Goal: Task Accomplishment & Management: Use online tool/utility

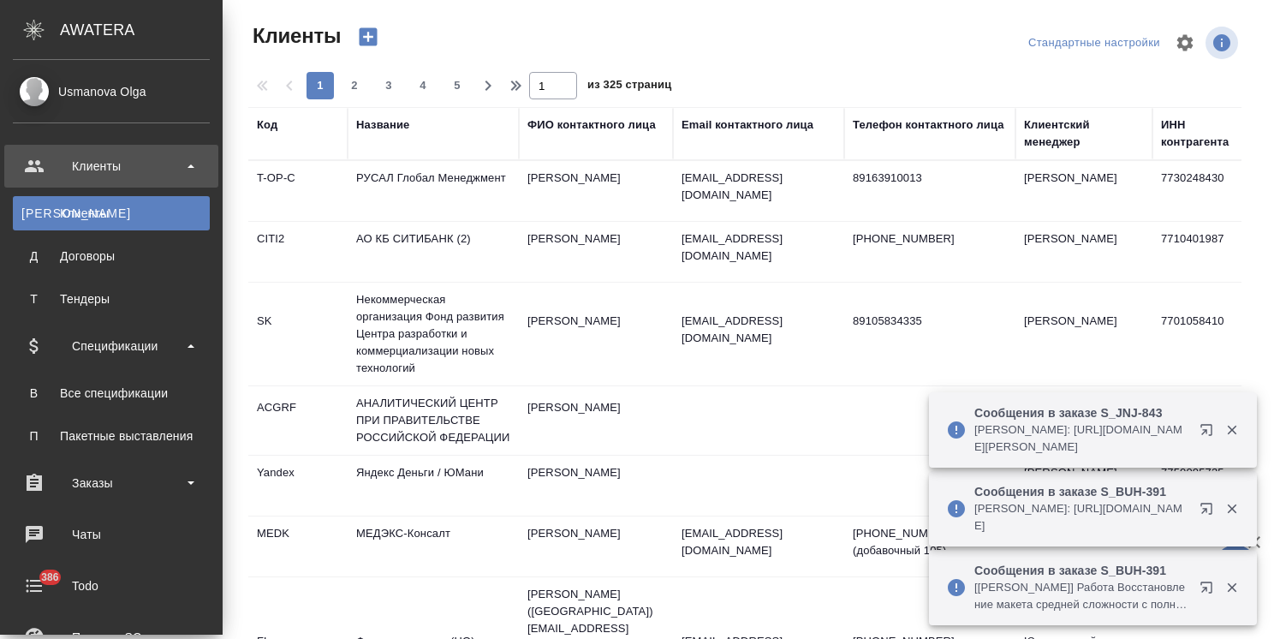
select select "RU"
click at [121, 385] on div "Все спецификации" at bounding box center [111, 393] width 180 height 17
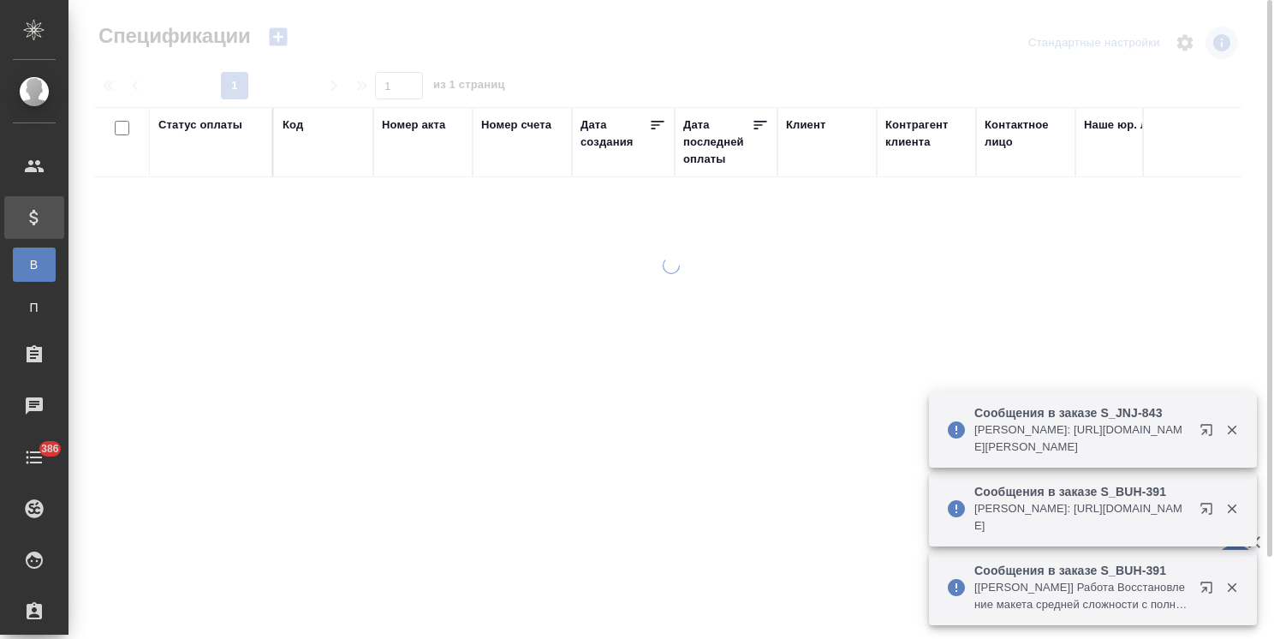
click at [303, 126] on div "Код" at bounding box center [324, 124] width 82 height 17
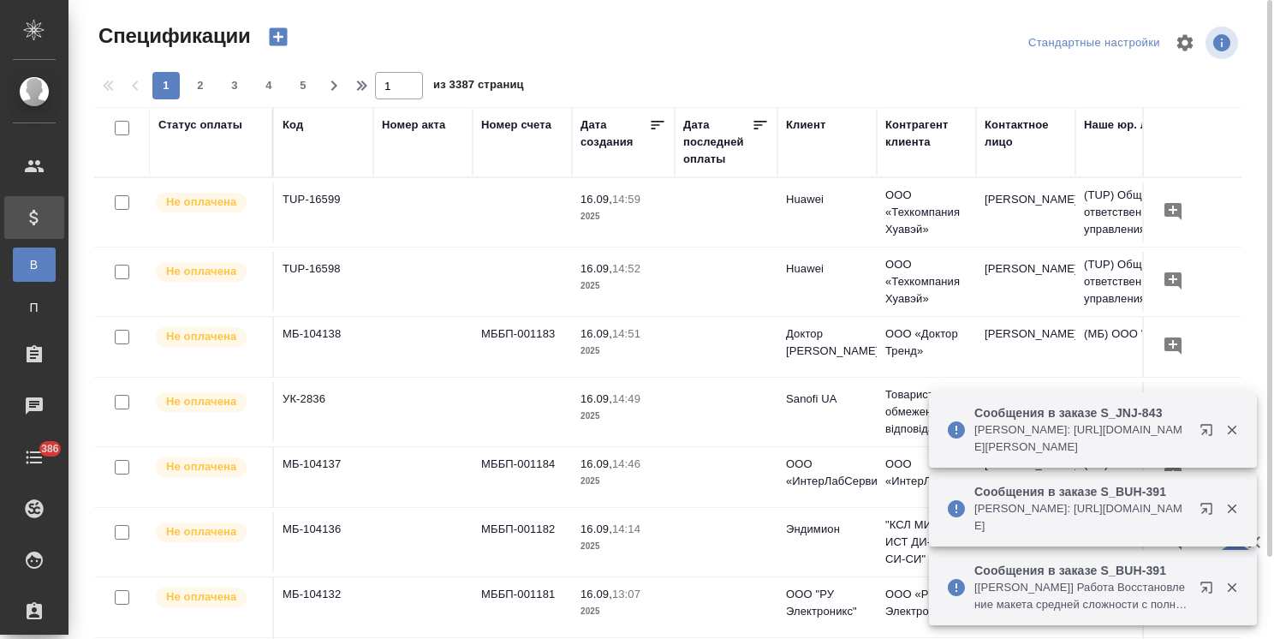
click at [297, 129] on div "Код" at bounding box center [293, 124] width 21 height 17
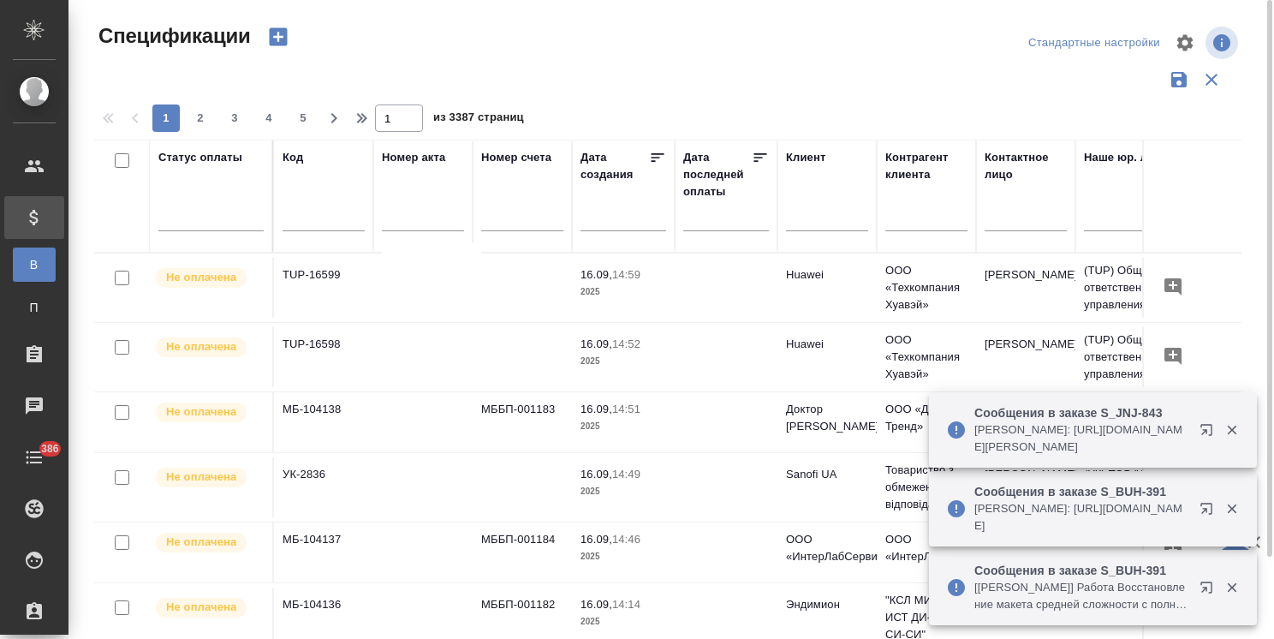
click at [301, 220] on input "text" at bounding box center [324, 219] width 82 height 21
paste input "МБ-103574"
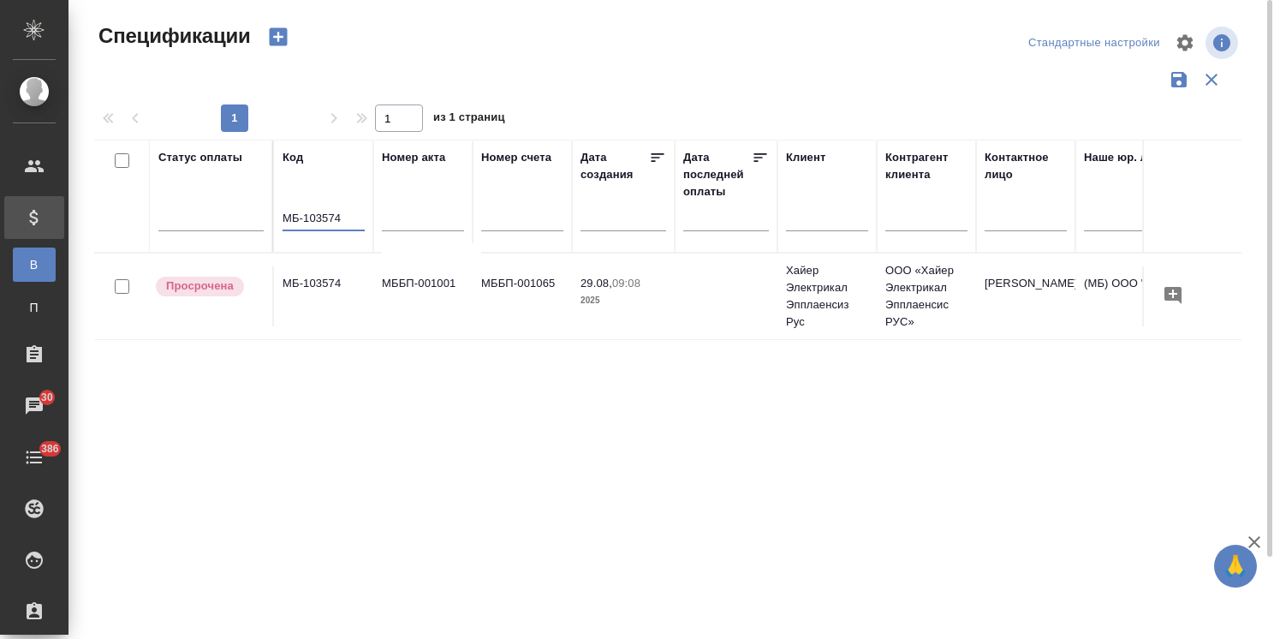
click at [302, 283] on td "МБ-103574" at bounding box center [323, 296] width 99 height 60
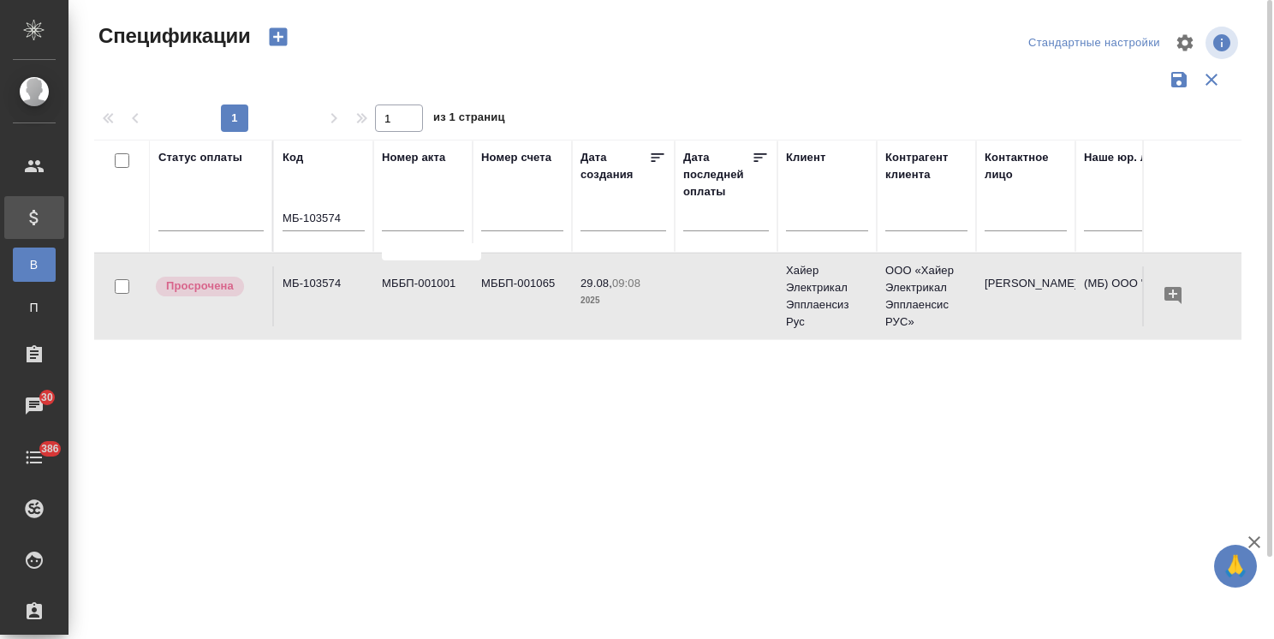
click at [302, 283] on td "МБ-103574" at bounding box center [323, 296] width 99 height 60
drag, startPoint x: 346, startPoint y: 215, endPoint x: 98, endPoint y: 210, distance: 247.5
click at [92, 211] on div "Спецификации Стандартные настройки 1 1 из 1 страниц Статус оплаты Код МБ-103574…" at bounding box center [675, 383] width 1180 height 766
paste input "TUP-16583"
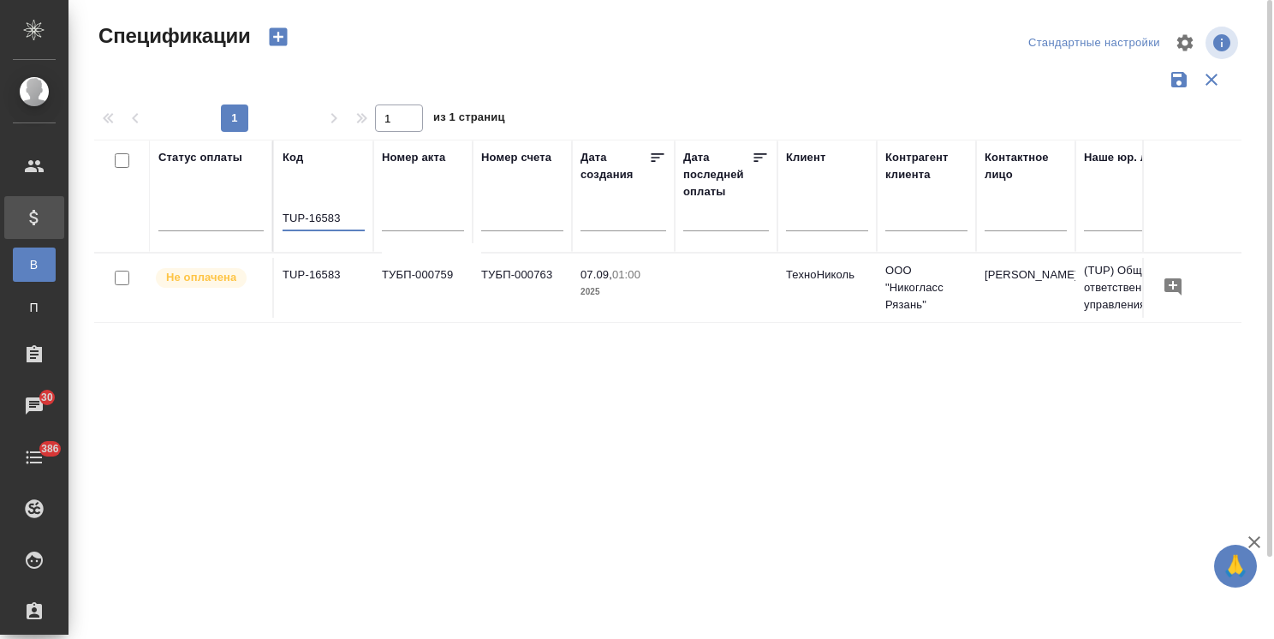
type input "TUP-16583"
click at [306, 279] on td "TUP-16583" at bounding box center [323, 288] width 99 height 60
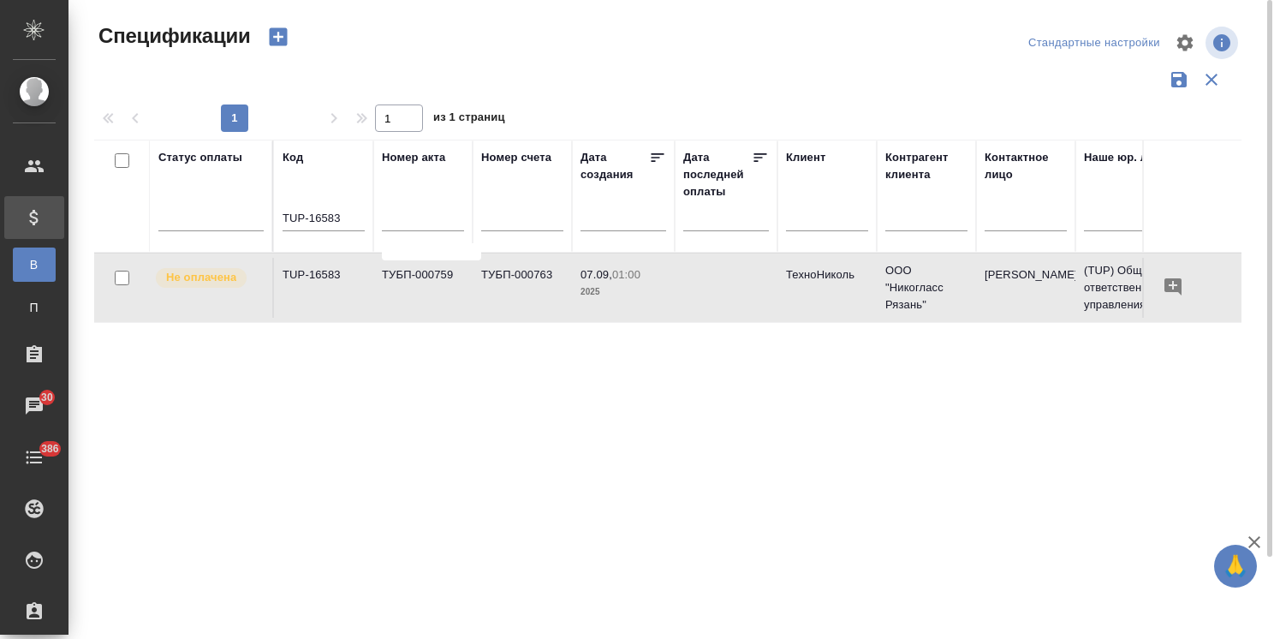
click at [303, 272] on td "TUP-16583" at bounding box center [323, 288] width 99 height 60
click at [319, 276] on td "TUP-16583" at bounding box center [323, 288] width 99 height 60
click at [331, 265] on td "TUP-16583" at bounding box center [323, 288] width 99 height 60
click at [327, 272] on td "TUP-16583" at bounding box center [323, 288] width 99 height 60
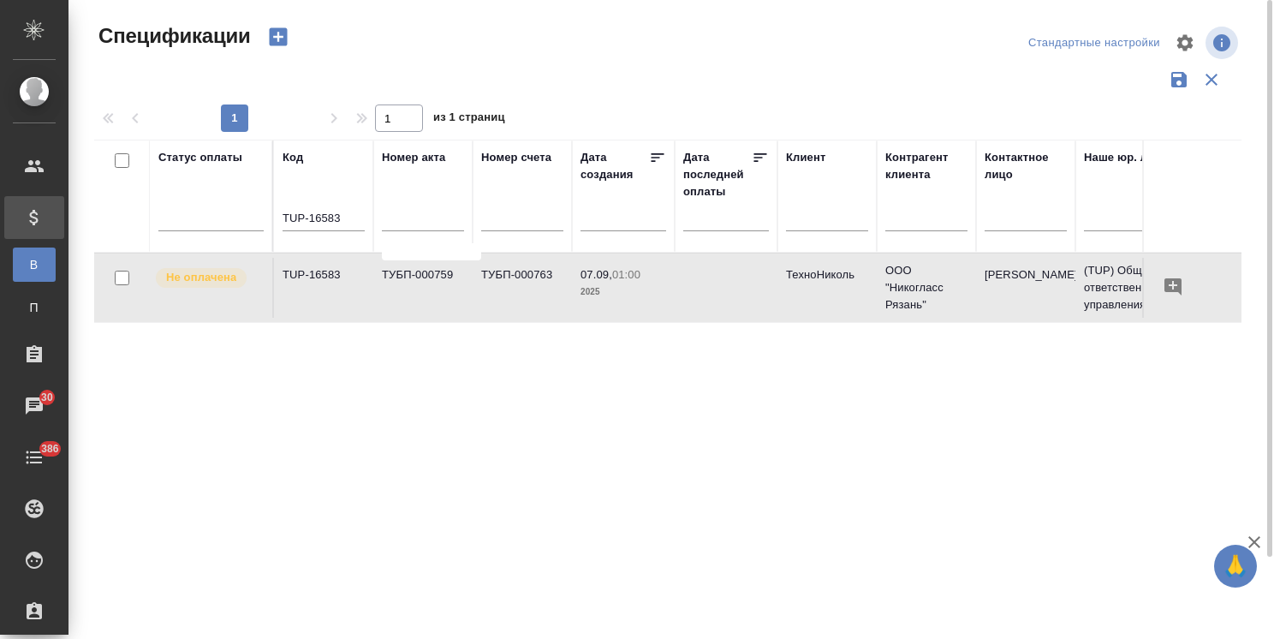
click at [327, 272] on td "TUP-16583" at bounding box center [323, 288] width 99 height 60
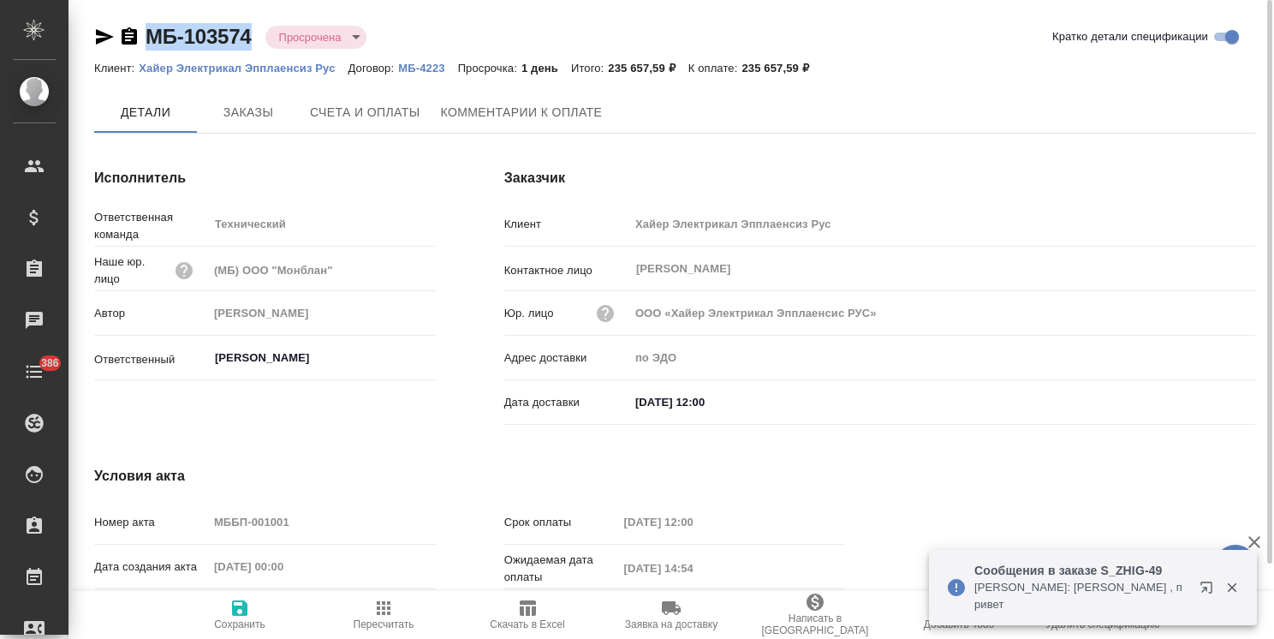
drag, startPoint x: 260, startPoint y: 15, endPoint x: 125, endPoint y: 18, distance: 135.3
click at [123, 18] on div "МБ-103574 Просрочена delayed Кратко детали спецификации Клиент: Хайер Электрика…" at bounding box center [675, 364] width 1180 height 729
copy link "МБ-103574"
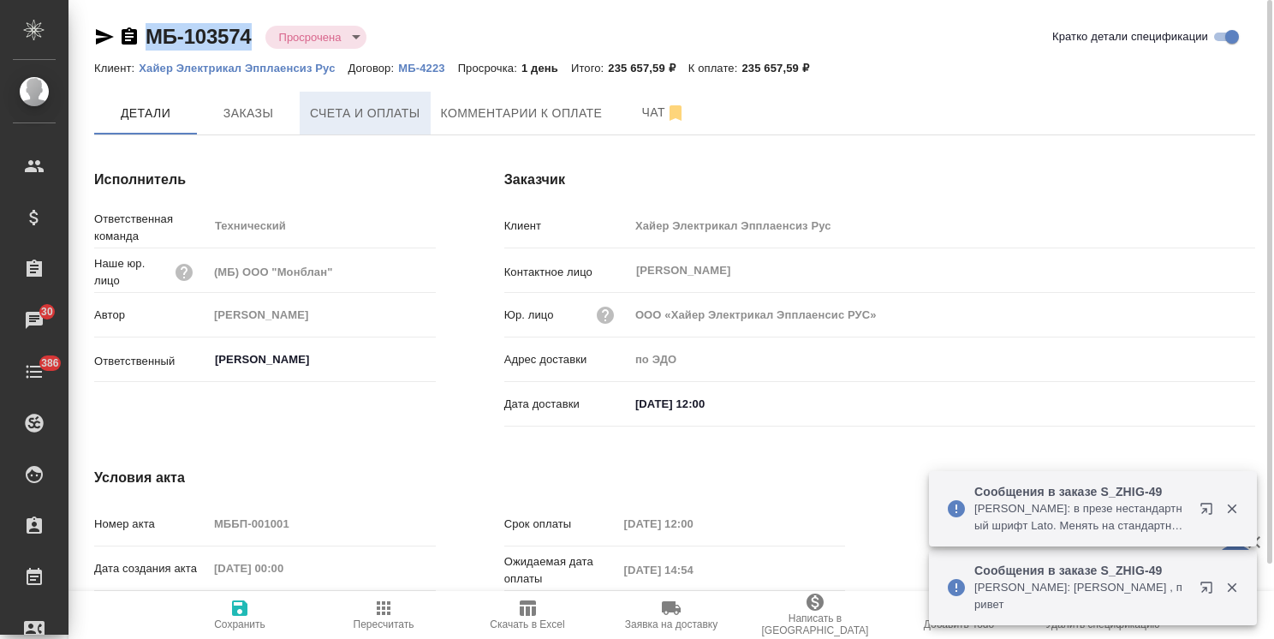
click at [372, 108] on span "Счета и оплаты" at bounding box center [365, 113] width 110 height 21
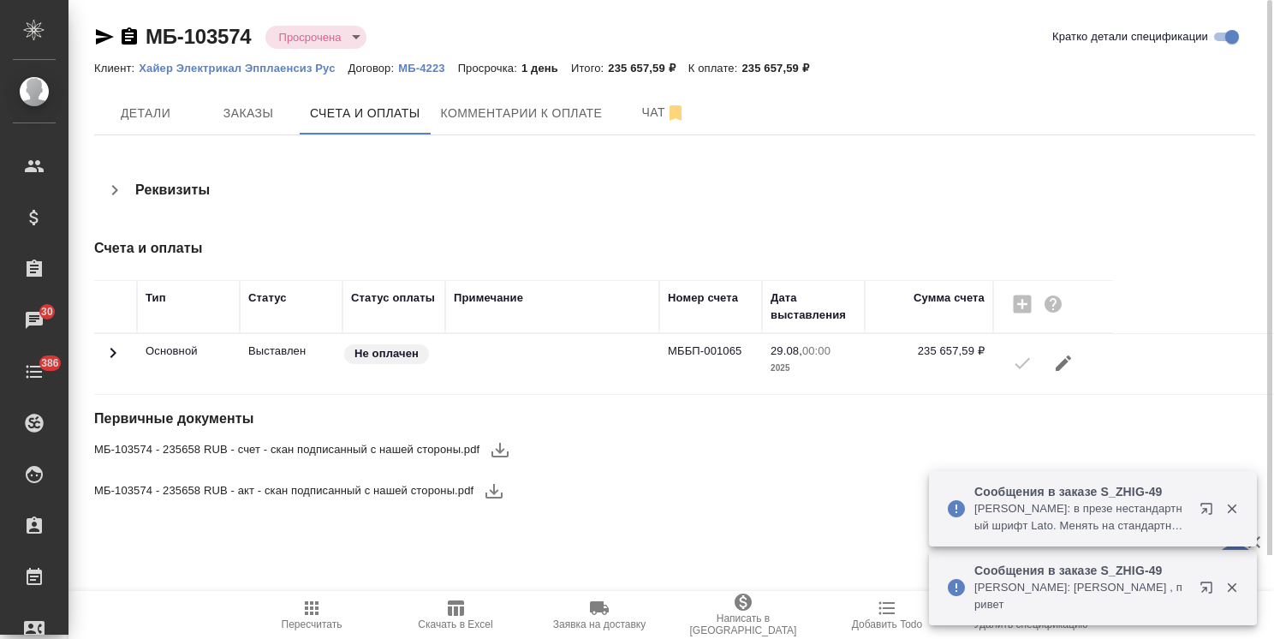
click at [502, 448] on icon "button" at bounding box center [500, 449] width 21 height 21
click at [496, 488] on icon "button" at bounding box center [494, 490] width 21 height 21
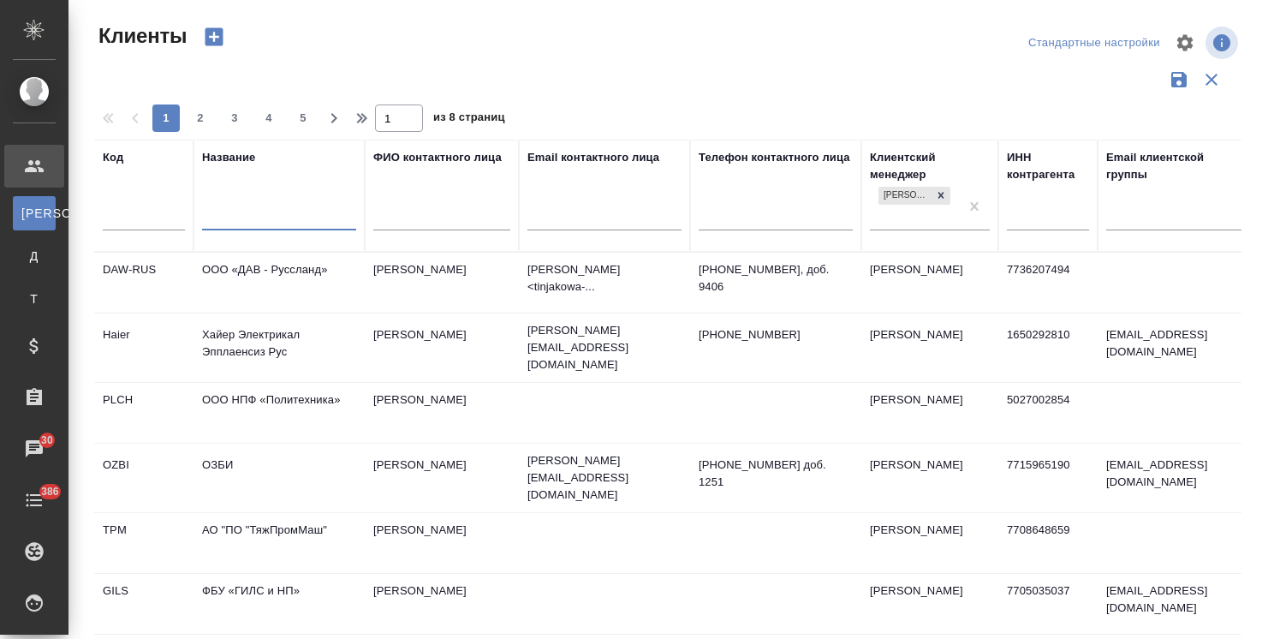
select select "RU"
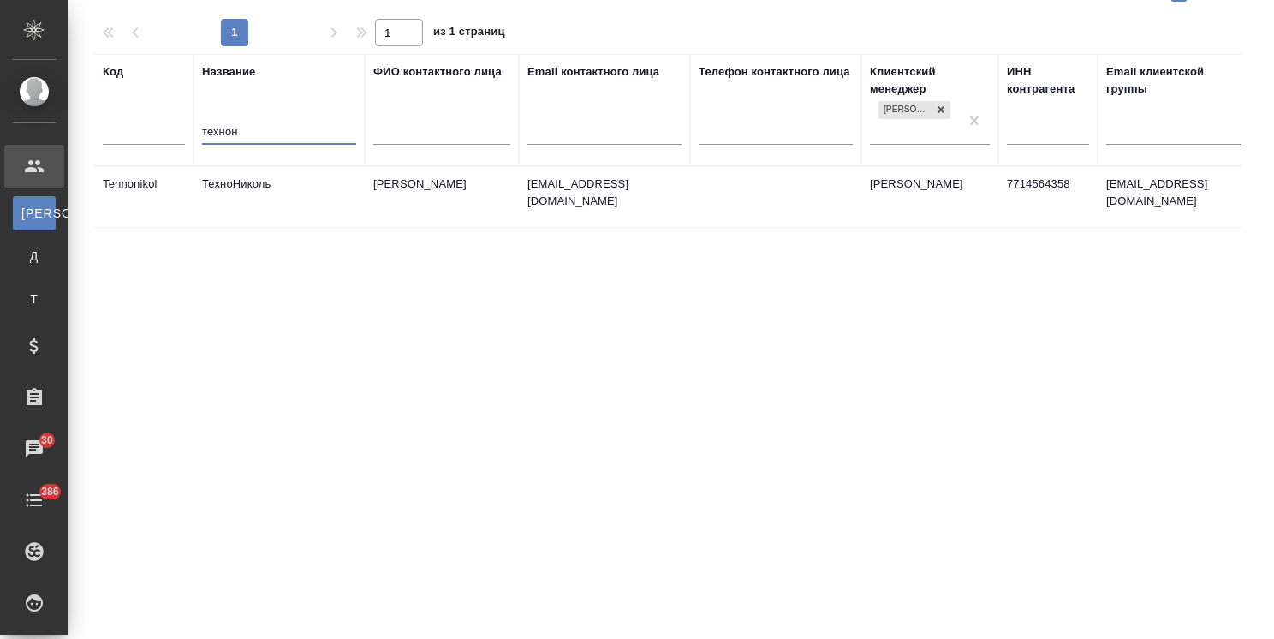
click at [238, 192] on td "ТехноНиколь" at bounding box center [279, 197] width 171 height 60
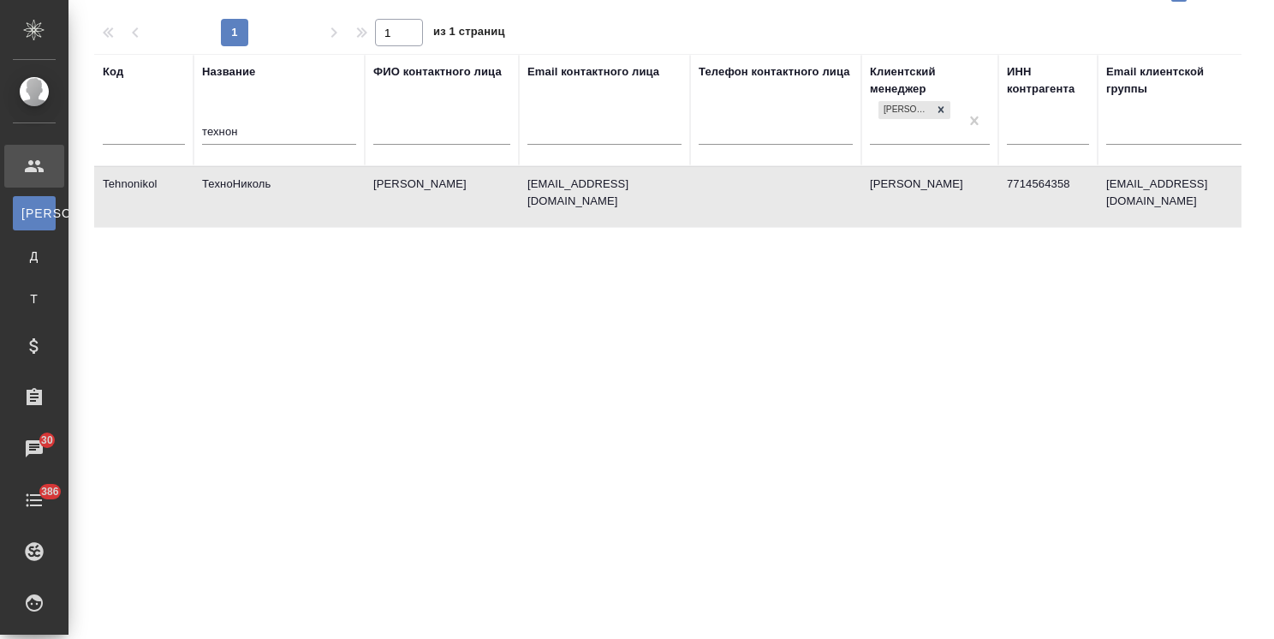
click at [238, 192] on td "ТехноНиколь" at bounding box center [279, 197] width 171 height 60
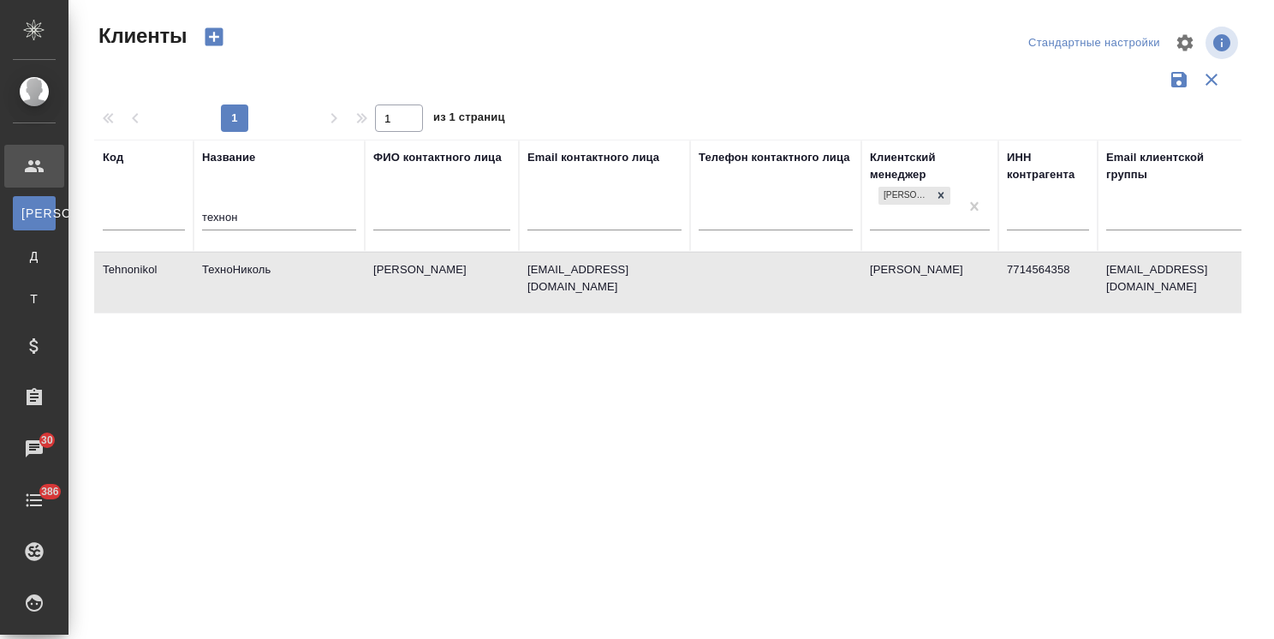
click at [266, 265] on td "ТехноНиколь" at bounding box center [279, 283] width 171 height 60
drag, startPoint x: 260, startPoint y: 217, endPoint x: 33, endPoint y: 213, distance: 227.8
click at [38, 215] on div ".cls-1 fill:#fff; AWATERA Usmanova Olga Клиенты К Клиенты Д Договоры Т Тендеры …" at bounding box center [637, 319] width 1274 height 639
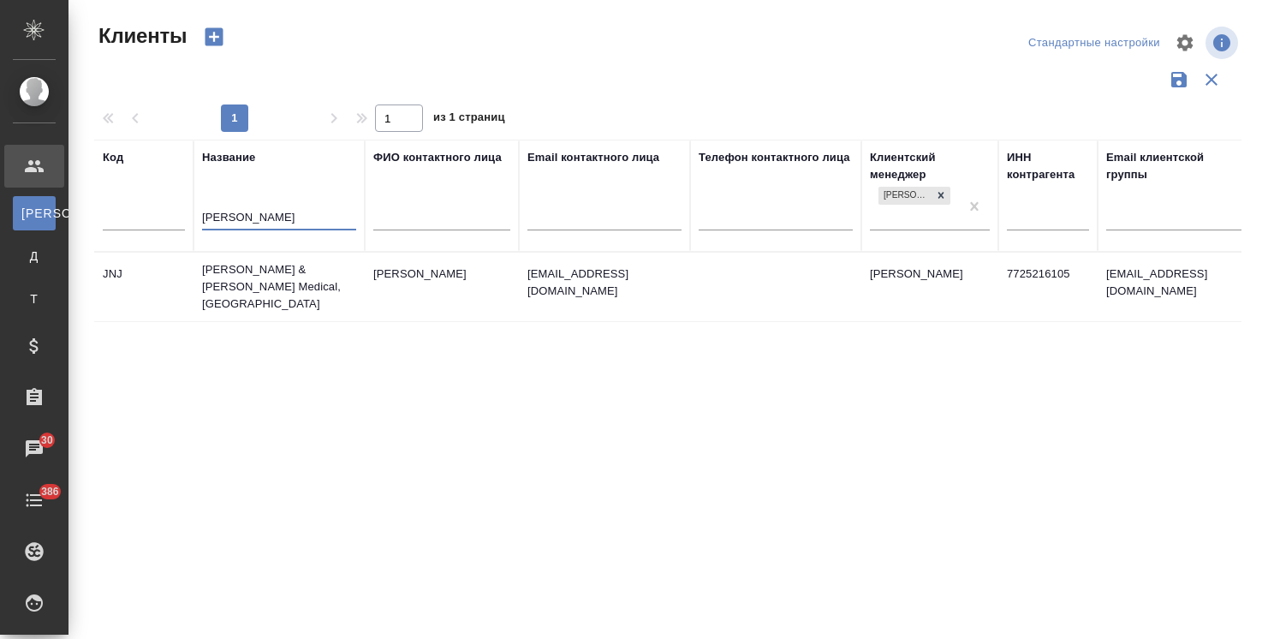
type input "john"
click at [283, 257] on td "Johnson & Johnson Medical, Russia" at bounding box center [279, 287] width 171 height 69
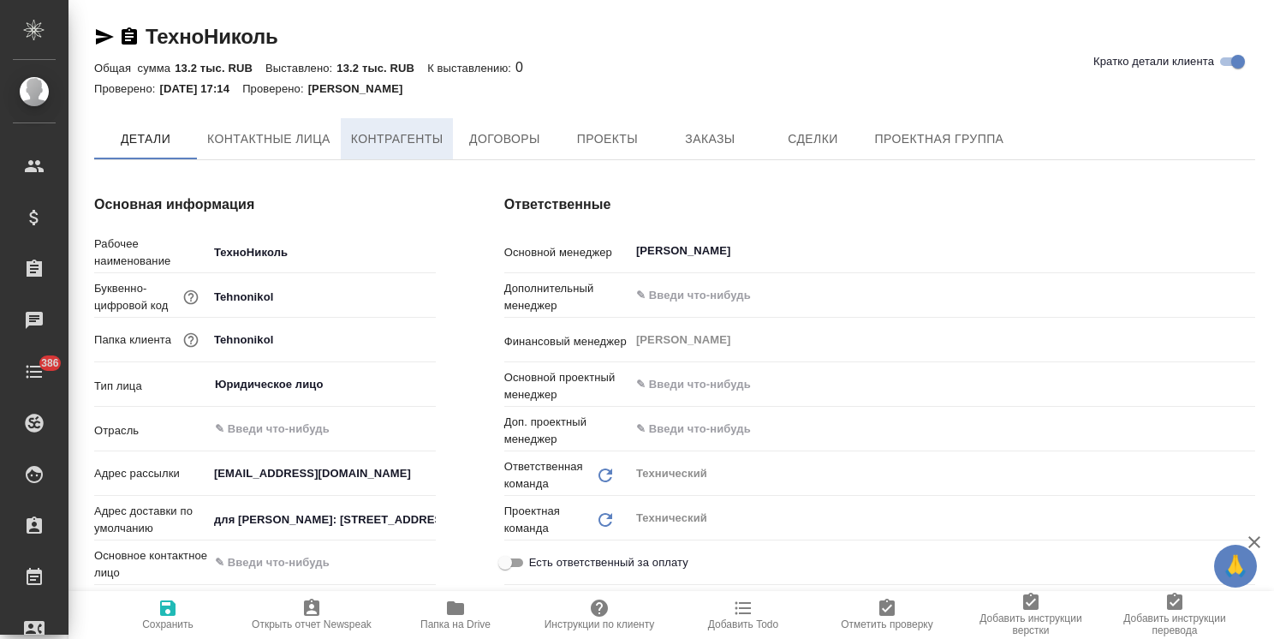
type textarea "x"
click at [432, 137] on span "Контрагенты" at bounding box center [397, 139] width 92 height 21
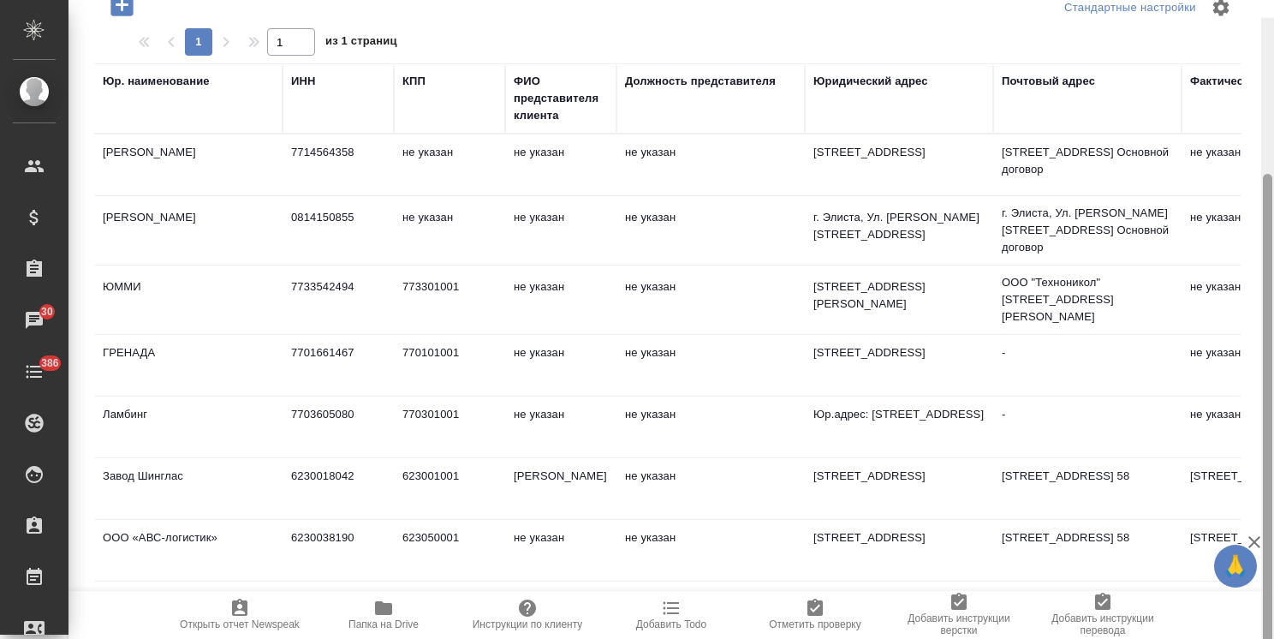
scroll to position [206, 0]
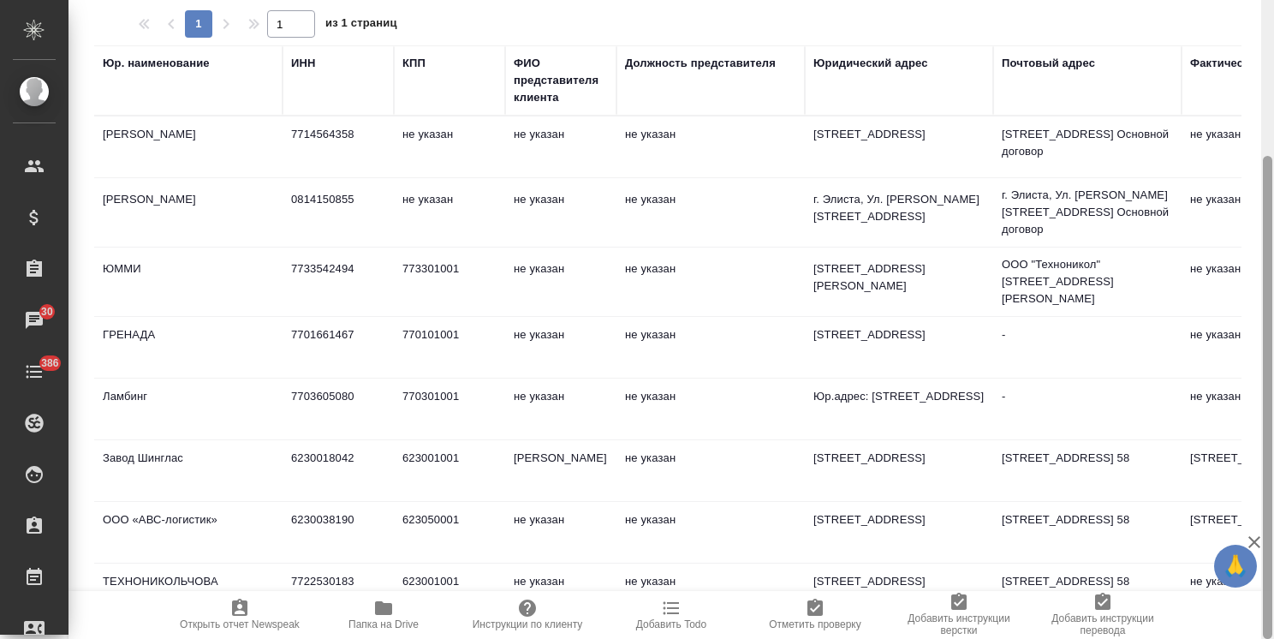
drag, startPoint x: 1272, startPoint y: 332, endPoint x: 1229, endPoint y: 466, distance: 140.3
click at [1229, 466] on div "ТехноНиколь Кратко детали клиента Общая сумма 13.2 тыс. RUB Выставлено: 13.2 ты…" at bounding box center [672, 319] width 1206 height 639
click at [1252, 543] on icon "button" at bounding box center [1254, 542] width 21 height 21
drag, startPoint x: 1267, startPoint y: 503, endPoint x: 1265, endPoint y: 556, distance: 53.2
click at [1265, 556] on div at bounding box center [1267, 397] width 9 height 483
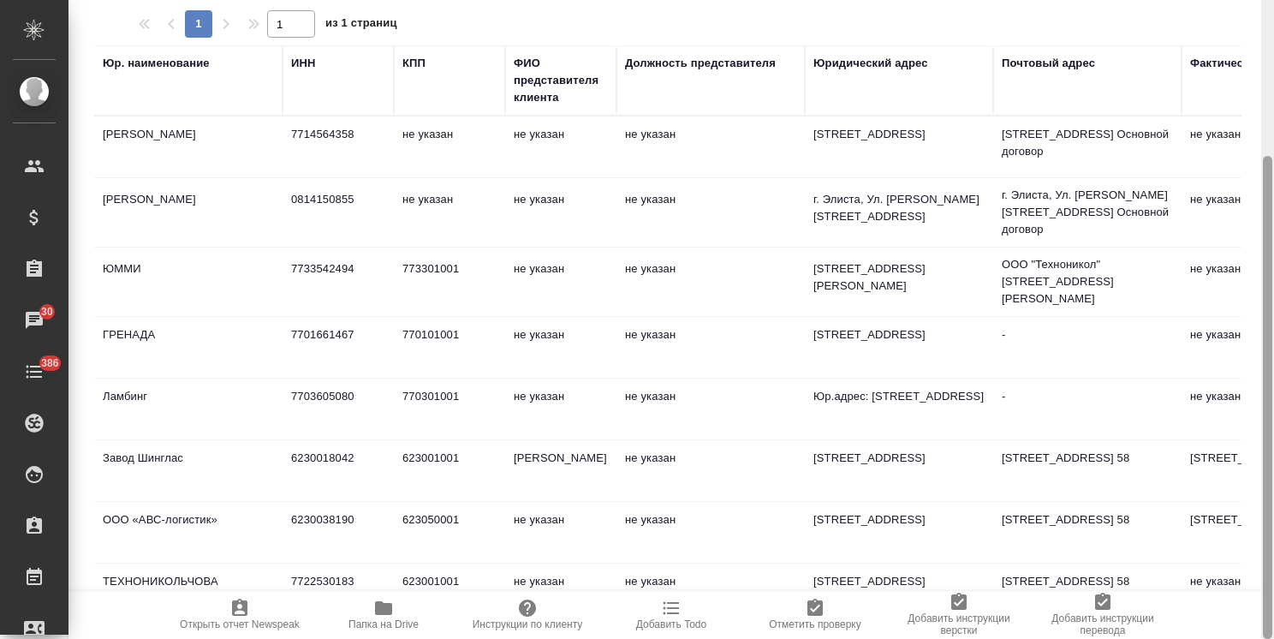
drag, startPoint x: 1272, startPoint y: 389, endPoint x: 1273, endPoint y: 449, distance: 60.0
click at [1255, 454] on div "ТехноНиколь Кратко детали клиента Общая сумма 13.2 тыс. RUB Выставлено: 13.2 ты…" at bounding box center [672, 319] width 1206 height 639
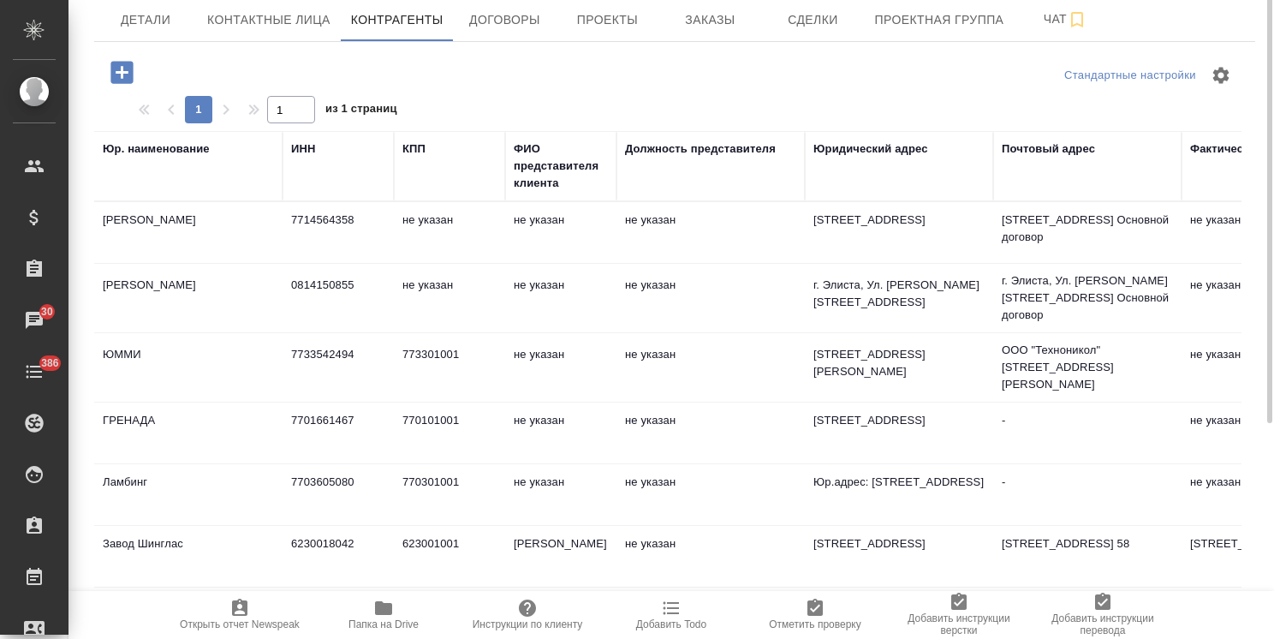
scroll to position [34, 0]
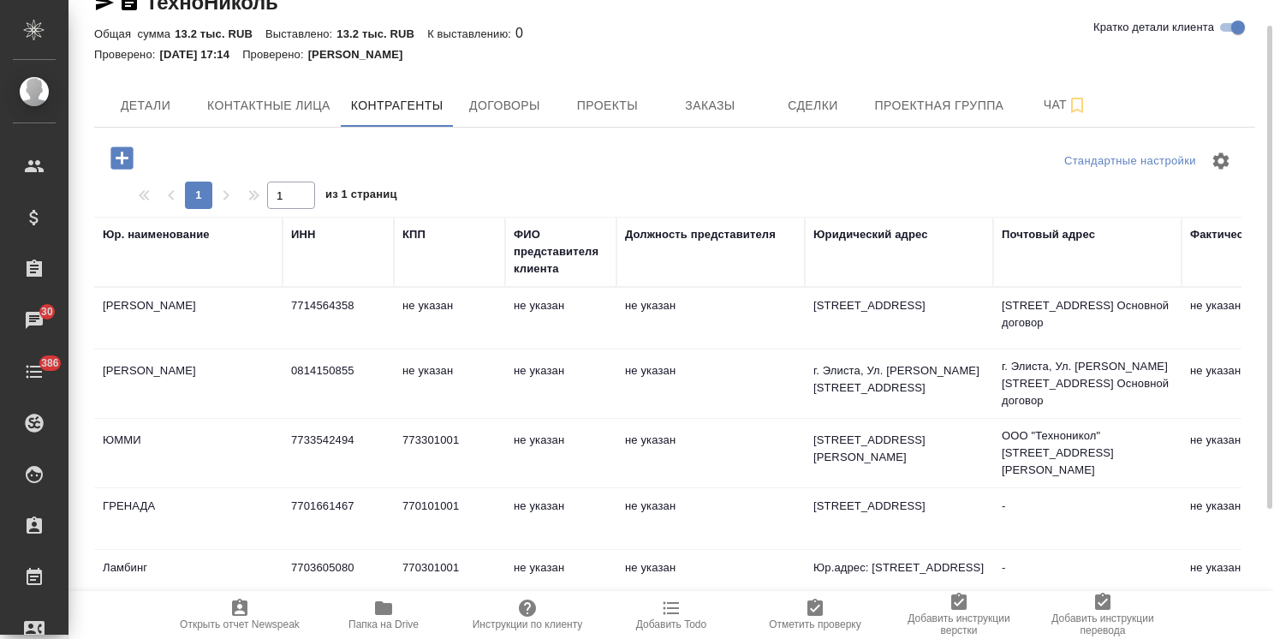
click at [123, 157] on icon "button" at bounding box center [122, 158] width 30 height 30
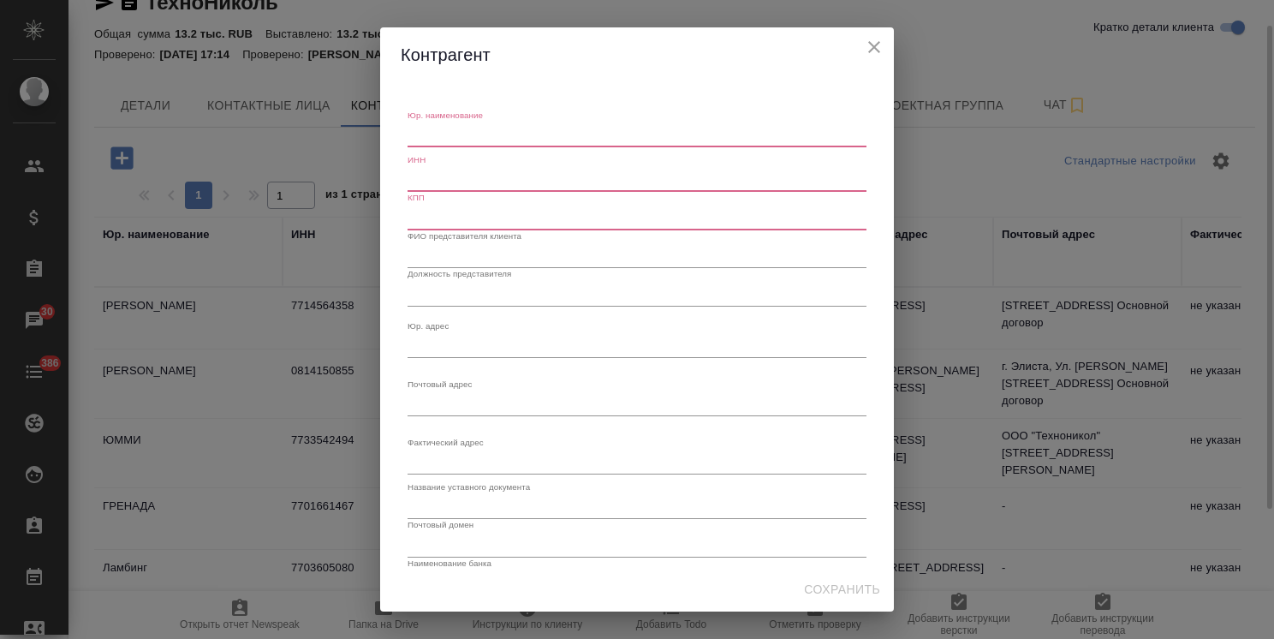
click at [447, 138] on textarea "Юр. наименование" at bounding box center [637, 134] width 459 height 13
paste textarea "Филиала «ТЕХНО» ООО «ТехноНИКОЛЬ-Строительные Системы»"
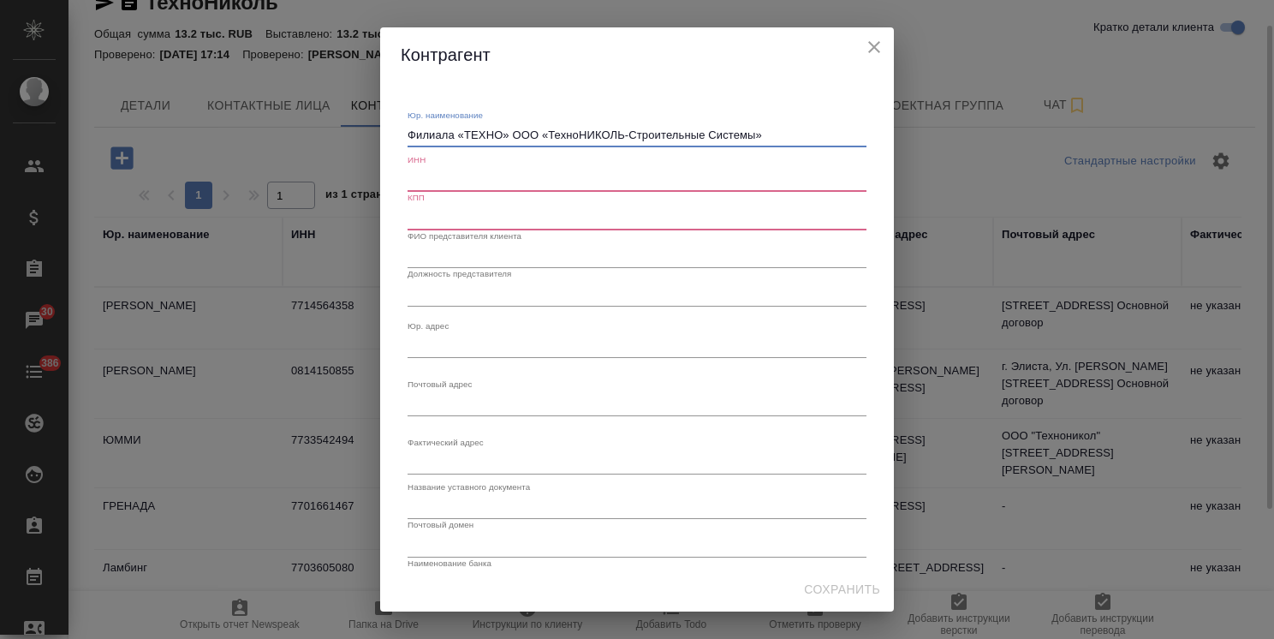
click at [449, 142] on div "Филиала «ТЕХНО» ООО «ТехноНИКОЛЬ-Строительные Системы» x" at bounding box center [637, 135] width 459 height 24
type textarea "Филиал «ТЕХНО» ООО «ТехноНИКОЛЬ-Строительные Системы»"
click at [476, 170] on input "text" at bounding box center [637, 180] width 459 height 24
paste input "7702521529"
type input "7702521529"
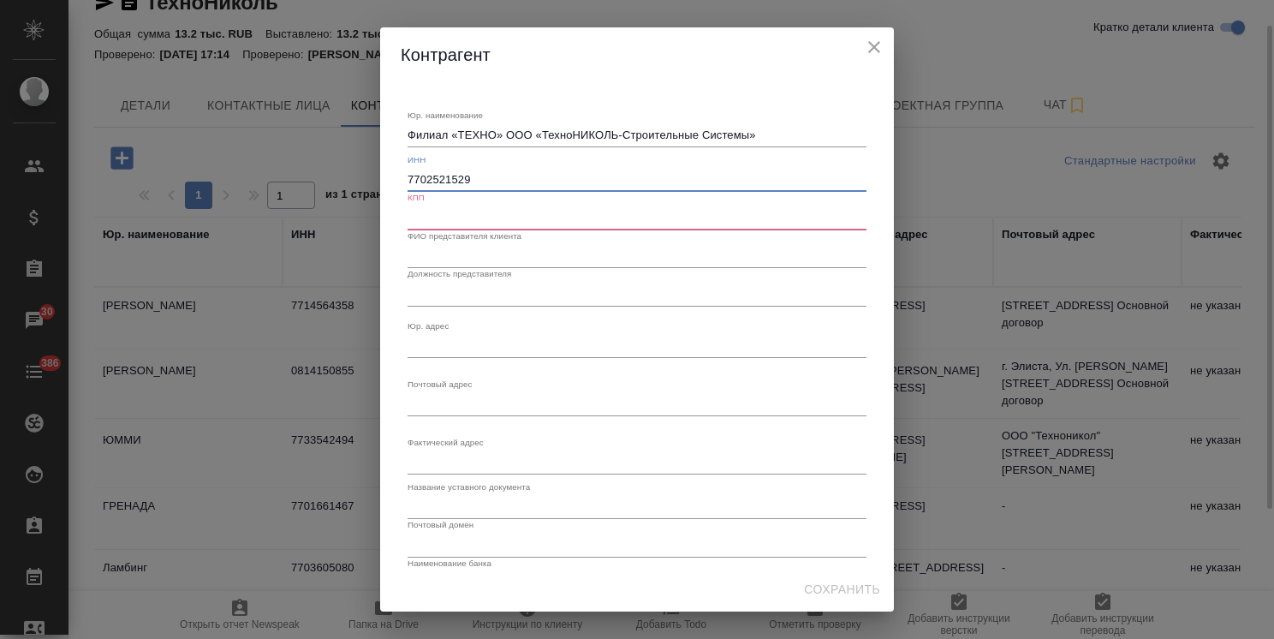
click at [460, 228] on input "text" at bounding box center [637, 218] width 459 height 24
paste input "623043002"
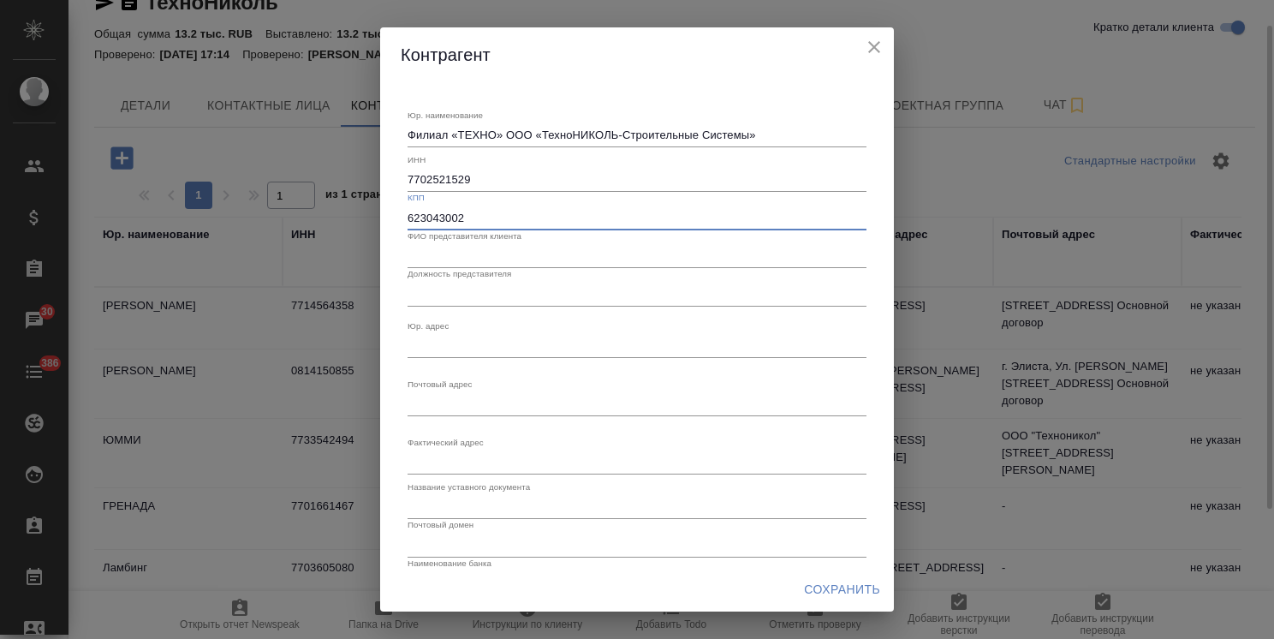
type input "623043002"
click at [438, 344] on textarea "Юр. наименование" at bounding box center [637, 345] width 459 height 13
paste textarea "129110, город Москва, улица Гиляровского, дом 47, строение 5, этаж 5, помещение…"
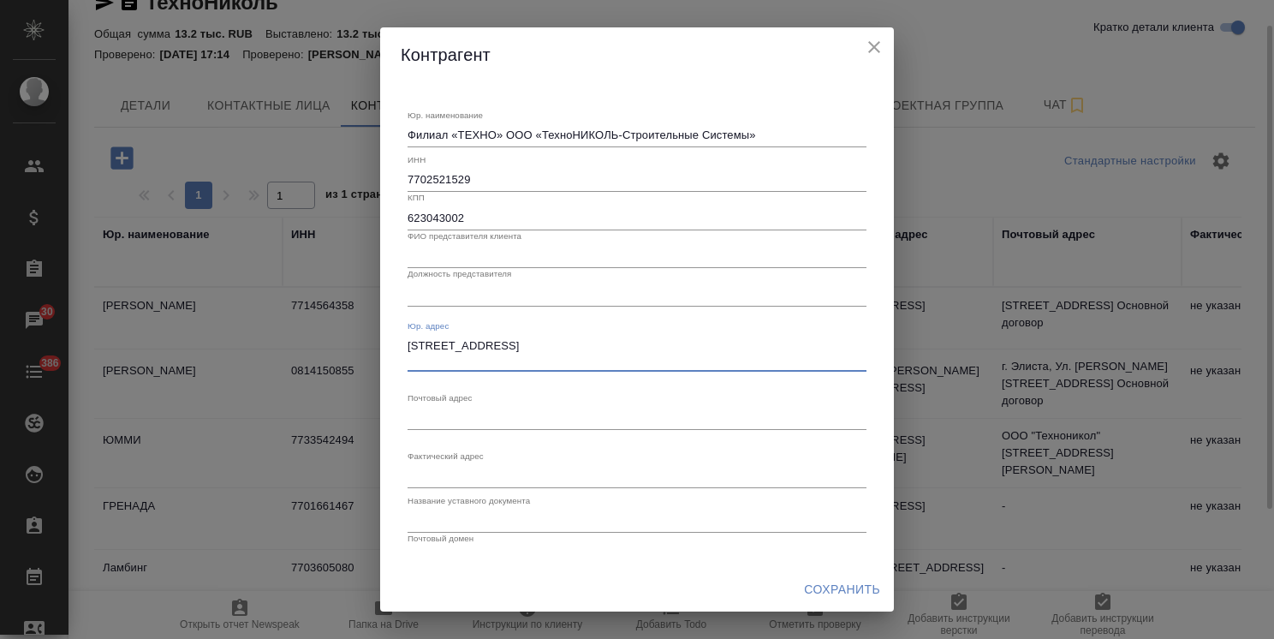
type textarea "129110, город Москва, улица Гиляровского, дом 47, строение 5, этаж 5, помещение…"
click at [439, 420] on textarea "Юр. наименование" at bounding box center [637, 417] width 459 height 13
paste textarea "390047, Россия, г. Рязань, р-н Восточный Промузел, 21, стр. 58"
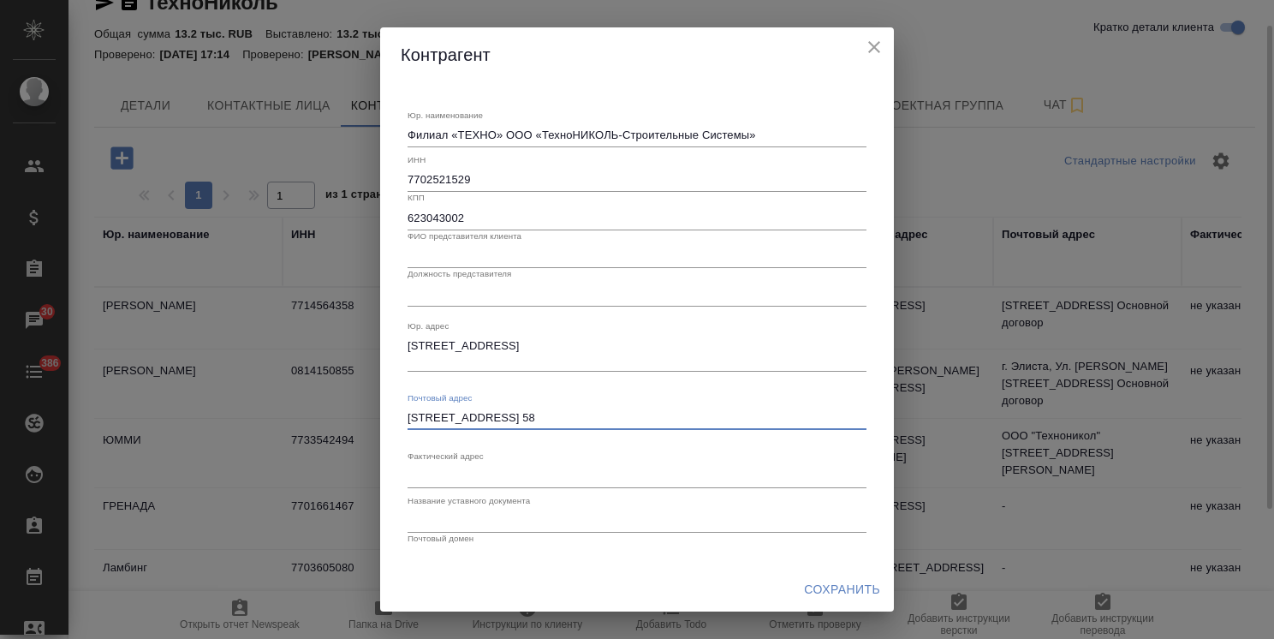
type textarea "390047, Россия, г. Рязань, р-н Восточный Промузел, 21, стр. 58"
click at [482, 289] on input "text" at bounding box center [637, 294] width 459 height 24
click at [451, 474] on textarea "Юр. наименование" at bounding box center [637, 475] width 459 height 13
paste textarea "390047, Россия, г.Рязань, р-н Восточный Промузел, 21, стр.58"
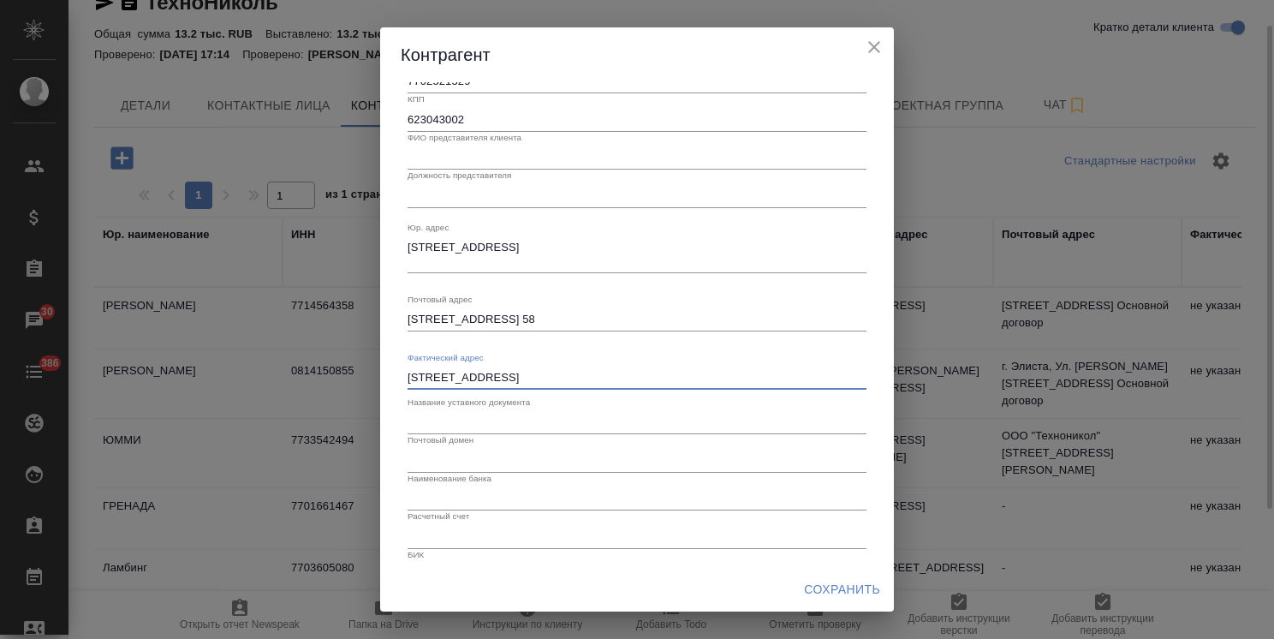
scroll to position [170, 0]
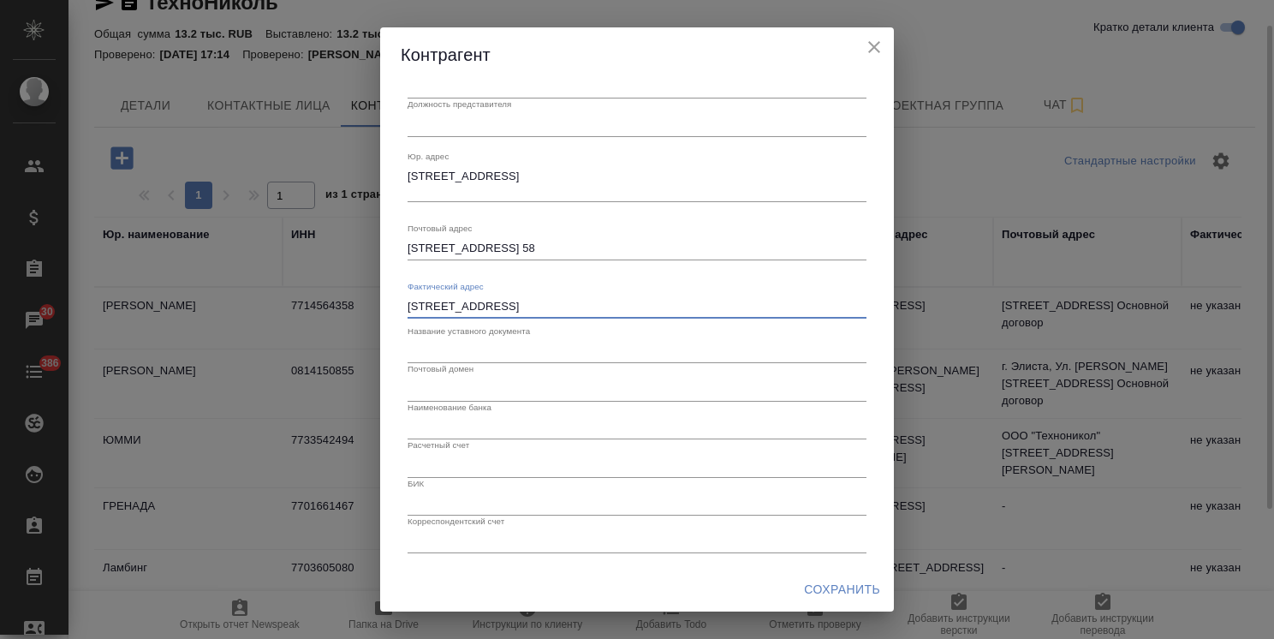
type textarea "390047, Россия, г.Рязань, р-н Восточный Промузел, 21, стр.58"
click at [478, 427] on input "text" at bounding box center [637, 427] width 459 height 24
paste input "РЯЗАНСКОЕ ОТДЕЛЕНИЕ N 8606 ПАО СБЕРБАНК"
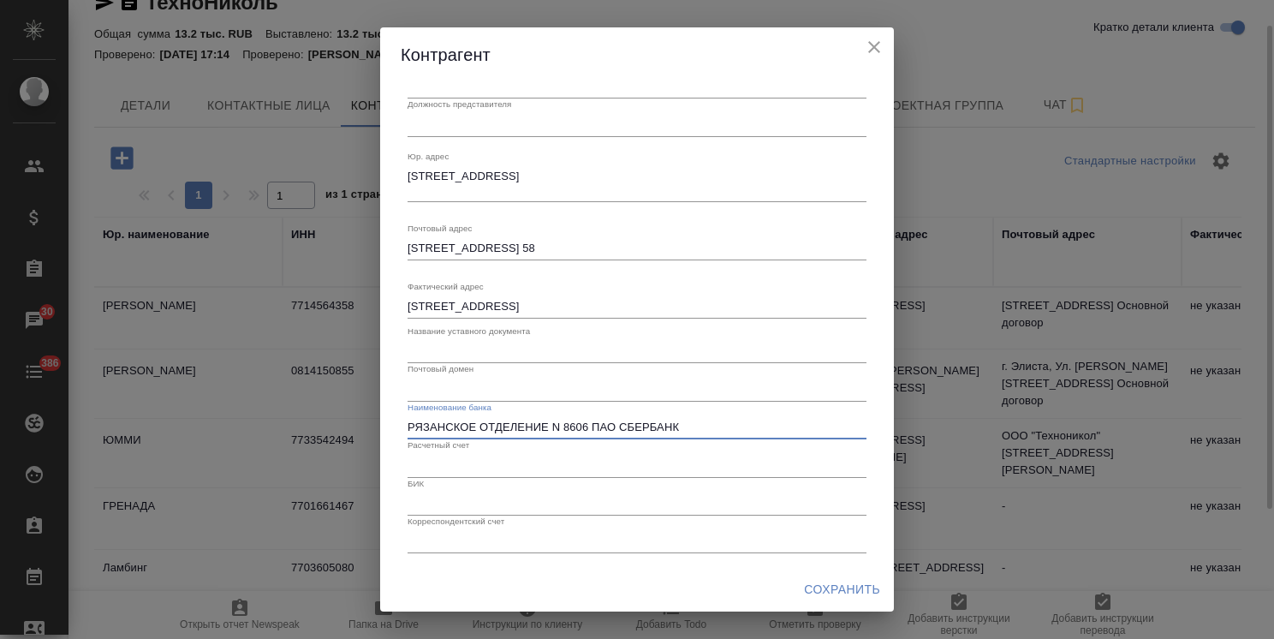
type input "РЯЗАНСКОЕ ОТДЕЛЕНИЕ N 8606 ПАО СБЕРБАНК"
click at [445, 478] on div "БИК" at bounding box center [637, 497] width 459 height 38
click at [461, 464] on input "text" at bounding box center [637, 465] width 459 height 24
paste input "40702810153000004260"
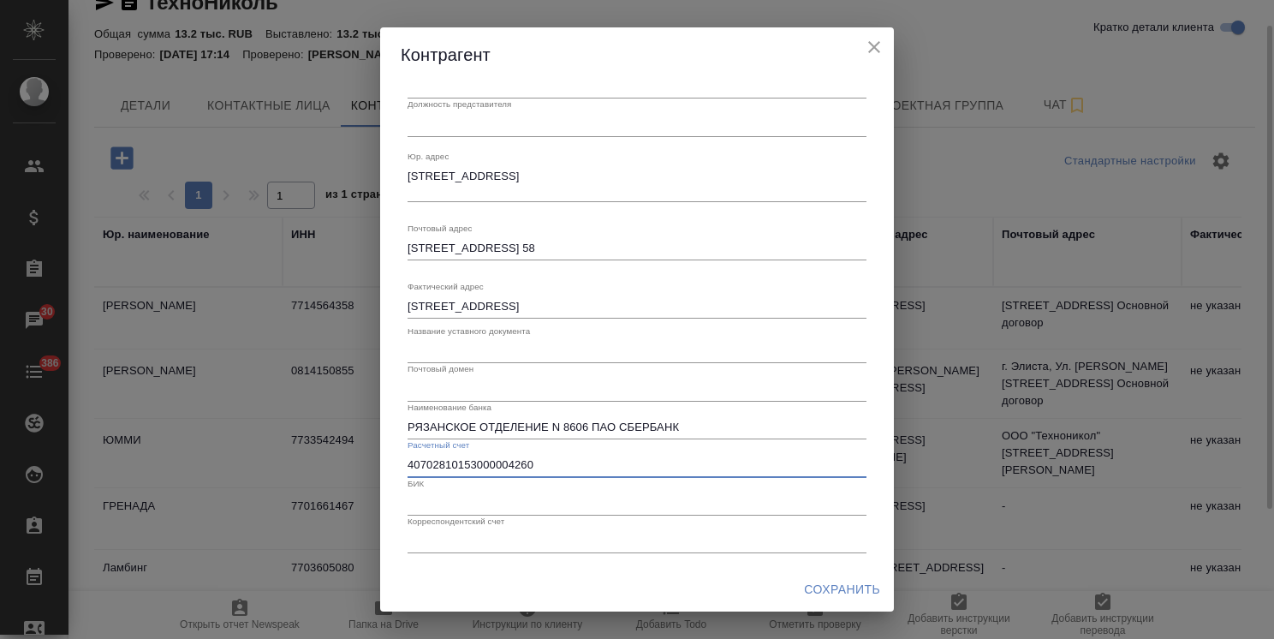
type input "40702810153000004260"
click at [460, 513] on input "text" at bounding box center [637, 504] width 459 height 24
paste input "046126614"
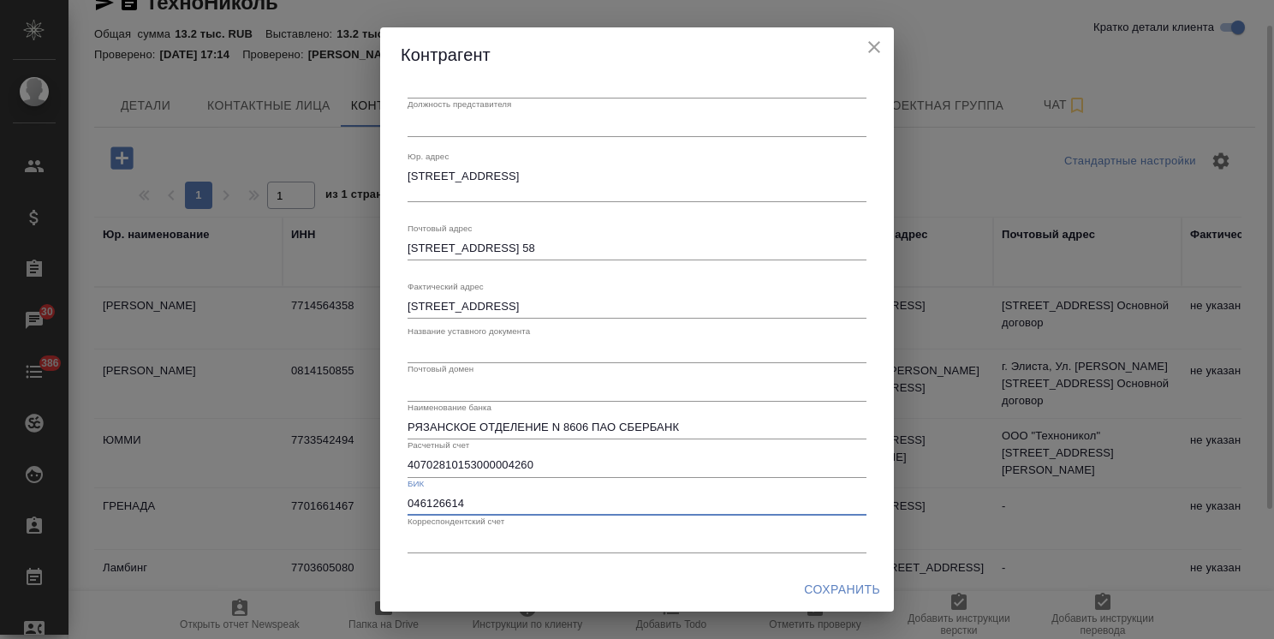
type input "046126614"
click at [444, 551] on input "text" at bounding box center [637, 541] width 459 height 24
paste input "30101810500000000614"
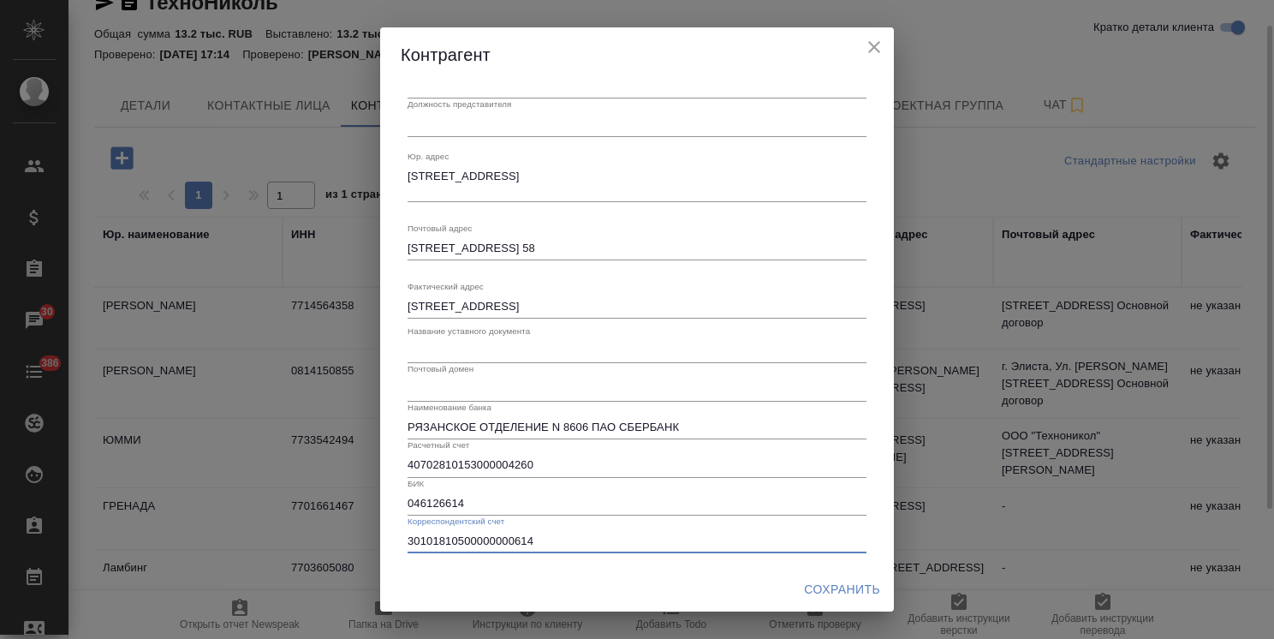
type input "30101810500000000614"
click at [812, 574] on button "Сохранить" at bounding box center [842, 590] width 90 height 32
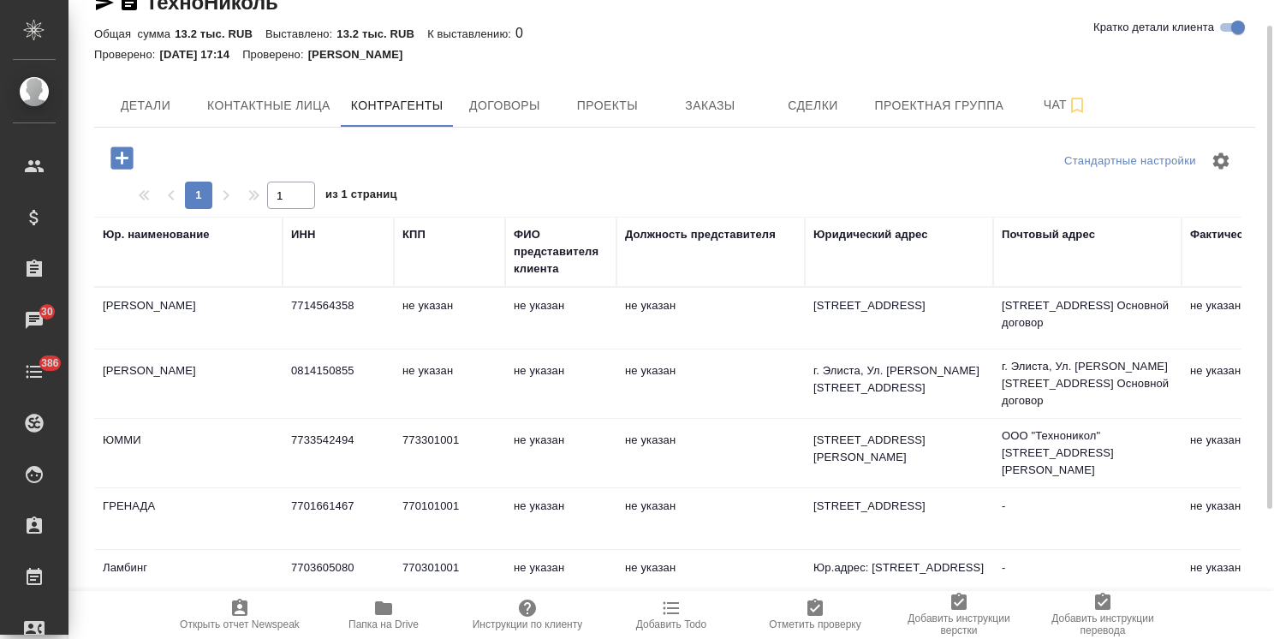
click at [821, 594] on span "Сохранить" at bounding box center [842, 589] width 76 height 21
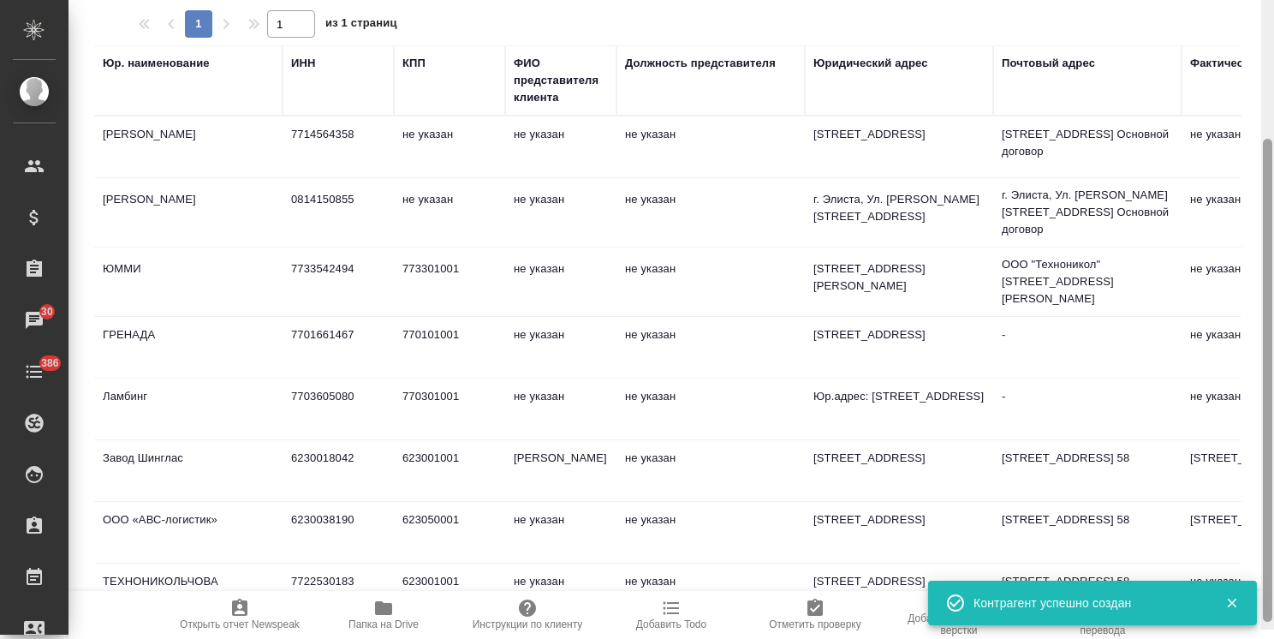
scroll to position [45, 0]
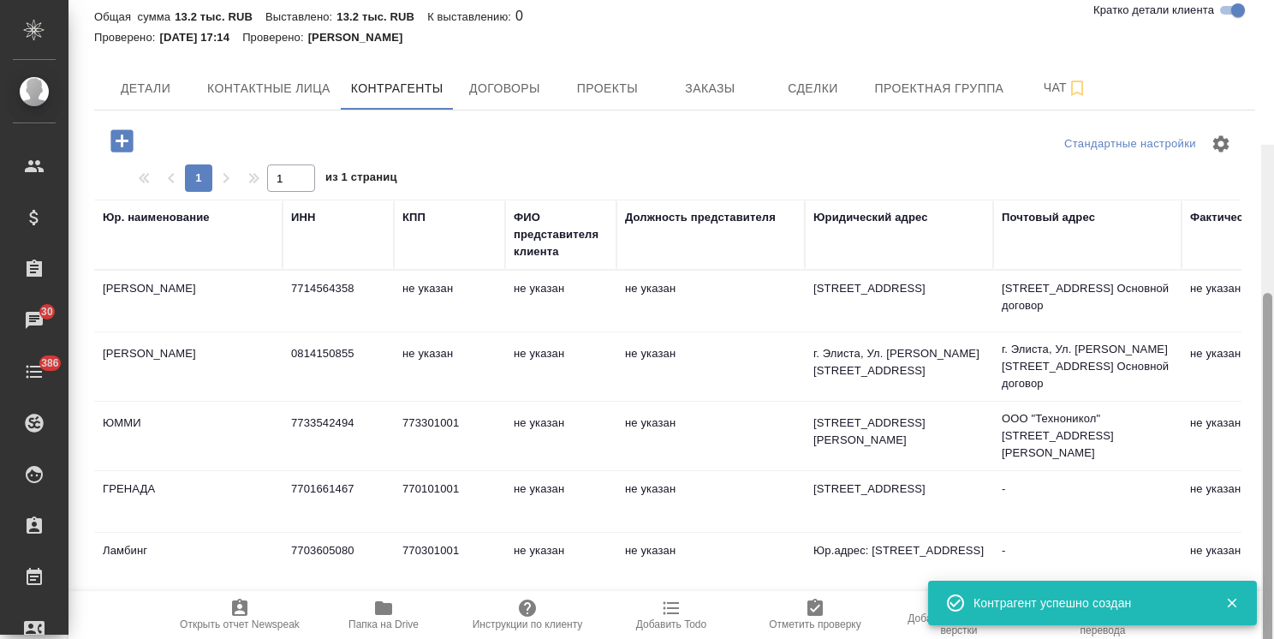
drag, startPoint x: 1271, startPoint y: 416, endPoint x: 1147, endPoint y: 370, distance: 132.5
click at [1216, 385] on div "ТехноНиколь Кратко детали клиента Общая сумма 13.2 тыс. RUB Выставлено: 13.2 ты…" at bounding box center [672, 319] width 1206 height 639
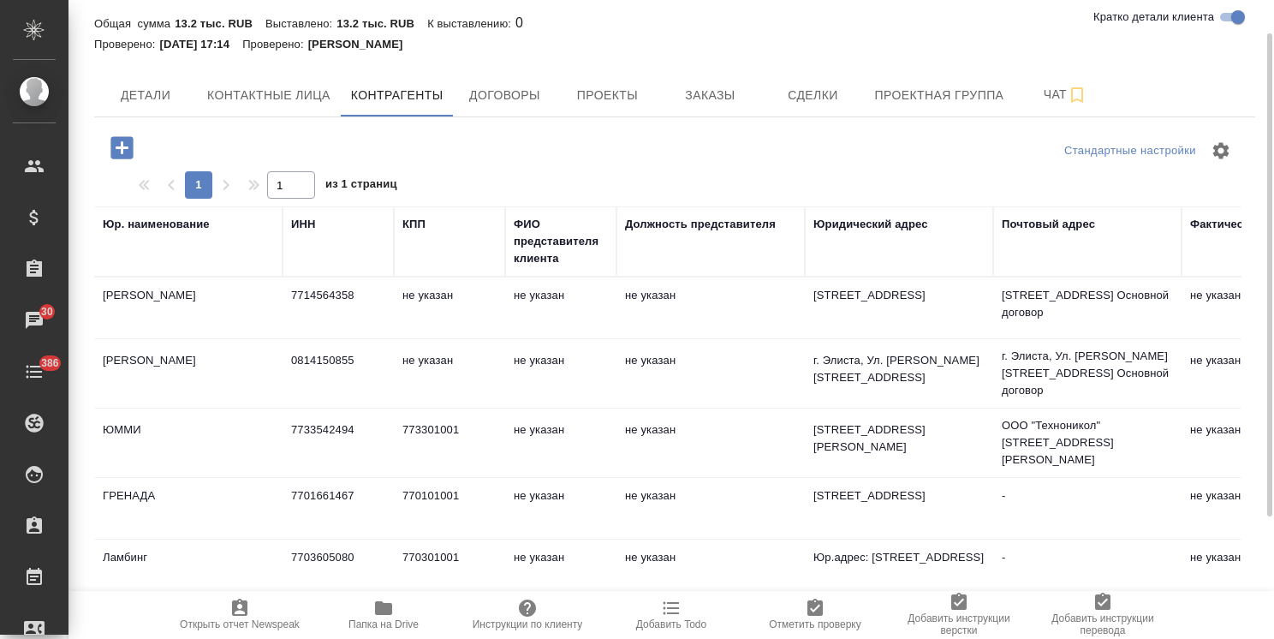
scroll to position [0, 0]
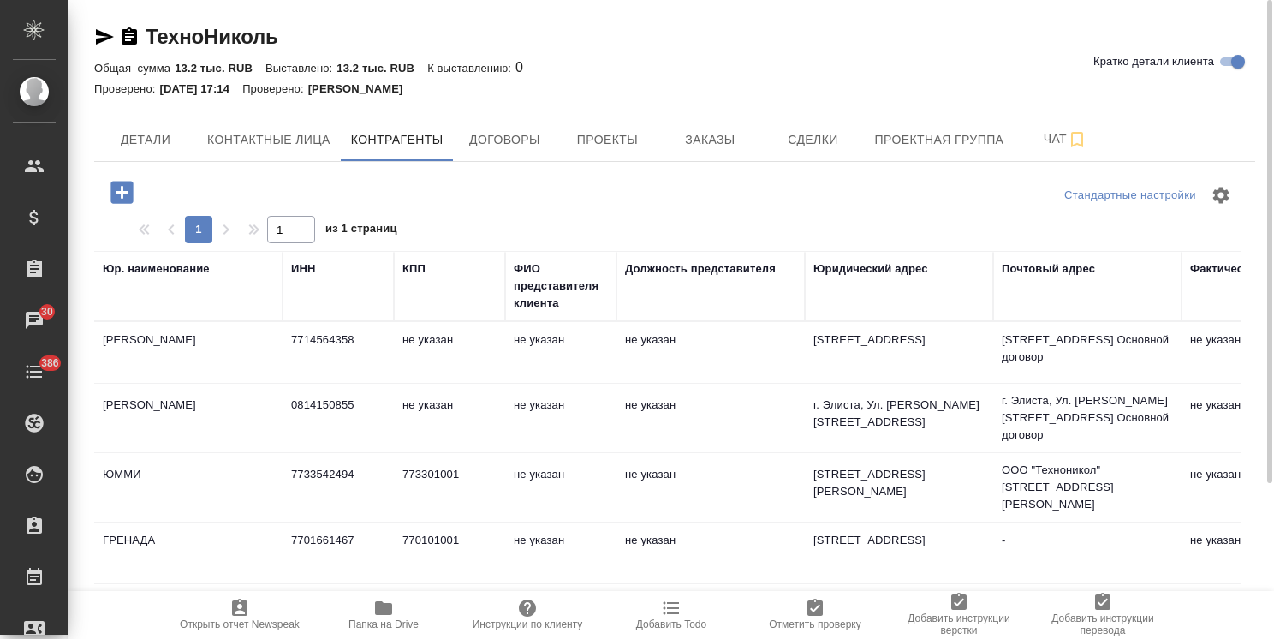
click at [110, 193] on icon "button" at bounding box center [121, 192] width 22 height 22
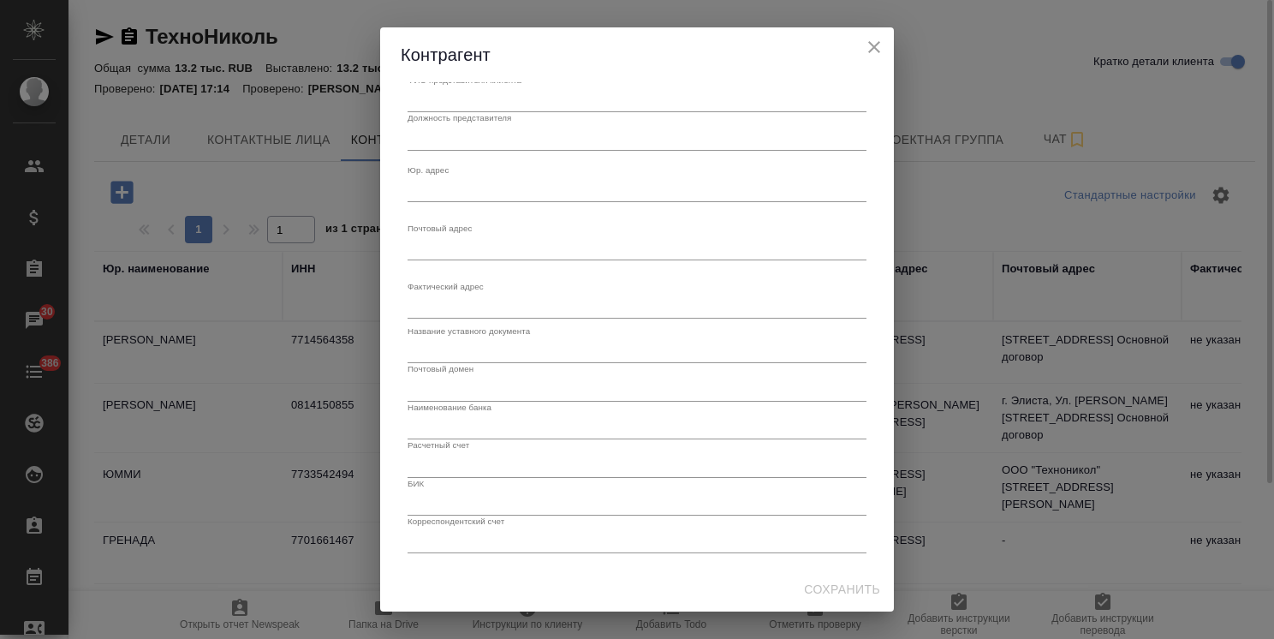
scroll to position [156, 0]
click at [878, 49] on icon "close" at bounding box center [874, 47] width 21 height 21
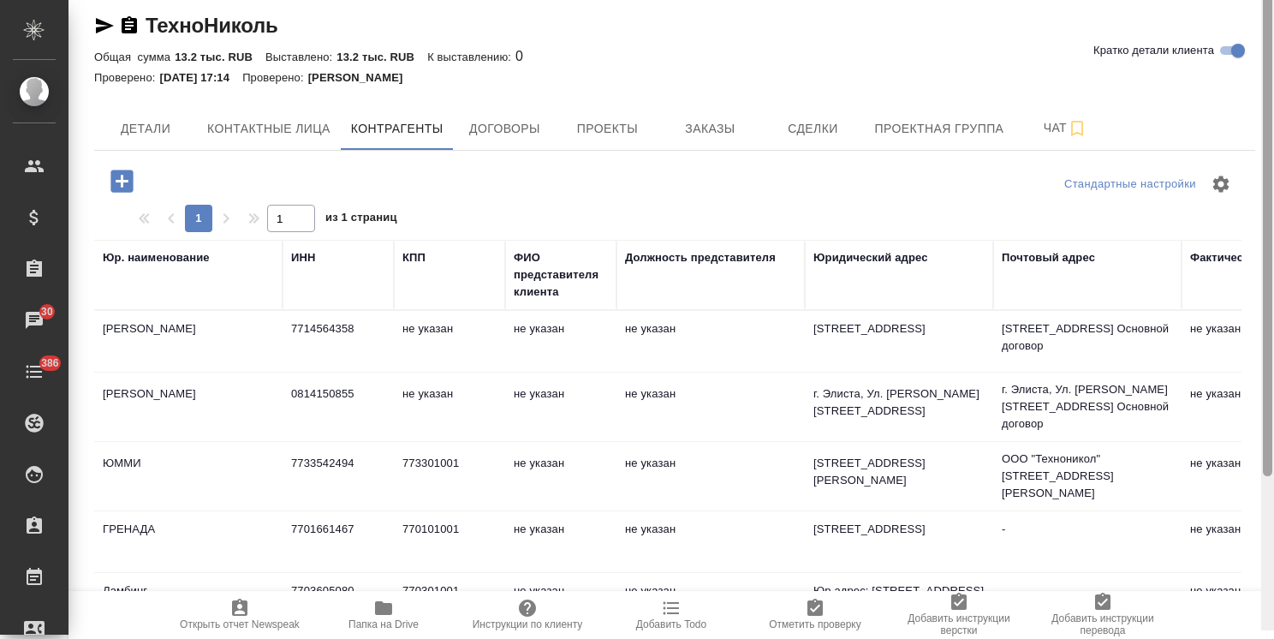
scroll to position [0, 0]
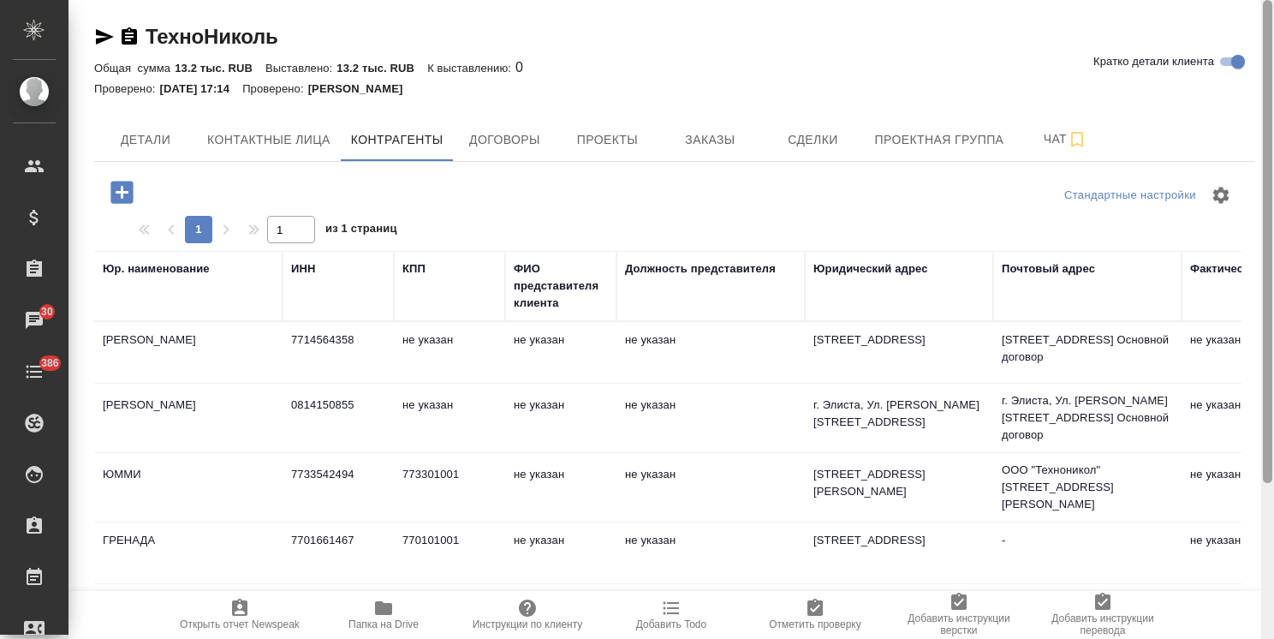
drag, startPoint x: 1264, startPoint y: 391, endPoint x: 1278, endPoint y: 242, distance: 149.6
click at [1273, 242] on html ".cls-1 fill:#fff; AWATERA Usmanova Olga Клиенты Спецификации Заказы 30 Чаты 386…" at bounding box center [637, 319] width 1274 height 639
click at [133, 191] on icon "button" at bounding box center [121, 192] width 22 height 22
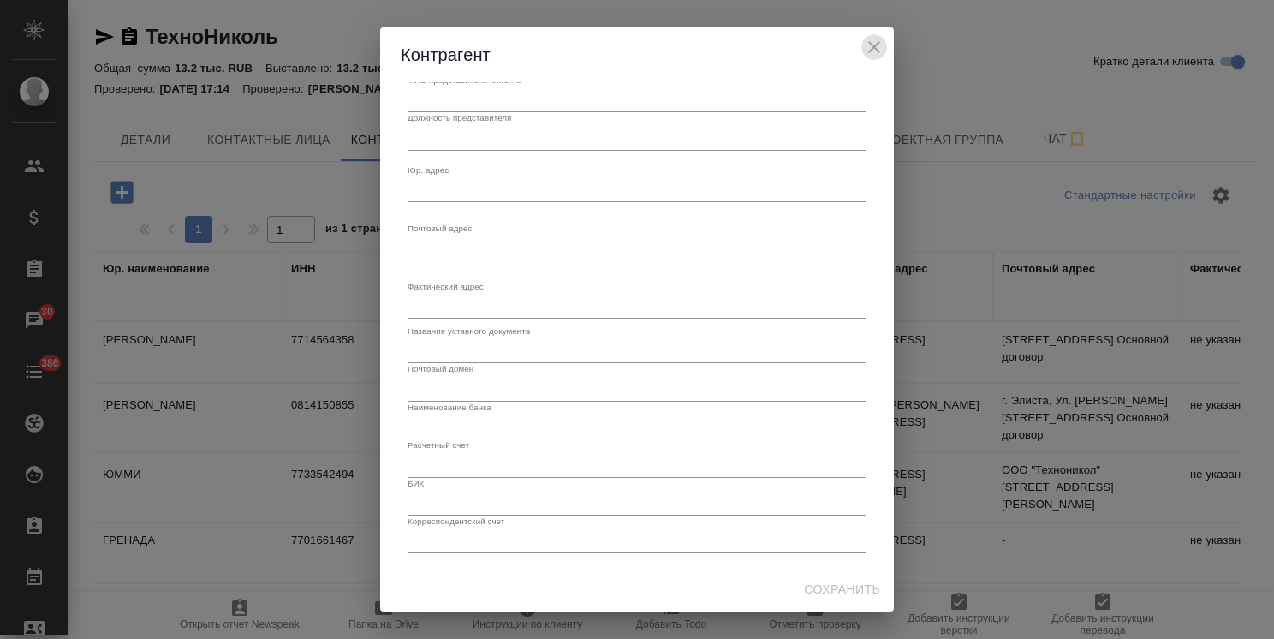
click at [876, 49] on icon "close" at bounding box center [874, 47] width 12 height 12
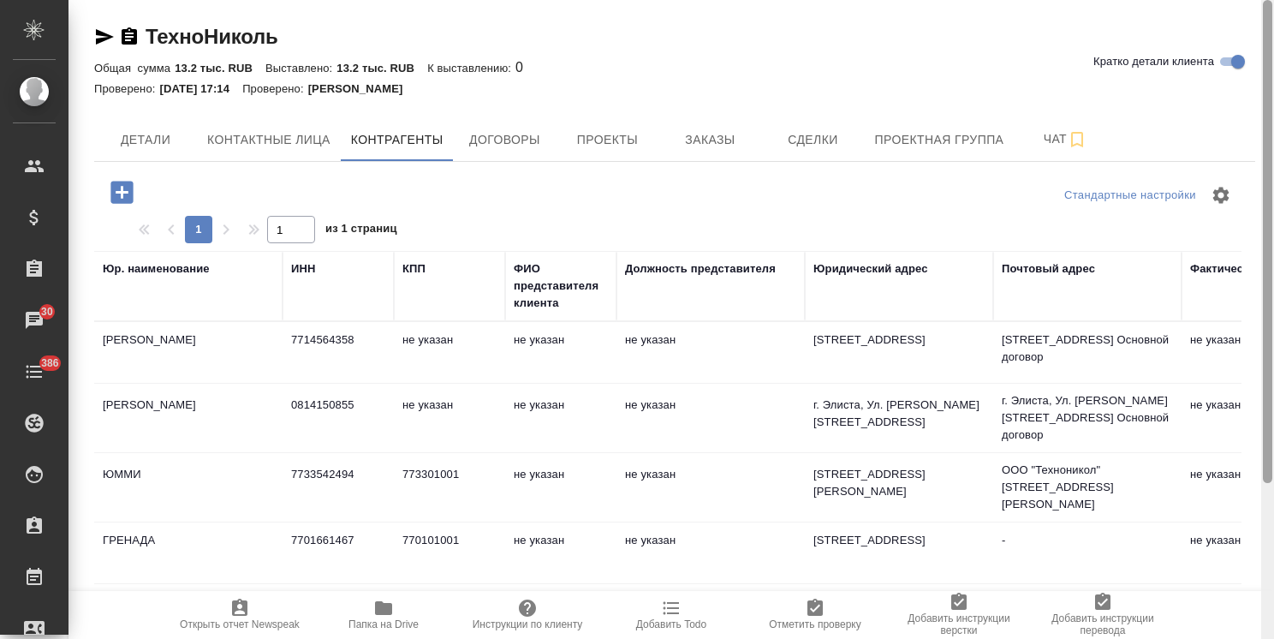
drag, startPoint x: 1267, startPoint y: 296, endPoint x: 1239, endPoint y: 265, distance: 41.9
click at [1239, 265] on div "ТехноНиколь Кратко детали клиента Общая сумма 13.2 тыс. RUB Выставлено: 13.2 ты…" at bounding box center [672, 319] width 1206 height 639
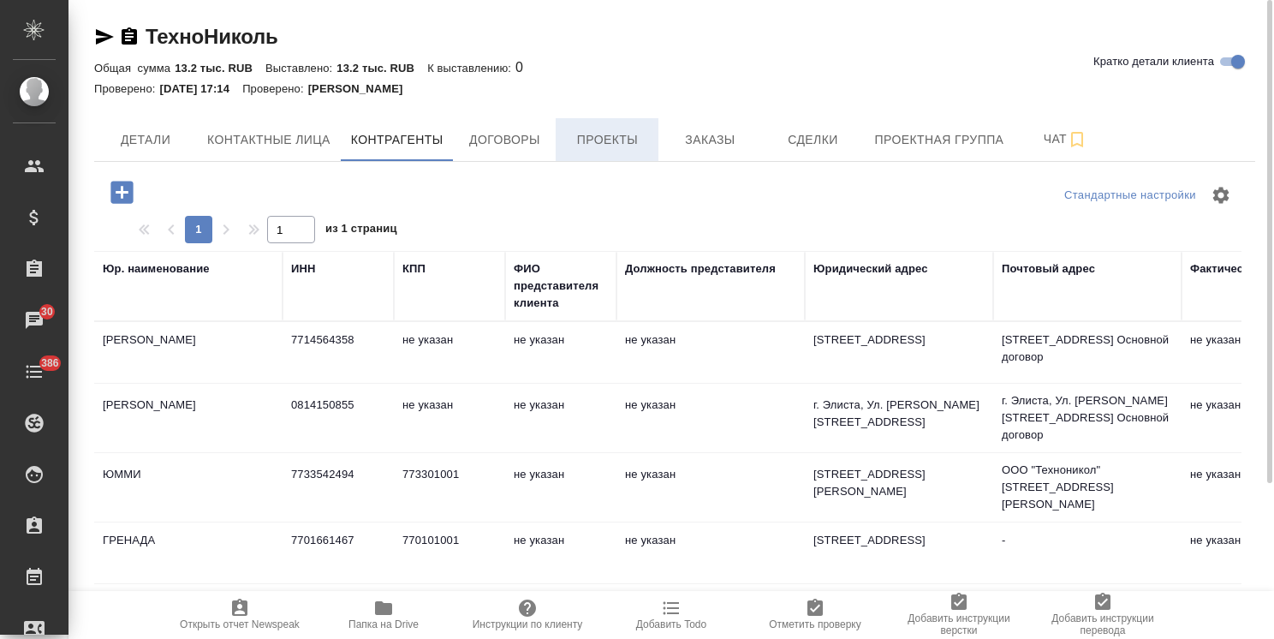
click at [586, 138] on span "Проекты" at bounding box center [607, 139] width 82 height 21
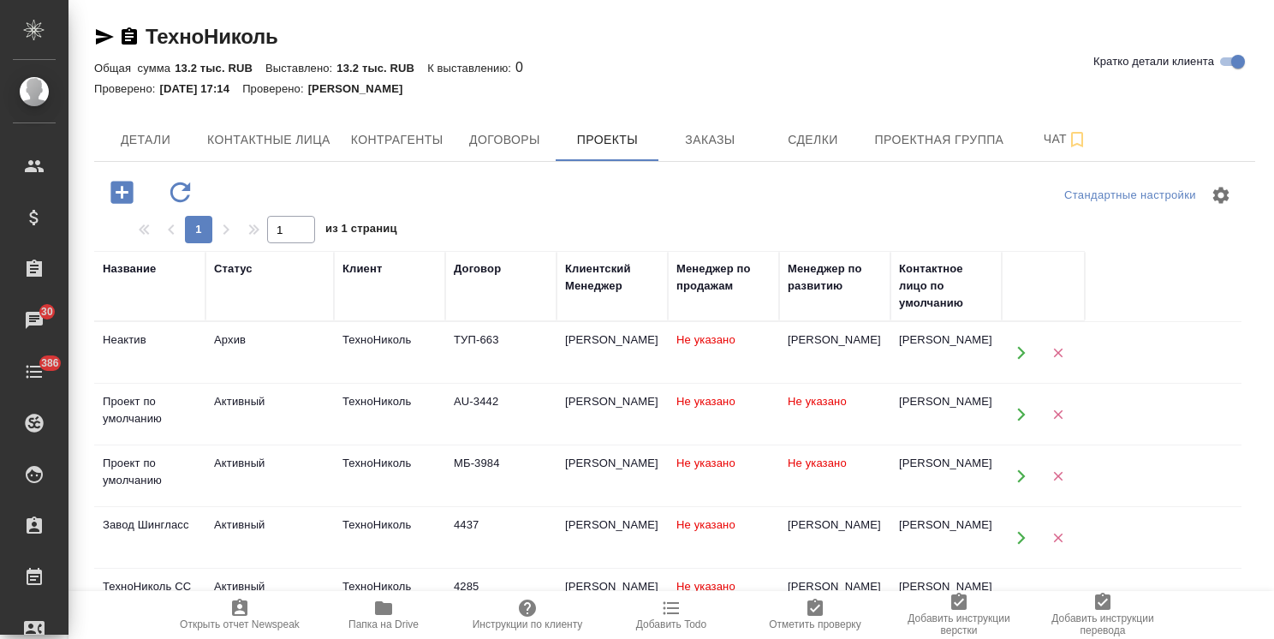
click at [134, 192] on button "button" at bounding box center [121, 192] width 47 height 35
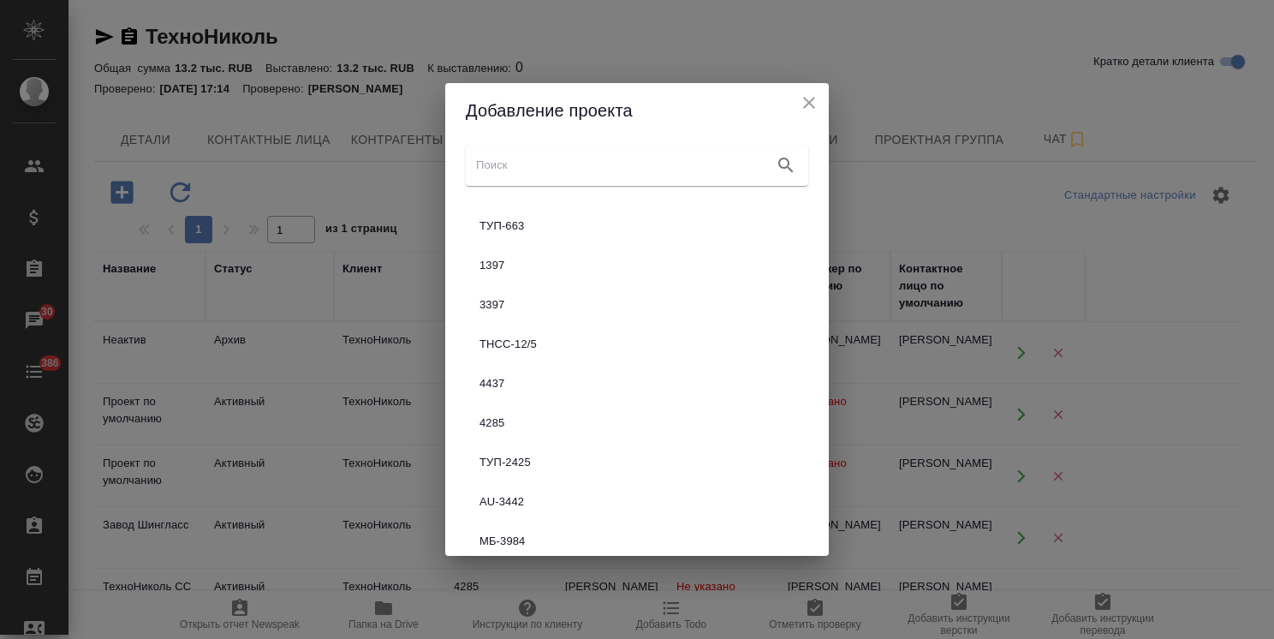
click at [808, 92] on icon "close" at bounding box center [809, 102] width 21 height 21
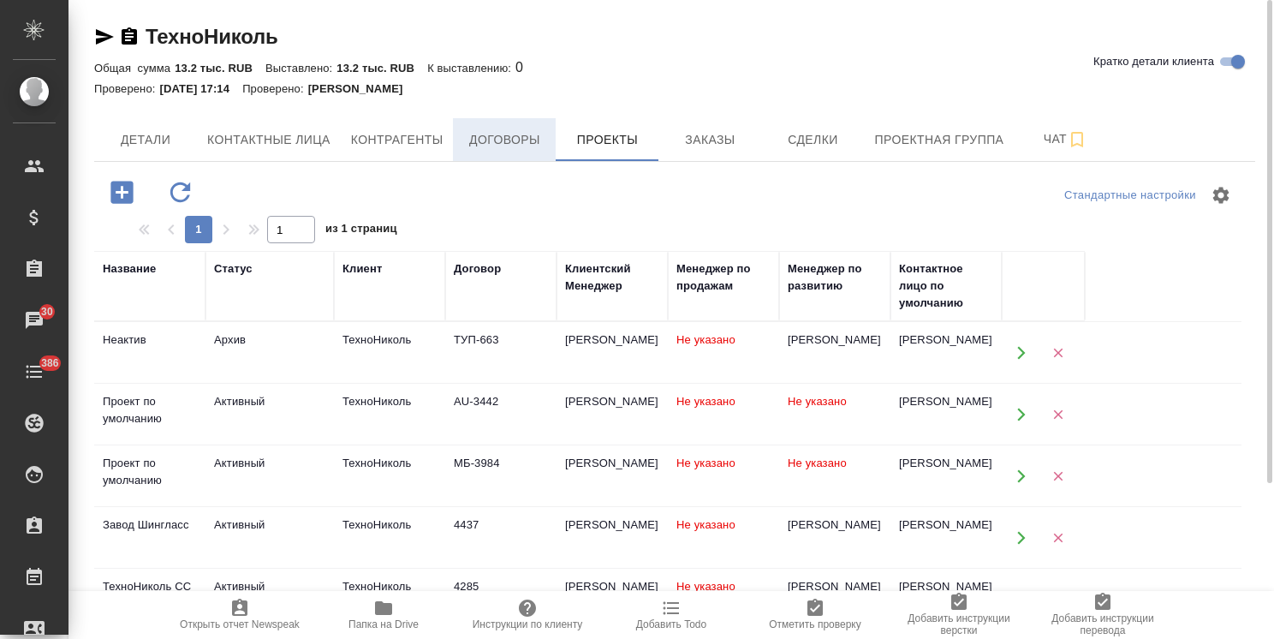
click at [488, 152] on button "Договоры" at bounding box center [504, 139] width 103 height 43
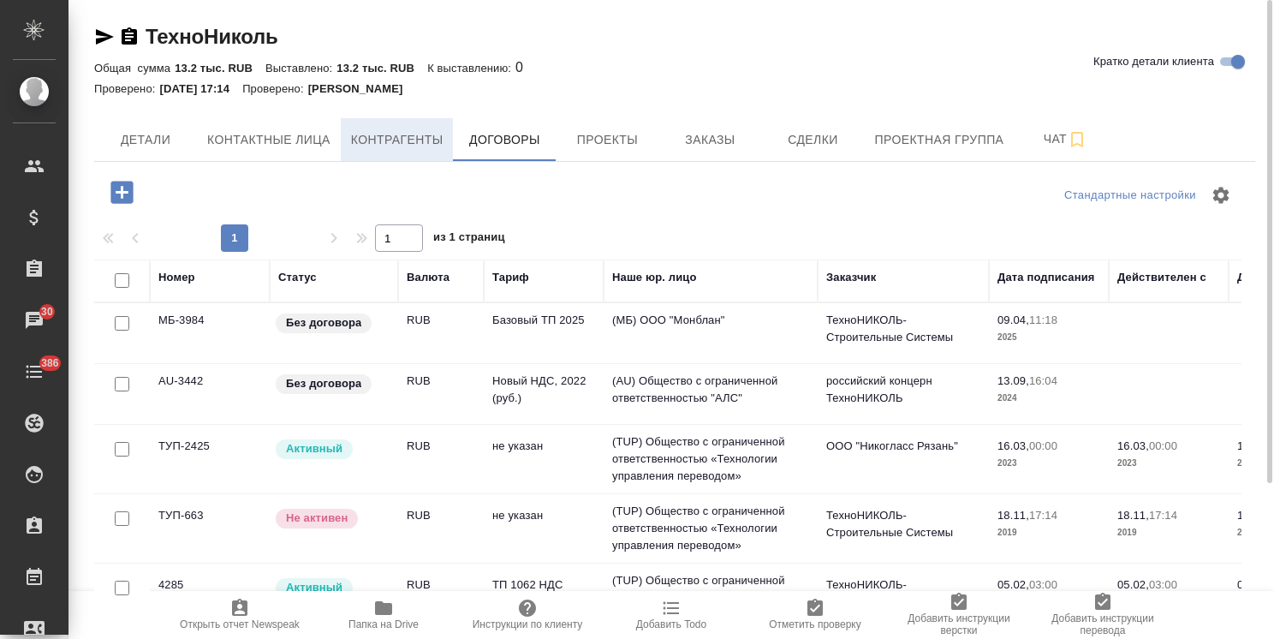
click at [412, 147] on span "Контрагенты" at bounding box center [397, 139] width 92 height 21
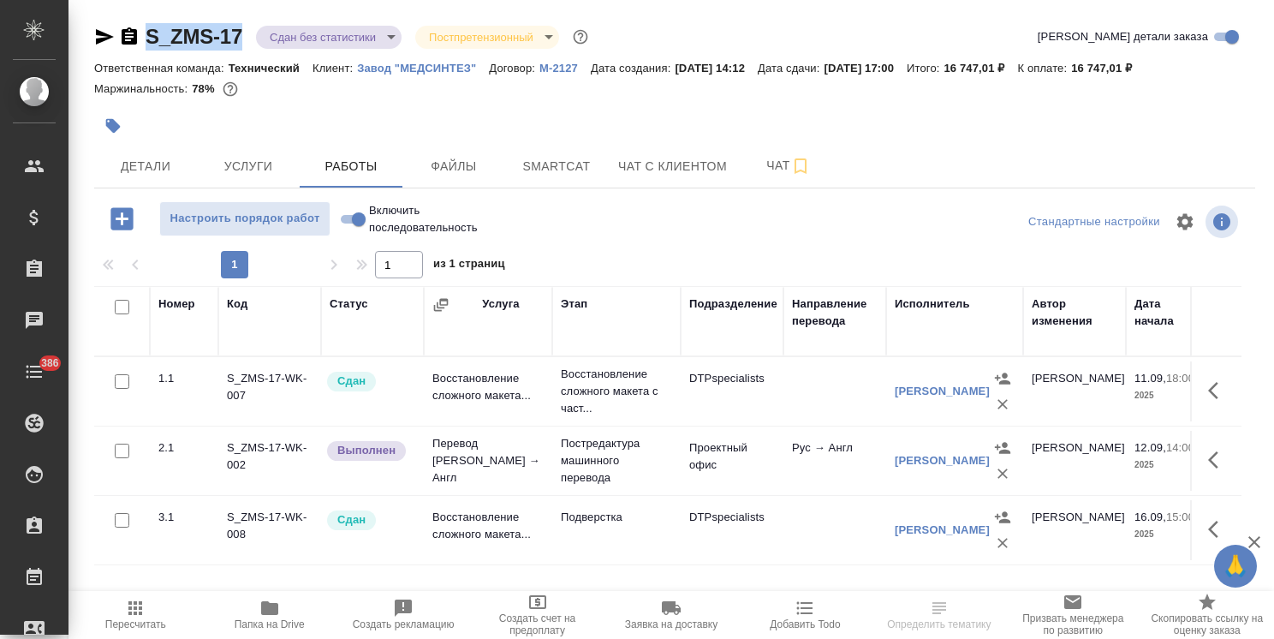
drag, startPoint x: 257, startPoint y: 14, endPoint x: 194, endPoint y: 13, distance: 62.5
click at [136, 20] on div "S_ZMS-17 Сдан без статистики distributed Постпретензионный postClaim Кратко дет…" at bounding box center [675, 357] width 1180 height 715
copy link "S_ZMS-17"
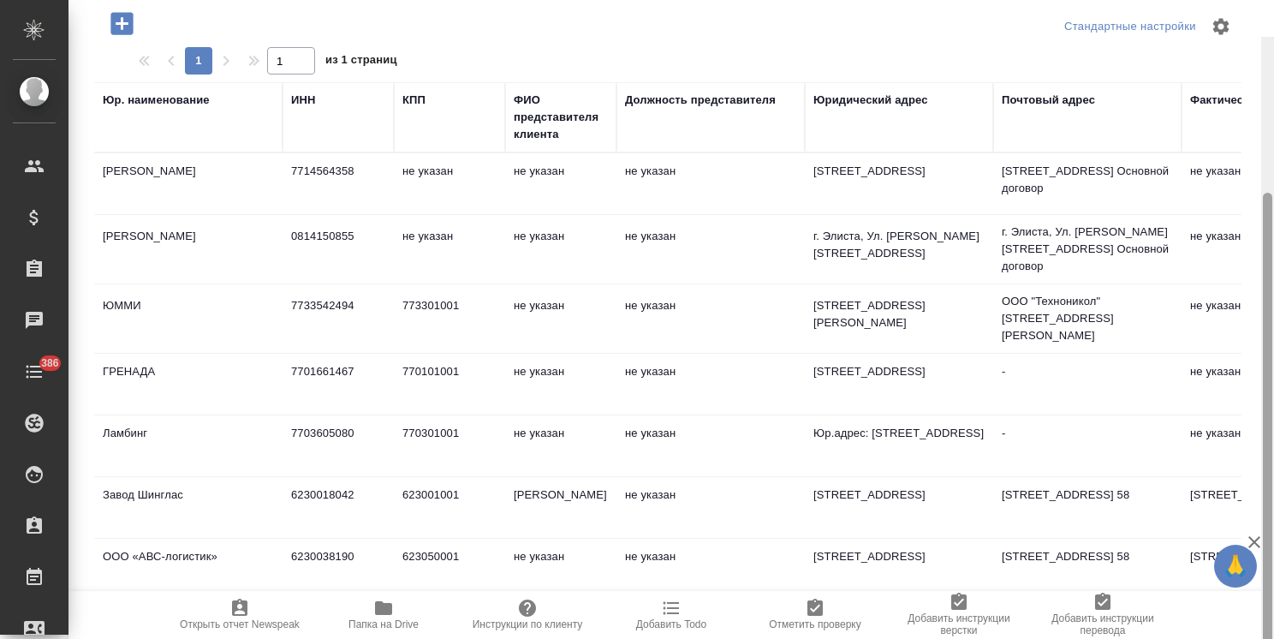
scroll to position [206, 0]
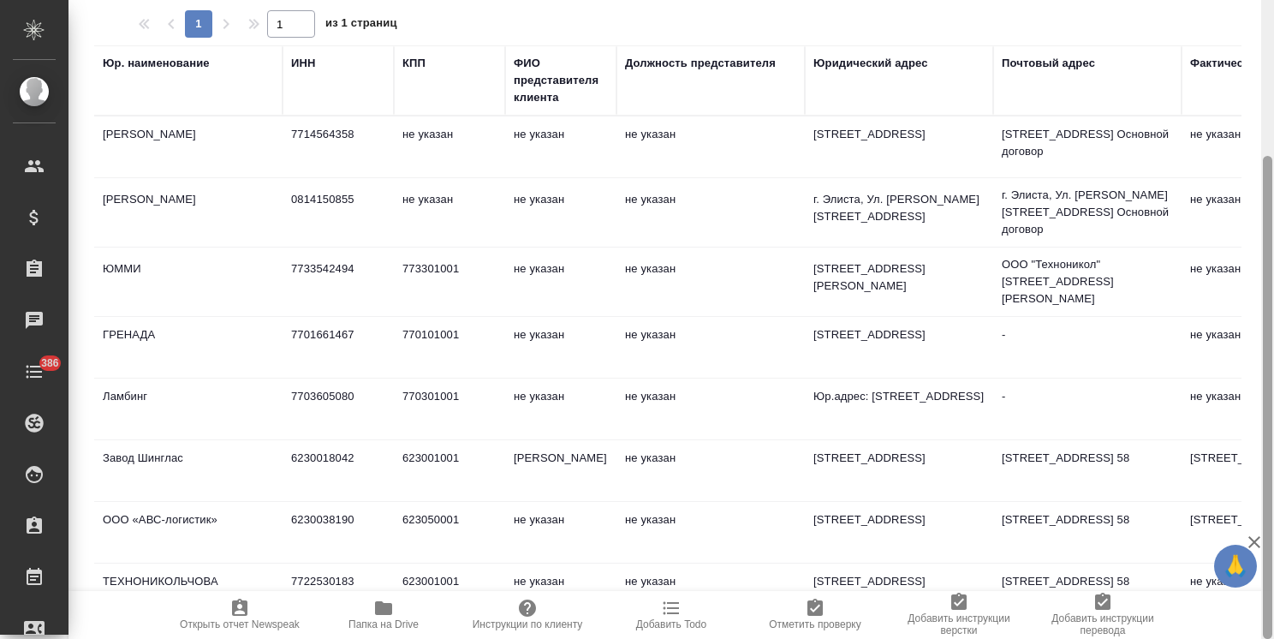
drag, startPoint x: 1265, startPoint y: 425, endPoint x: 1251, endPoint y: 613, distance: 188.9
click at [1251, 613] on div "ТехноНиколь Кратко детали клиента Общая сумма 13.2 тыс. RUB Выставлено: 13.2 ты…" at bounding box center [672, 319] width 1206 height 639
click at [1259, 543] on icon "button" at bounding box center [1254, 542] width 21 height 21
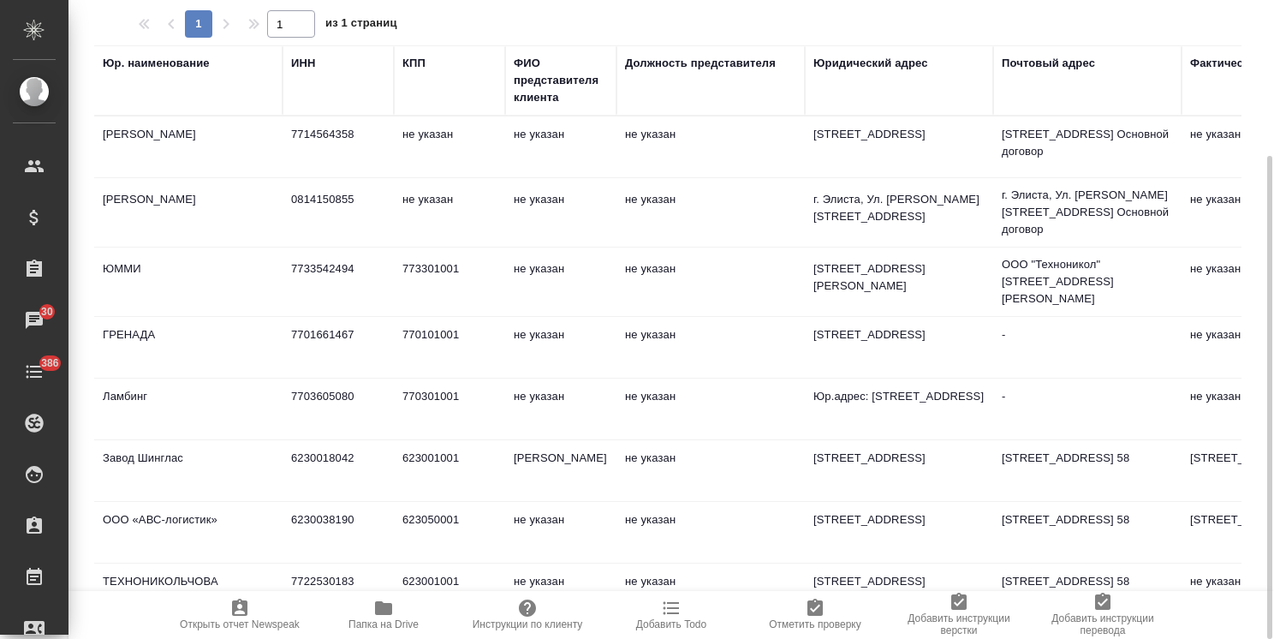
drag, startPoint x: 976, startPoint y: 351, endPoint x: 970, endPoint y: 341, distance: 11.9
click at [949, 187] on td "г. Элиста, Ул. [PERSON_NAME][STREET_ADDRESS]" at bounding box center [899, 212] width 188 height 60
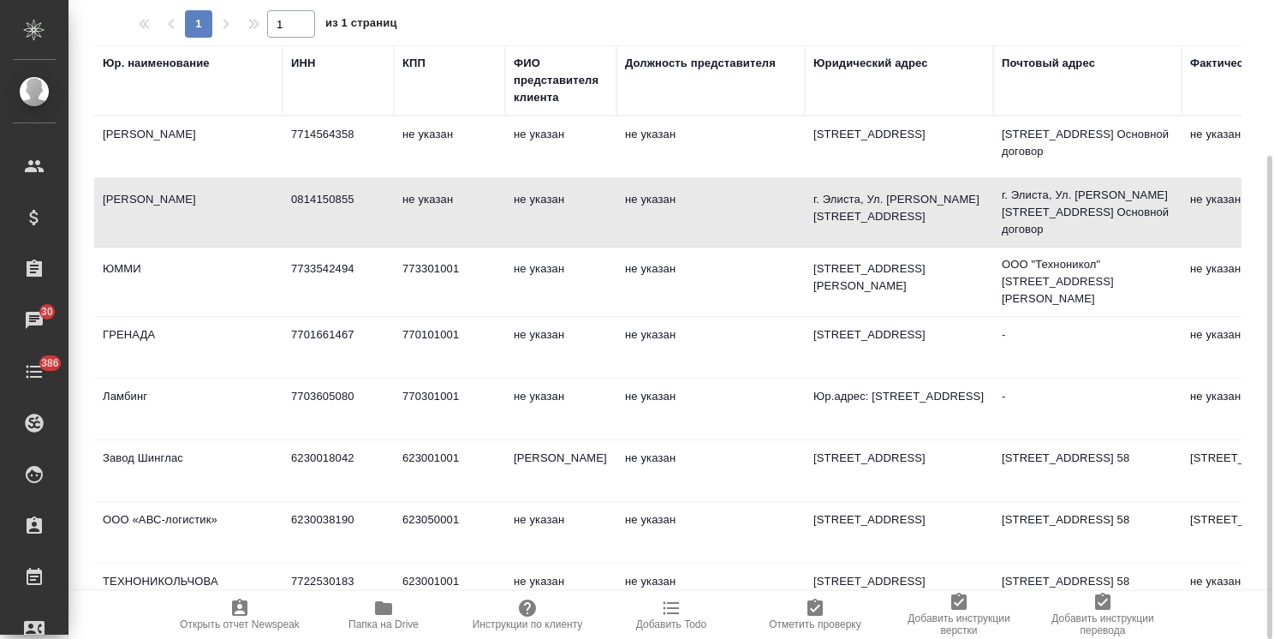
drag, startPoint x: 949, startPoint y: 187, endPoint x: 1178, endPoint y: 0, distance: 295.9
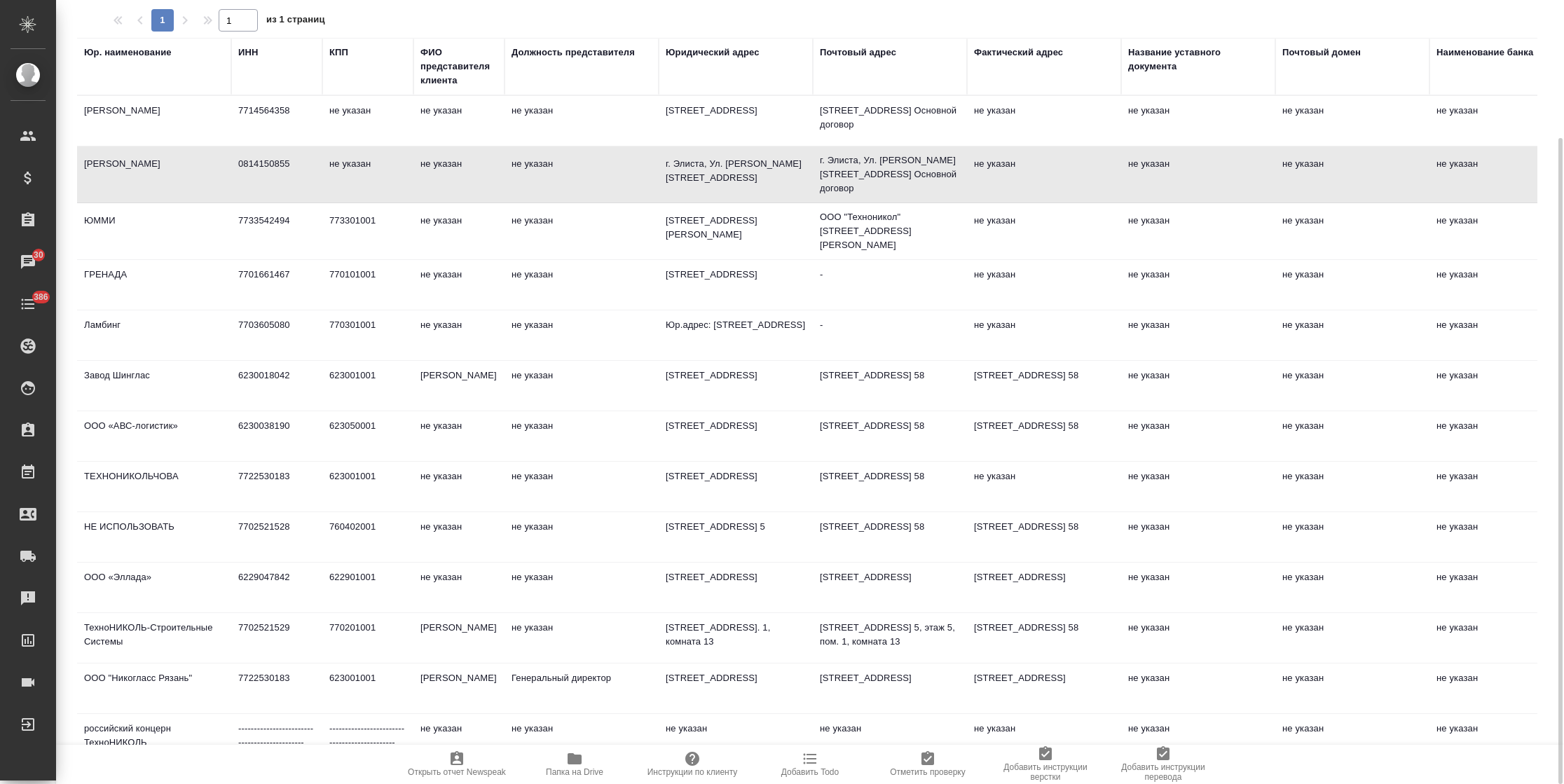
scroll to position [168, 0]
click at [288, 522] on td "7702521529" at bounding box center [277, 638] width 91 height 49
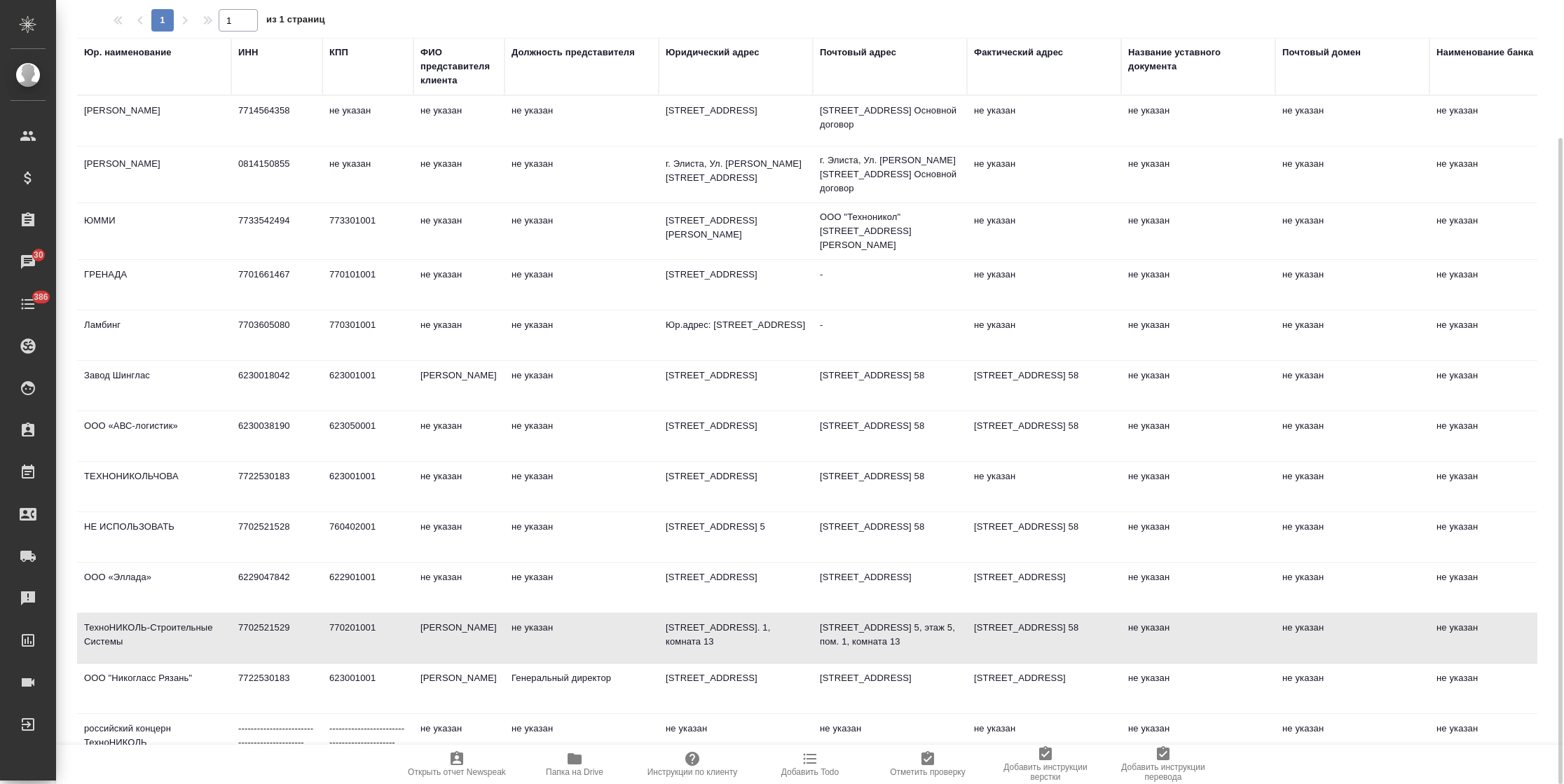
click at [296, 522] on td "7702521529" at bounding box center [277, 638] width 91 height 49
type input "7702521529"
type input "770201001"
type input "[PERSON_NAME]"
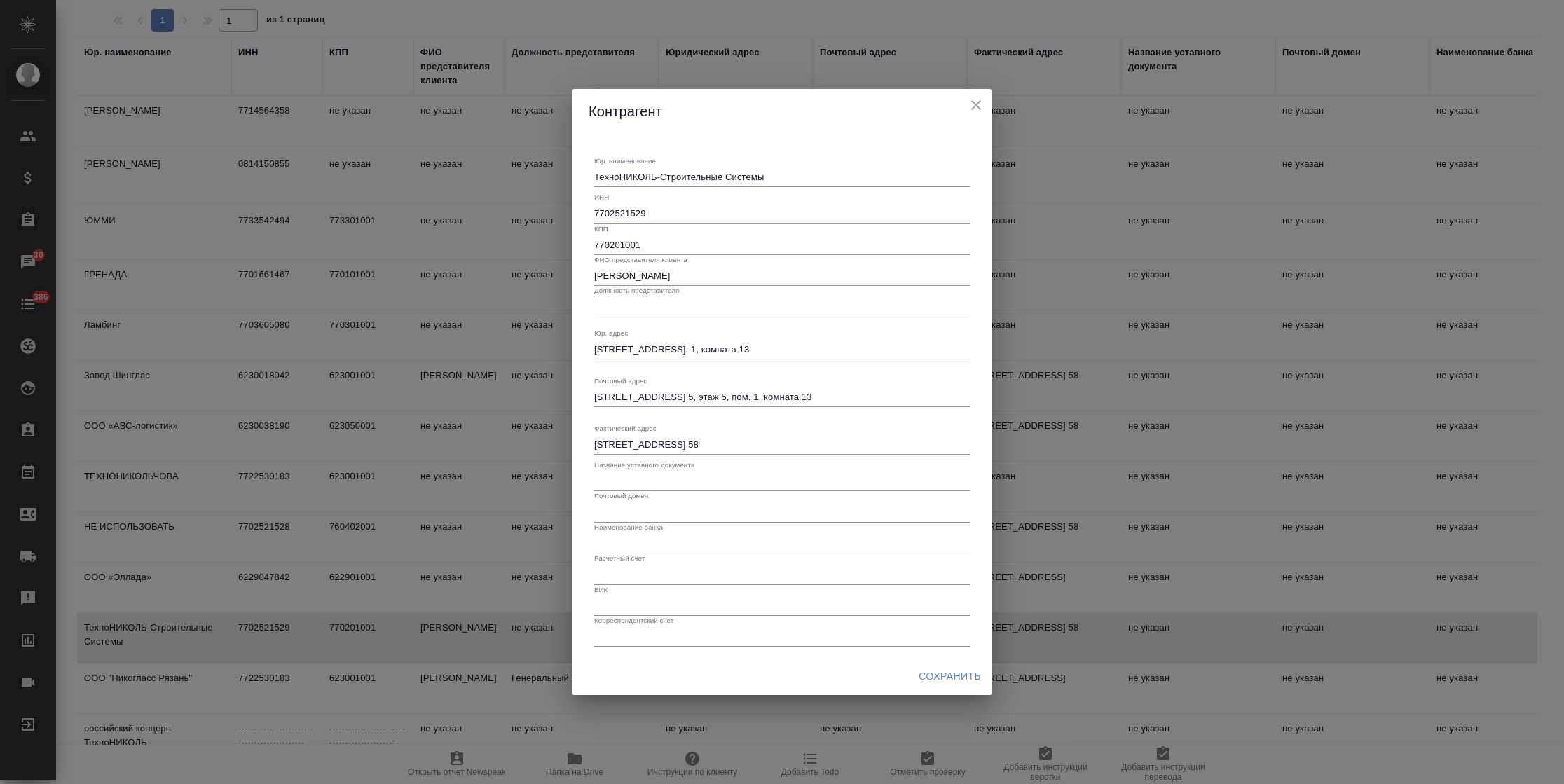
click at [977, 110] on icon "close" at bounding box center [976, 105] width 17 height 17
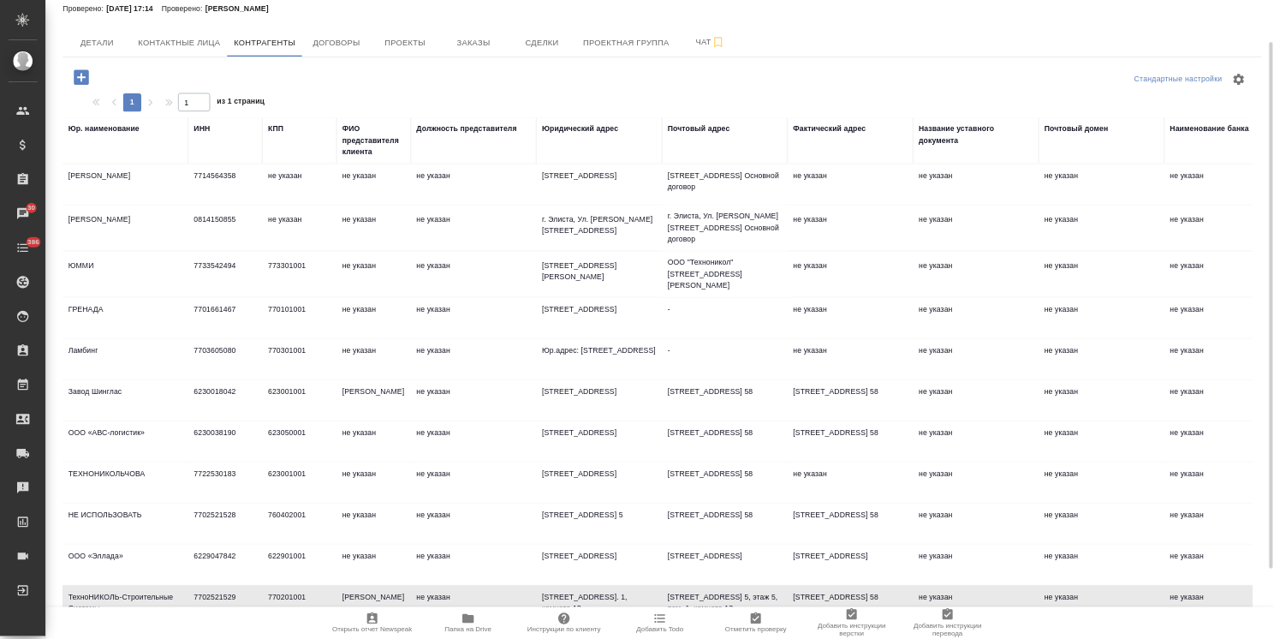
scroll to position [0, 0]
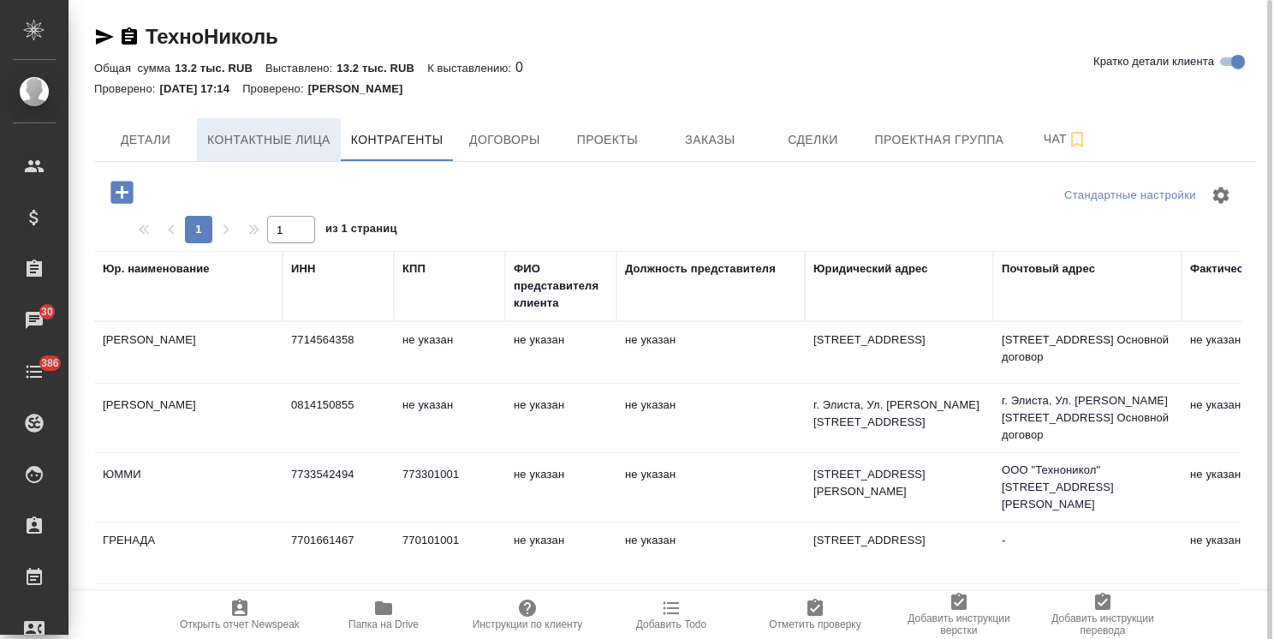
click at [270, 138] on span "Контактные лица" at bounding box center [268, 139] width 123 height 21
select select "RU"
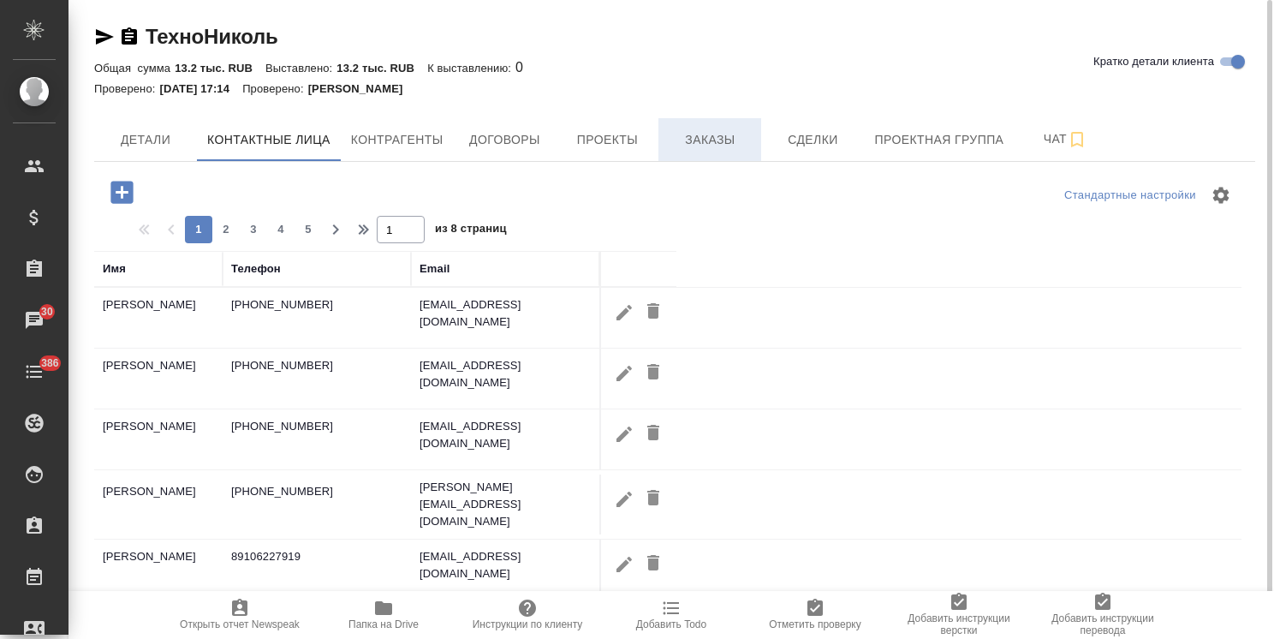
click at [716, 139] on span "Заказы" at bounding box center [710, 139] width 82 height 21
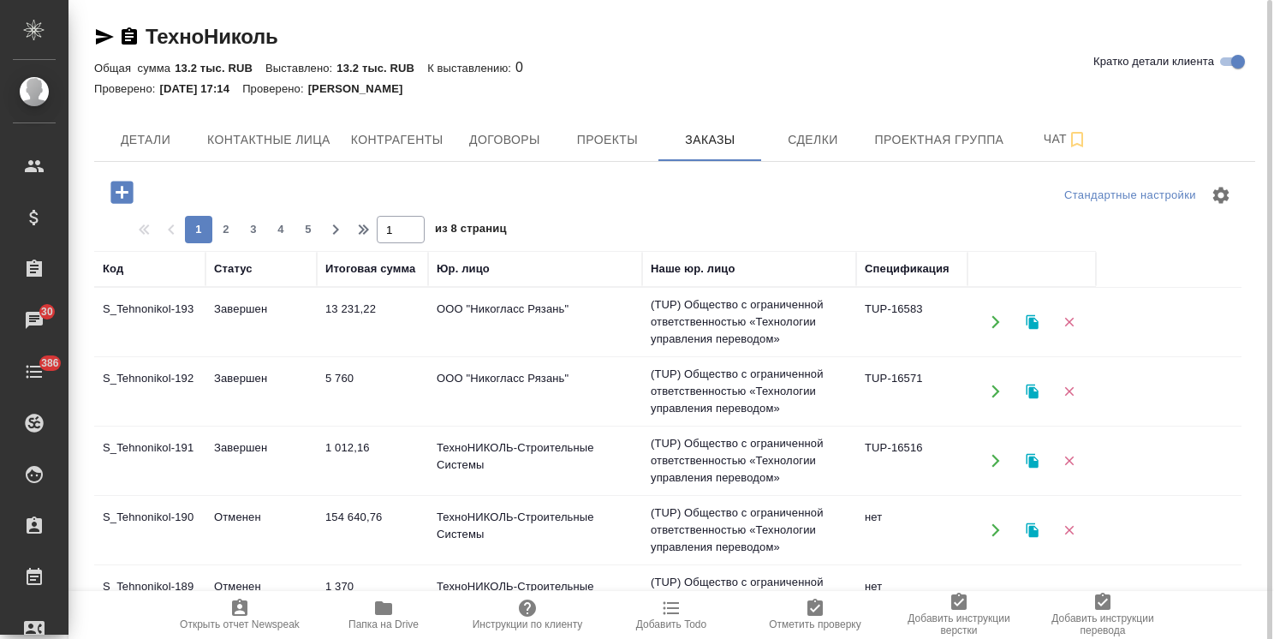
scroll to position [86, 0]
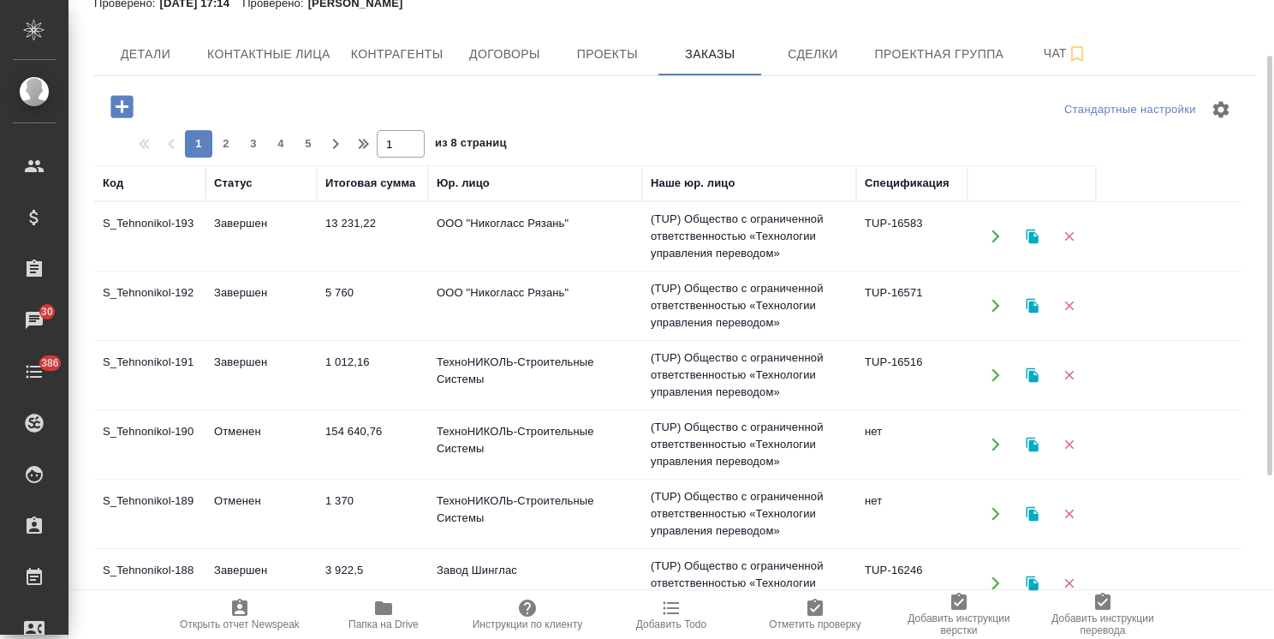
click at [436, 381] on td "ТехноНИКОЛЬ-Строительные Системы" at bounding box center [535, 375] width 214 height 60
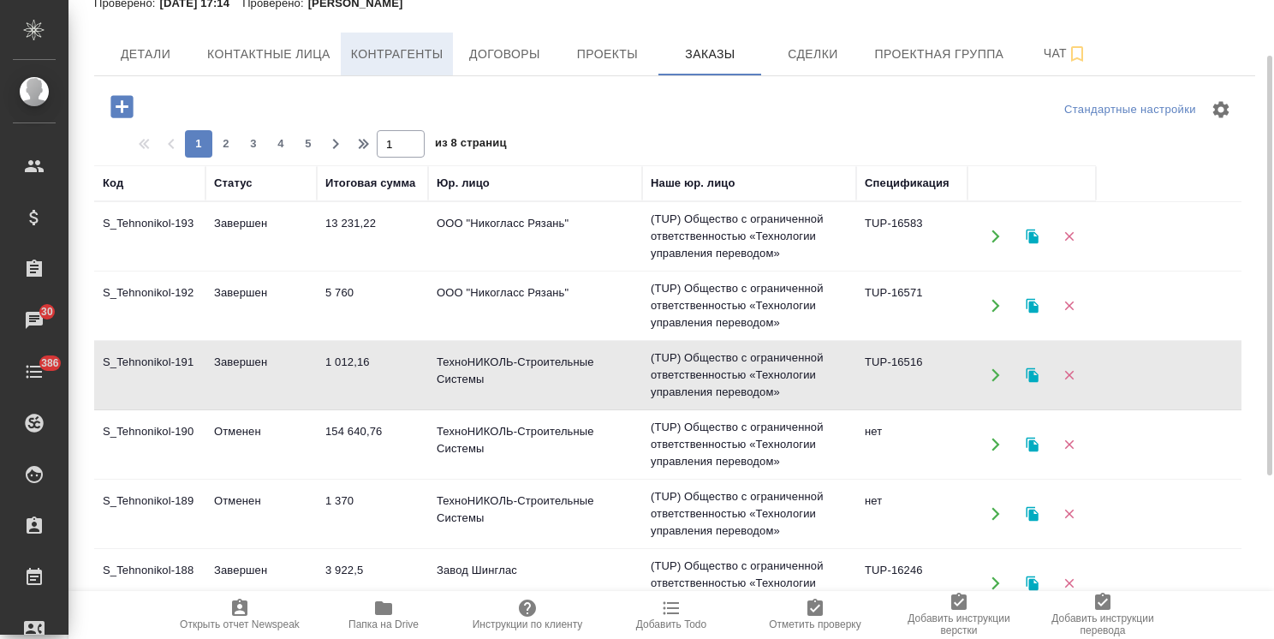
click at [391, 50] on span "Контрагенты" at bounding box center [397, 54] width 92 height 21
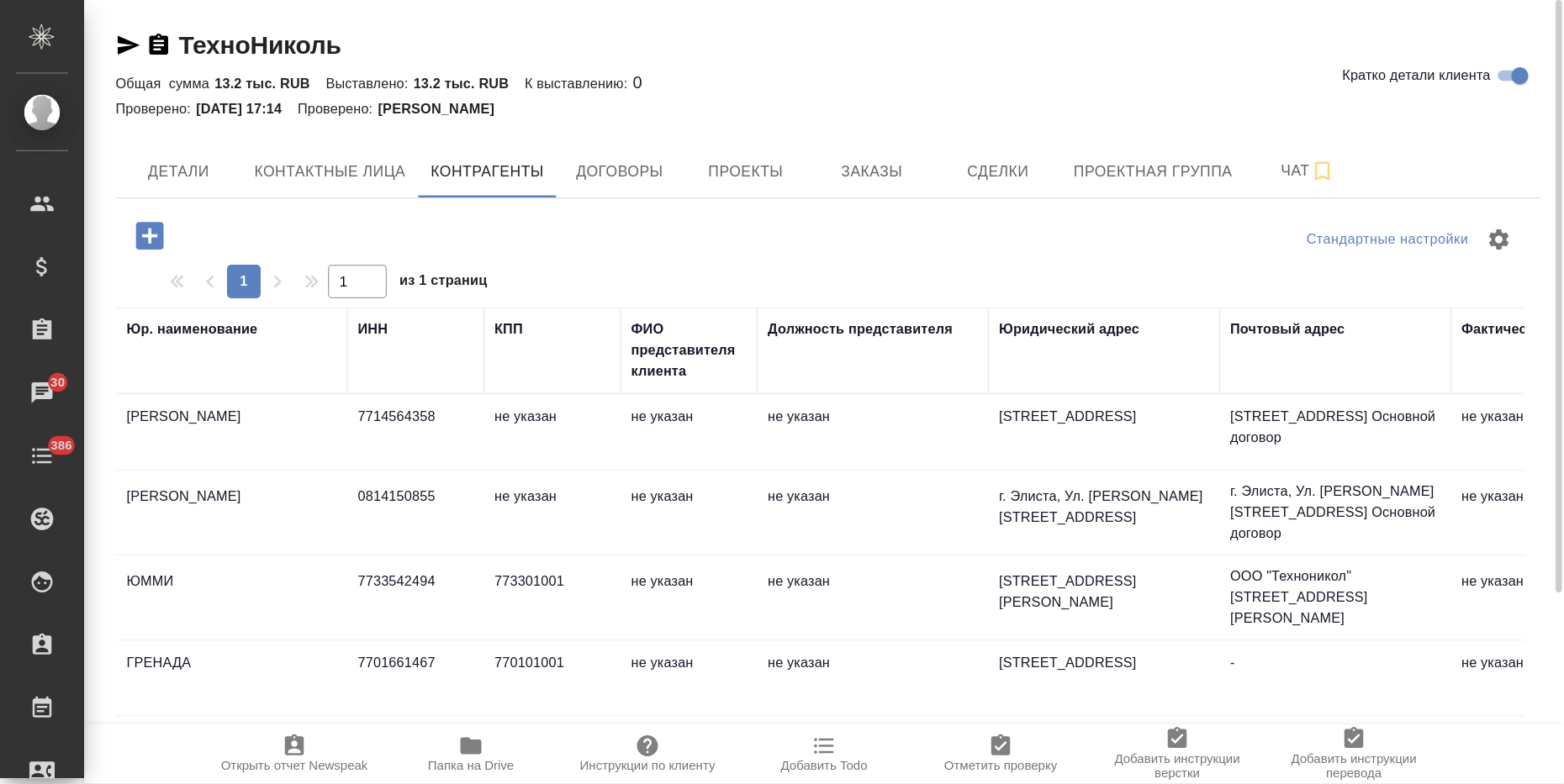
scroll to position [202, 0]
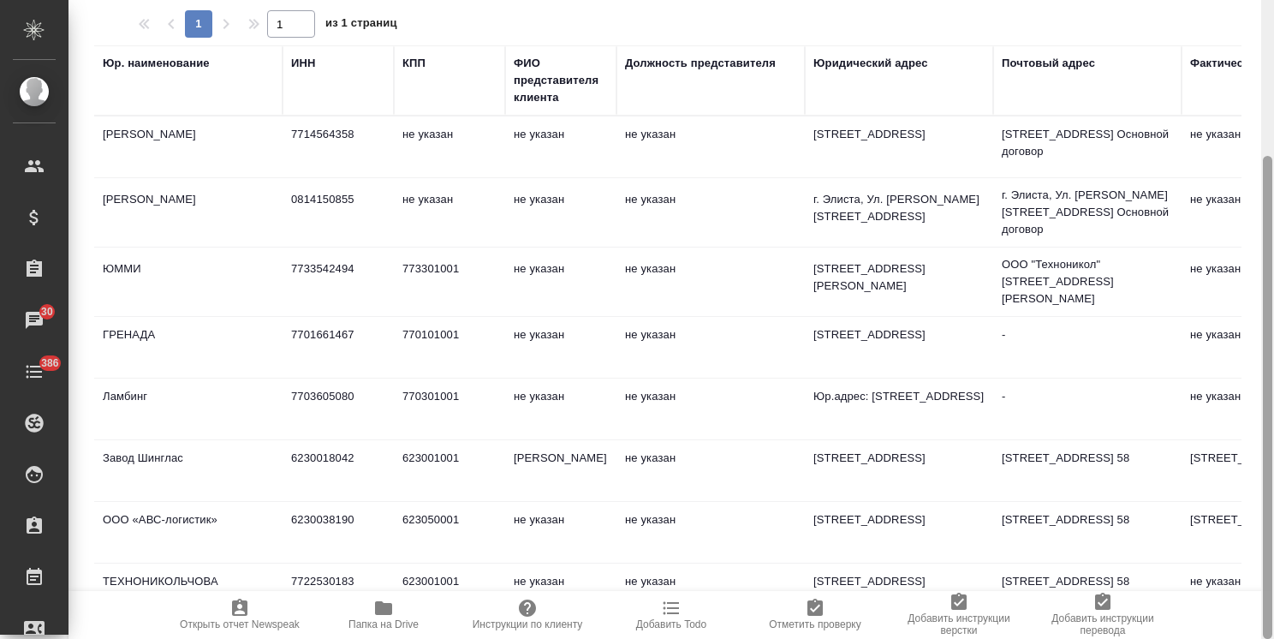
drag, startPoint x: 1261, startPoint y: 403, endPoint x: 1266, endPoint y: 474, distance: 71.3
click at [1266, 474] on div at bounding box center [1267, 319] width 13 height 639
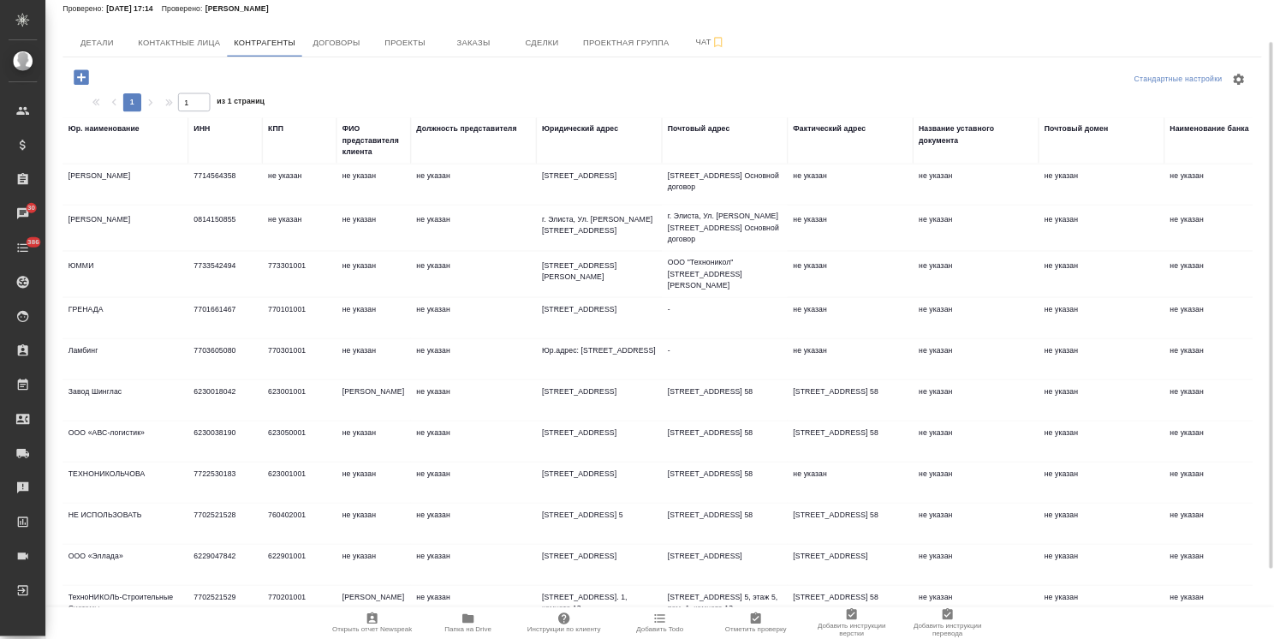
scroll to position [0, 0]
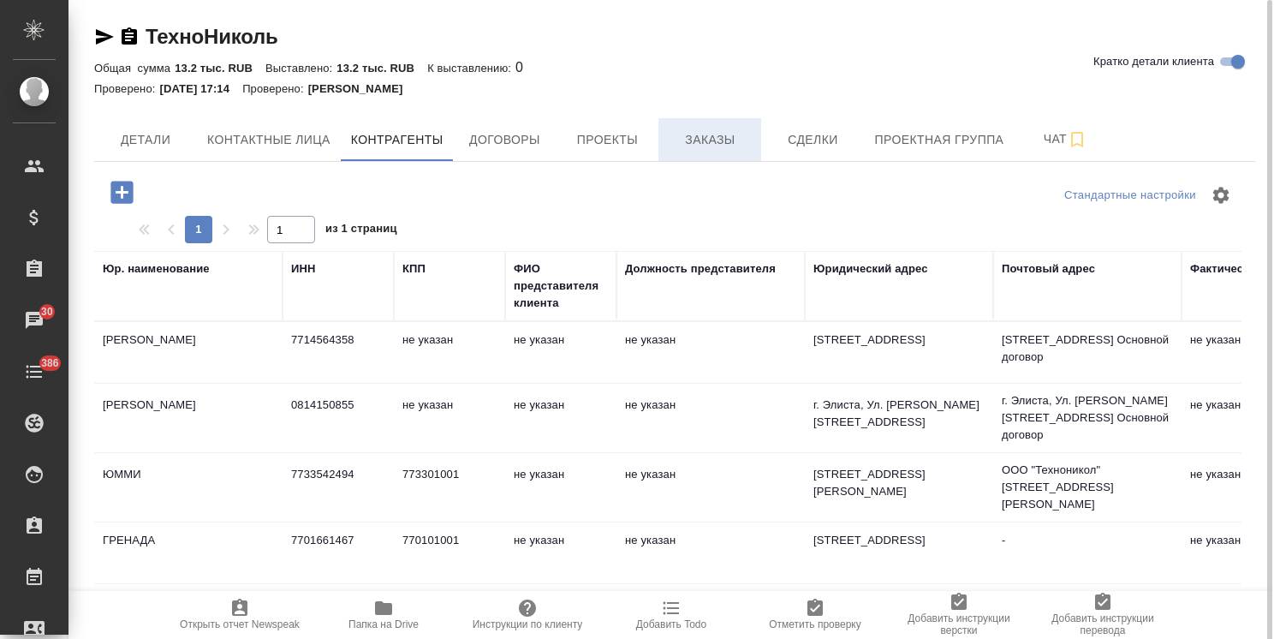
click at [715, 149] on span "Заказы" at bounding box center [710, 139] width 82 height 21
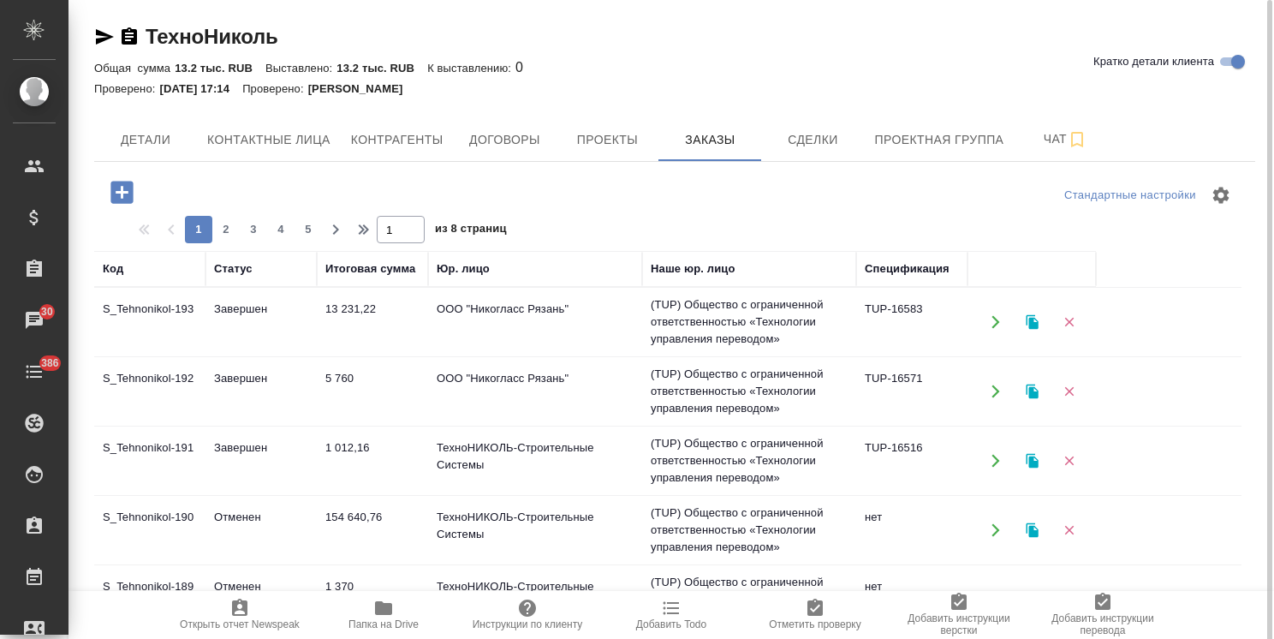
click at [344, 469] on td "1 012,16" at bounding box center [372, 461] width 111 height 60
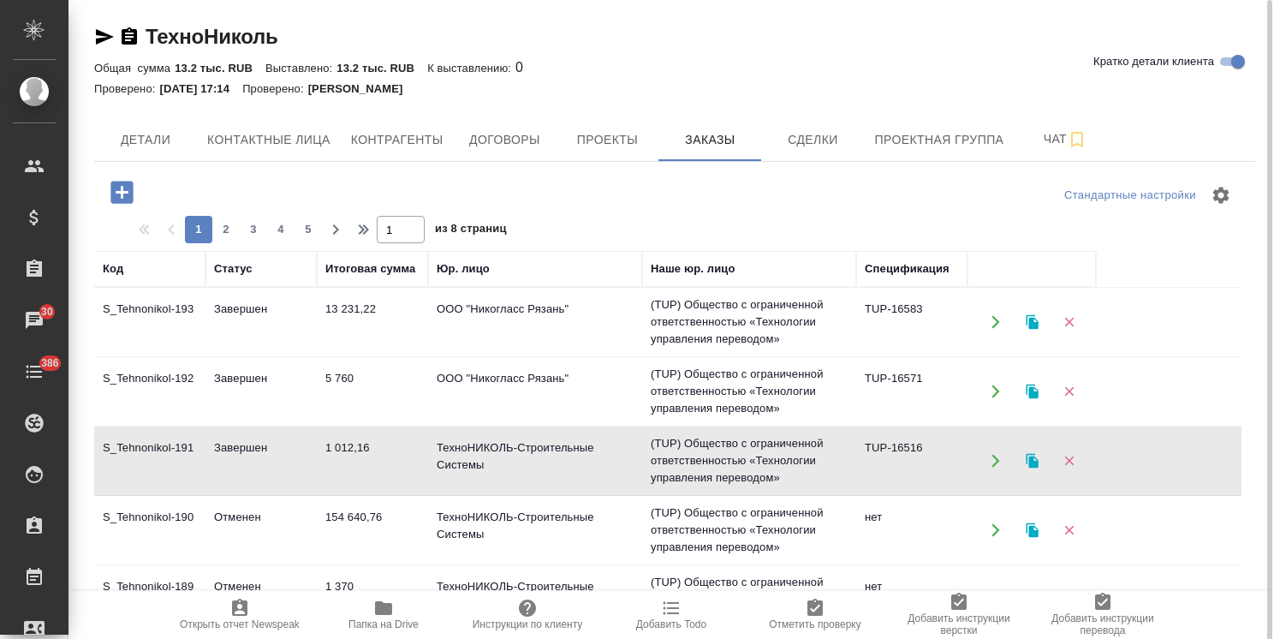
click at [344, 469] on td "1 012,16" at bounding box center [372, 461] width 111 height 60
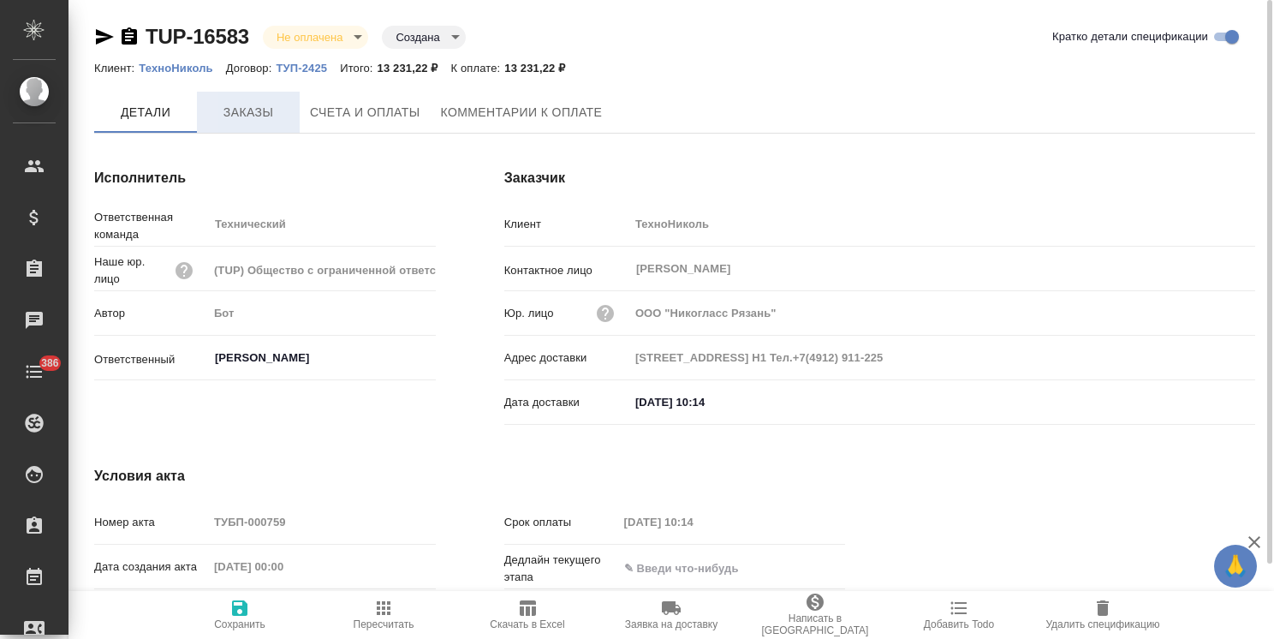
click at [262, 118] on span "Заказы" at bounding box center [248, 112] width 82 height 21
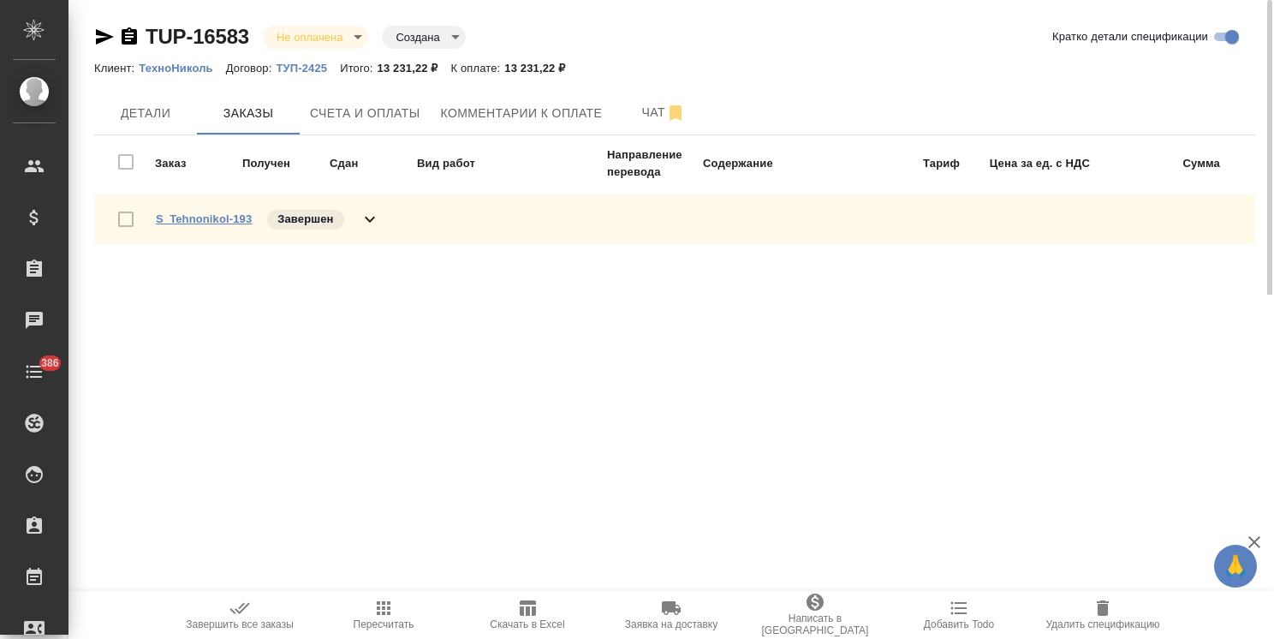
click at [188, 218] on link "S_Tehnonikol-193" at bounding box center [204, 218] width 96 height 13
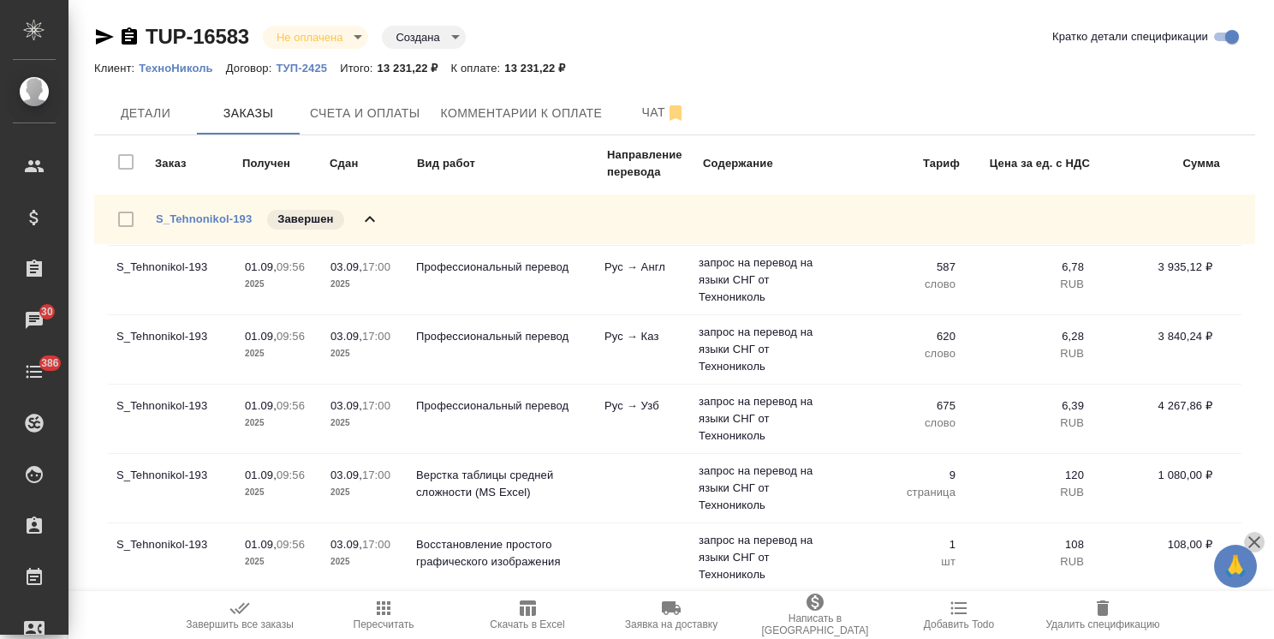
click at [1252, 544] on icon "button" at bounding box center [1255, 542] width 12 height 12
click at [1089, 607] on span "Удалить спецификацию" at bounding box center [1102, 614] width 123 height 33
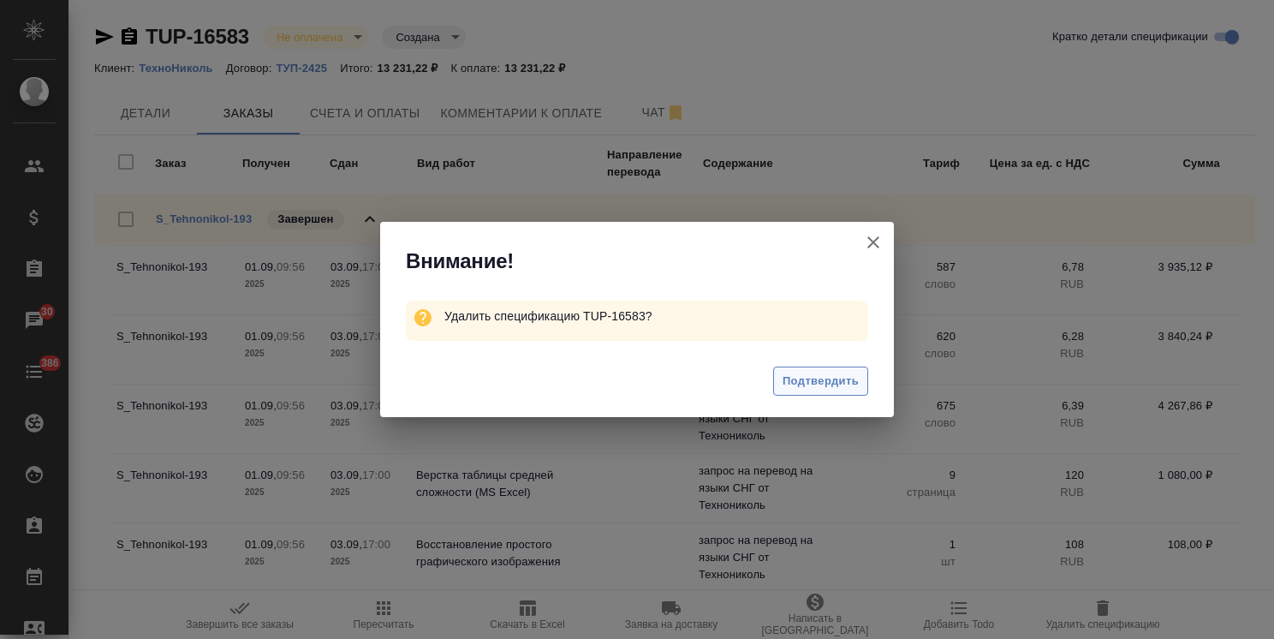
click at [815, 385] on span "Подтвердить" at bounding box center [821, 382] width 76 height 20
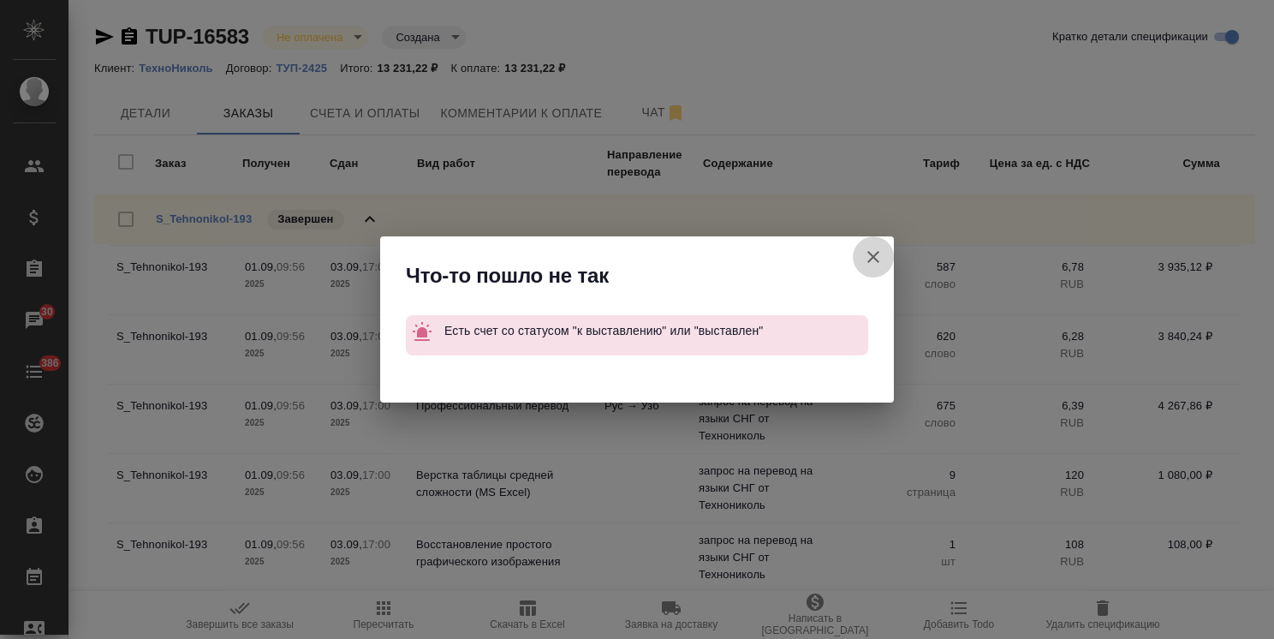
click at [866, 256] on icon "button" at bounding box center [873, 257] width 21 height 21
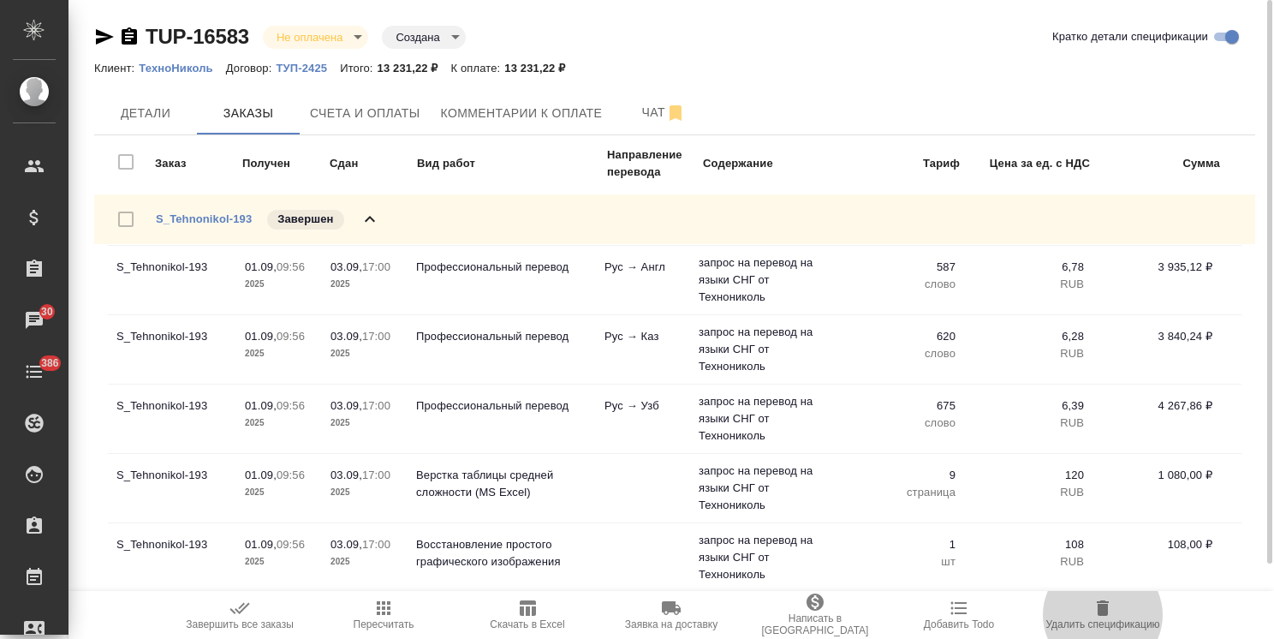
click at [373, 221] on icon at bounding box center [370, 219] width 21 height 21
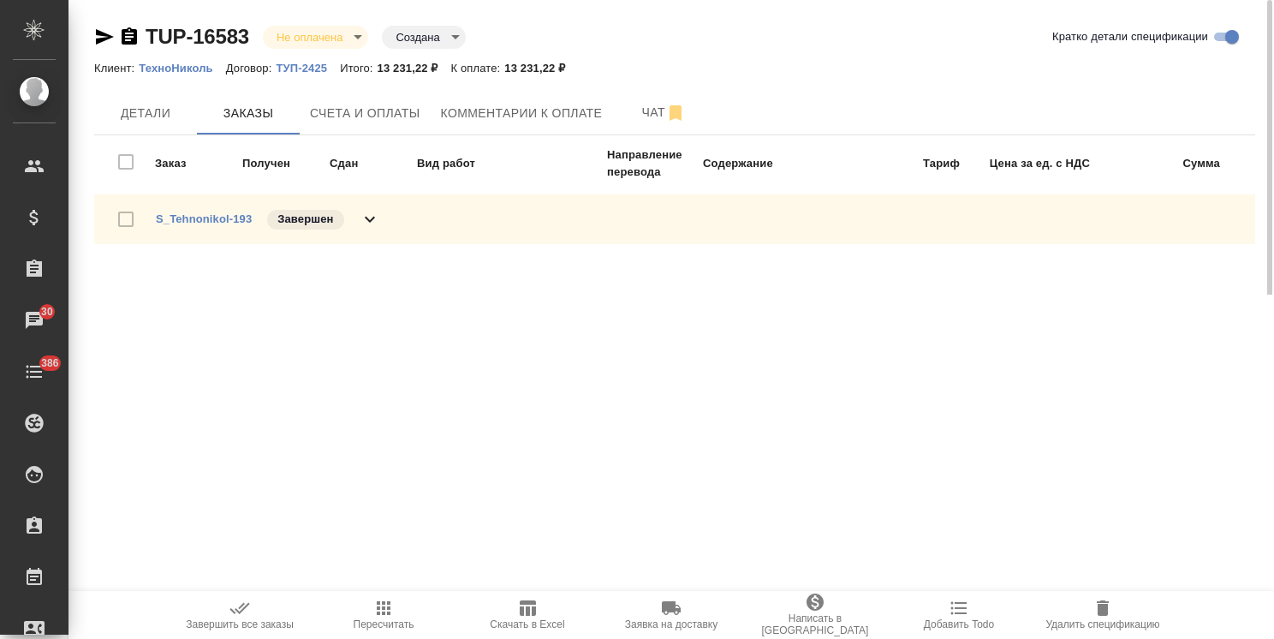
click at [220, 64] on p "ТехноНиколь" at bounding box center [182, 68] width 87 height 13
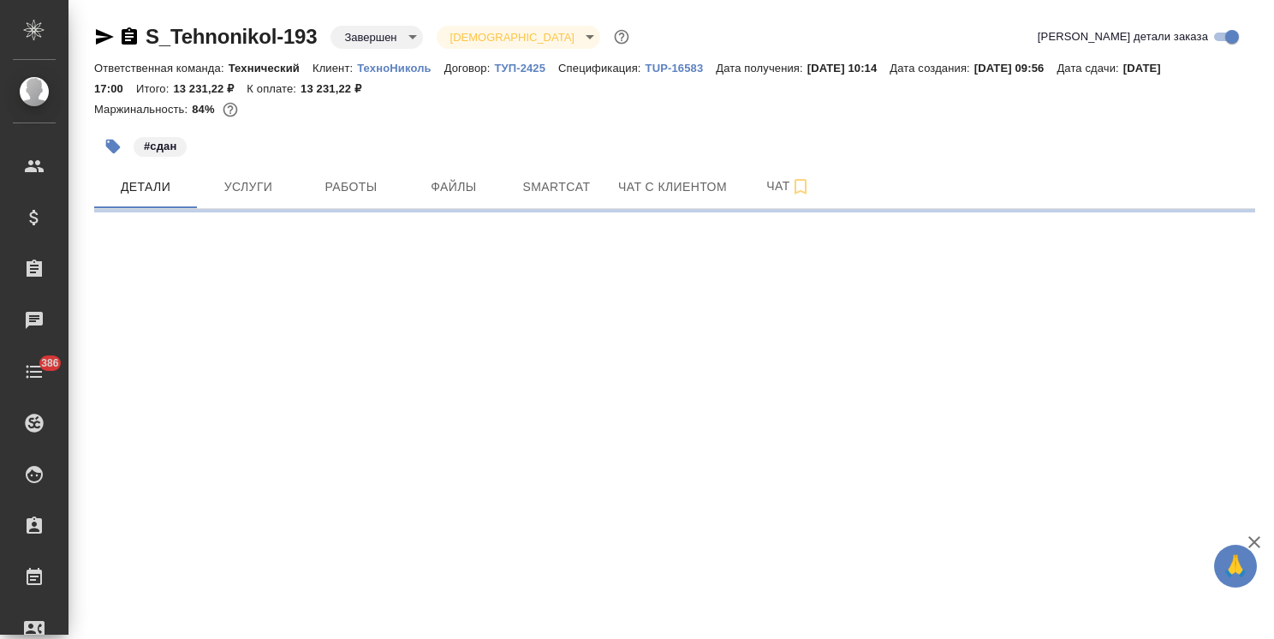
select select "RU"
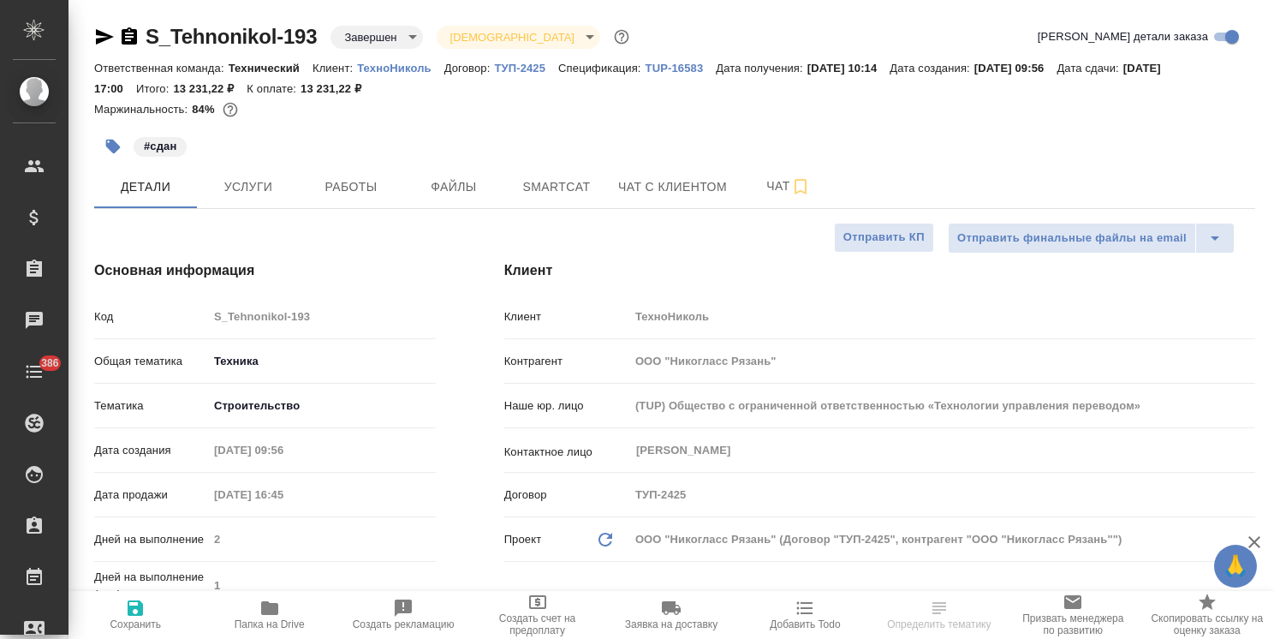
type textarea "x"
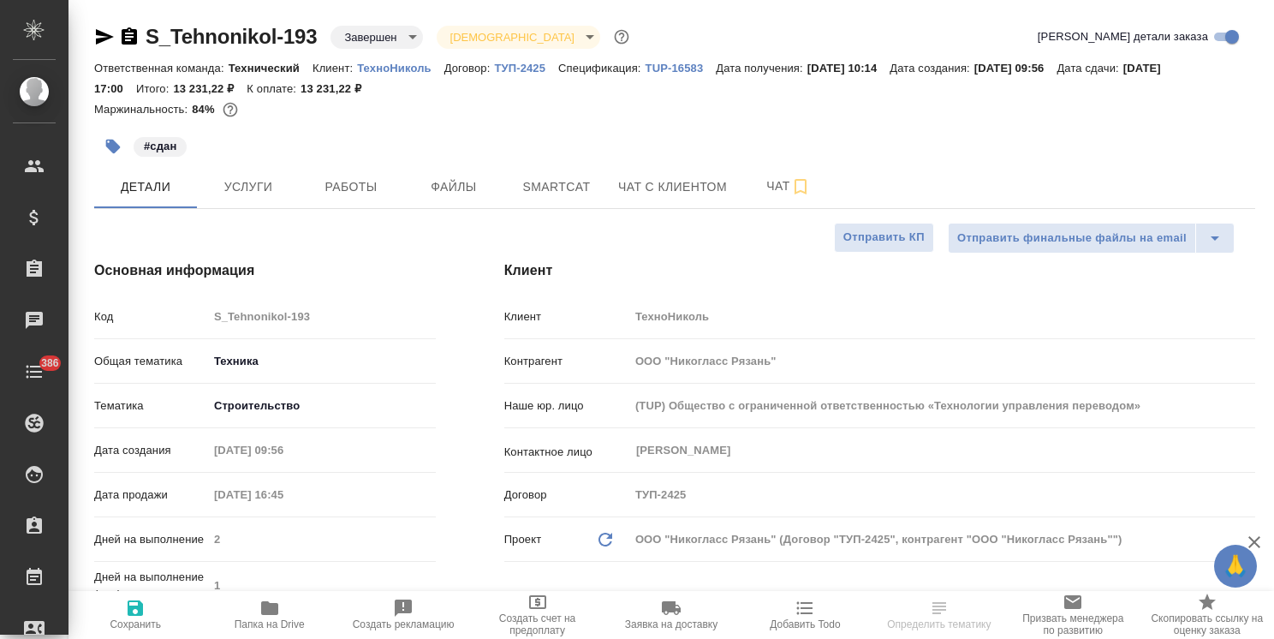
type textarea "x"
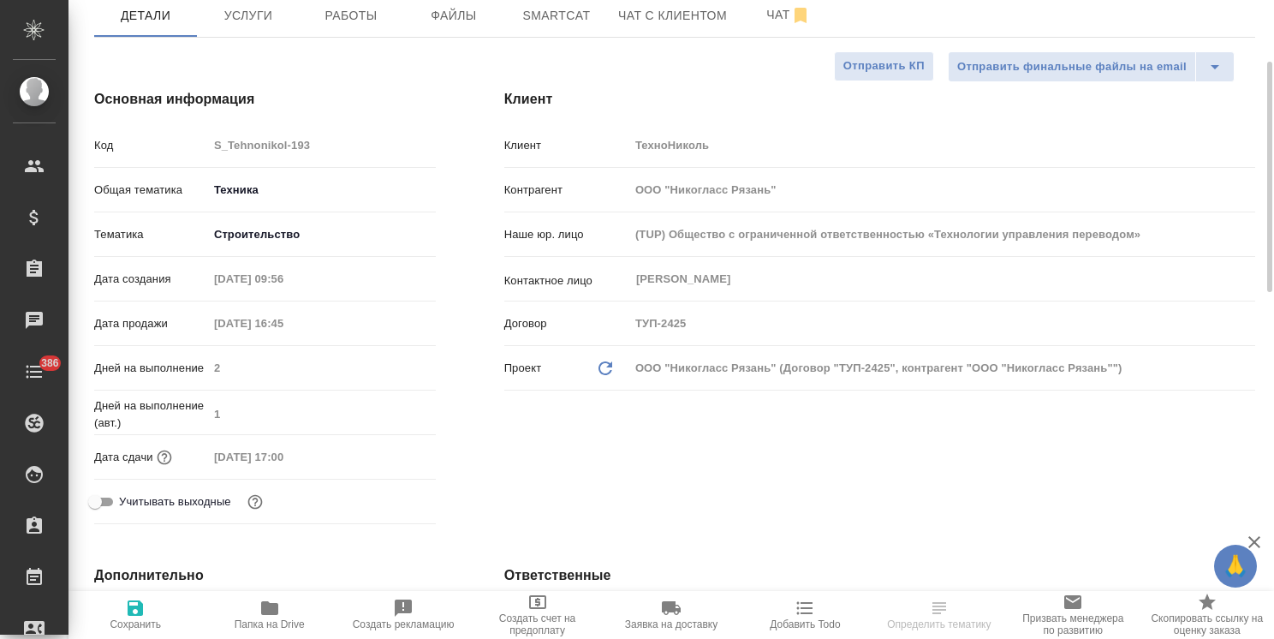
click at [605, 365] on icon "Обновить данные" at bounding box center [605, 368] width 21 height 21
type textarea "x"
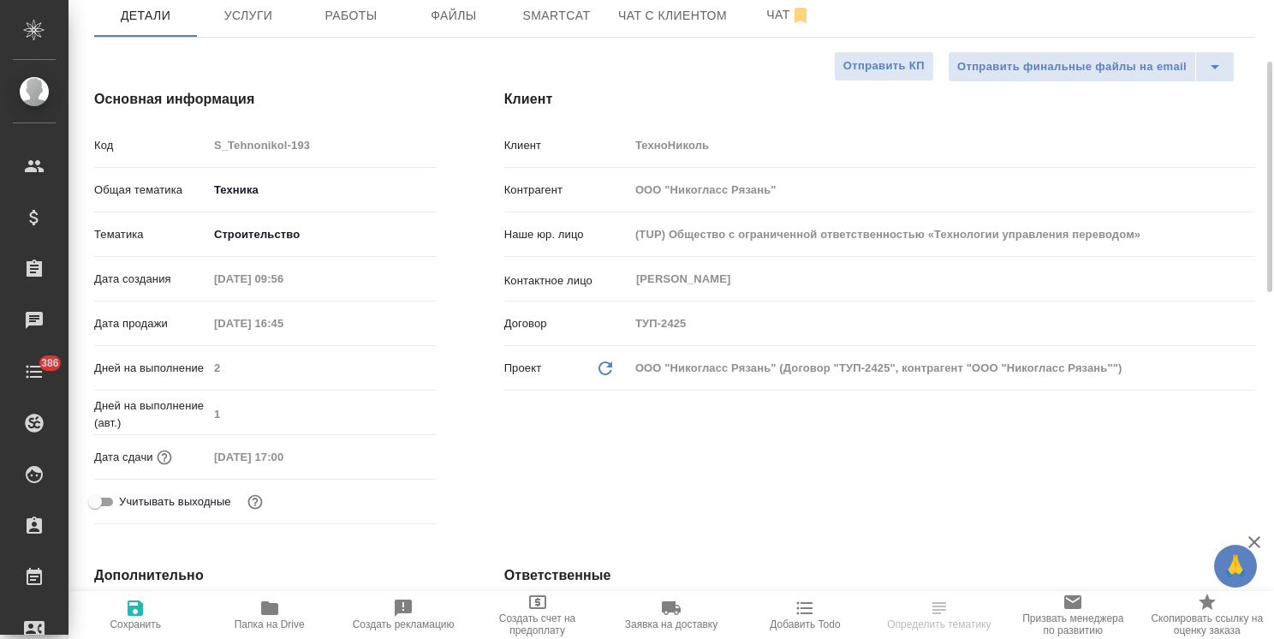
type textarea "x"
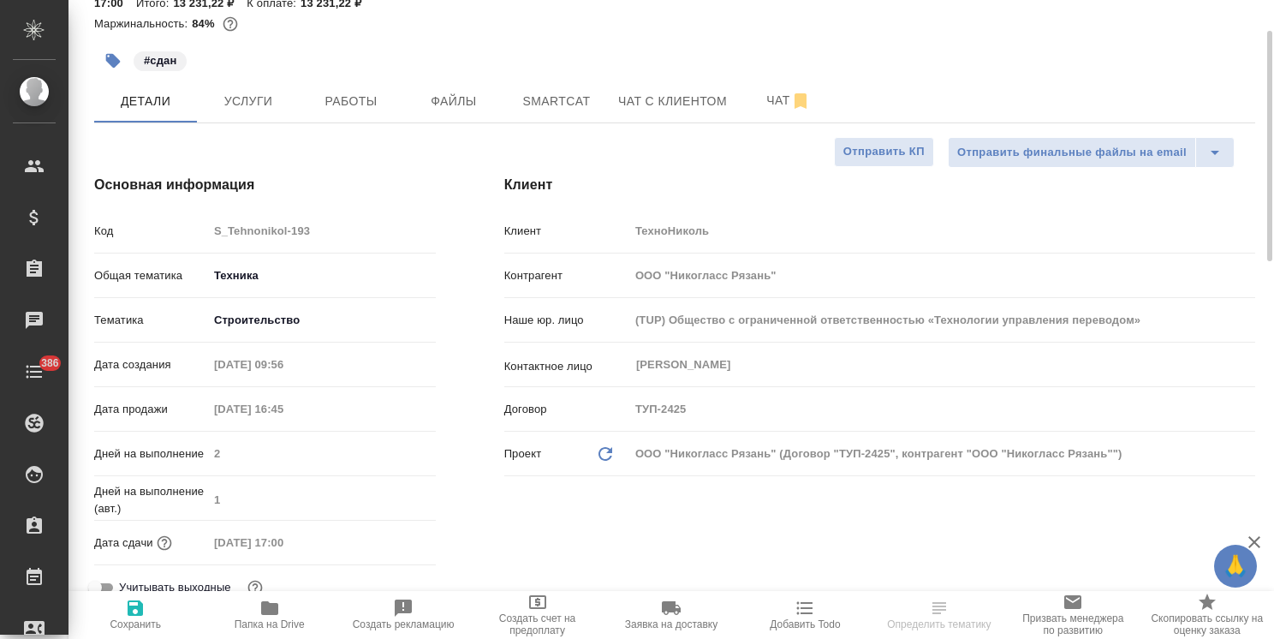
scroll to position [0, 0]
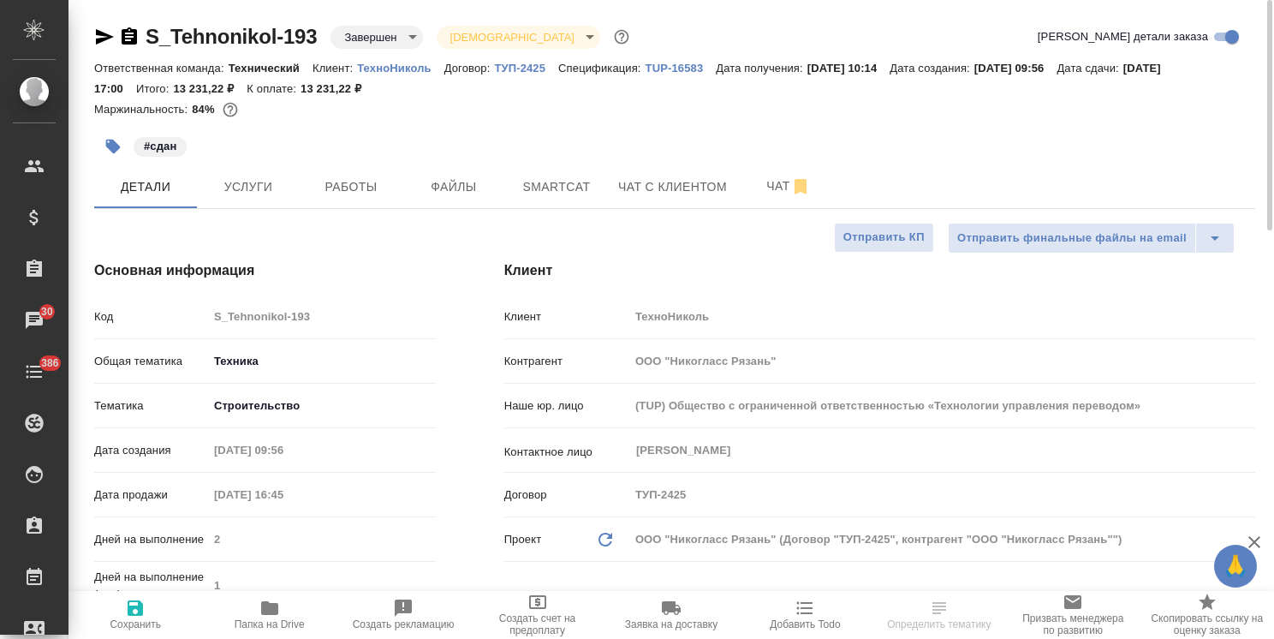
type textarea "x"
select select "RU"
type textarea "x"
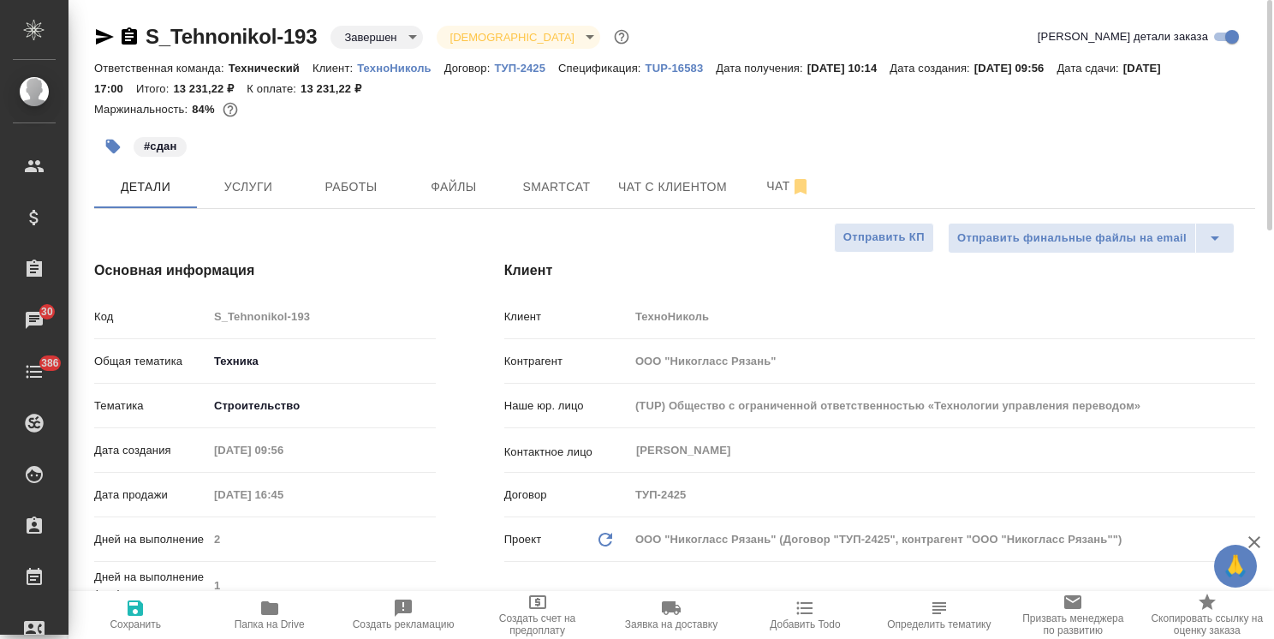
type textarea "x"
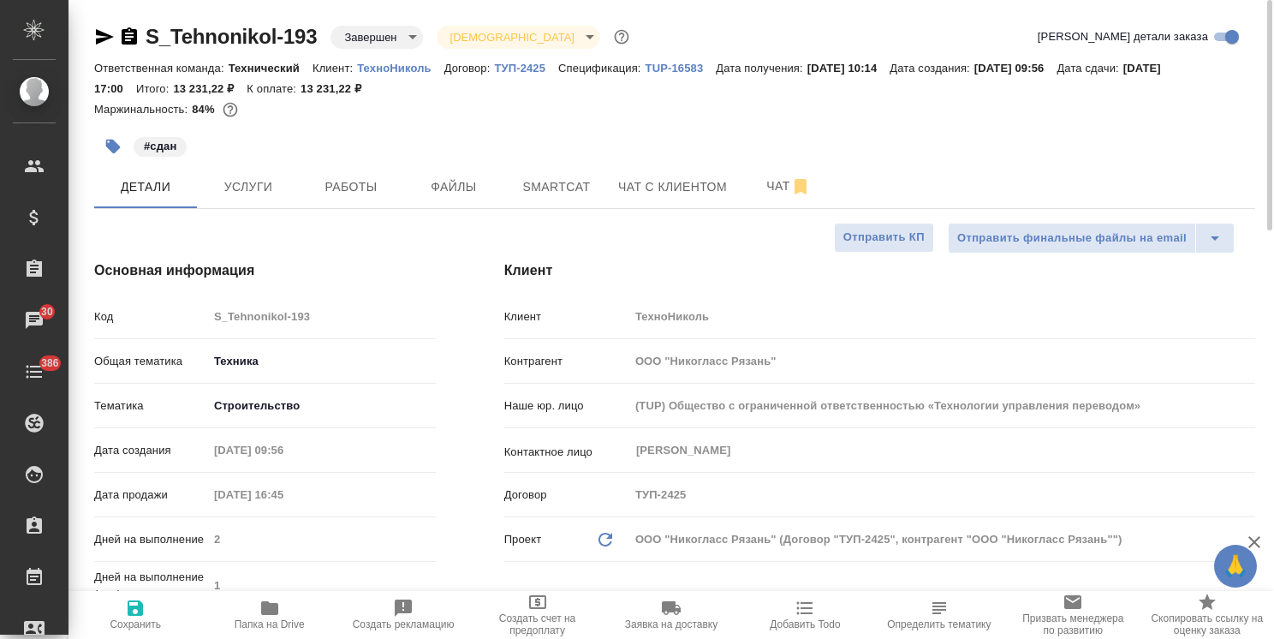
type textarea "x"
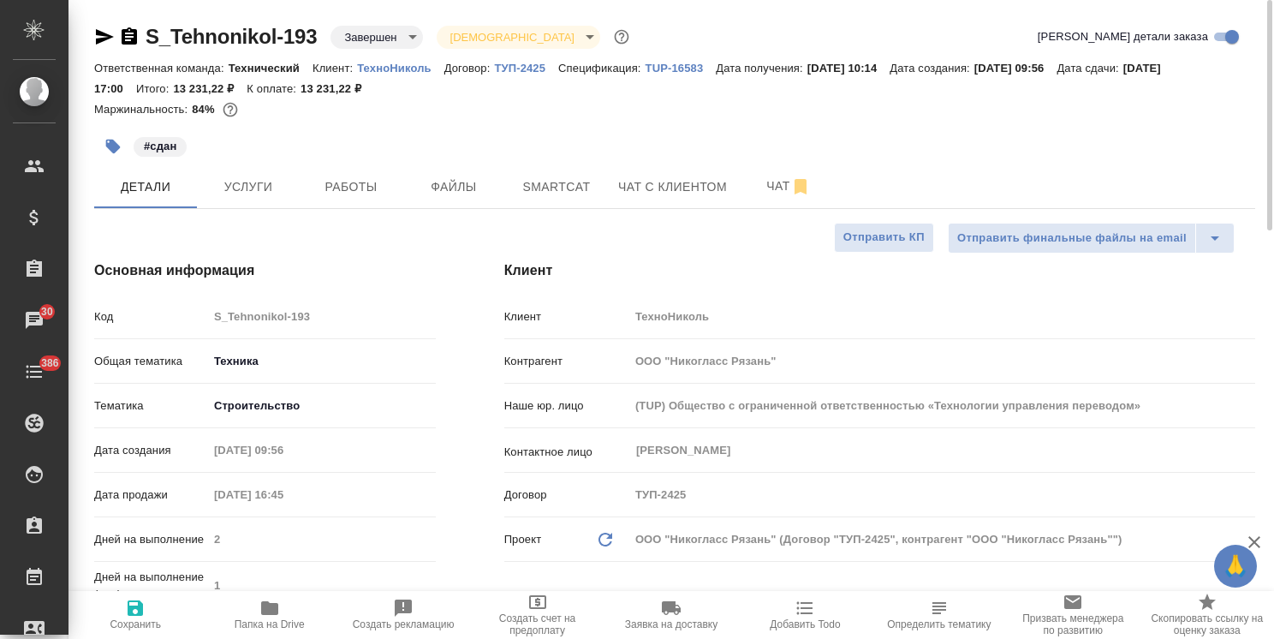
type textarea "x"
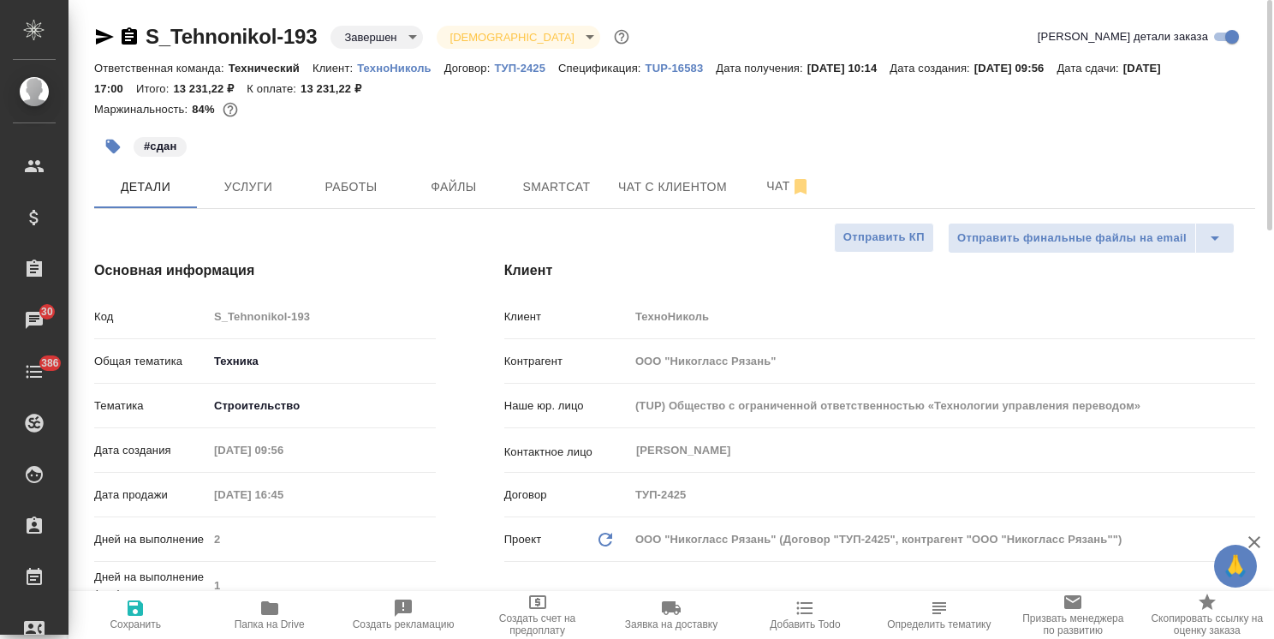
type textarea "x"
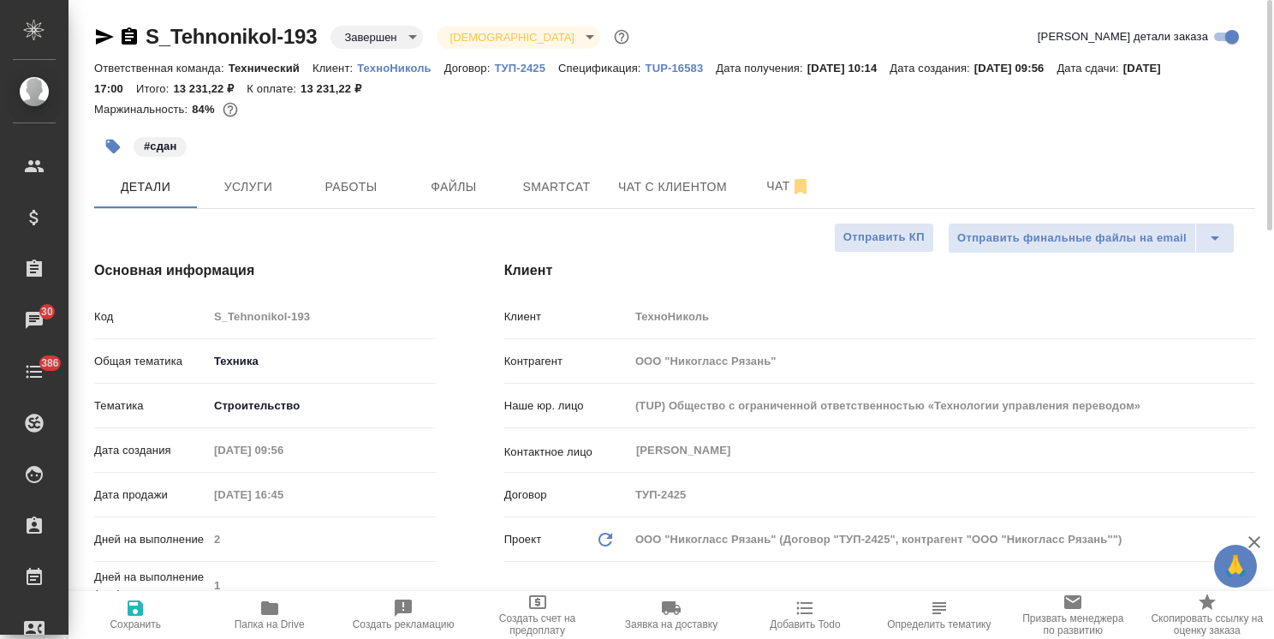
type textarea "x"
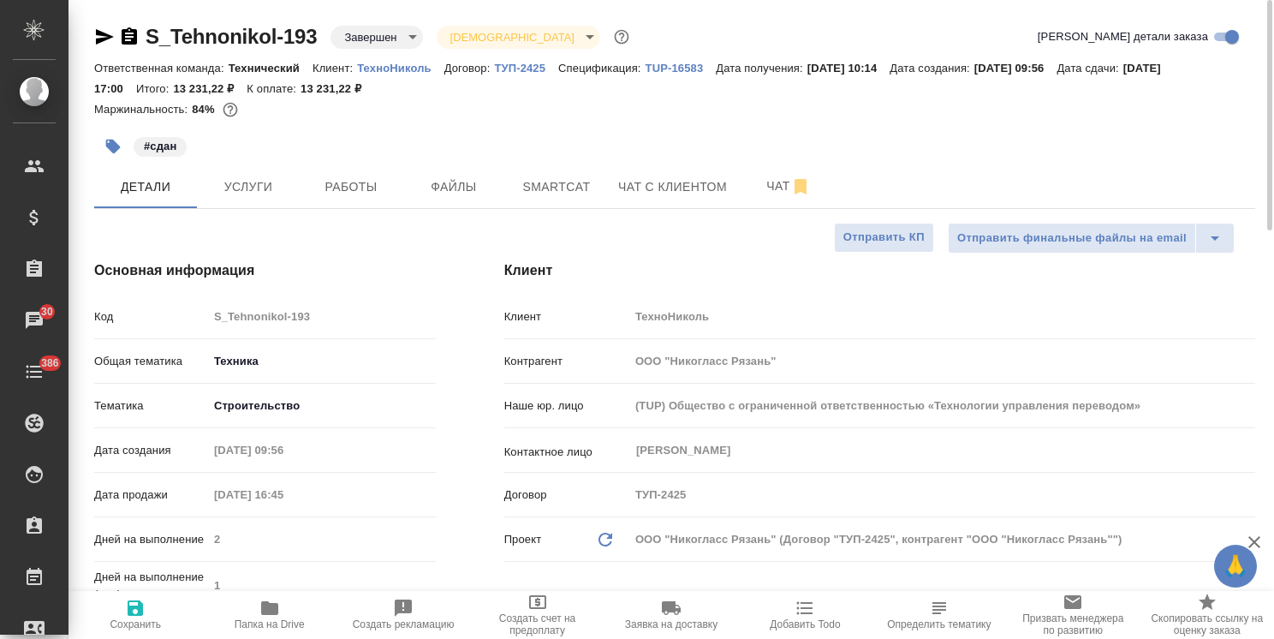
type textarea "x"
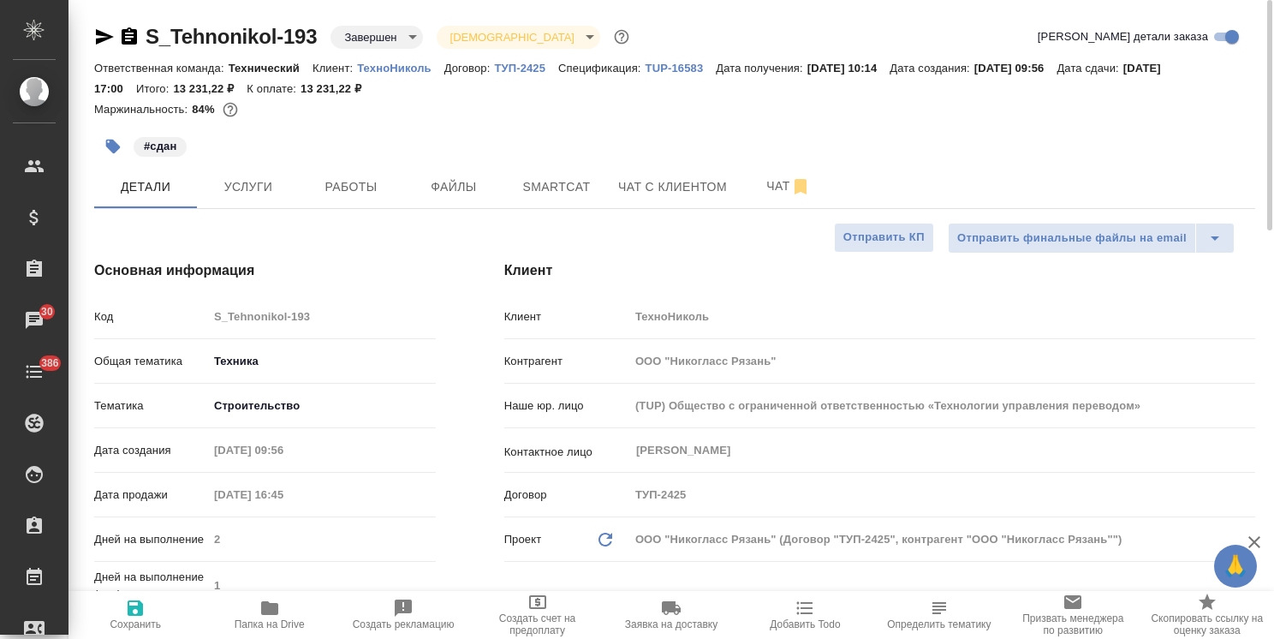
type textarea "x"
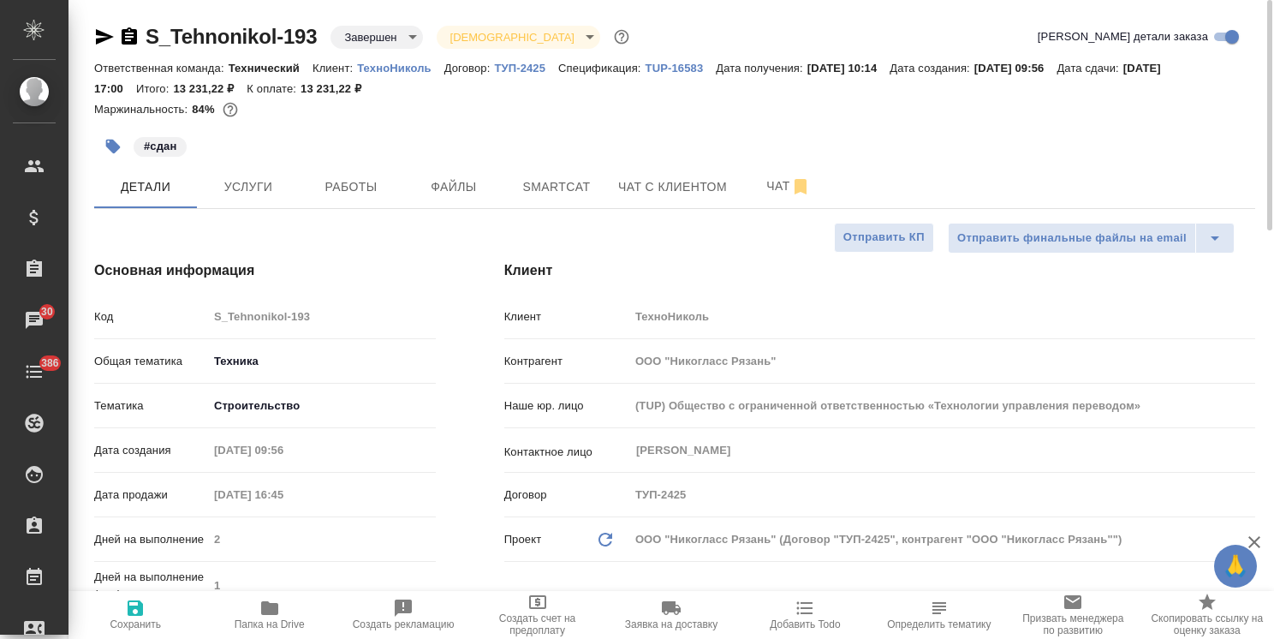
type textarea "x"
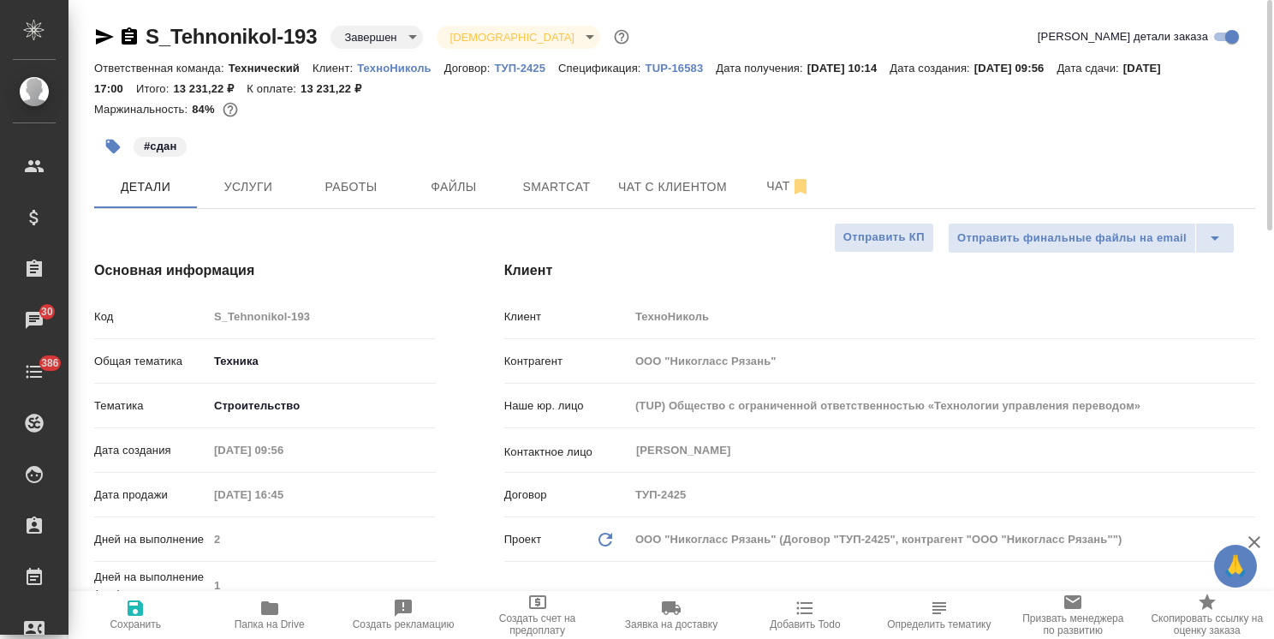
type textarea "x"
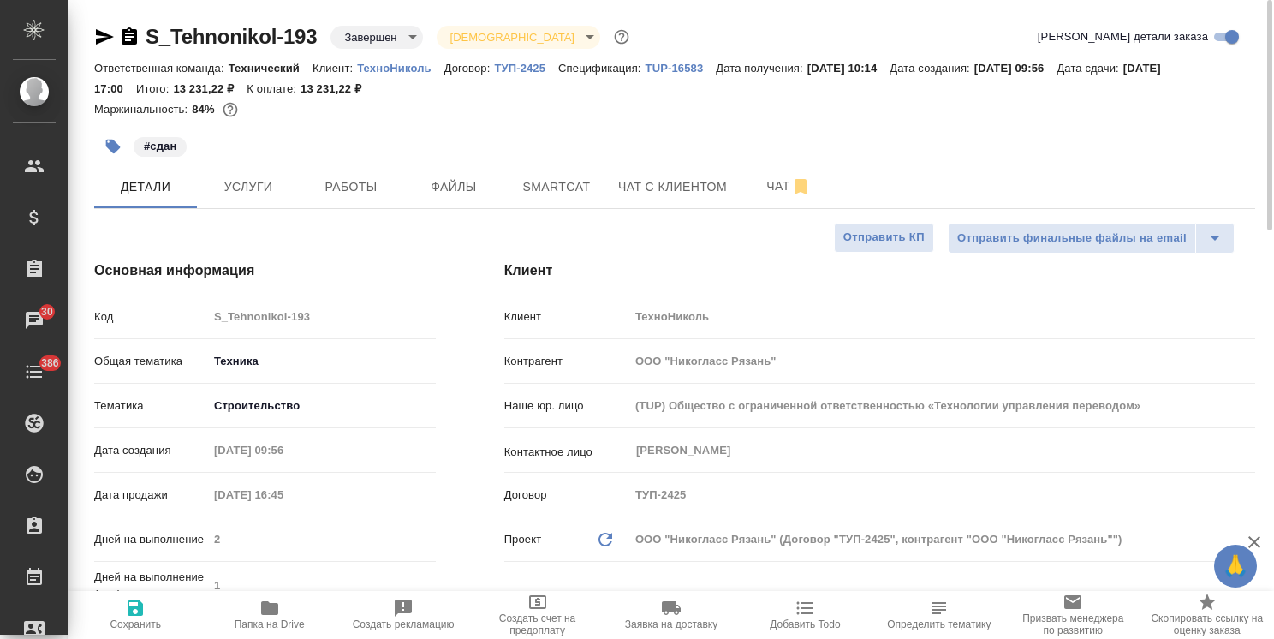
type textarea "x"
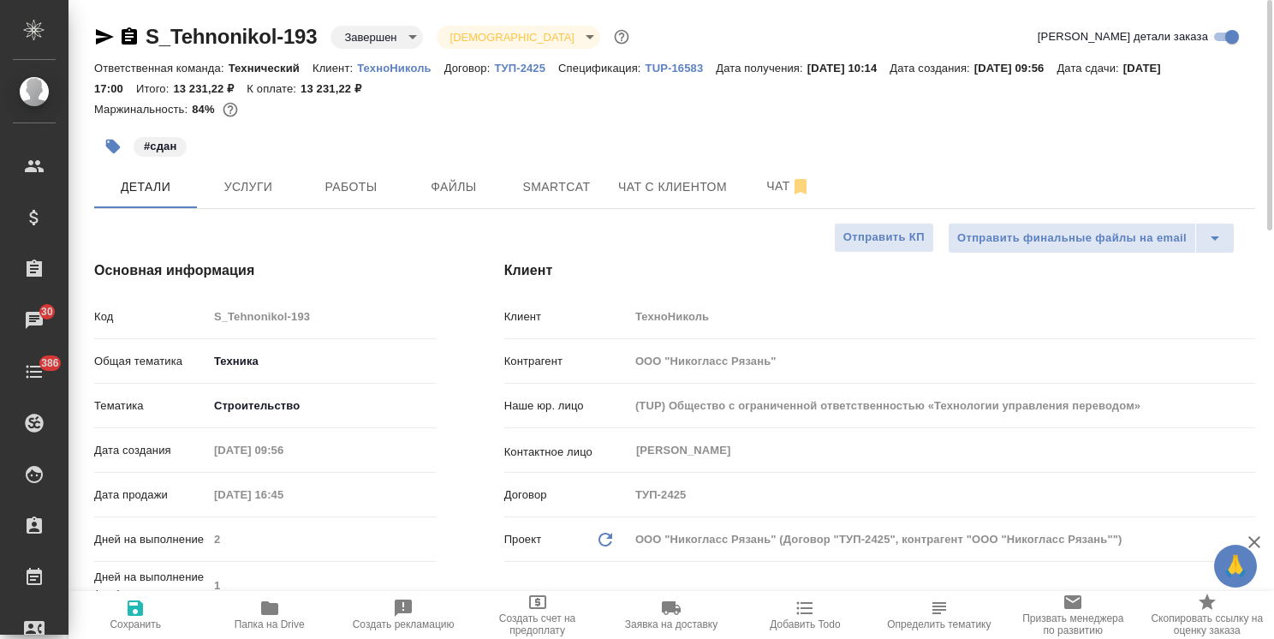
type textarea "x"
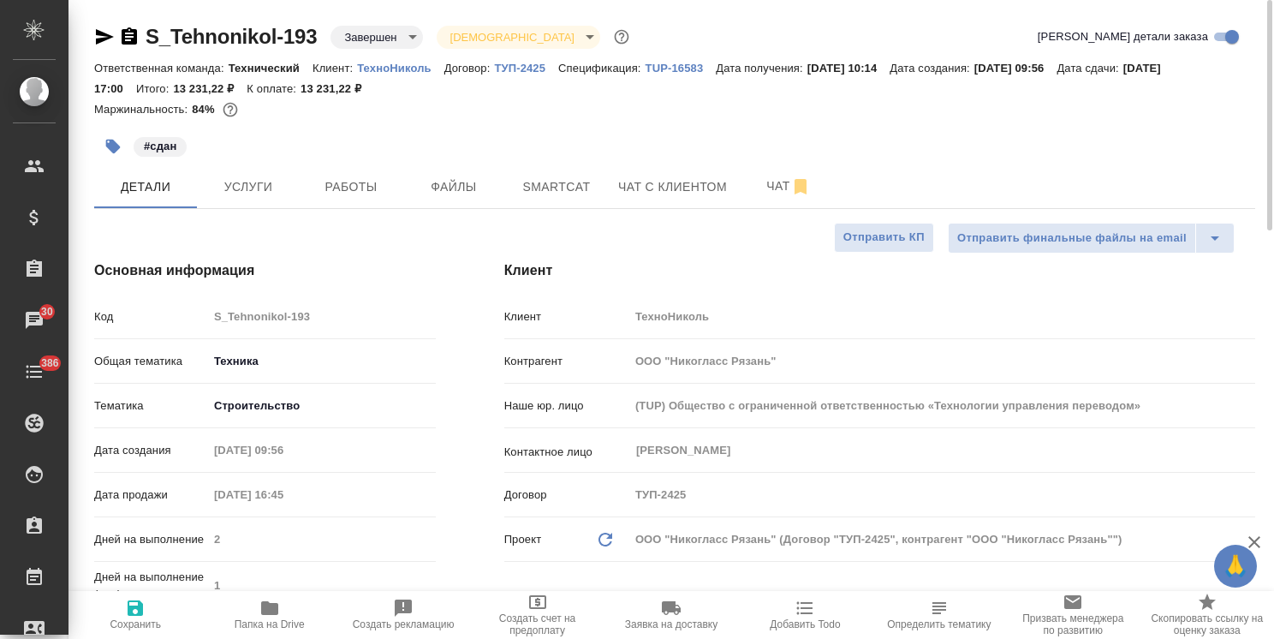
type textarea "x"
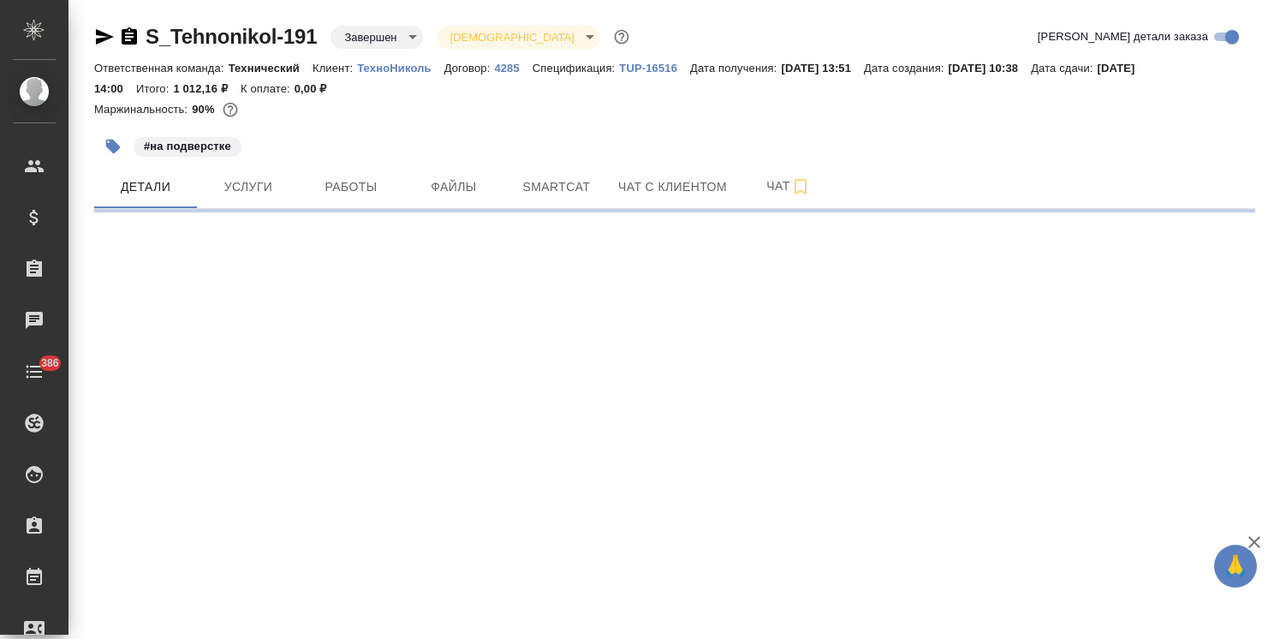
select select "RU"
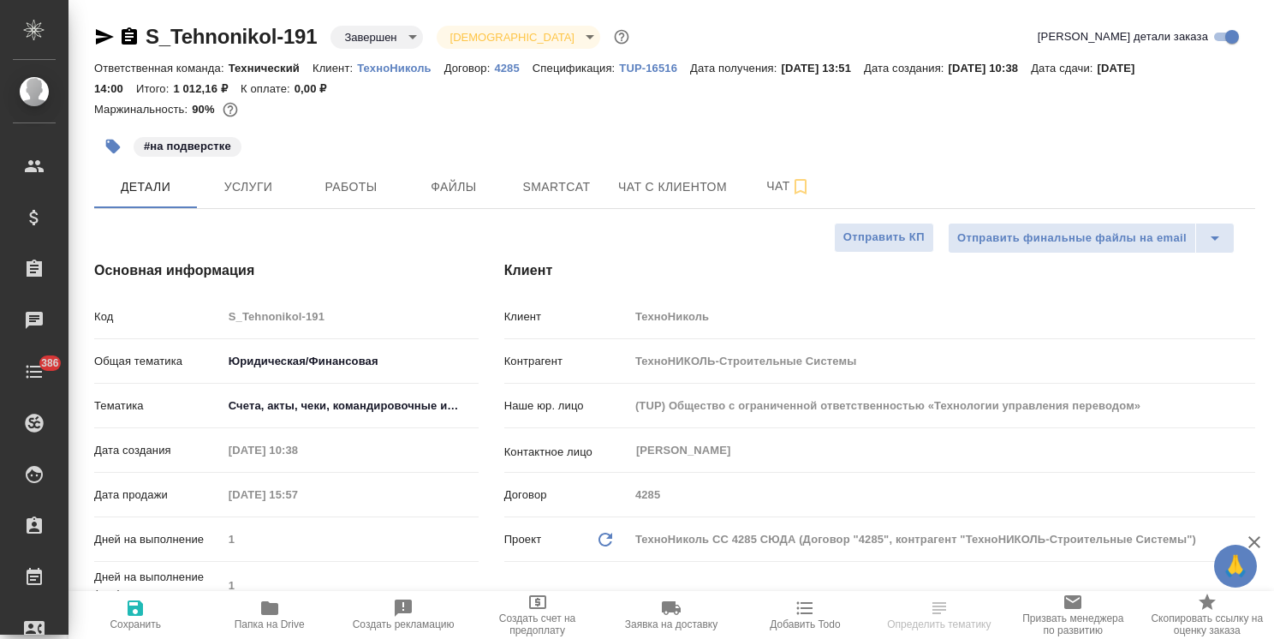
type textarea "x"
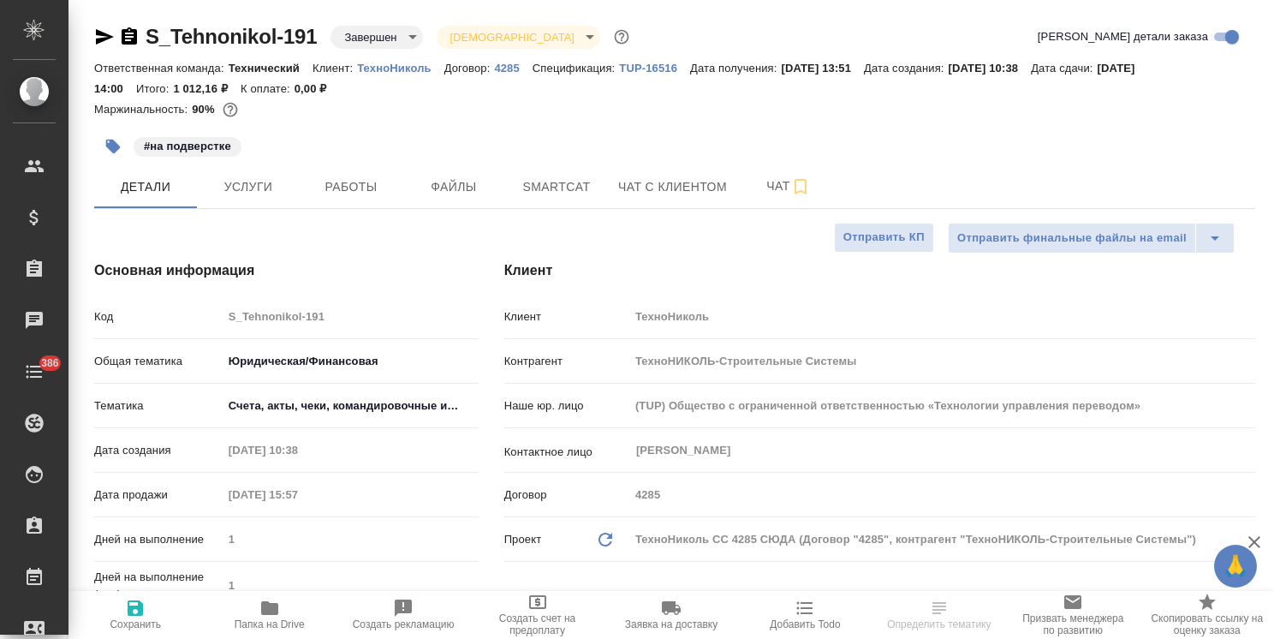
type textarea "x"
click at [648, 71] on p "TUP-16516" at bounding box center [654, 68] width 71 height 13
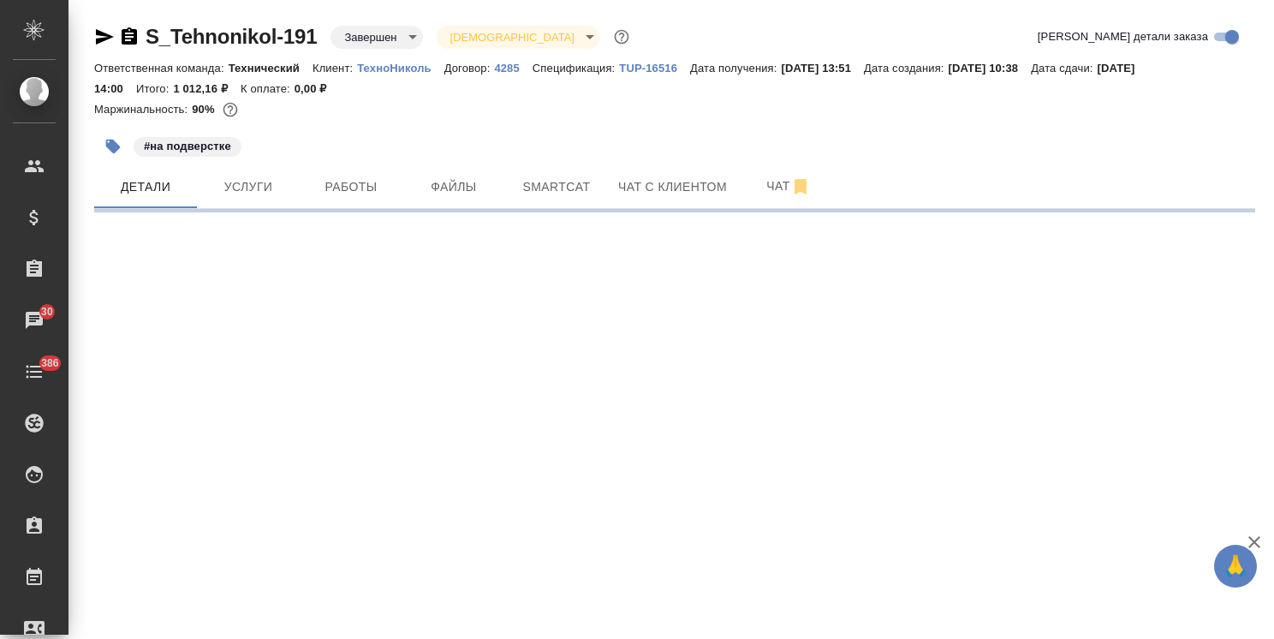
select select "RU"
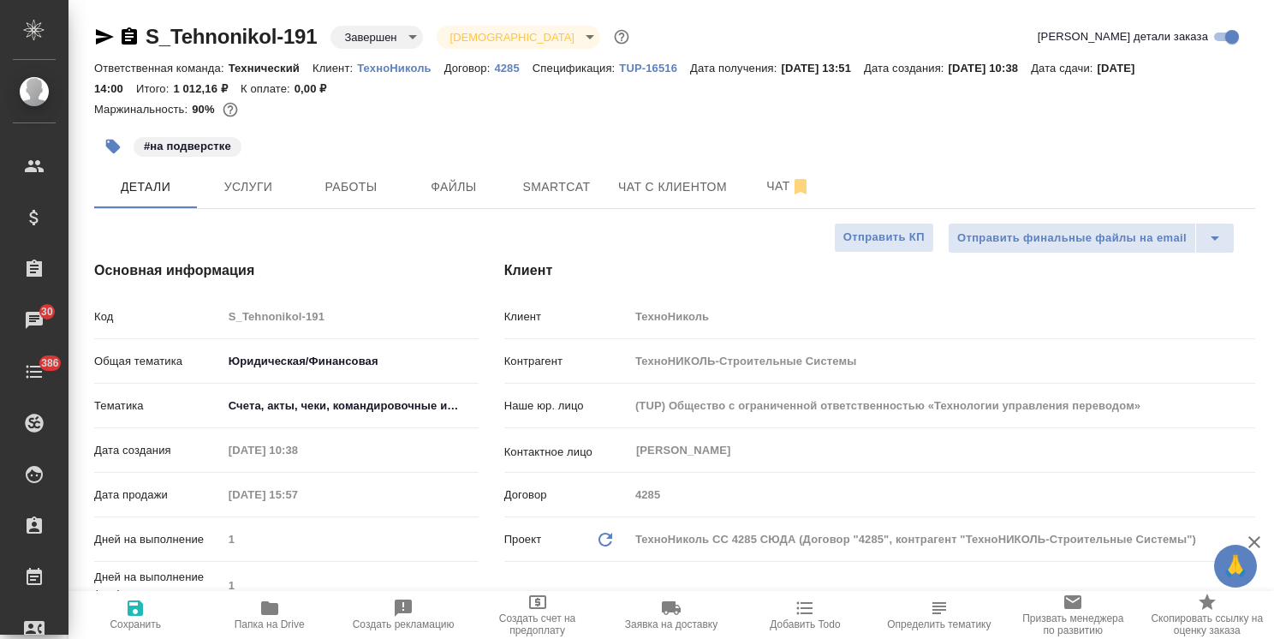
type textarea "x"
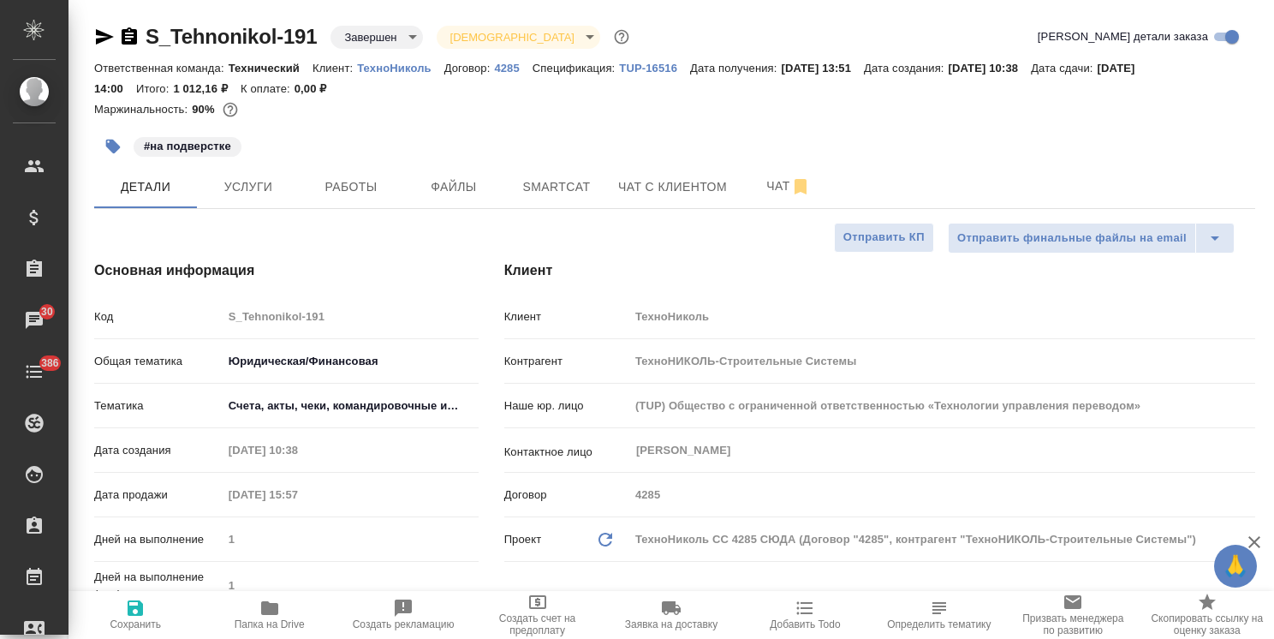
type textarea "x"
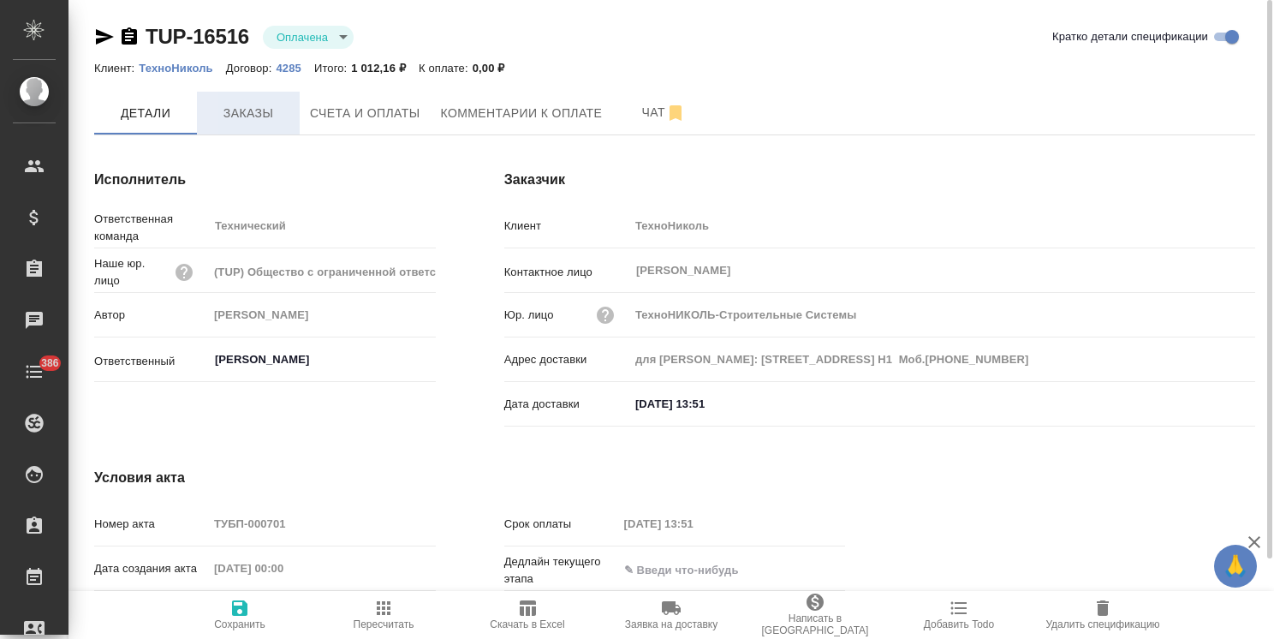
click at [247, 112] on span "Заказы" at bounding box center [248, 113] width 82 height 21
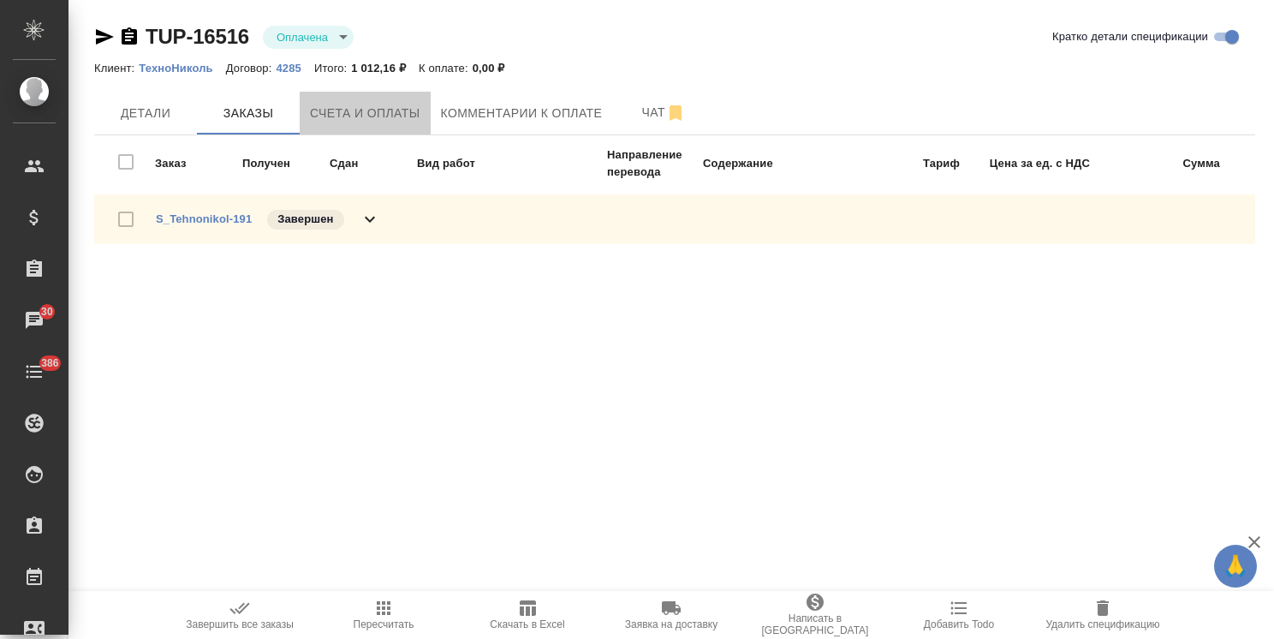
click at [349, 117] on span "Счета и оплаты" at bounding box center [365, 113] width 110 height 21
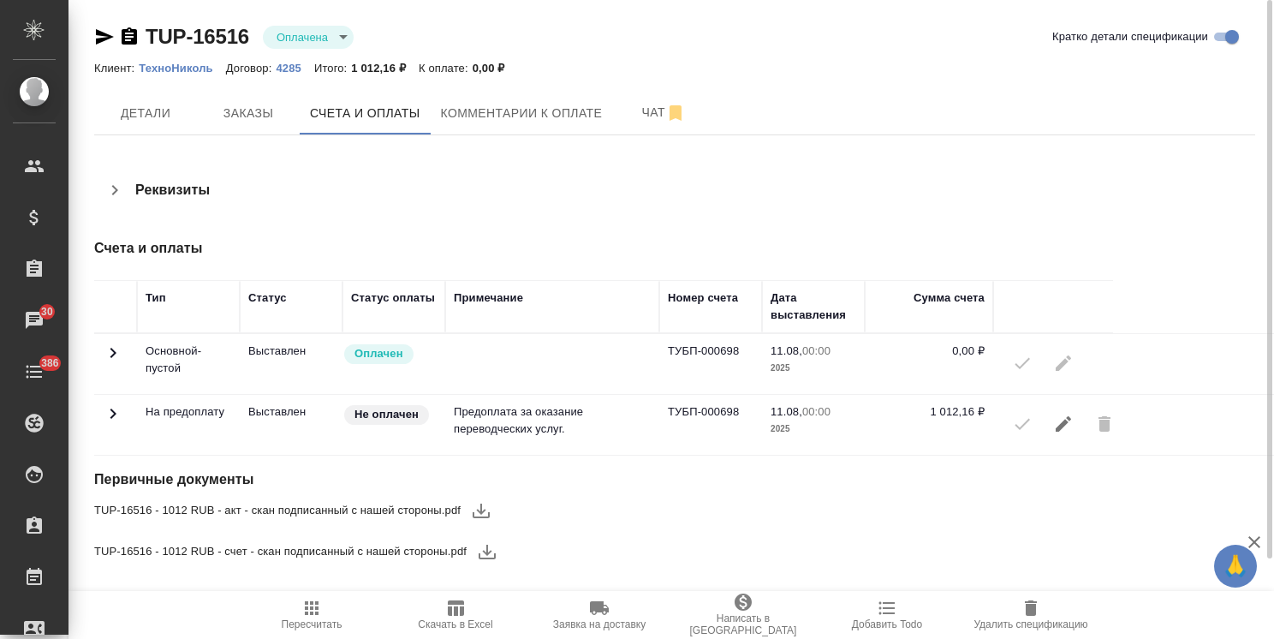
click at [484, 557] on icon "button" at bounding box center [487, 551] width 21 height 21
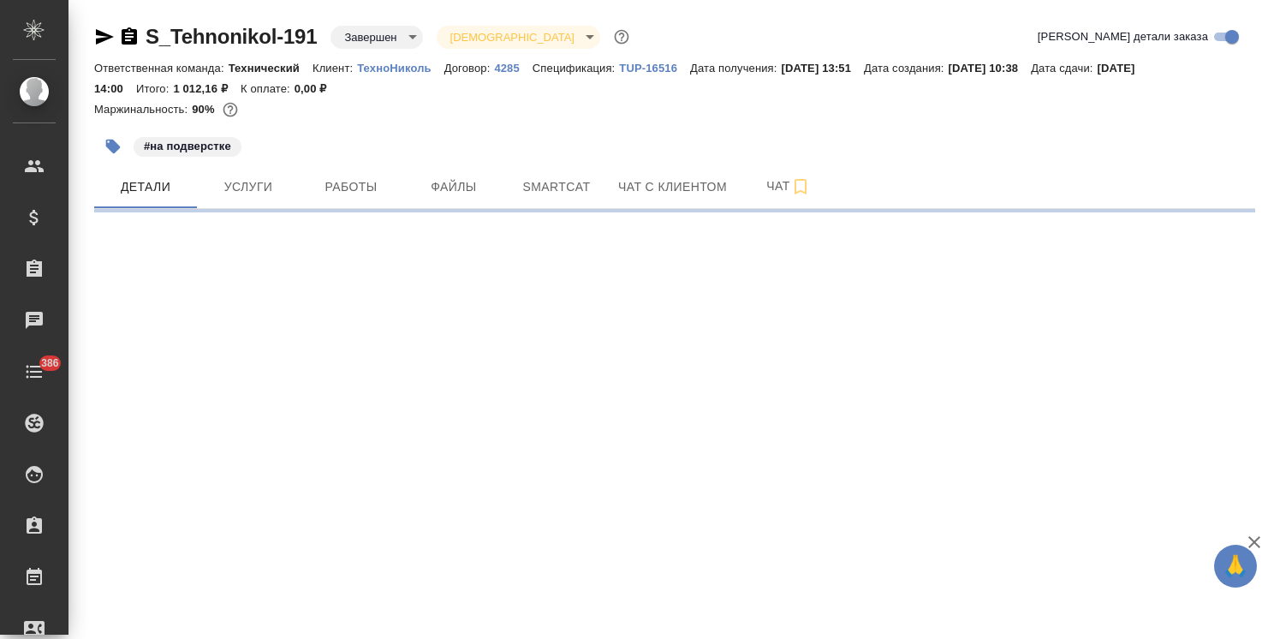
select select "RU"
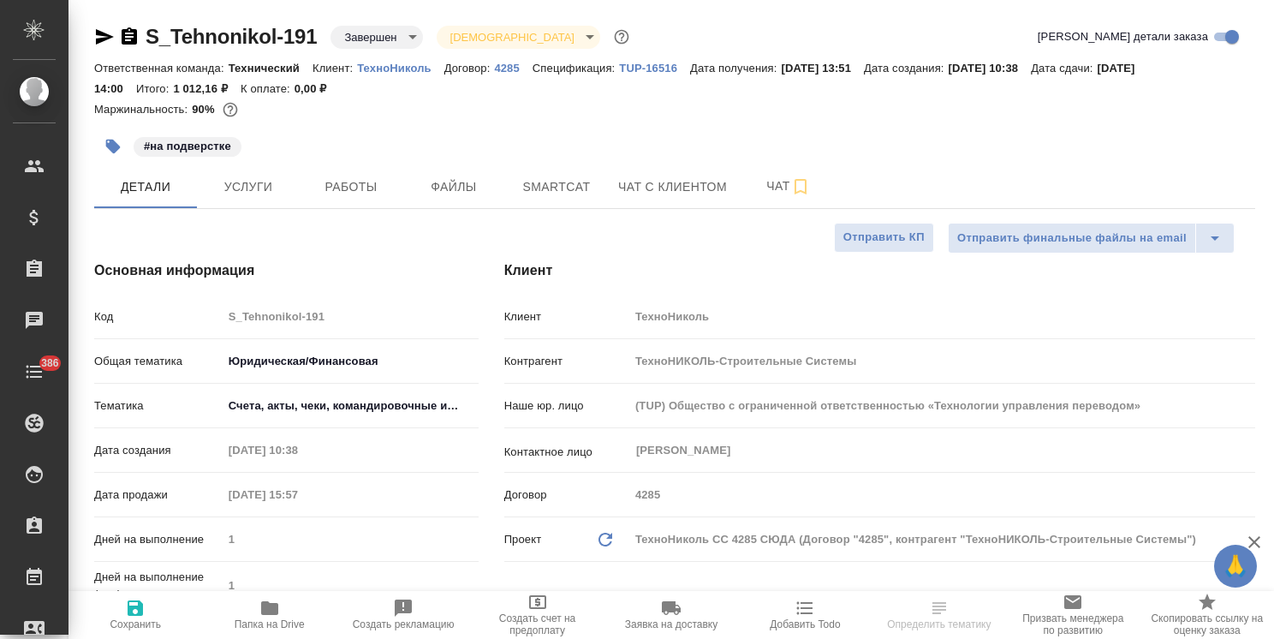
type textarea "x"
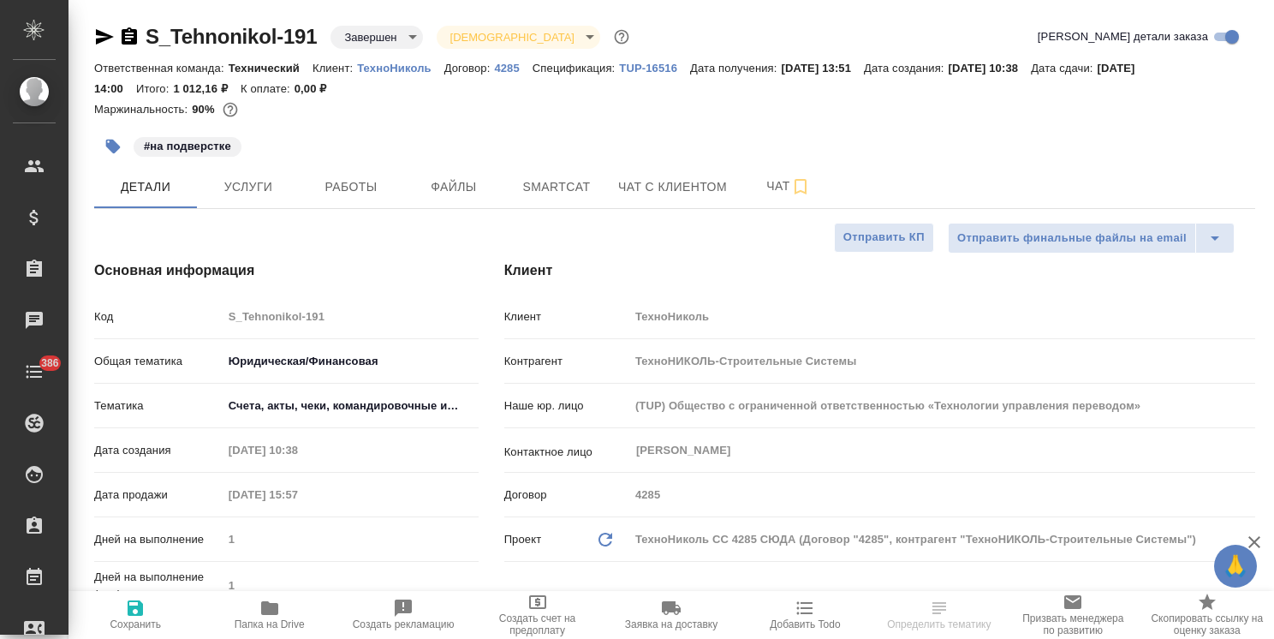
type textarea "x"
click at [665, 70] on p "TUP-16516" at bounding box center [654, 68] width 71 height 13
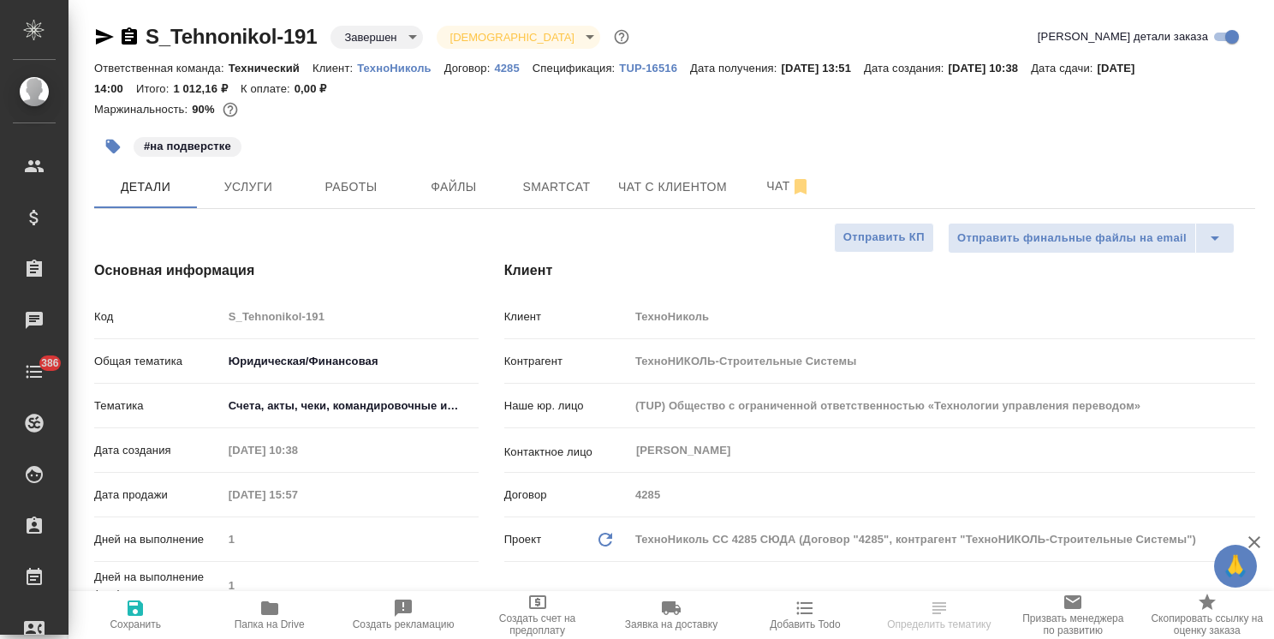
type textarea "x"
select select "RU"
type textarea "x"
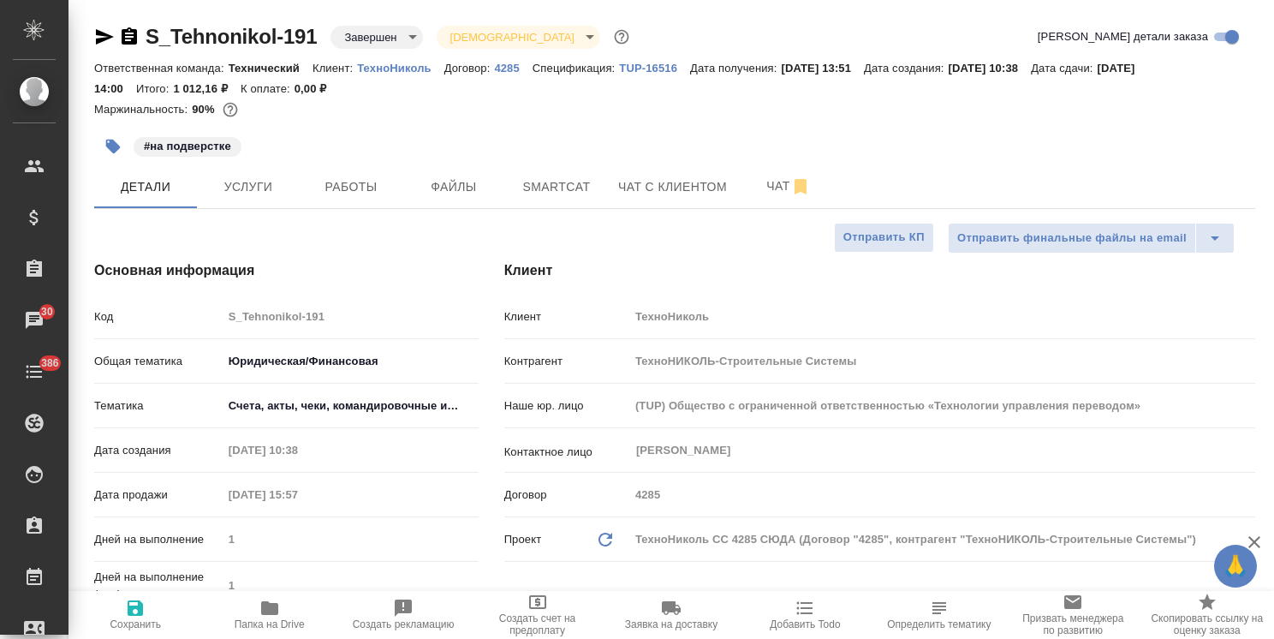
type textarea "x"
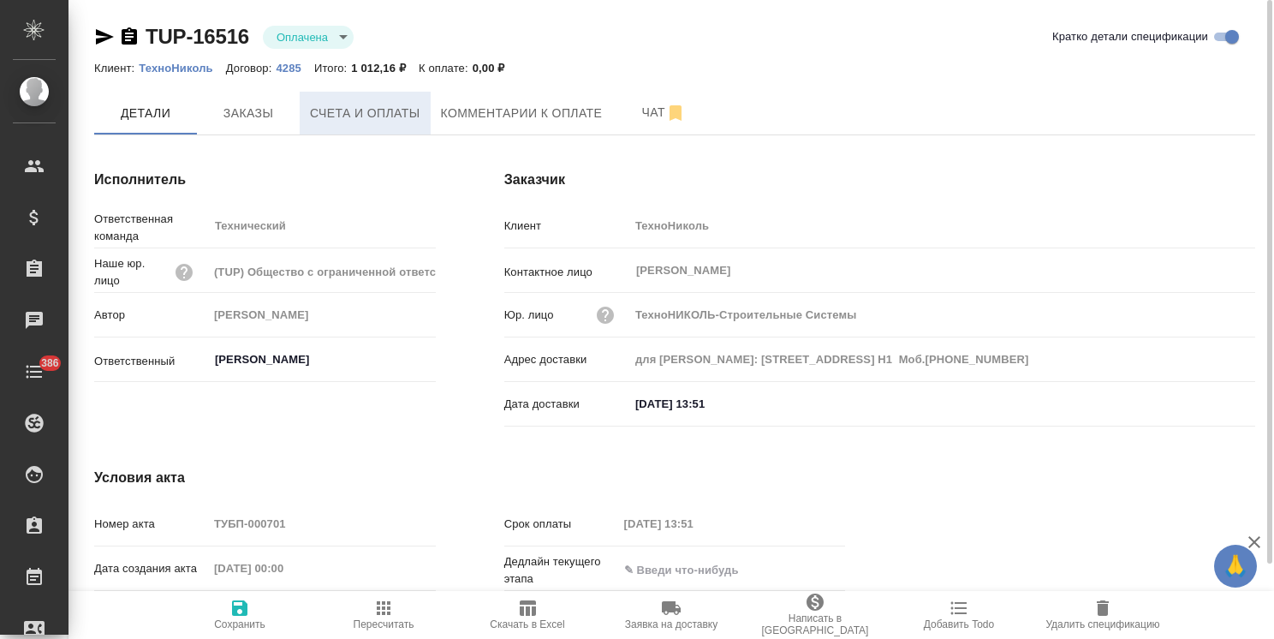
click at [302, 122] on button "Счета и оплаты" at bounding box center [365, 113] width 131 height 43
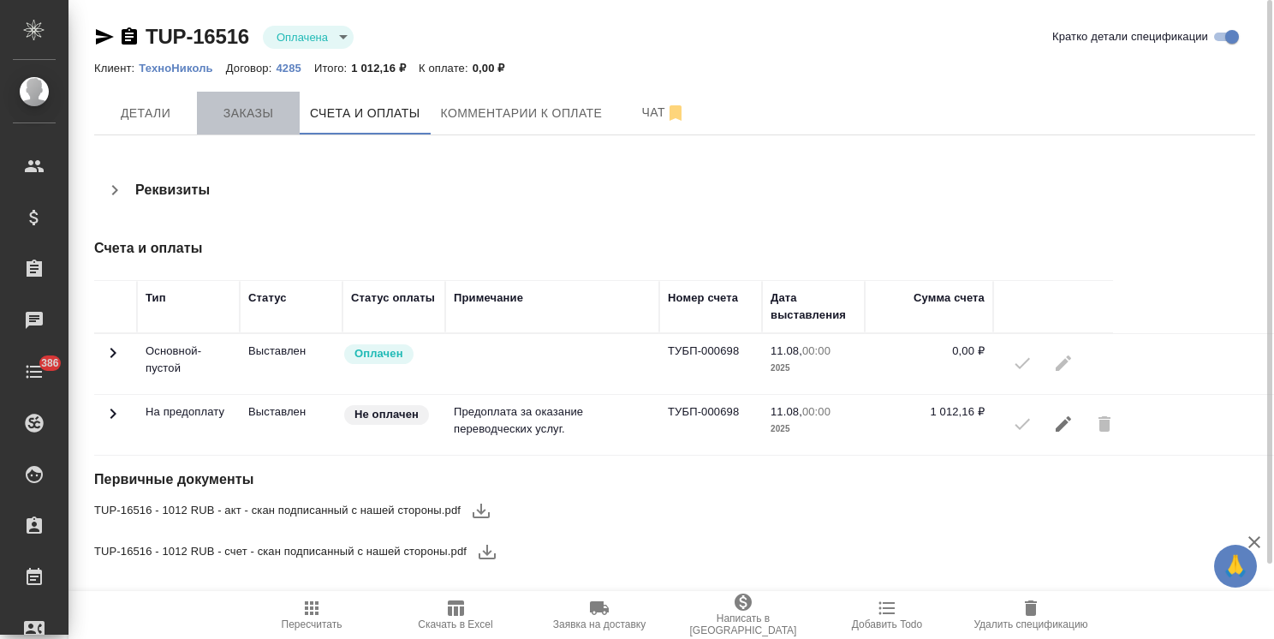
click at [250, 116] on span "Заказы" at bounding box center [248, 113] width 82 height 21
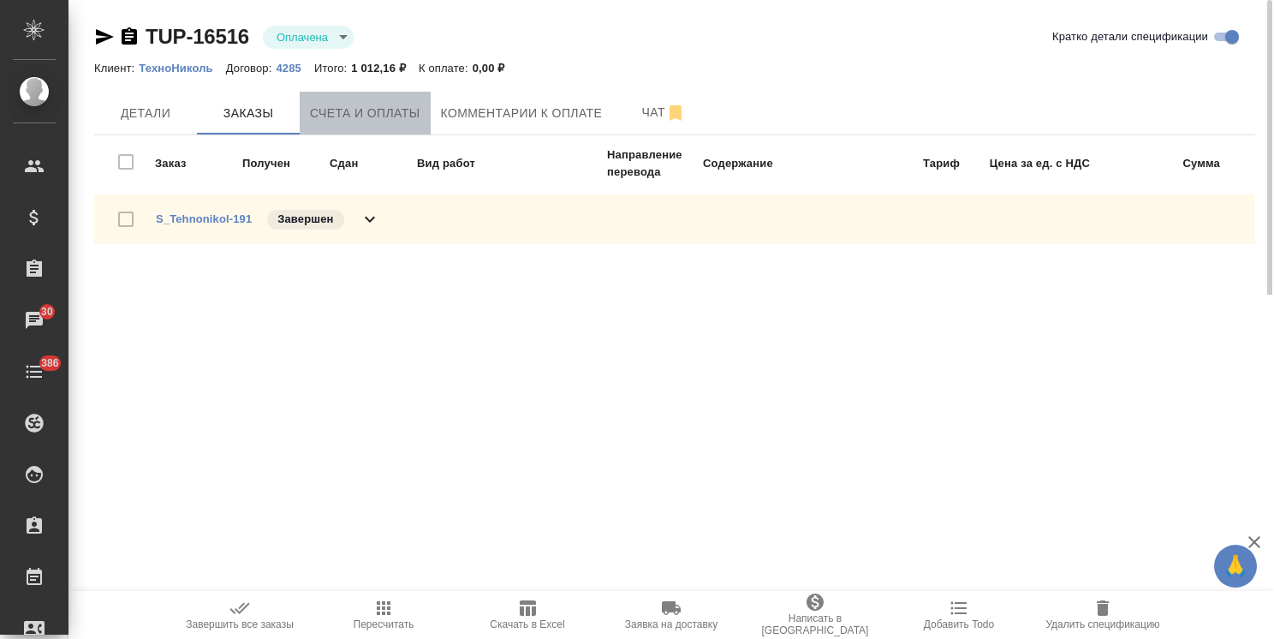
click at [349, 118] on span "Счета и оплаты" at bounding box center [365, 113] width 110 height 21
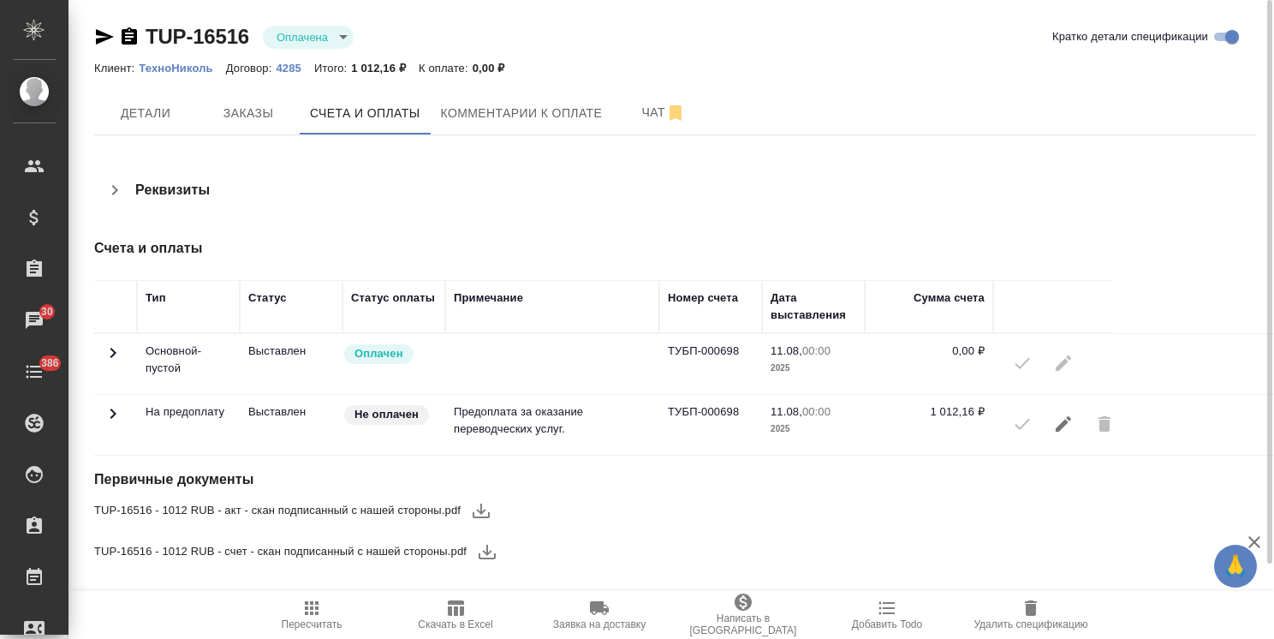
click at [484, 517] on icon "button" at bounding box center [481, 510] width 21 height 21
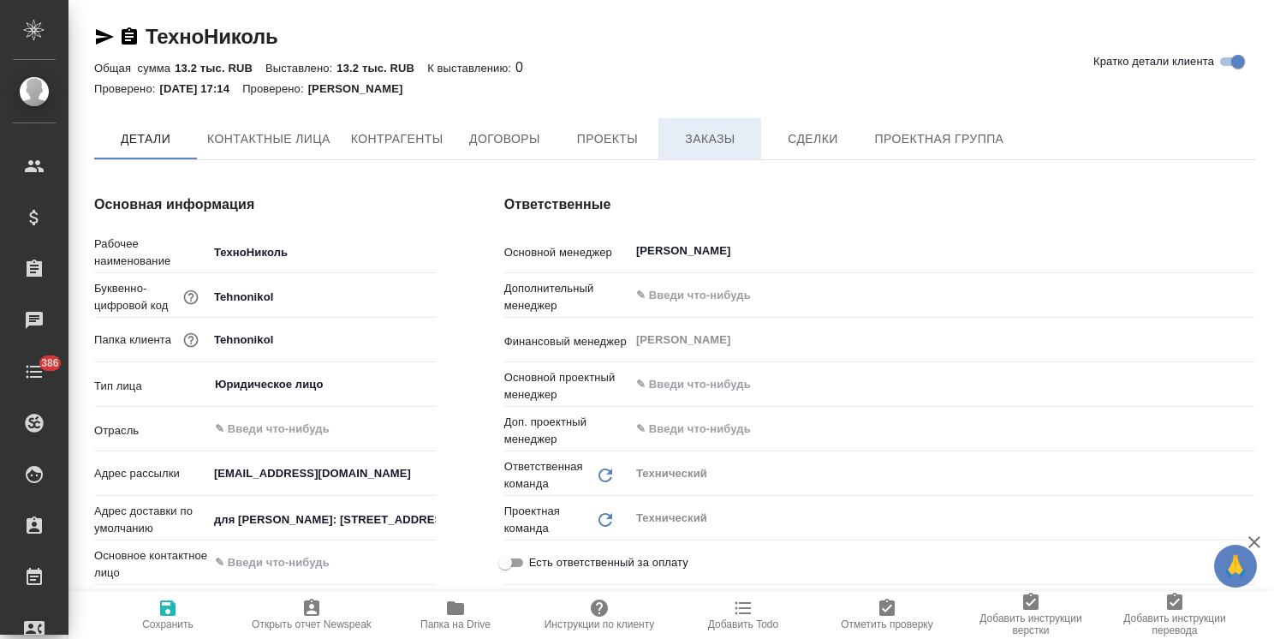
type textarea "x"
click at [677, 152] on button "Заказы" at bounding box center [710, 139] width 103 height 43
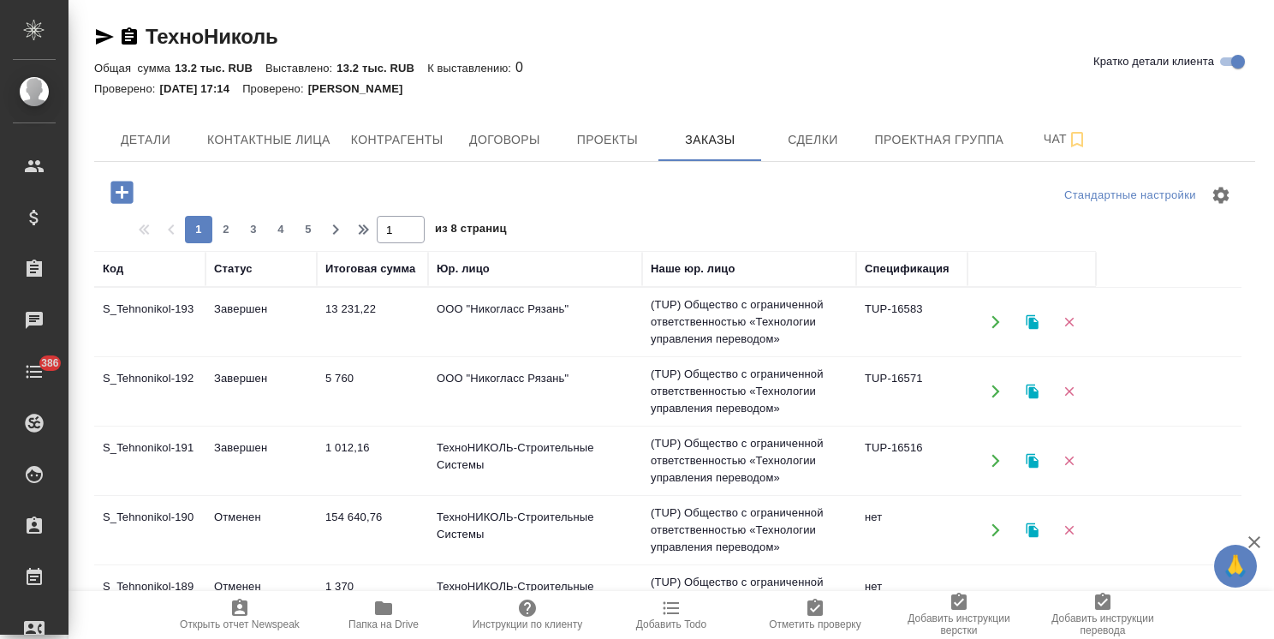
click at [353, 446] on td "1 012,16" at bounding box center [372, 461] width 111 height 60
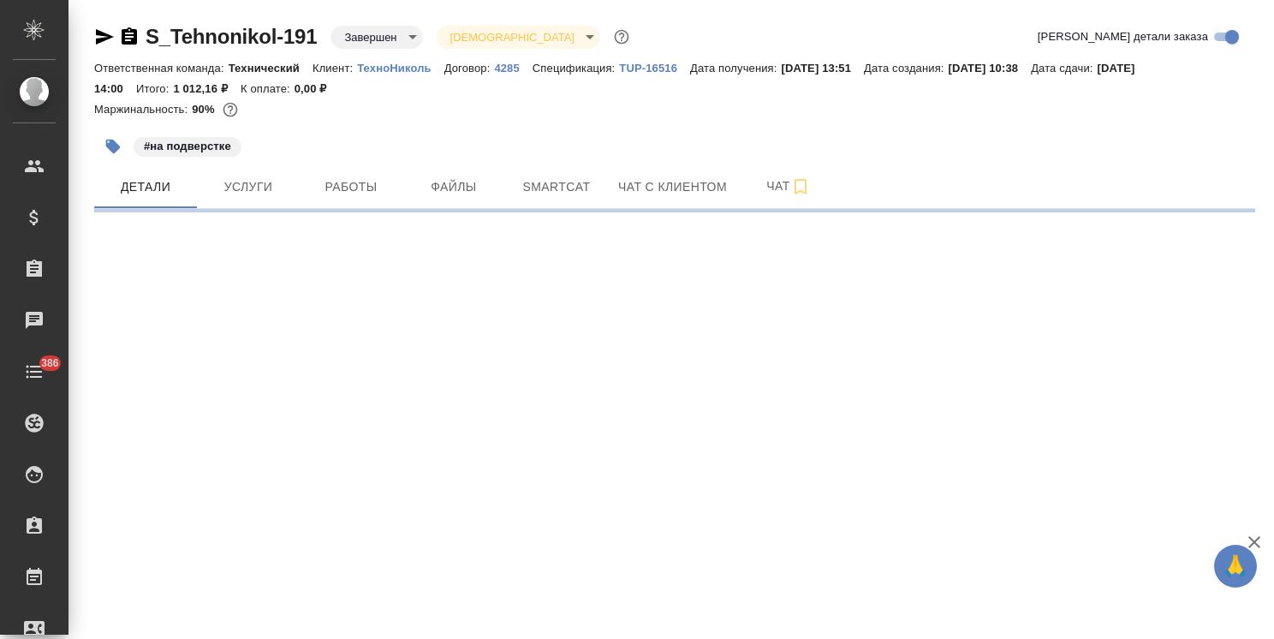
select select "RU"
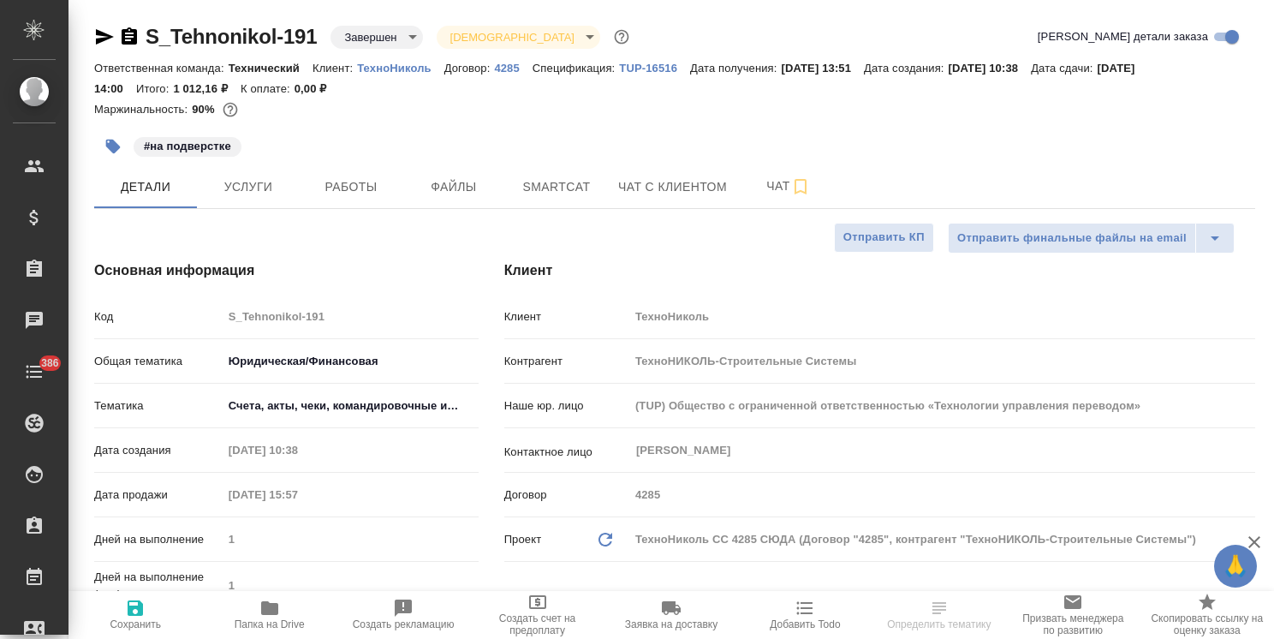
type textarea "x"
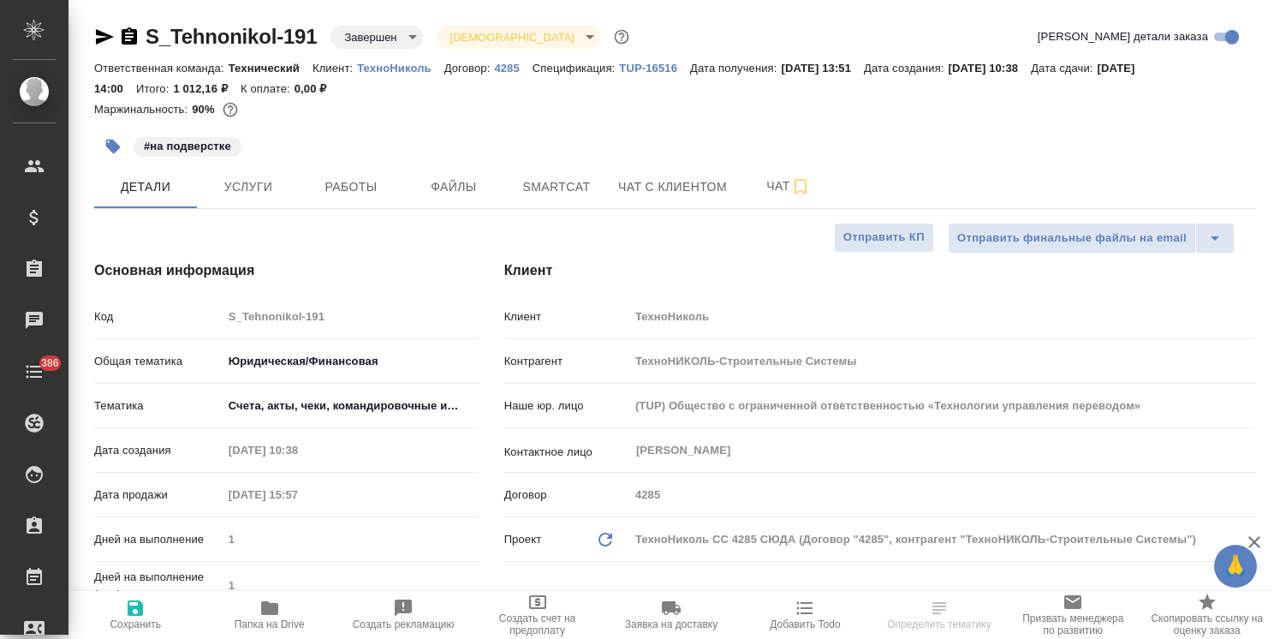
type textarea "x"
select select "RU"
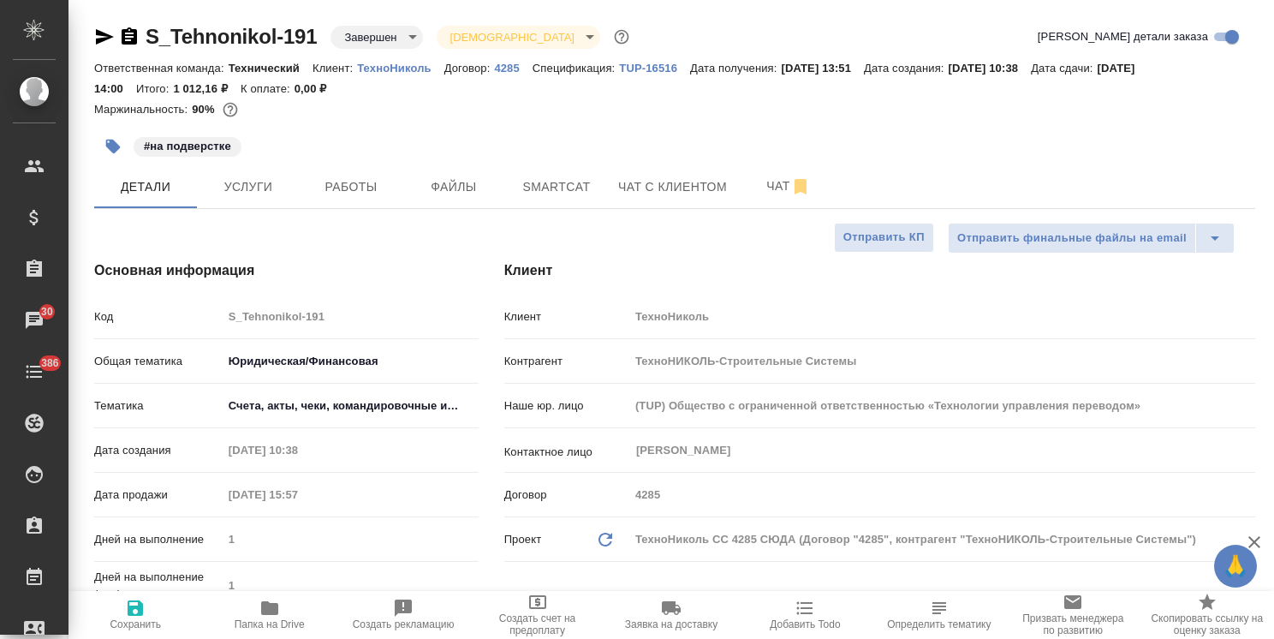
type textarea "x"
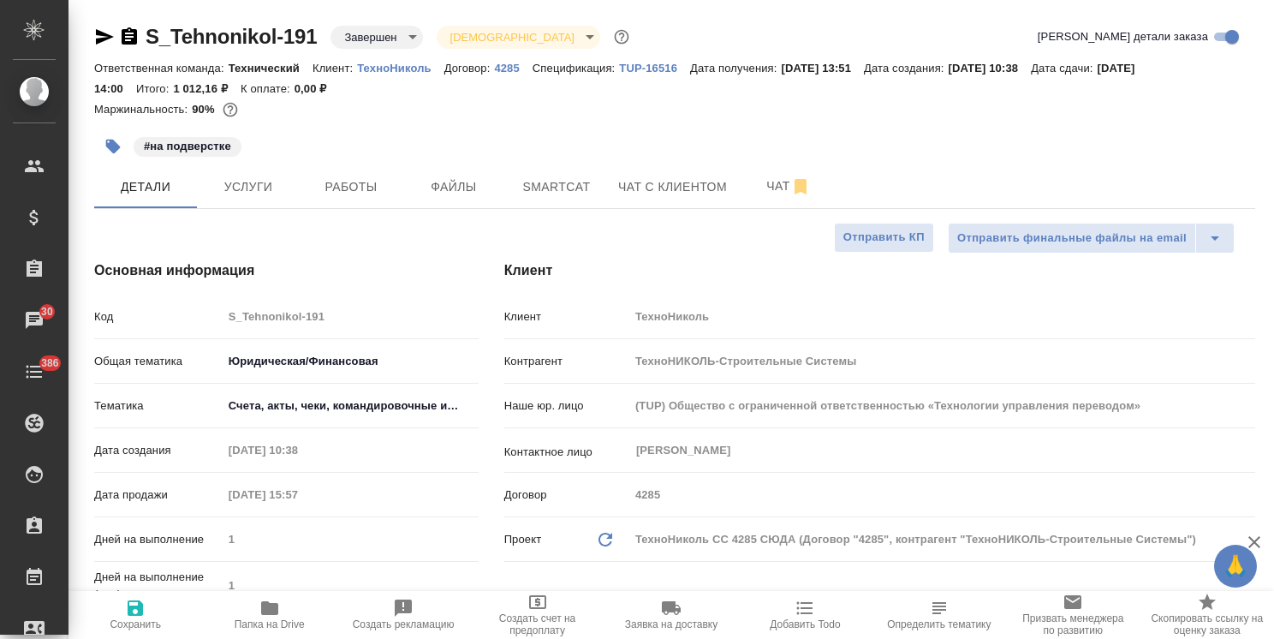
type textarea "x"
click at [102, 37] on icon "button" at bounding box center [104, 37] width 21 height 21
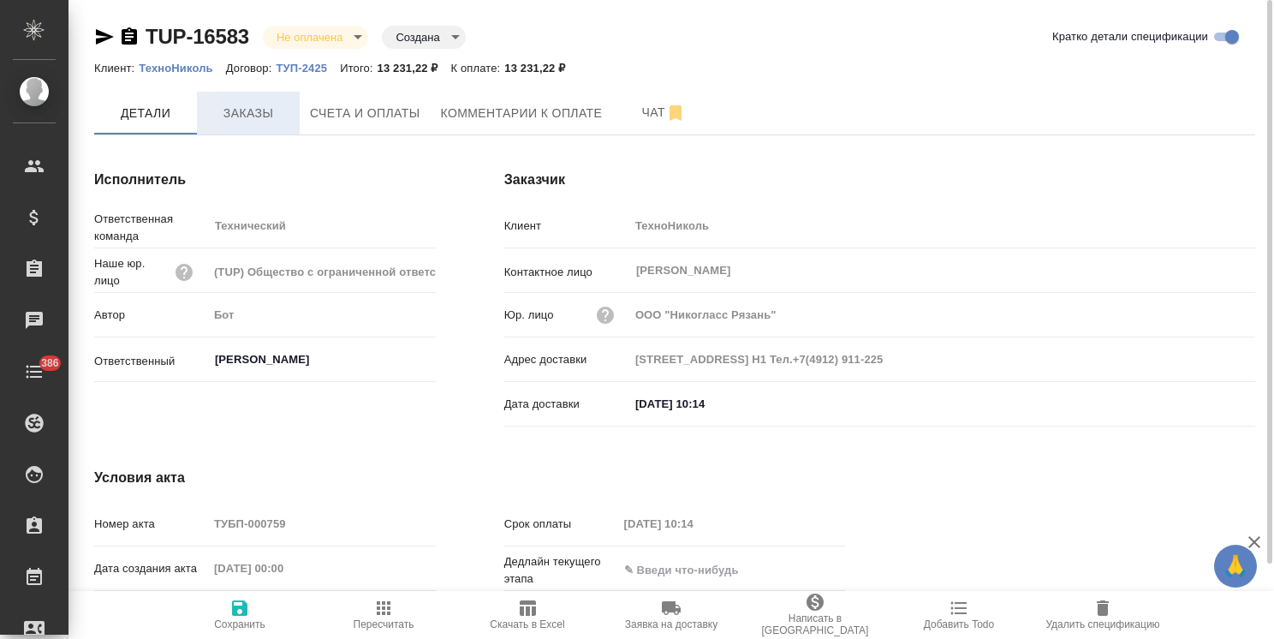
click at [250, 109] on span "Заказы" at bounding box center [248, 113] width 82 height 21
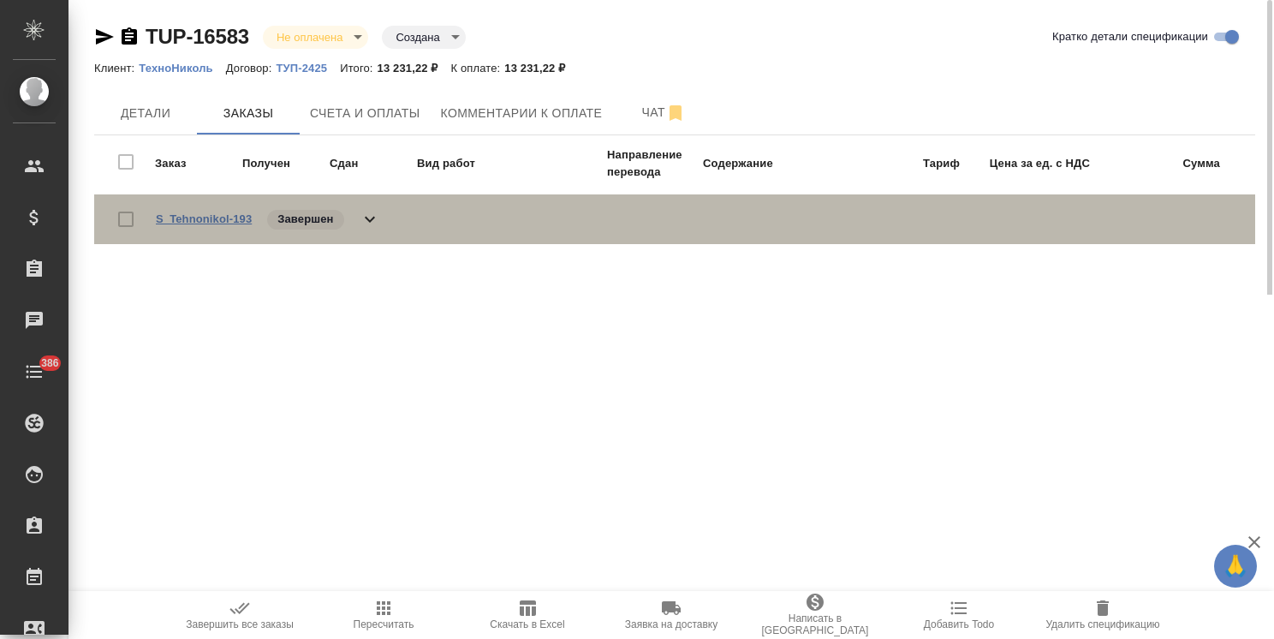
click at [233, 221] on link "S_Tehnonikol-193" at bounding box center [204, 218] width 96 height 13
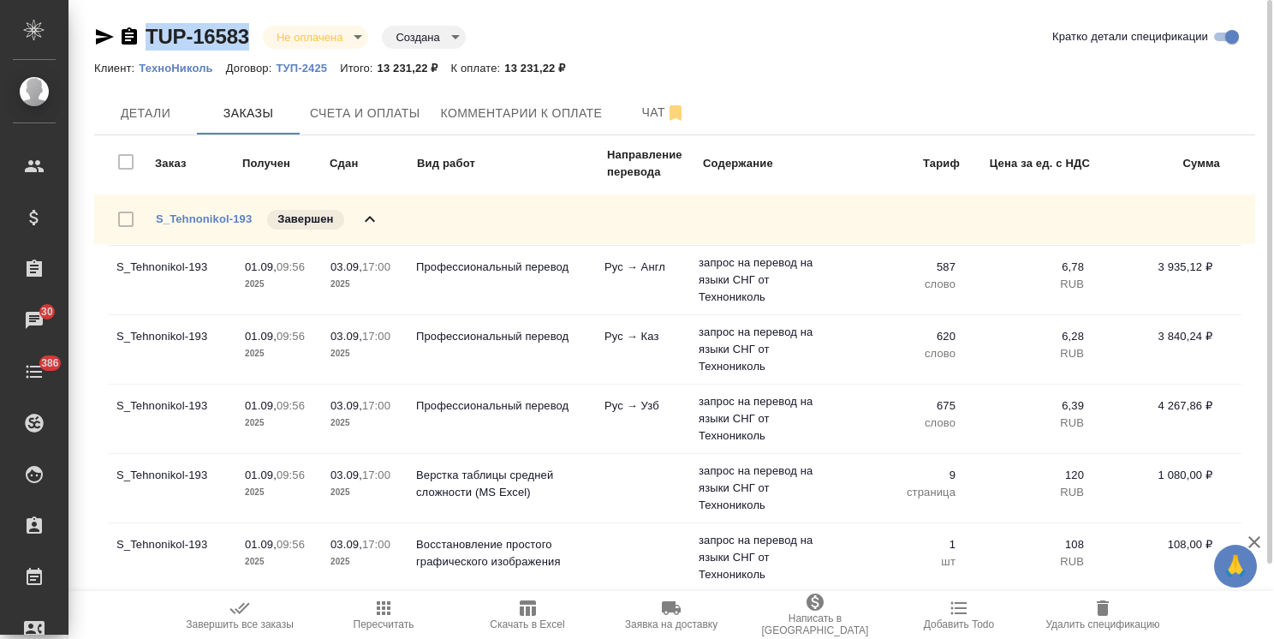
drag, startPoint x: 265, startPoint y: 12, endPoint x: 110, endPoint y: 9, distance: 154.2
click at [110, 9] on div "TUP-16583 Не оплачена notPayed Создана created Кратко детали спецификации Клиен…" at bounding box center [675, 321] width 1180 height 643
copy link "TUP-16583"
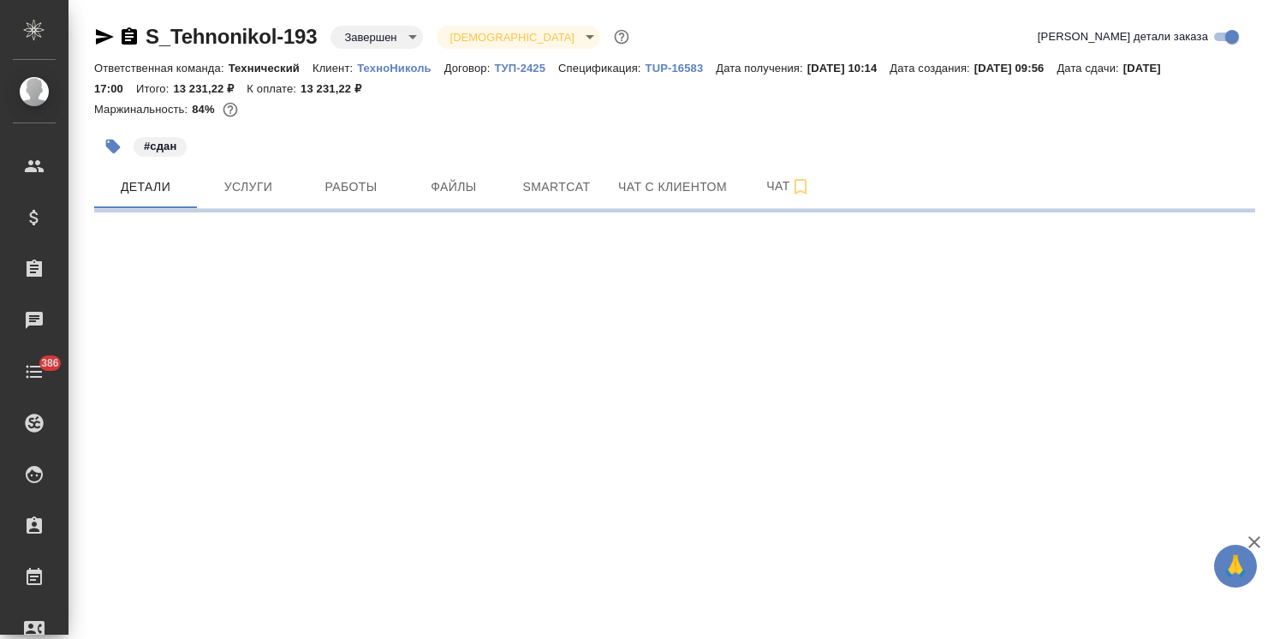
select select "RU"
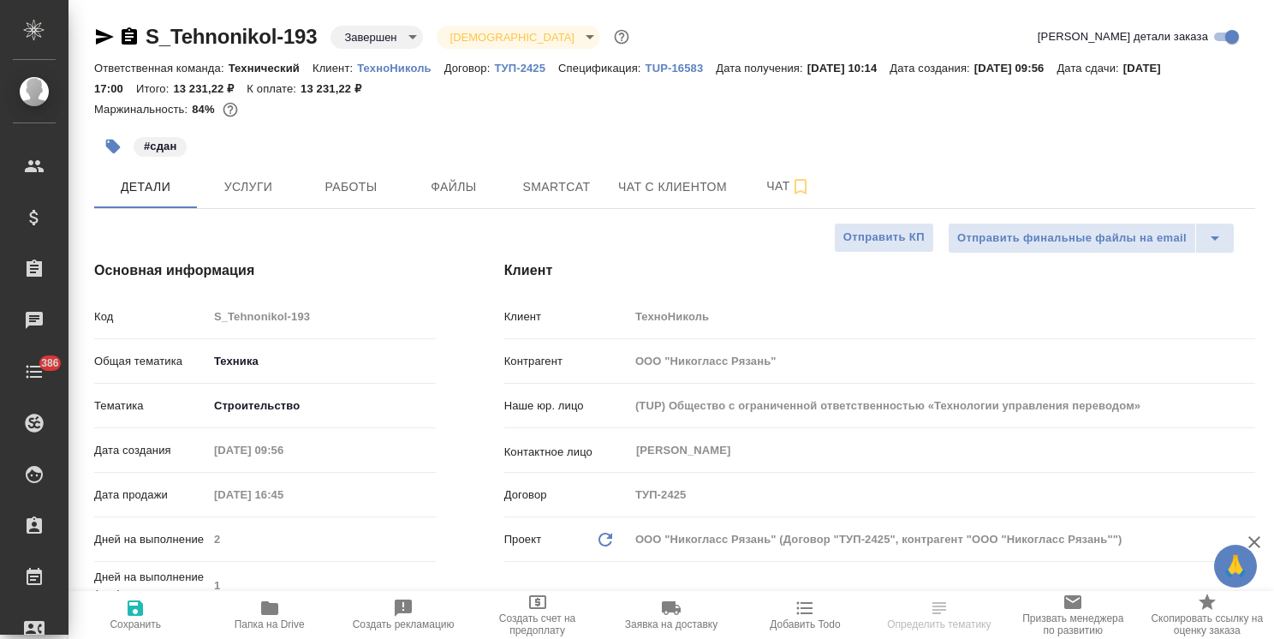
type textarea "x"
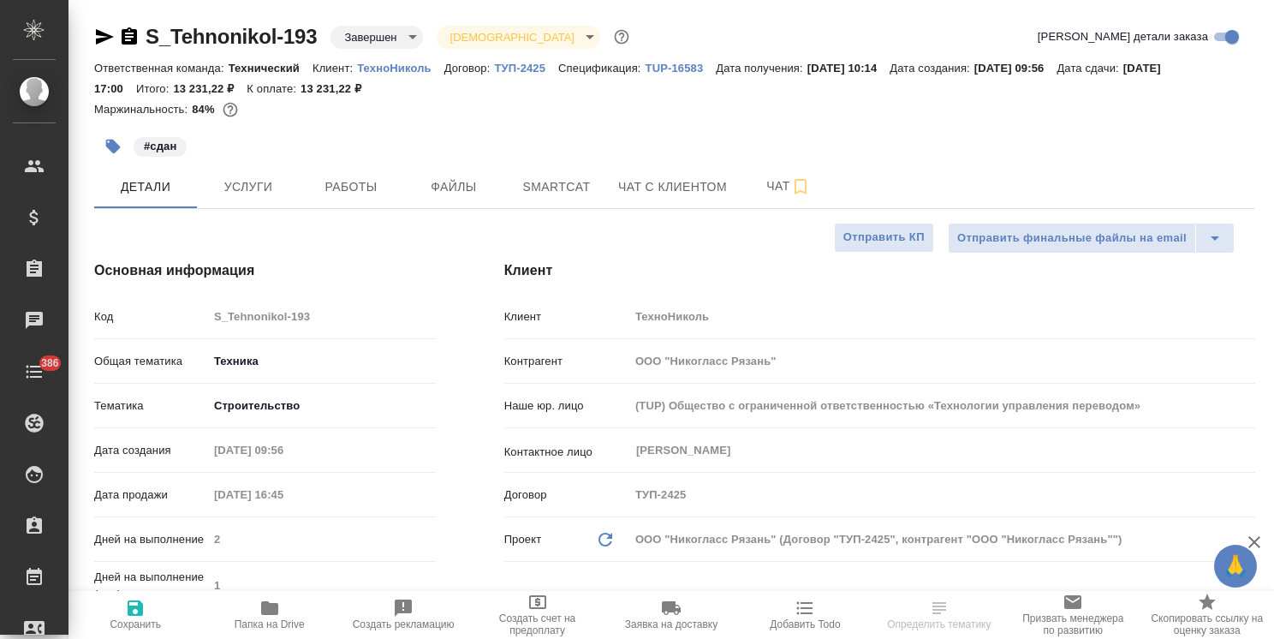
type textarea "x"
click at [97, 34] on icon "button" at bounding box center [105, 36] width 18 height 15
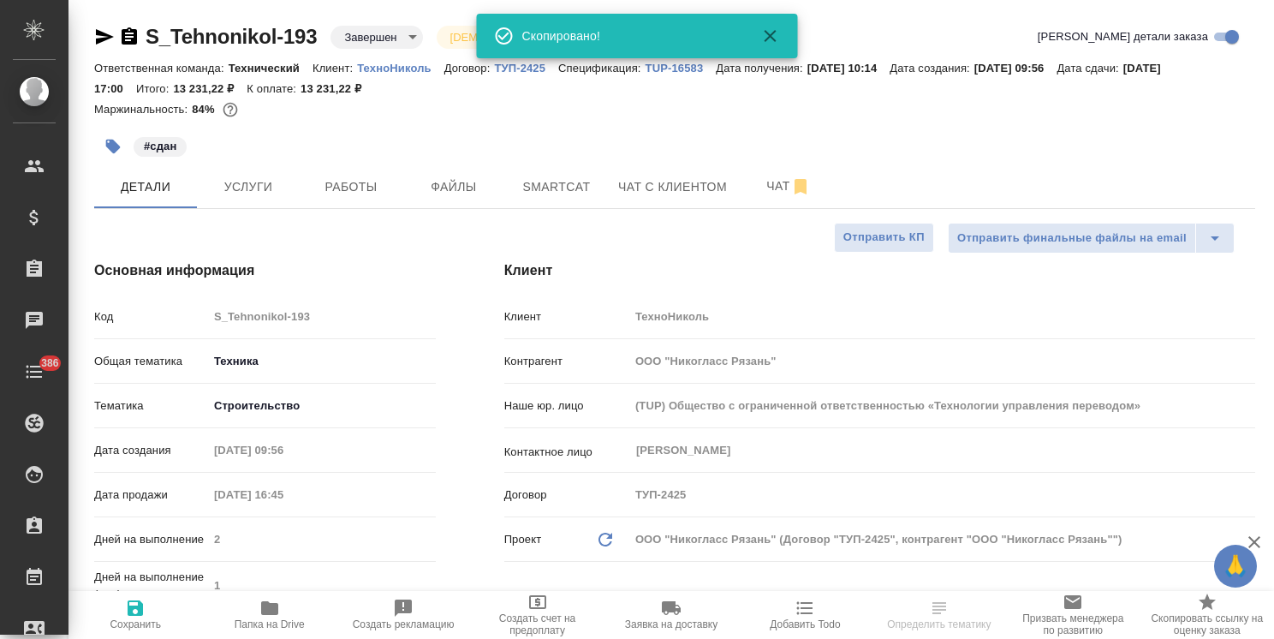
type textarea "x"
select select "RU"
type textarea "x"
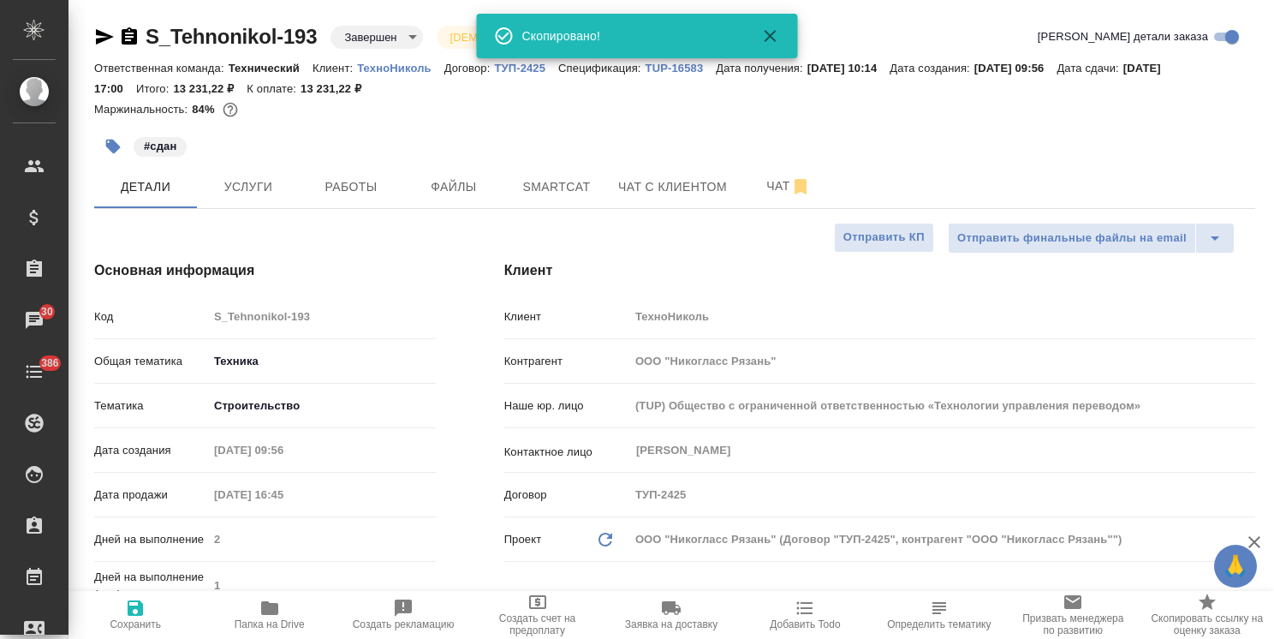
type textarea "x"
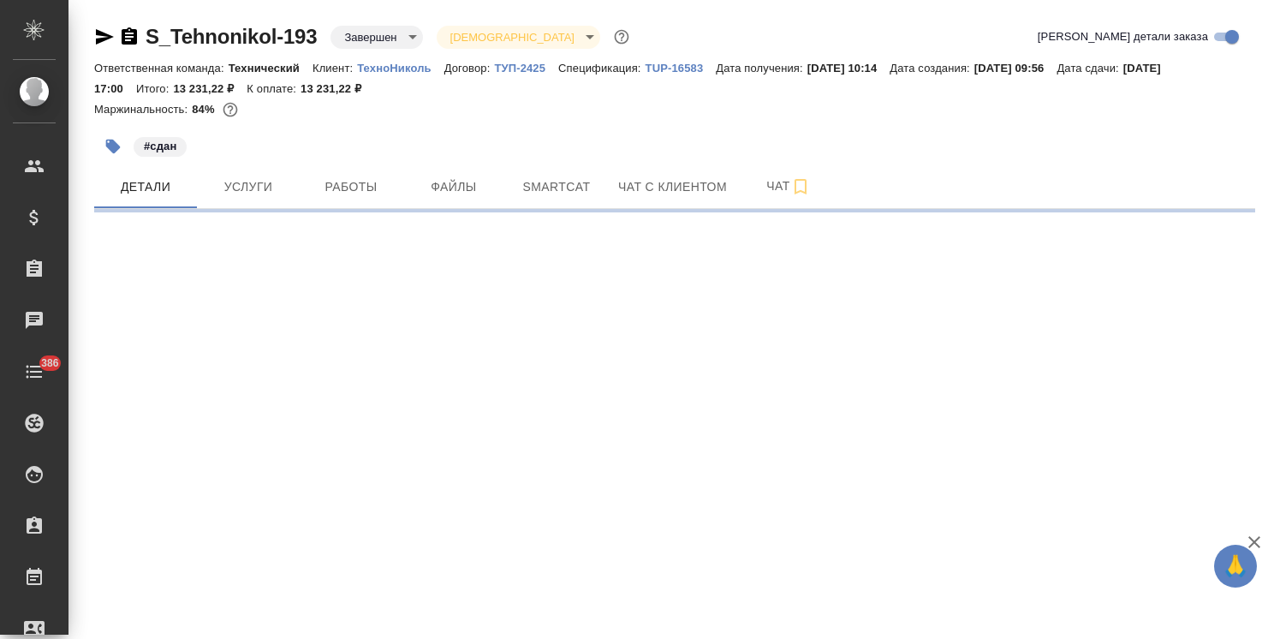
select select "RU"
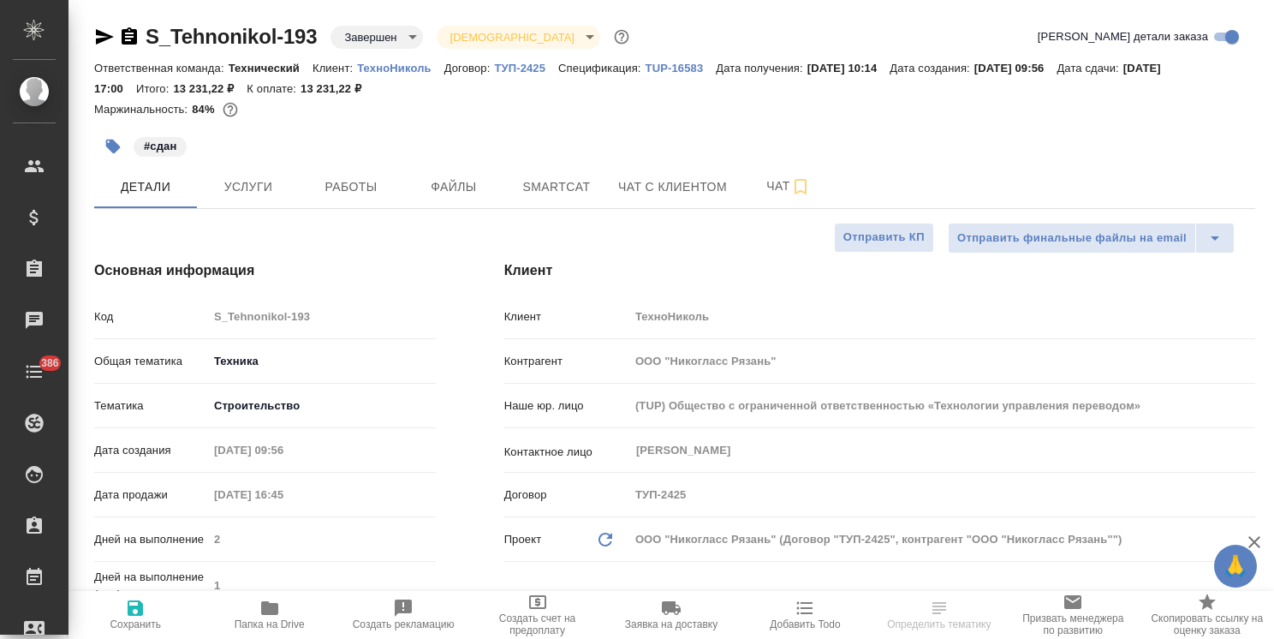
type textarea "x"
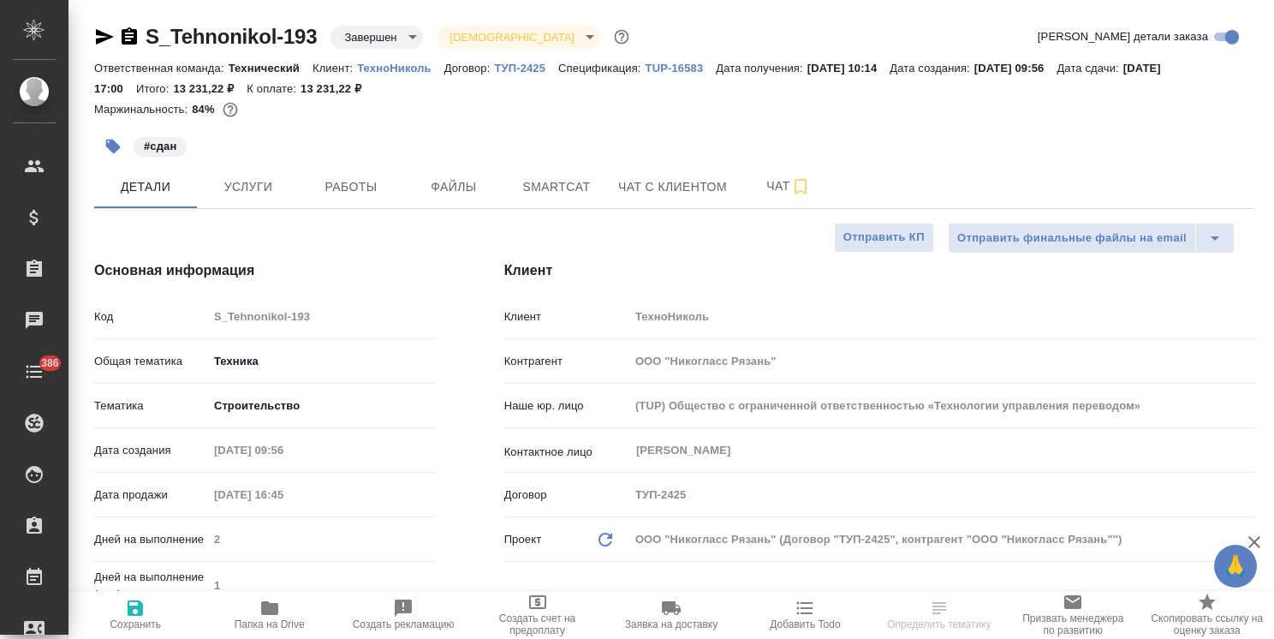
type textarea "x"
select select "RU"
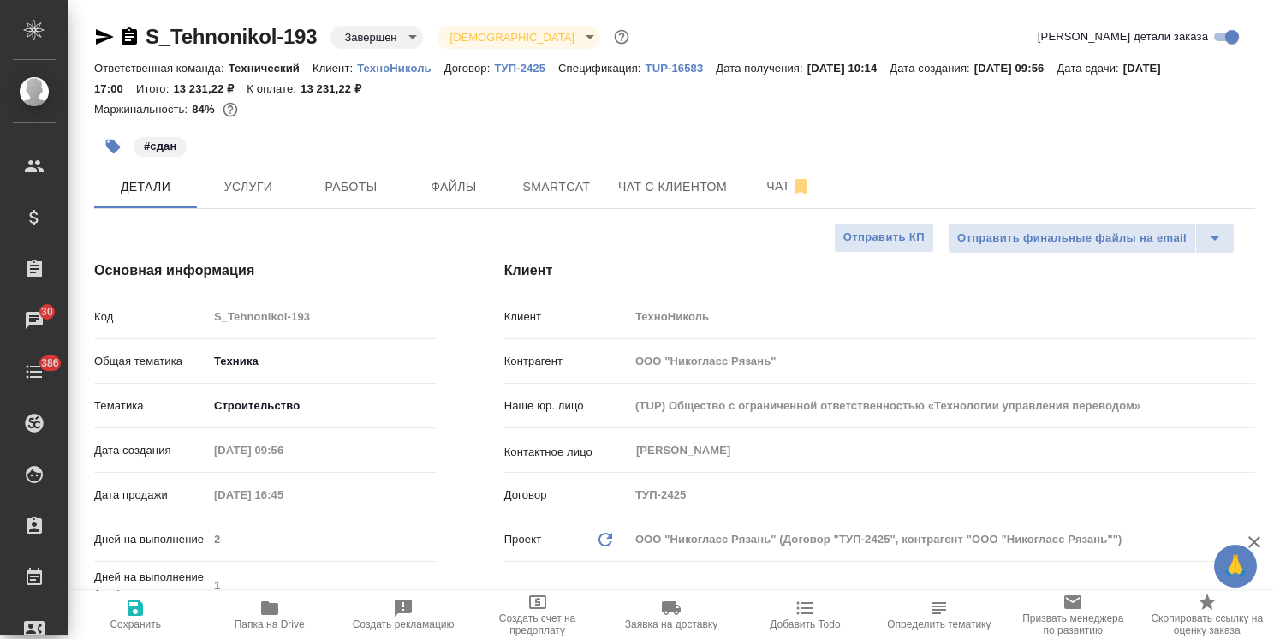
type textarea "x"
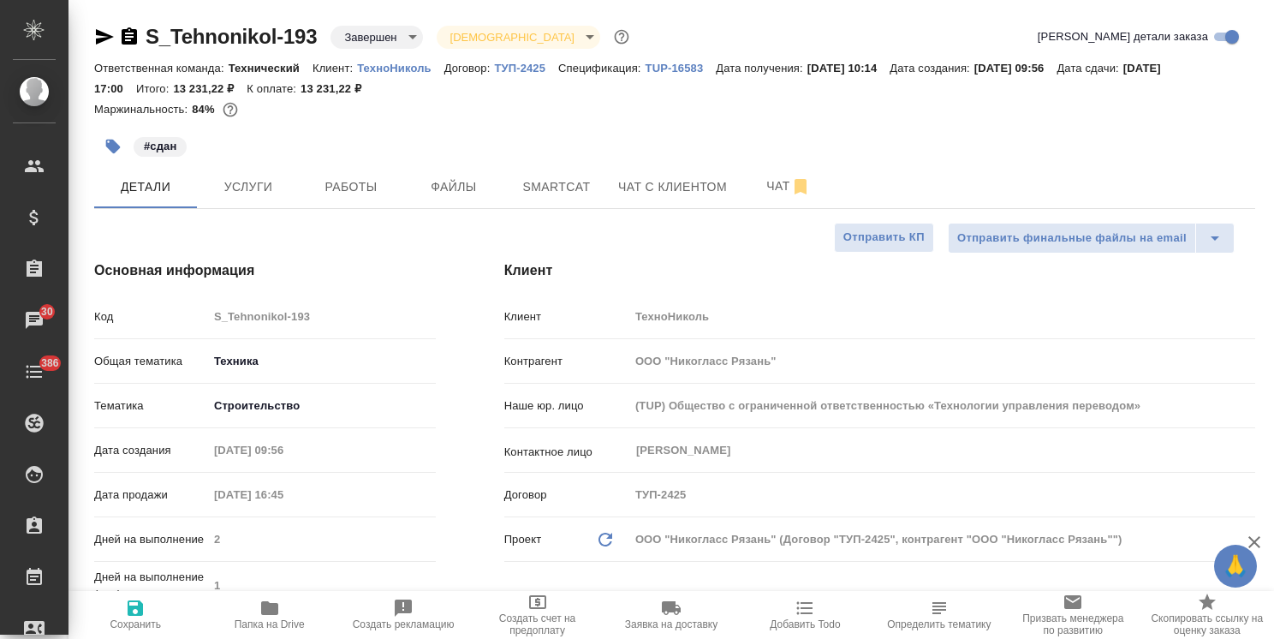
type textarea "x"
click at [664, 64] on p "TUP-16583" at bounding box center [681, 68] width 71 height 13
type textarea "x"
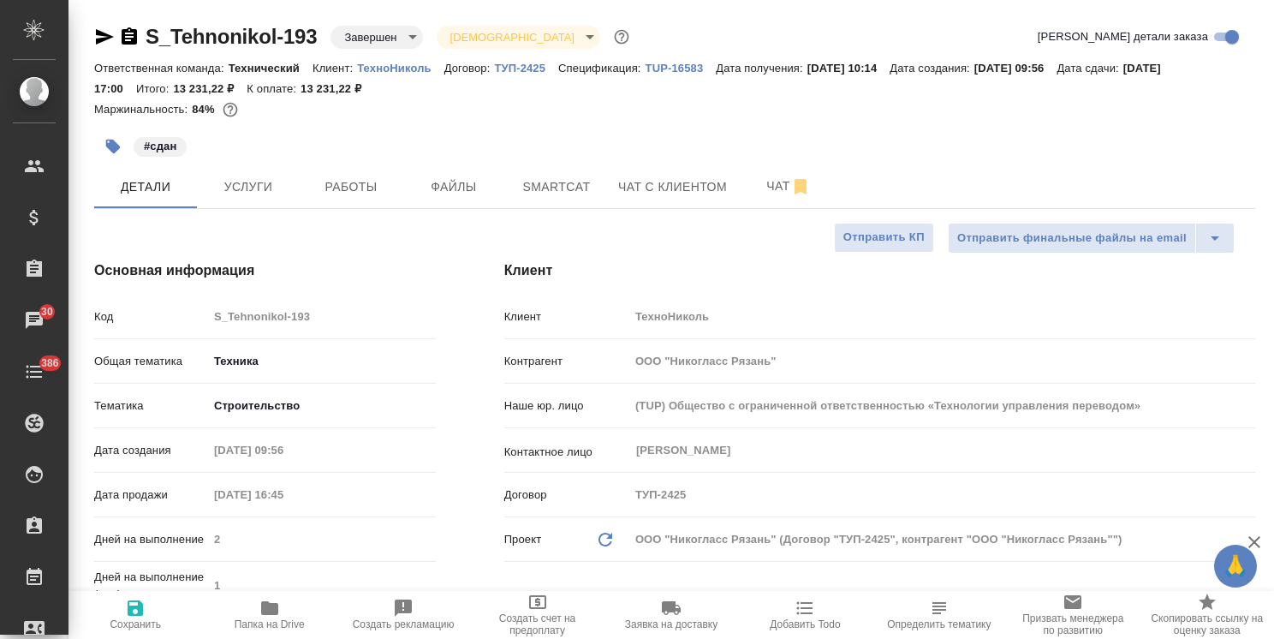
type textarea "x"
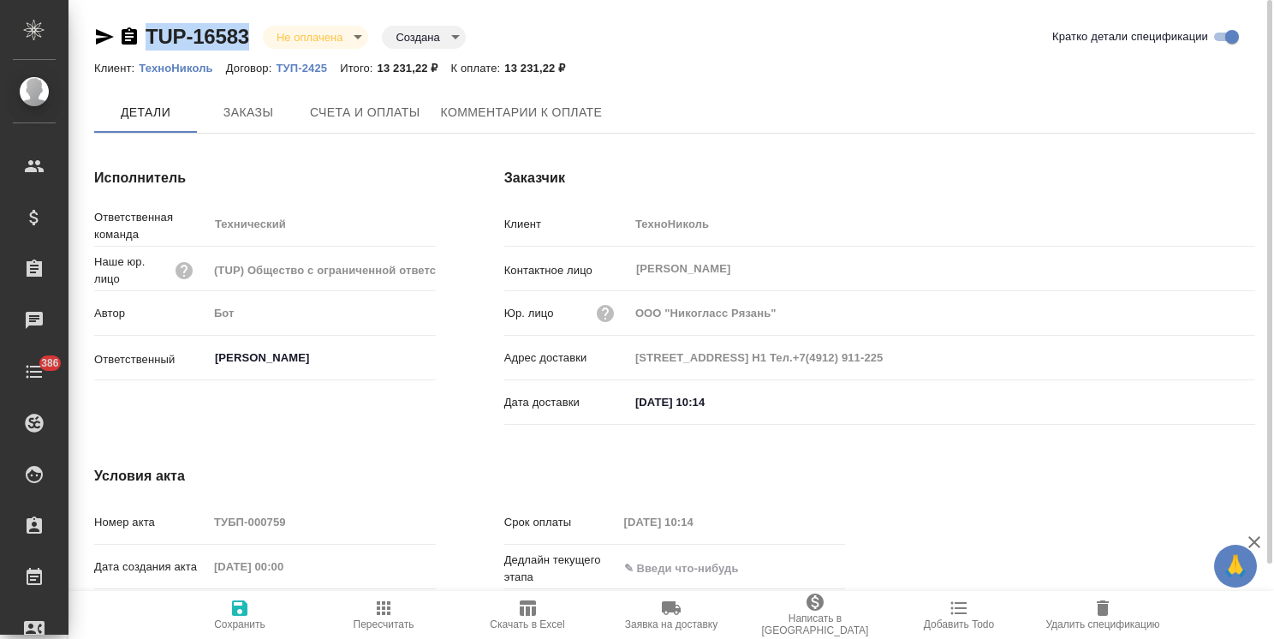
drag, startPoint x: 240, startPoint y: 14, endPoint x: 120, endPoint y: 12, distance: 119.9
click at [120, 12] on div "TUP-16583 Не оплачена notPayed Создана created Кратко детали спецификации Клиен…" at bounding box center [675, 364] width 1180 height 729
copy link "TUP-16583"
click at [375, 103] on span "Счета и оплаты" at bounding box center [365, 113] width 110 height 21
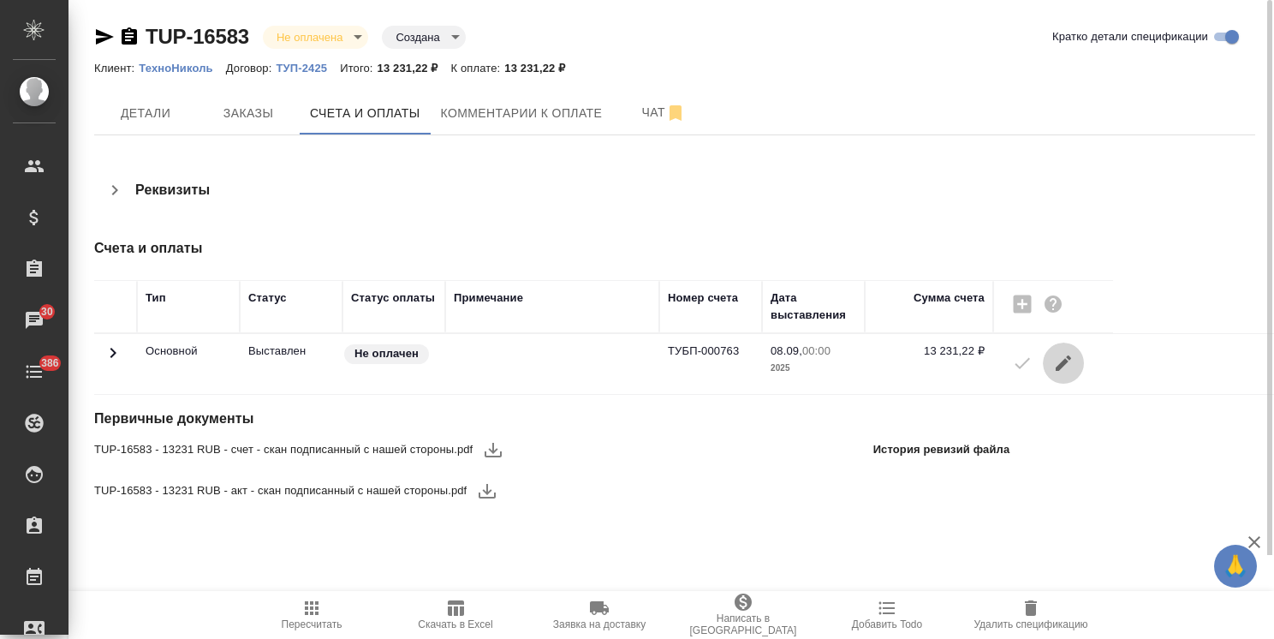
click at [1067, 367] on icon "button" at bounding box center [1063, 363] width 21 height 21
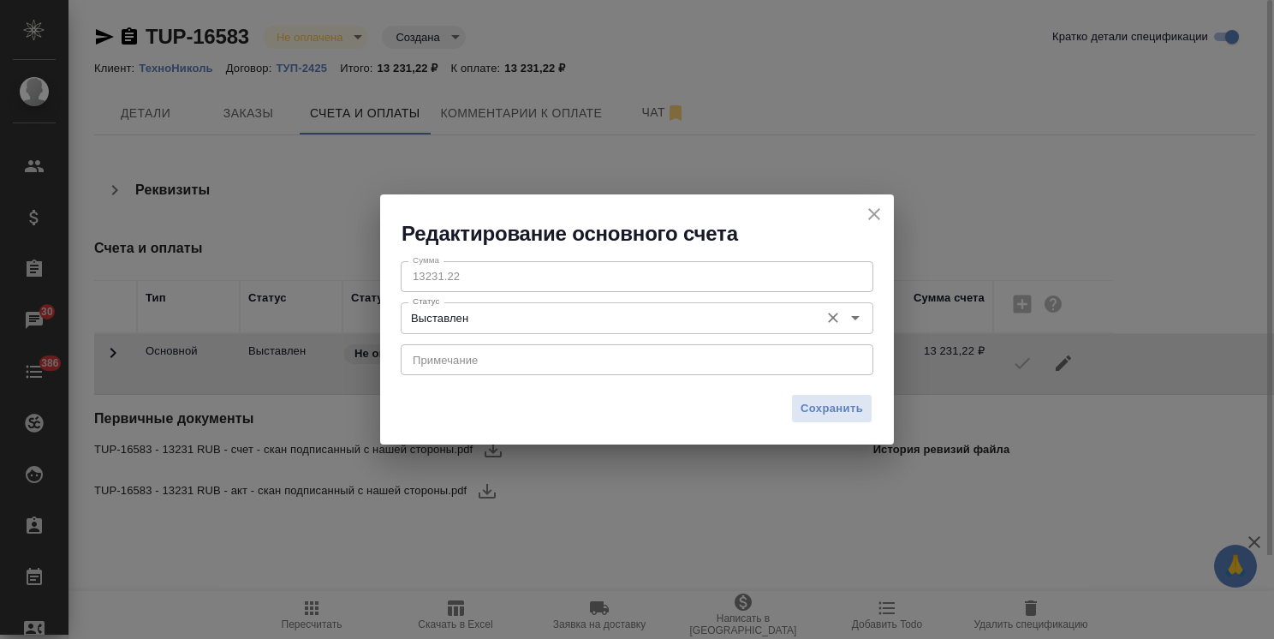
click at [516, 317] on input "Выставлен" at bounding box center [608, 317] width 405 height 21
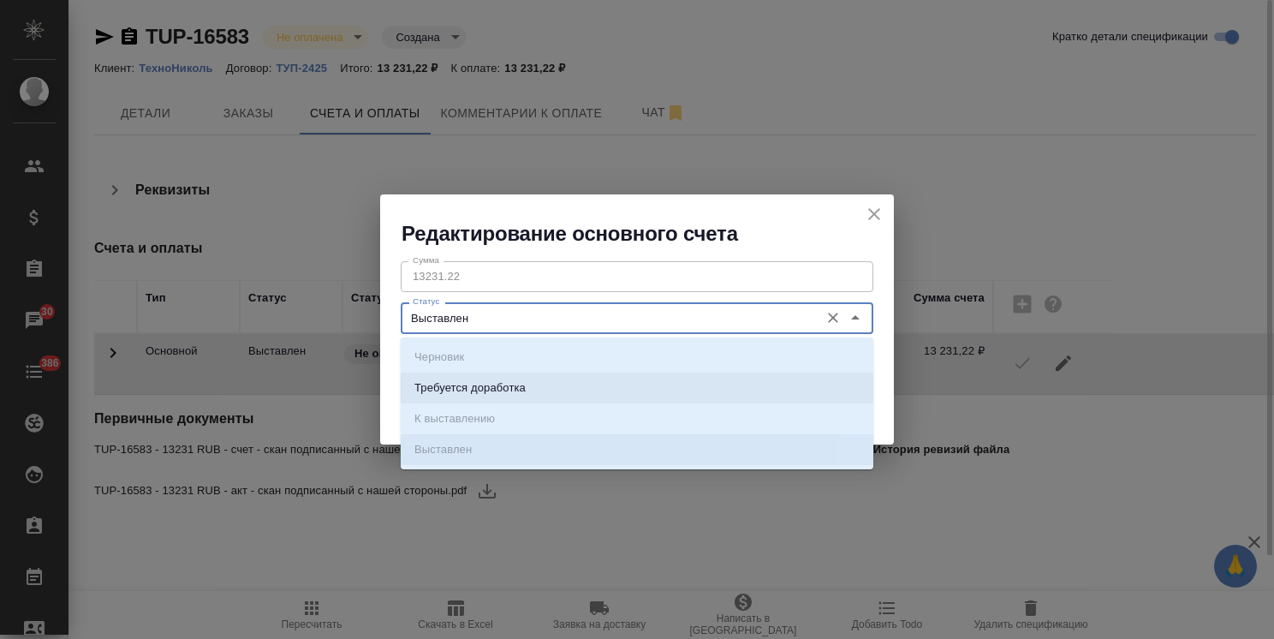
click at [481, 387] on p "Требуется доработка" at bounding box center [469, 387] width 111 height 17
type input "Требуется доработка"
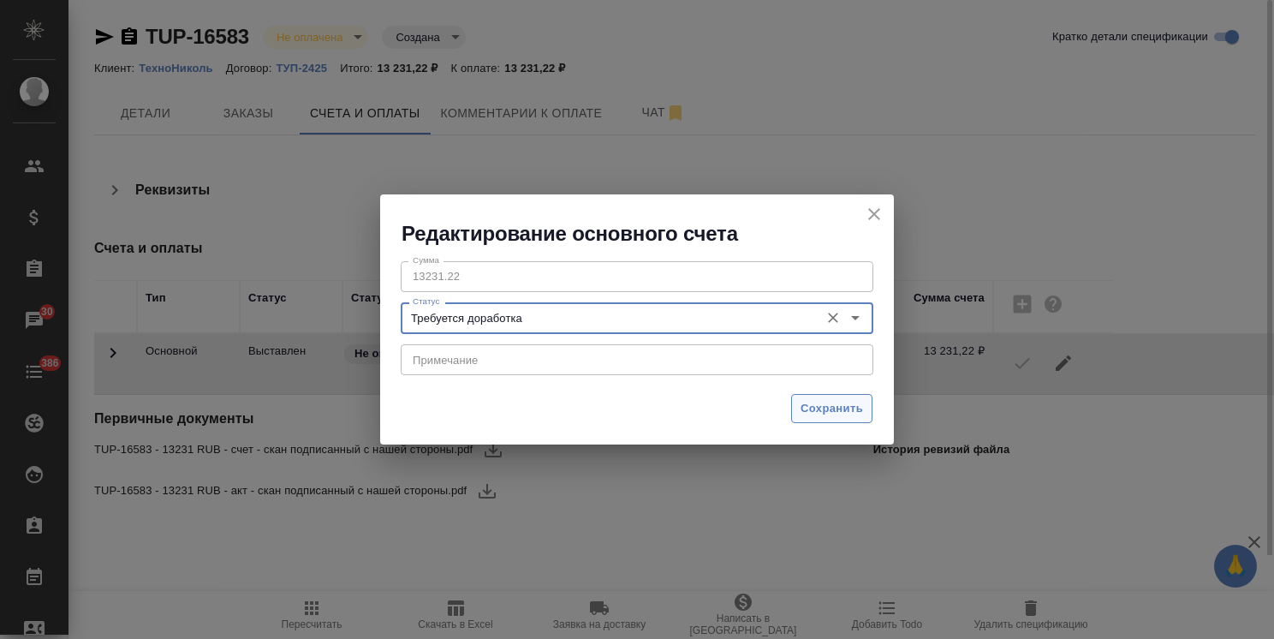
click at [796, 406] on button "Сохранить" at bounding box center [831, 409] width 81 height 30
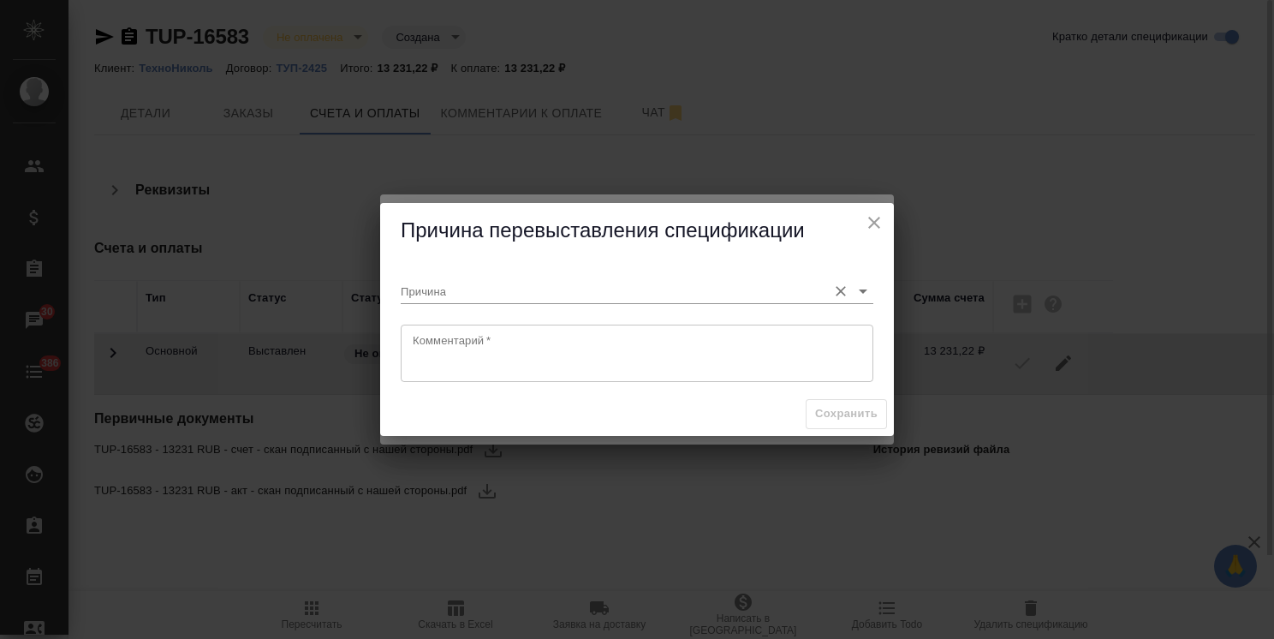
drag, startPoint x: 678, startPoint y: 279, endPoint x: 654, endPoint y: 296, distance: 29.5
click at [677, 279] on input "Причина" at bounding box center [610, 290] width 418 height 23
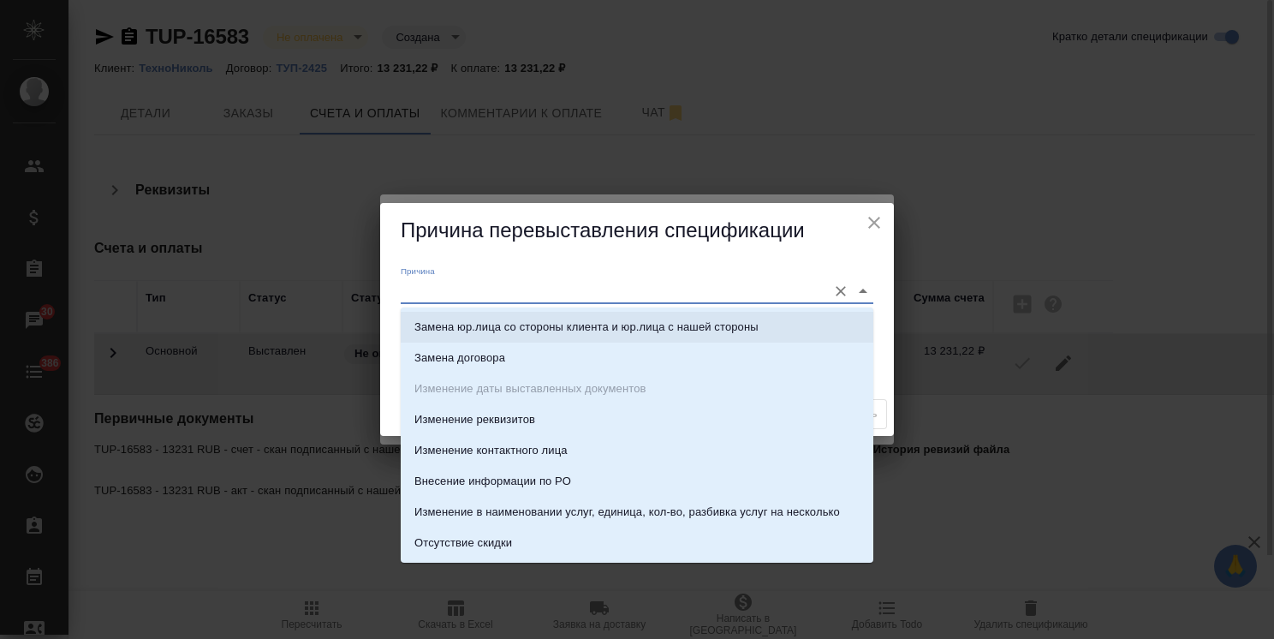
click at [540, 330] on p "Замена юр.лица со стороны клиента и юр.лица с нашей стороны" at bounding box center [586, 327] width 344 height 17
type input "Замена юр.лица со стороны клиента и юр.лица с нашей стороны"
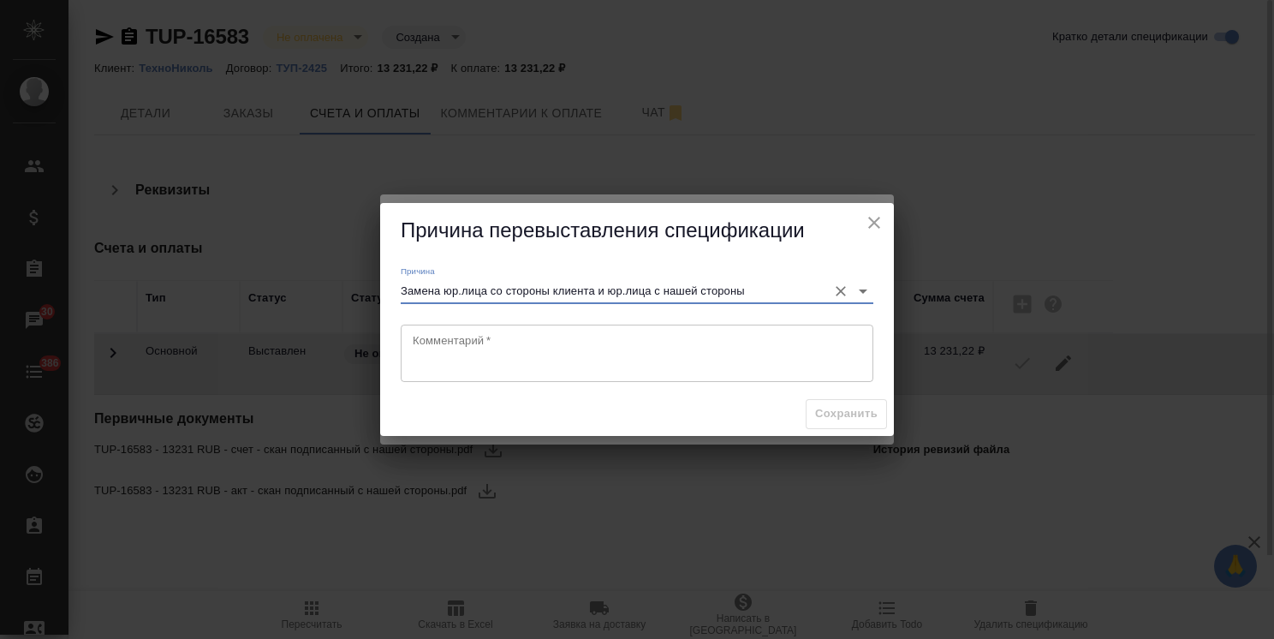
click at [635, 343] on textarea at bounding box center [637, 352] width 449 height 39
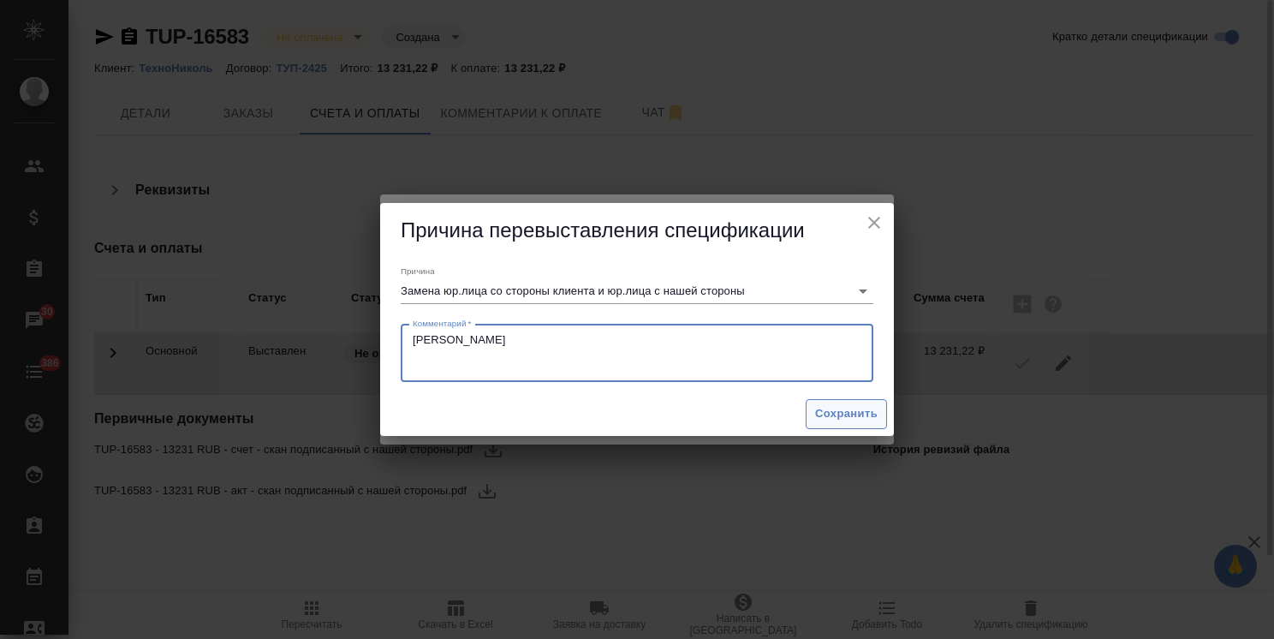
type textarea "[PERSON_NAME]"
click at [819, 405] on span "Сохранить" at bounding box center [846, 414] width 63 height 20
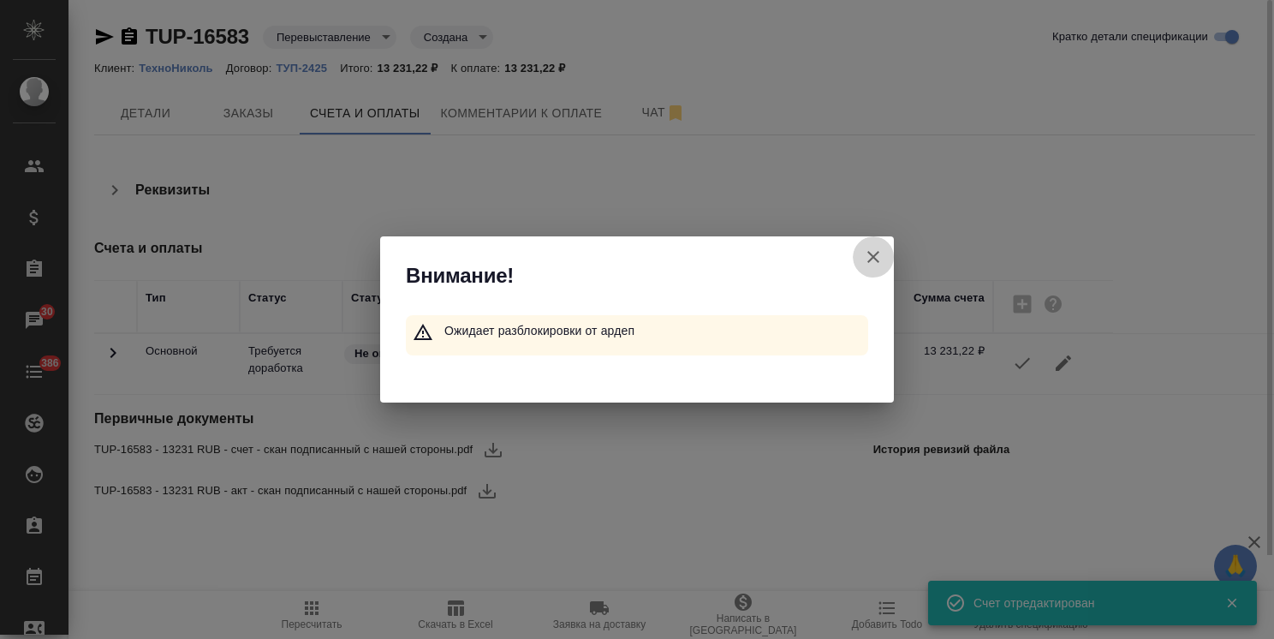
click at [868, 259] on icon "button" at bounding box center [873, 257] width 21 height 21
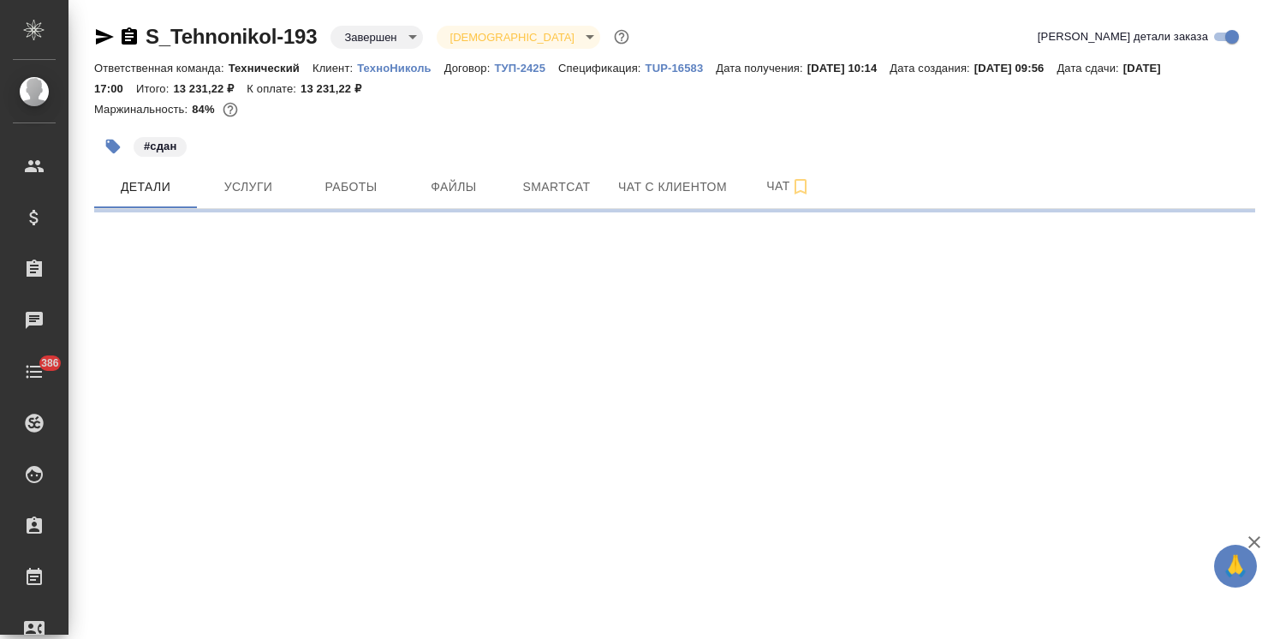
select select "RU"
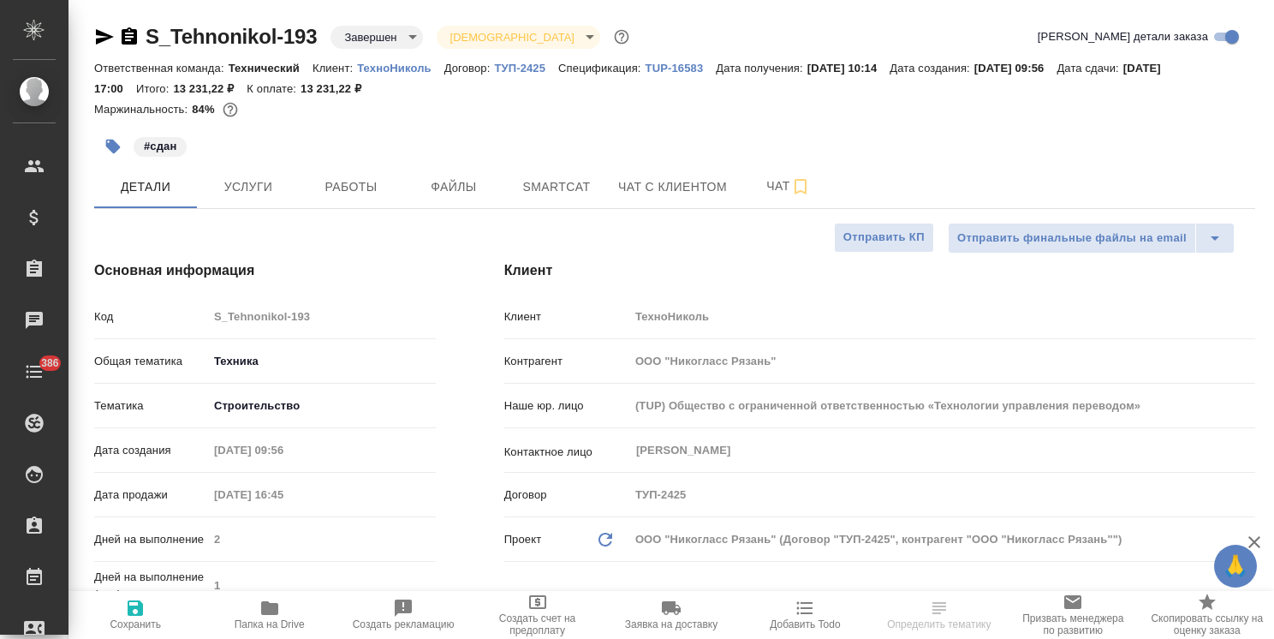
type textarea "x"
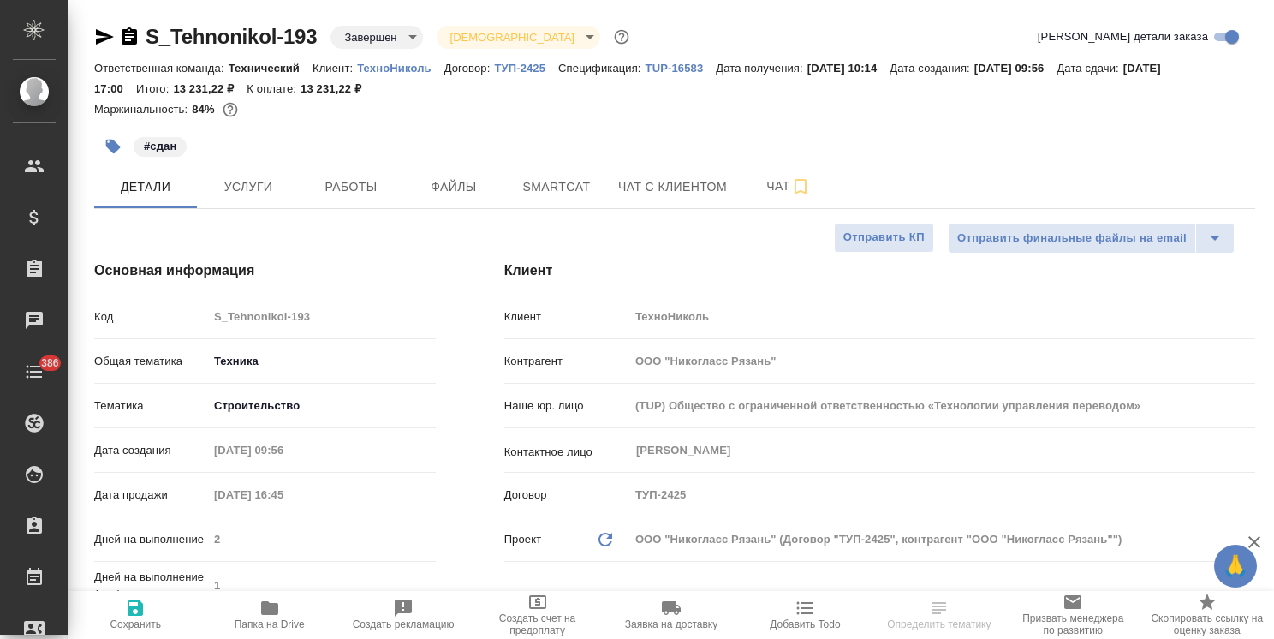
type textarea "x"
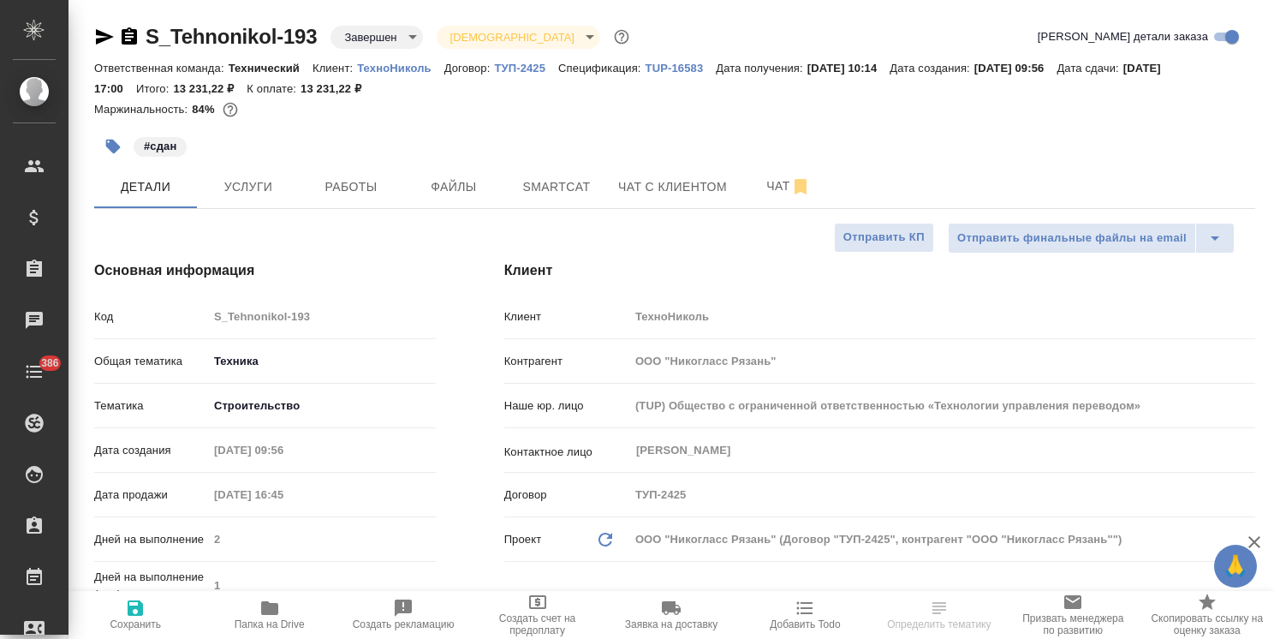
type textarea "x"
select select "RU"
type textarea "x"
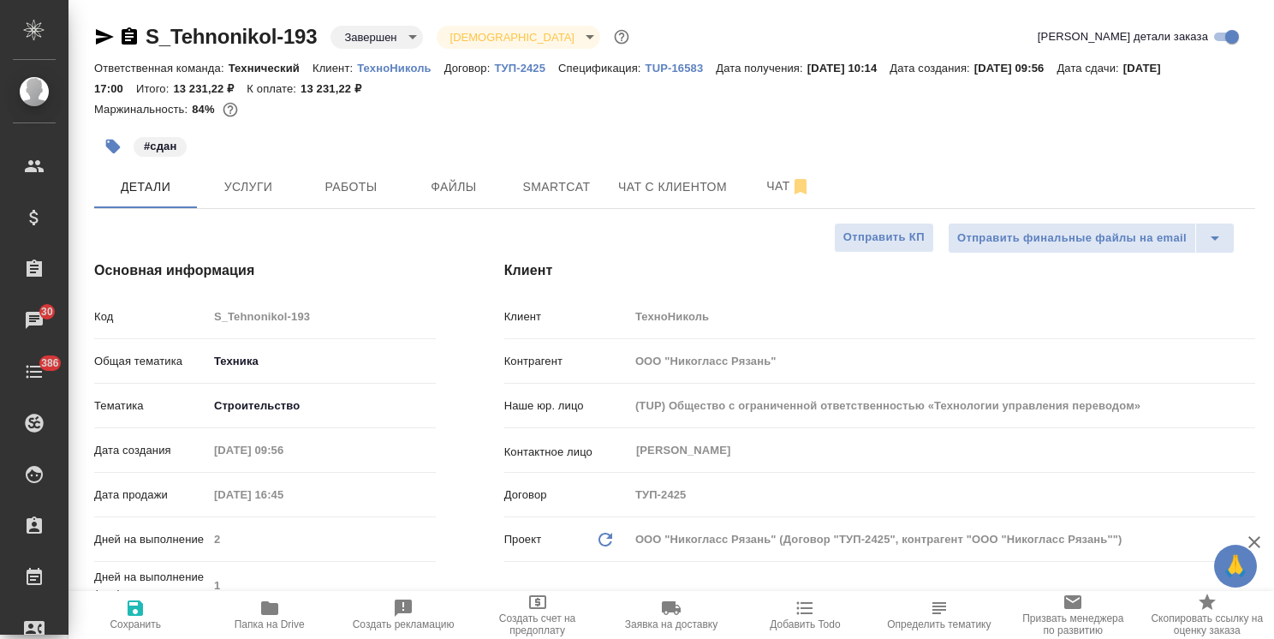
type textarea "x"
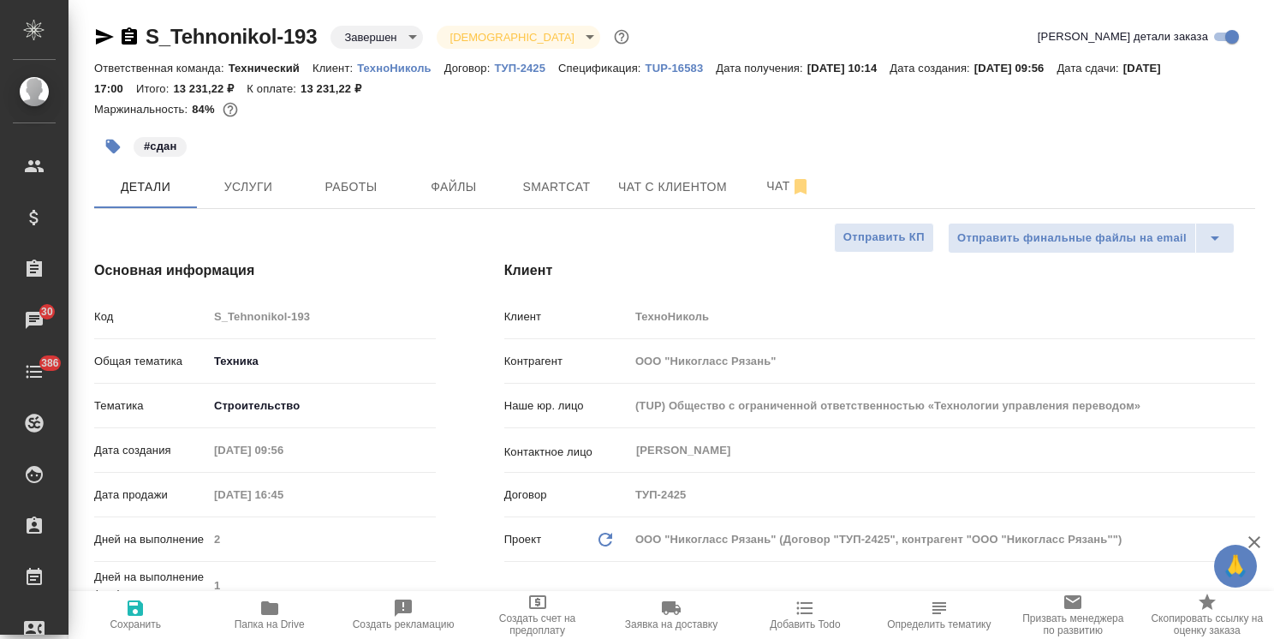
type textarea "x"
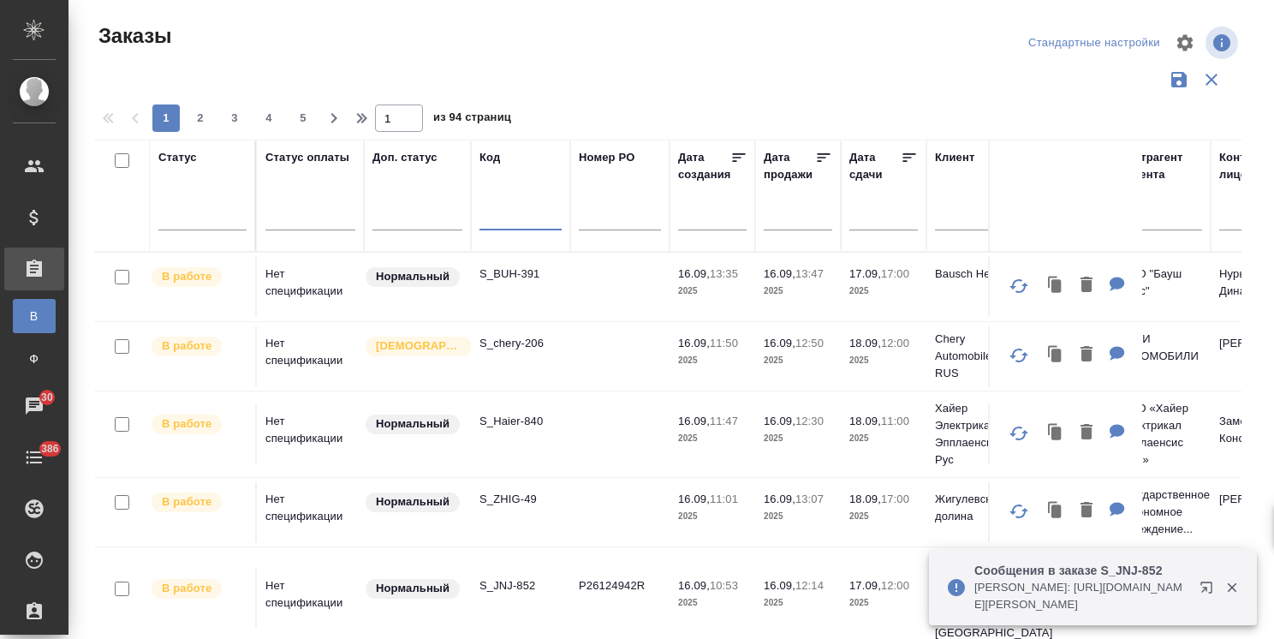
scroll to position [127, 0]
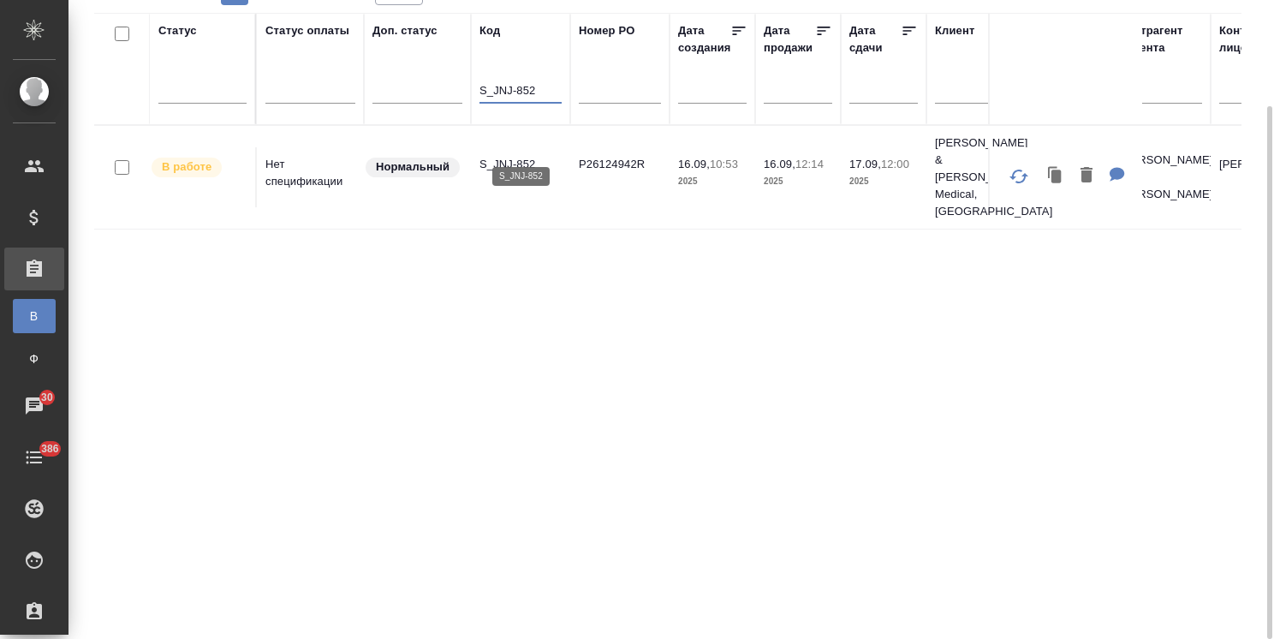
type input "S_JNJ-852"
click at [503, 156] on p "S_JNJ-852" at bounding box center [521, 164] width 82 height 17
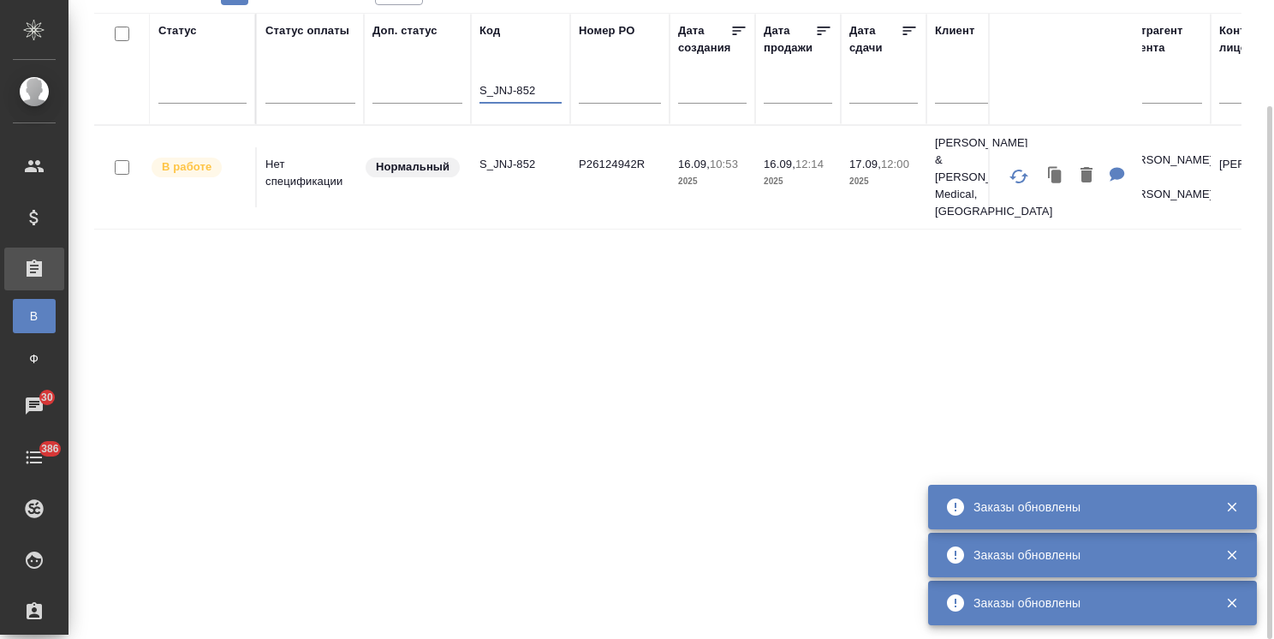
click at [538, 94] on input "S_JNJ-852" at bounding box center [521, 91] width 82 height 21
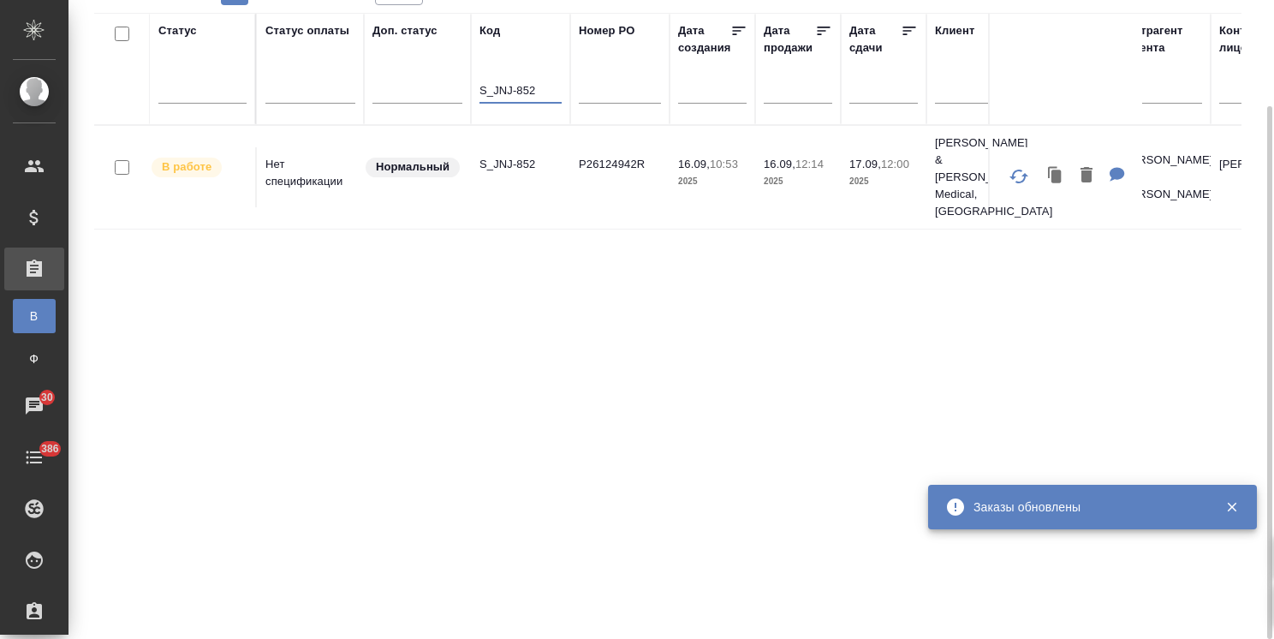
click at [508, 156] on p "S_JNJ-852" at bounding box center [521, 164] width 82 height 17
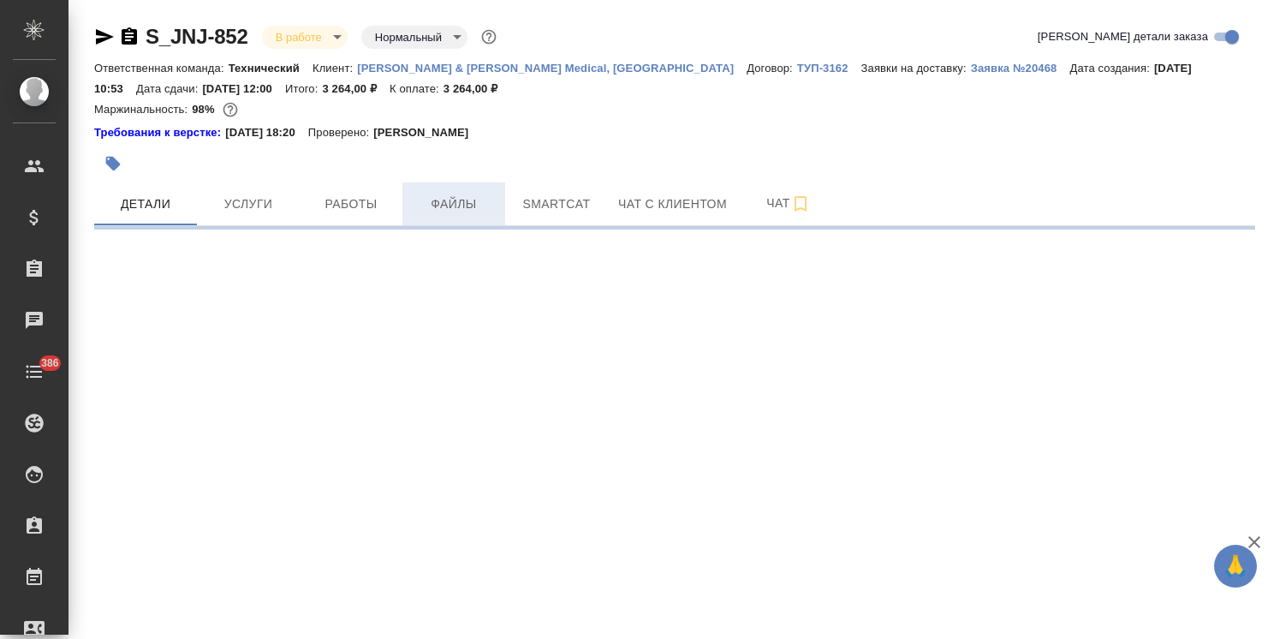
select select "RU"
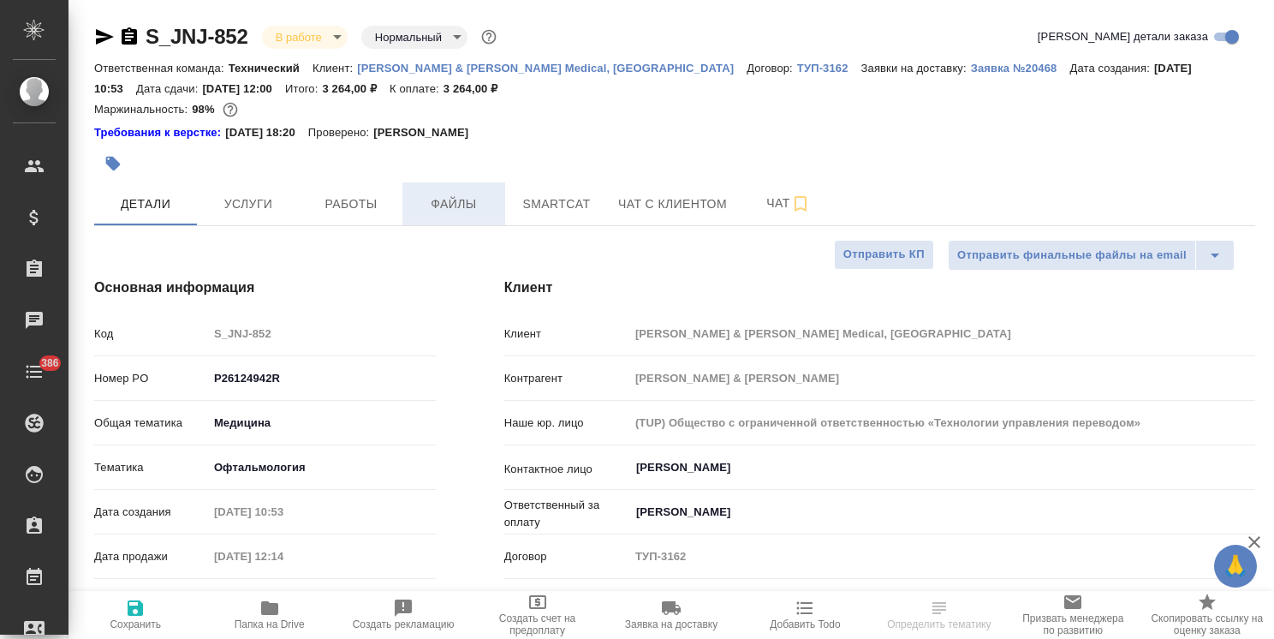
type textarea "x"
click at [462, 206] on span "Файлы" at bounding box center [454, 204] width 82 height 21
type textarea "x"
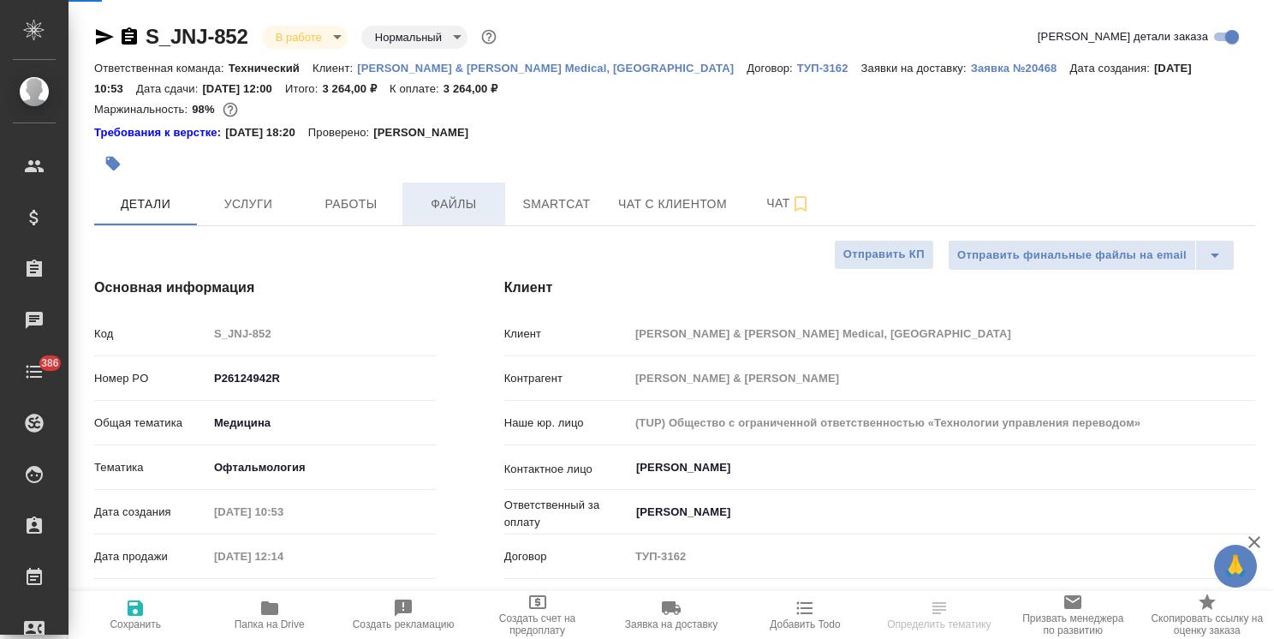
type textarea "x"
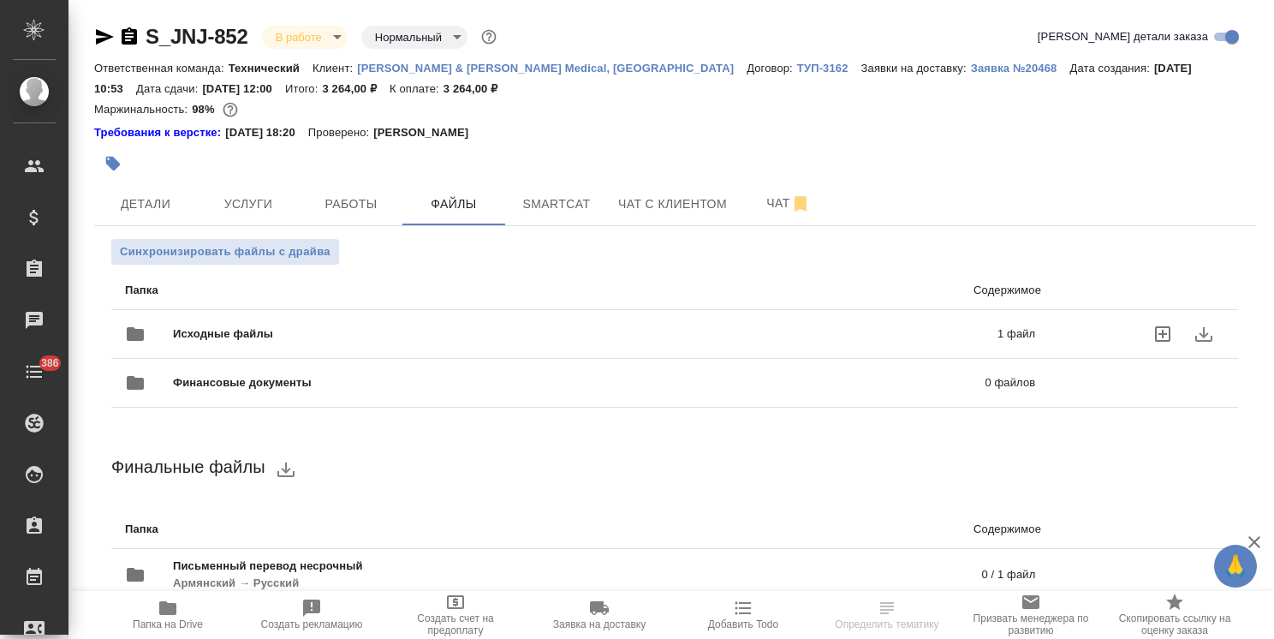
click at [369, 325] on span "Исходные файлы" at bounding box center [404, 333] width 462 height 17
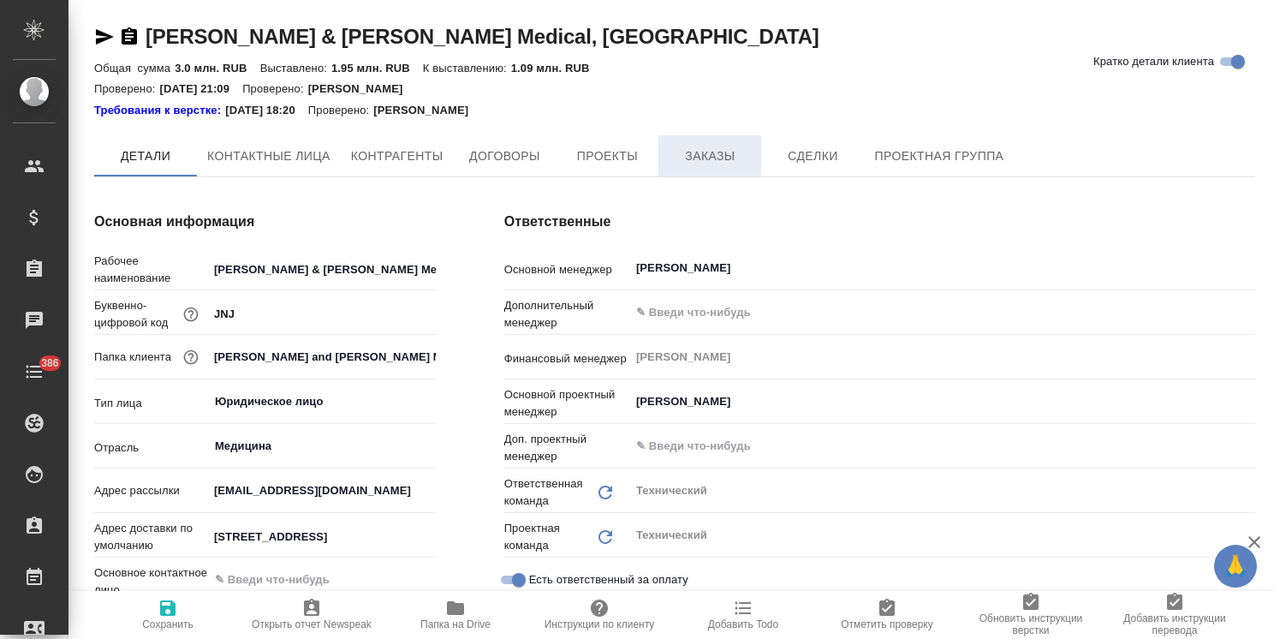
click at [716, 140] on button "Заказы" at bounding box center [710, 155] width 103 height 41
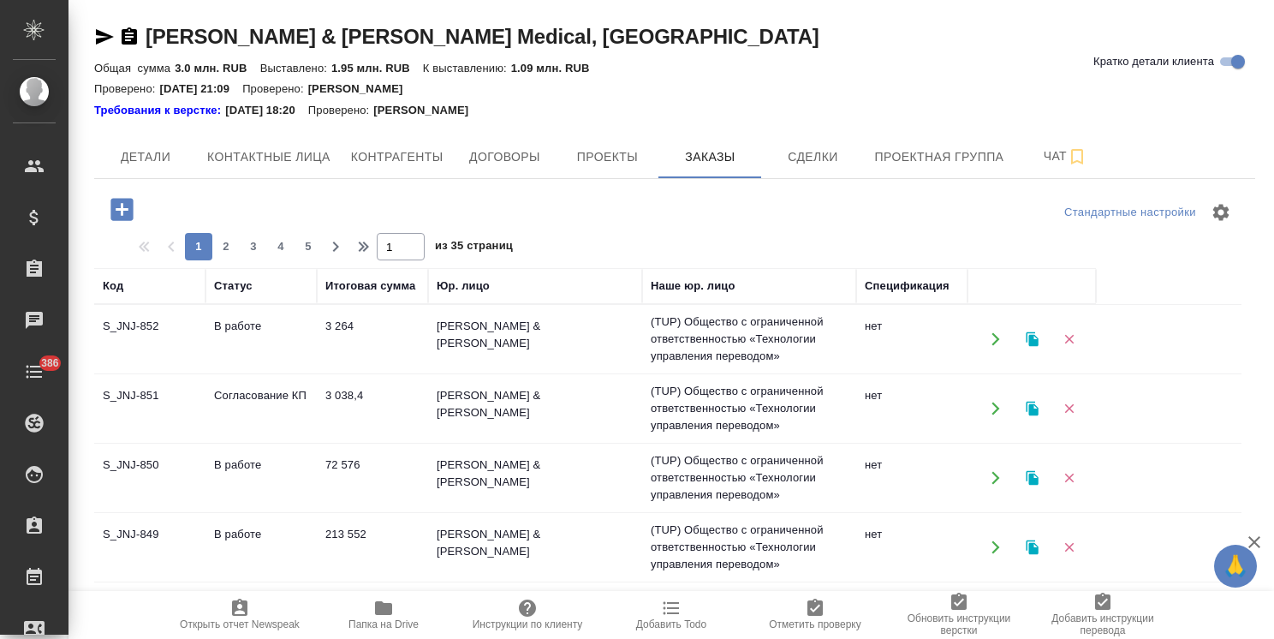
click at [120, 211] on icon "button" at bounding box center [121, 209] width 22 height 22
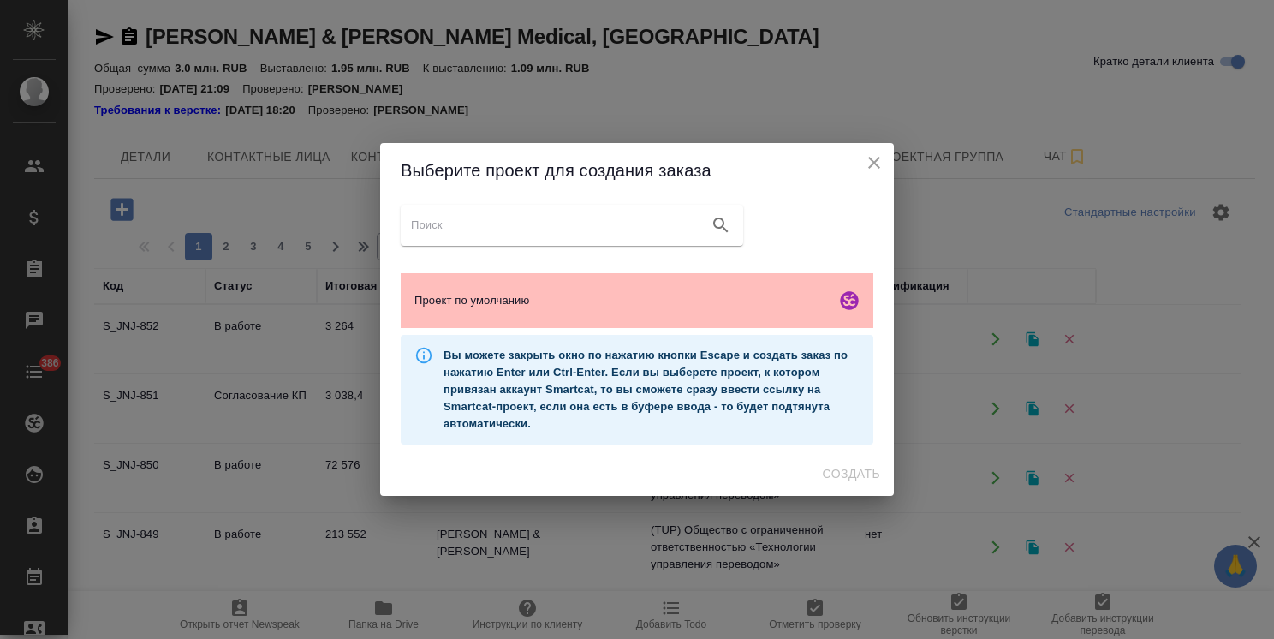
click at [605, 296] on span "Проект по умолчанию" at bounding box center [621, 300] width 414 height 17
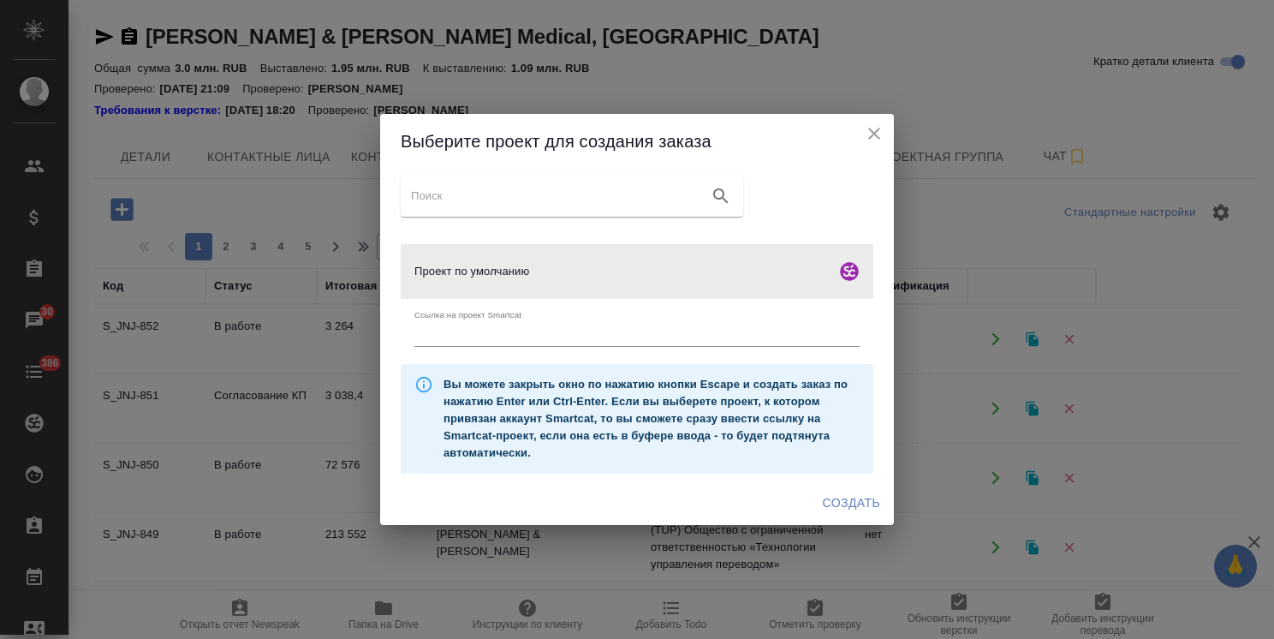
click at [847, 498] on span "Создать" at bounding box center [851, 502] width 57 height 21
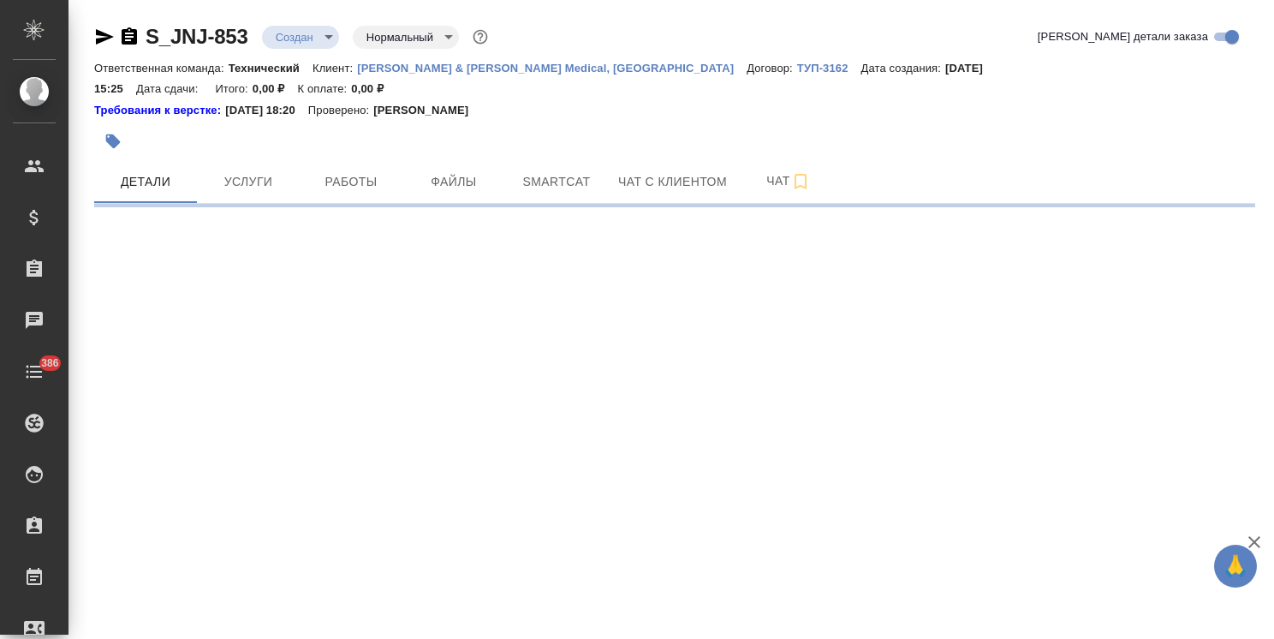
select select "RU"
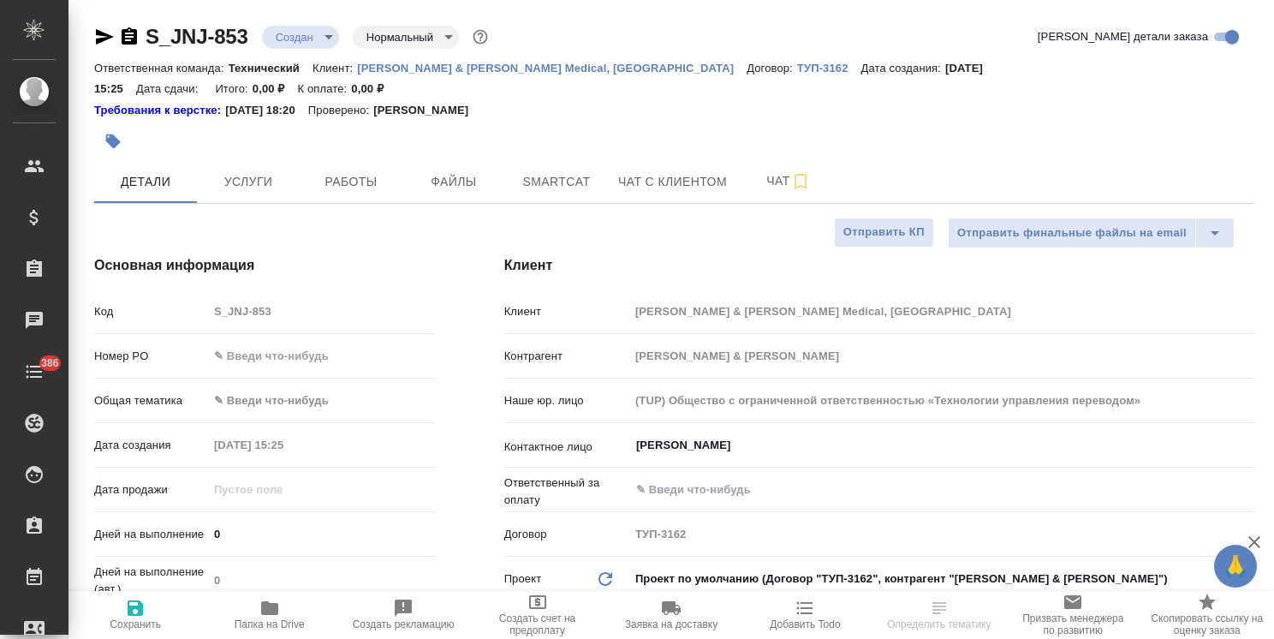
type textarea "x"
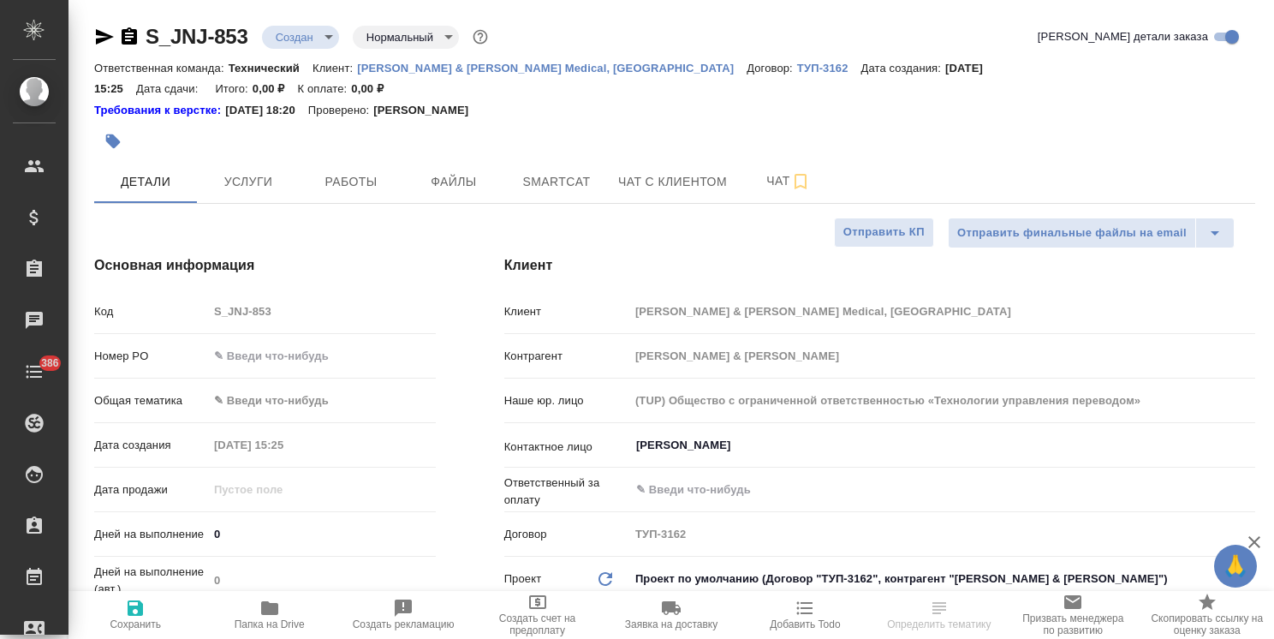
type textarea "x"
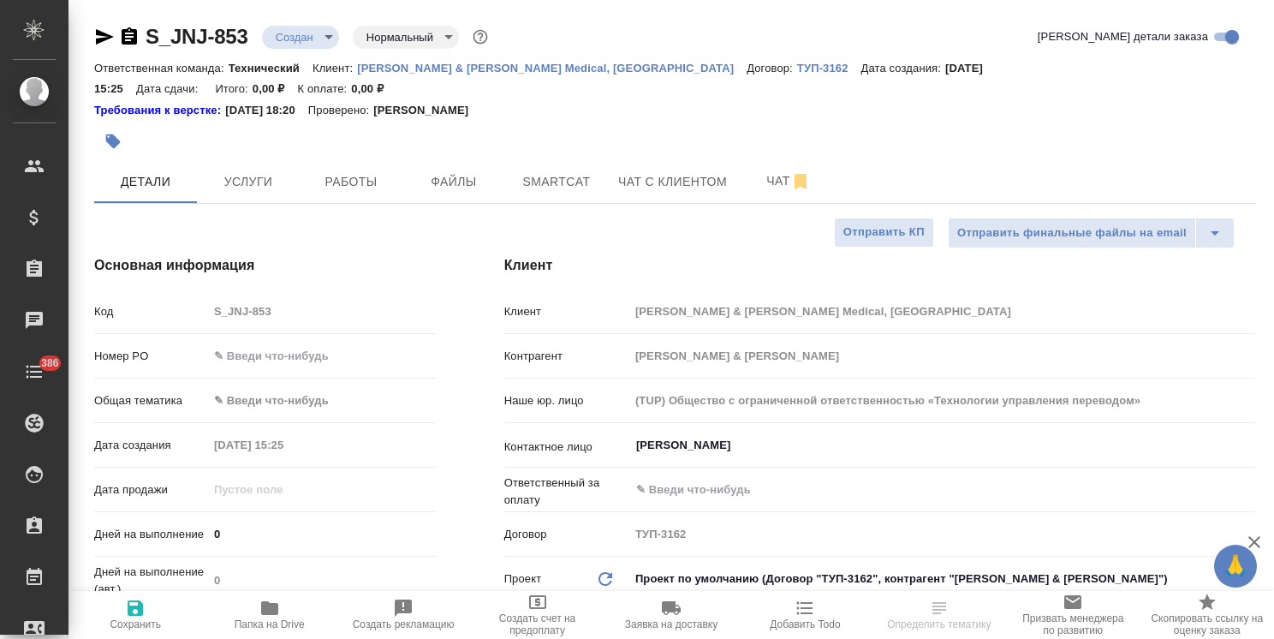
type textarea "x"
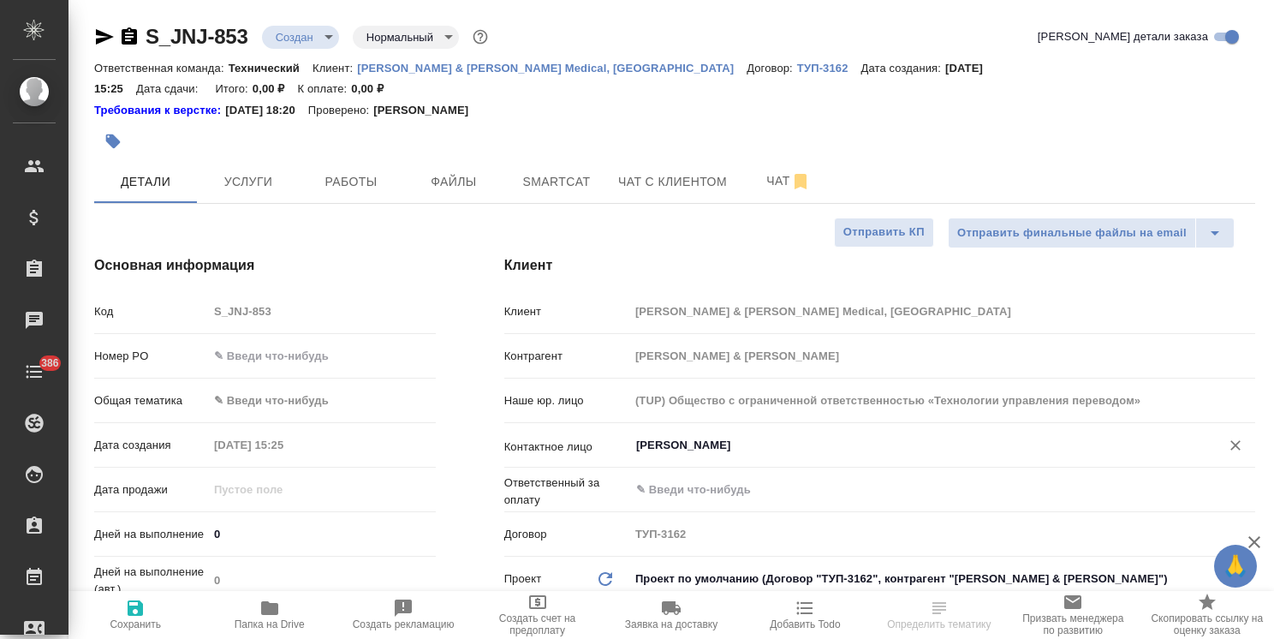
click at [675, 435] on input "[PERSON_NAME]" at bounding box center [914, 445] width 558 height 21
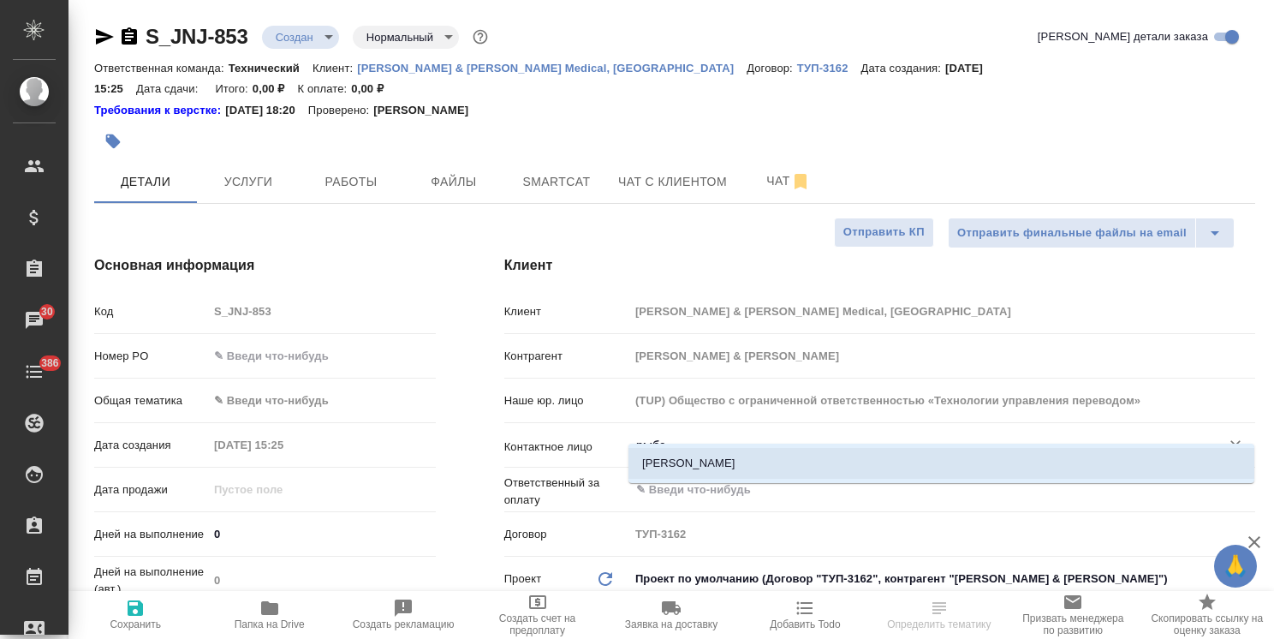
click at [695, 457] on li "[PERSON_NAME]" at bounding box center [942, 463] width 626 height 31
type input "[PERSON_NAME]"
type textarea "x"
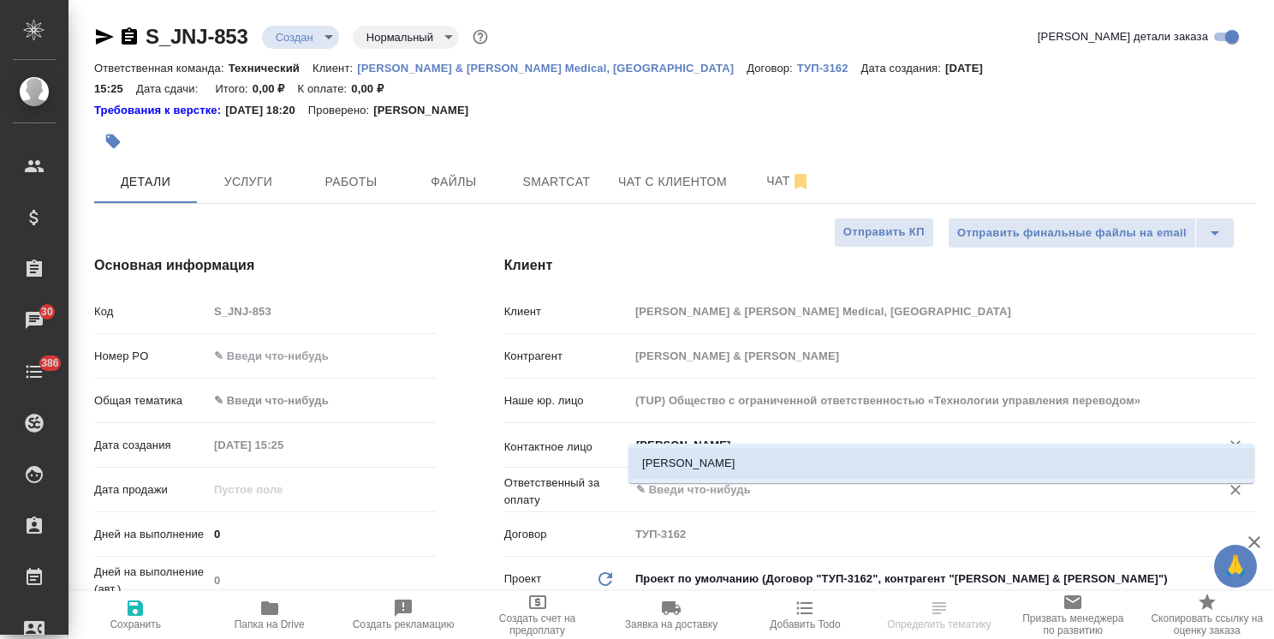
type input "[PERSON_NAME]"
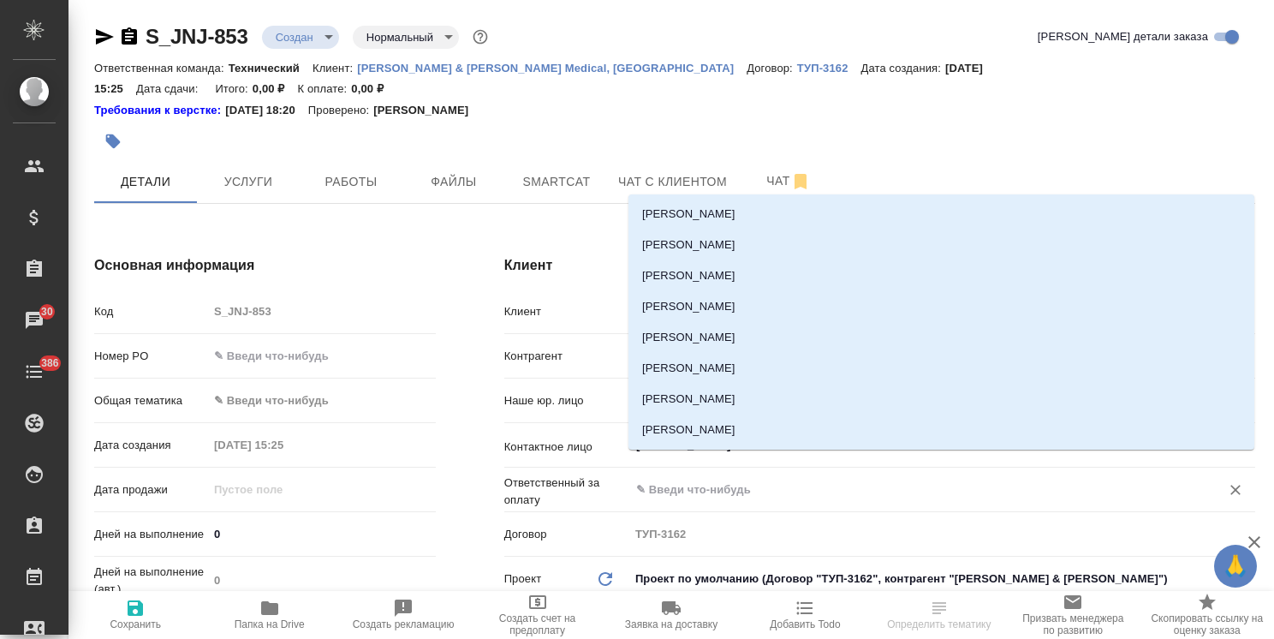
click at [695, 480] on input "text" at bounding box center [914, 490] width 558 height 21
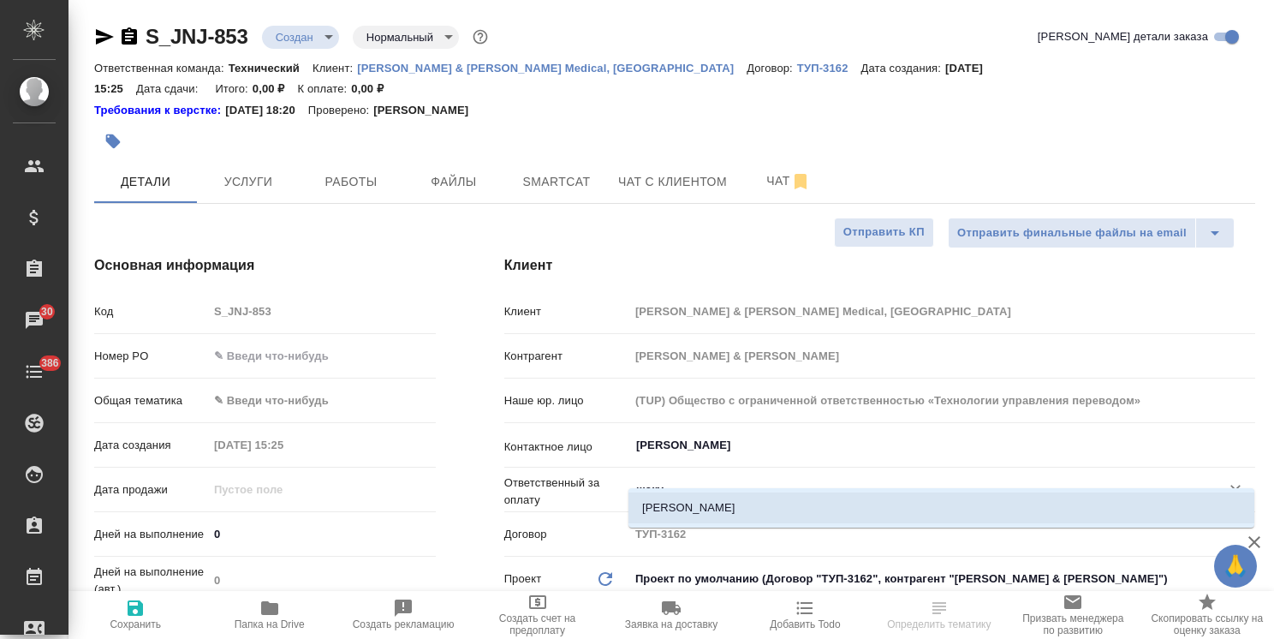
click at [700, 510] on li "[PERSON_NAME]" at bounding box center [942, 507] width 626 height 31
type input "[PERSON_NAME]"
type textarea "x"
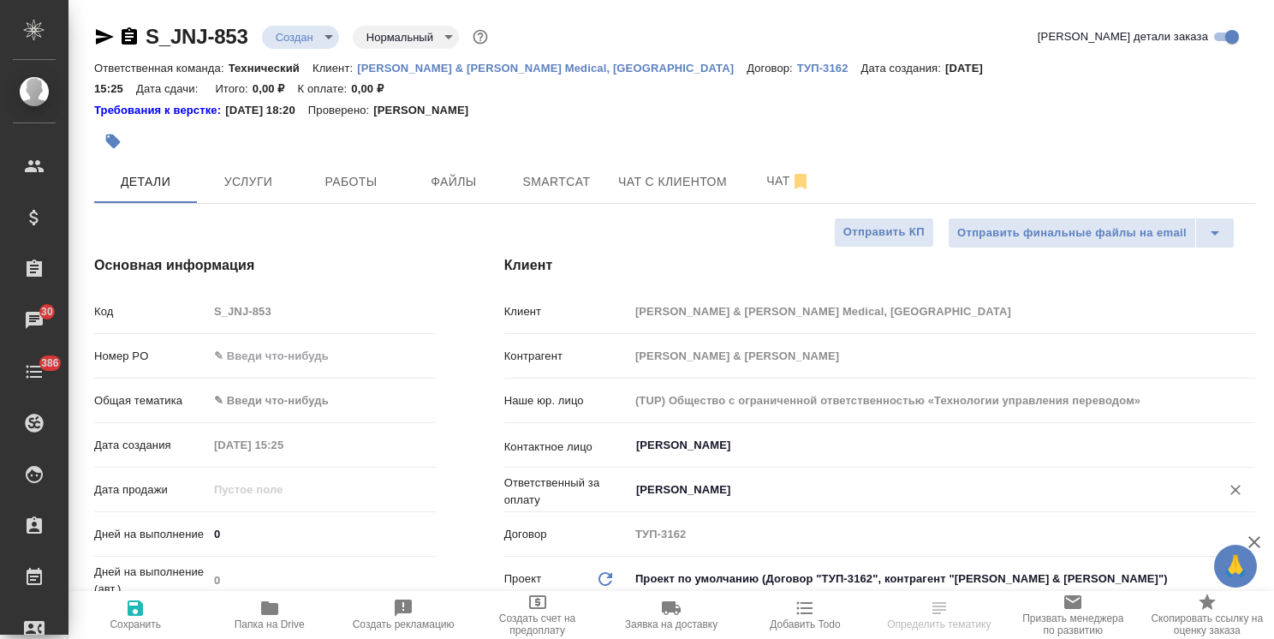
type input "[PERSON_NAME]"
click at [163, 605] on span "Сохранить" at bounding box center [135, 614] width 113 height 33
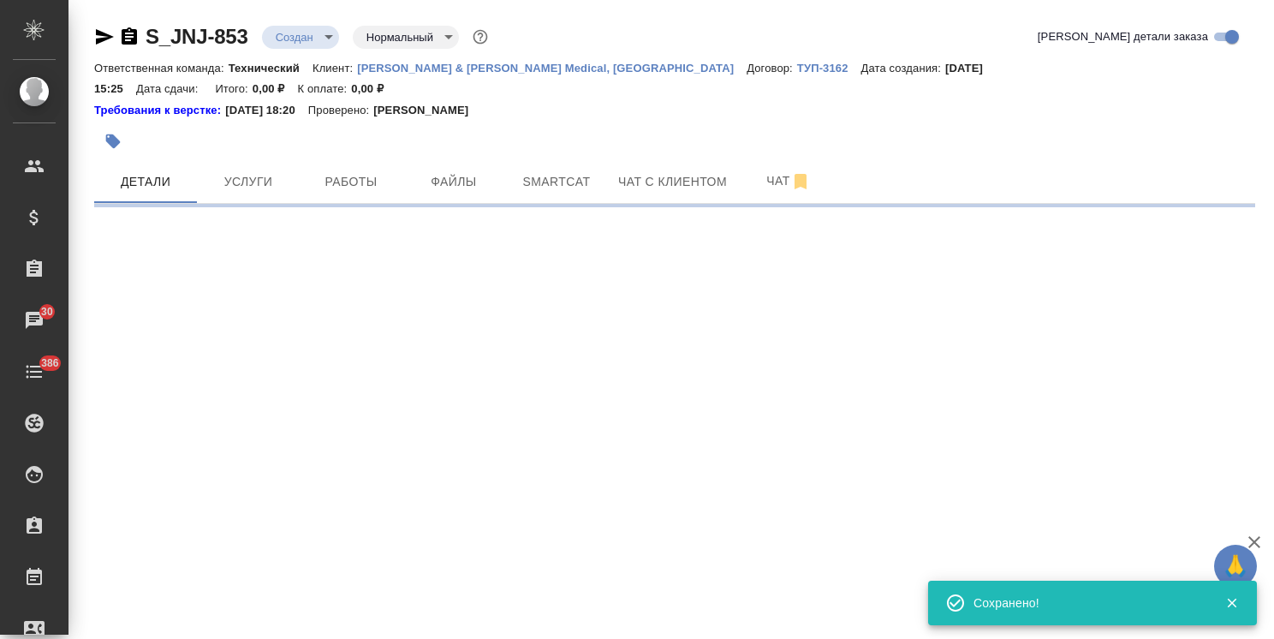
select select "RU"
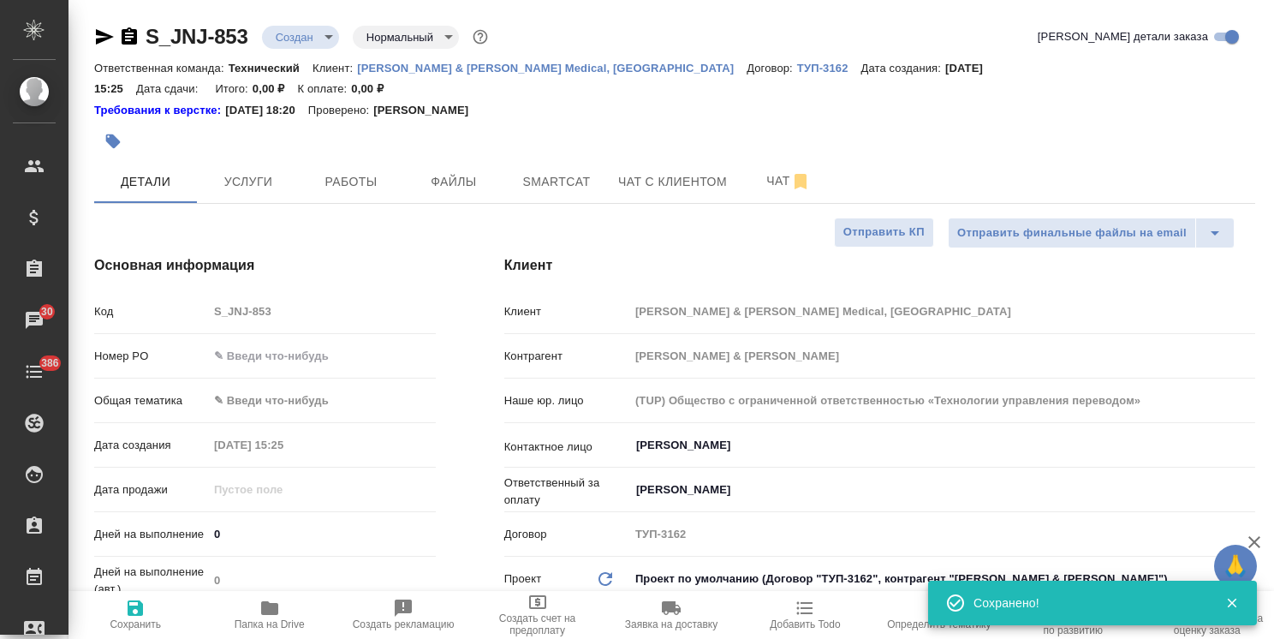
type textarea "x"
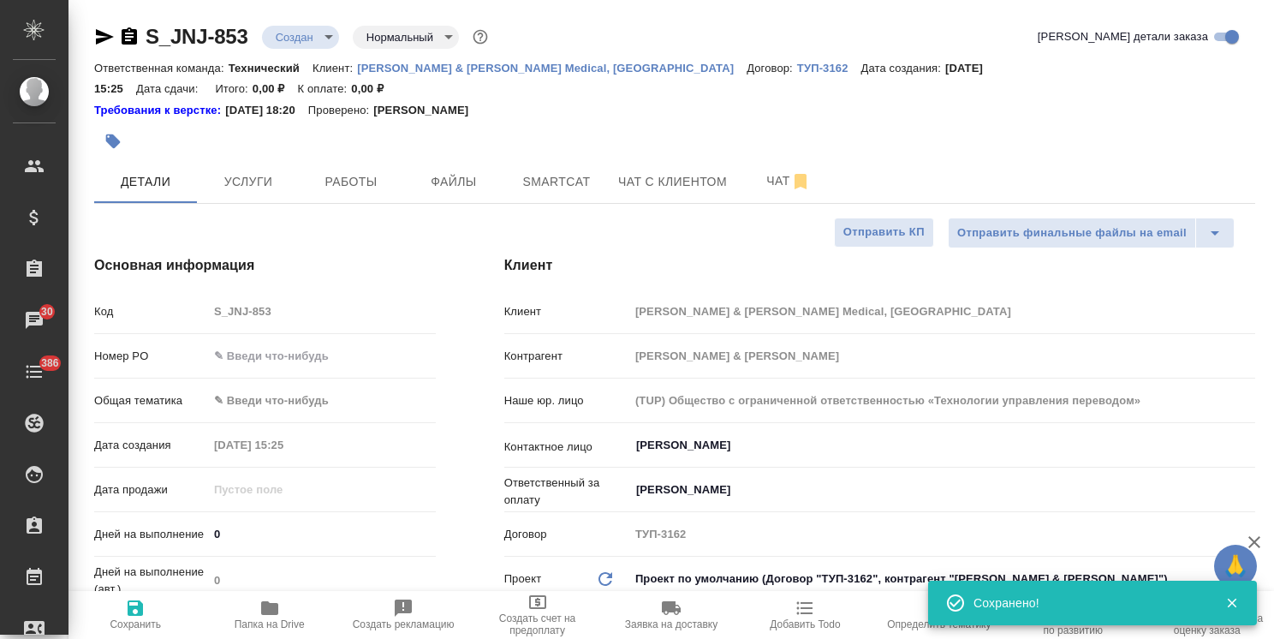
type textarea "x"
click at [304, 345] on input "text" at bounding box center [322, 355] width 228 height 25
paste input "P26124942R"
type input "P26124942R"
type textarea "x"
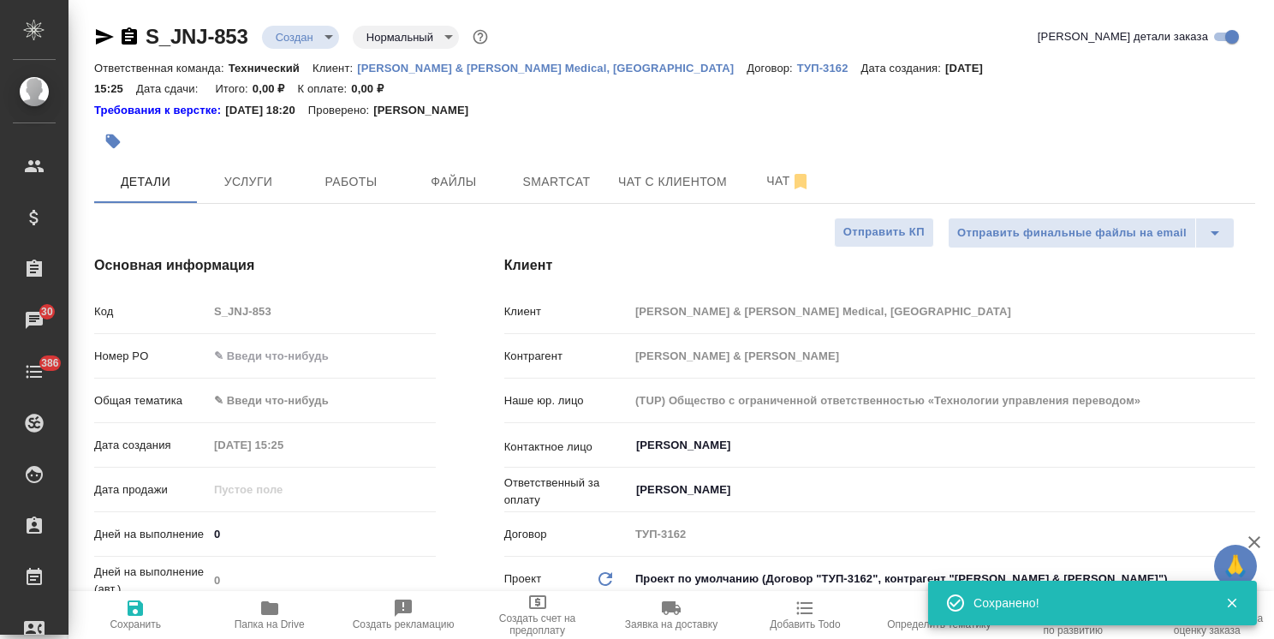
type textarea "x"
type input "P26124942R"
click at [123, 625] on span "Сохранить" at bounding box center [135, 624] width 51 height 12
type textarea "x"
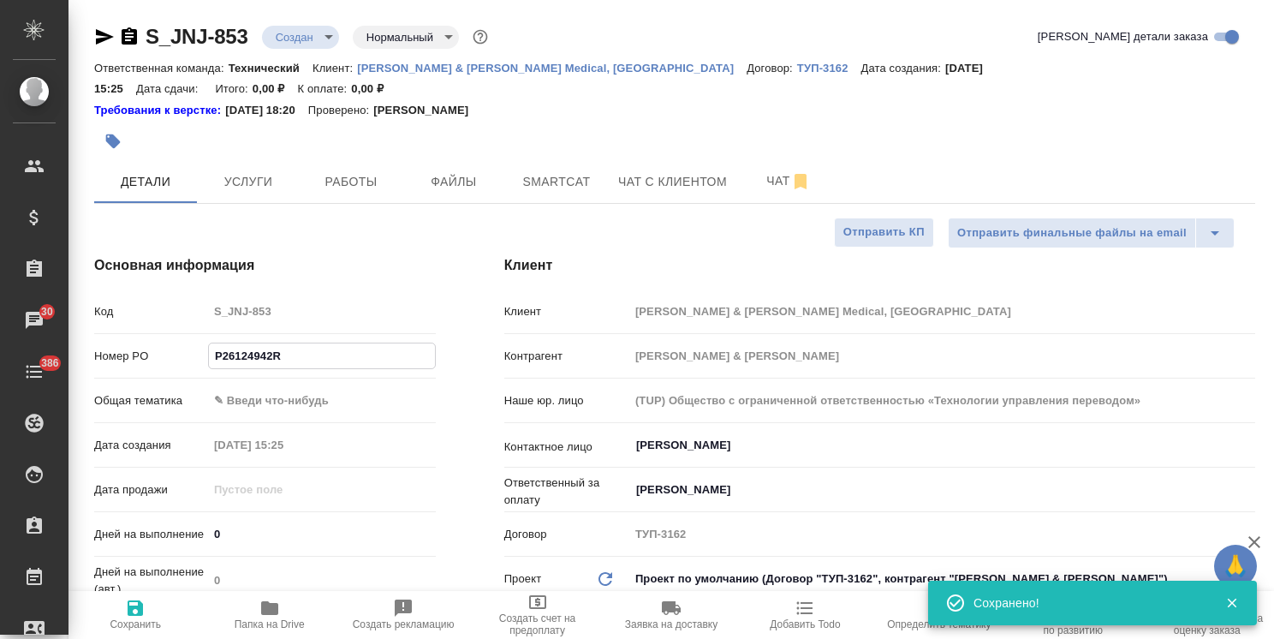
type textarea "x"
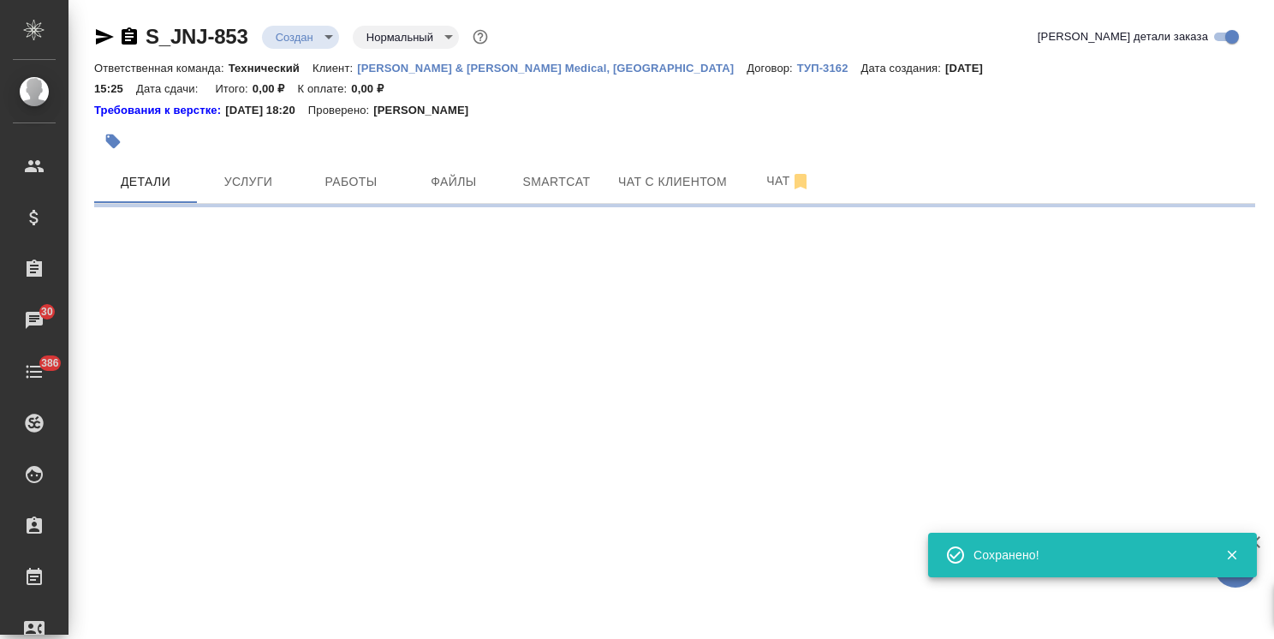
select select "RU"
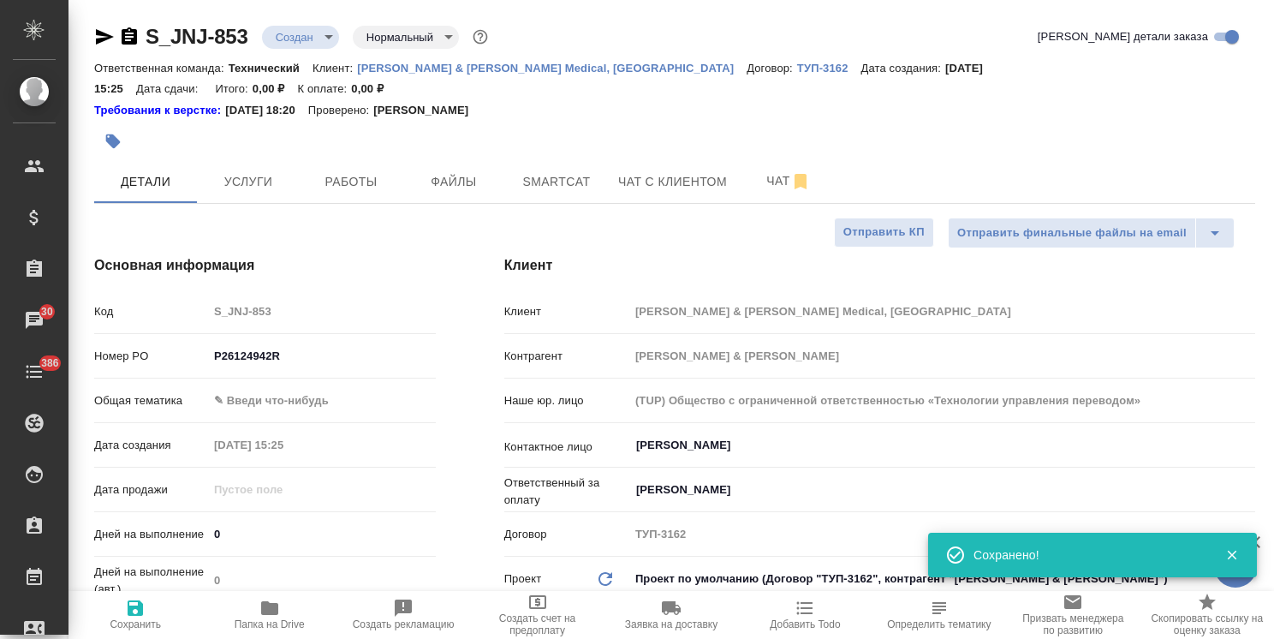
type textarea "x"
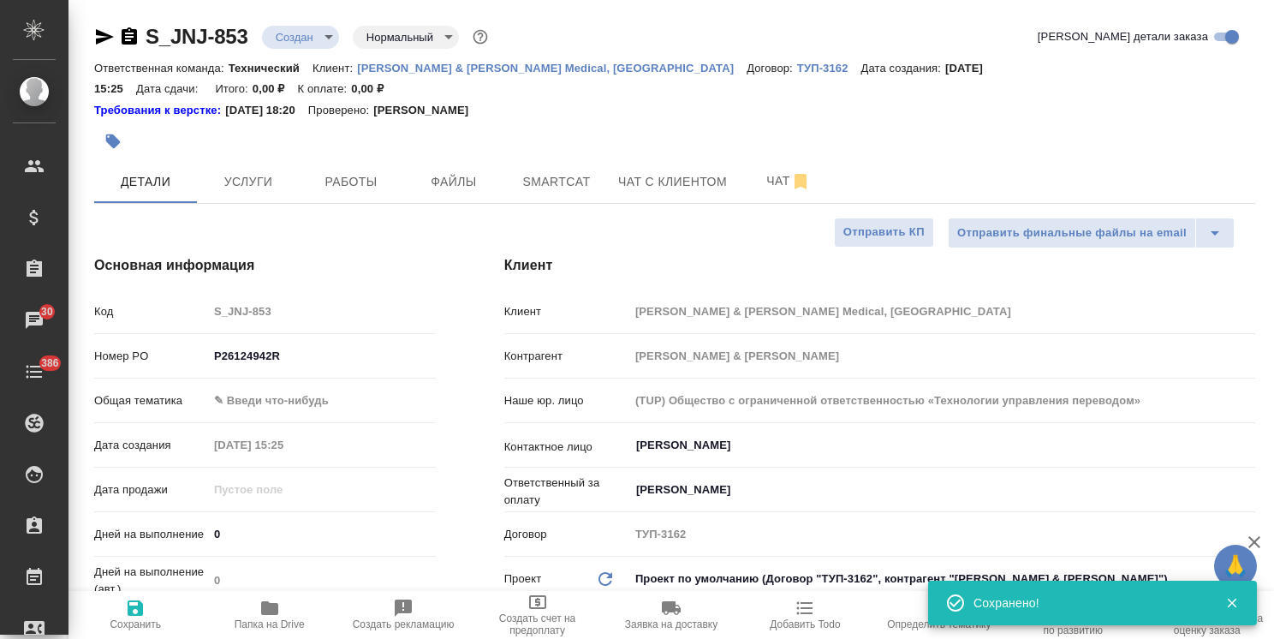
type textarea "x"
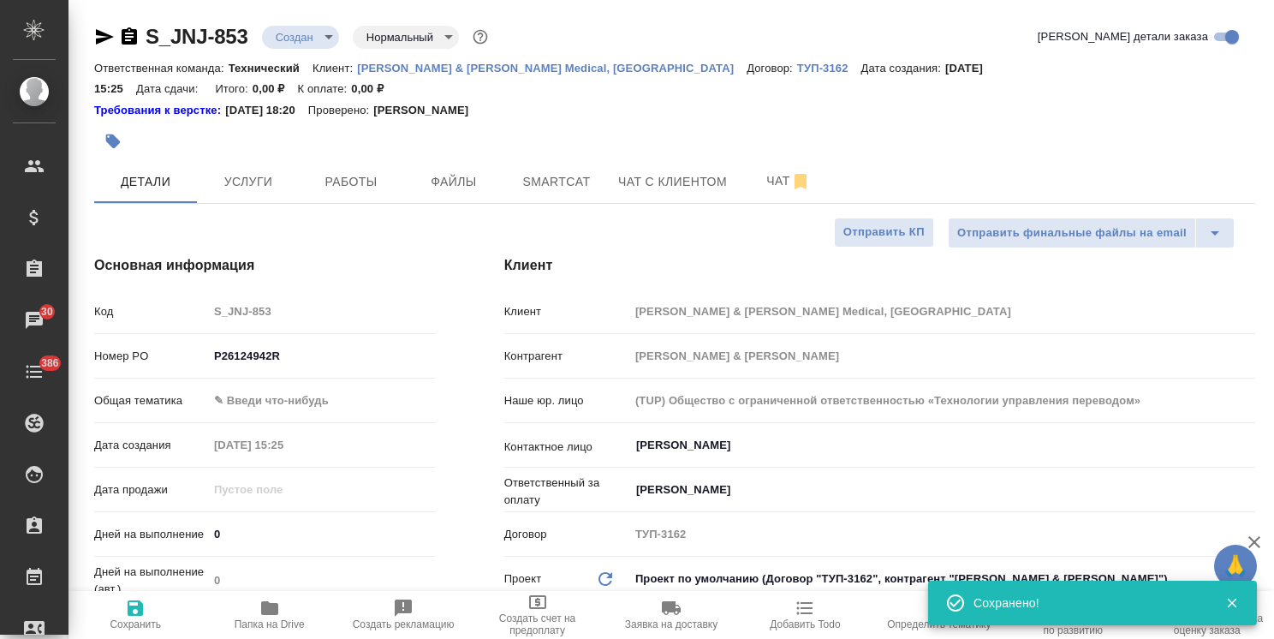
type textarea "x"
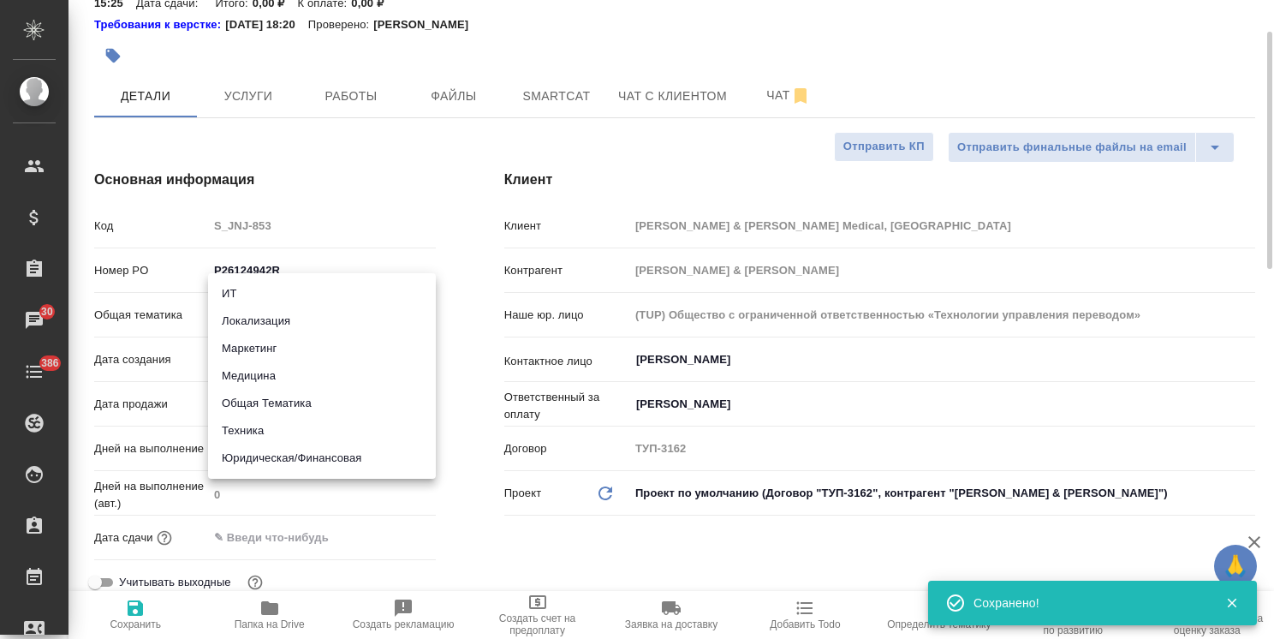
click at [325, 295] on body "🙏 .cls-1 fill:#fff; AWATERA [PERSON_NAME] Спецификации Заказы 30 Чаты 386 Todo …" at bounding box center [637, 319] width 1274 height 639
click at [297, 402] on li "Общая Тематика" at bounding box center [322, 403] width 228 height 27
type input "obtem"
type textarea "x"
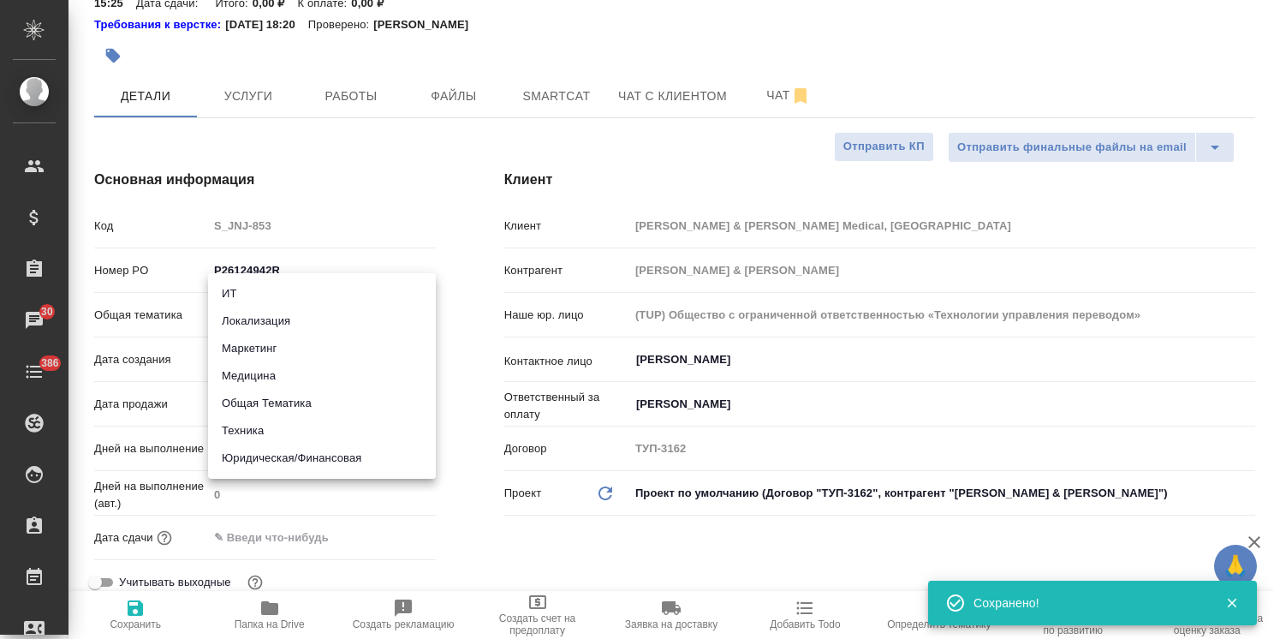
type textarea "x"
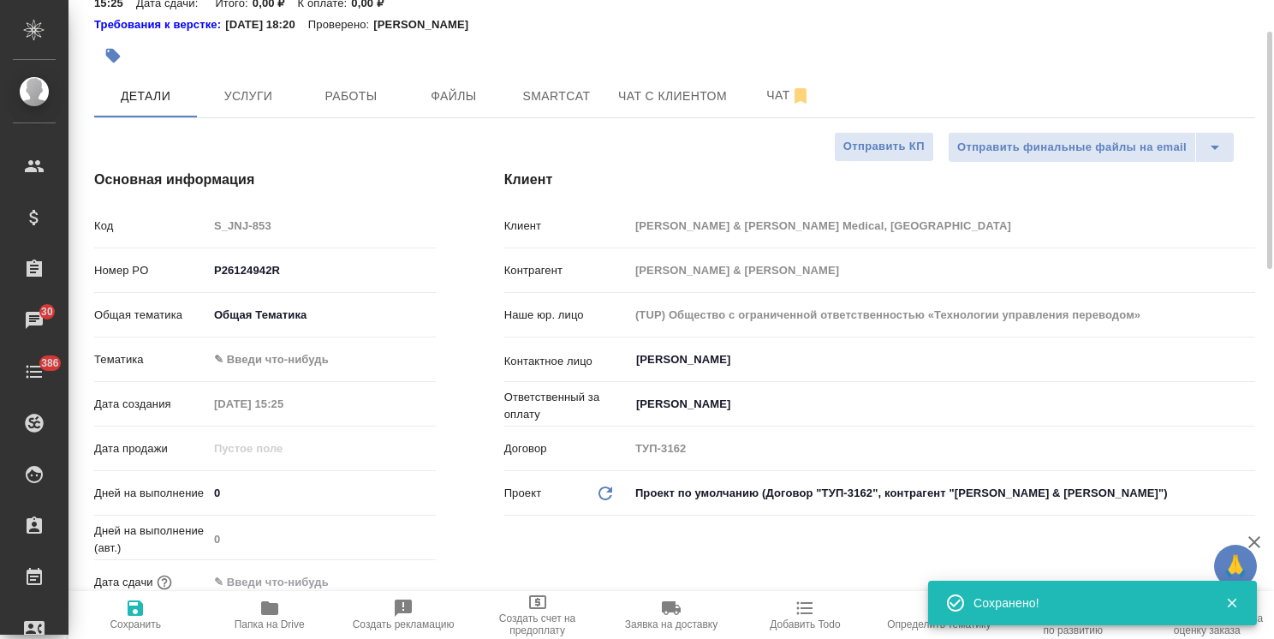
click at [289, 331] on body "🙏 .cls-1 fill:#fff; AWATERA Usmanova Olga Клиенты Спецификации Заказы 30 Чаты 3…" at bounding box center [637, 319] width 1274 height 639
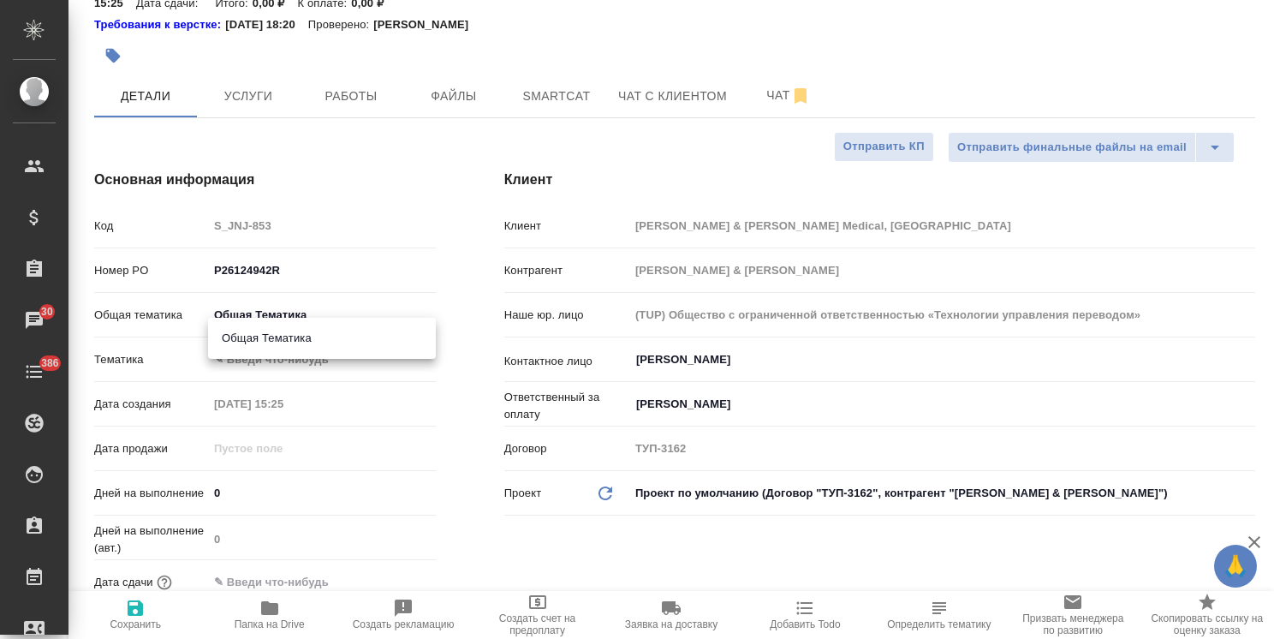
click at [324, 337] on li "Общая Тематика" at bounding box center [322, 338] width 228 height 27
type textarea "x"
type input "6012b1ca196b0e5c9229a120"
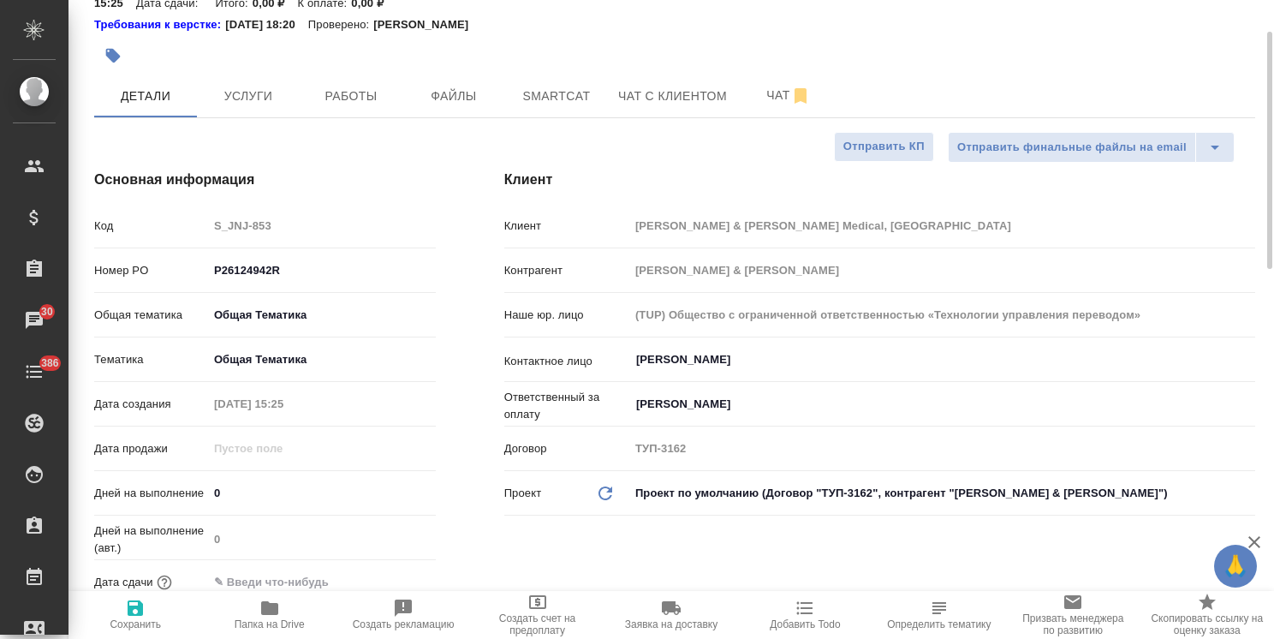
click at [151, 612] on span "Сохранить" at bounding box center [135, 614] width 113 height 33
type textarea "x"
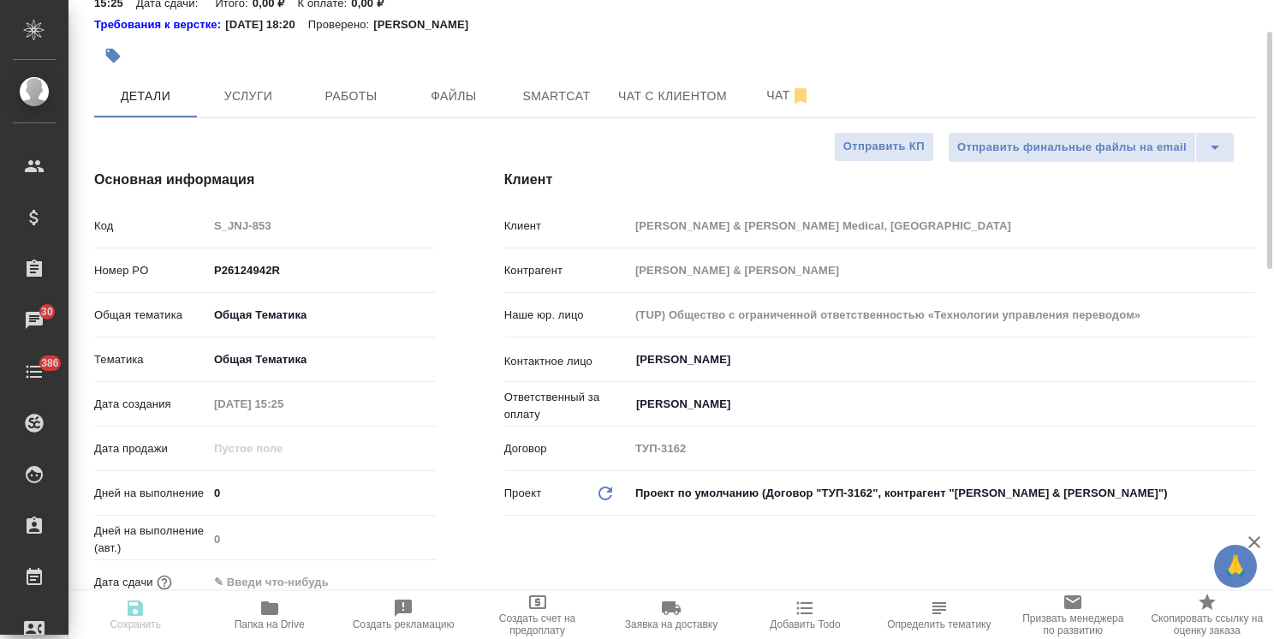
type textarea "x"
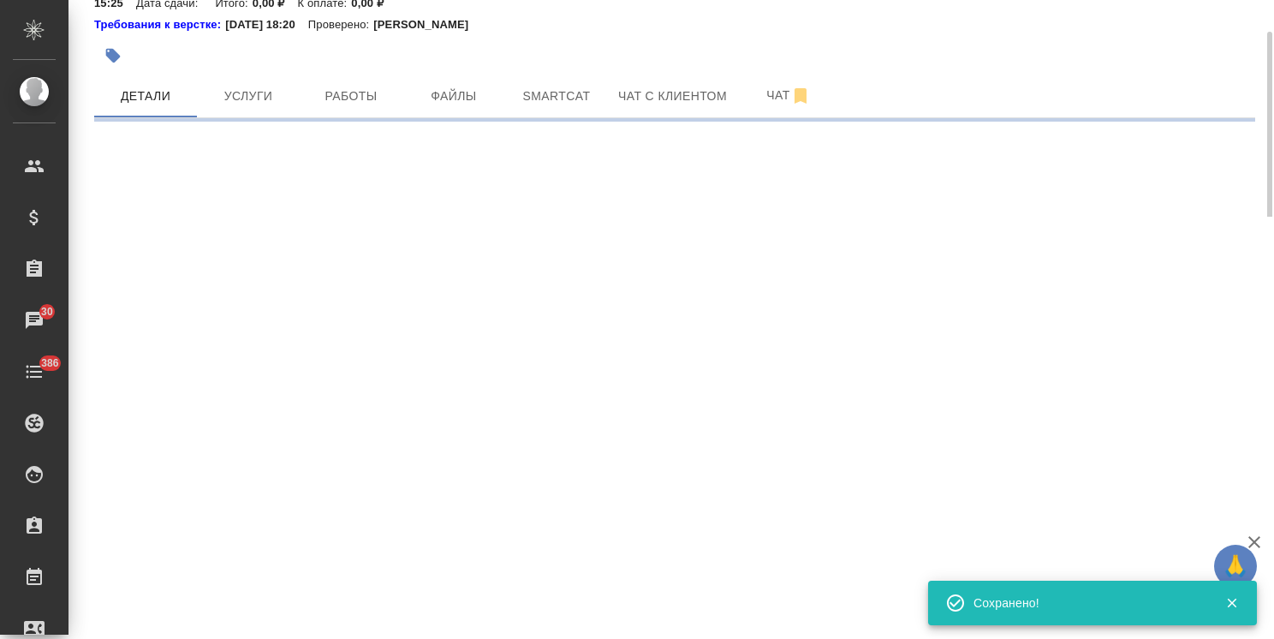
select select "RU"
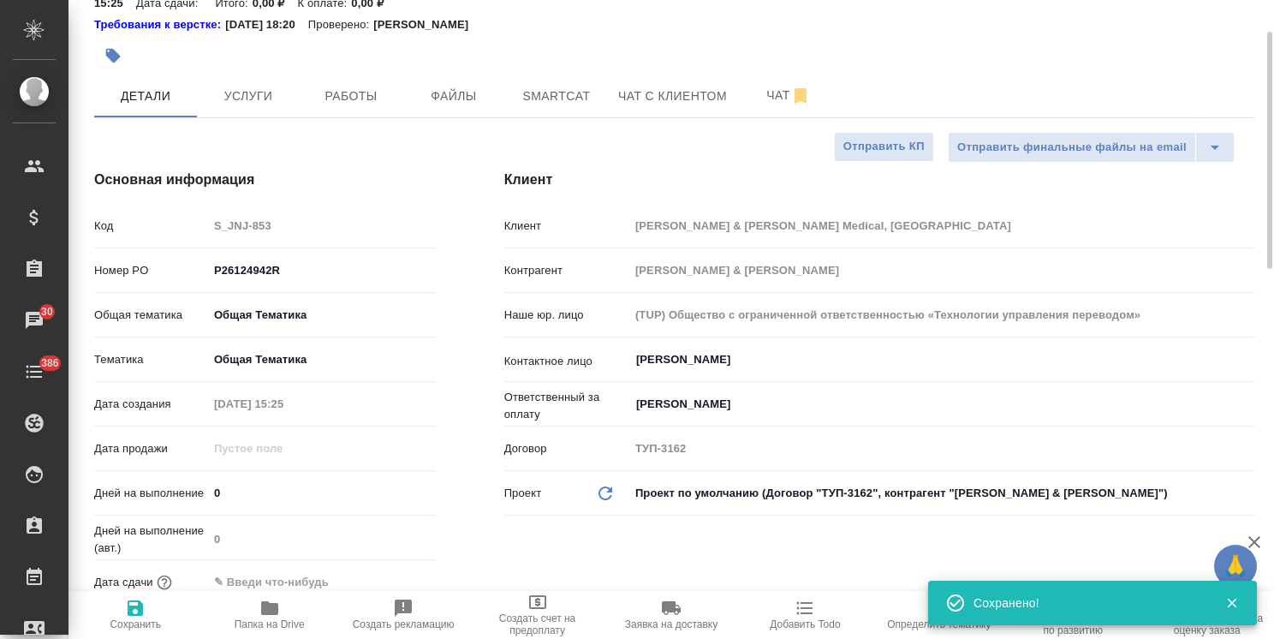
type textarea "x"
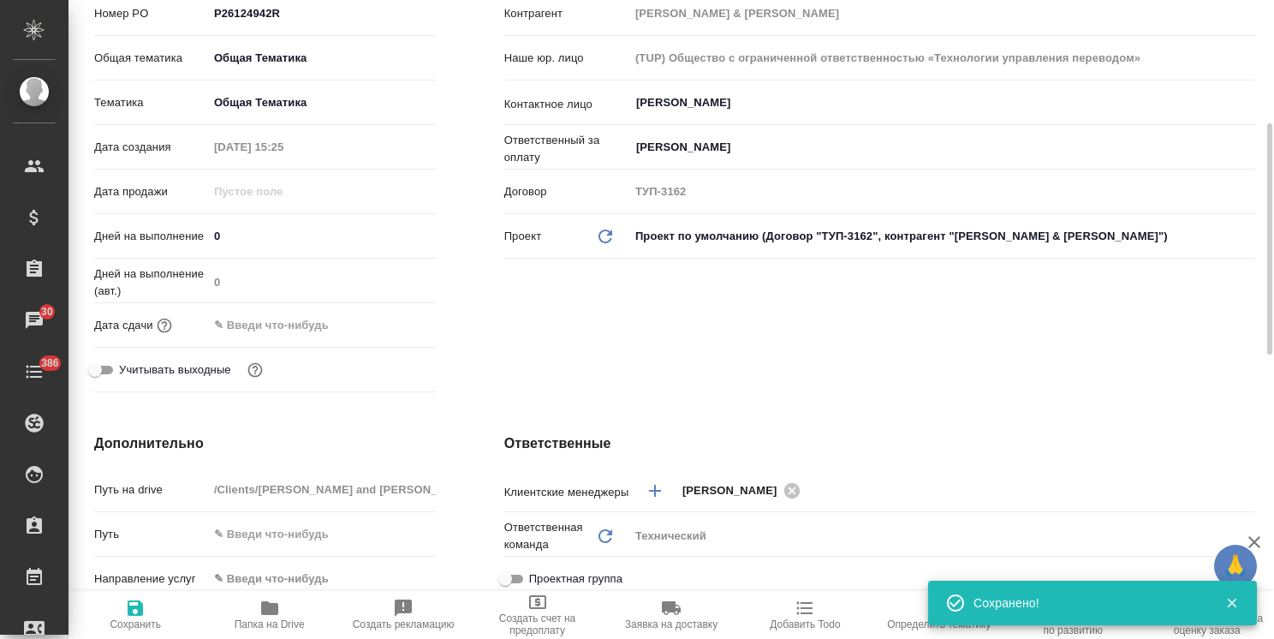
scroll to position [514, 0]
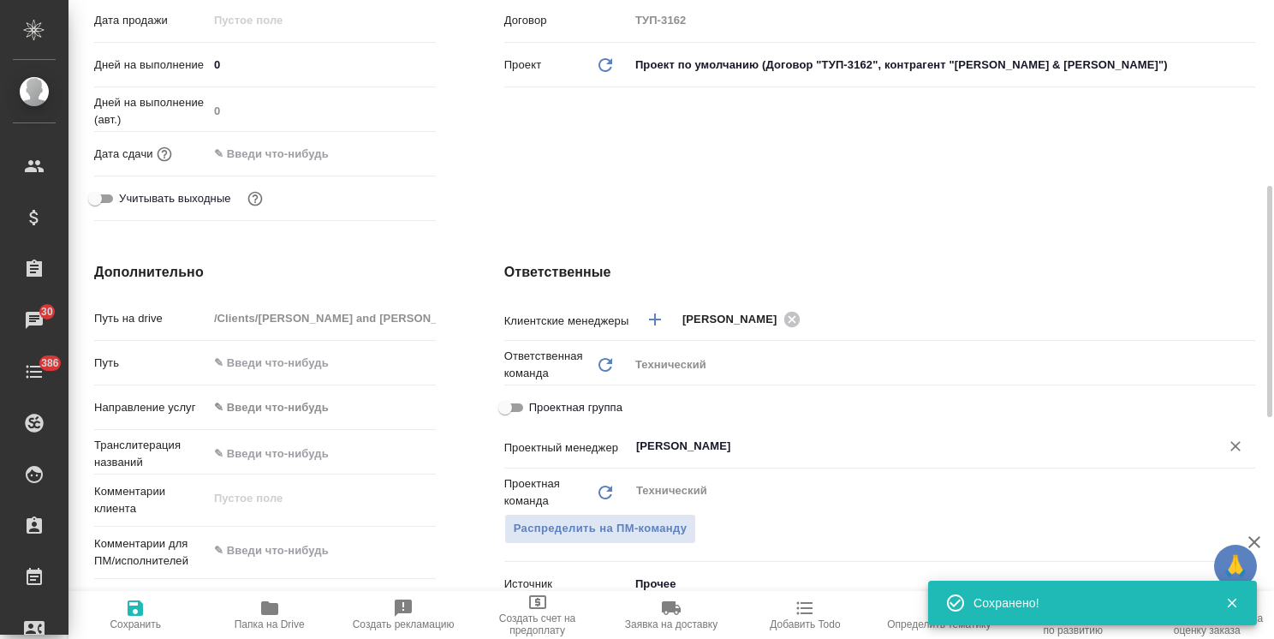
click at [783, 436] on input "[PERSON_NAME]" at bounding box center [914, 446] width 558 height 21
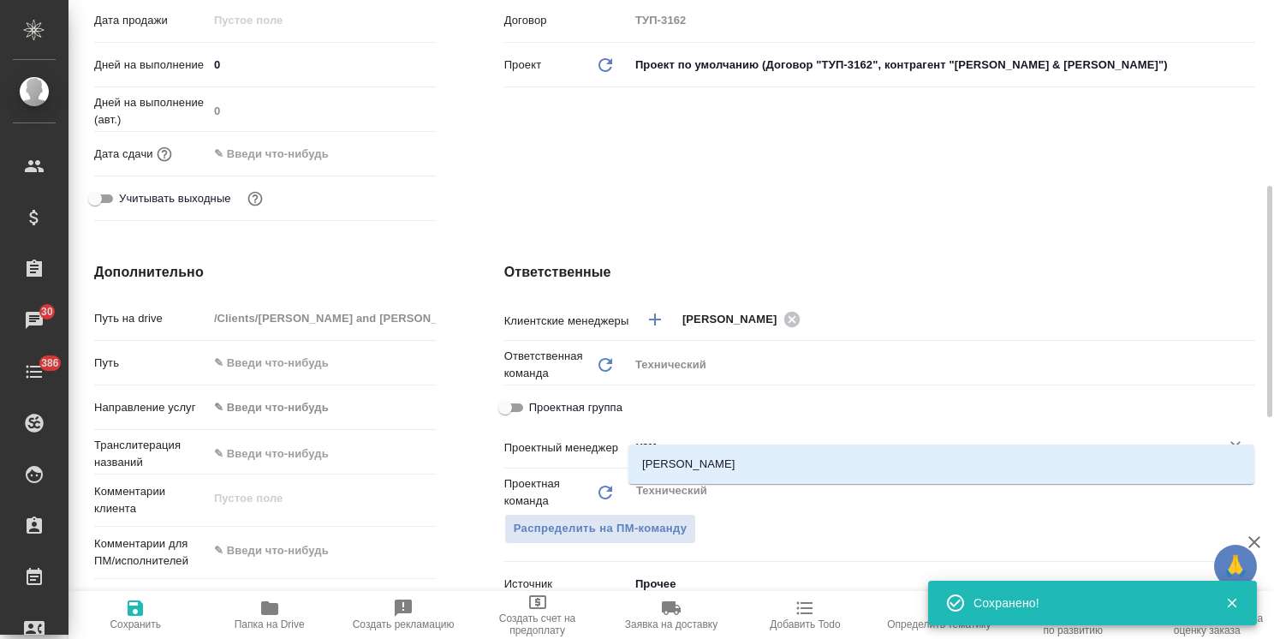
type input "усма"
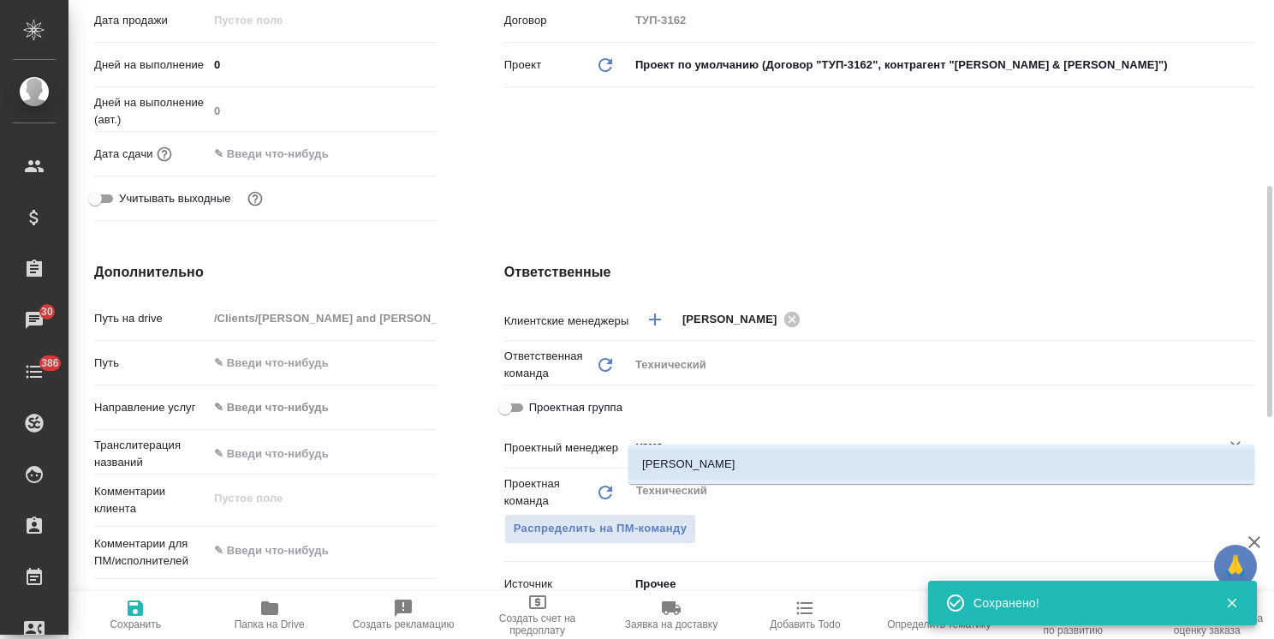
click at [712, 471] on li "[PERSON_NAME]" at bounding box center [942, 464] width 626 height 31
type textarea "x"
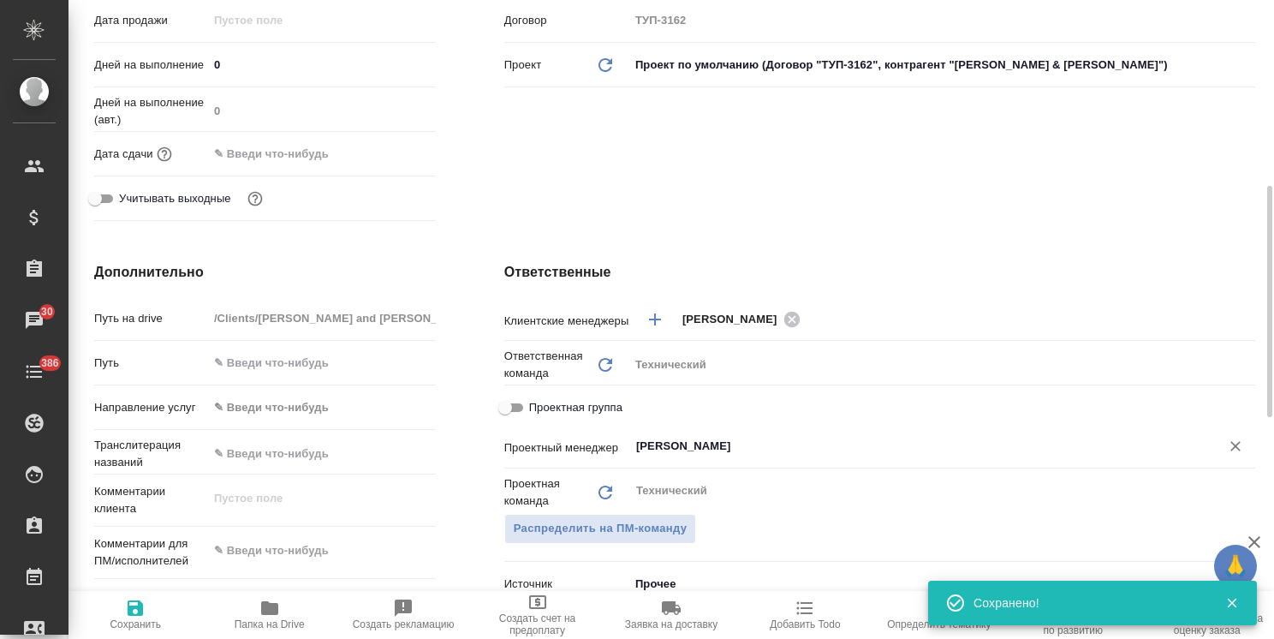
type input "[PERSON_NAME]"
click at [132, 610] on icon "button" at bounding box center [135, 607] width 15 height 15
type textarea "x"
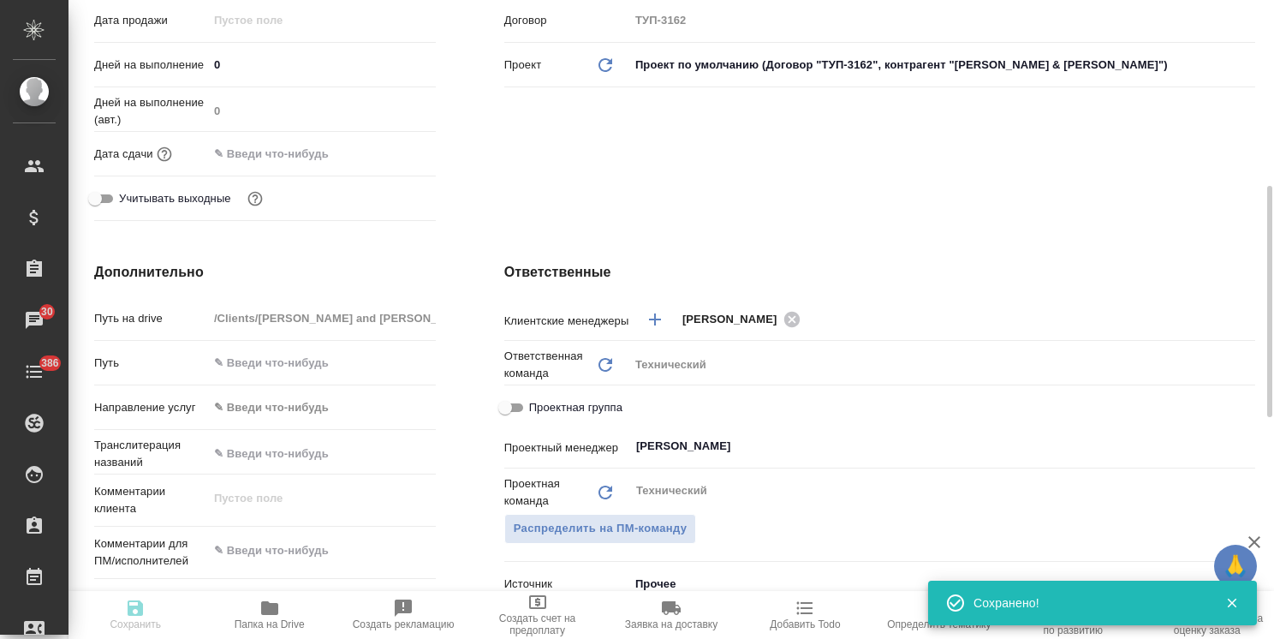
type textarea "x"
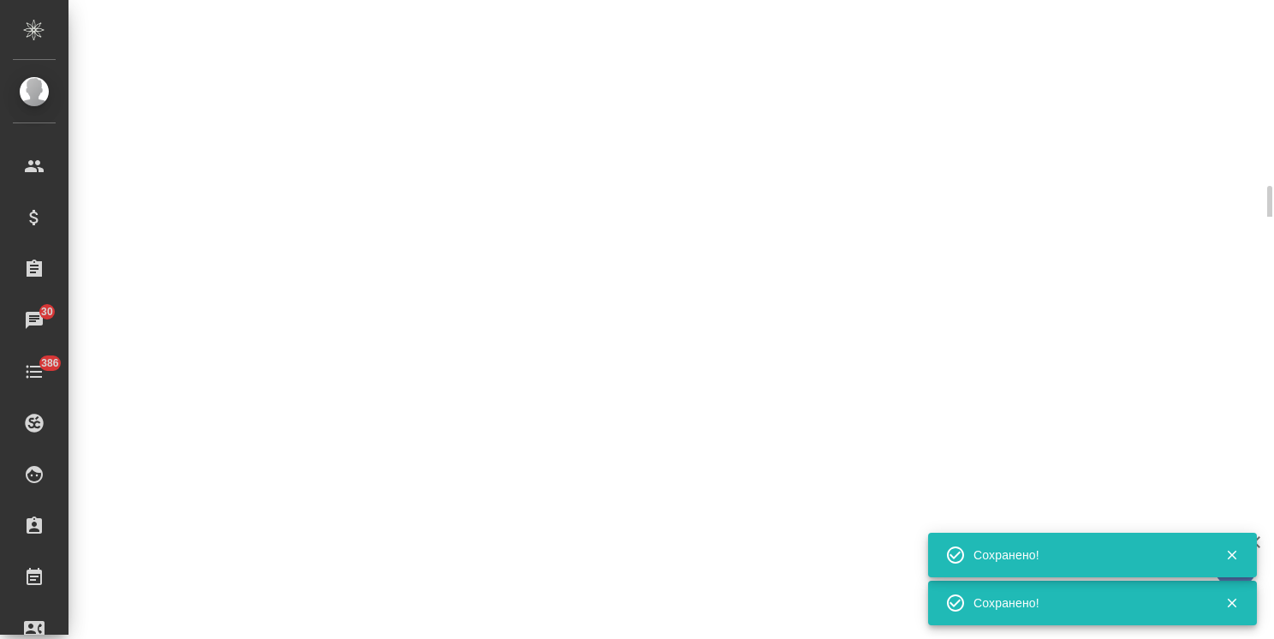
select select "RU"
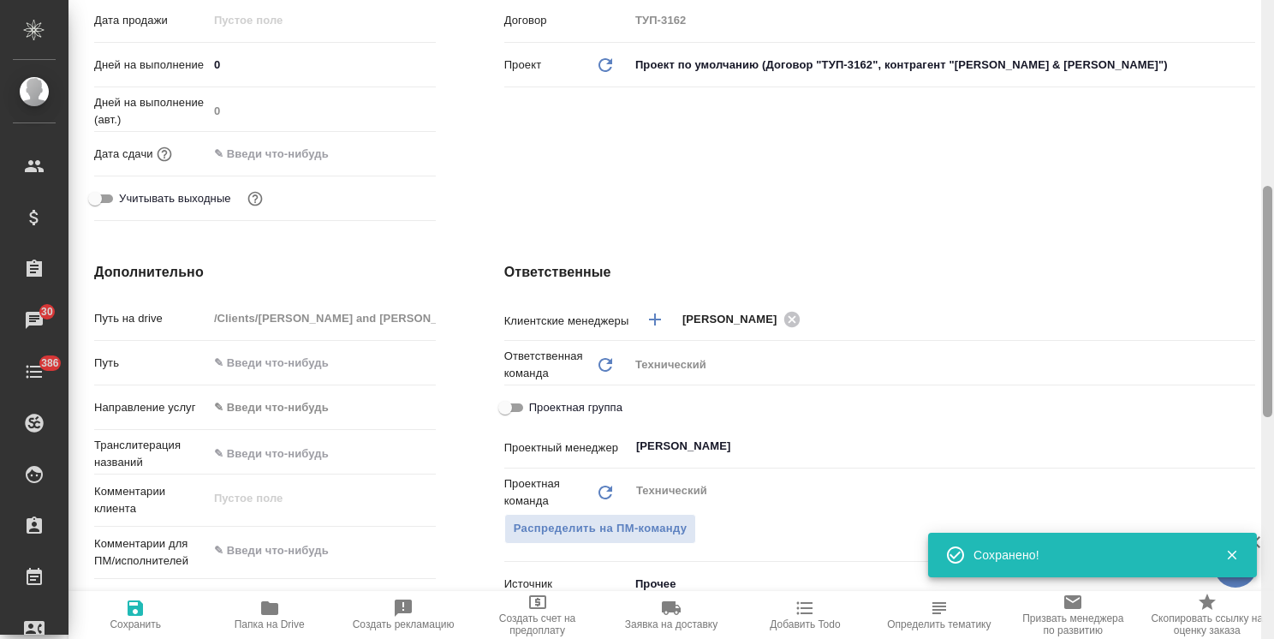
type textarea "x"
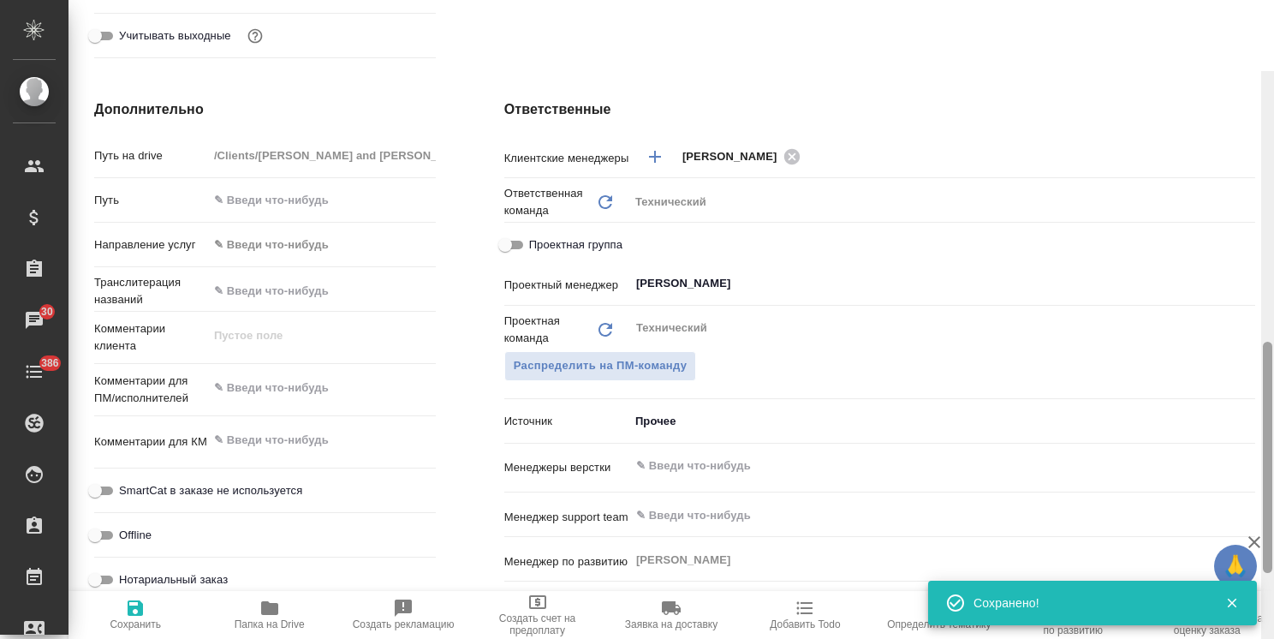
scroll to position [783, 0]
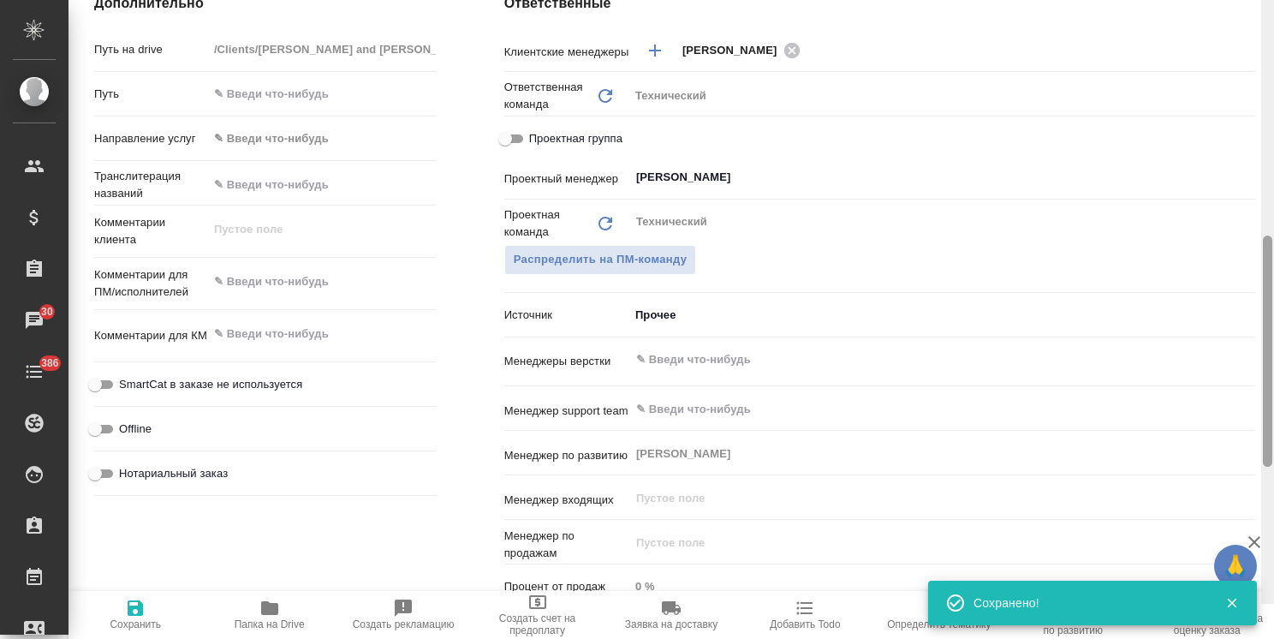
drag, startPoint x: 1268, startPoint y: 289, endPoint x: 1045, endPoint y: 367, distance: 236.4
click at [1241, 387] on div "S_JNJ-853 Создан new Нормальный normal Кратко детали заказа Ответственная коман…" at bounding box center [672, 319] width 1206 height 639
click at [301, 275] on div "x" at bounding box center [322, 284] width 228 height 38
type textarea "x"
paste textarea "4 документа с которых необходимо снять нзк. Кол-во нзк прописала на стикерах."
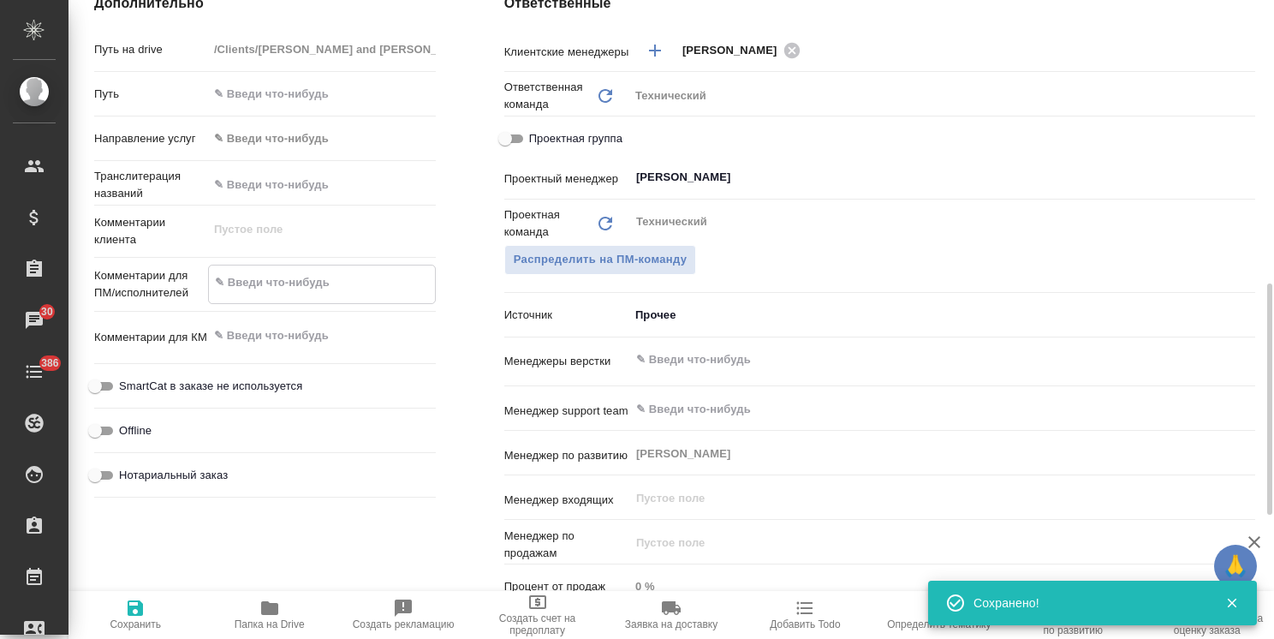
type textarea "x"
type textarea "4 документа с которых необходимо снять нзк. Кол-во нзк прописала на стикерах."
type textarea "x"
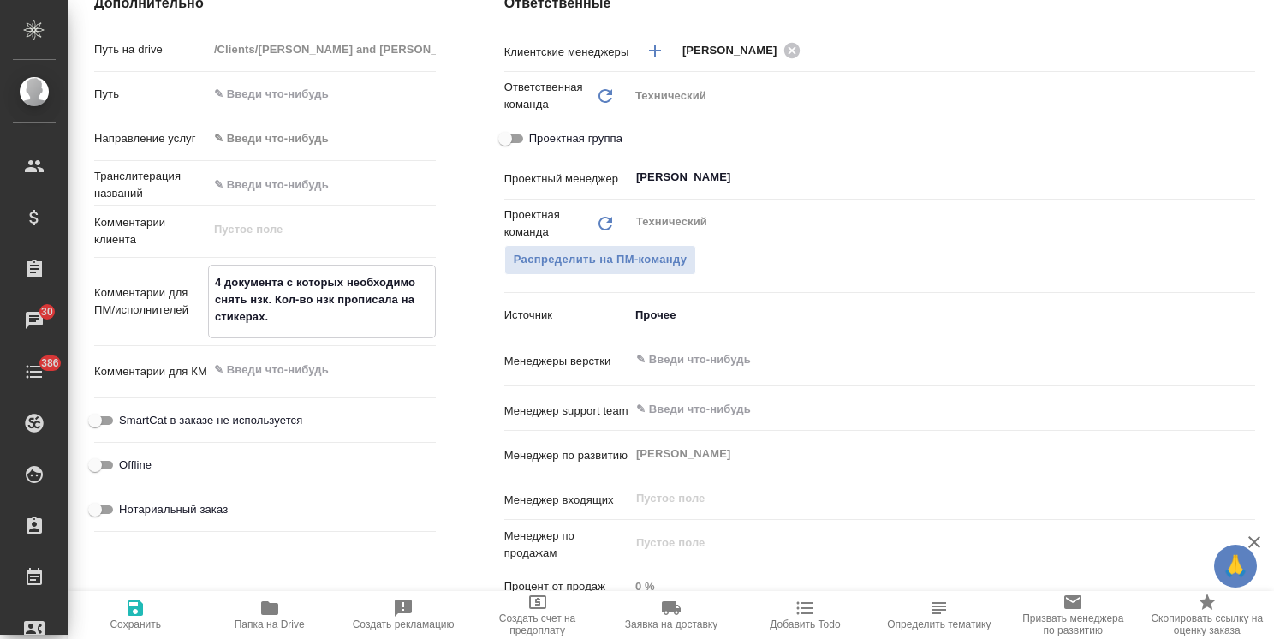
drag, startPoint x: 286, startPoint y: 259, endPoint x: 223, endPoint y: 255, distance: 63.5
click at [223, 268] on textarea "4 документа с которых необходимо снять нзк. Кол-во нзк прописала на стикерах." at bounding box center [322, 299] width 226 height 63
type textarea "x"
type textarea "4 ос которых необходимо снять нзк. Кол-во нзк прописала на стикерах."
type textarea "x"
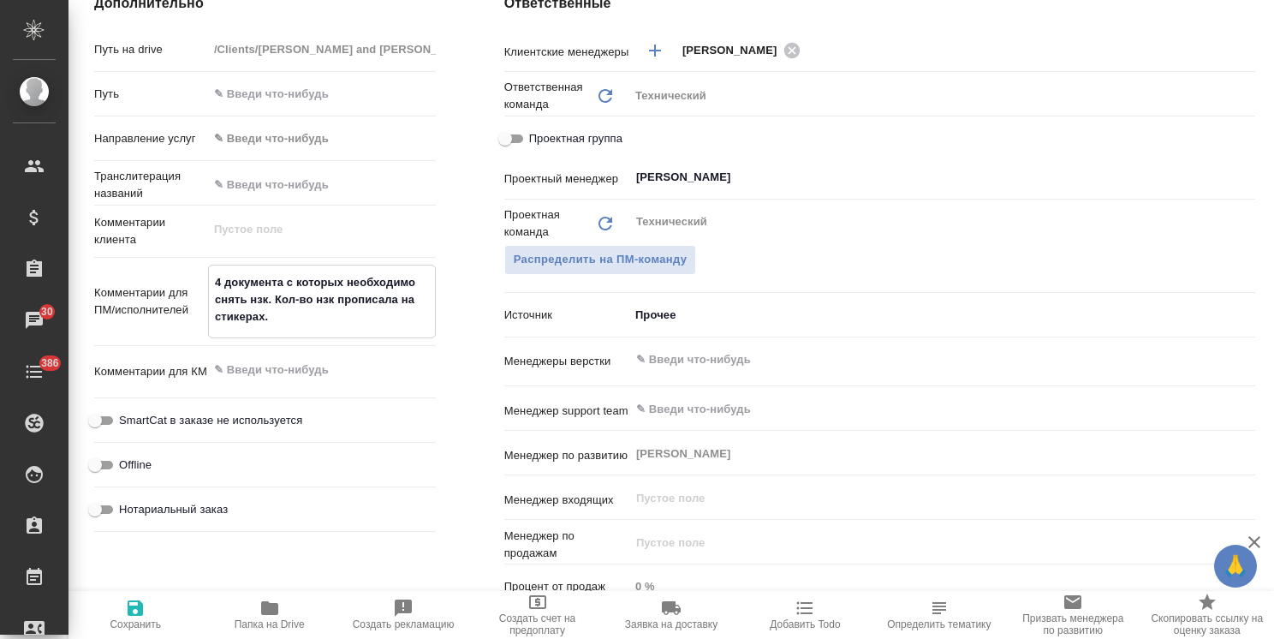
type textarea "x"
type textarea "4 орс которых необходимо снять нзк. Кол-во нзк прописала на стикерах."
type textarea "x"
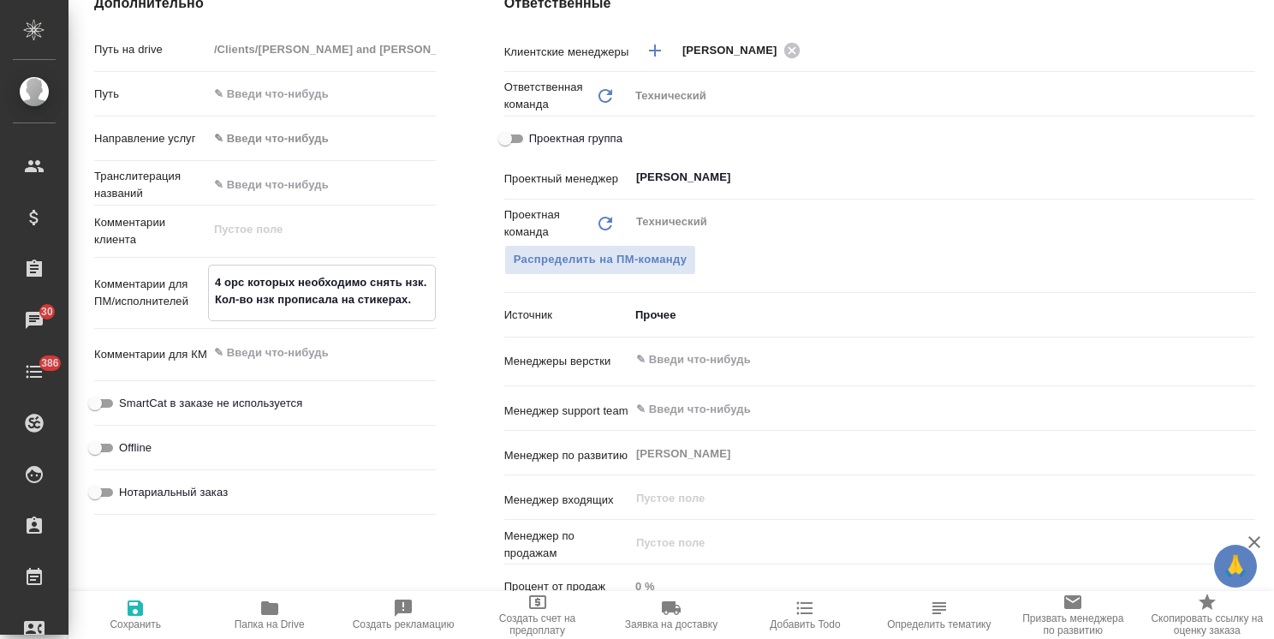
type textarea "x"
type textarea "4 орис которых необходимо снять нзк. Кол-во нзк прописала на стикерах."
type textarea "x"
type textarea "4 оригс которых необходимо снять нзк. Кол-во нзк прописала на стикерах."
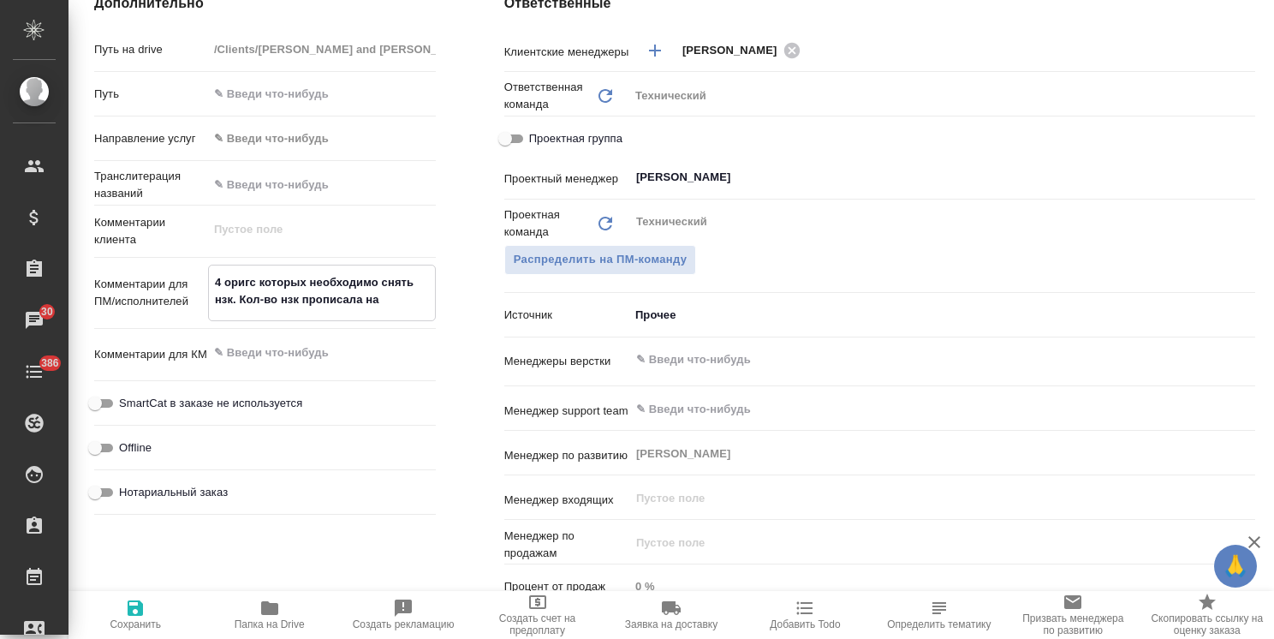
type textarea "x"
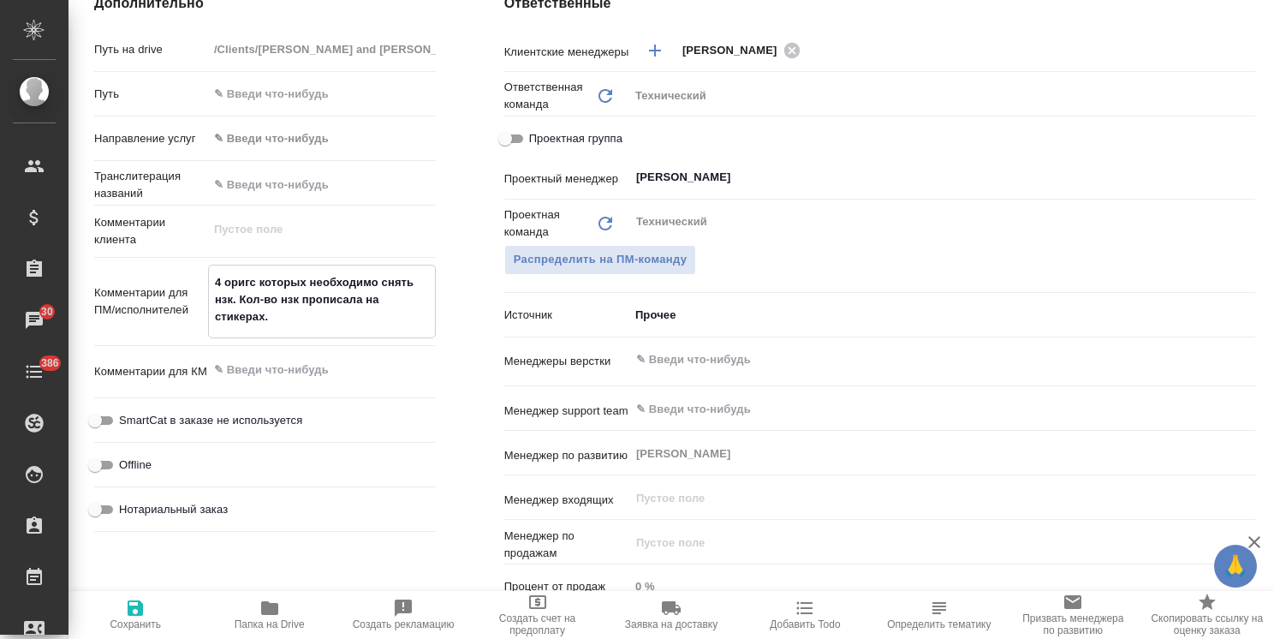
type textarea "4 оригис которых необходимо снять нзк. Кол-во нзк прописала на стикерах."
type textarea "x"
type textarea "4 оригинс которых необходимо снять нзк. Кол-во нзк прописала на стикерах."
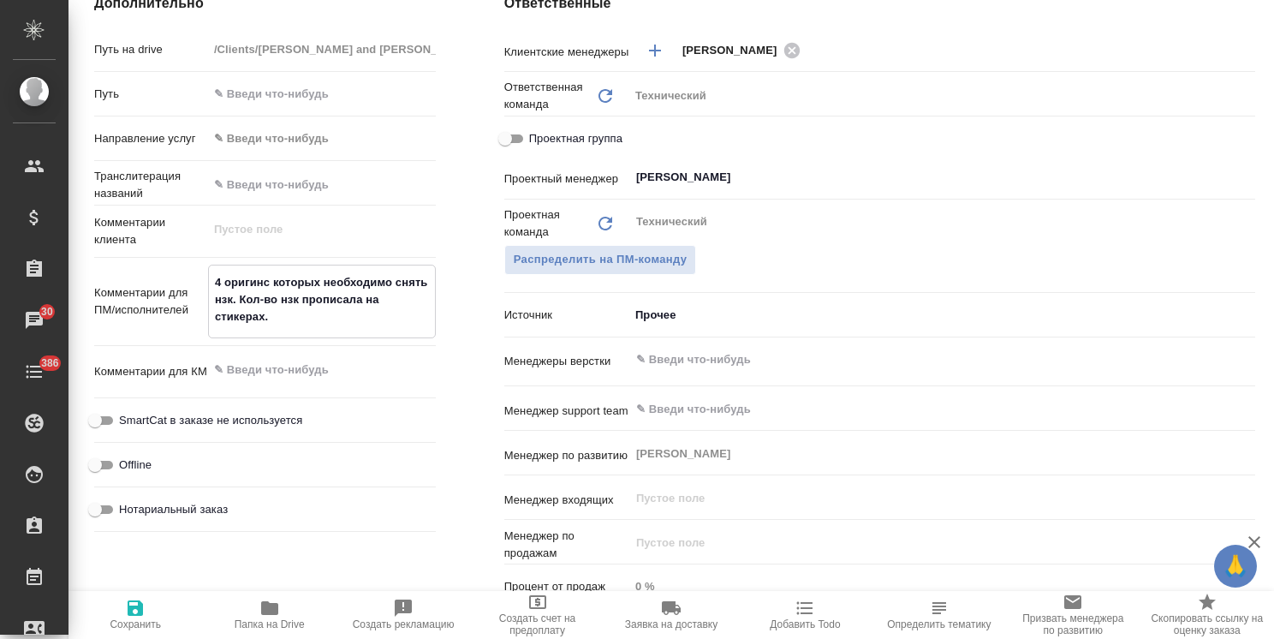
type textarea "x"
type textarea "4 оригинас которых необходимо снять нзк. Кол-во нзк прописала на стикерах."
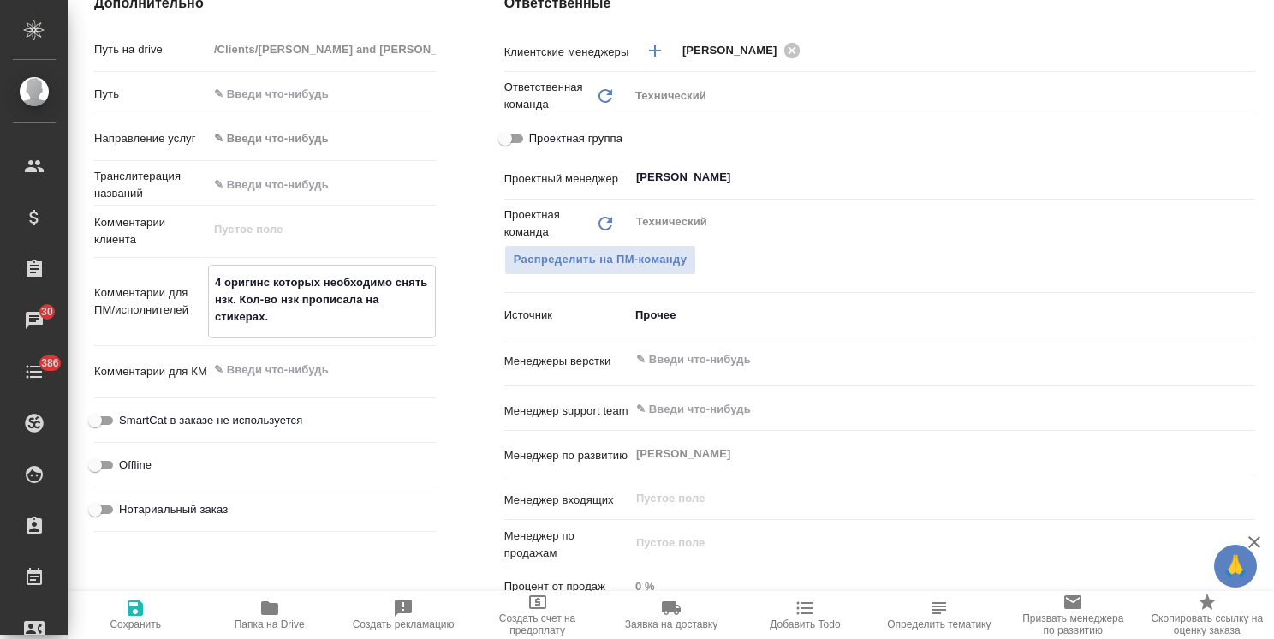
type textarea "x"
type textarea "4 оригиналс которых необходимо снять нзк. Кол-во нзк прописала на стикерах."
type textarea "x"
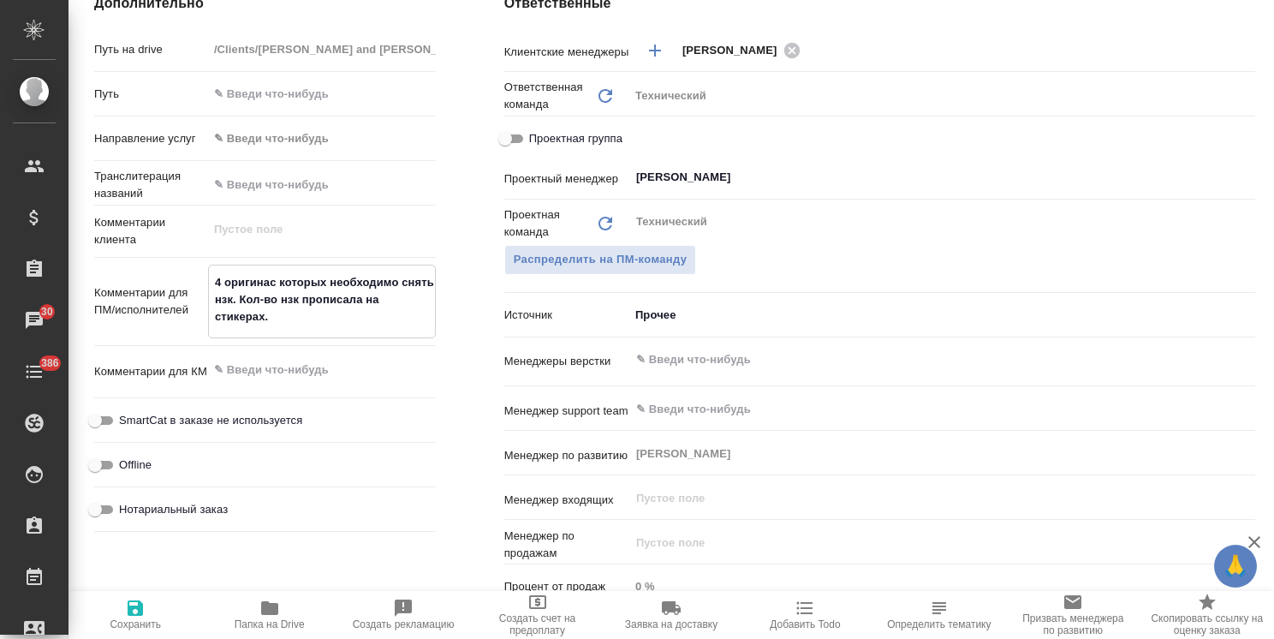
type textarea "x"
type textarea "4 оригиналас которых необходимо снять нзк. Кол-во нзк прописала на стикерах."
type textarea "x"
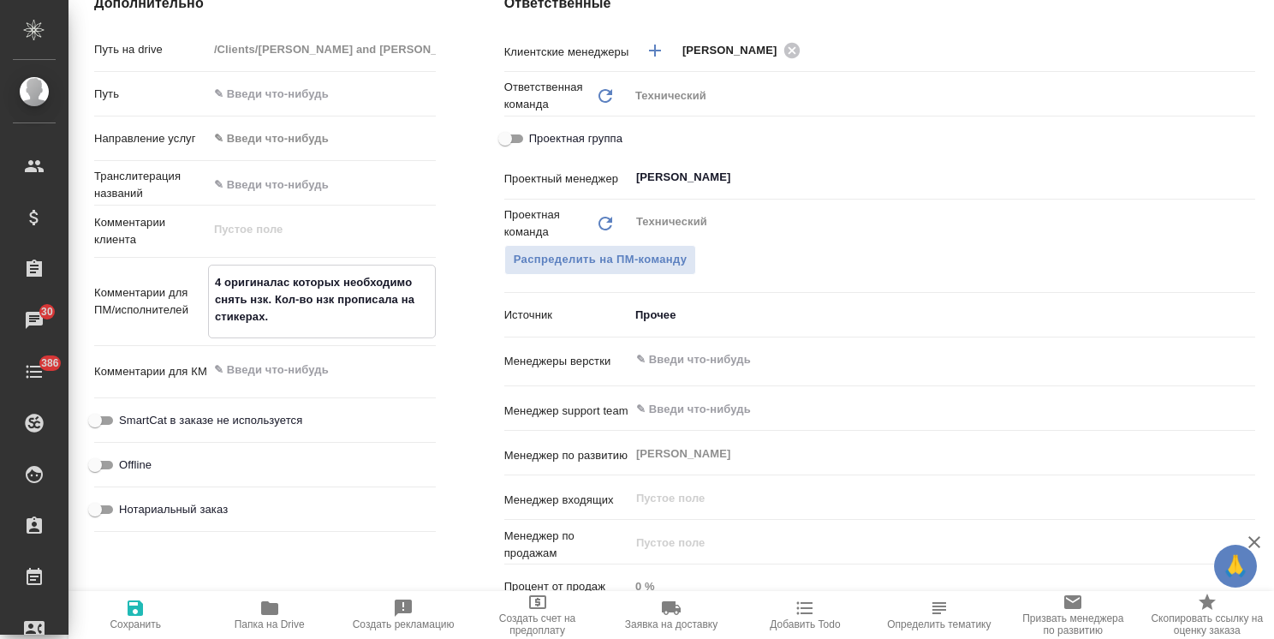
type textarea "4 оригинала с которых необходимо снять нзк. Кол-во нзк прописала на стикерах."
type textarea "x"
type textarea "4 оригинала с которых необходимо снять нзк. Кол-во нзк прописала на стикерах."
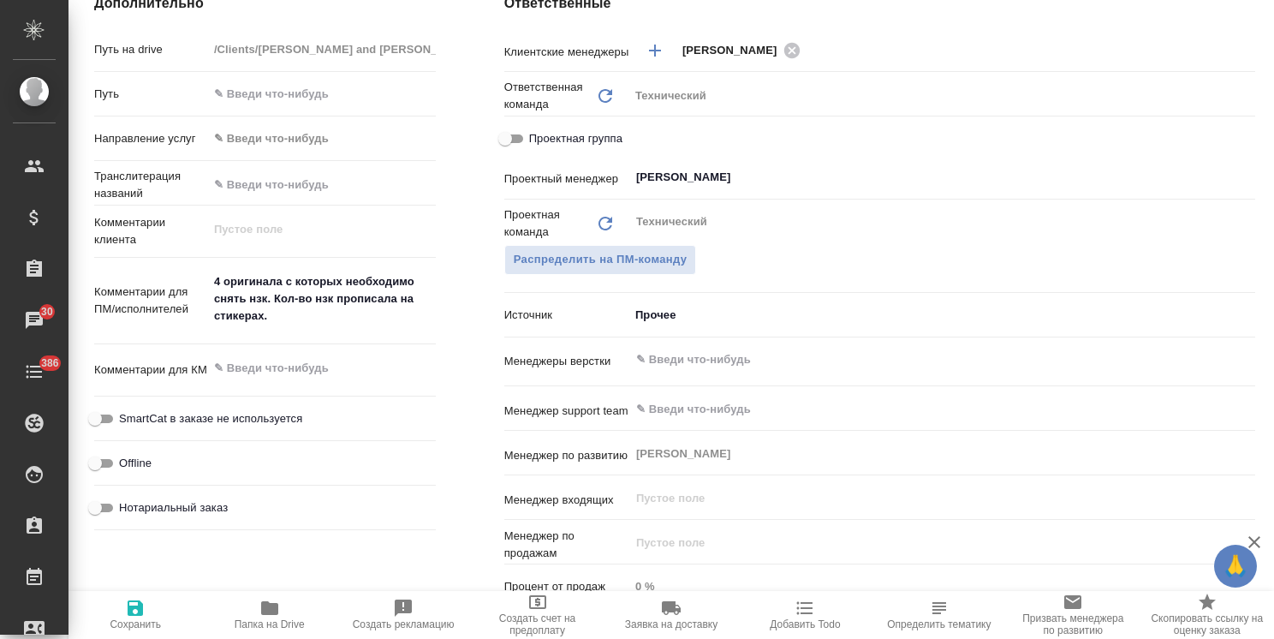
type textarea "x"
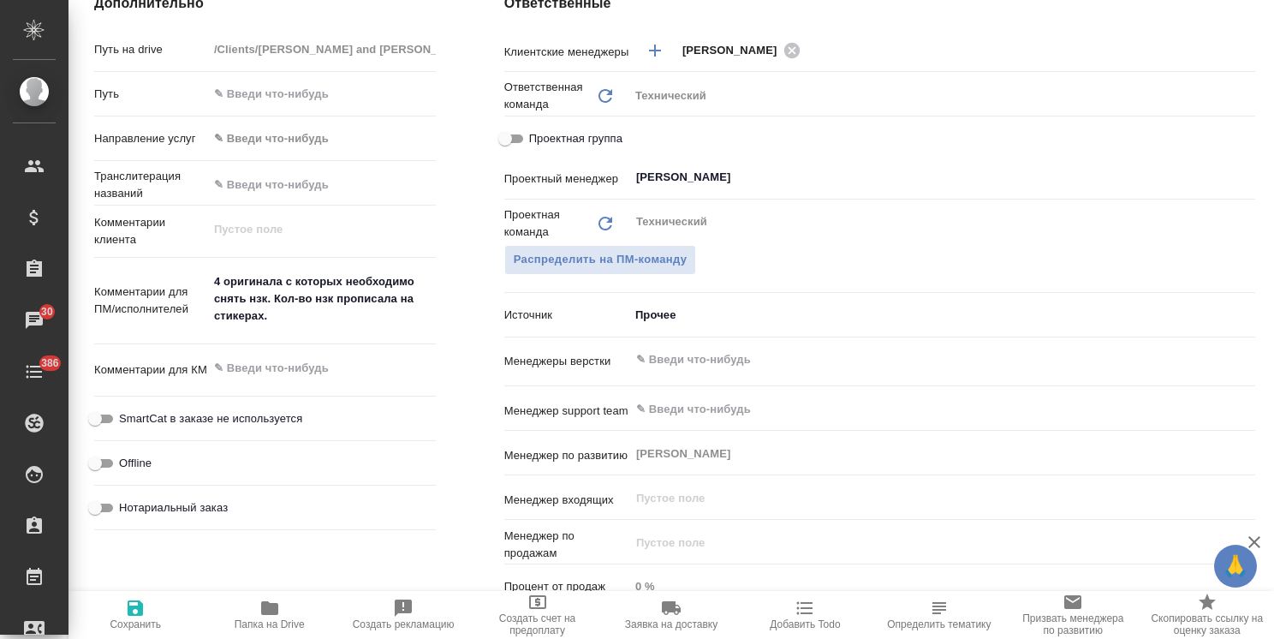
type textarea "x"
click at [337, 296] on textarea "4 оригинала с которых необходимо снять нзк. Кол-во нзк прописала на стикерах." at bounding box center [322, 299] width 226 height 63
type textarea "x"
type textarea "4 оригинала с которых необходимо снять нзк. Кол-во нзк прописала на стикерах."
type textarea "x"
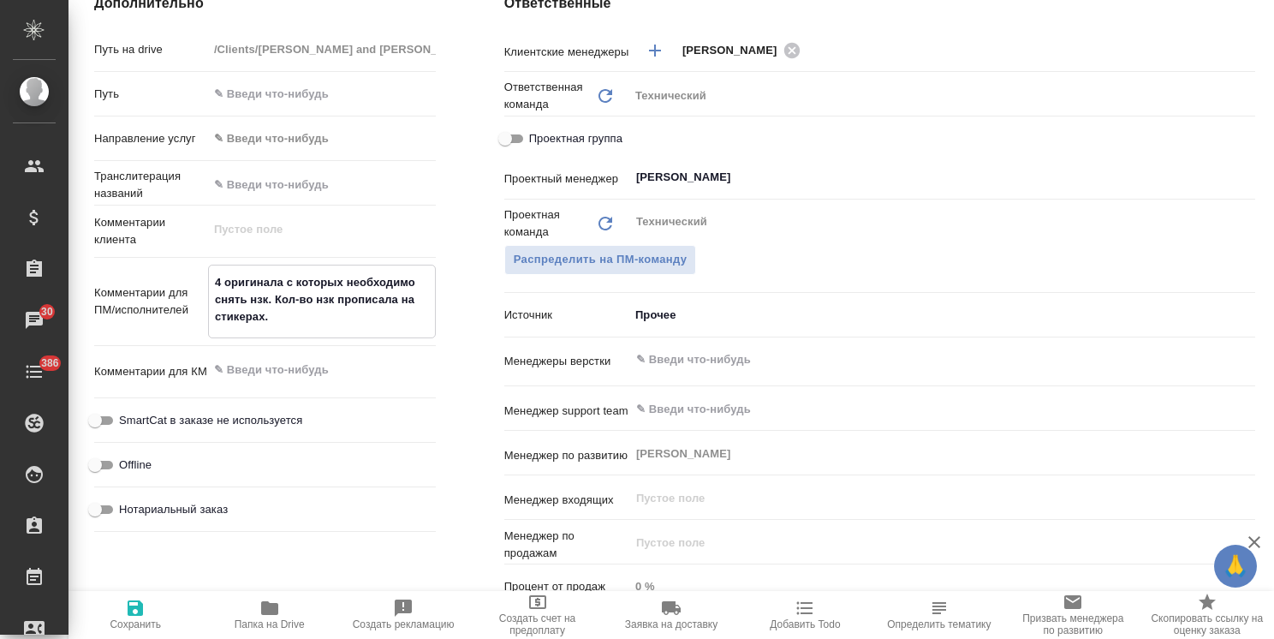
type textarea "x"
paste textarea "Можете, пожалуйста, также заверить по скану документ во вложении + 2 нзк."
type textarea "x"
type textarea "4 оригинала с которых необходимо снять нзк. Кол-во нзк прописала на стикерах. М…"
type textarea "x"
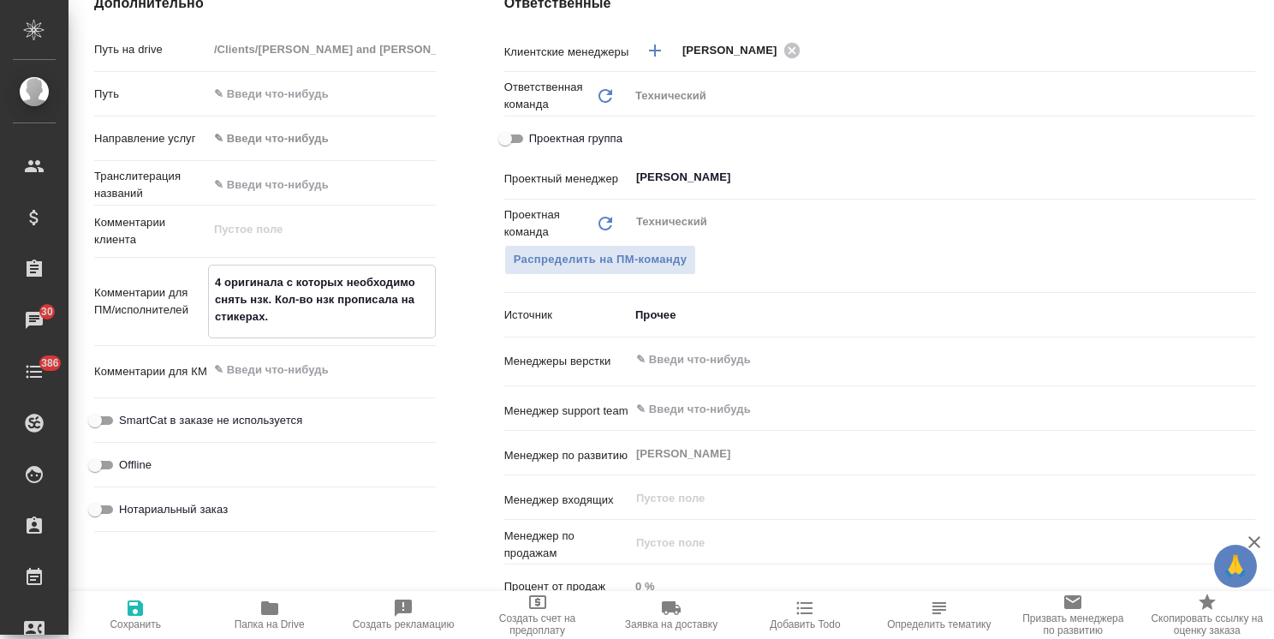
type textarea "x"
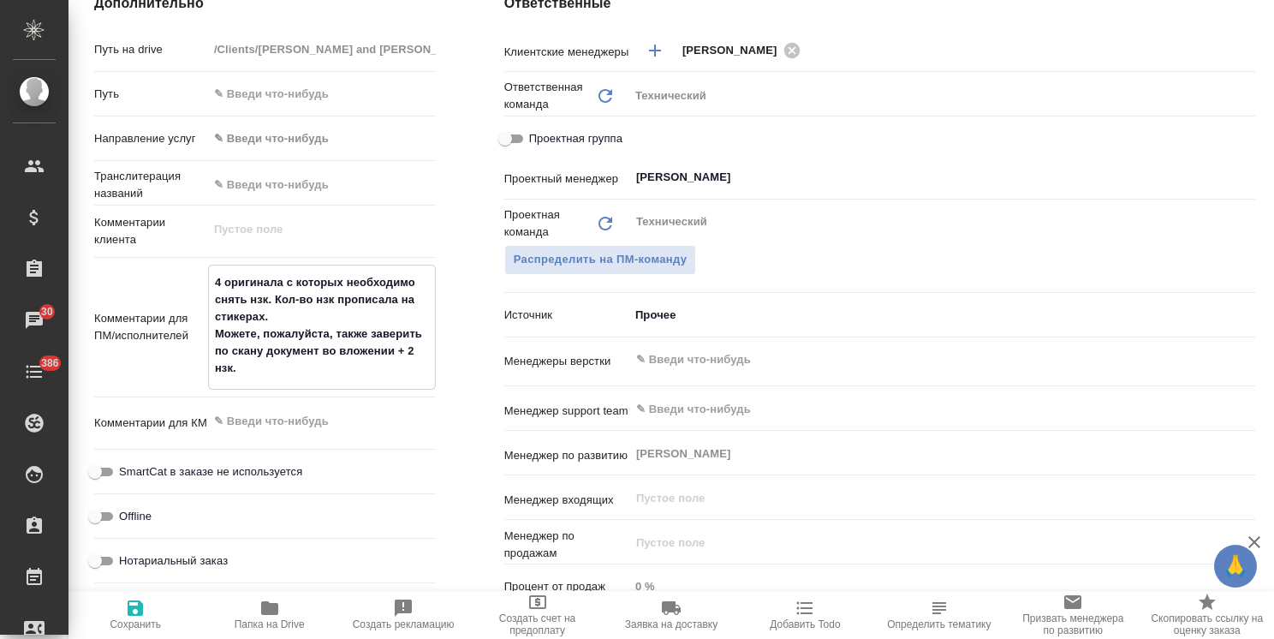
type textarea "4 оригинала с которых необходимо снять нзк. Кол-во нзк прописала на стикерах. М…"
type textarea "x"
click at [144, 636] on button "Сохранить" at bounding box center [136, 615] width 134 height 48
type textarea "x"
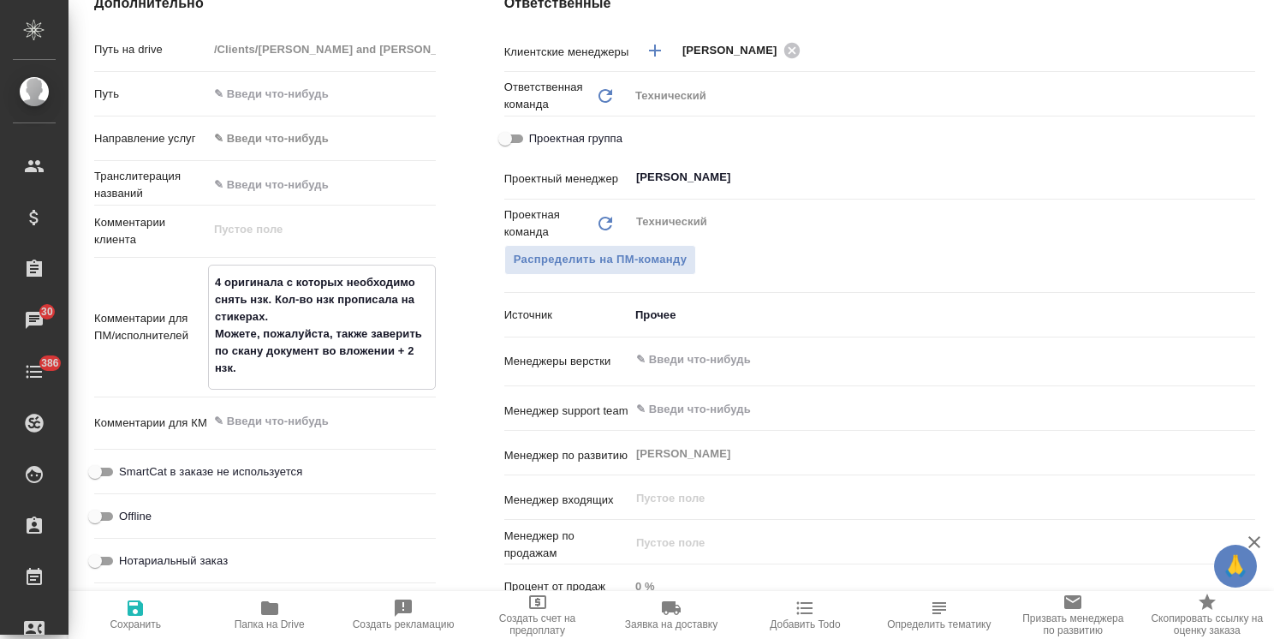
type textarea "x"
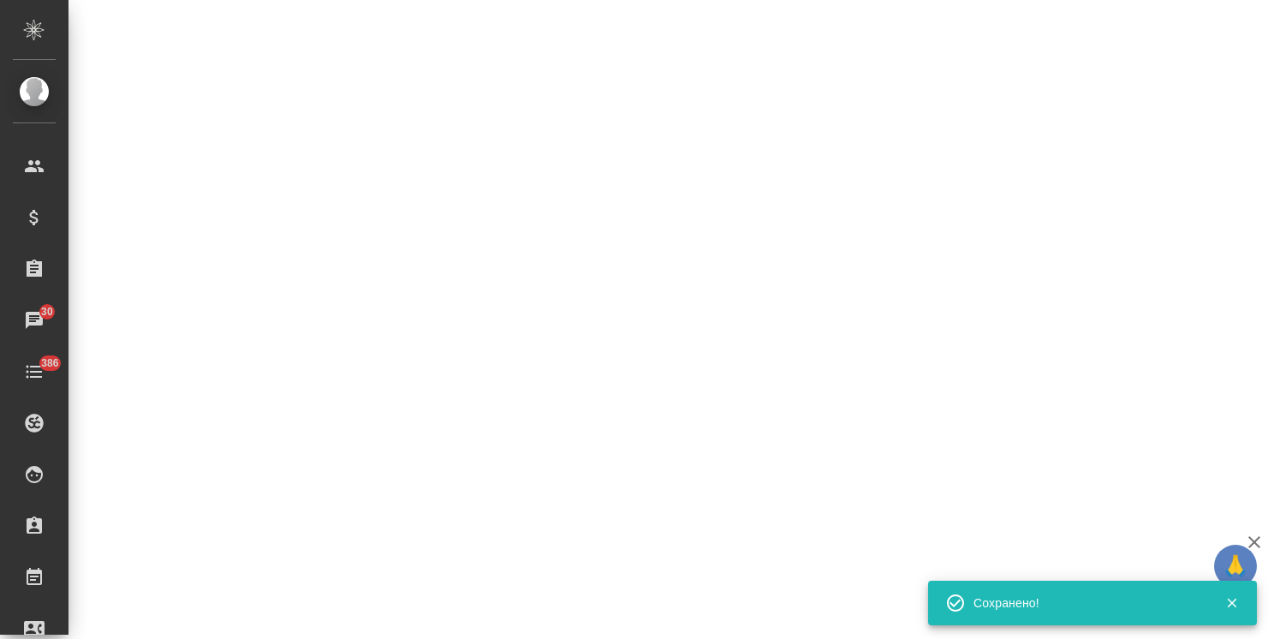
select select "RU"
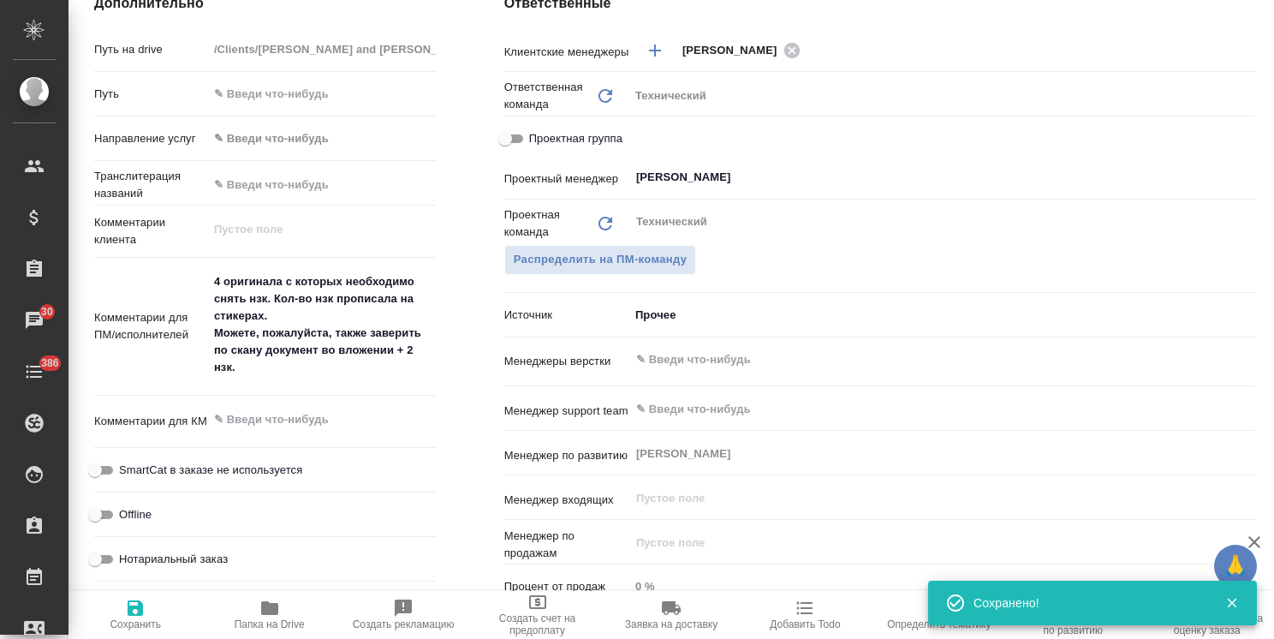
type textarea "x"
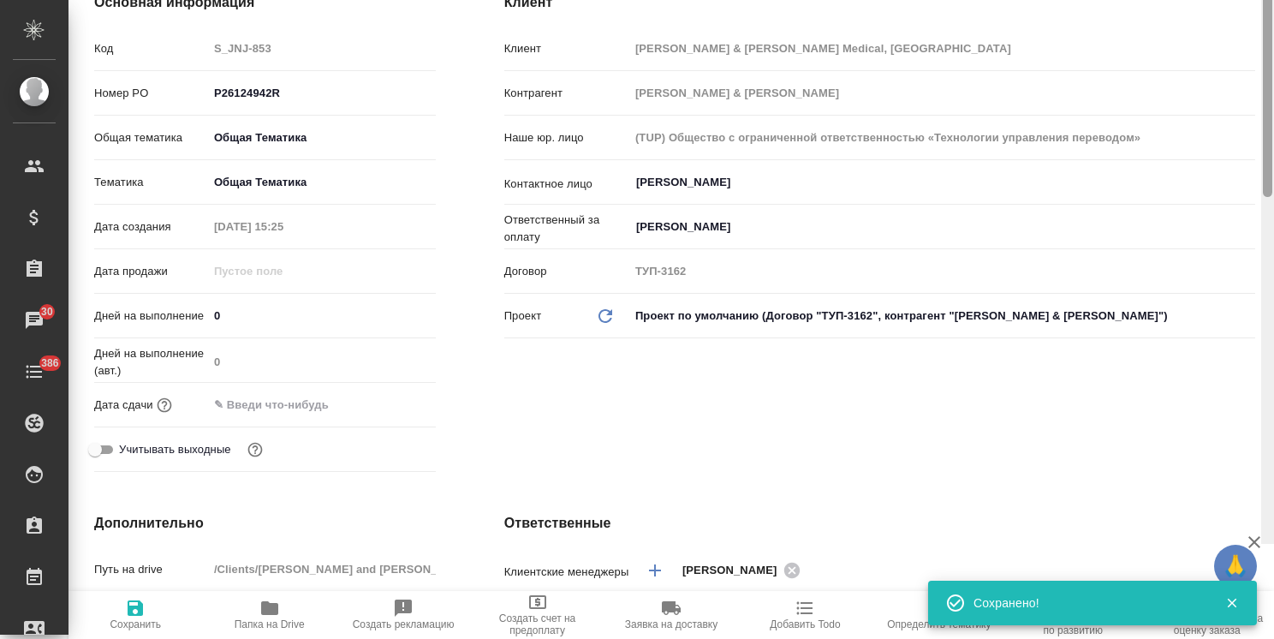
scroll to position [0, 0]
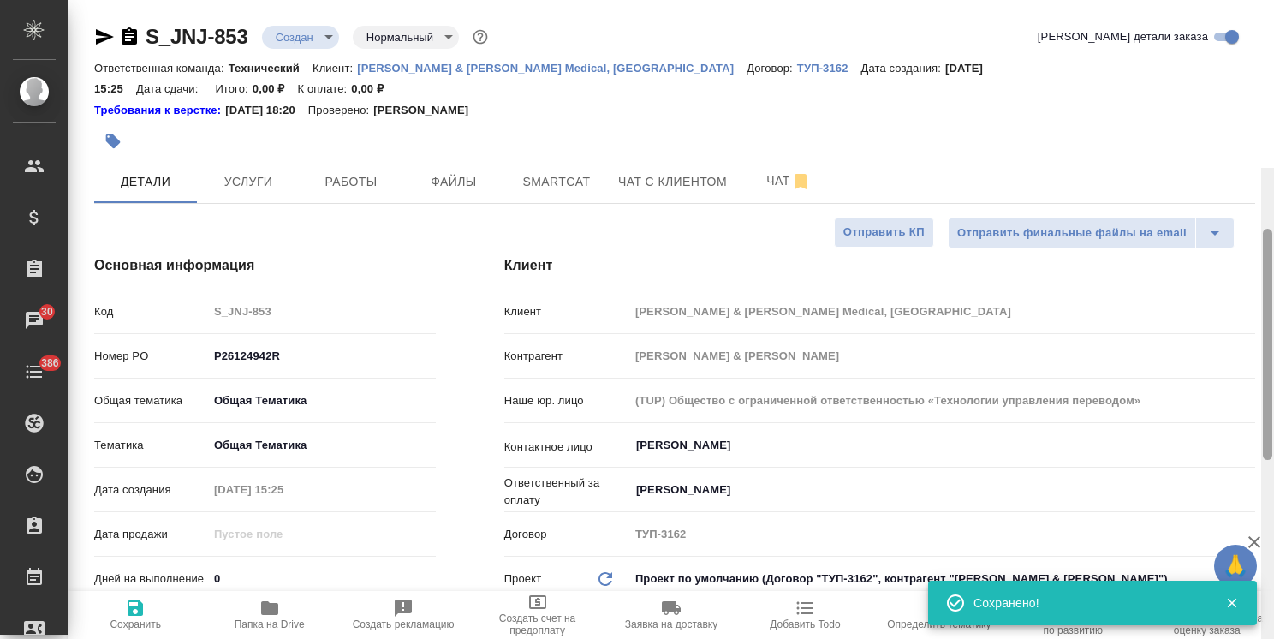
drag, startPoint x: 1266, startPoint y: 389, endPoint x: 1207, endPoint y: 75, distance: 319.6
click at [1208, 78] on div "S_JNJ-853 Создан new Нормальный normal Кратко детали заказа Ответственная коман…" at bounding box center [672, 319] width 1206 height 639
click at [459, 160] on button "Файлы" at bounding box center [453, 181] width 103 height 43
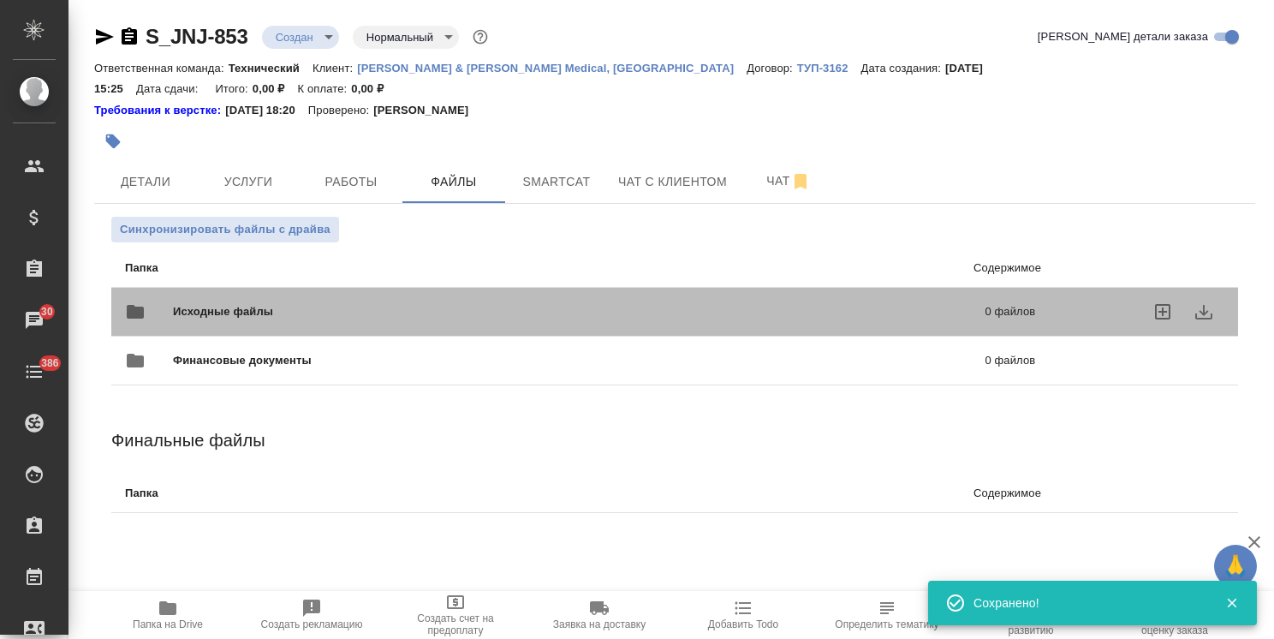
click at [221, 303] on span "Исходные файлы" at bounding box center [401, 311] width 456 height 17
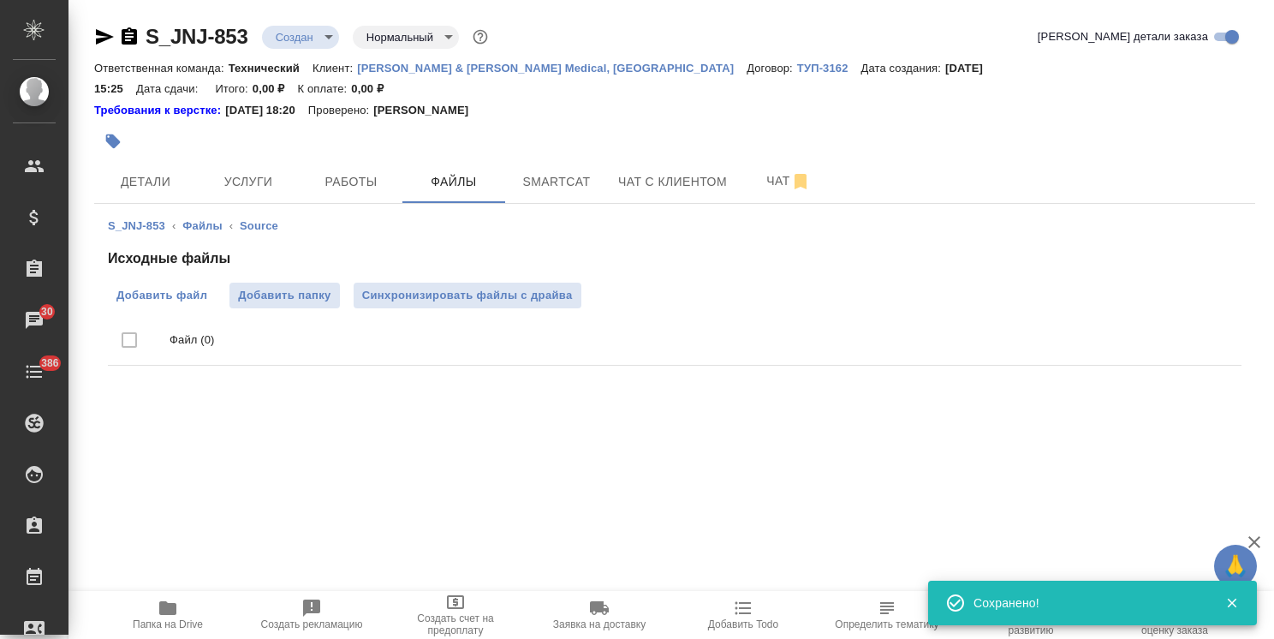
click at [152, 287] on span "Добавить файл" at bounding box center [161, 295] width 91 height 17
click at [0, 0] on input "Добавить файл" at bounding box center [0, 0] width 0 height 0
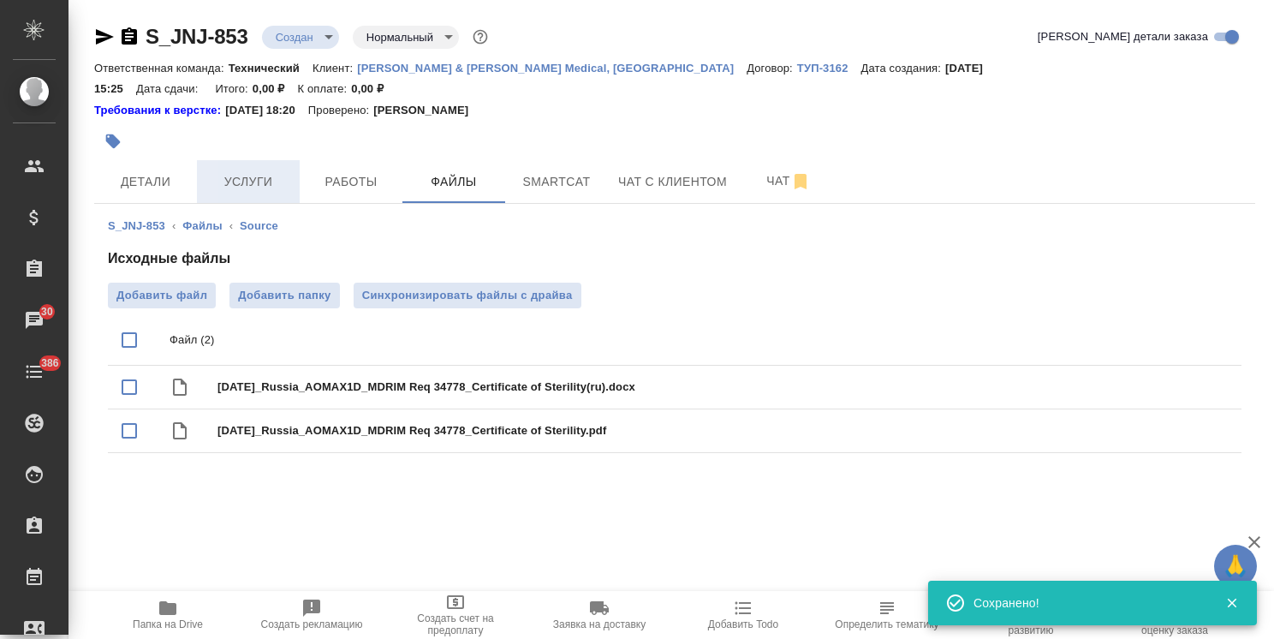
click at [244, 171] on span "Услуги" at bounding box center [248, 181] width 82 height 21
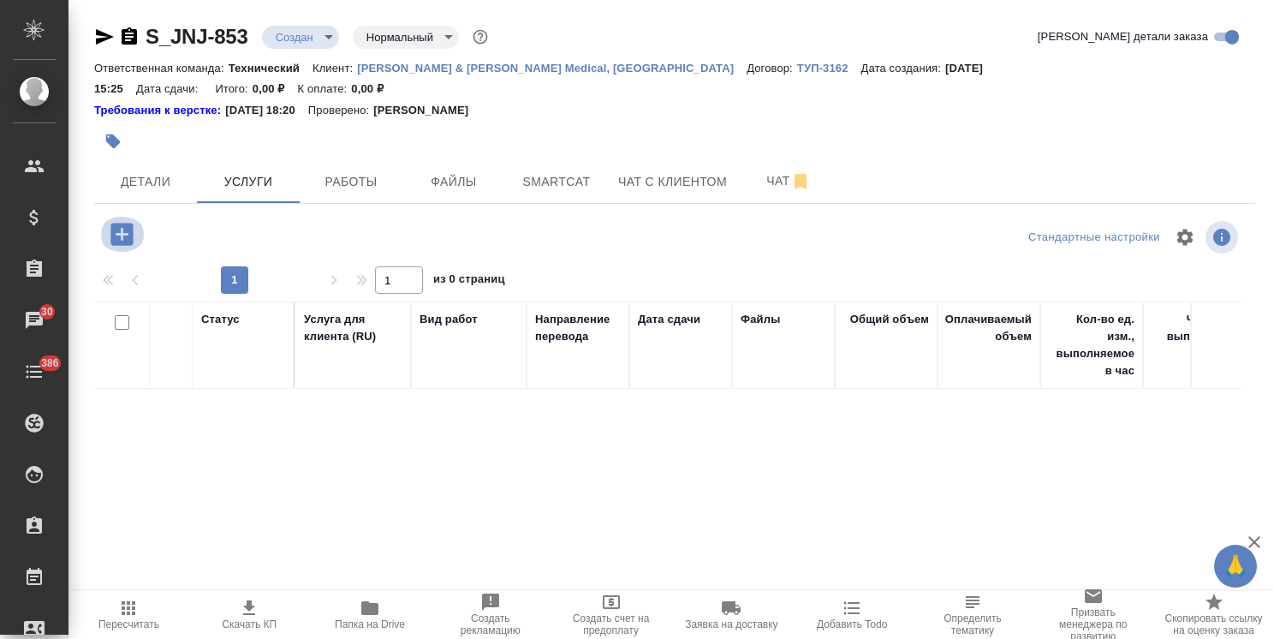
click at [120, 223] on icon "button" at bounding box center [121, 234] width 22 height 22
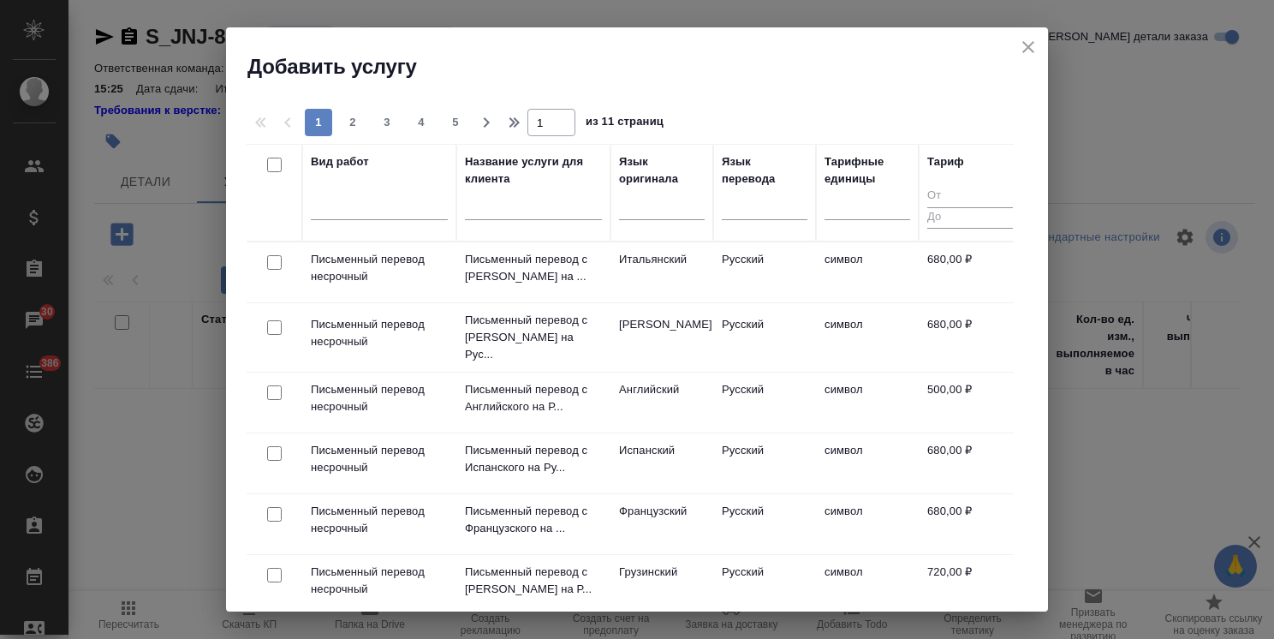
click at [512, 214] on input "text" at bounding box center [533, 209] width 137 height 21
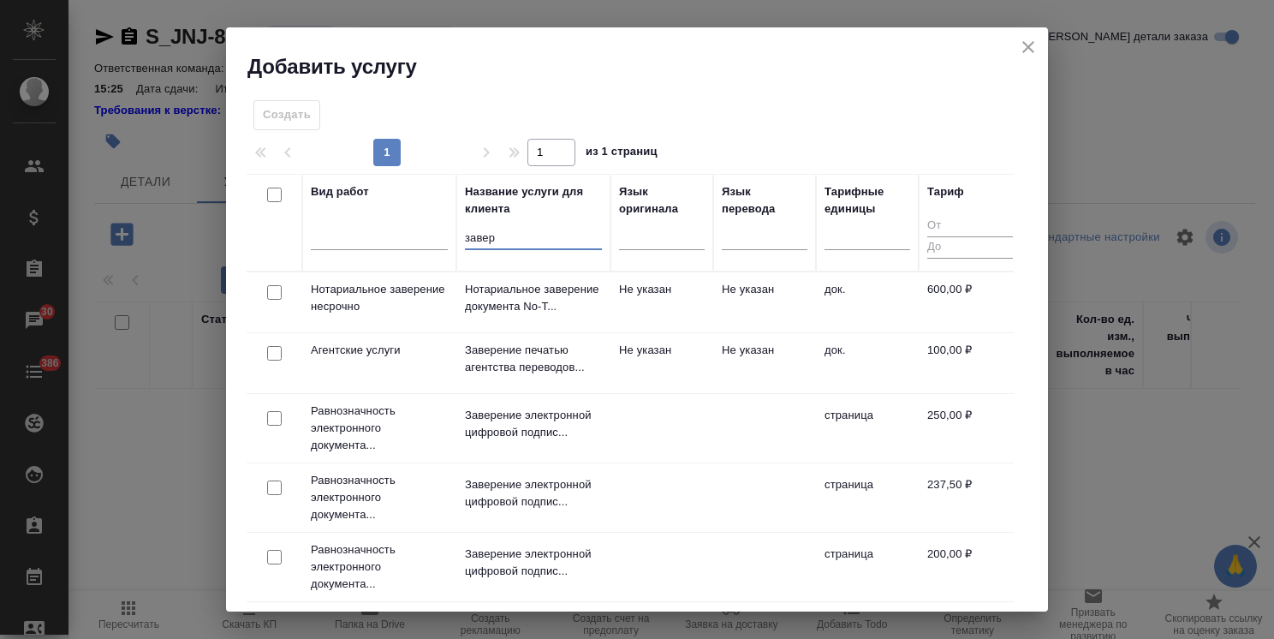
type input "завер"
click at [271, 289] on input "checkbox" at bounding box center [274, 292] width 15 height 15
checkbox input "true"
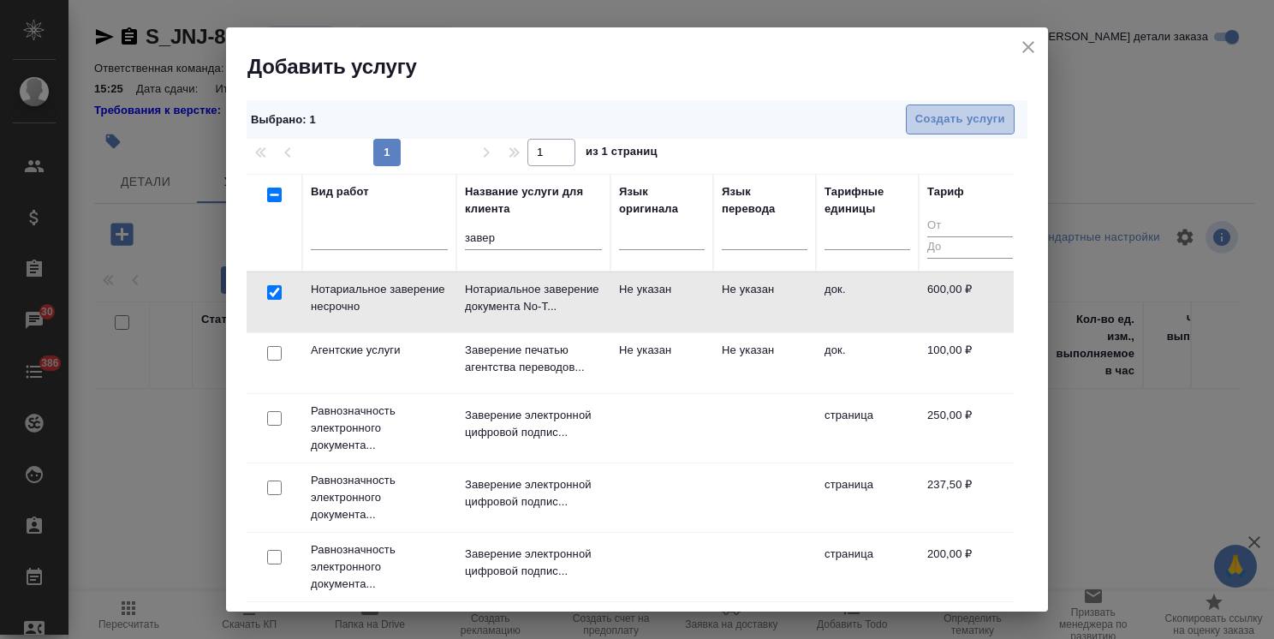
click at [929, 120] on span "Создать услуги" at bounding box center [960, 120] width 90 height 20
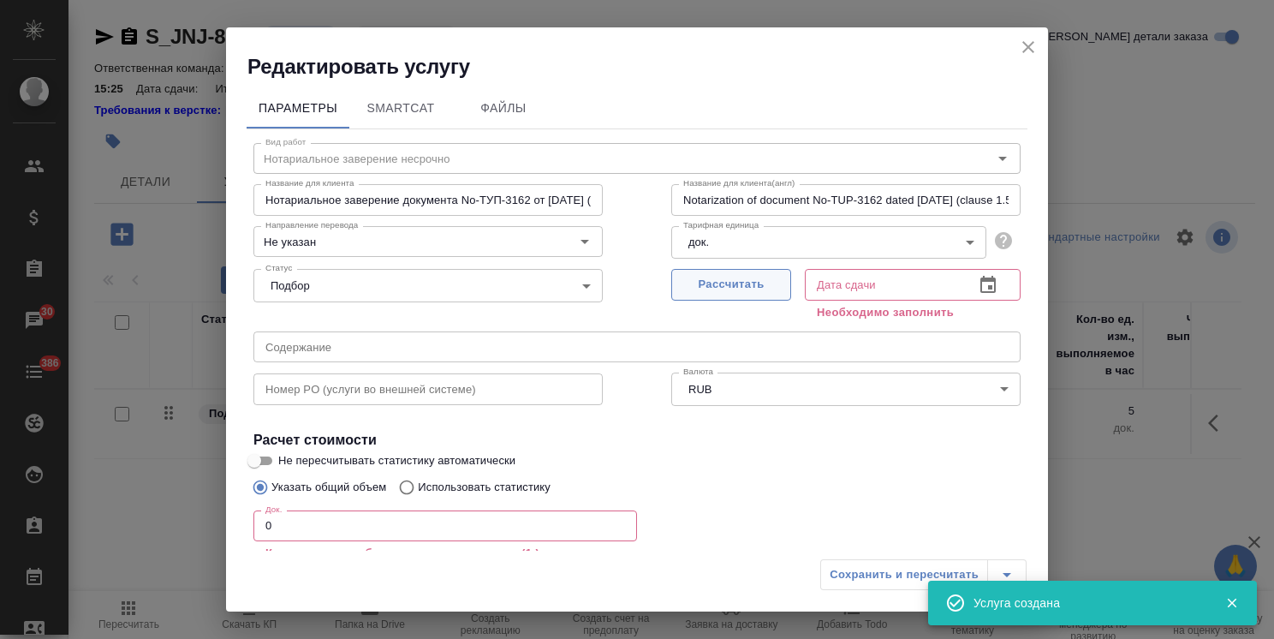
click at [710, 289] on span "Рассчитать" at bounding box center [731, 285] width 101 height 20
type input "16.09.2025 15:26"
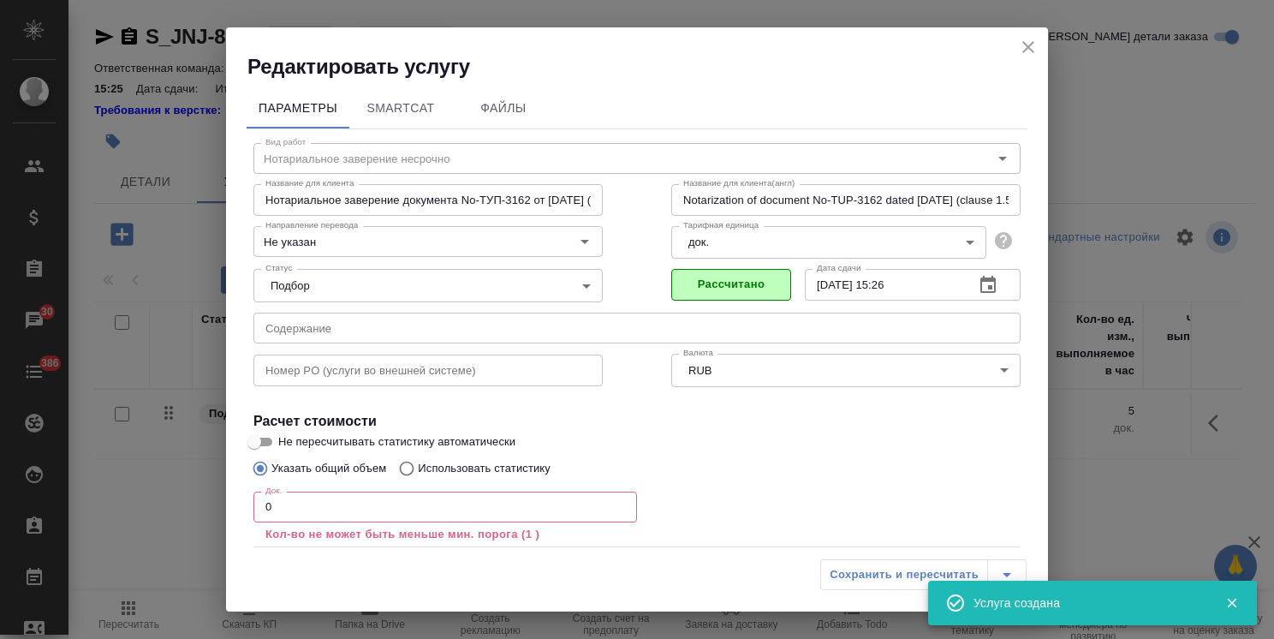
drag, startPoint x: 283, startPoint y: 513, endPoint x: 223, endPoint y: 503, distance: 60.8
click at [226, 504] on div "Параметры SmartCat Файлы Вид работ Нотариальное заверение несрочно Вид работ На…" at bounding box center [637, 315] width 822 height 470
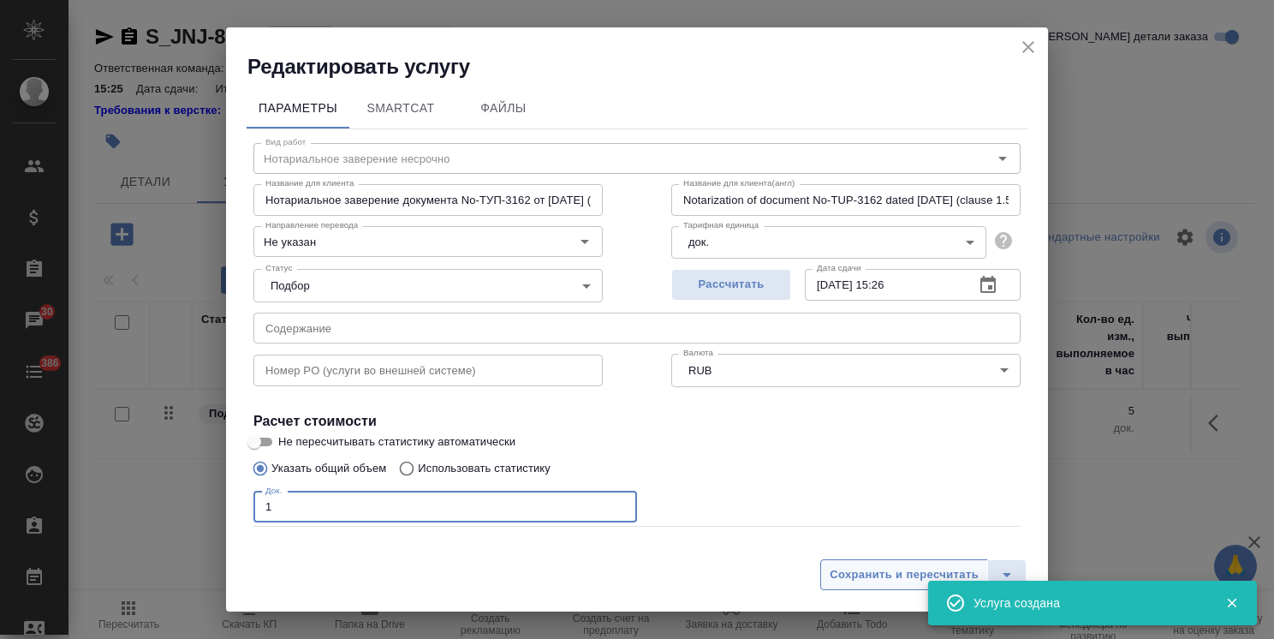
type input "1"
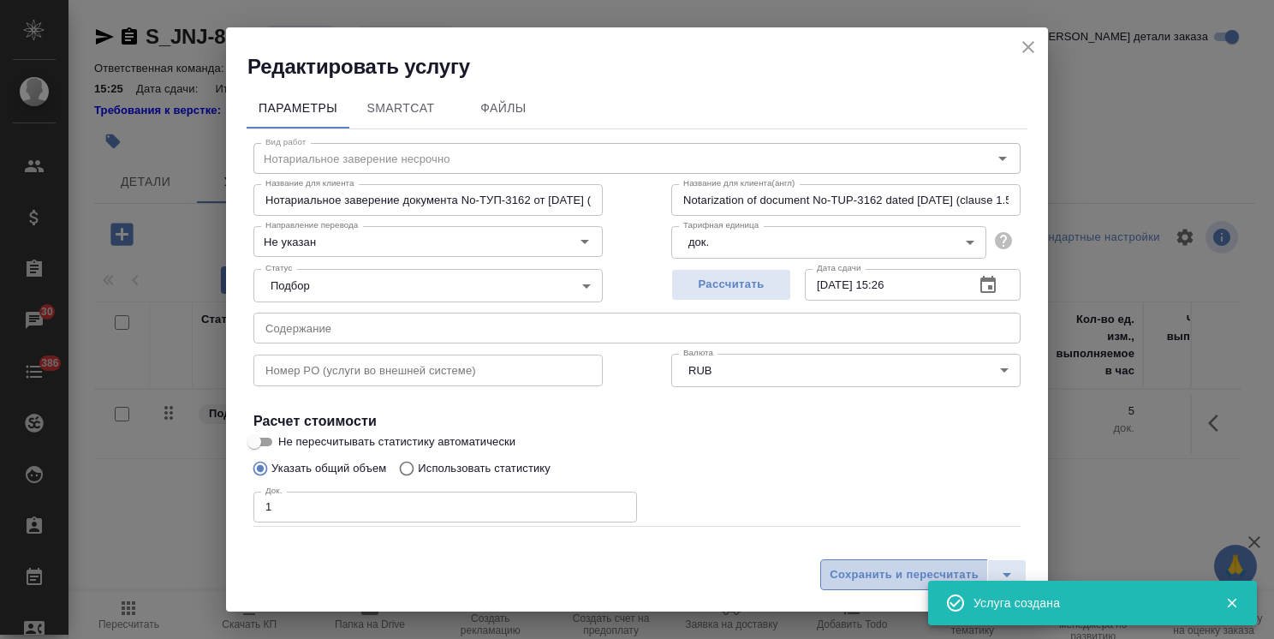
click at [892, 569] on span "Сохранить и пересчитать" at bounding box center [904, 575] width 149 height 20
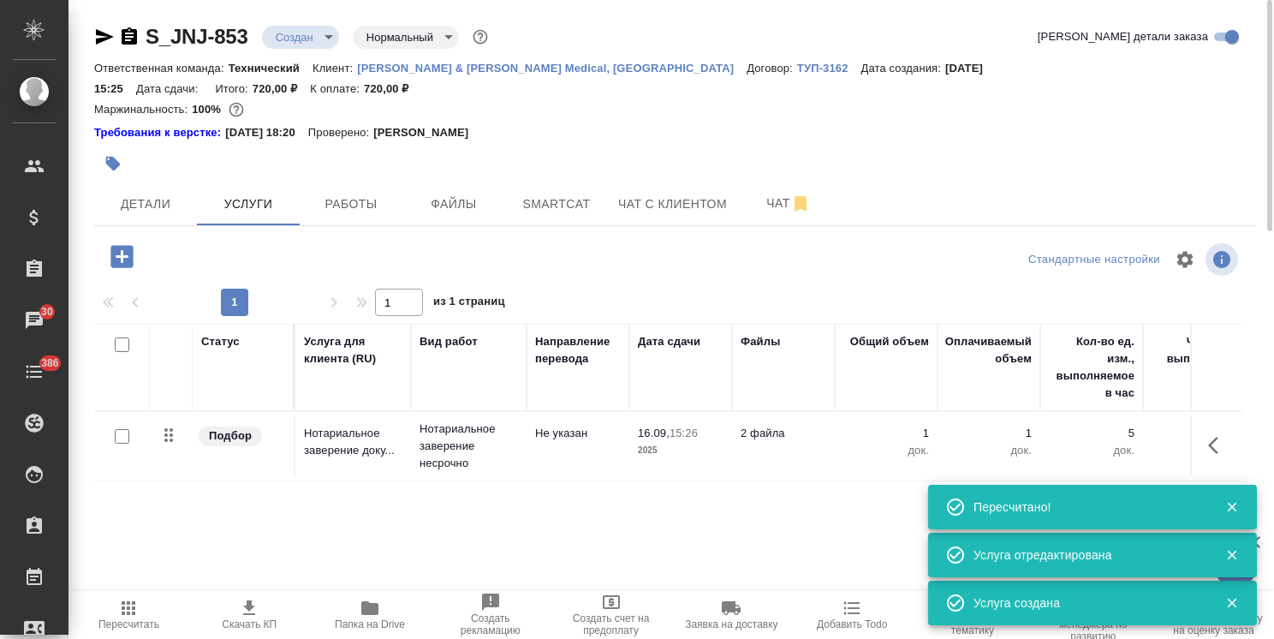
click at [113, 245] on icon "button" at bounding box center [121, 256] width 22 height 22
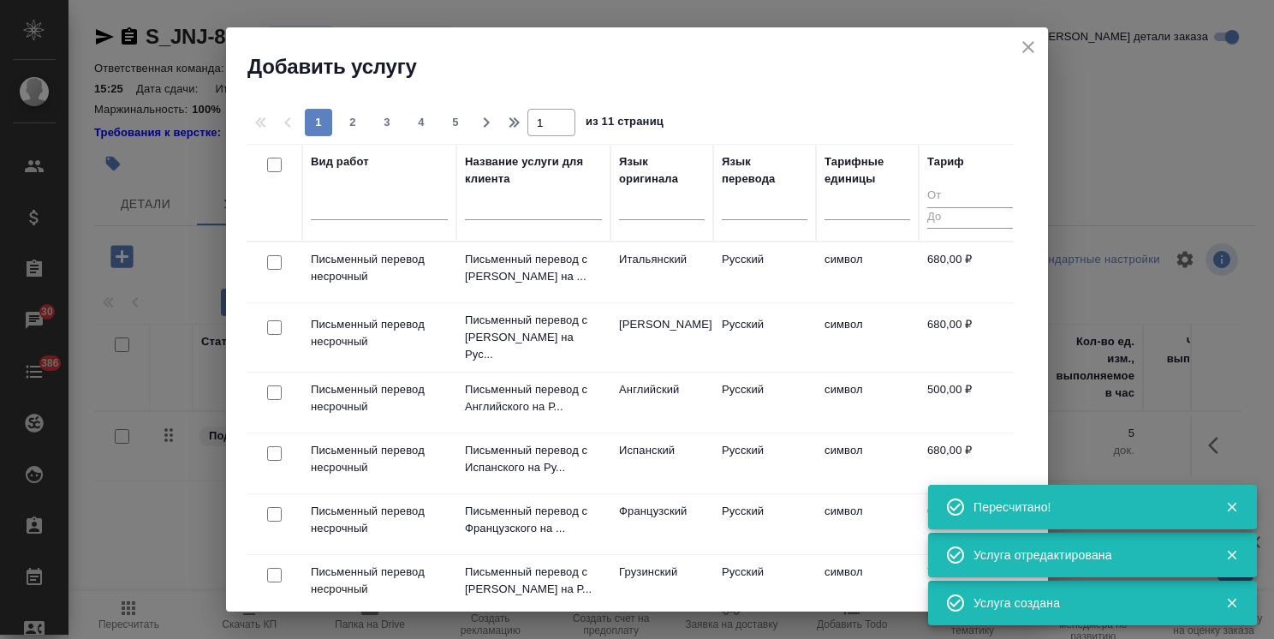
click at [518, 223] on div at bounding box center [533, 211] width 137 height 42
click at [552, 210] on input "text" at bounding box center [533, 209] width 137 height 21
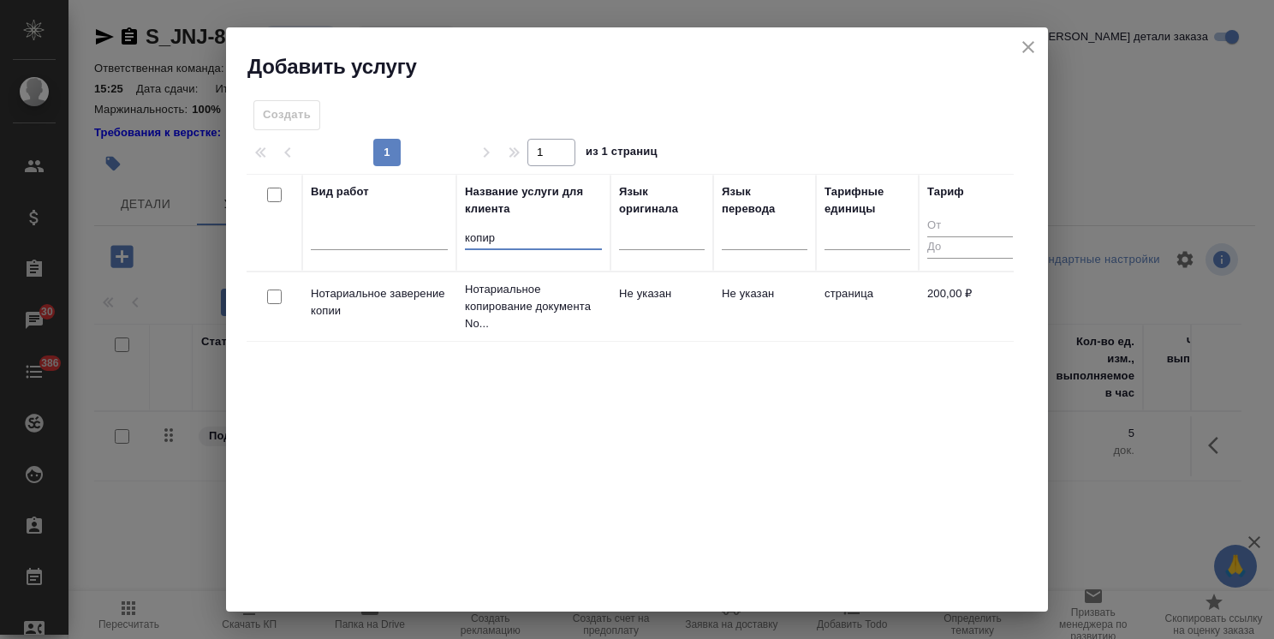
type input "копир"
click at [277, 292] on input "checkbox" at bounding box center [274, 296] width 15 height 15
checkbox input "true"
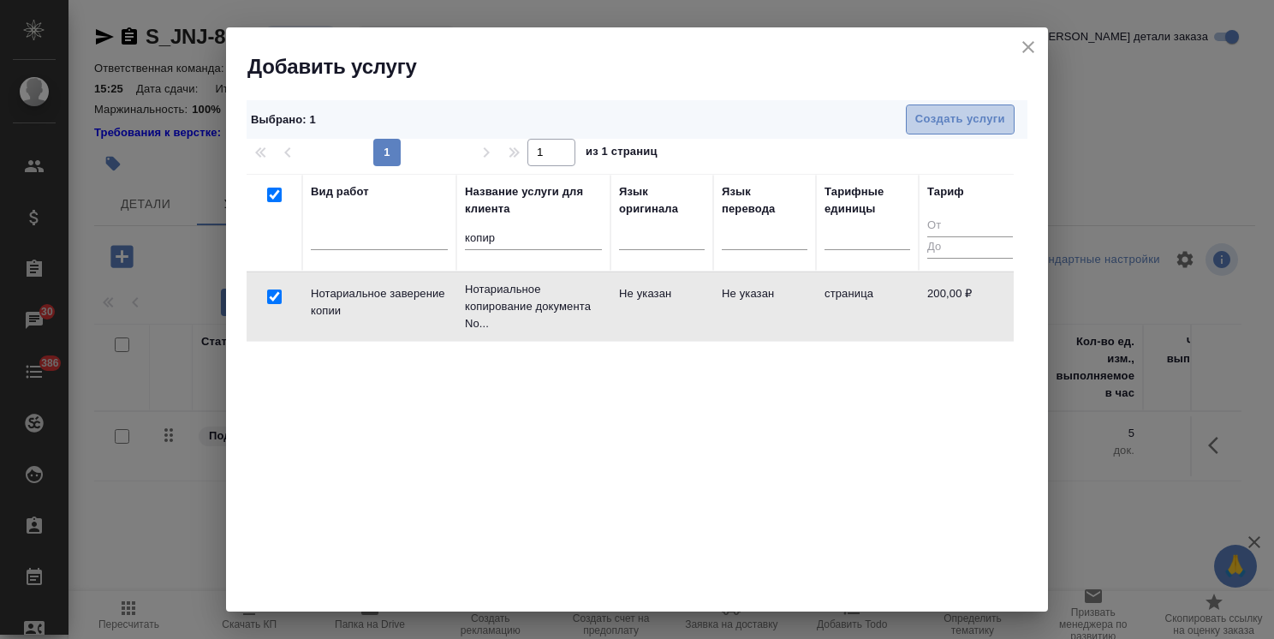
click at [945, 108] on button "Создать услуги" at bounding box center [960, 119] width 109 height 30
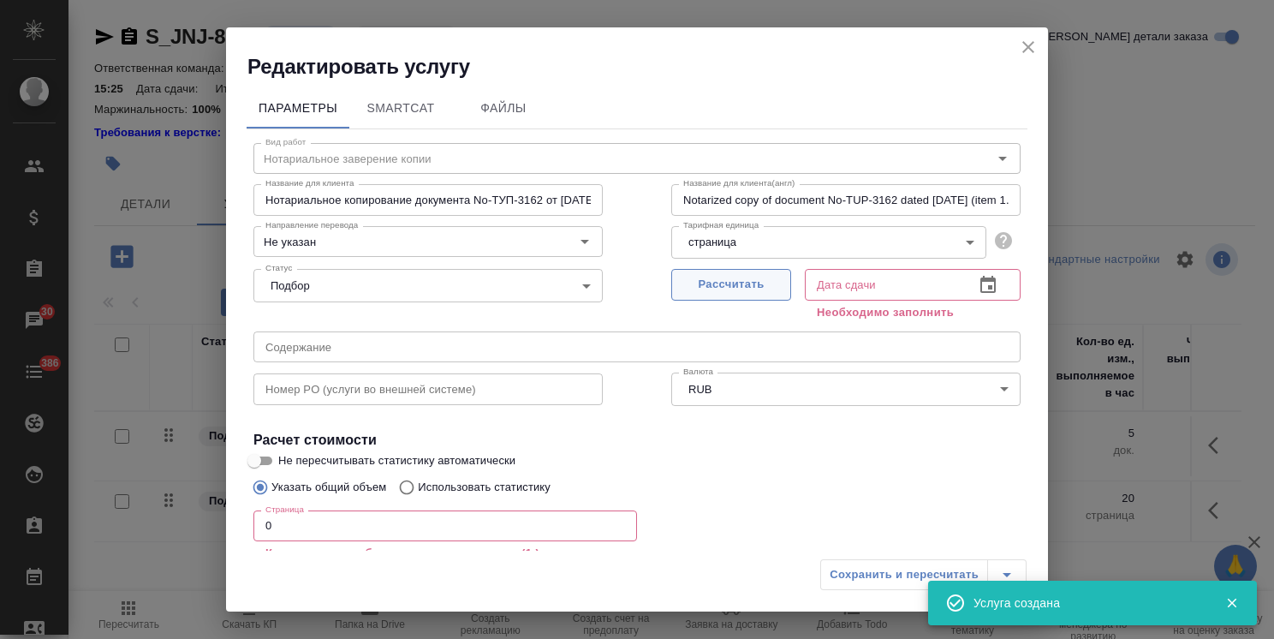
click at [705, 286] on span "Рассчитать" at bounding box center [731, 285] width 101 height 20
type input "16.09.2025 15:27"
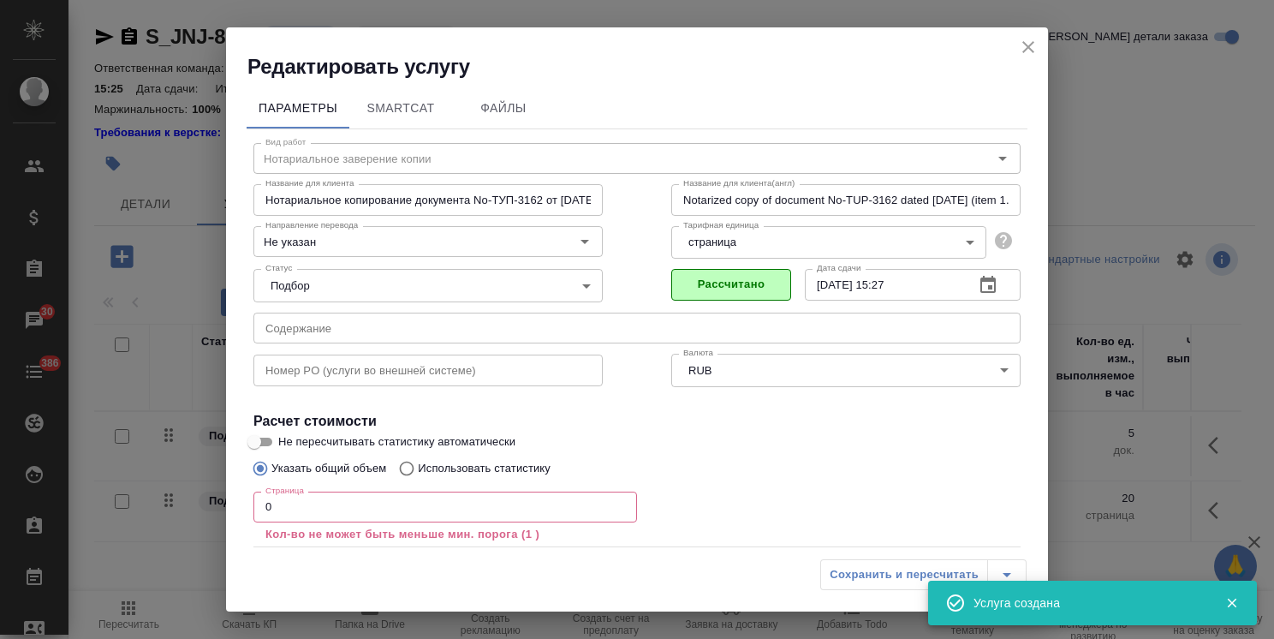
drag, startPoint x: 292, startPoint y: 509, endPoint x: 168, endPoint y: 504, distance: 124.3
click at [173, 504] on div "Редактировать услугу Параметры SmartCat Файлы Вид работ Нотариальное заверение …" at bounding box center [637, 319] width 1274 height 639
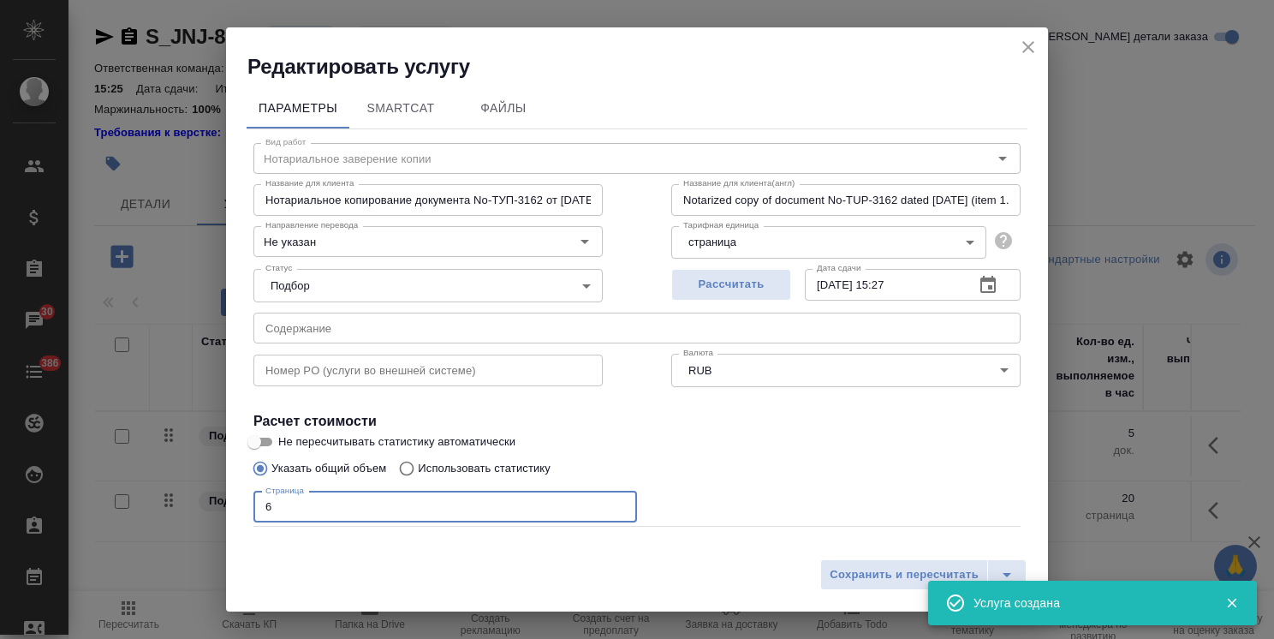
type input "6"
click at [850, 554] on div "Сохранить и пересчитать" at bounding box center [637, 581] width 822 height 61
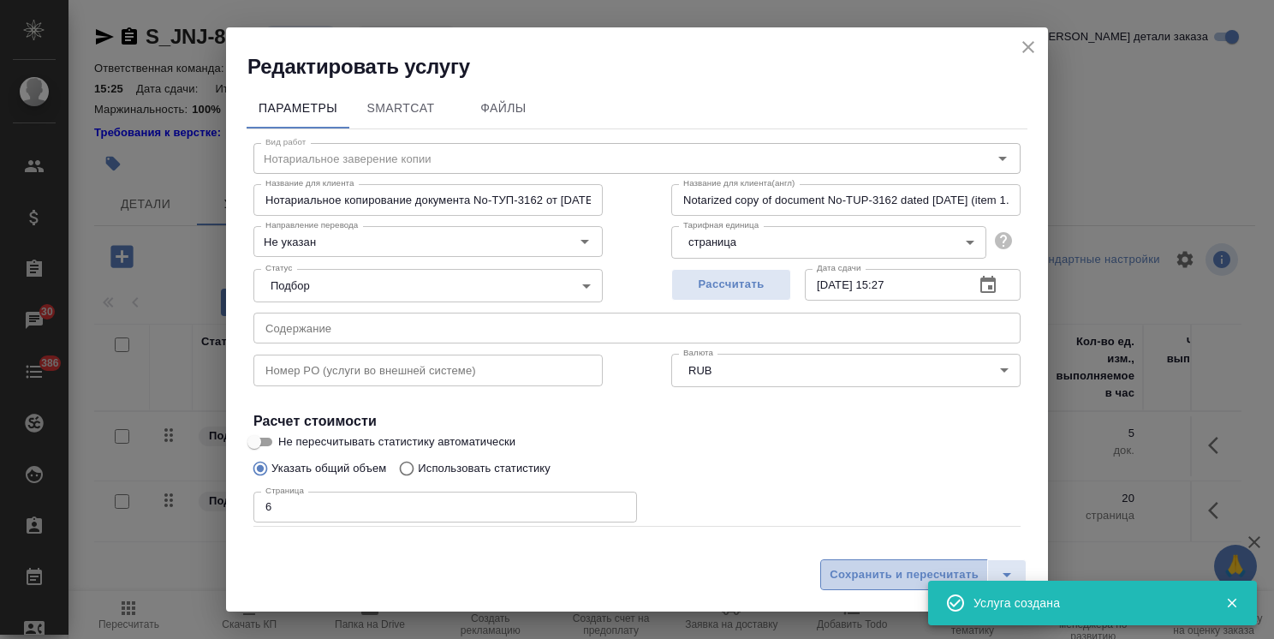
click at [854, 571] on span "Сохранить и пересчитать" at bounding box center [904, 575] width 149 height 20
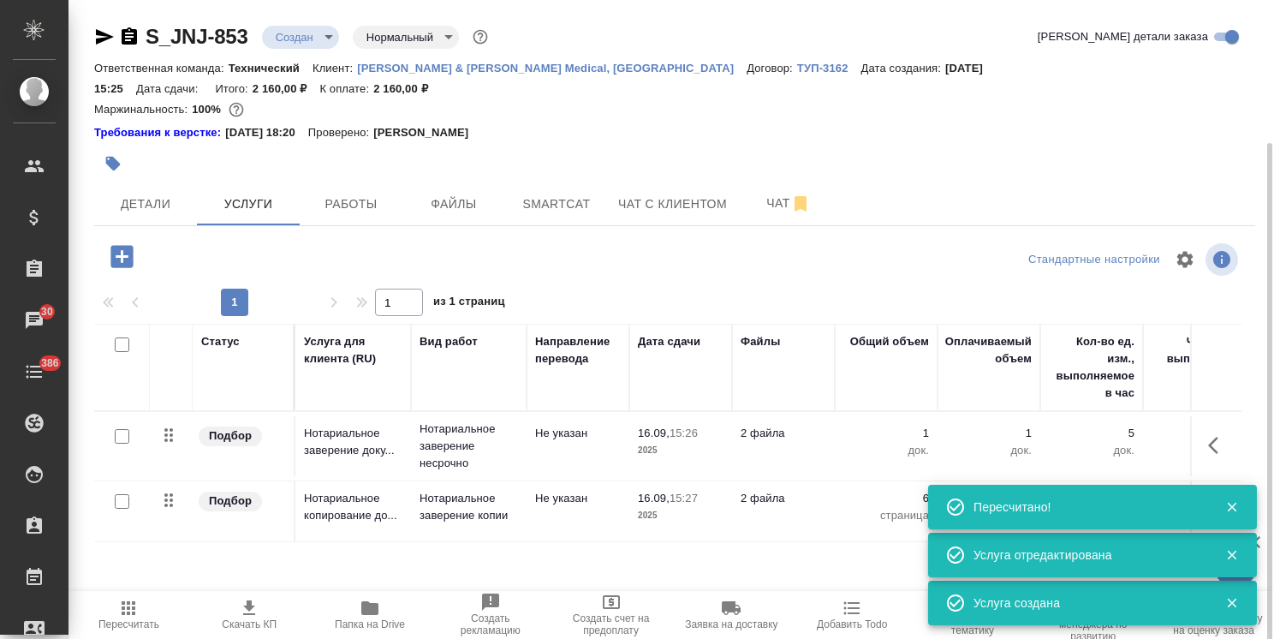
scroll to position [75, 0]
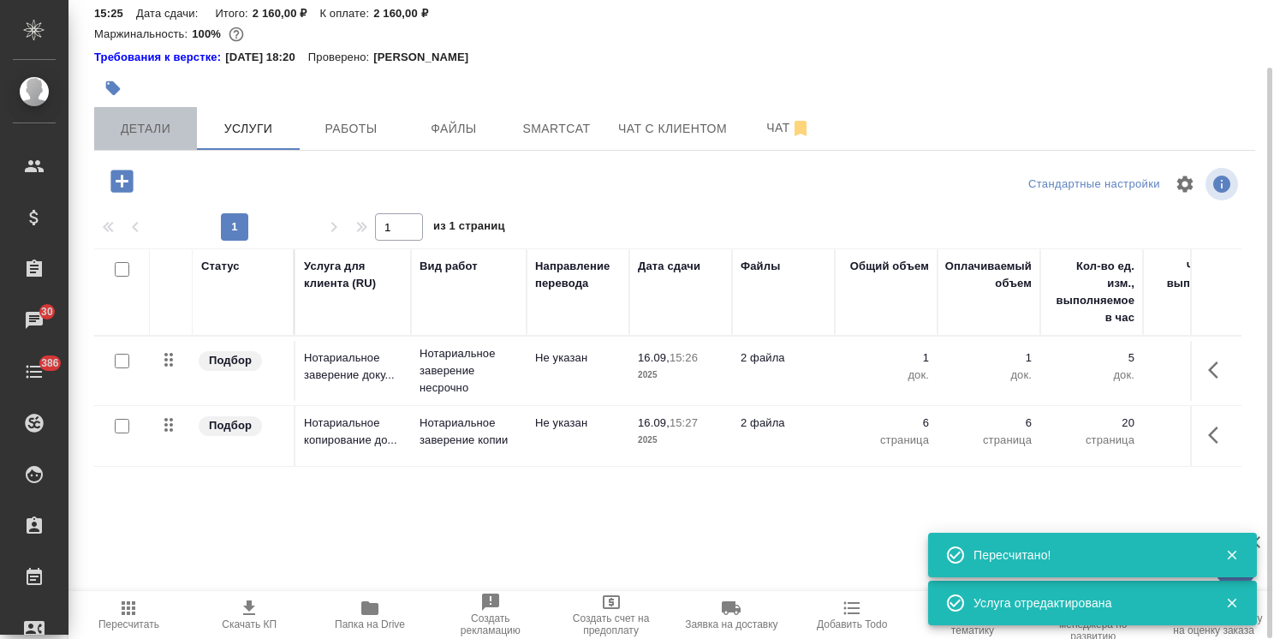
click at [153, 118] on button "Детали" at bounding box center [145, 128] width 103 height 43
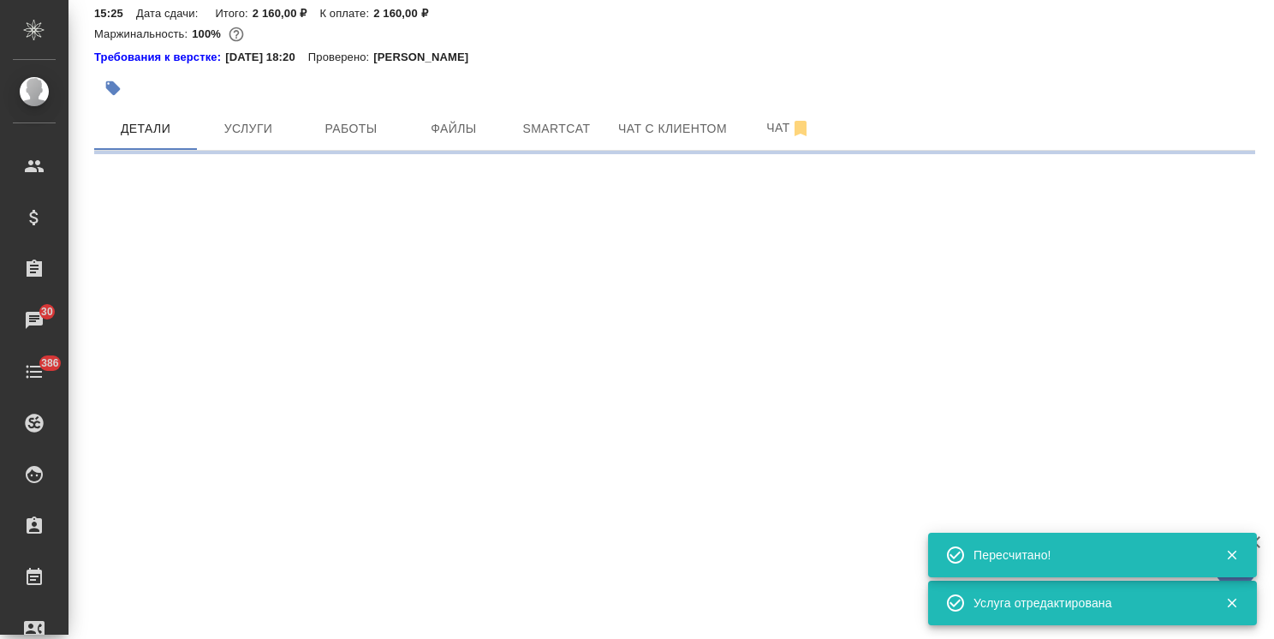
select select "RU"
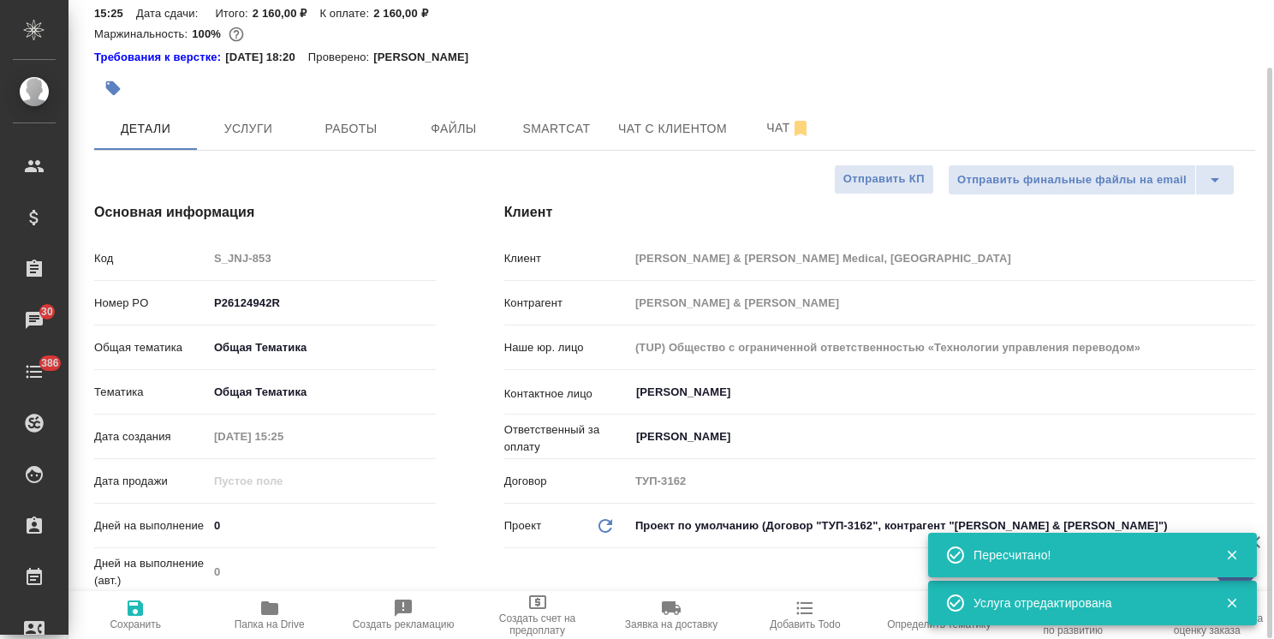
type textarea "x"
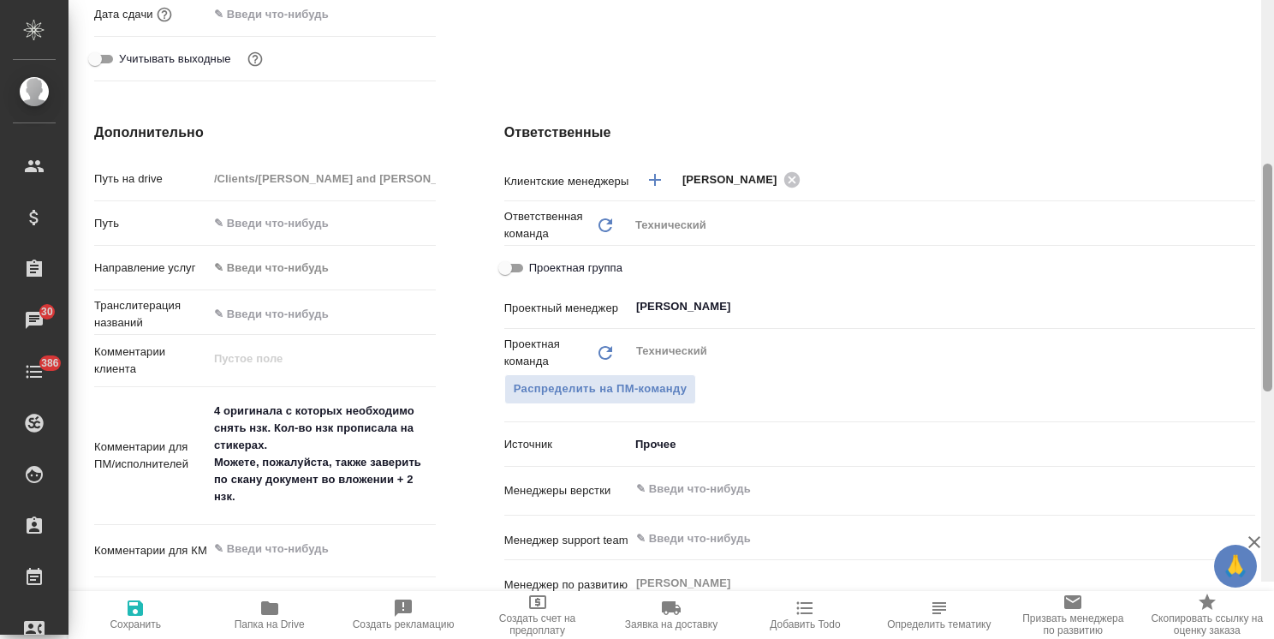
scroll to position [726, 0]
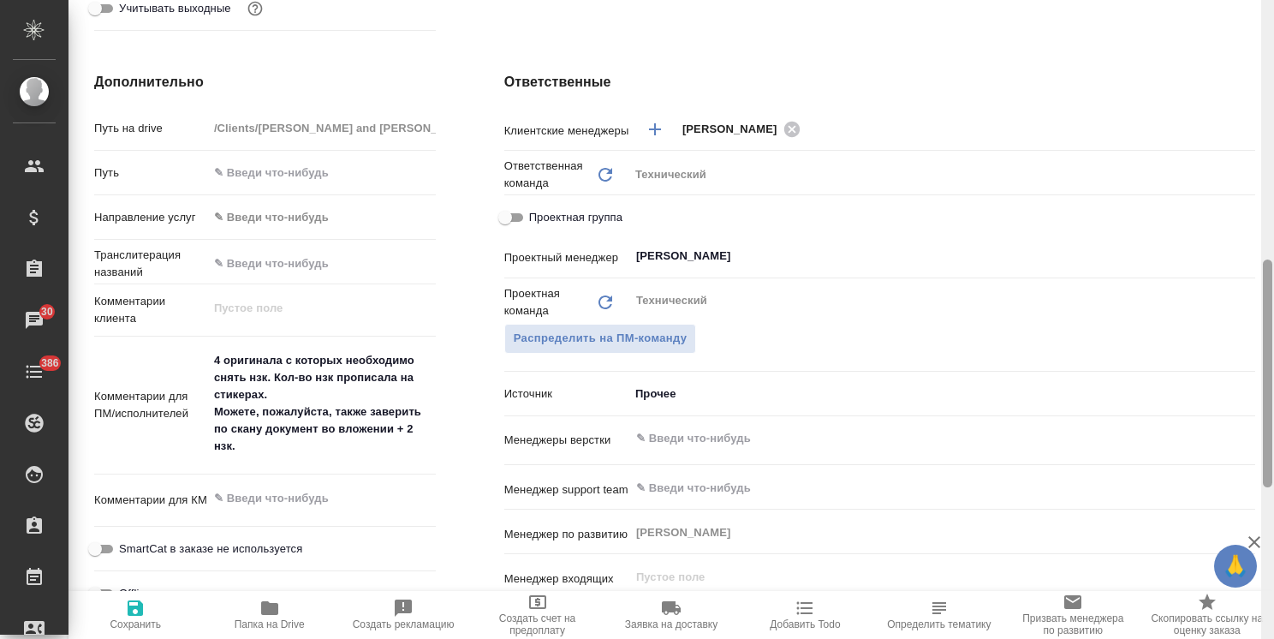
drag, startPoint x: 1272, startPoint y: 358, endPoint x: 1261, endPoint y: 407, distance: 50.1
click at [1261, 407] on div at bounding box center [1267, 319] width 13 height 639
type textarea "x"
click at [264, 485] on textarea at bounding box center [322, 498] width 228 height 29
type textarea "x"
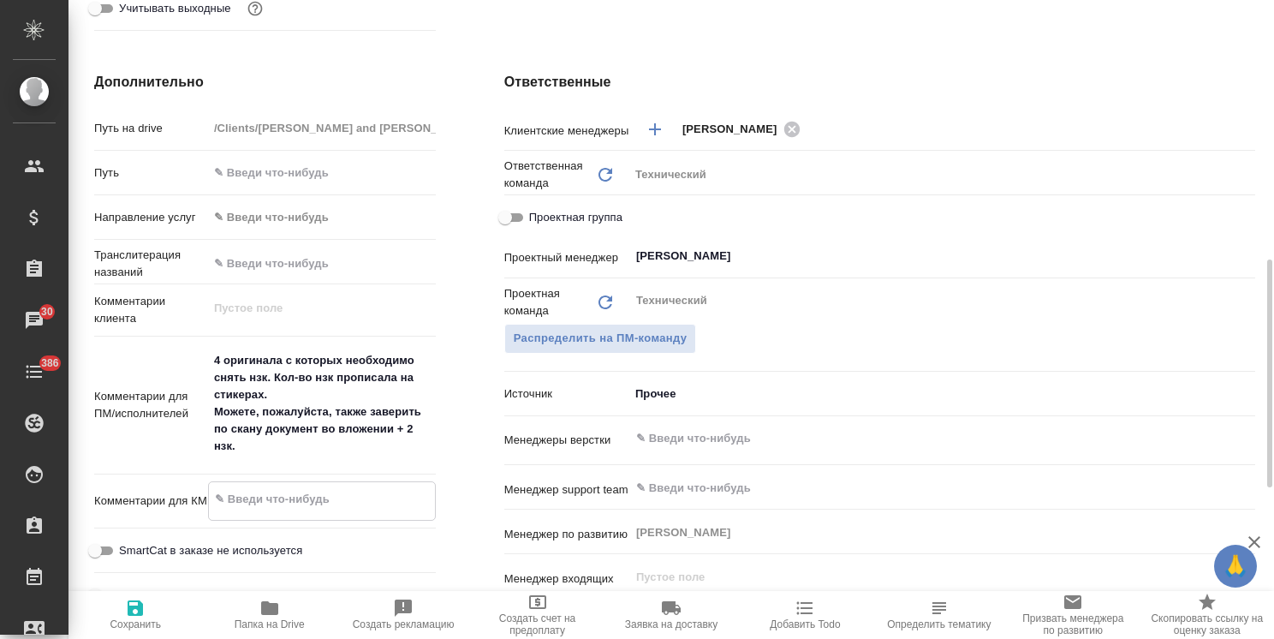
type textarea "x"
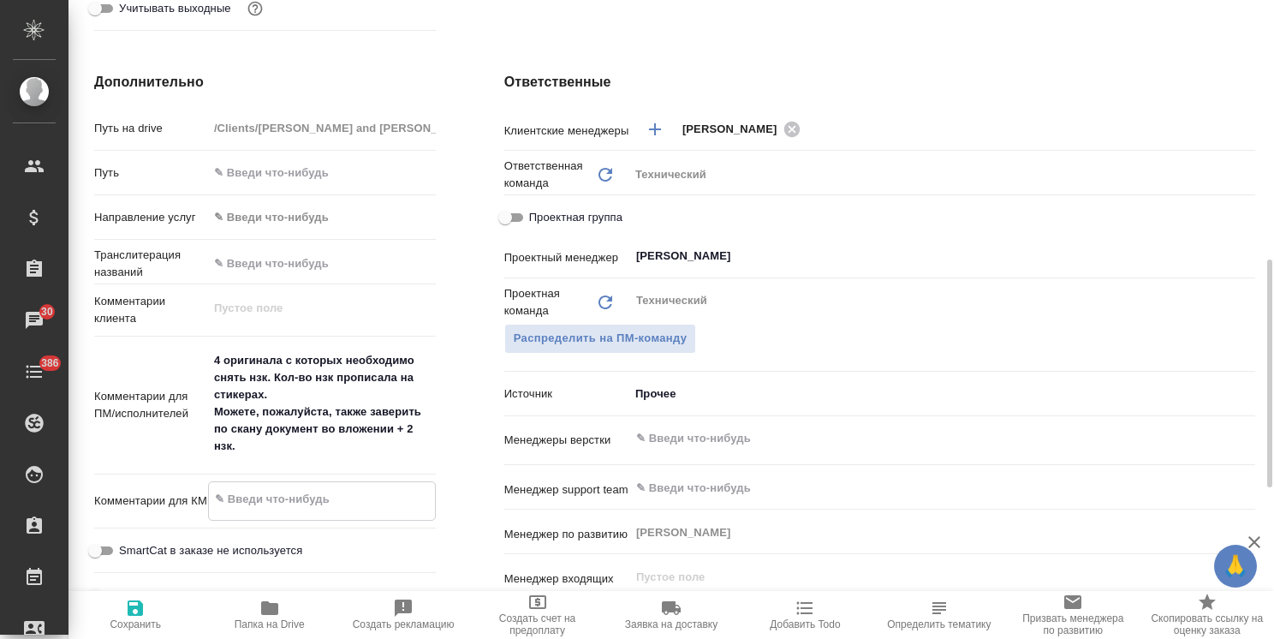
type textarea "x"
type textarea "1"
type textarea "x"
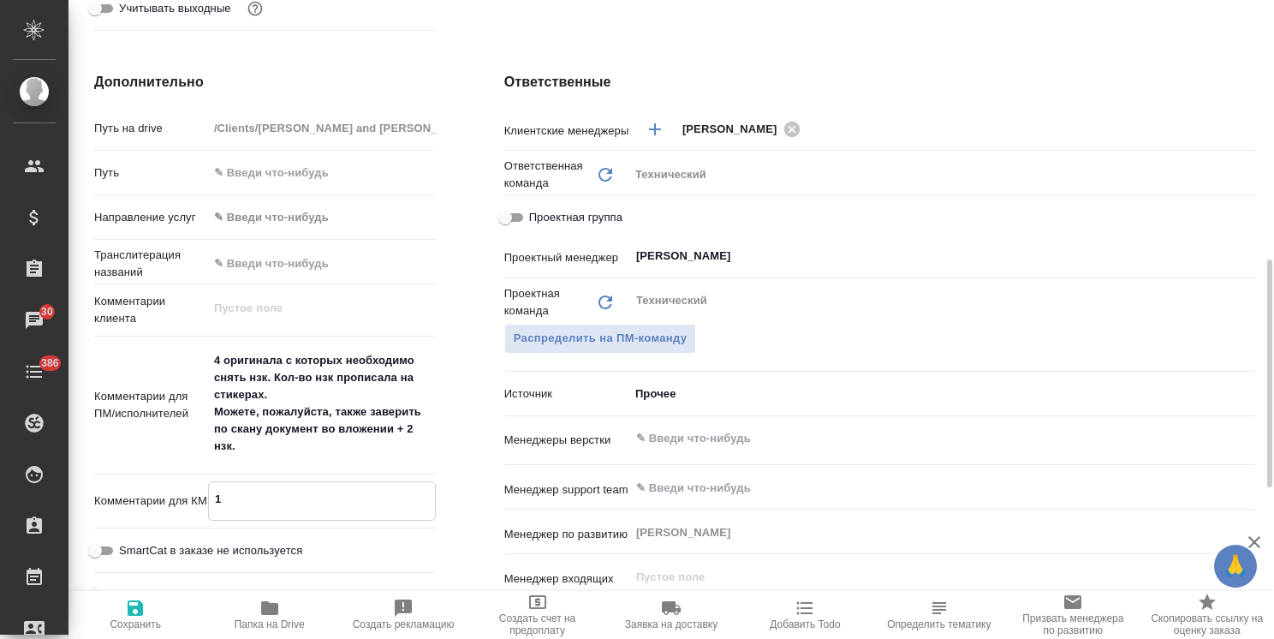
type textarea "x"
type textarea "1"
type textarea "x"
type textarea "1 Н"
type textarea "x"
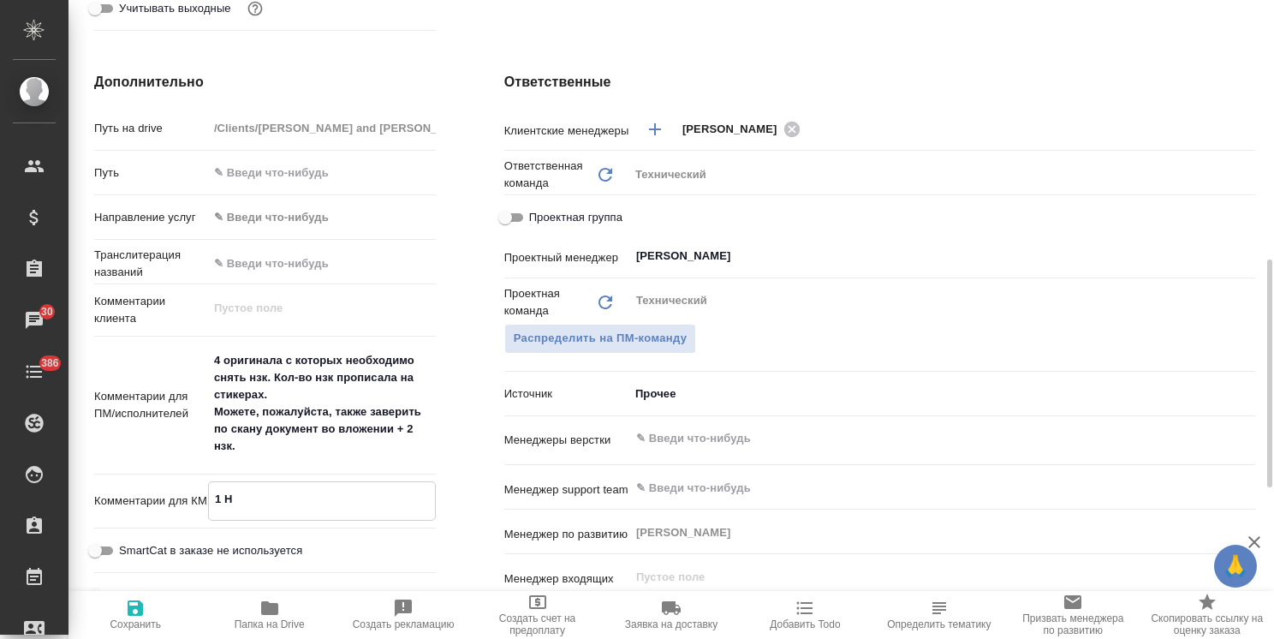
type textarea "x"
type textarea "1 Нщ"
type textarea "x"
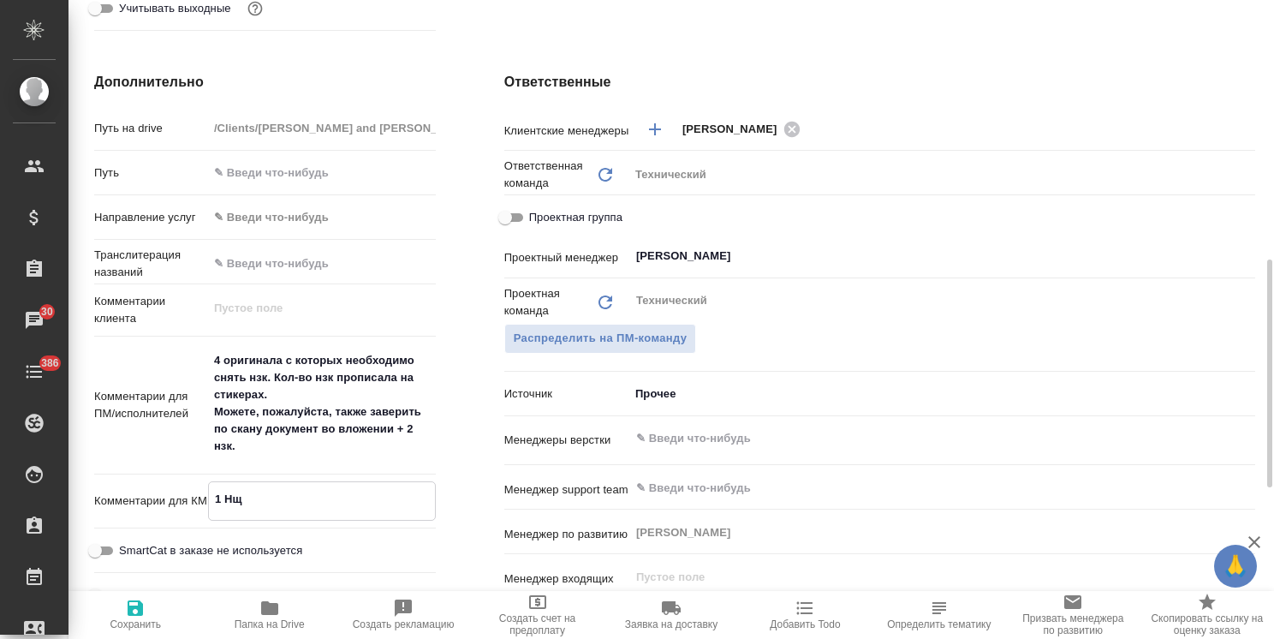
type textarea "x"
type textarea "1 Н"
type textarea "x"
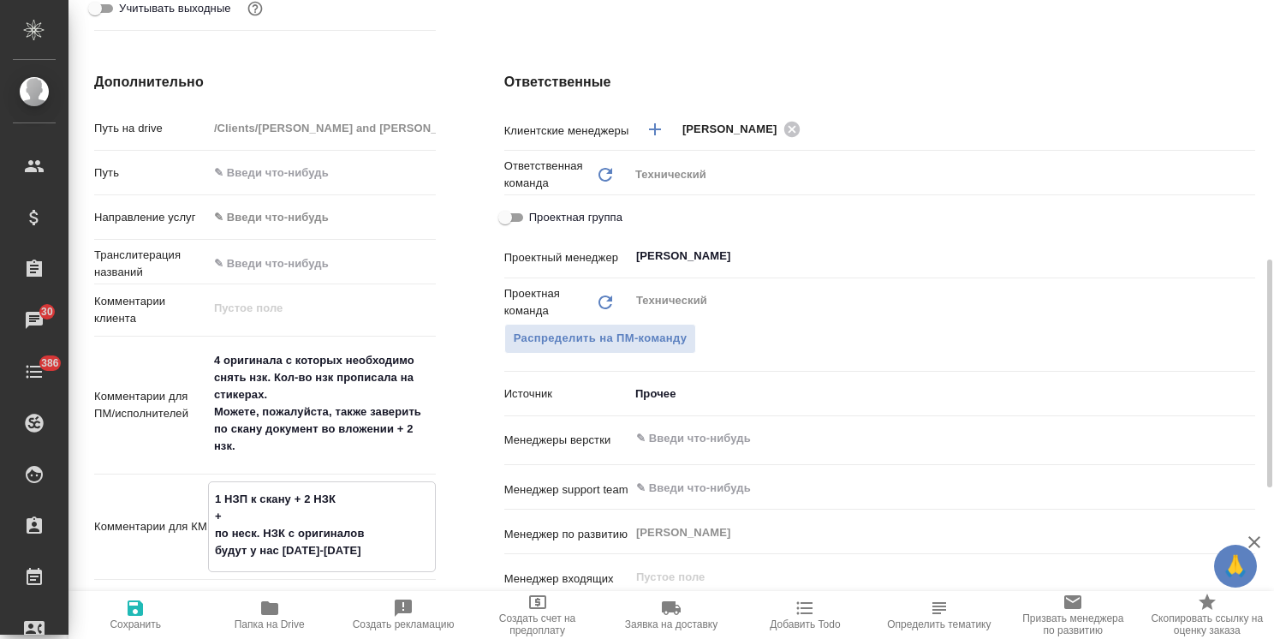
click at [140, 608] on icon "button" at bounding box center [135, 607] width 15 height 15
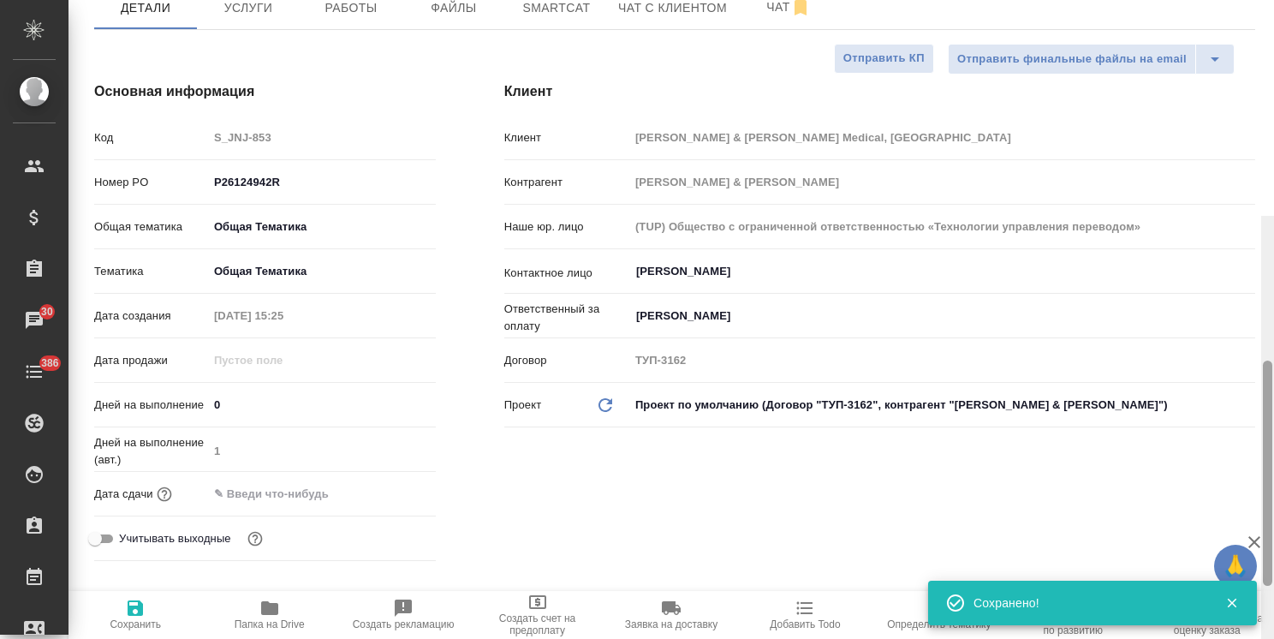
scroll to position [0, 0]
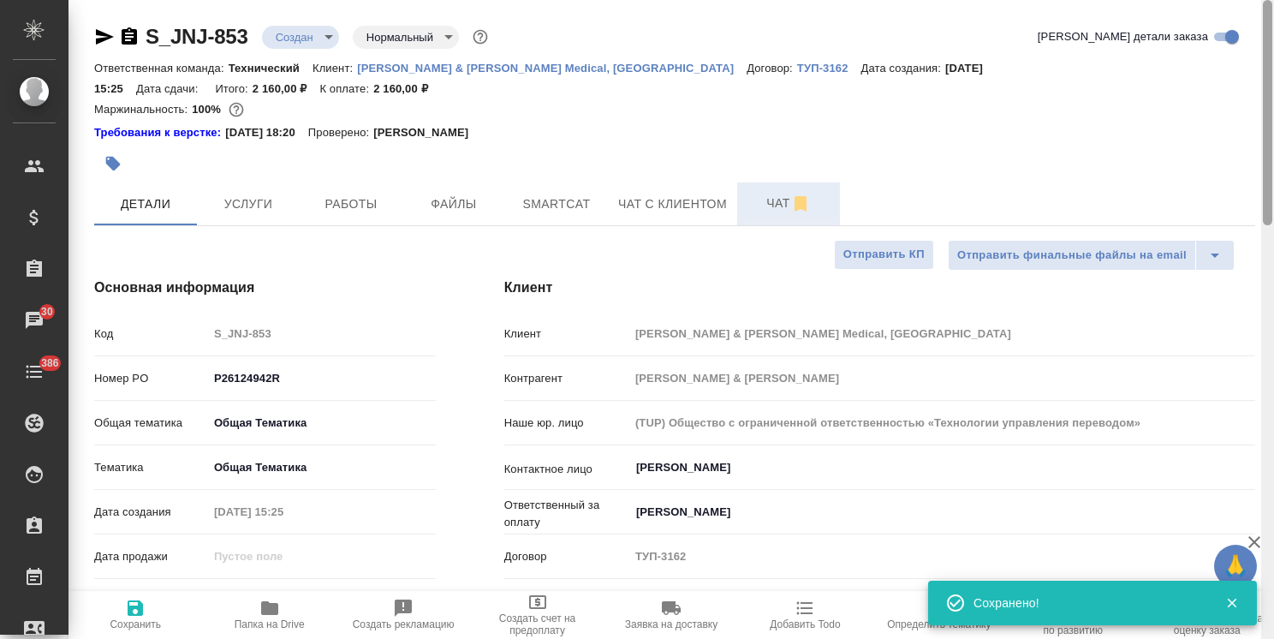
drag, startPoint x: 1268, startPoint y: 361, endPoint x: 839, endPoint y: 162, distance: 473.2
click at [1253, 84] on div "S_JNJ-853 Создан new Нормальный normal Кратко детали заказа Ответственная коман…" at bounding box center [672, 319] width 1206 height 639
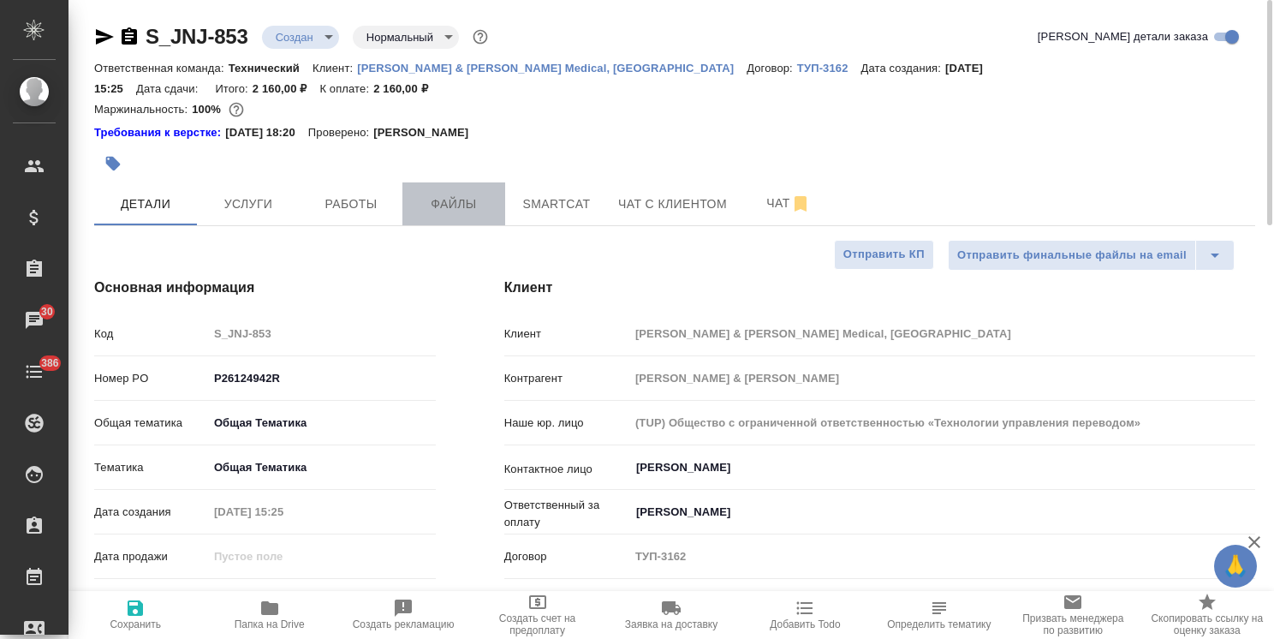
click at [449, 194] on span "Файлы" at bounding box center [454, 204] width 82 height 21
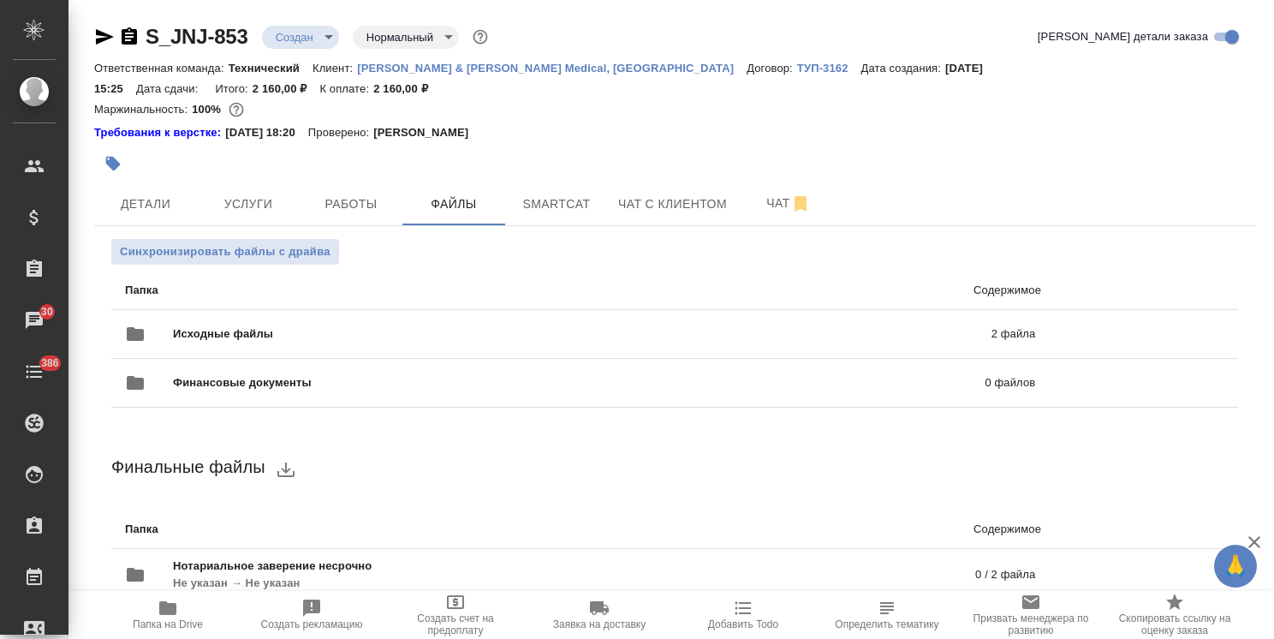
click at [188, 614] on span "Папка на Drive" at bounding box center [167, 614] width 123 height 33
drag, startPoint x: 258, startPoint y: 15, endPoint x: 110, endPoint y: 11, distance: 147.3
click at [110, 11] on div "S_JNJ-853 Создан new Нормальный normal Кратко детали заказа Ответственная коман…" at bounding box center [675, 358] width 1180 height 717
copy link "S_JNJ-853"
click at [158, 194] on span "Детали" at bounding box center [145, 204] width 82 height 21
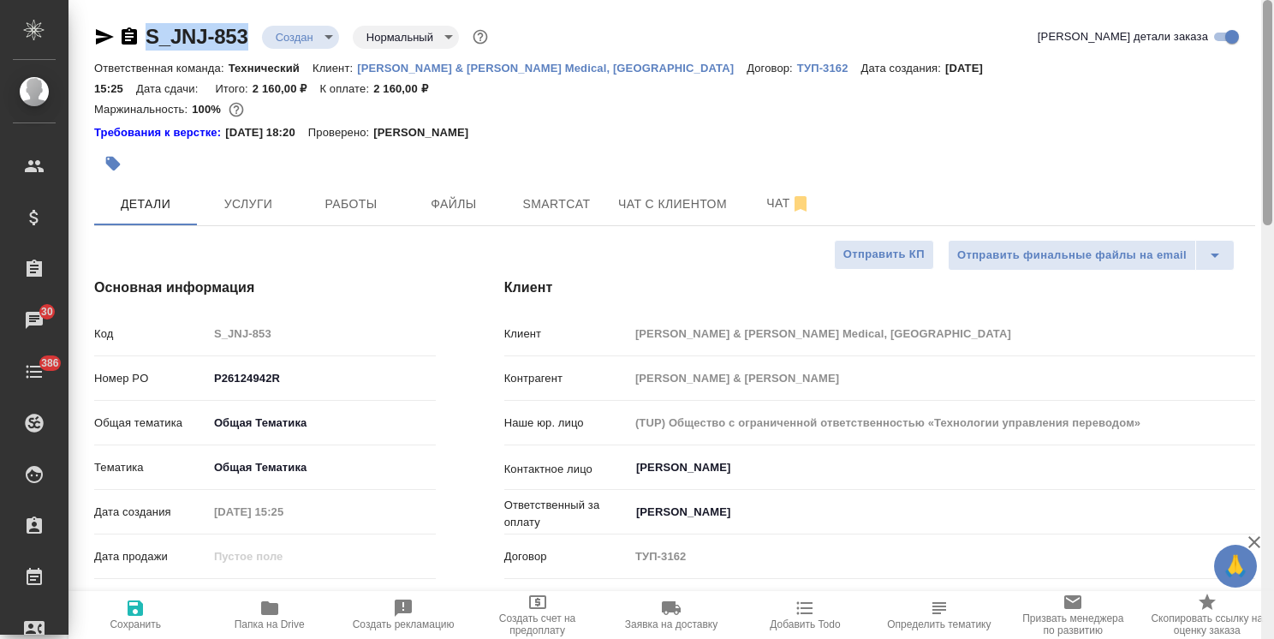
drag, startPoint x: 1267, startPoint y: 375, endPoint x: 1192, endPoint y: 130, distance: 256.3
click at [1265, 110] on div at bounding box center [1267, 112] width 9 height 225
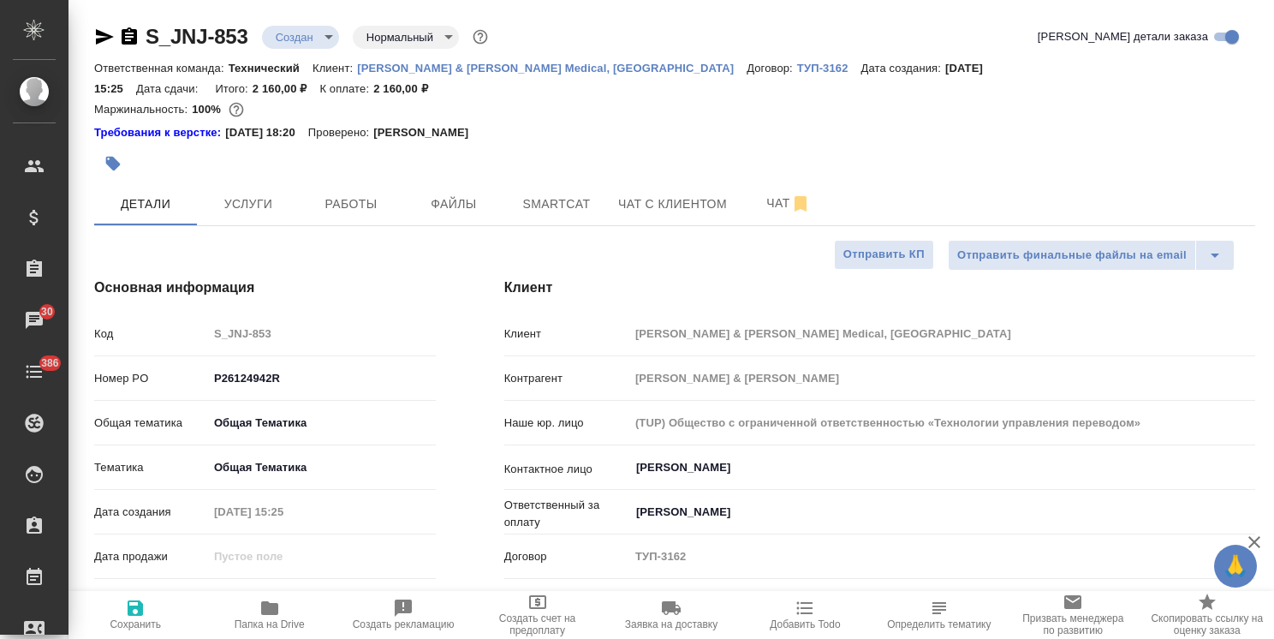
click at [623, 145] on div at bounding box center [481, 164] width 774 height 38
drag, startPoint x: 253, startPoint y: 17, endPoint x: 124, endPoint y: 12, distance: 129.4
copy link "S_JNJ-853"
click at [397, 67] on p "[PERSON_NAME] & [PERSON_NAME] Medical, [GEOGRAPHIC_DATA]" at bounding box center [552, 68] width 390 height 13
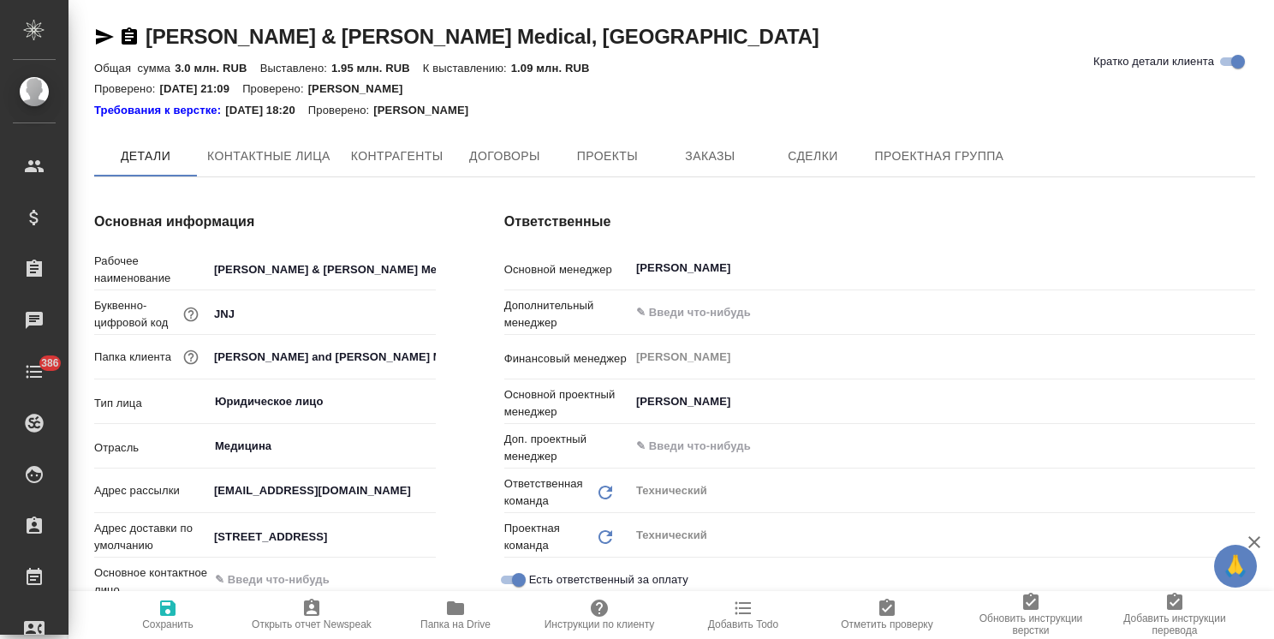
type textarea "x"
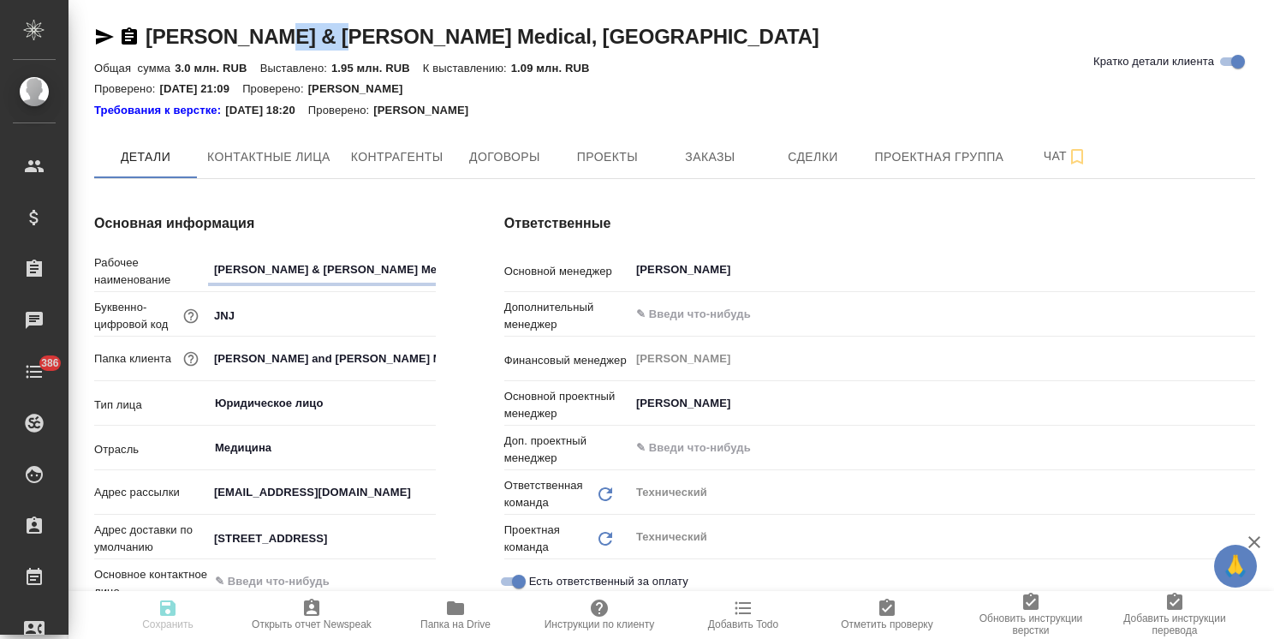
type textarea "x"
drag, startPoint x: 337, startPoint y: 21, endPoint x: 140, endPoint y: 13, distance: 197.2
copy link "[PERSON_NAME] & [PERSON_NAME]"
type textarea "x"
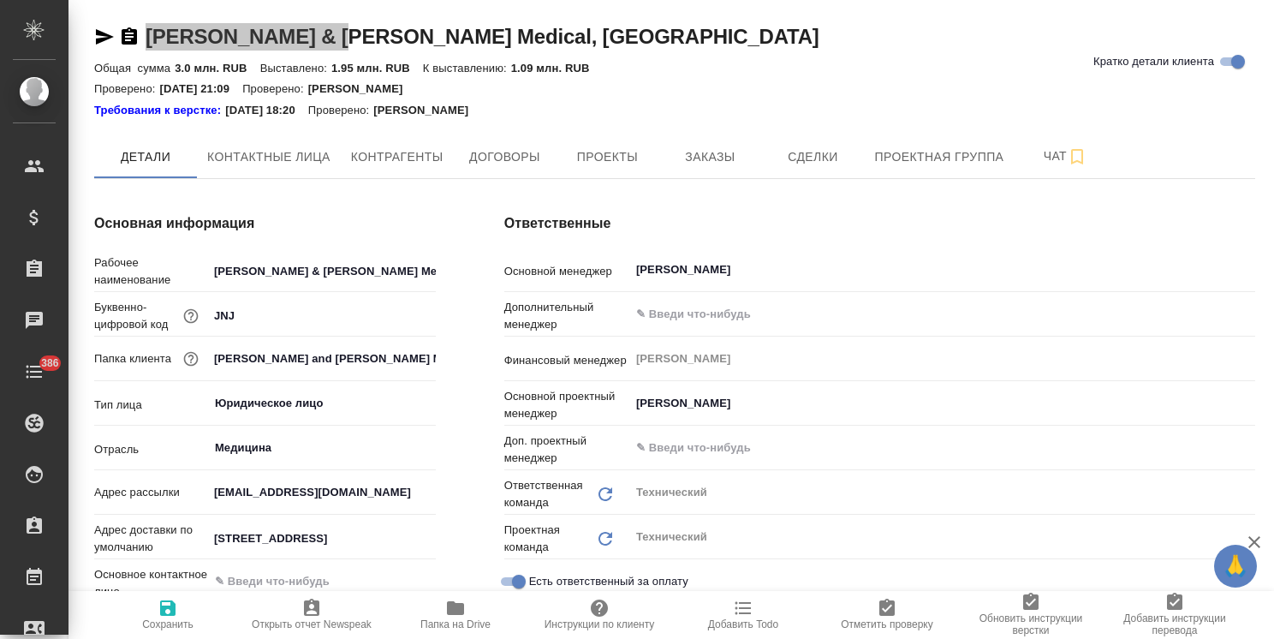
type textarea "x"
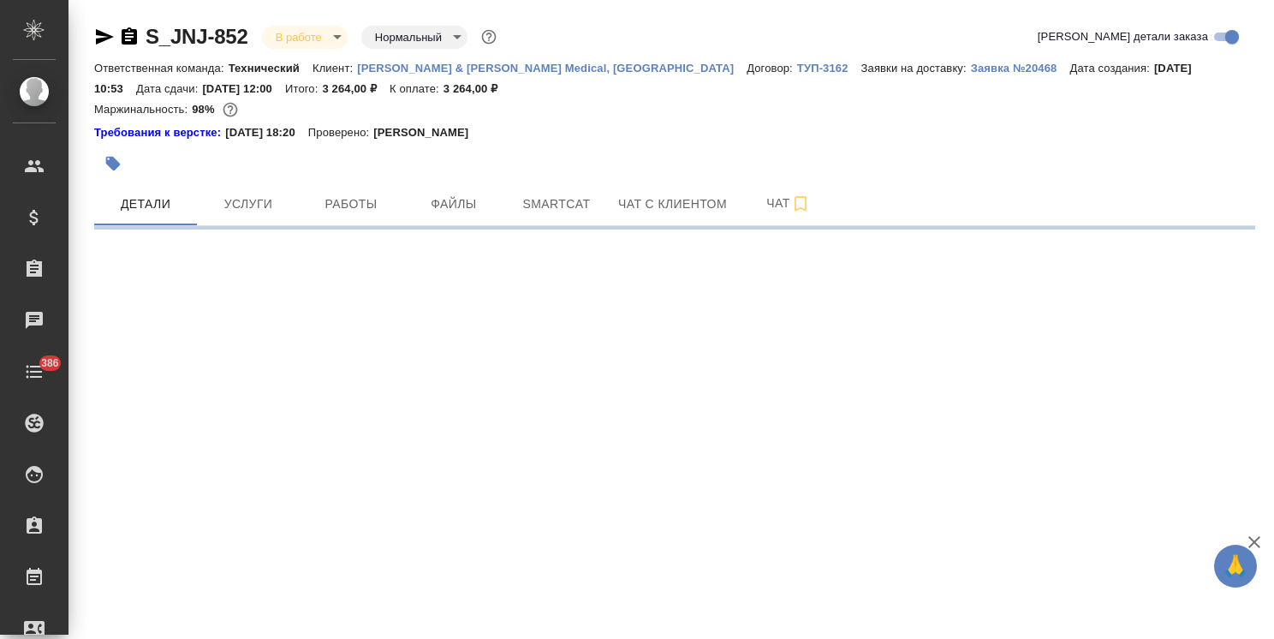
select select "RU"
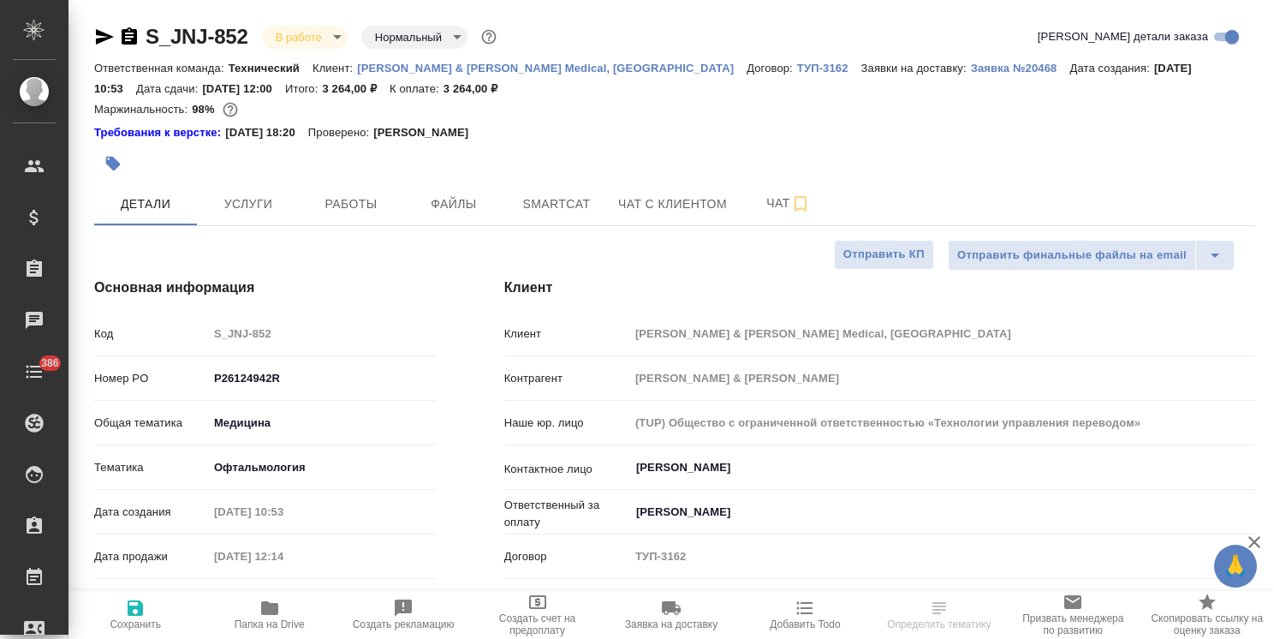
type textarea "x"
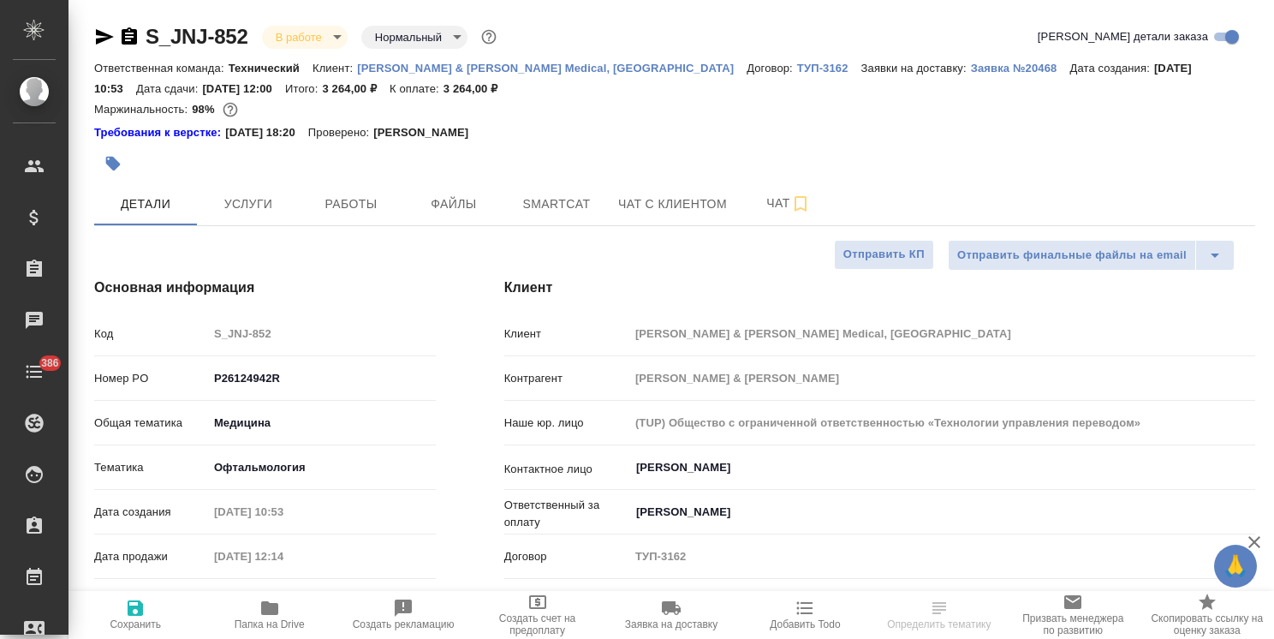
type textarea "x"
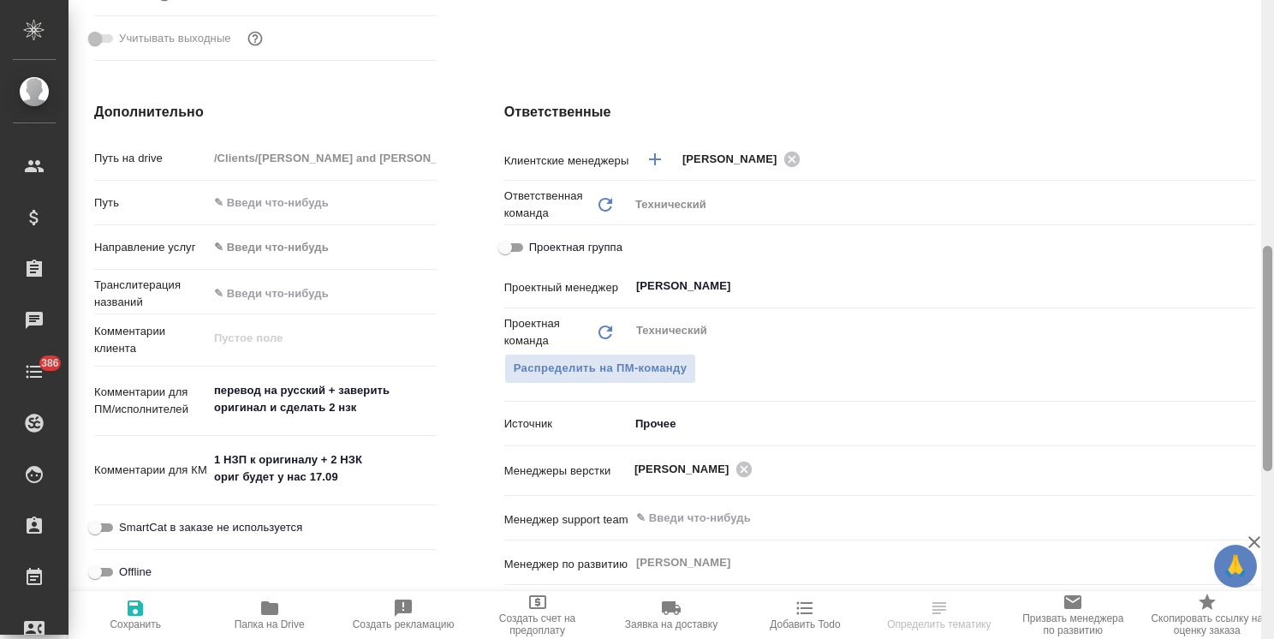
scroll to position [699, 0]
drag, startPoint x: 1265, startPoint y: 190, endPoint x: 1267, endPoint y: 438, distance: 247.5
click at [1267, 438] on div at bounding box center [1267, 359] width 9 height 225
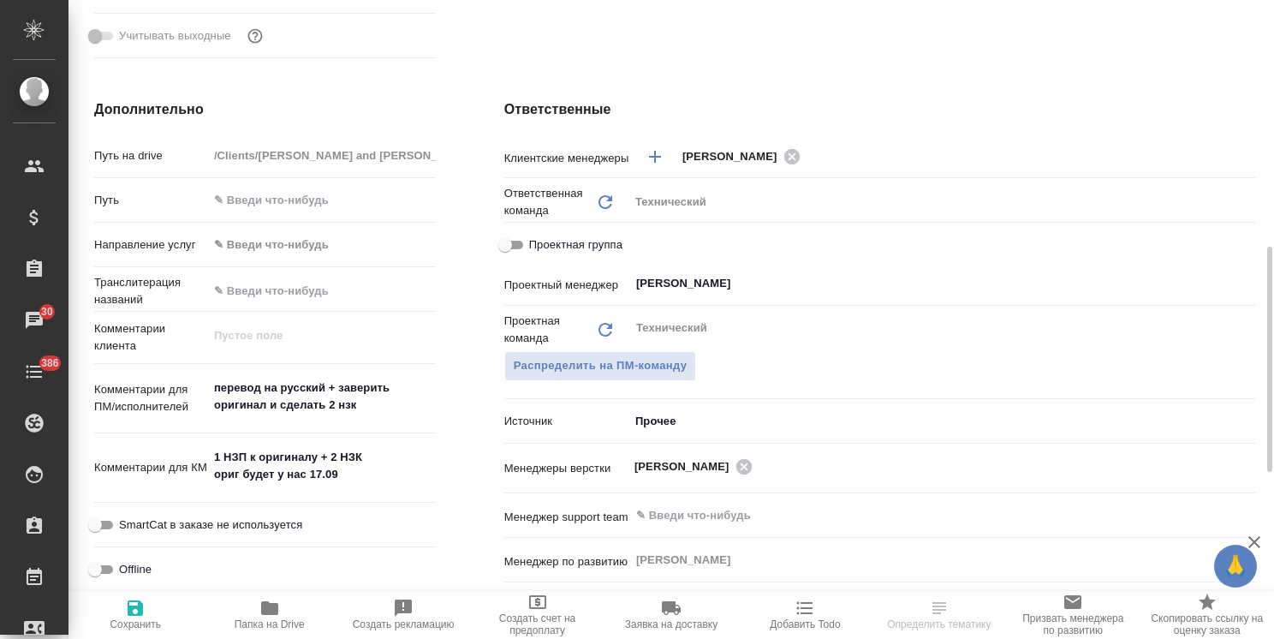
type textarea "x"
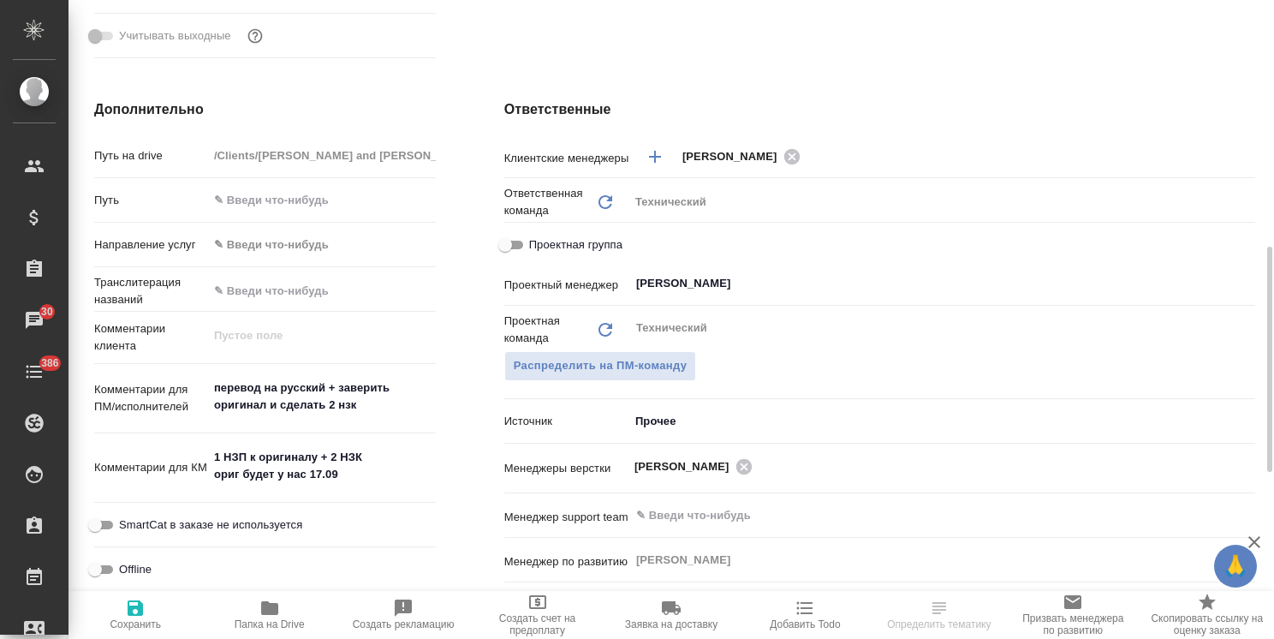
type textarea "x"
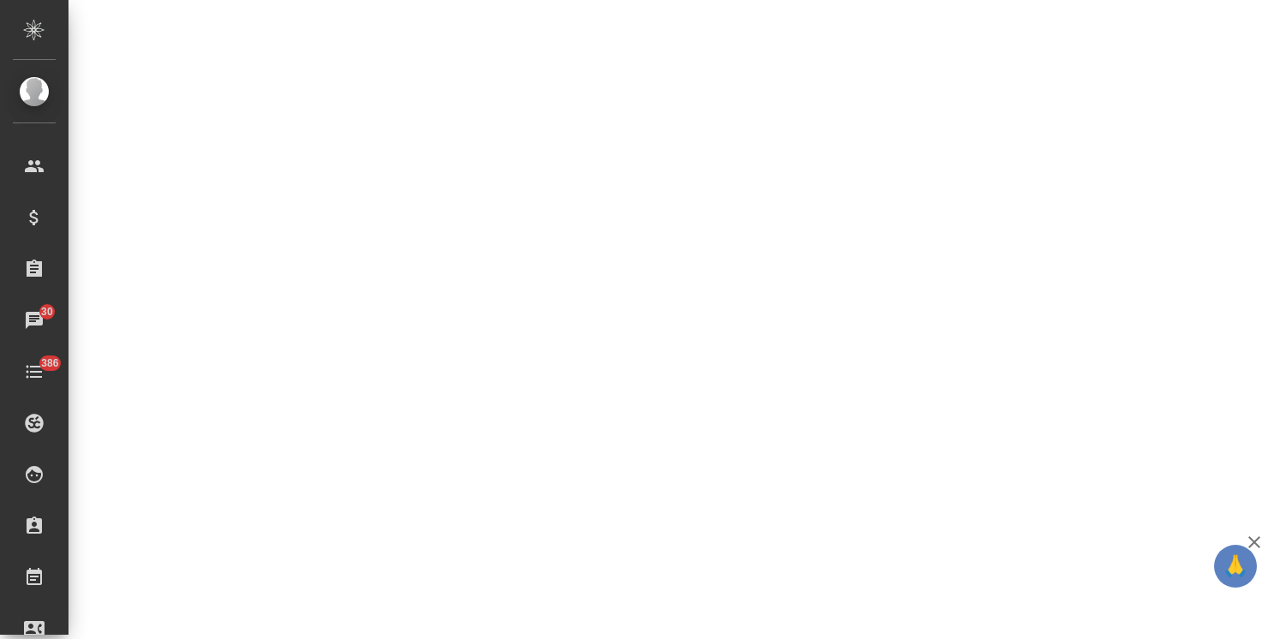
select select "RU"
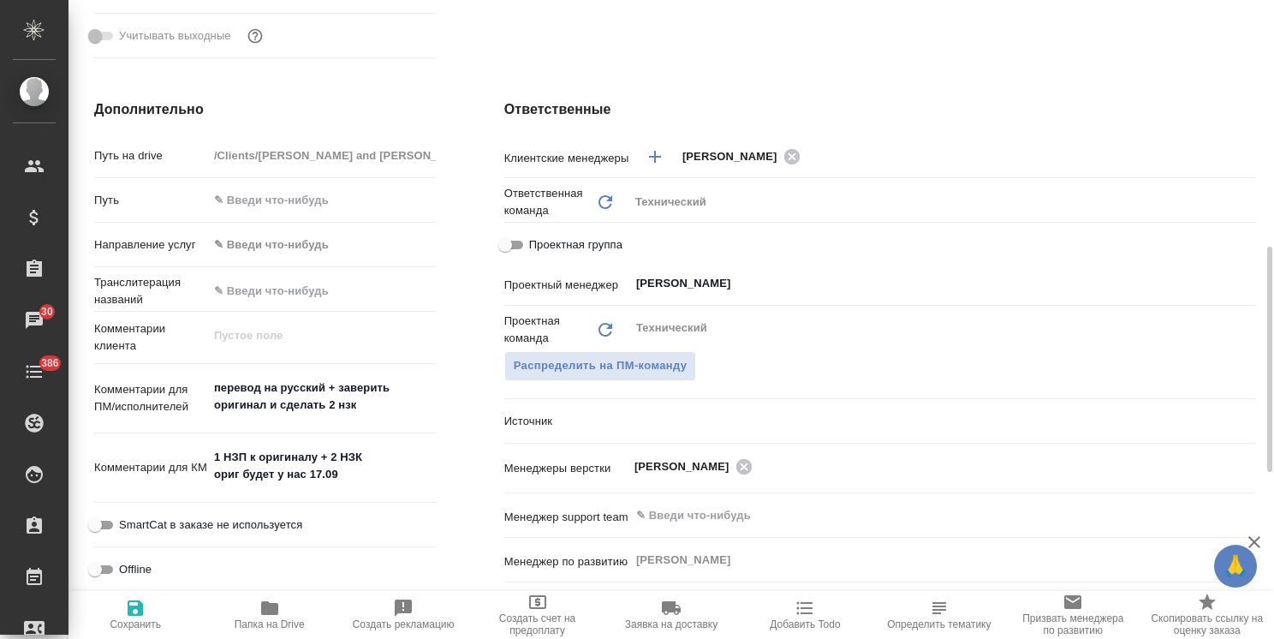
type textarea "x"
drag, startPoint x: 213, startPoint y: 450, endPoint x: 384, endPoint y: 454, distance: 170.5
click at [384, 454] on textarea "1 НЗП к оригиналу + 2 НЗК ориг будет у нас 17.09" at bounding box center [322, 467] width 226 height 46
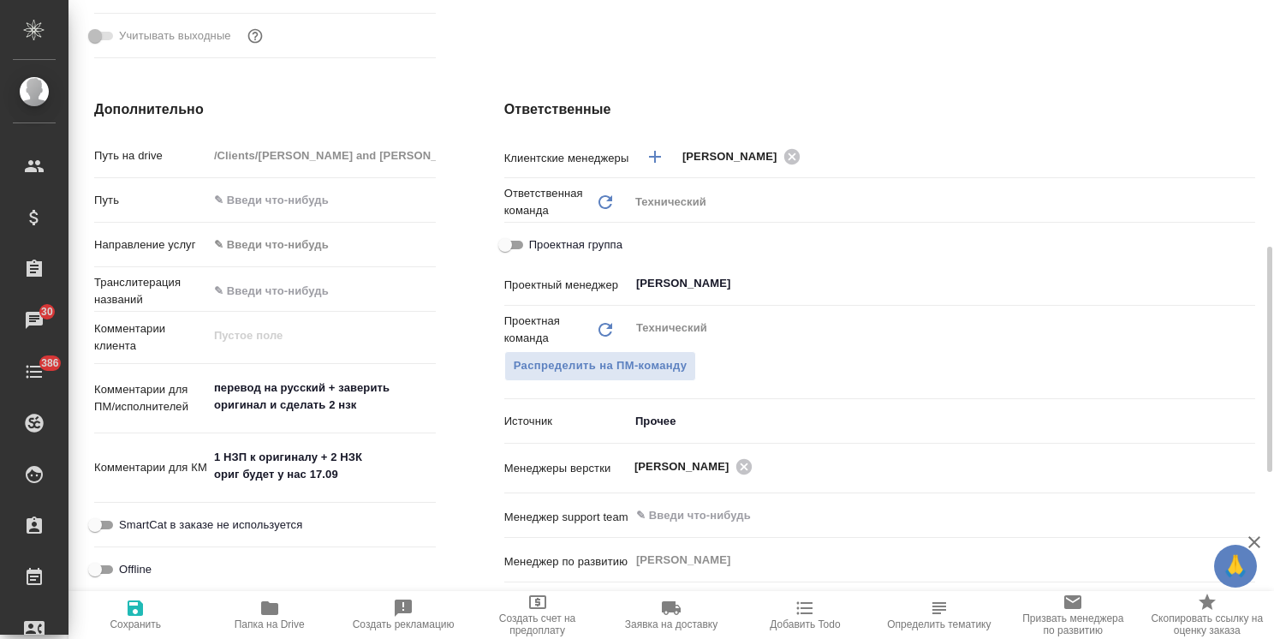
type textarea "x"
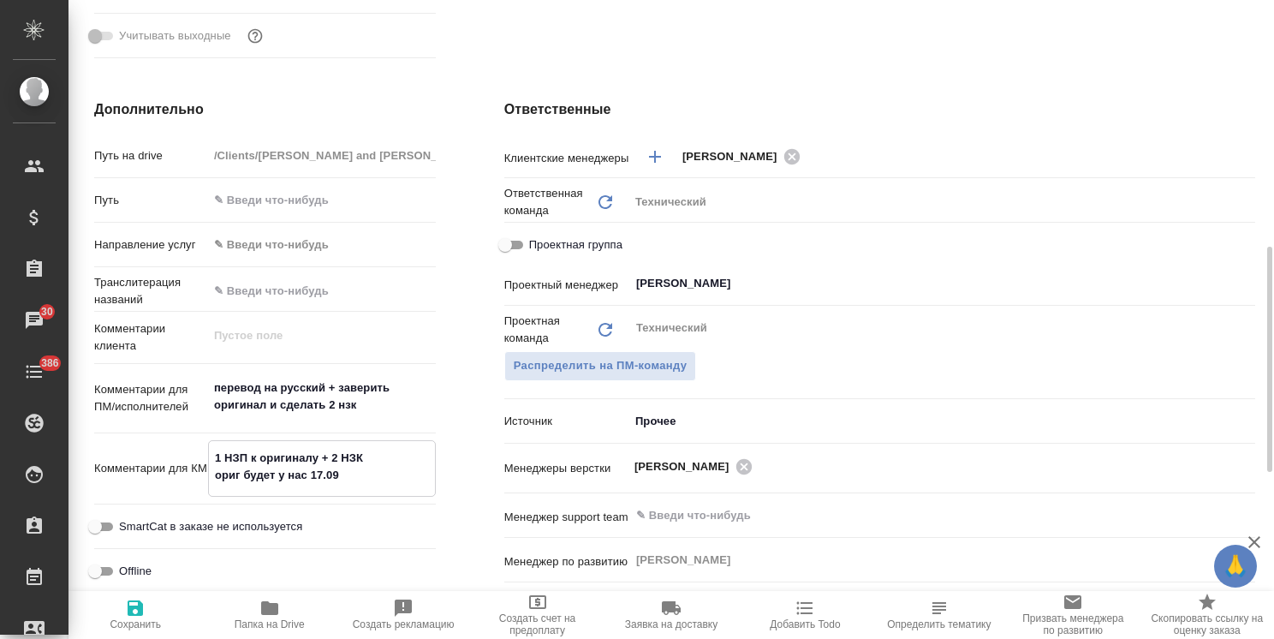
type textarea "x"
click at [262, 615] on icon "button" at bounding box center [269, 608] width 17 height 14
type textarea "x"
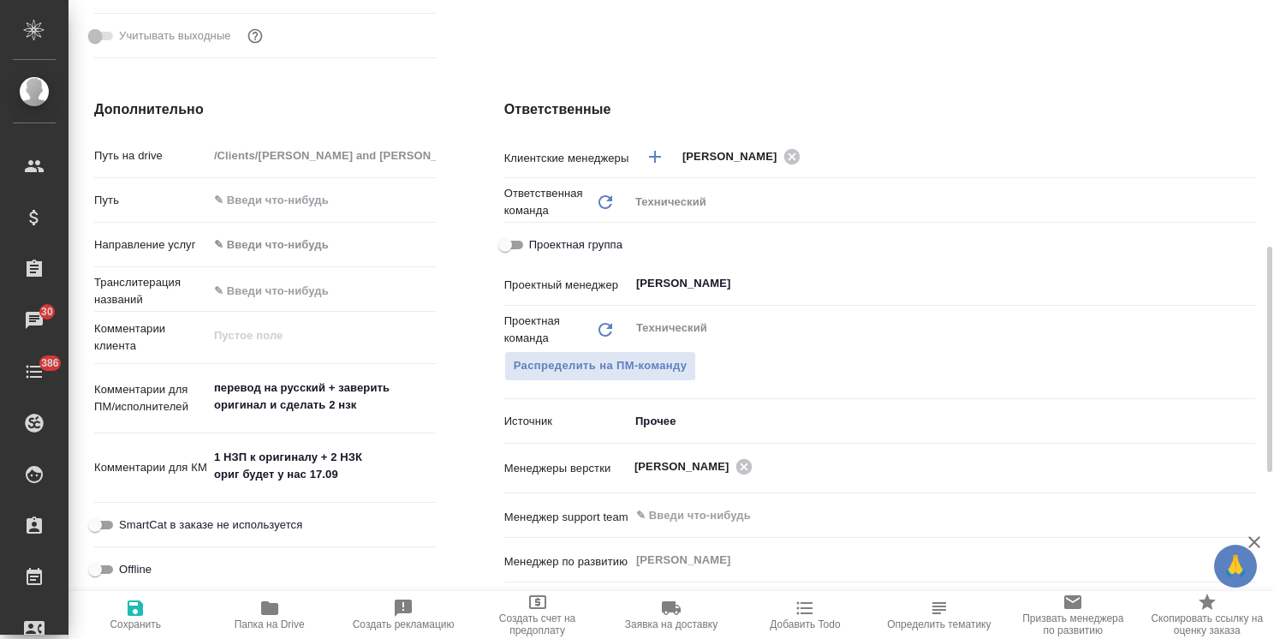
type textarea "x"
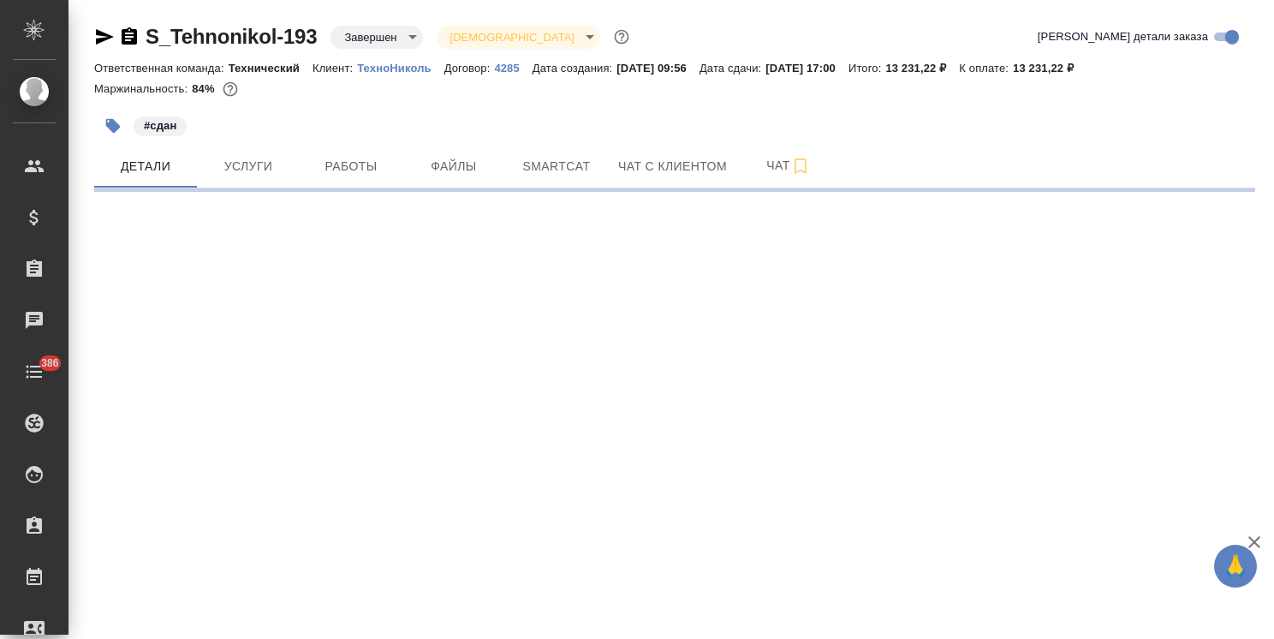
select select "RU"
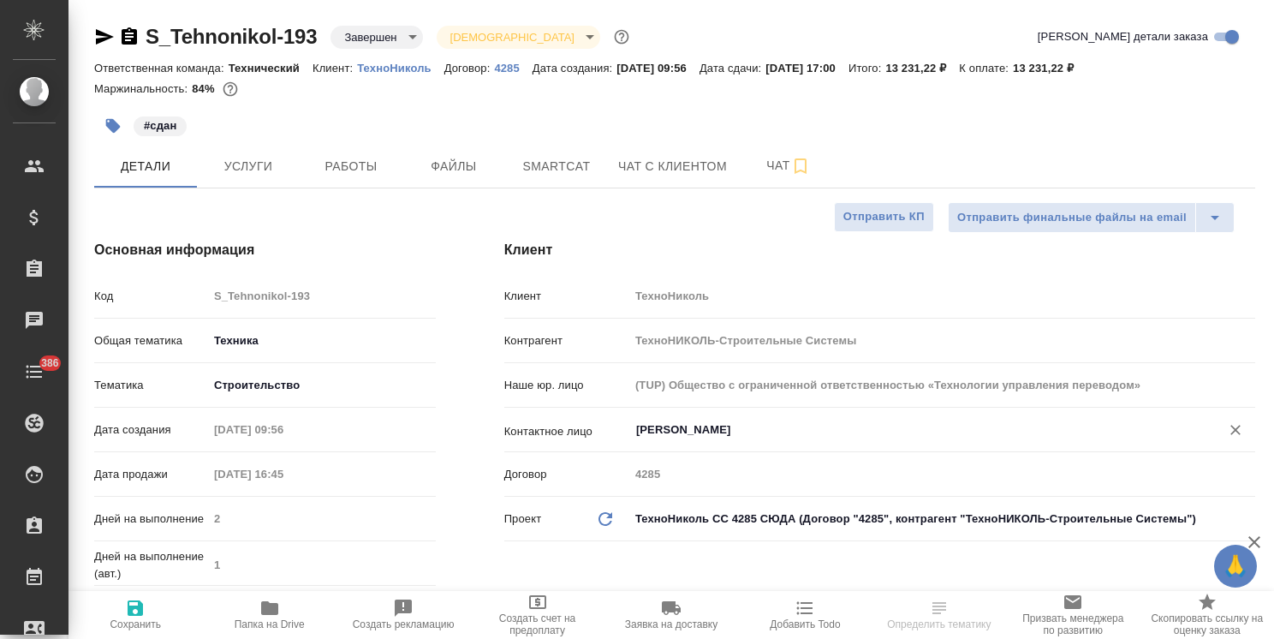
type textarea "x"
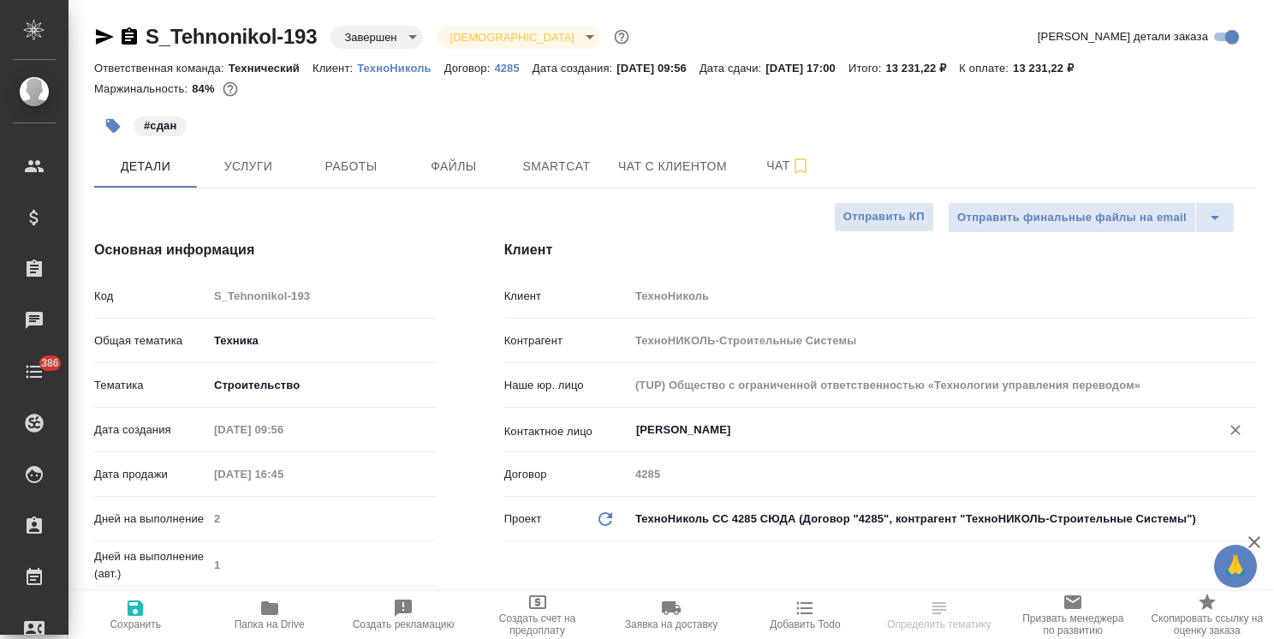
type textarea "x"
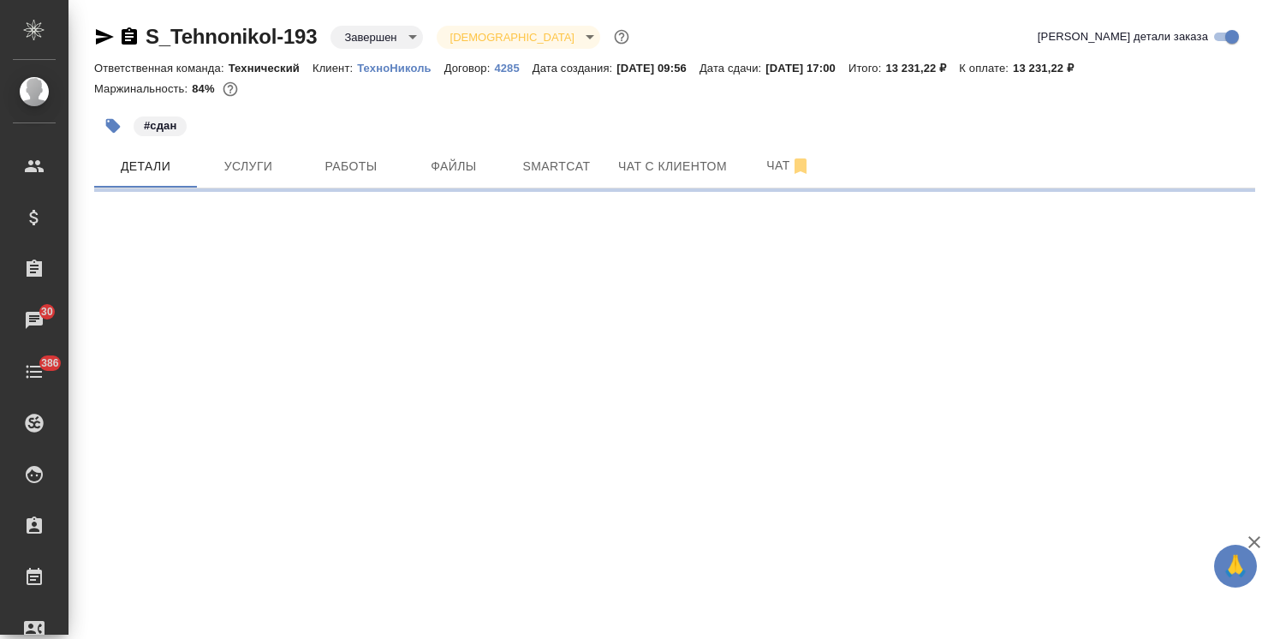
select select "RU"
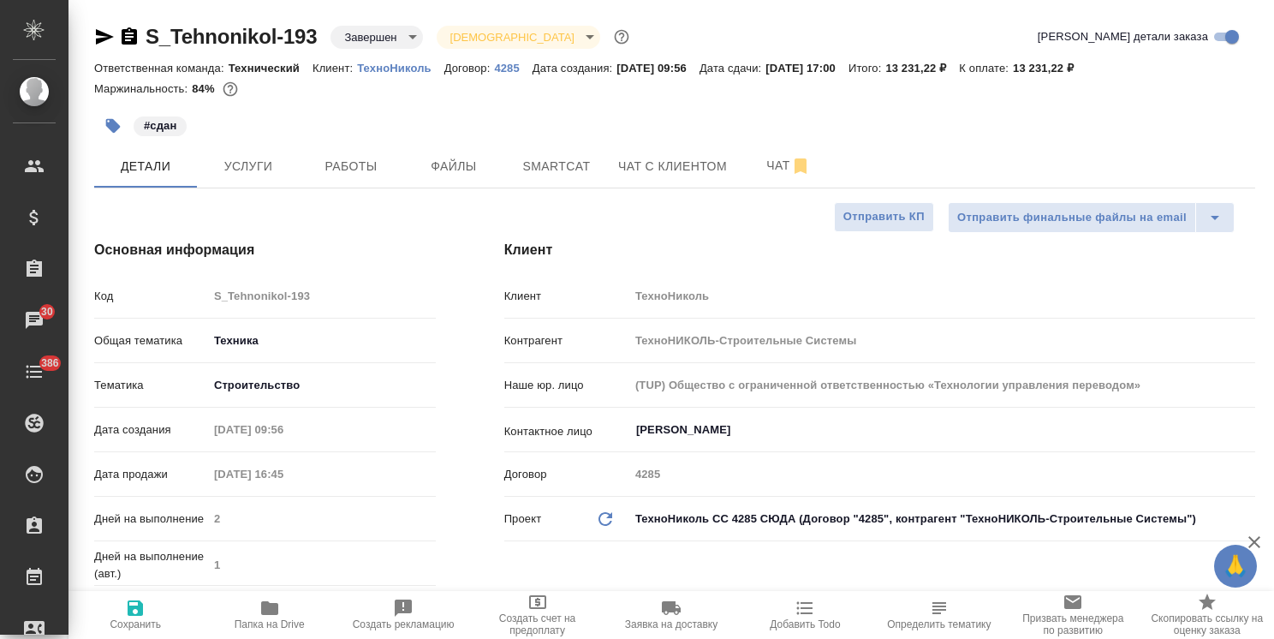
type textarea "x"
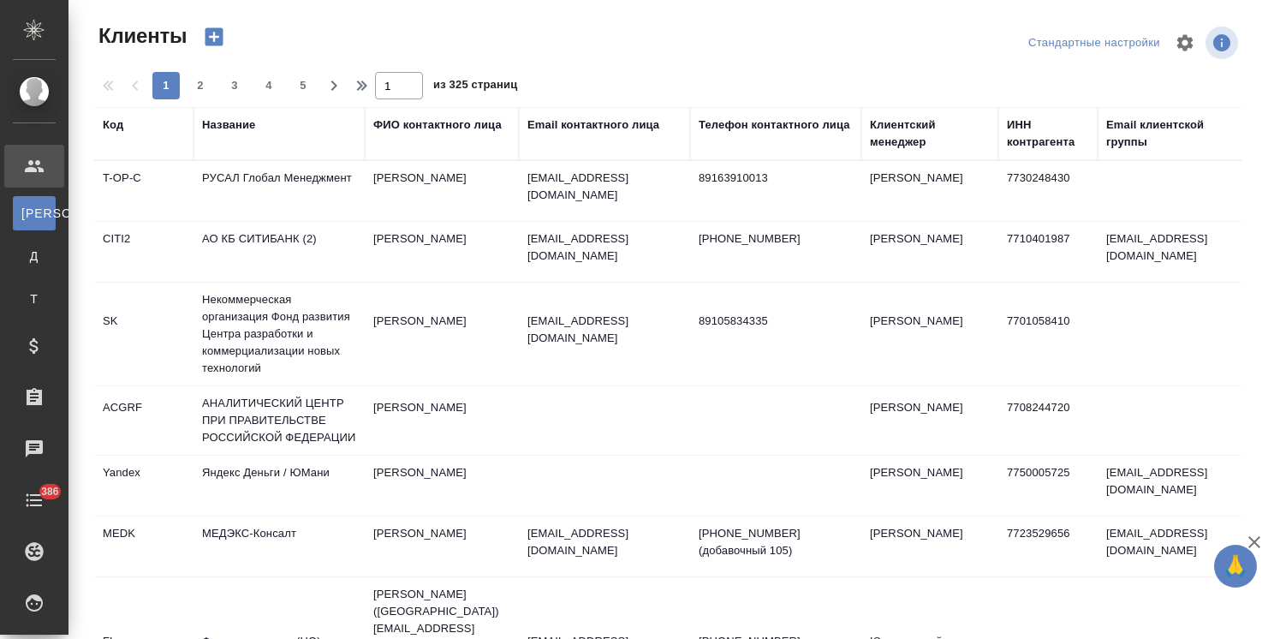
select select "RU"
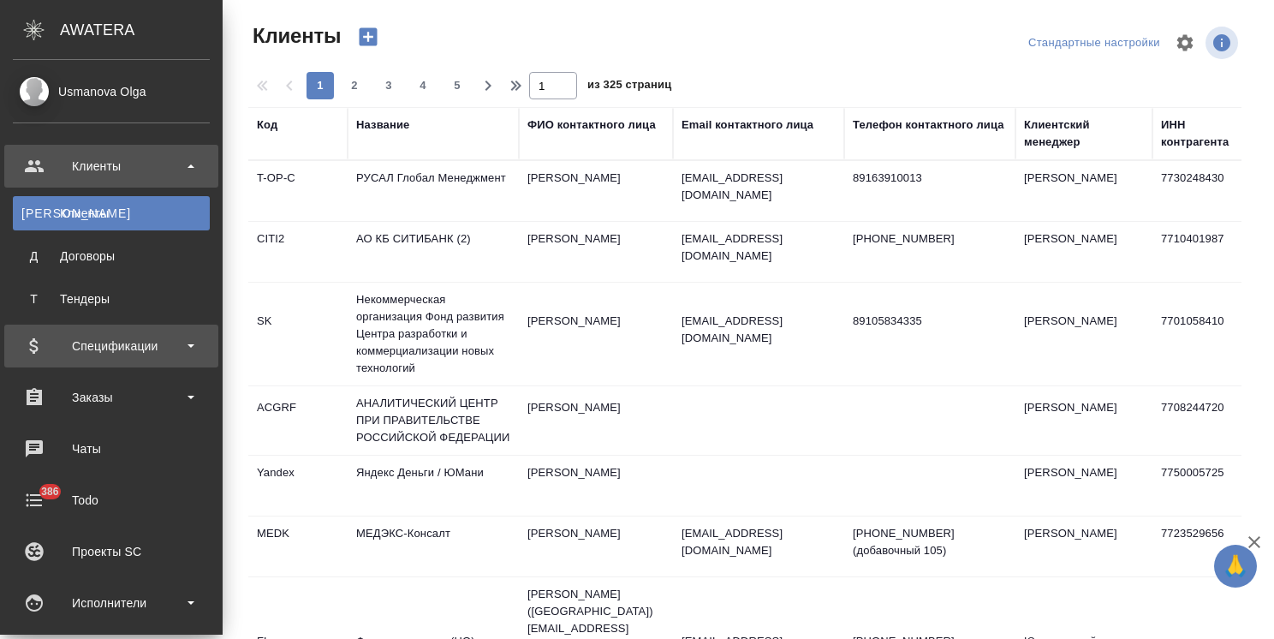
click at [135, 350] on div "Спецификации" at bounding box center [111, 346] width 197 height 26
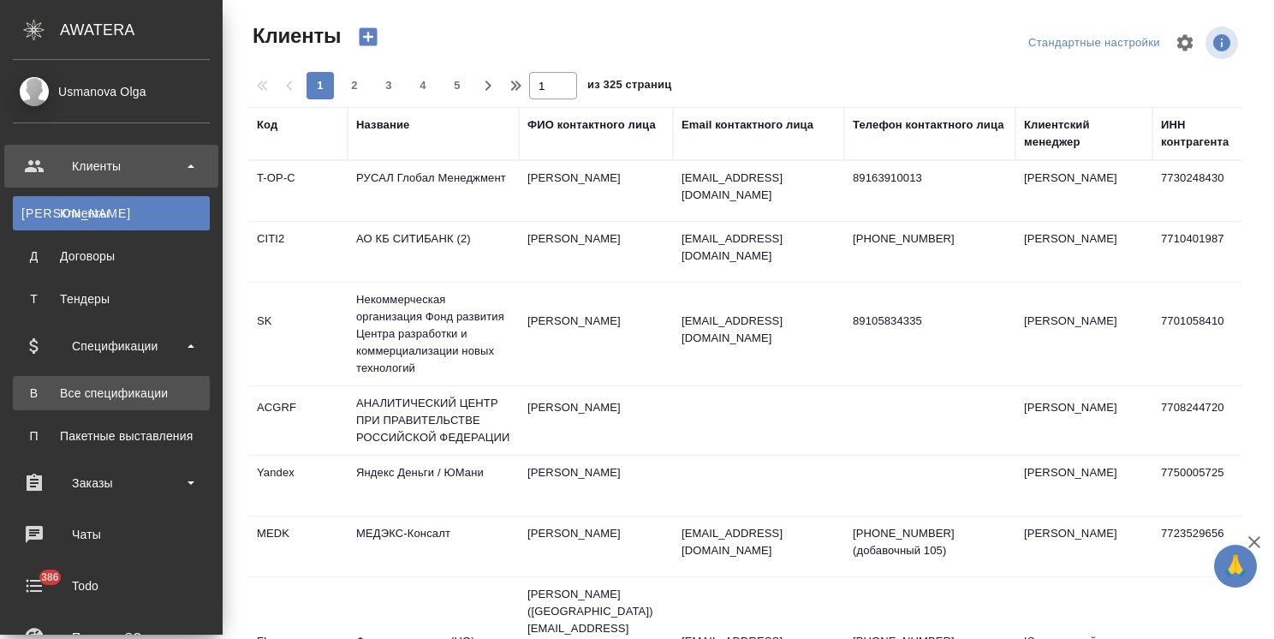
click at [104, 392] on div "Все спецификации" at bounding box center [111, 393] width 180 height 17
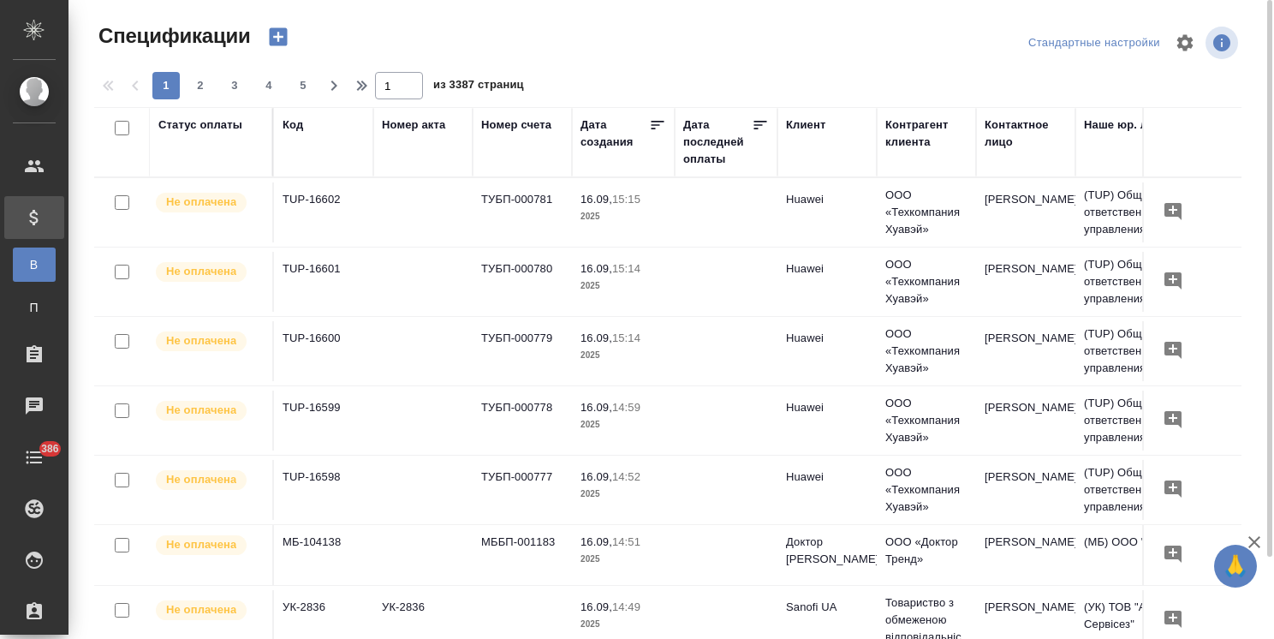
click at [277, 37] on icon "button" at bounding box center [278, 37] width 24 height 24
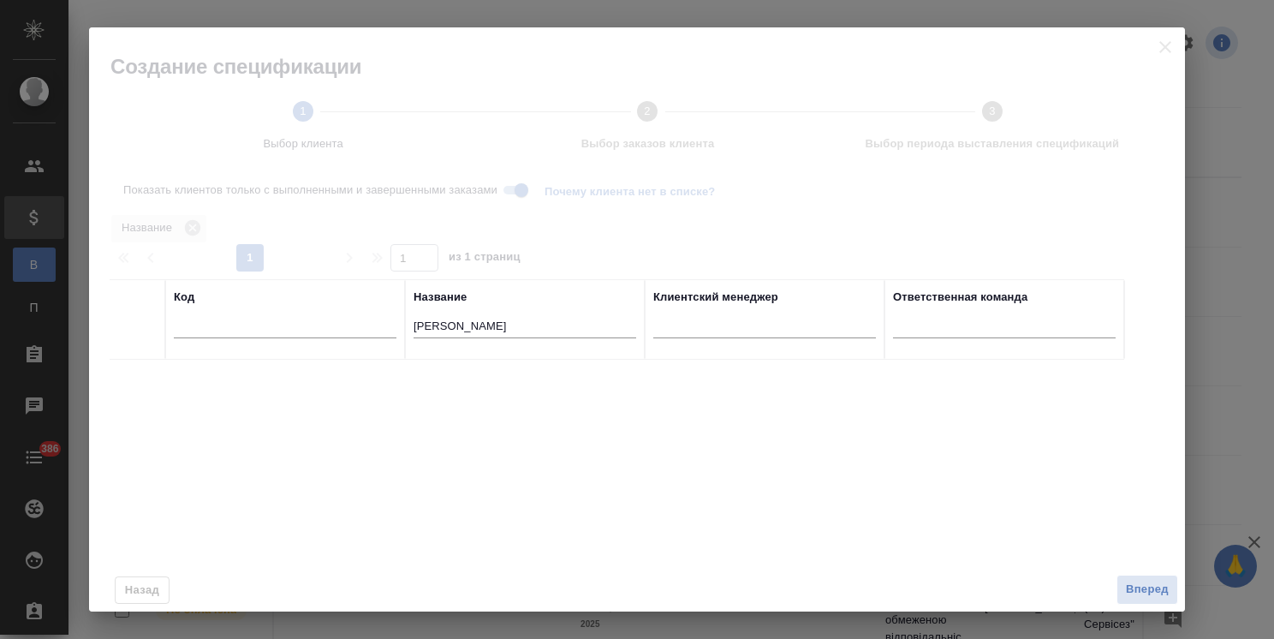
click at [305, 327] on tr "Код Название john Клиентский менеджер Ответственная команда" at bounding box center [617, 319] width 1015 height 80
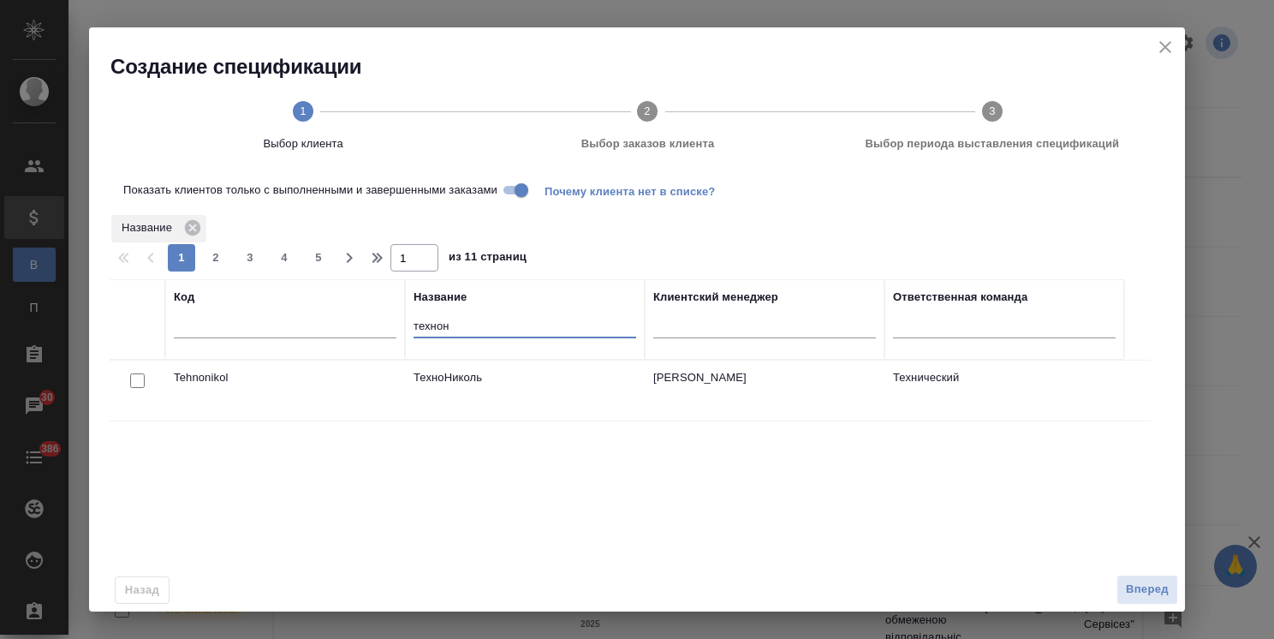
type input "технон"
click at [134, 382] on input "checkbox" at bounding box center [137, 380] width 15 height 15
checkbox input "true"
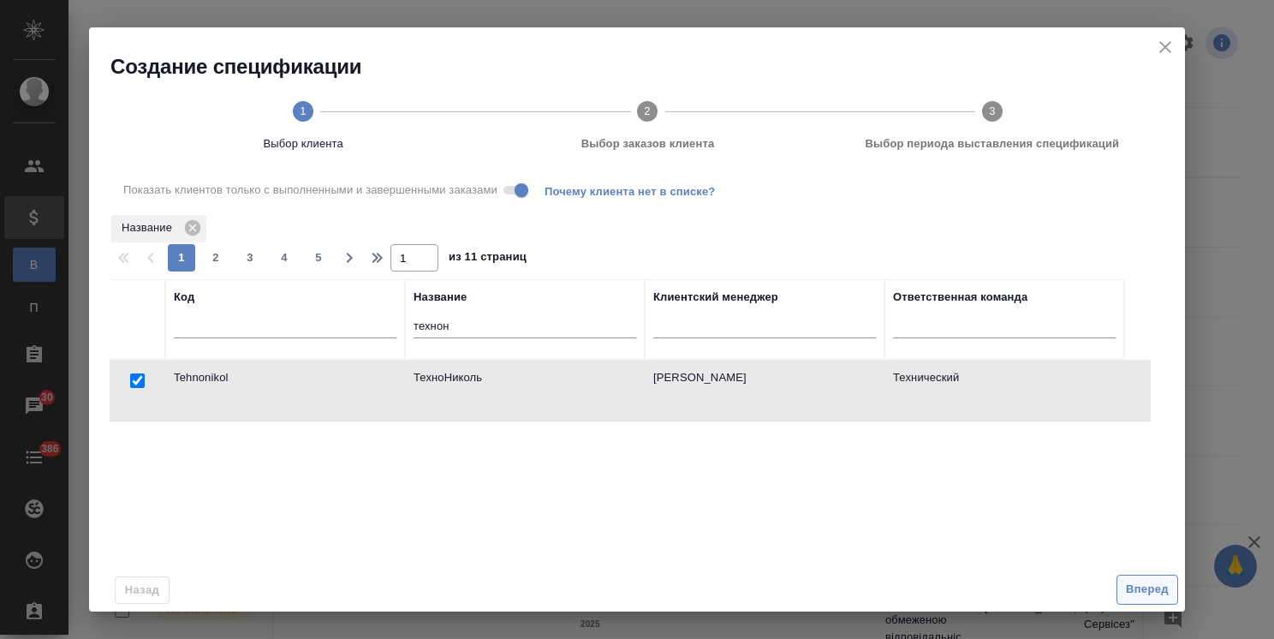
click at [1142, 587] on span "Вперед" at bounding box center [1147, 590] width 43 height 20
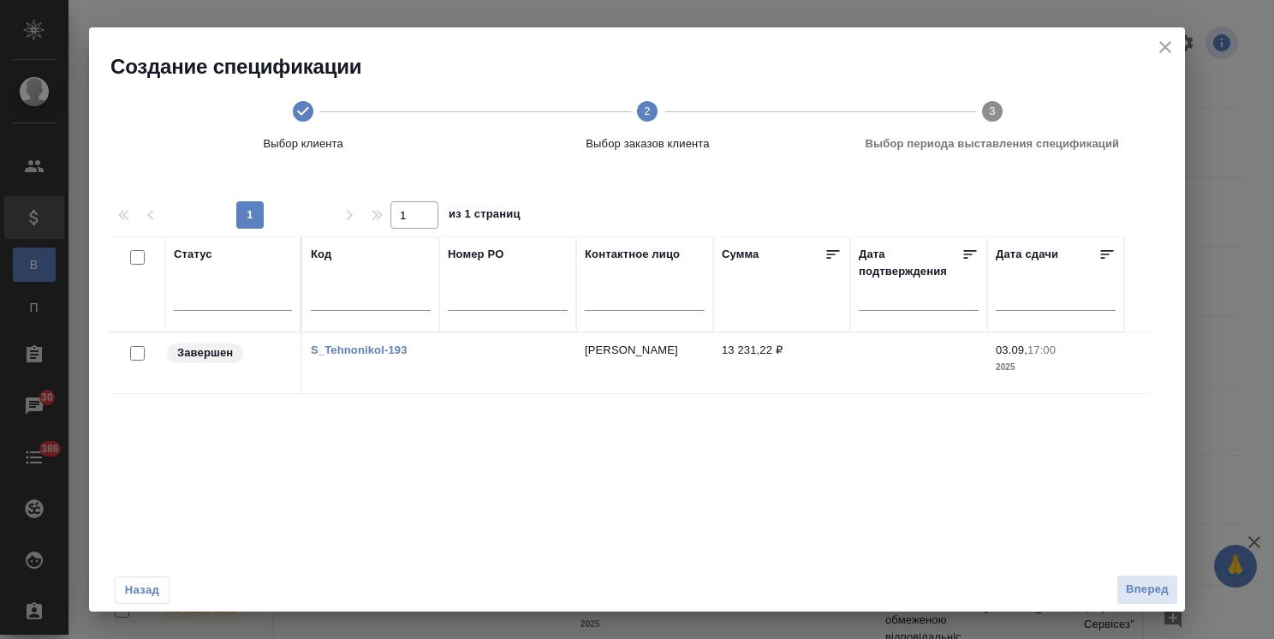
click at [141, 349] on input "checkbox" at bounding box center [137, 353] width 15 height 15
checkbox input "true"
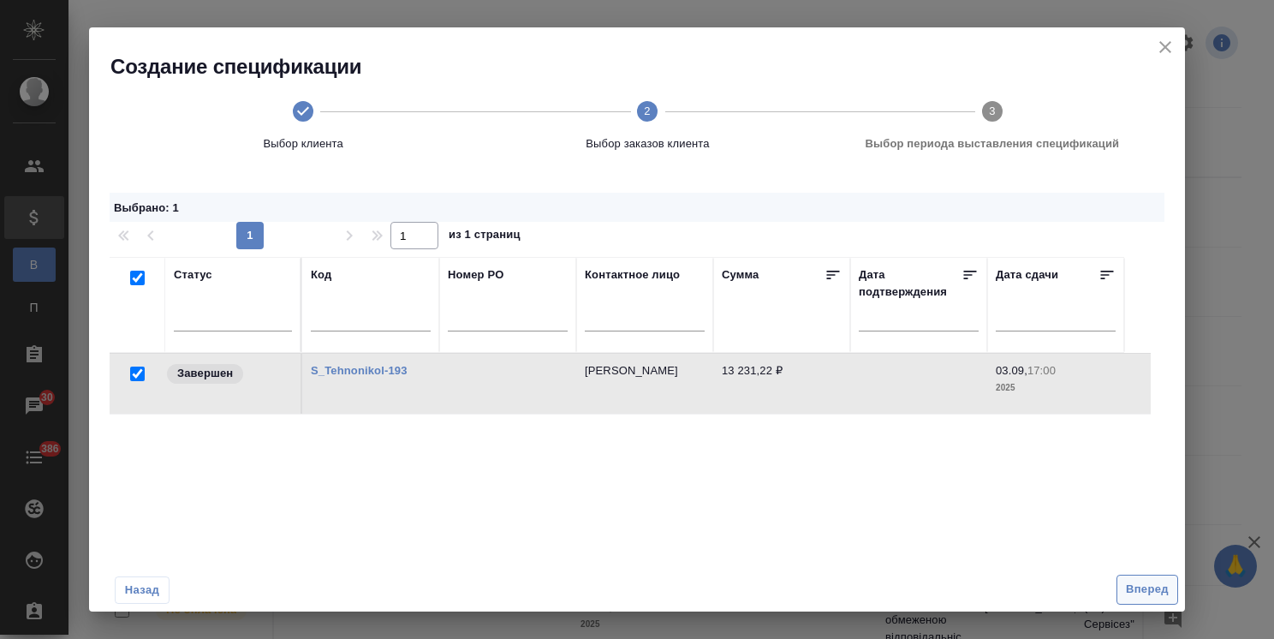
click at [1157, 594] on span "Вперед" at bounding box center [1147, 590] width 43 height 20
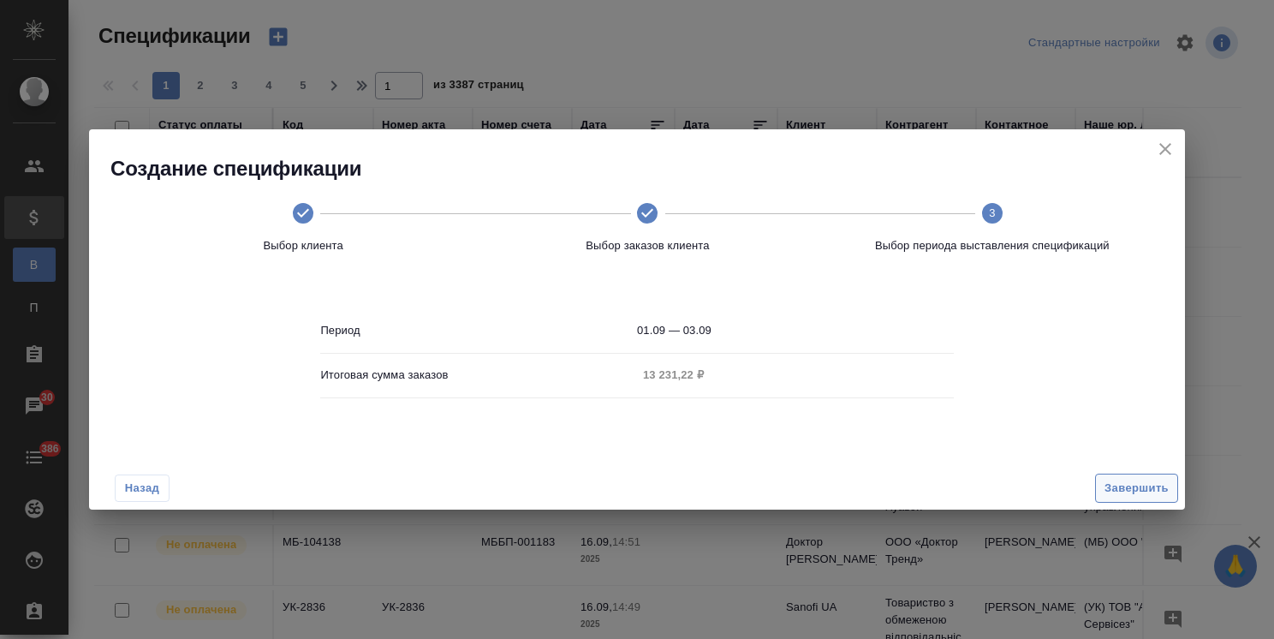
click at [1139, 488] on span "Завершить" at bounding box center [1137, 489] width 64 height 20
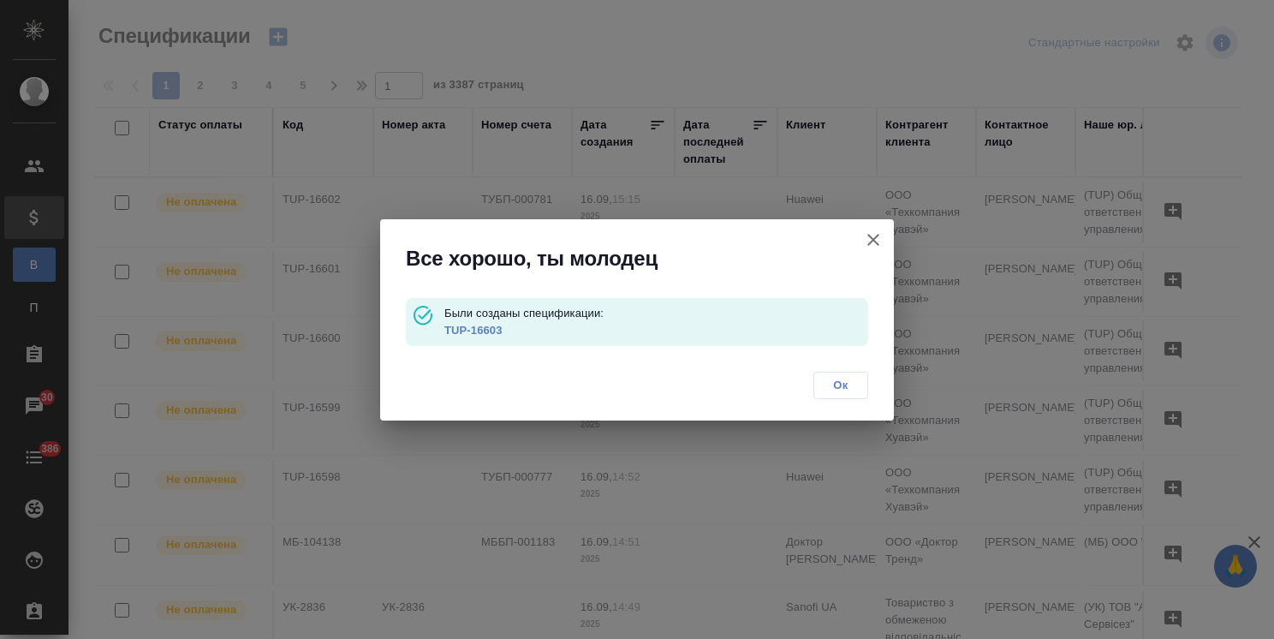
click at [479, 329] on link "TUP-16603" at bounding box center [473, 330] width 58 height 13
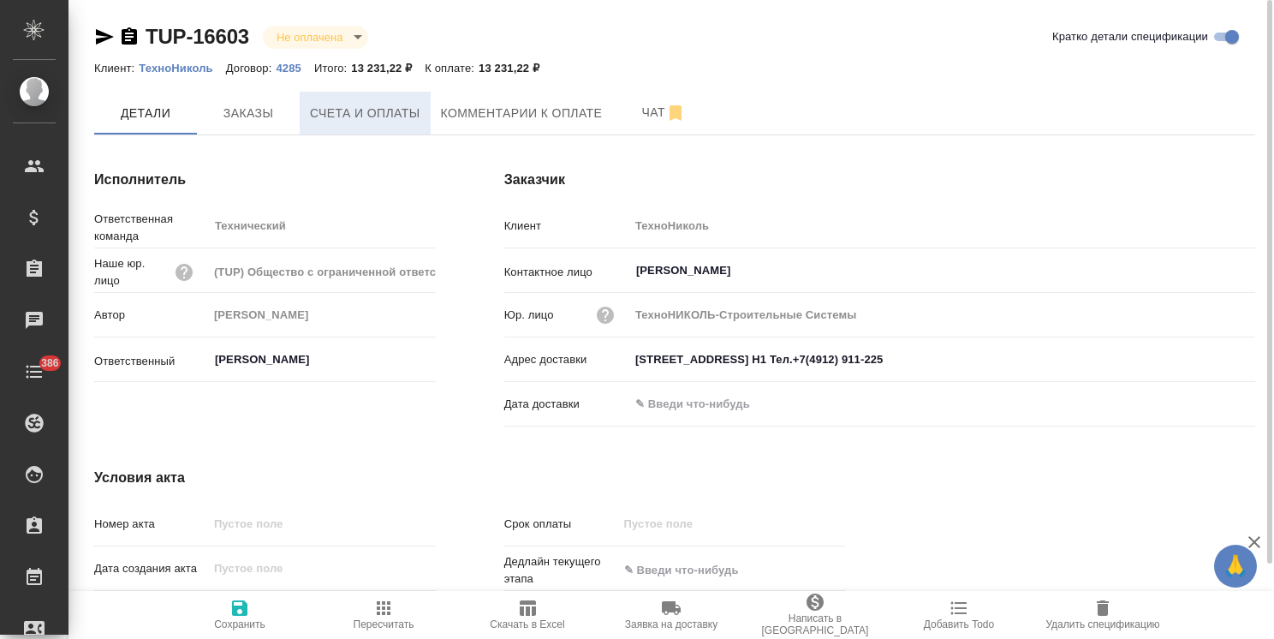
click at [398, 122] on span "Счета и оплаты" at bounding box center [365, 113] width 110 height 21
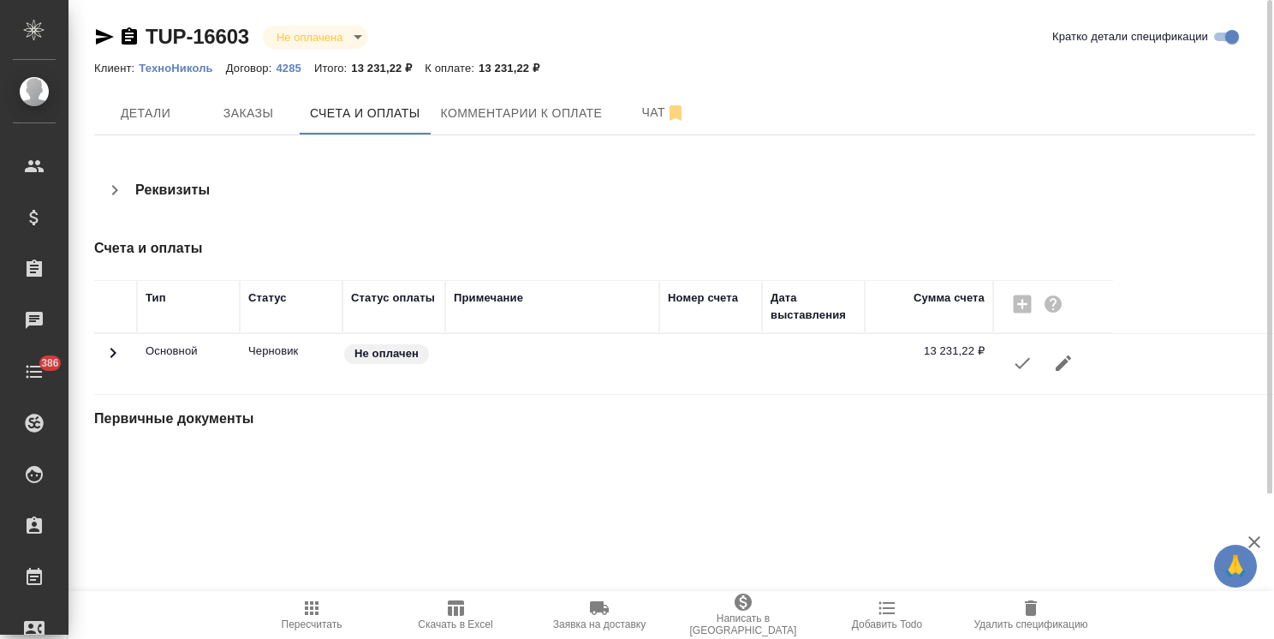
click at [1017, 372] on icon "button" at bounding box center [1022, 363] width 21 height 21
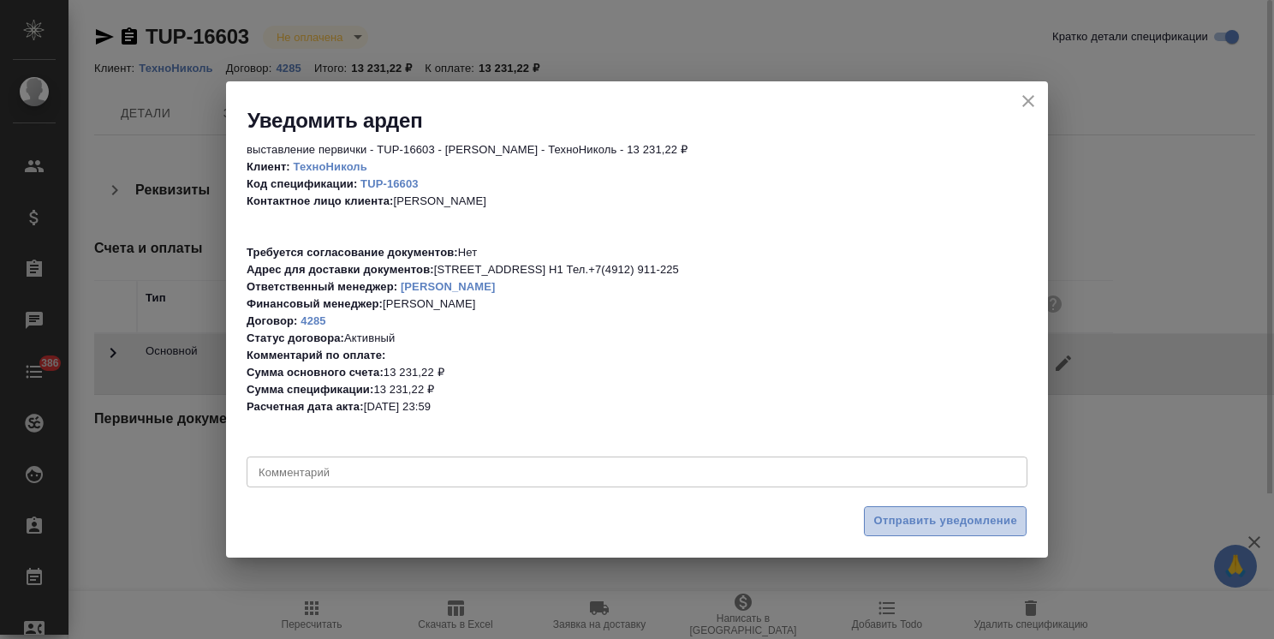
click at [919, 526] on span "Отправить уведомление" at bounding box center [946, 521] width 144 height 20
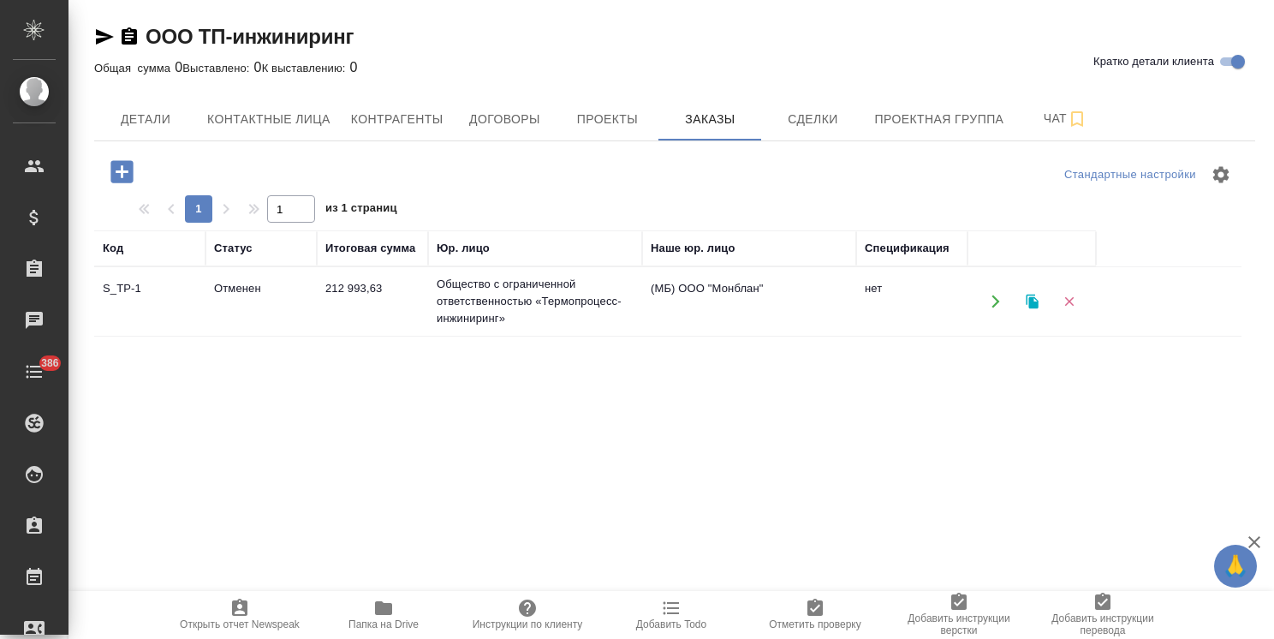
click at [126, 175] on icon "button" at bounding box center [121, 171] width 22 height 22
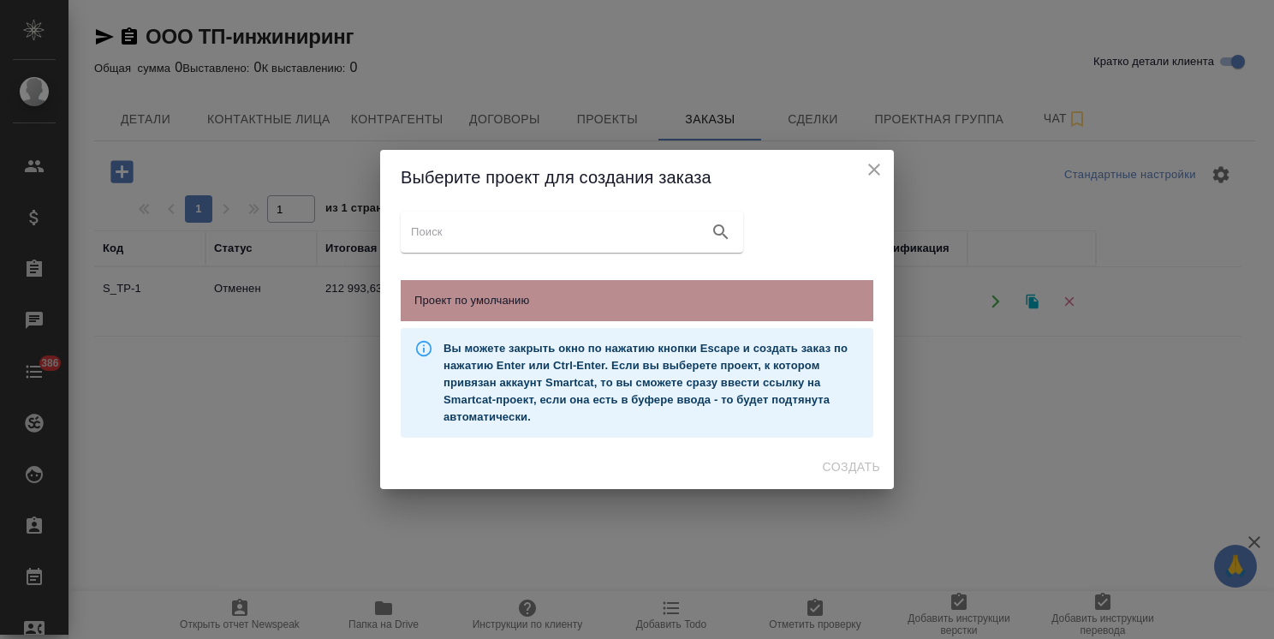
click at [586, 295] on span "Проект по умолчанию" at bounding box center [636, 300] width 445 height 17
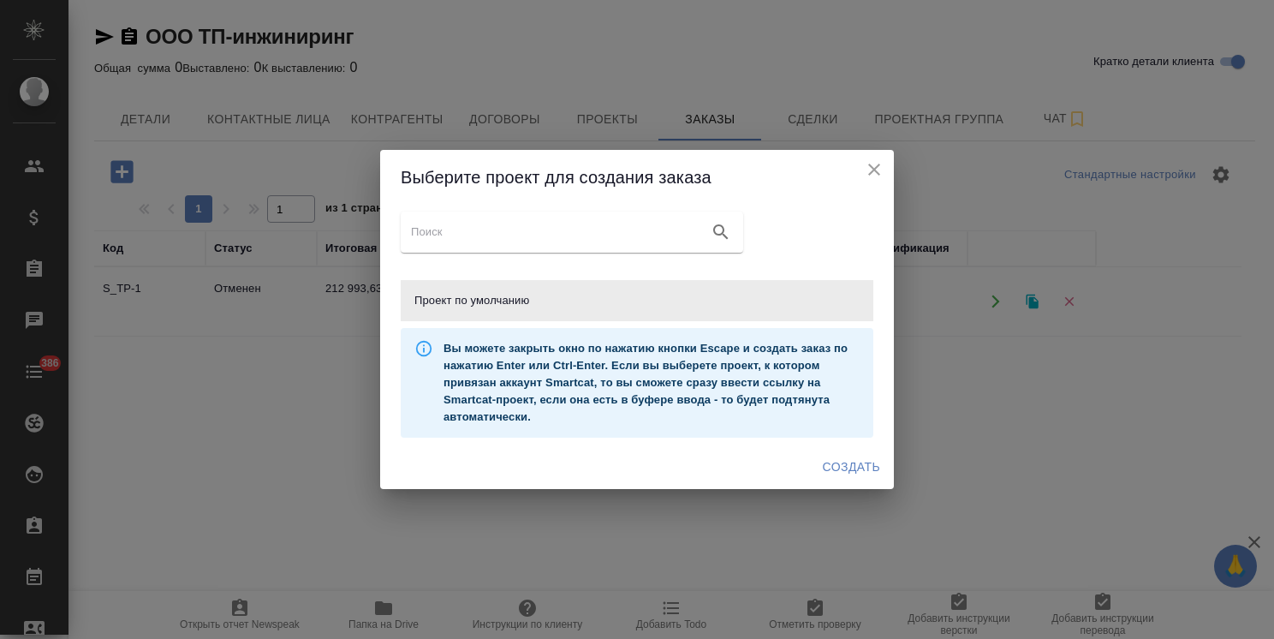
click at [854, 474] on span "Создать" at bounding box center [851, 466] width 57 height 21
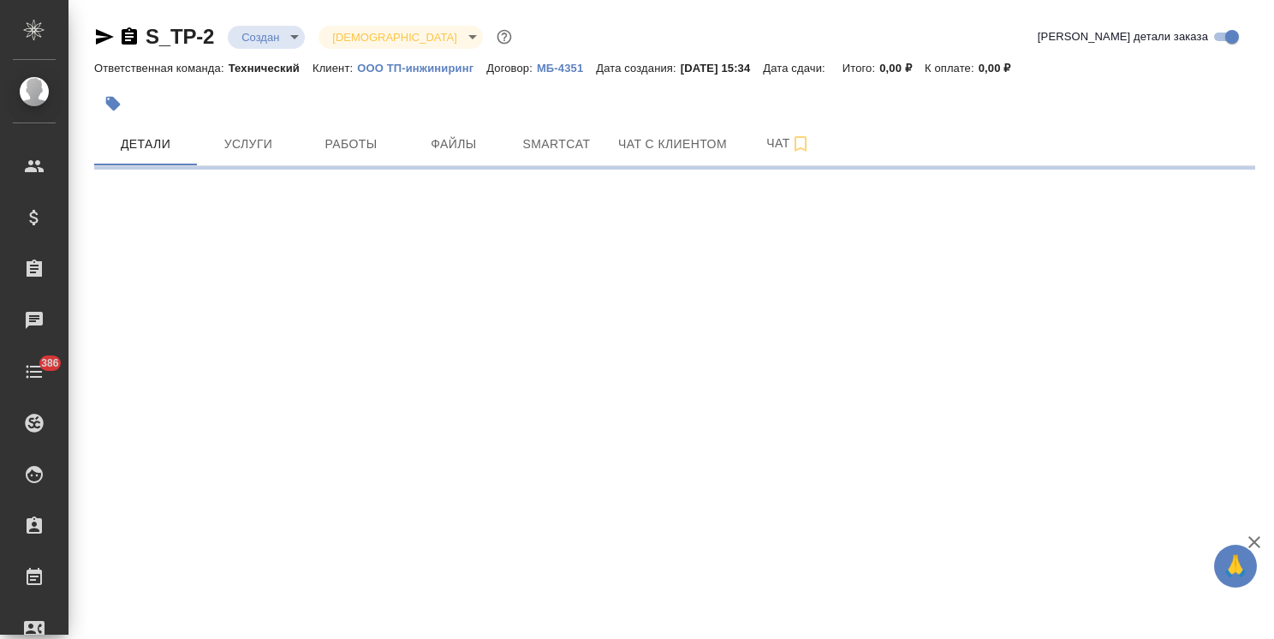
select select "RU"
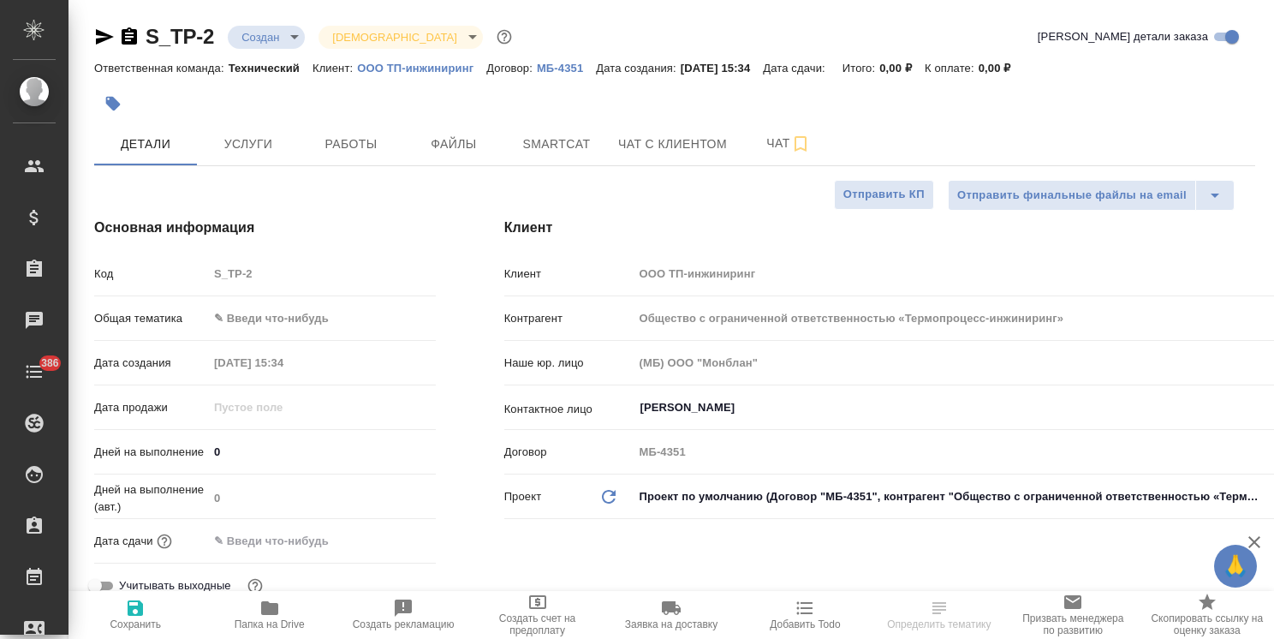
type textarea "x"
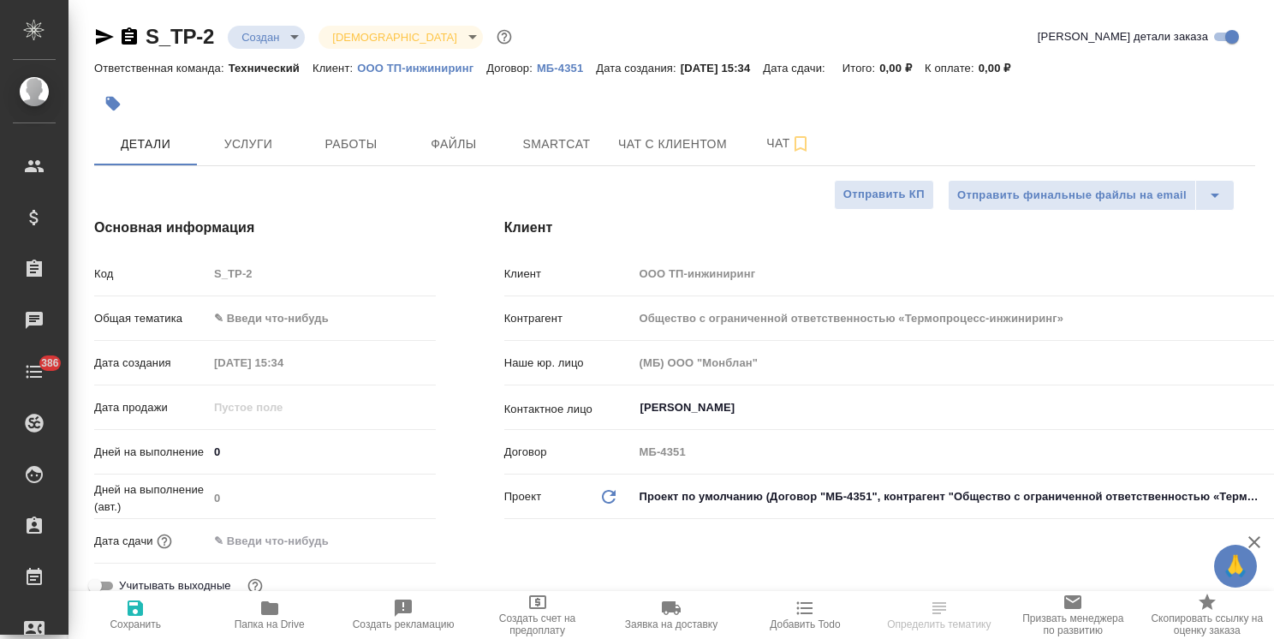
type textarea "x"
click at [480, 145] on span "Файлы" at bounding box center [454, 144] width 82 height 21
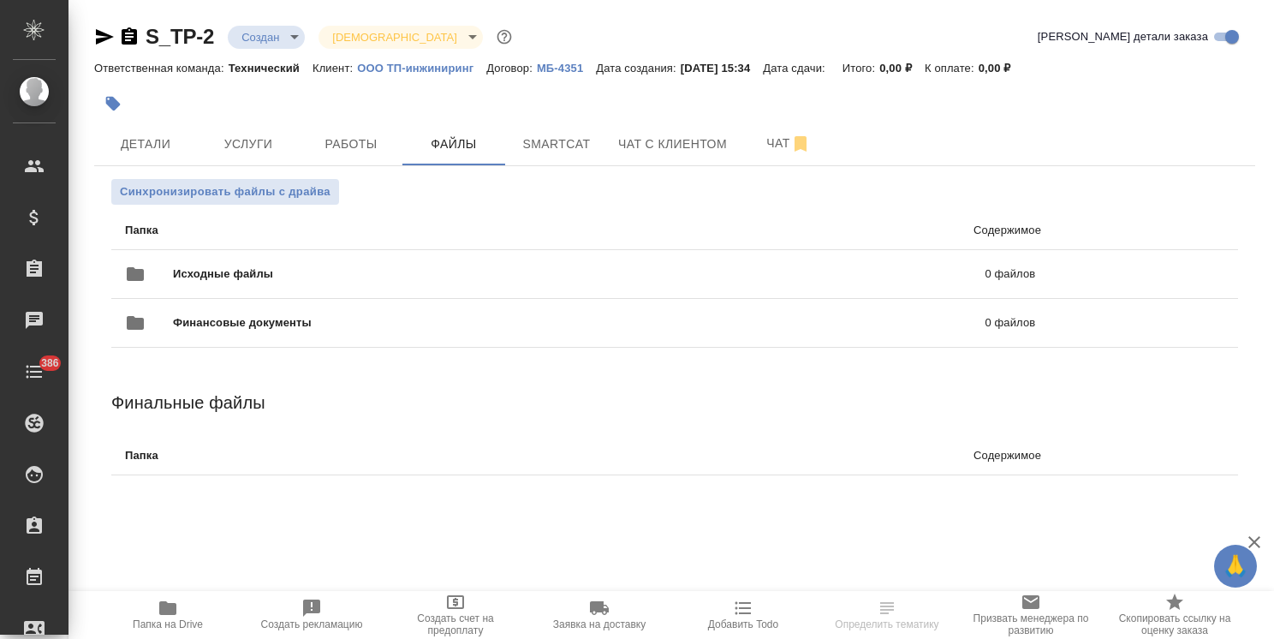
click at [236, 255] on div "Исходные файлы 0 файлов" at bounding box center [580, 273] width 910 height 41
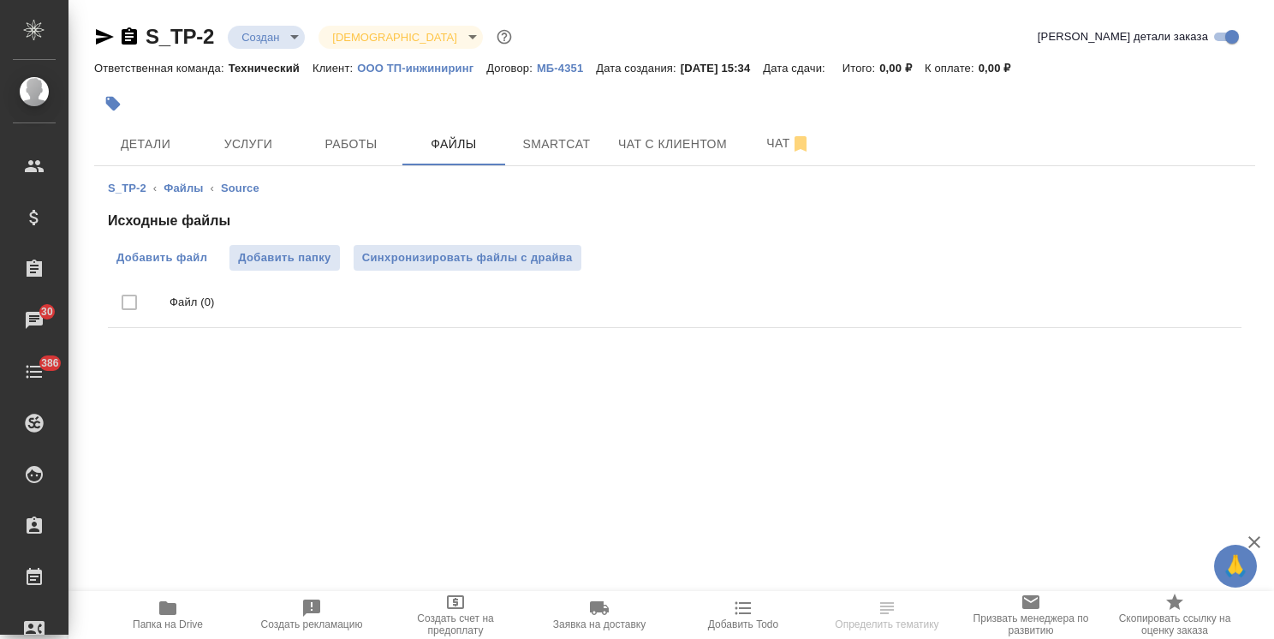
click at [171, 258] on span "Добавить файл" at bounding box center [161, 257] width 91 height 17
click at [0, 0] on input "Добавить файл" at bounding box center [0, 0] width 0 height 0
drag, startPoint x: 215, startPoint y: 27, endPoint x: 127, endPoint y: 23, distance: 88.3
click at [125, 23] on div "S_TP-2 Создан new Святая троица holyTrinity" at bounding box center [304, 36] width 421 height 27
copy link "S_TP-2"
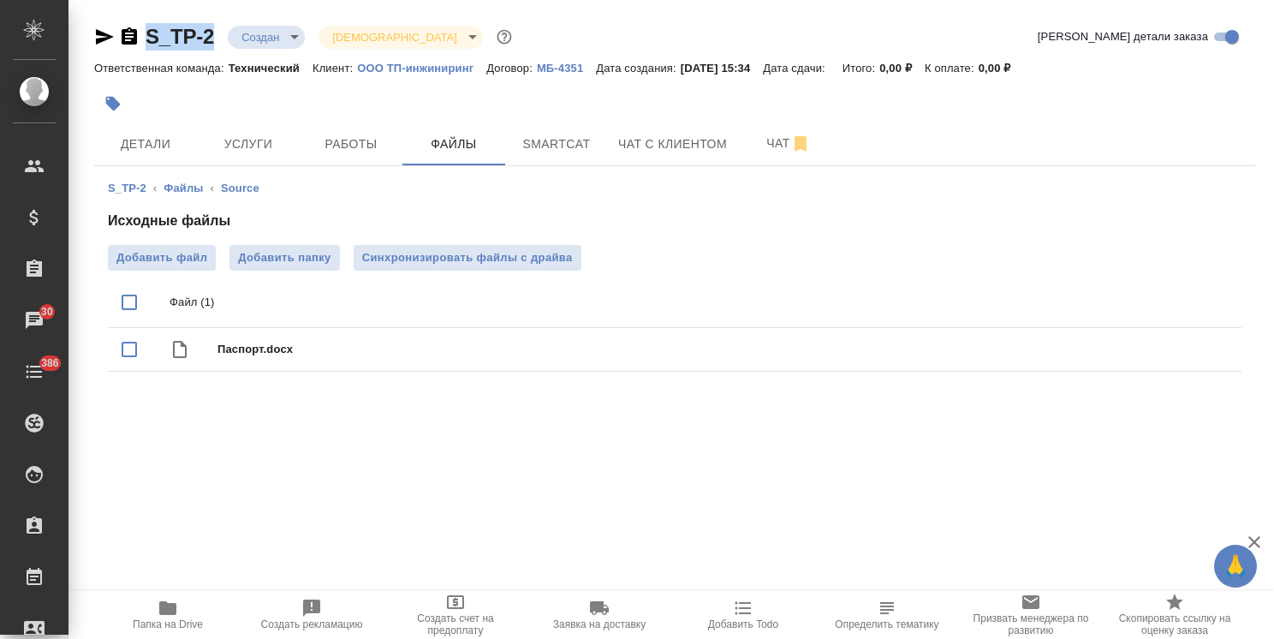
click at [273, 44] on body "🙏 .cls-1 fill:#fff; AWATERA Usmanova Olga Клиенты Спецификации Заказы 30 Чаты 3…" at bounding box center [637, 319] width 1274 height 639
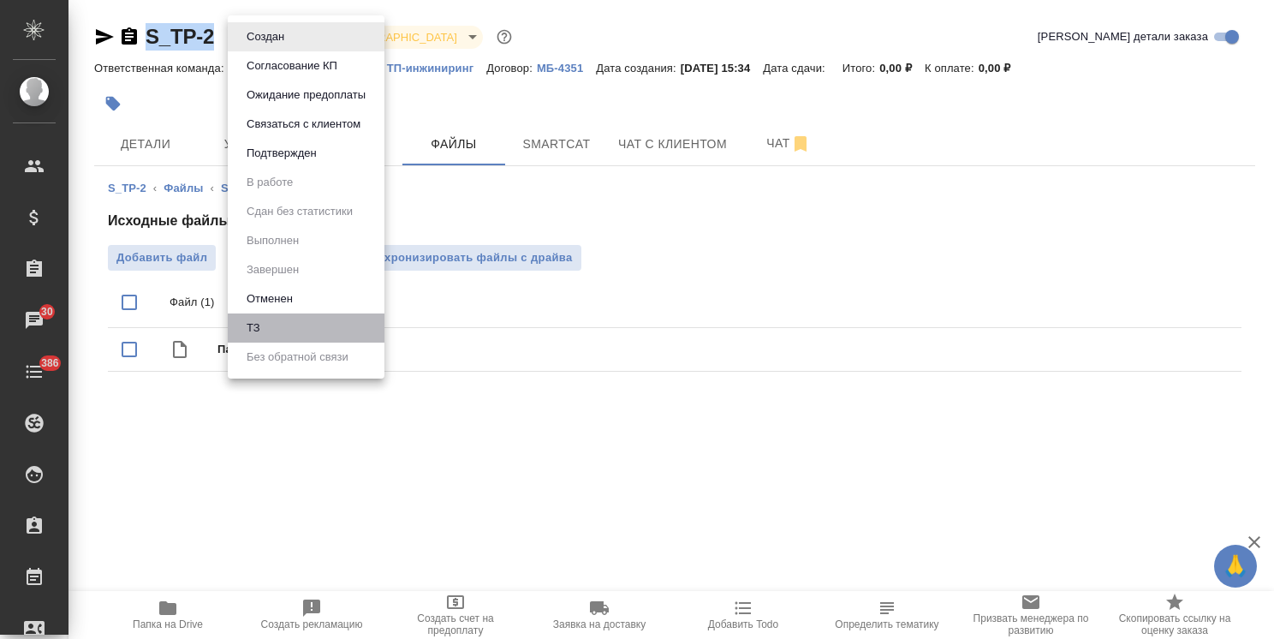
click at [298, 320] on li "ТЗ" at bounding box center [306, 327] width 157 height 29
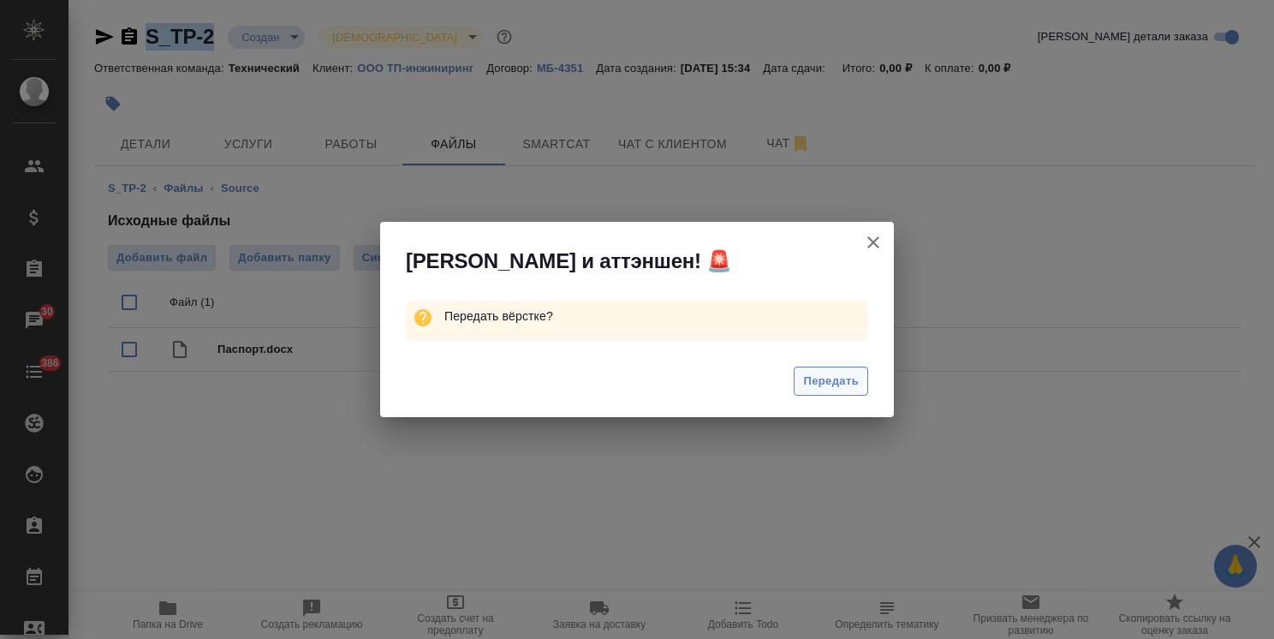
click at [814, 379] on span "Передать" at bounding box center [831, 382] width 56 height 20
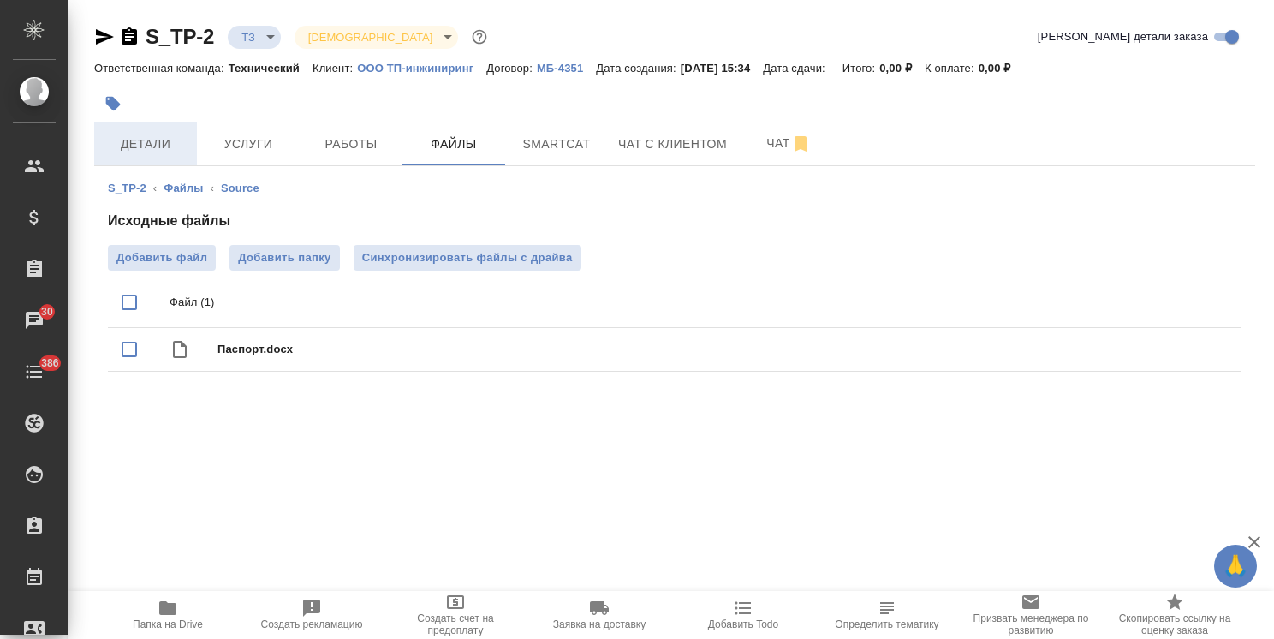
click at [140, 140] on span "Детали" at bounding box center [145, 144] width 82 height 21
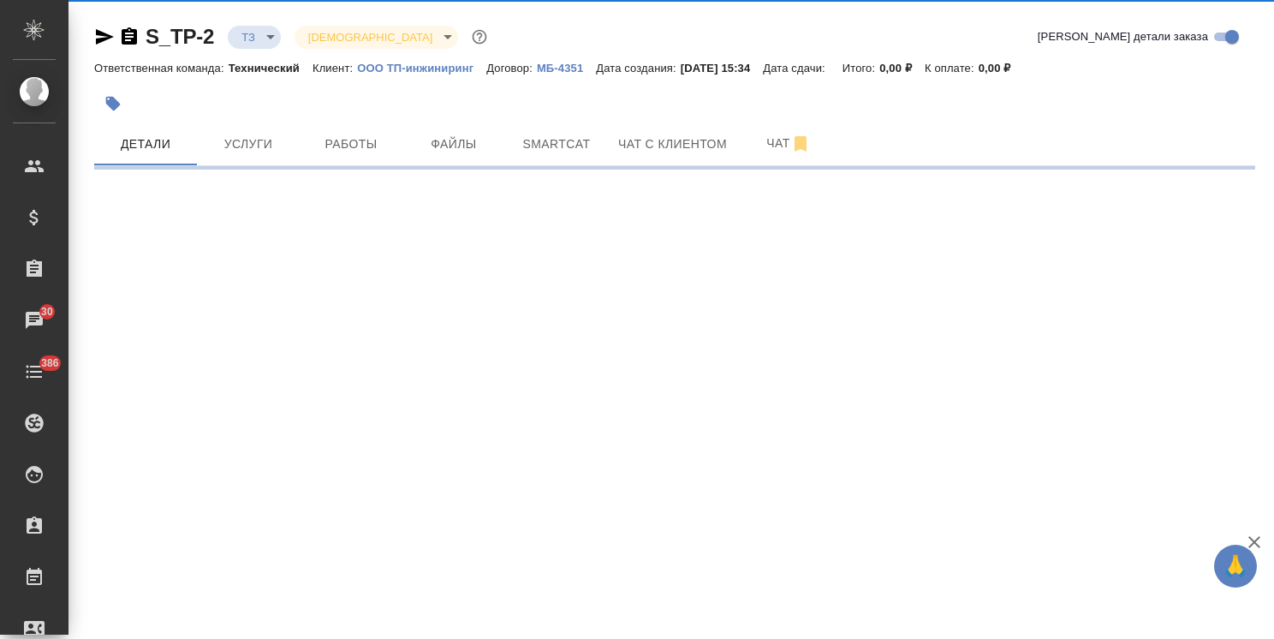
select select "RU"
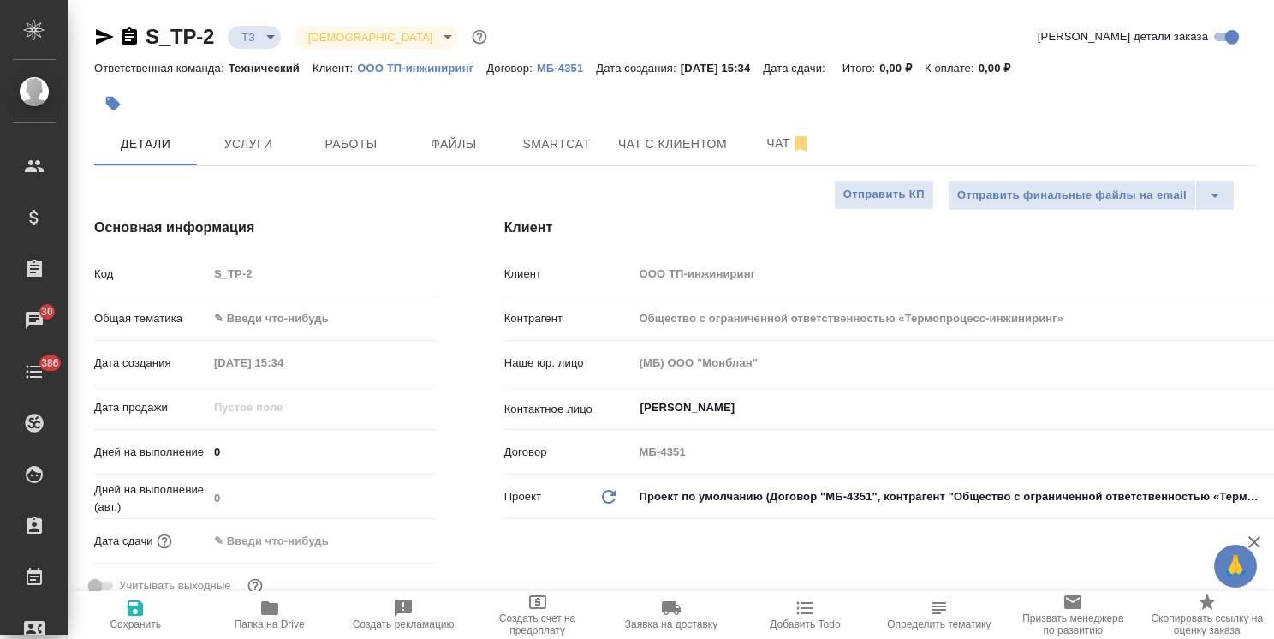
type textarea "x"
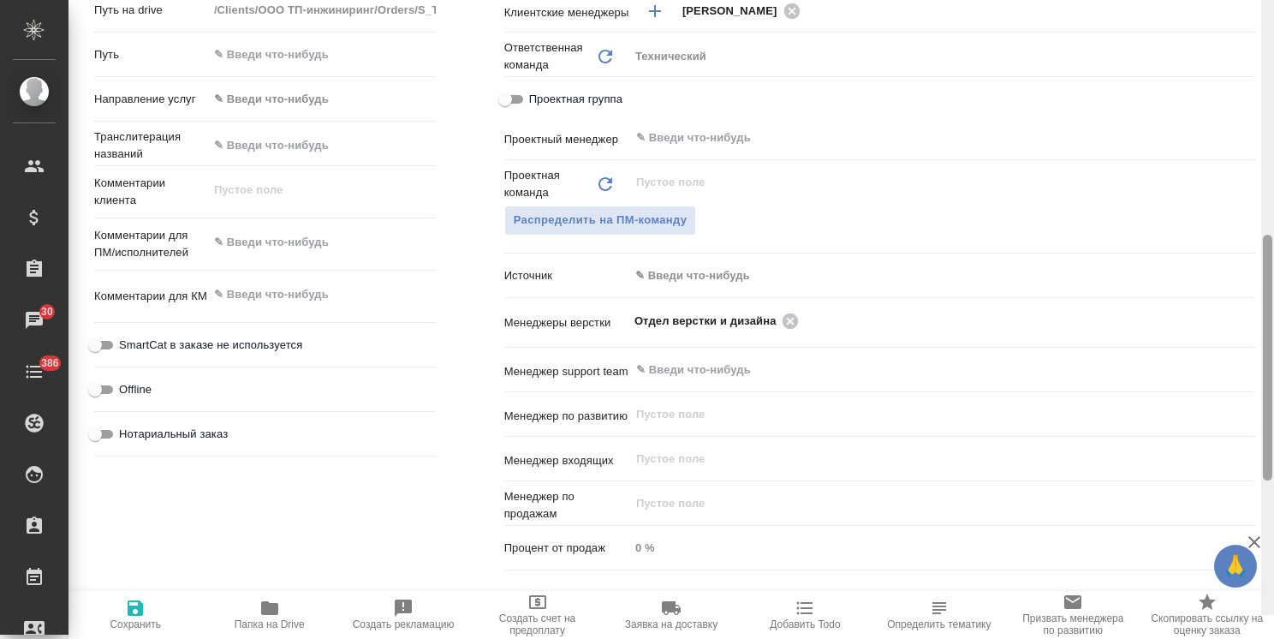
scroll to position [748, 0]
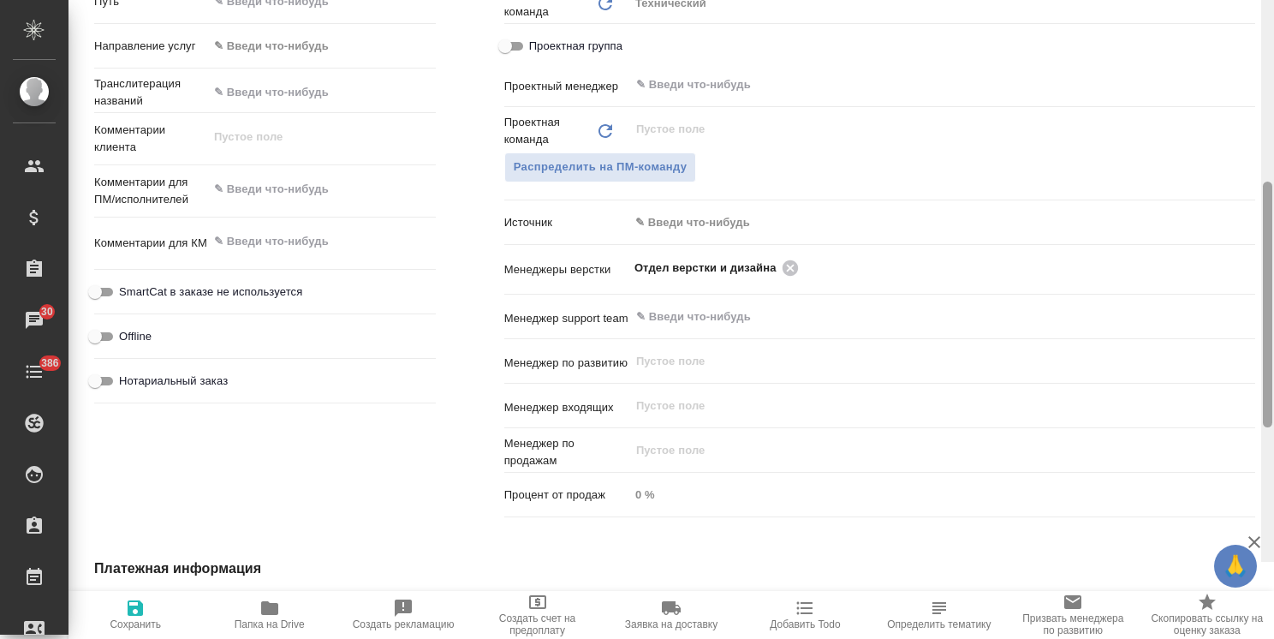
drag, startPoint x: 1270, startPoint y: 256, endPoint x: 1240, endPoint y: 474, distance: 220.4
click at [1240, 474] on div "S_TP-2 ТЗ tz Святая троица holyTrinity Кратко детали заказа Ответственная коман…" at bounding box center [672, 319] width 1206 height 639
type textarea "x"
click at [254, 189] on textarea at bounding box center [322, 189] width 228 height 29
paste textarea "с русского на испанский"
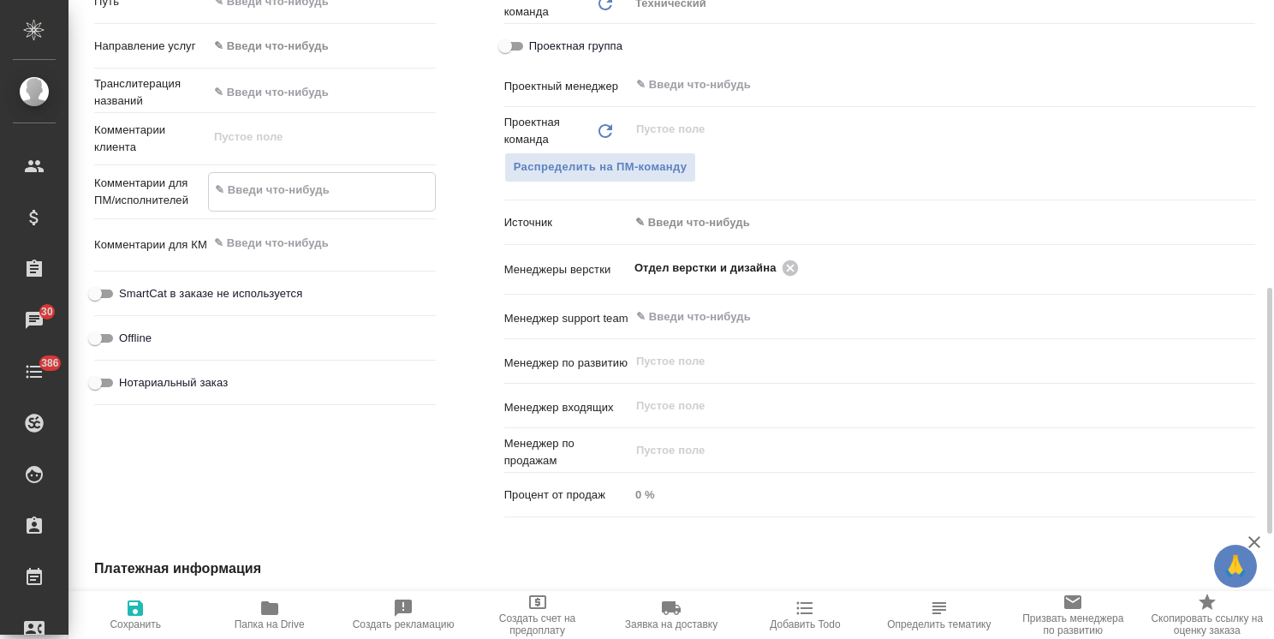
type textarea "x"
type textarea "с русского на испанский"
type textarea "x"
type textarea "с русского на испанский"
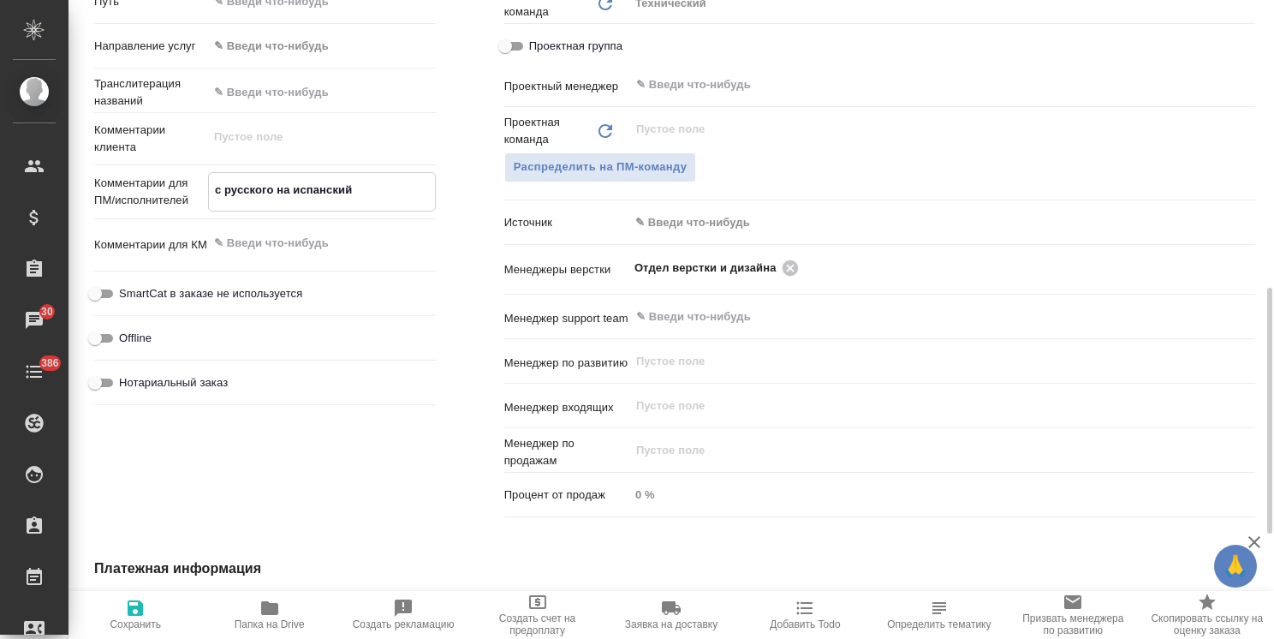
type textarea "x"
click at [128, 616] on icon "button" at bounding box center [135, 608] width 21 height 21
type textarea "x"
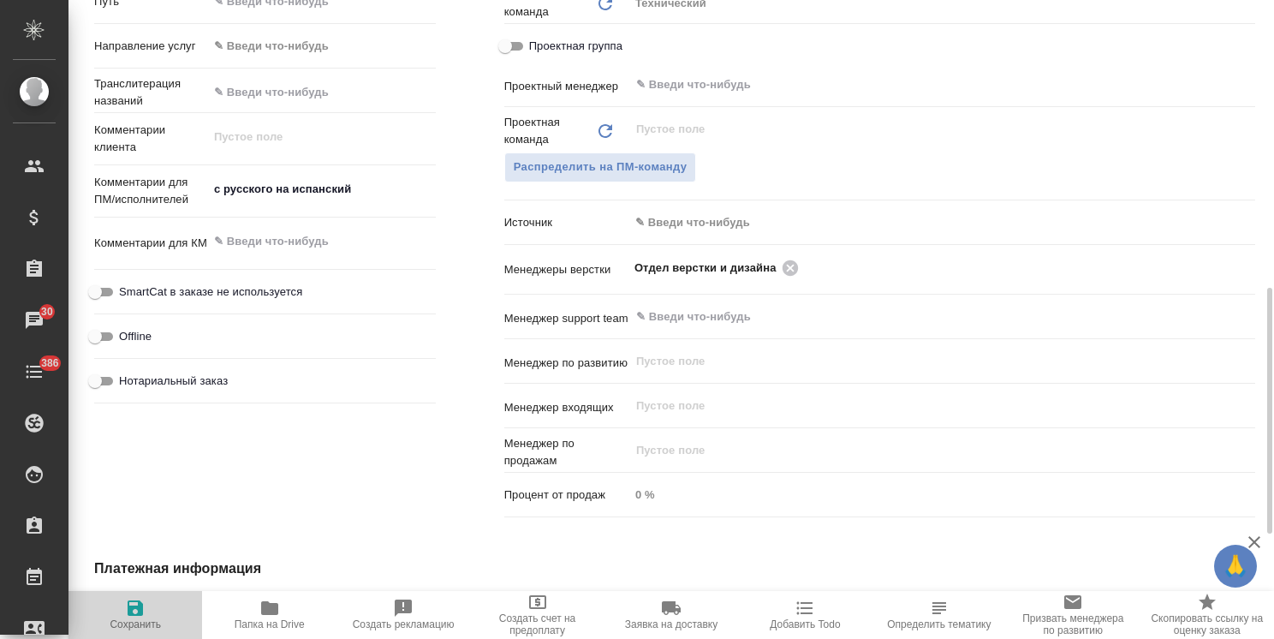
type textarea "x"
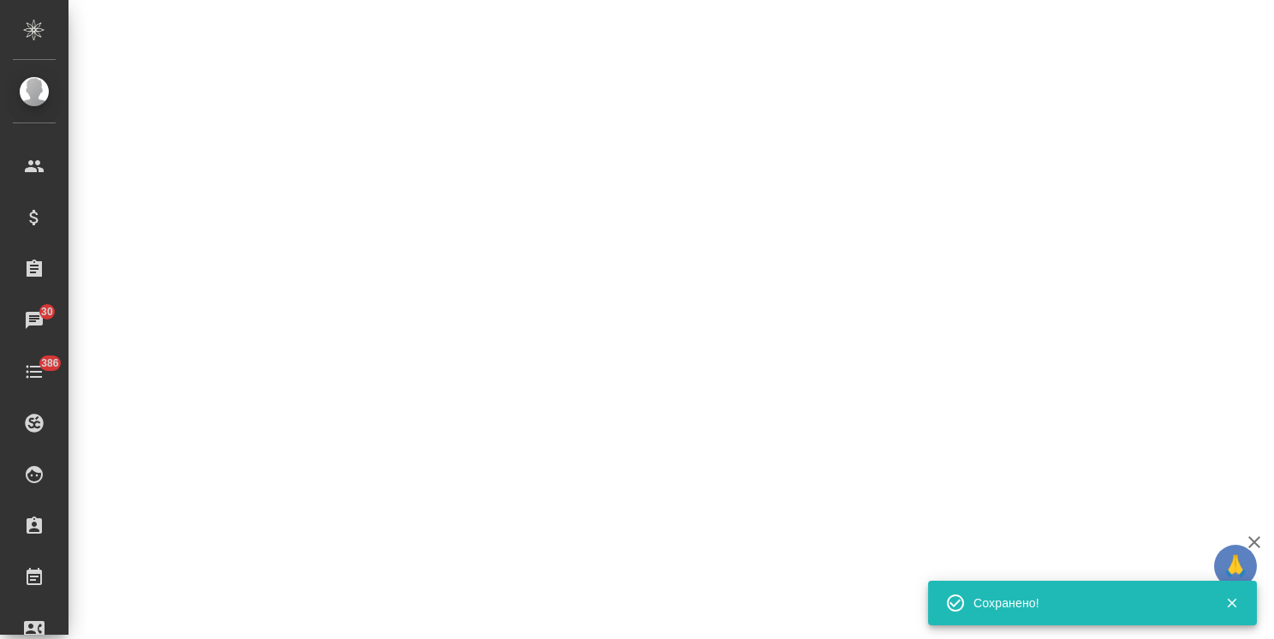
select select "RU"
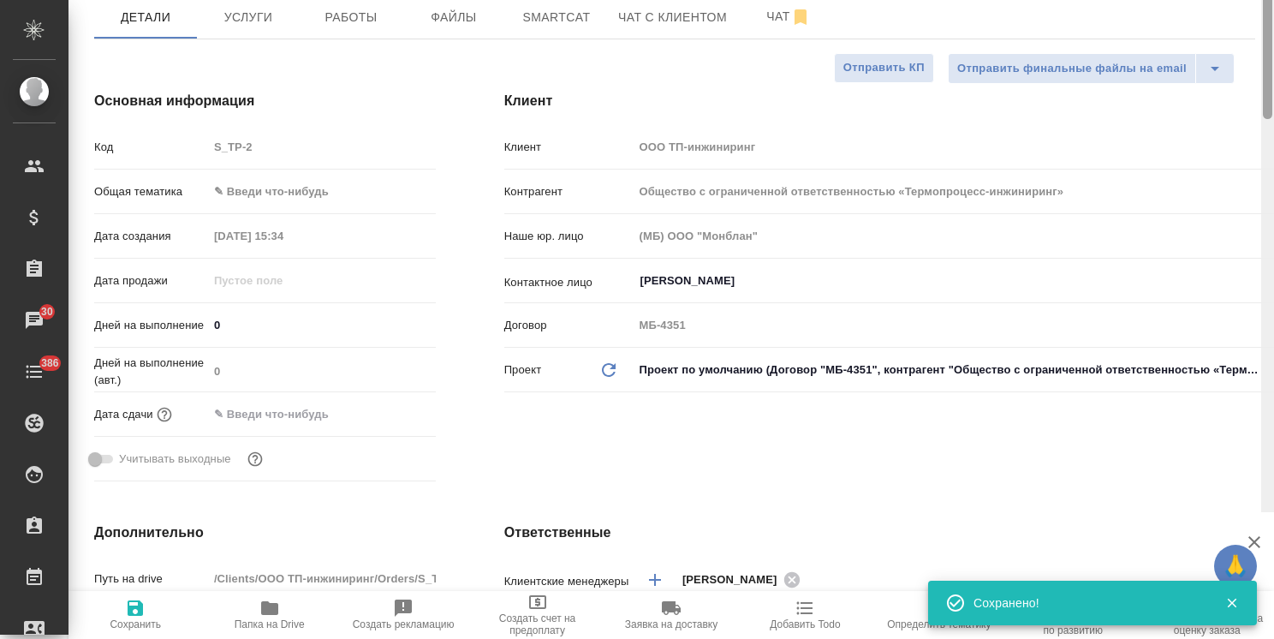
scroll to position [0, 0]
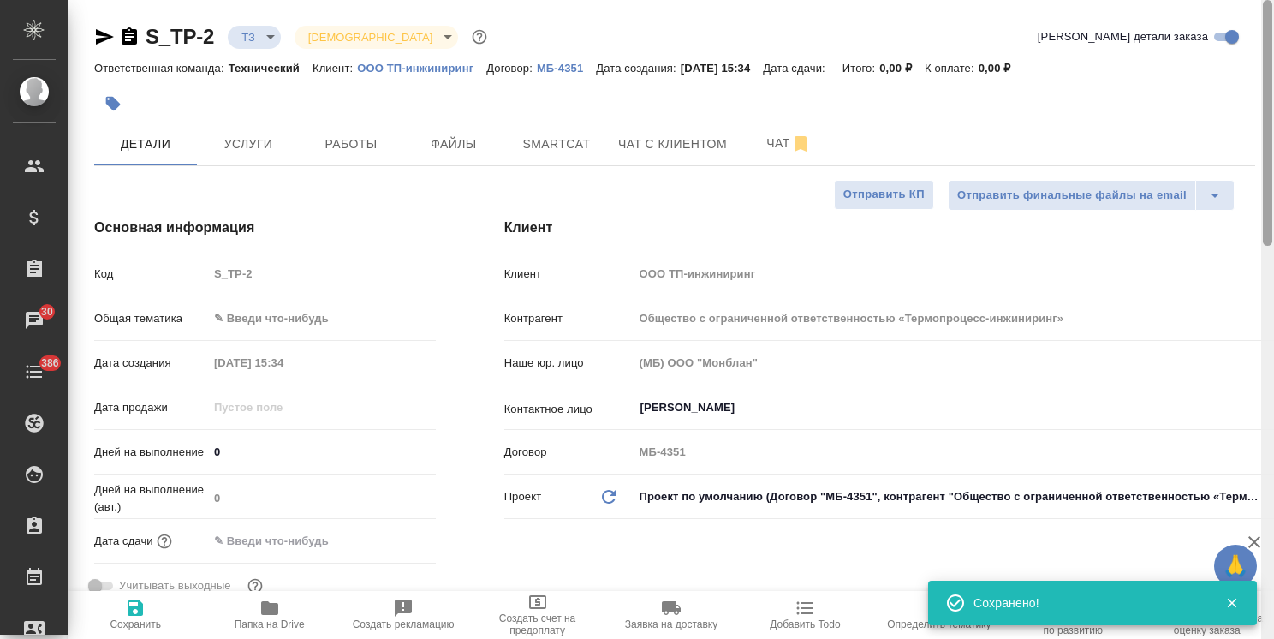
drag, startPoint x: 1271, startPoint y: 473, endPoint x: 1210, endPoint y: 105, distance: 372.4
click at [1224, 143] on div "S_TP-2 ТЗ tz Святая троица holyTrinity Кратко детали заказа Ответственная коман…" at bounding box center [672, 319] width 1206 height 639
click at [283, 318] on body "🙏 .cls-1 fill:#fff; AWATERA Usmanova Olga Клиенты Спецификации Заказы 30 Чаты 3…" at bounding box center [637, 319] width 1274 height 639
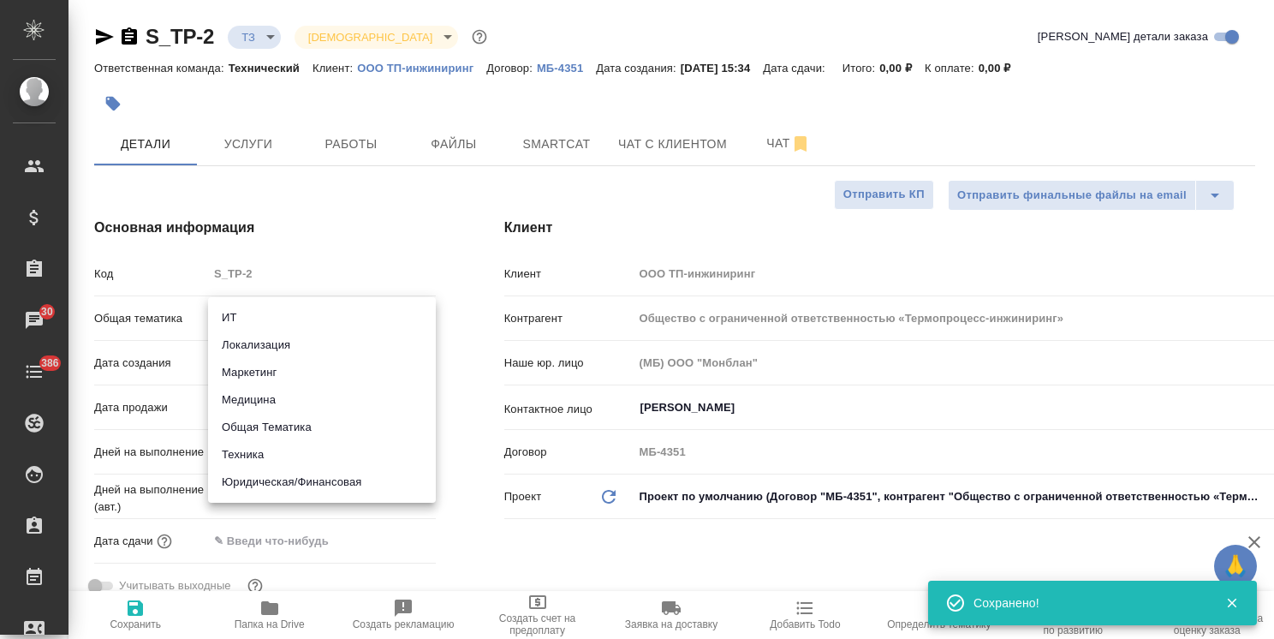
click at [253, 454] on li "Техника" at bounding box center [322, 454] width 228 height 27
type input "tech"
type textarea "x"
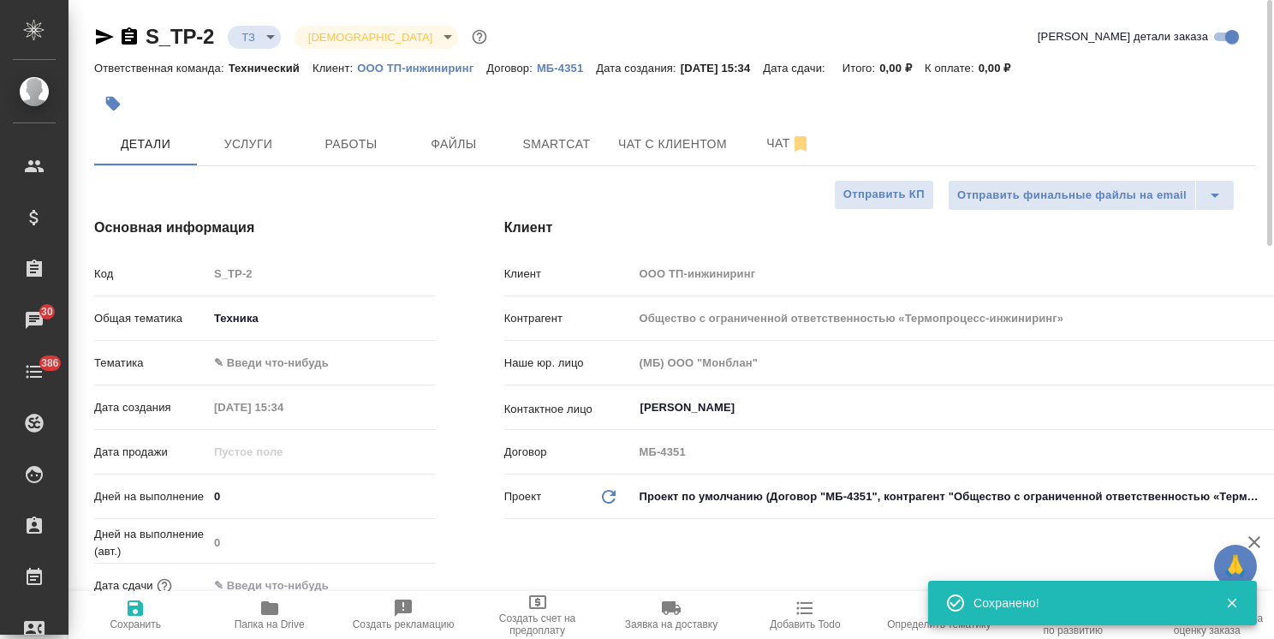
click at [283, 356] on body "🙏 .cls-1 fill:#fff; AWATERA Usmanova Olga Клиенты Спецификации Заказы 30 Чаты 3…" at bounding box center [637, 319] width 1274 height 639
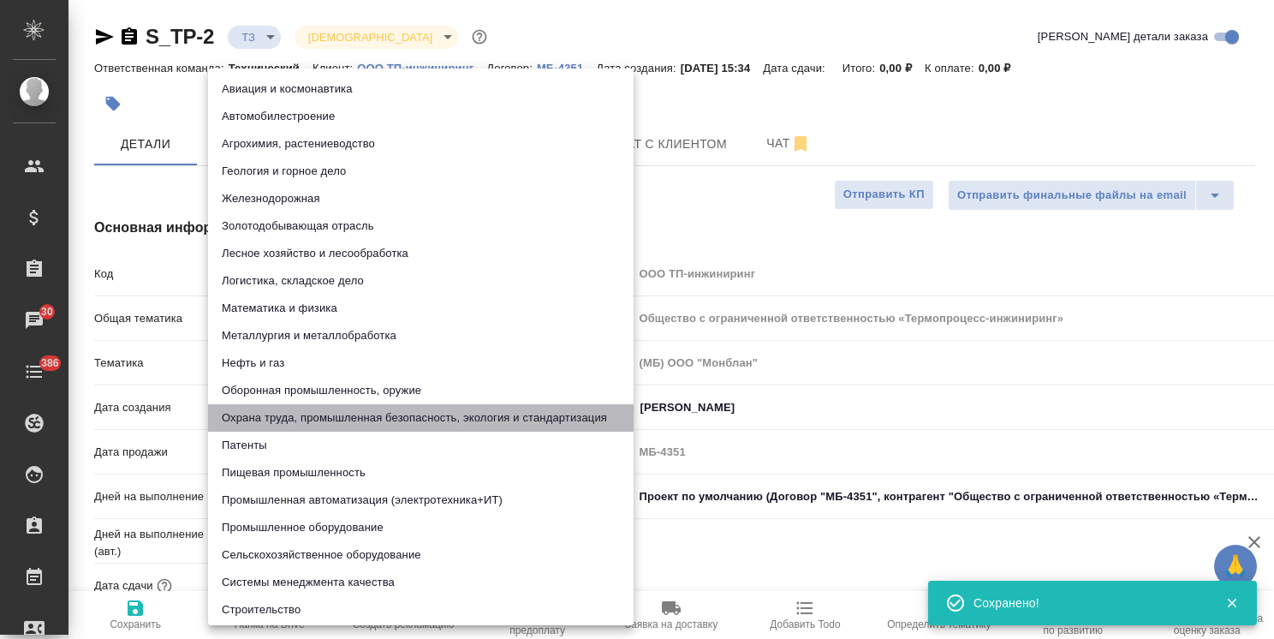
click at [305, 420] on li "Охрана труда, промышленная безопасность, экология и стандартизация" at bounding box center [421, 417] width 426 height 27
type textarea "x"
type input "5f647205b73bc97568ca66b9"
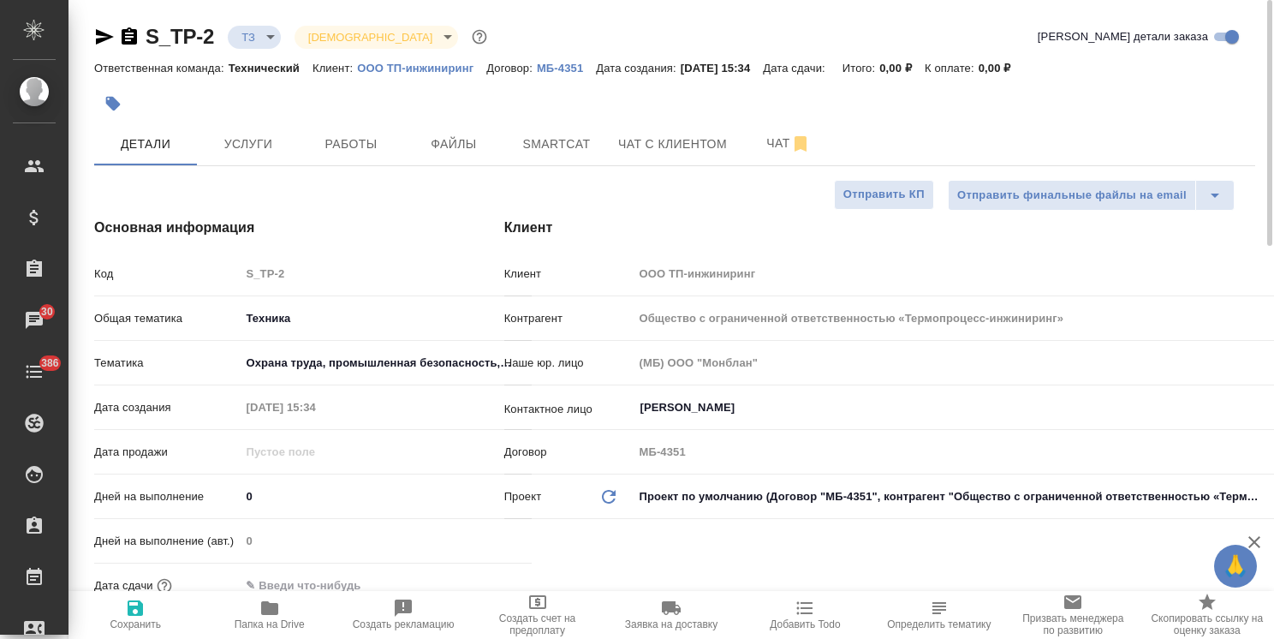
click at [121, 621] on span "Сохранить" at bounding box center [135, 624] width 51 height 12
type textarea "x"
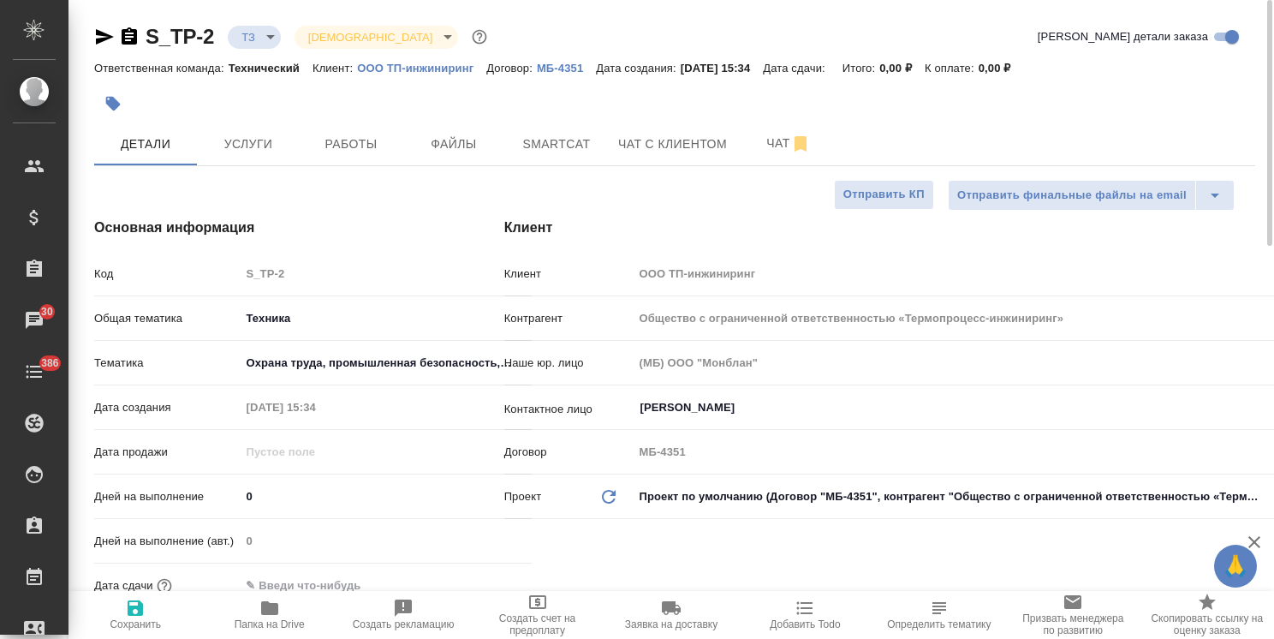
type textarea "x"
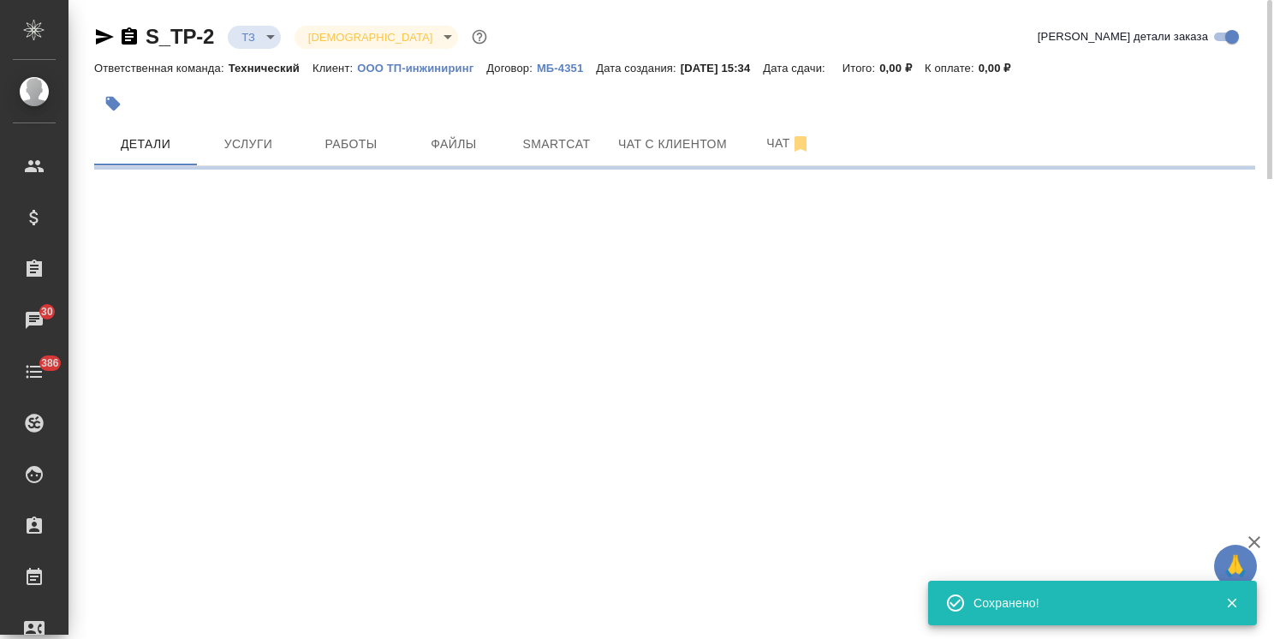
select select "RU"
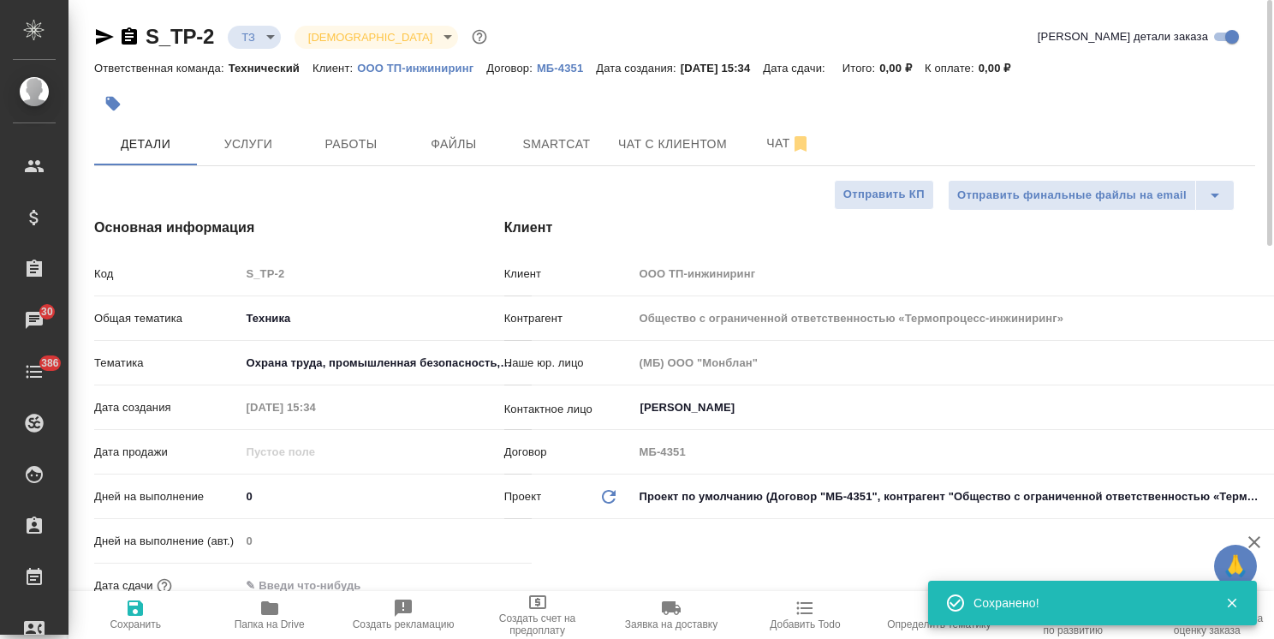
type textarea "x"
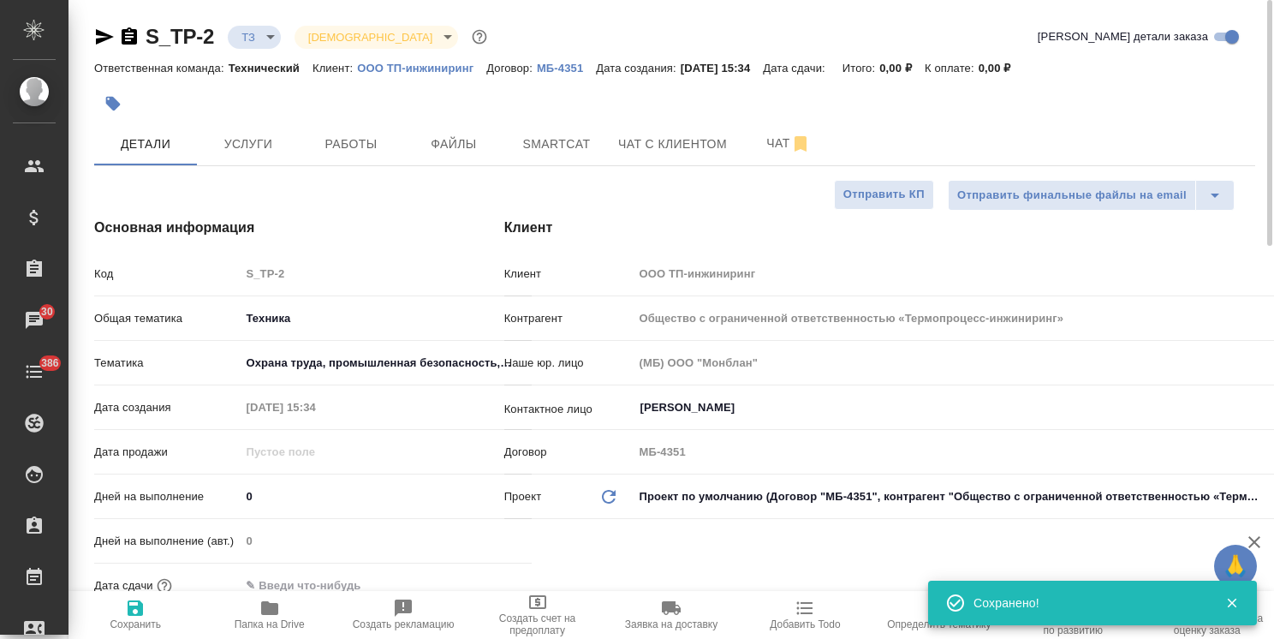
type textarea "x"
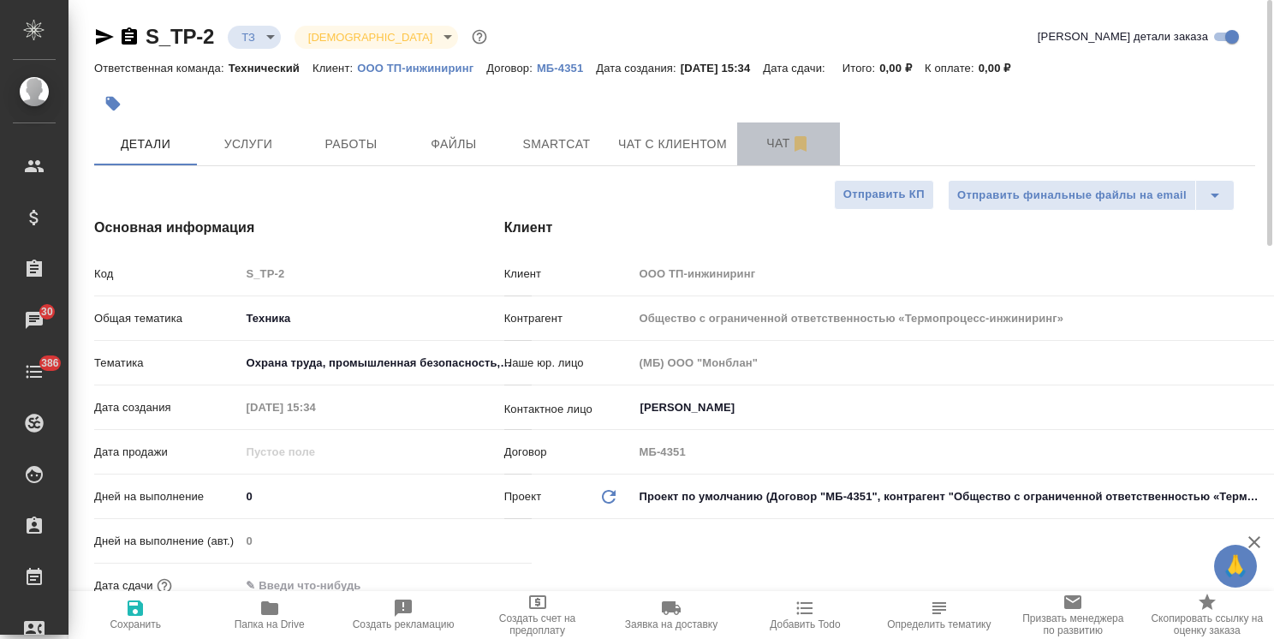
click at [766, 146] on span "Чат" at bounding box center [789, 143] width 82 height 21
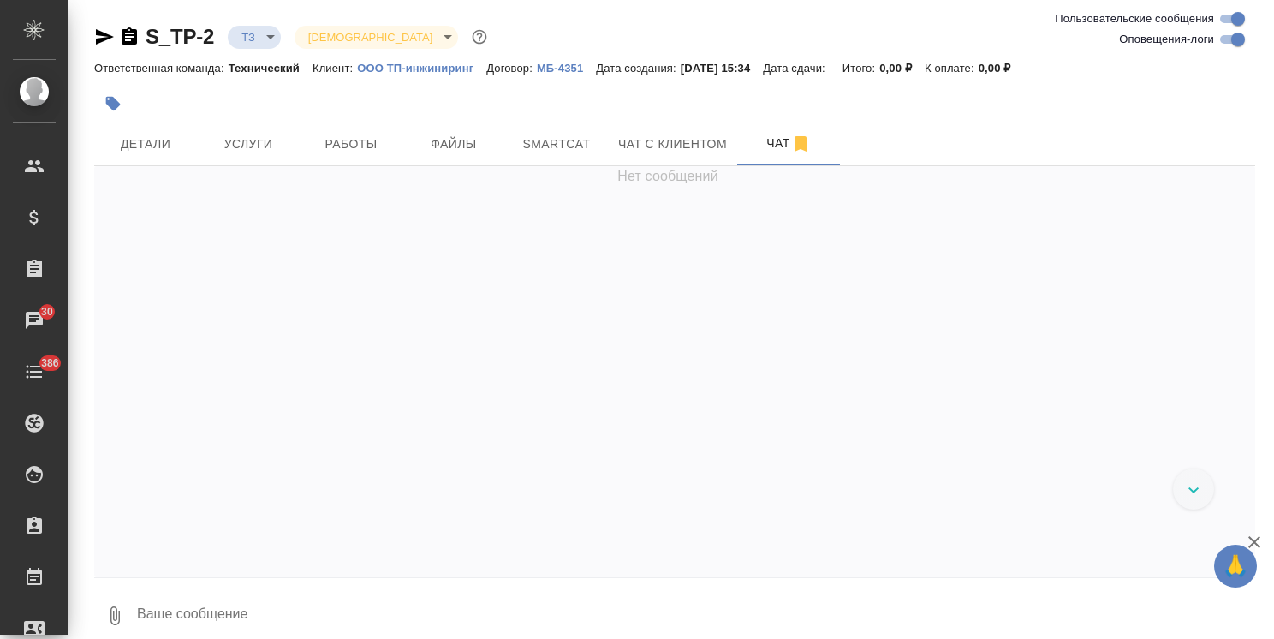
click at [1254, 538] on icon "button" at bounding box center [1254, 542] width 21 height 21
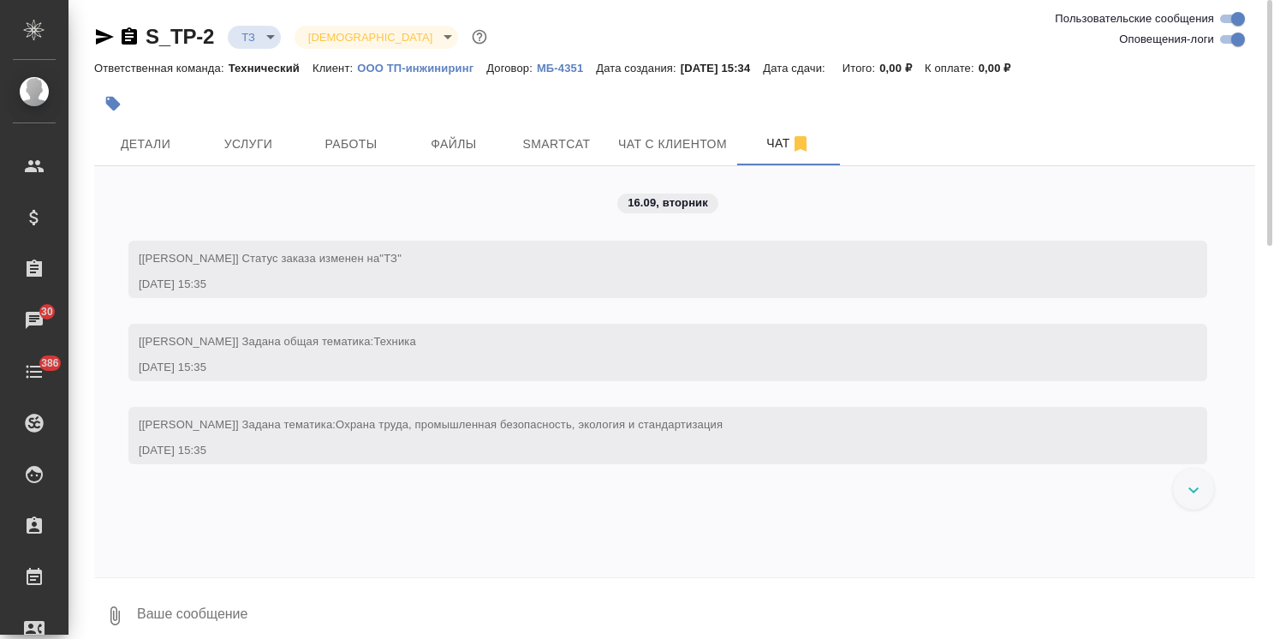
click at [250, 611] on textarea at bounding box center [695, 616] width 1120 height 58
type textarea "док внутри"
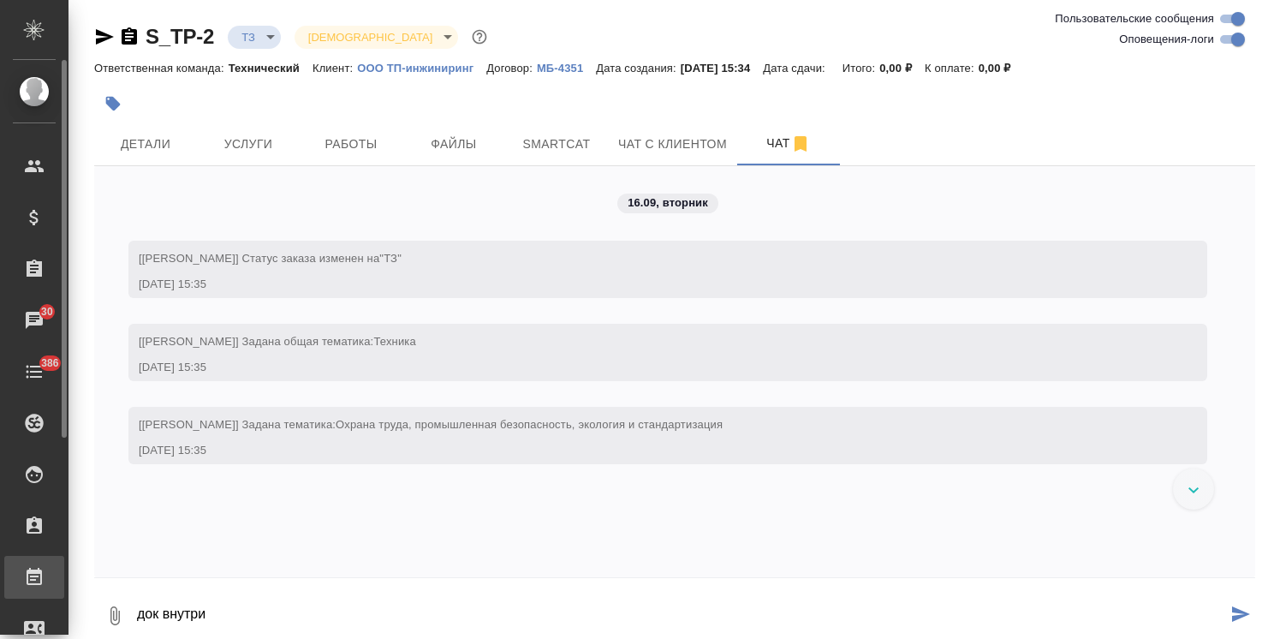
drag, startPoint x: 91, startPoint y: 605, endPoint x: 0, endPoint y: 589, distance: 92.2
click at [0, 594] on html ".cls-1 fill:#fff; AWATERA Usmanova Olga Клиенты Спецификации Заказы 30 Чаты 386…" at bounding box center [637, 319] width 1274 height 639
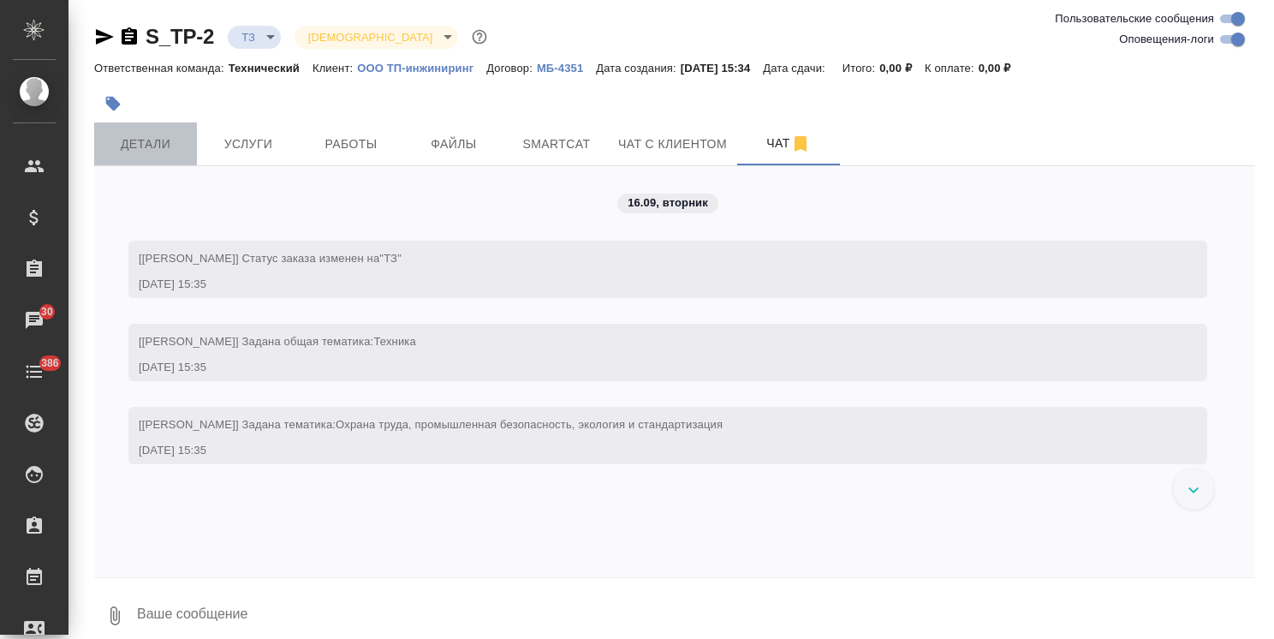
click at [167, 137] on span "Детали" at bounding box center [145, 144] width 82 height 21
click at [135, 143] on span "Детали" at bounding box center [145, 144] width 82 height 21
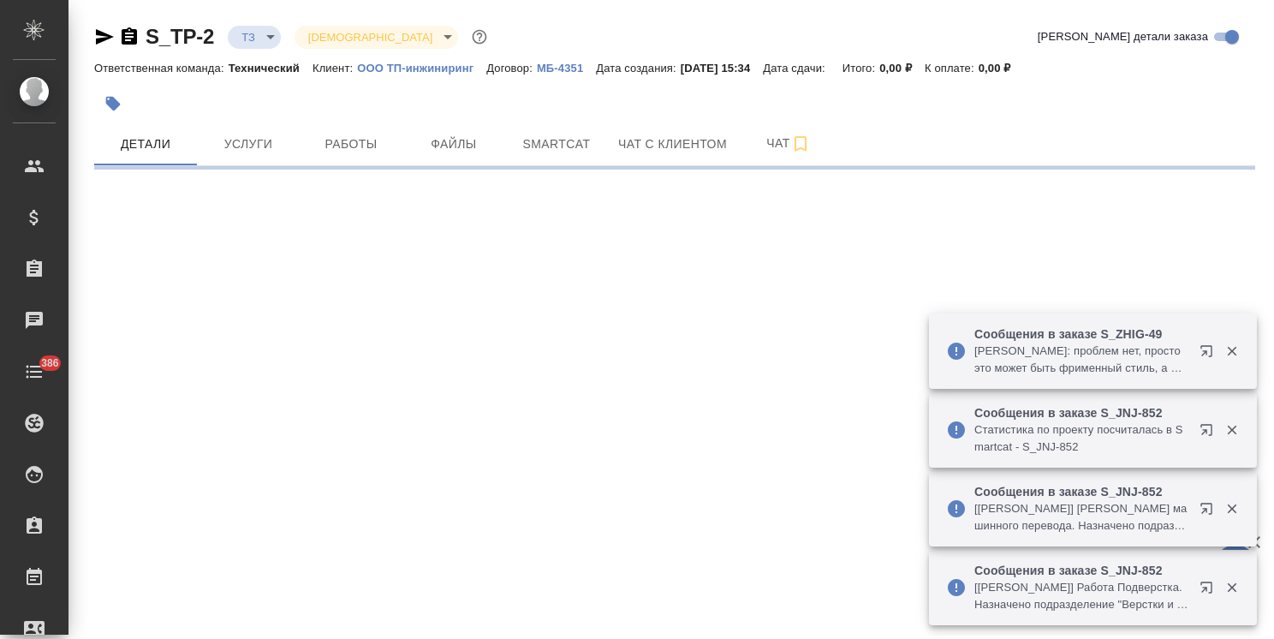
select select "RU"
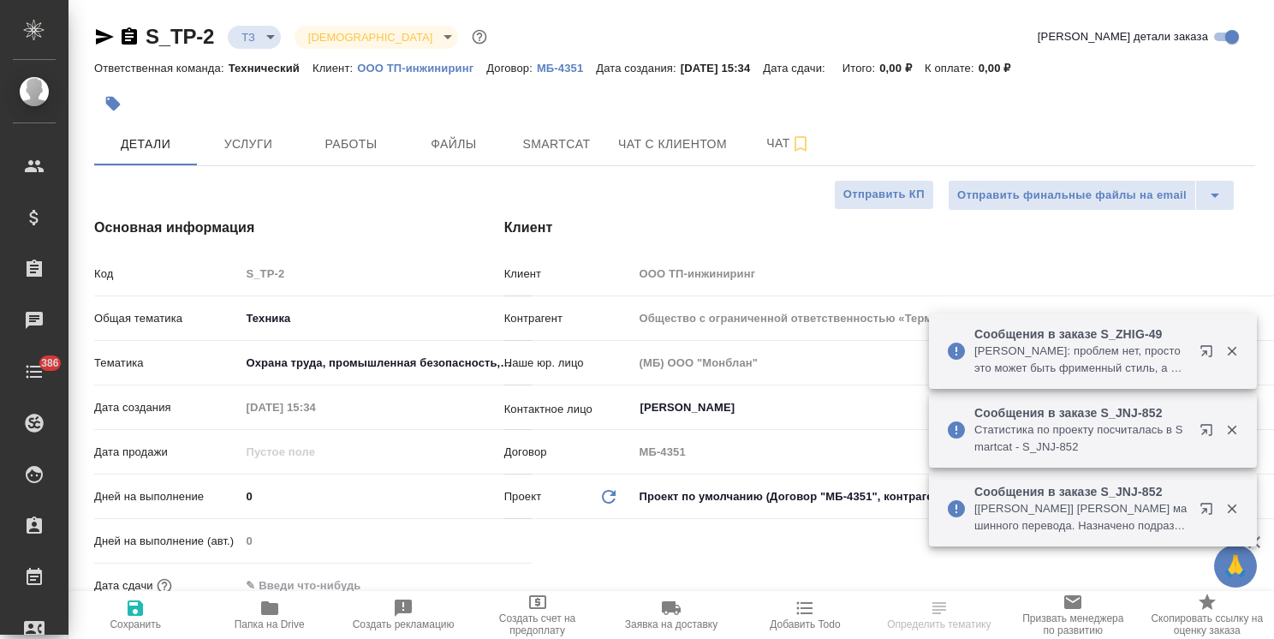
type textarea "x"
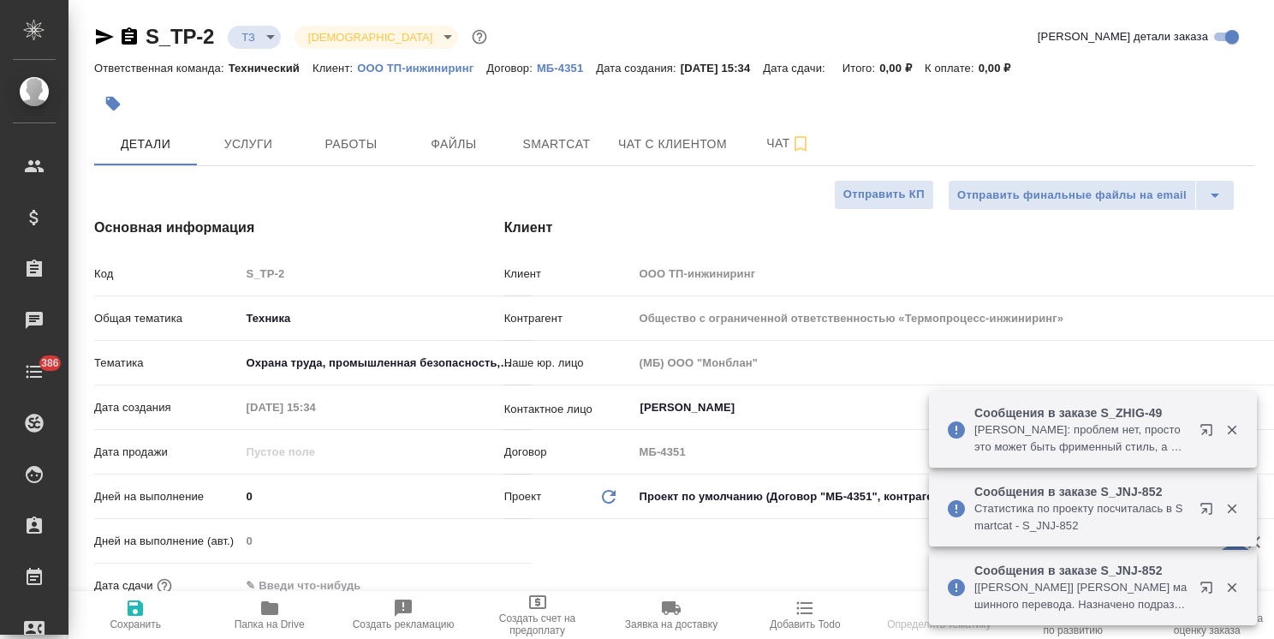
type textarea "x"
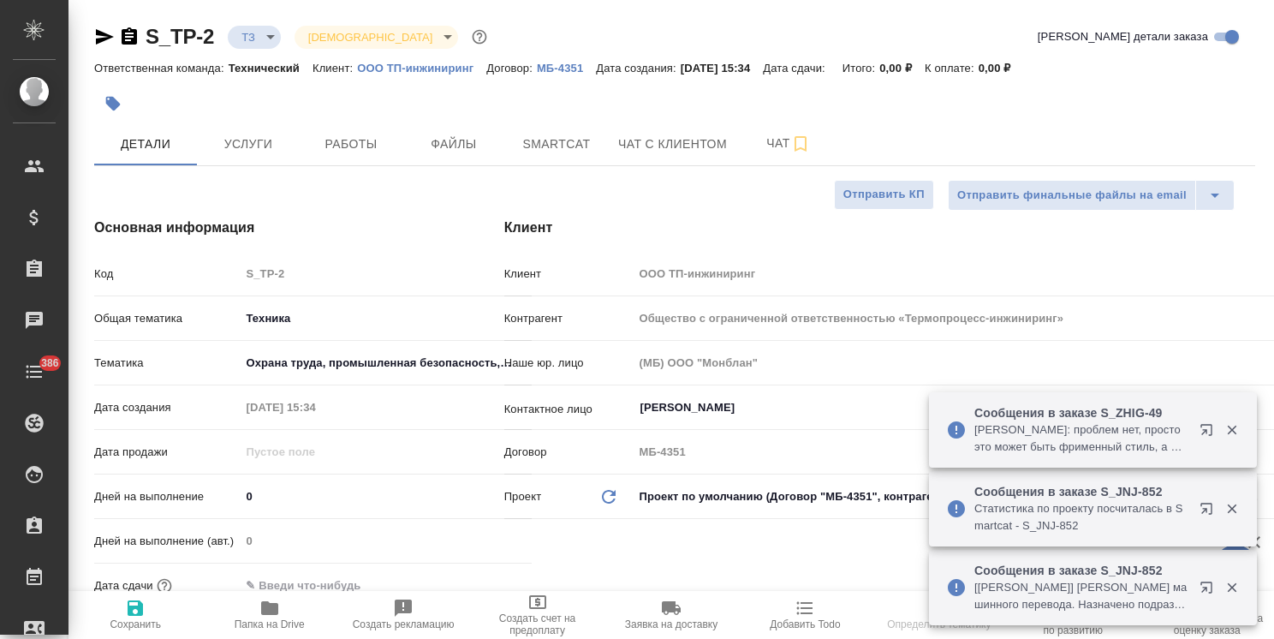
type textarea "x"
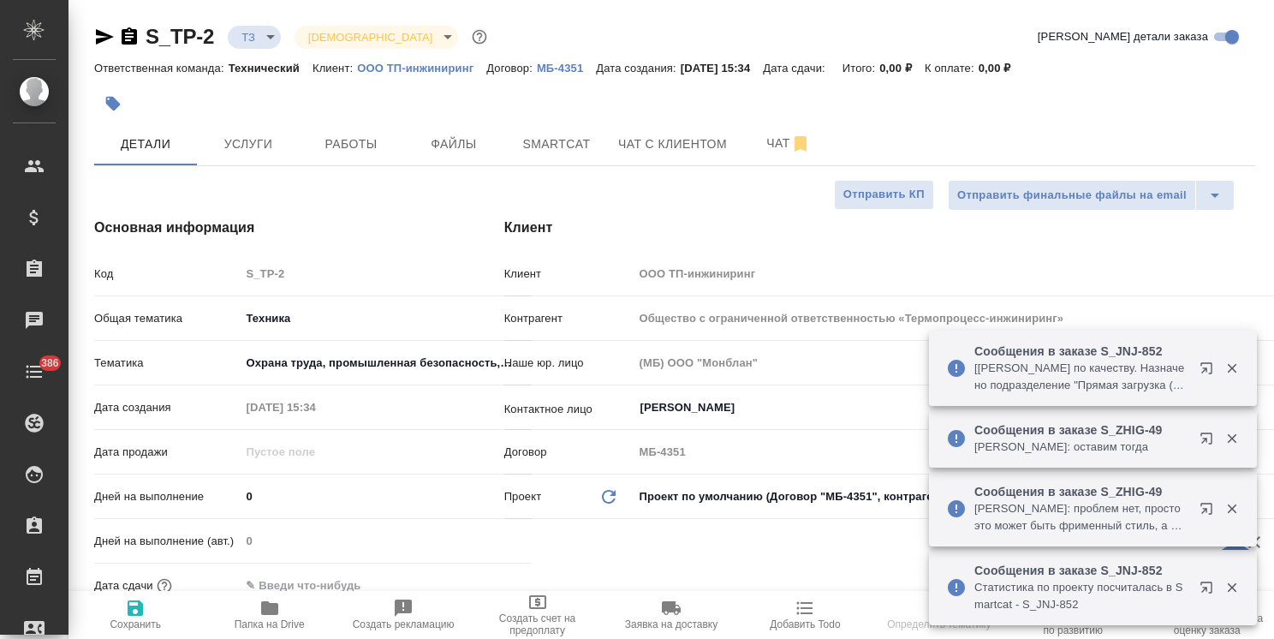
type textarea "x"
select select "RU"
type textarea "x"
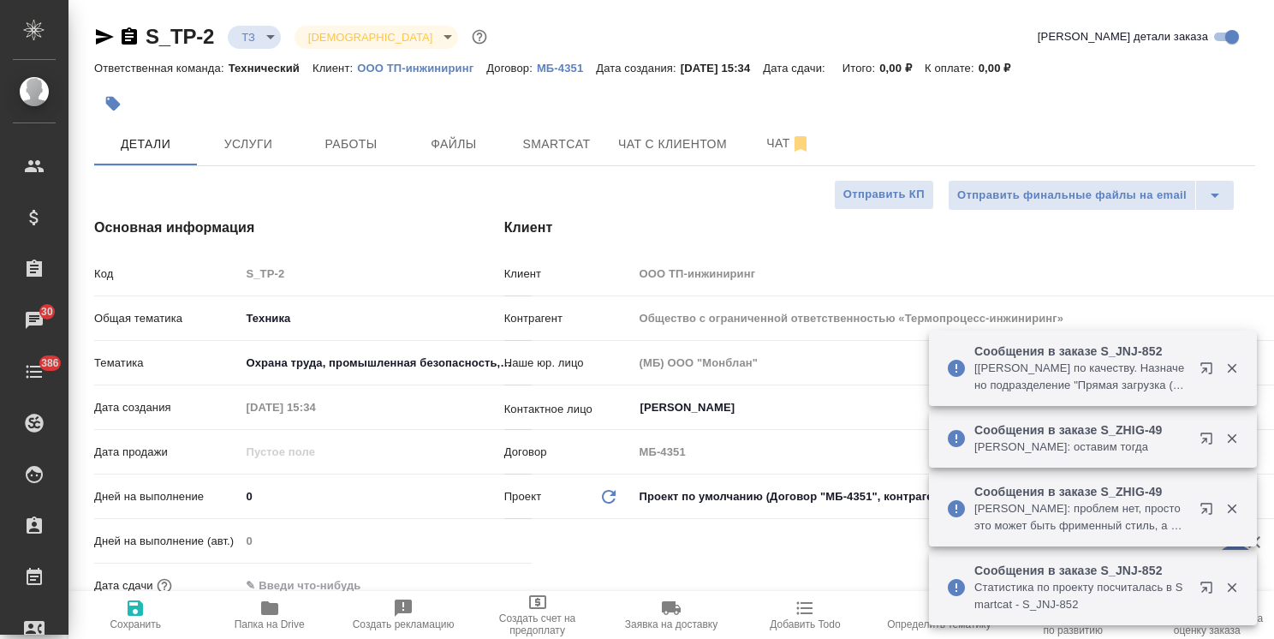
type textarea "x"
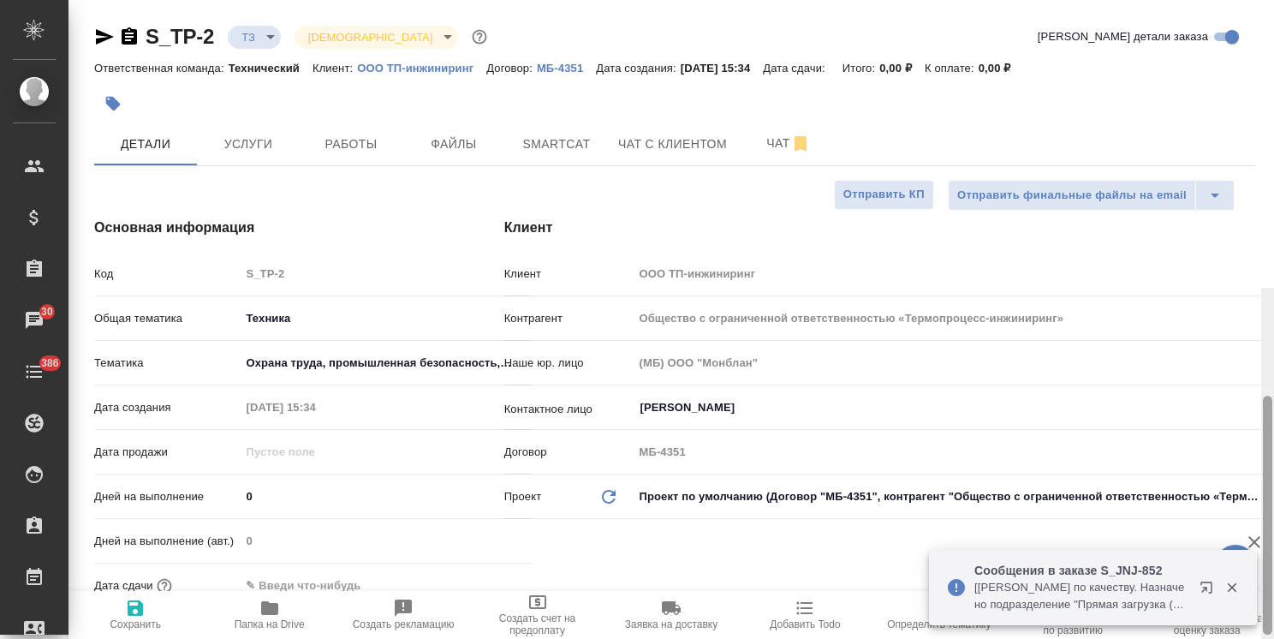
drag, startPoint x: 1271, startPoint y: 188, endPoint x: 1000, endPoint y: 140, distance: 275.0
click at [1233, 115] on div "S_TP-2 ТЗ tz Святая троица holyTrinity Кратко детали заказа Ответственная коман…" at bounding box center [672, 319] width 1206 height 639
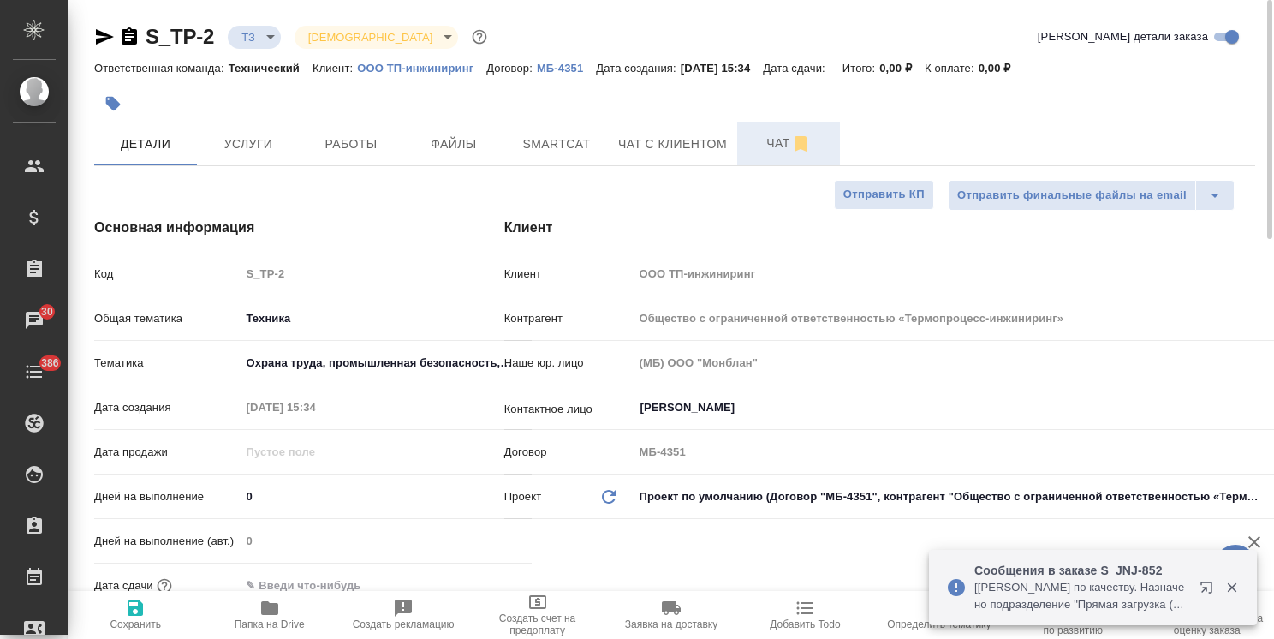
click at [770, 138] on span "Чат" at bounding box center [789, 143] width 82 height 21
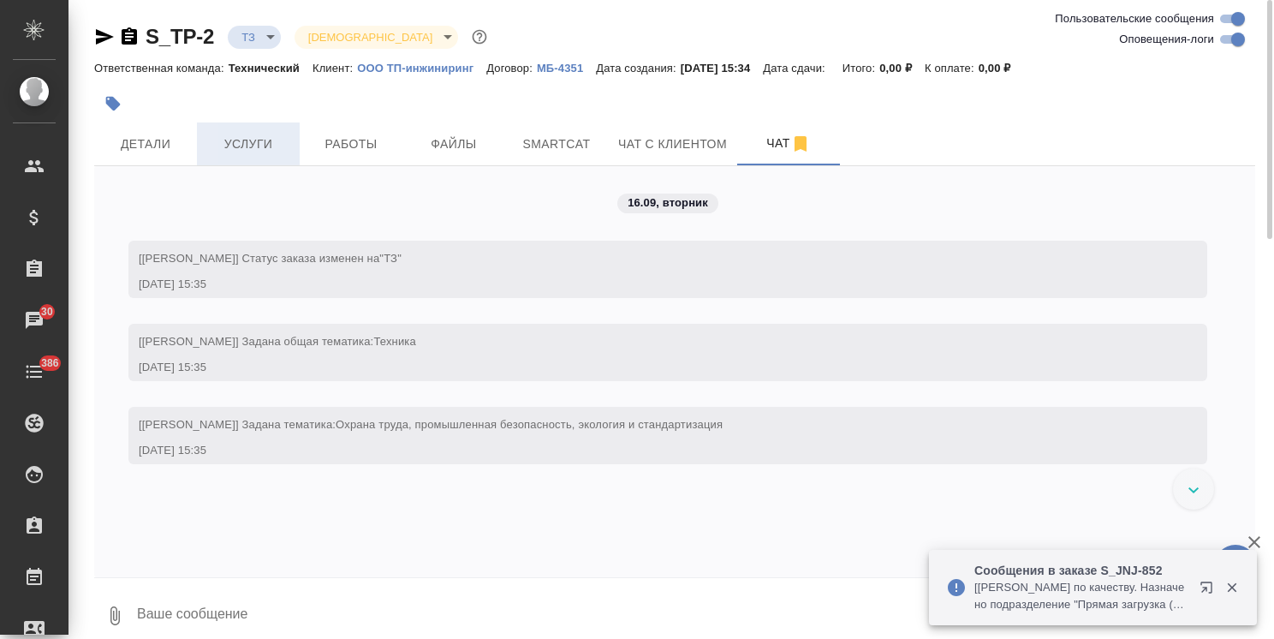
click at [249, 122] on div at bounding box center [481, 104] width 774 height 38
click at [251, 140] on span "Услуги" at bounding box center [248, 144] width 82 height 21
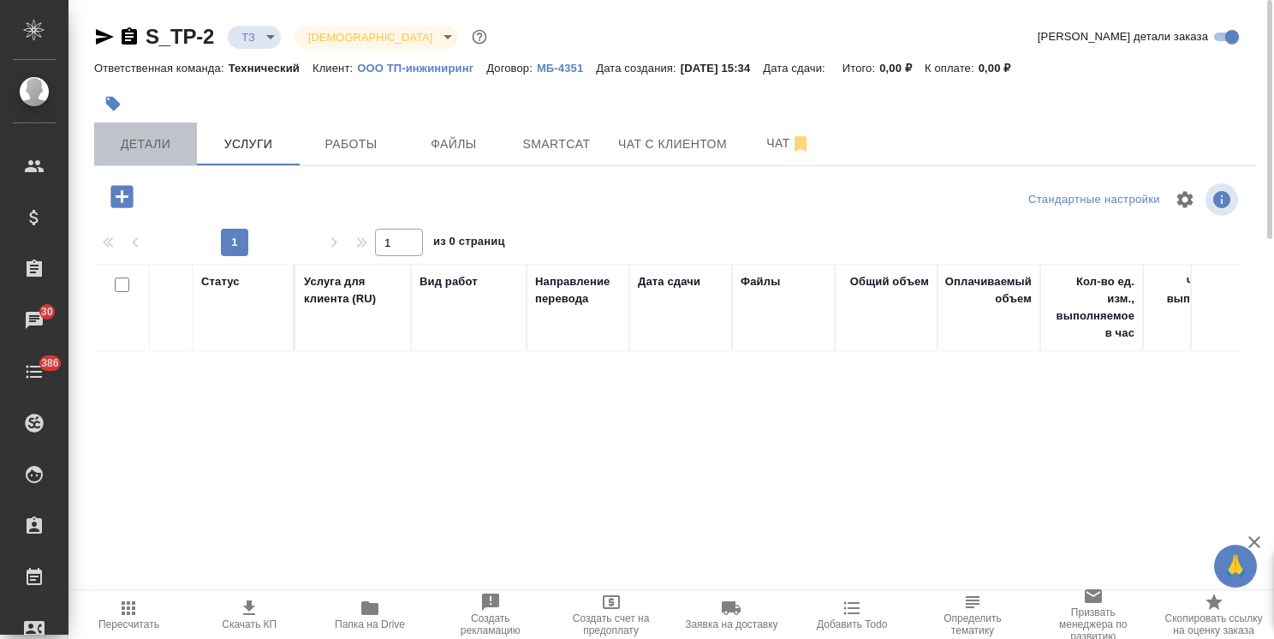
click at [146, 145] on span "Детали" at bounding box center [145, 144] width 82 height 21
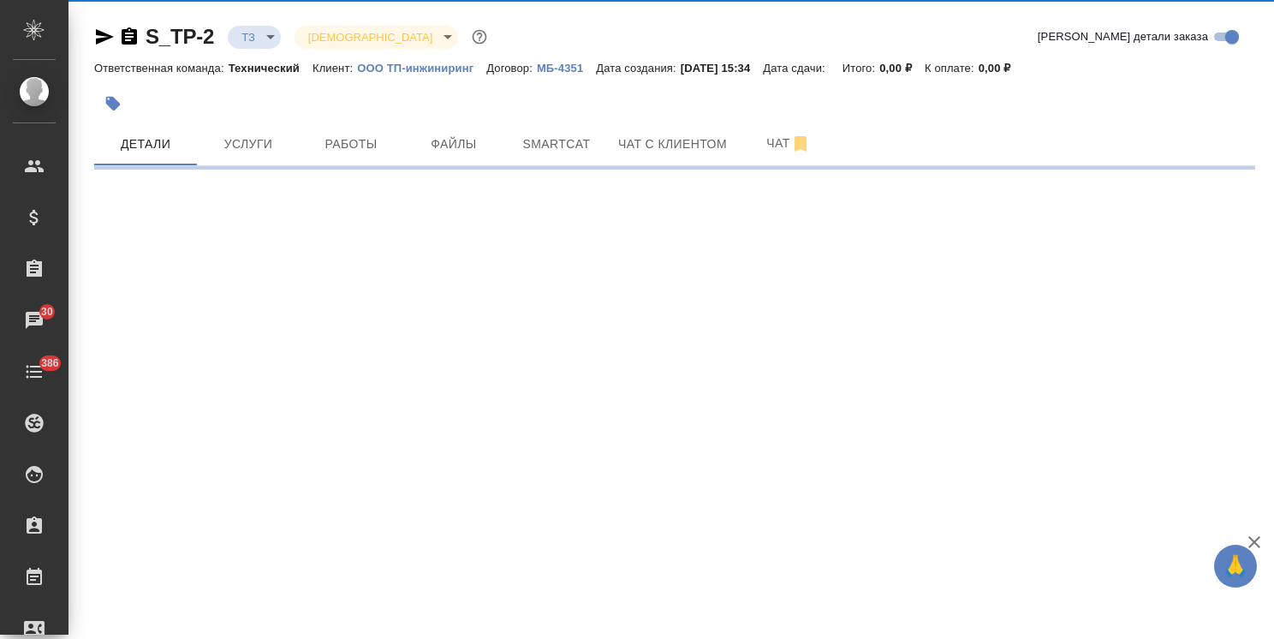
select select "RU"
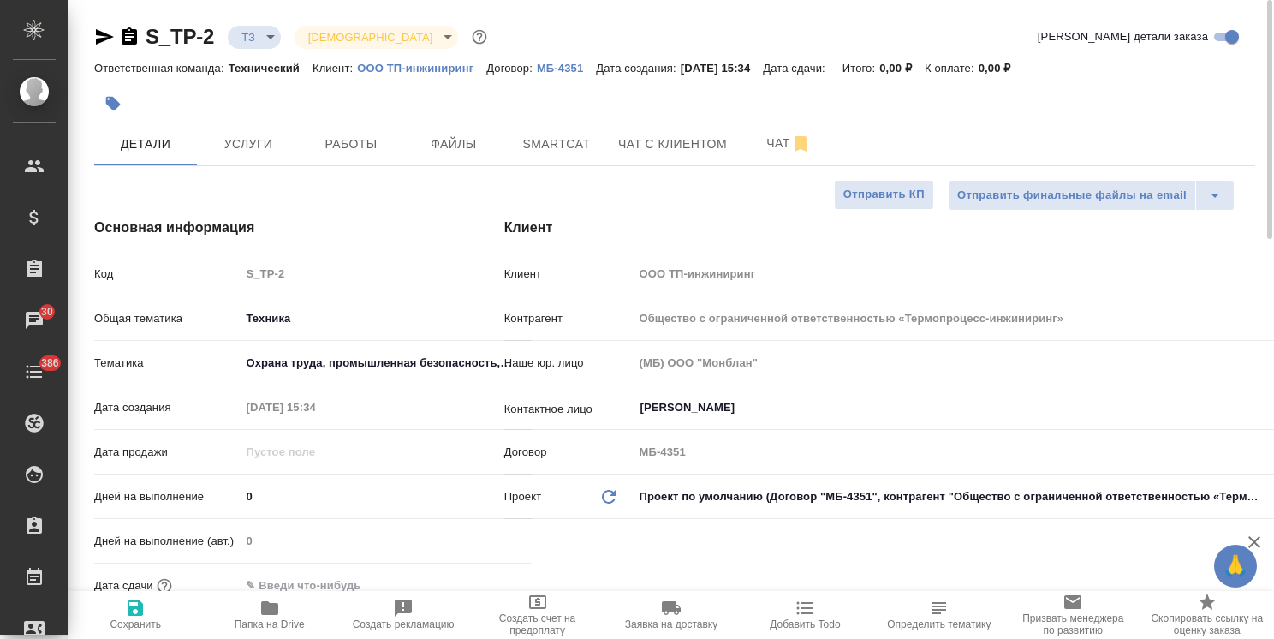
type textarea "x"
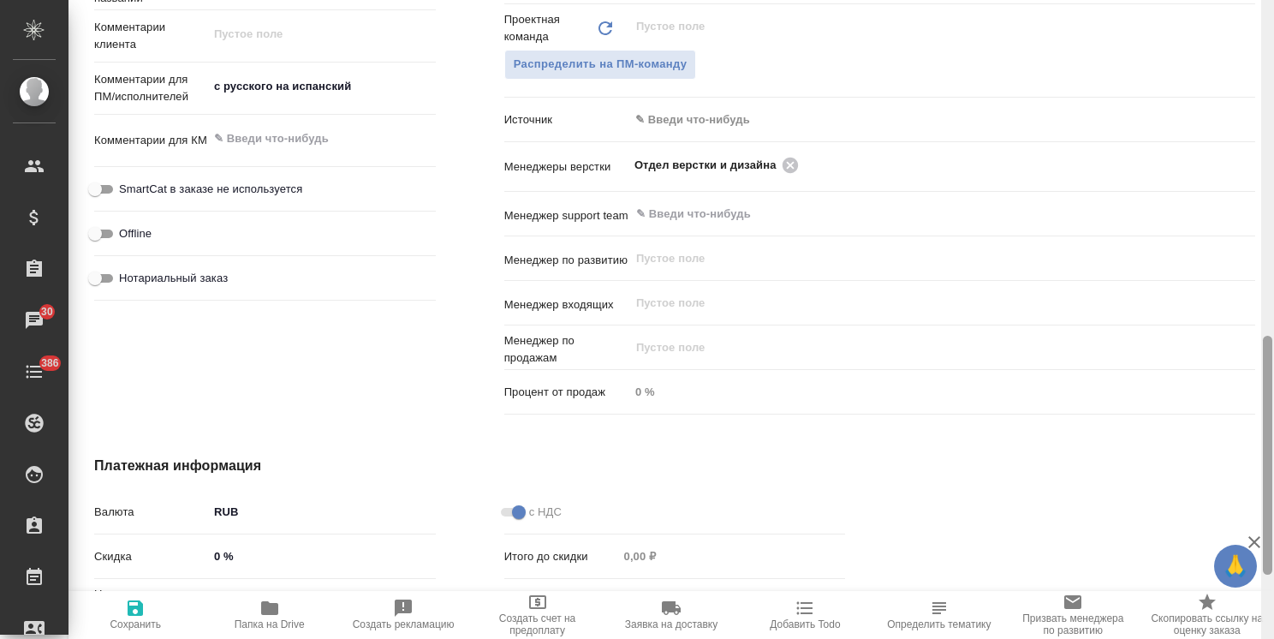
drag, startPoint x: 1263, startPoint y: 293, endPoint x: 1263, endPoint y: 380, distance: 87.4
click at [1263, 380] on div at bounding box center [1267, 319] width 13 height 639
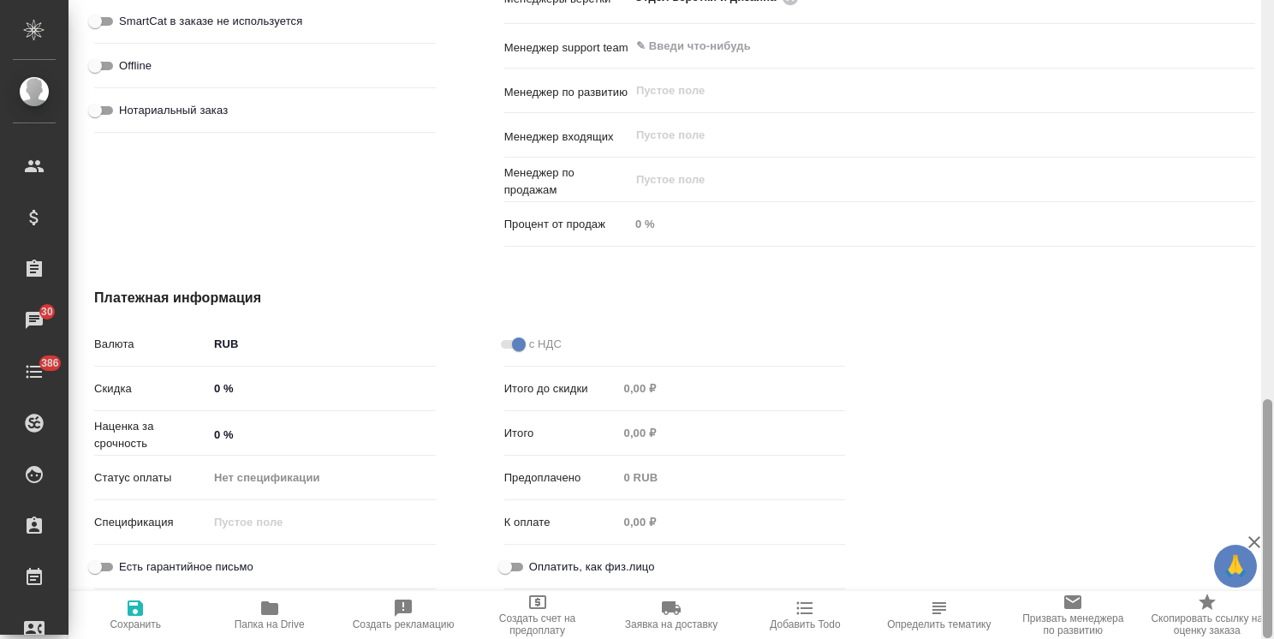
drag, startPoint x: 1263, startPoint y: 404, endPoint x: 1261, endPoint y: 358, distance: 46.3
click at [1261, 358] on div at bounding box center [1267, 319] width 13 height 639
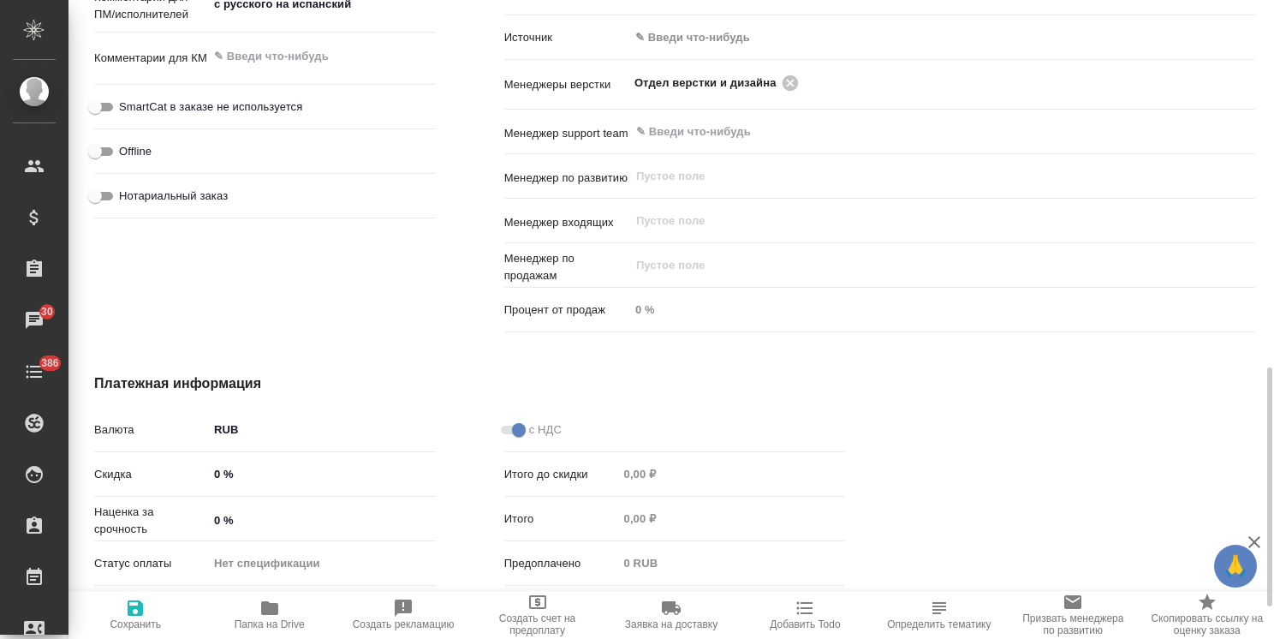
type textarea "x"
click at [394, 4] on textarea "с русского на испанский" at bounding box center [322, 5] width 226 height 29
type textarea "с русского на испанский"
type textarea "x"
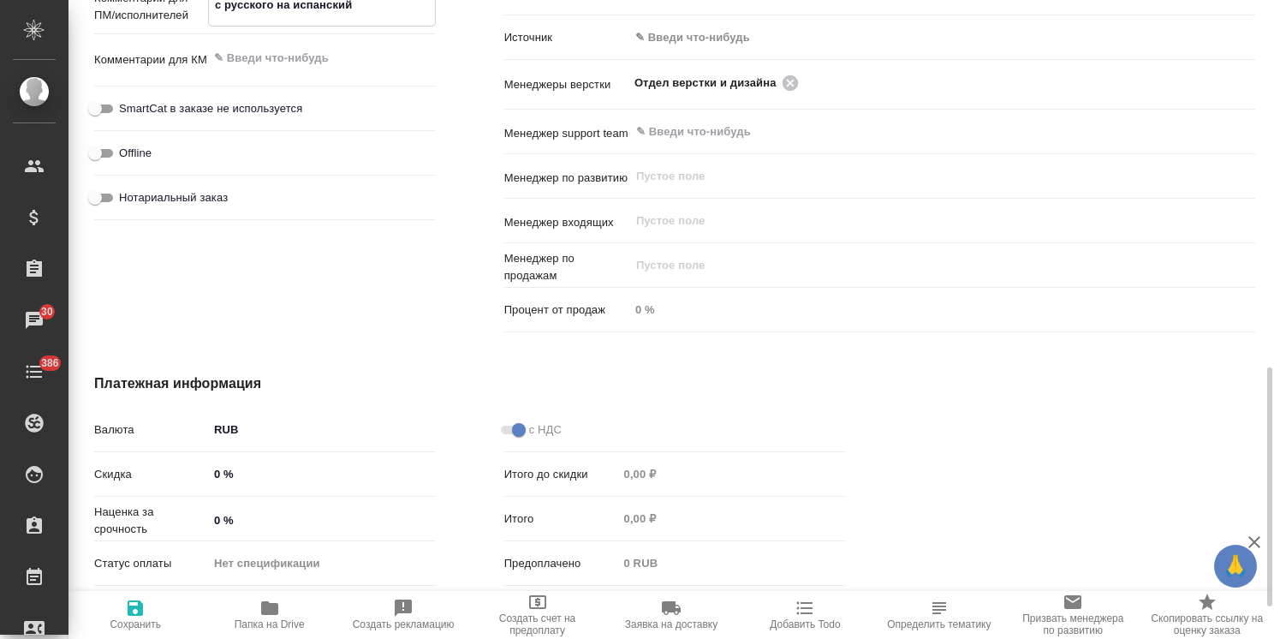
type textarea "x"
type textarea "с русского на испанский с"
type textarea "x"
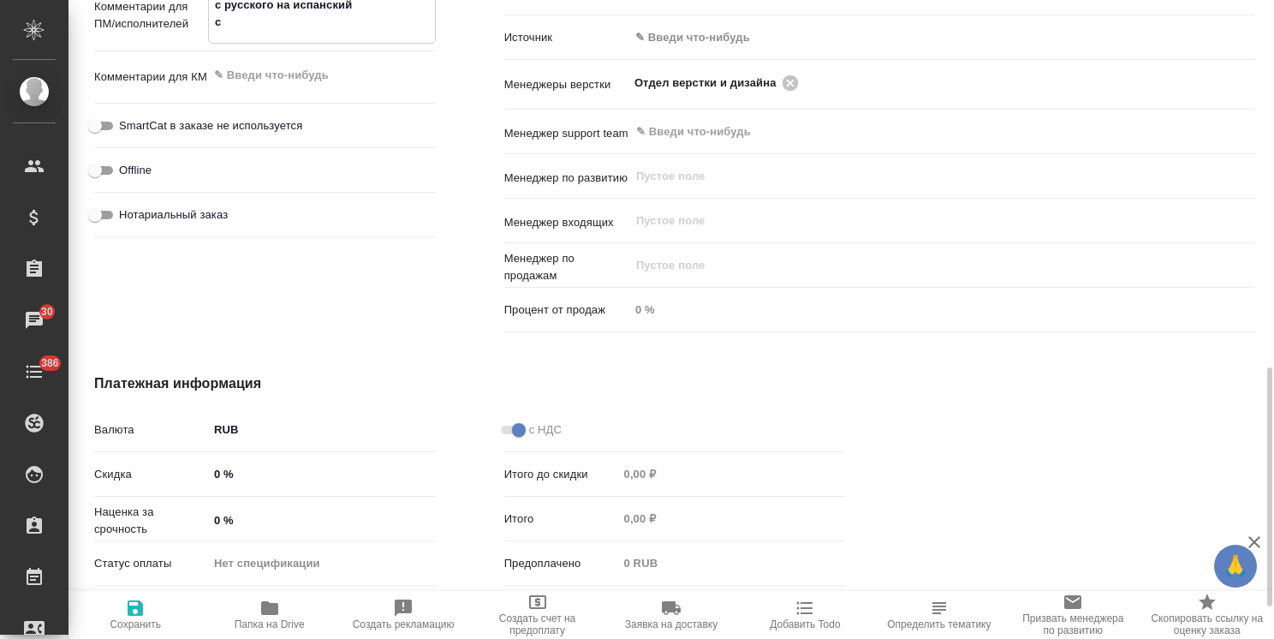
type textarea "x"
type textarea "с русского на испанский се"
type textarea "x"
type textarea "с русского на испанский сер"
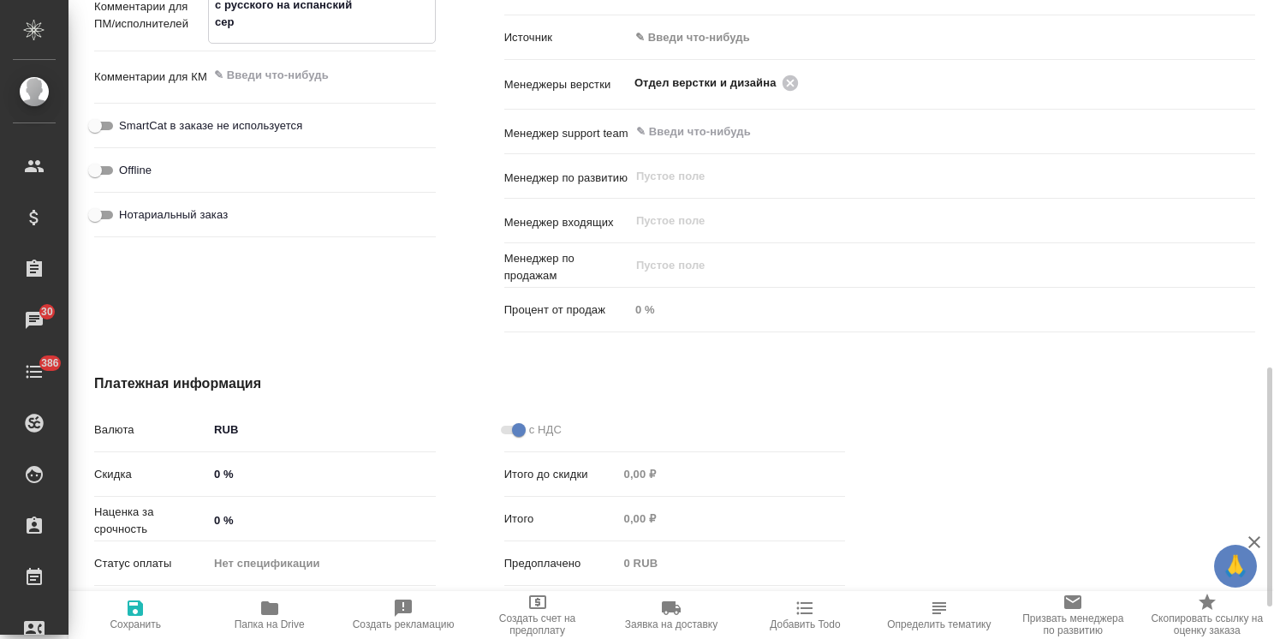
type textarea "x"
type textarea "с русского на испанский серт"
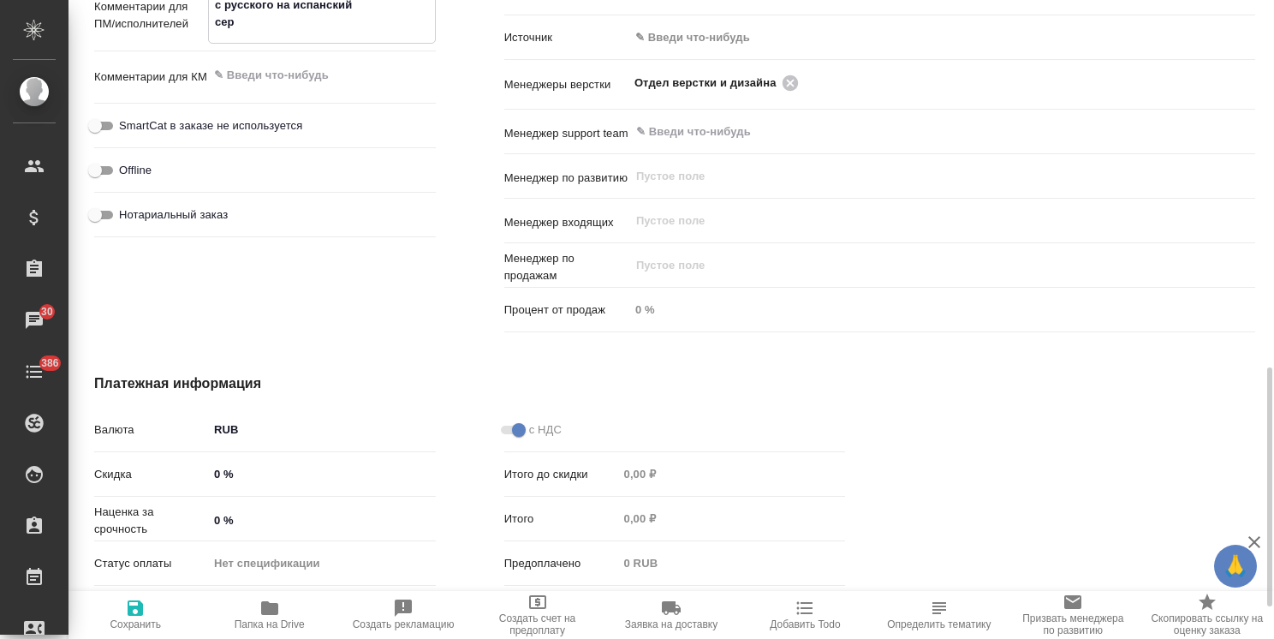
type textarea "x"
type textarea "с русского на испанский серт"
type textarea "x"
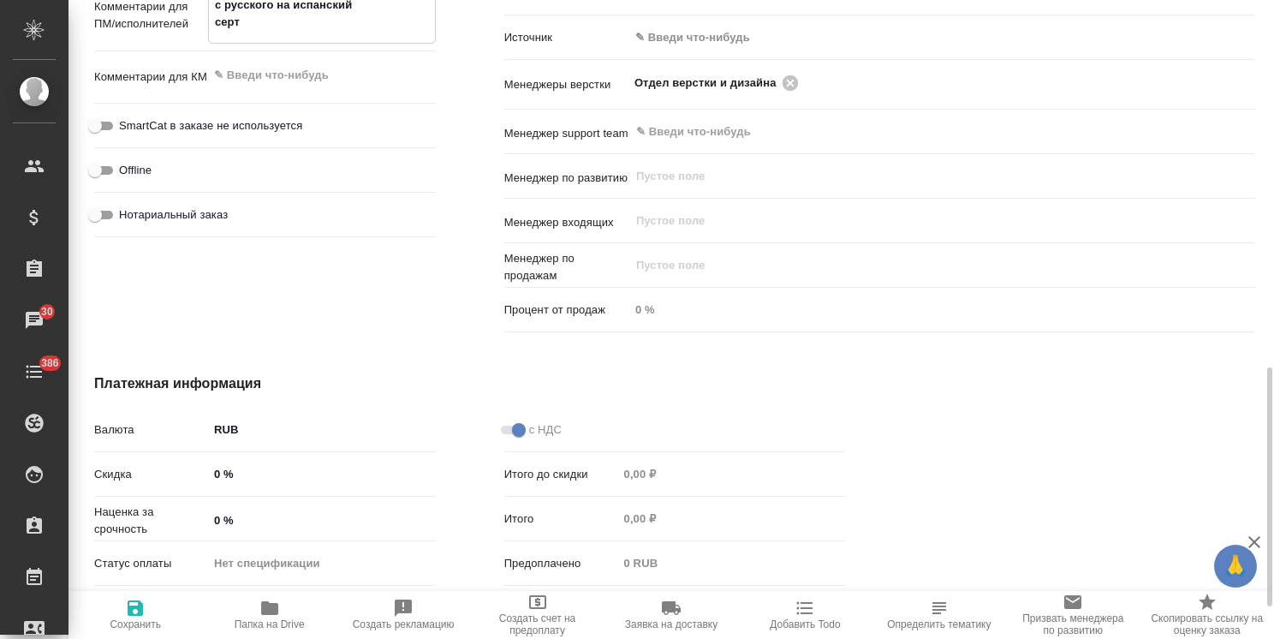
type textarea "x"
type textarea "с русского на испанский серт к"
type textarea "x"
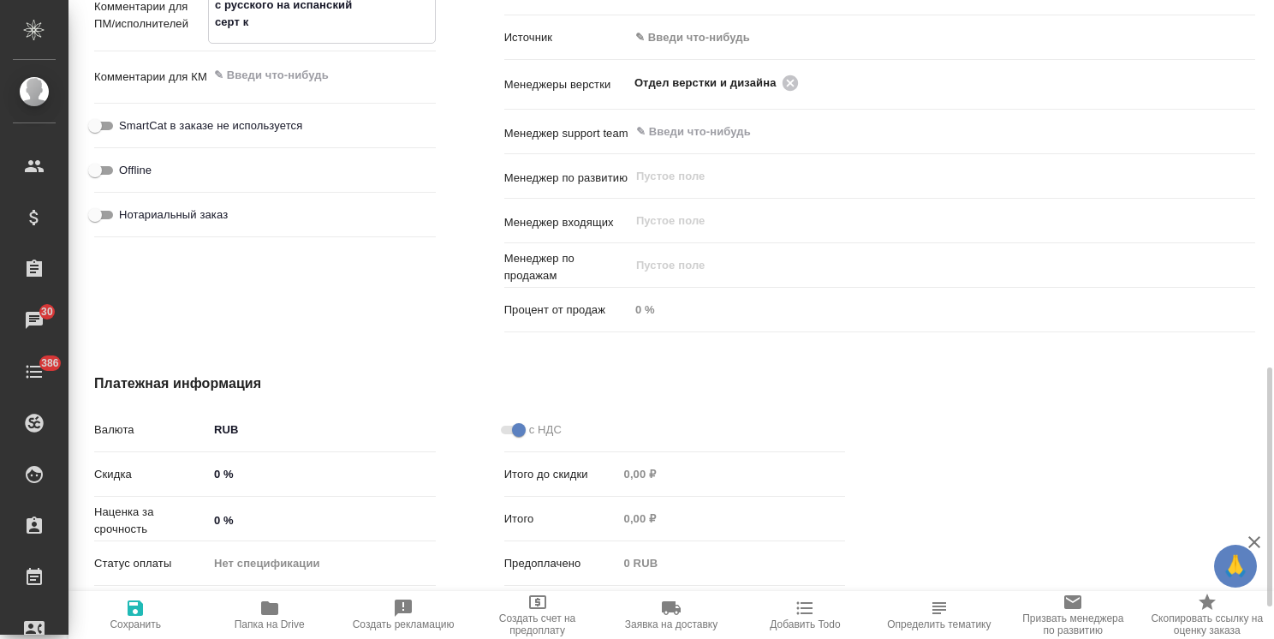
type textarea "x"
type textarea "с русского на испанский серт ка"
type textarea "x"
type textarea "с русского на испанский серт кар"
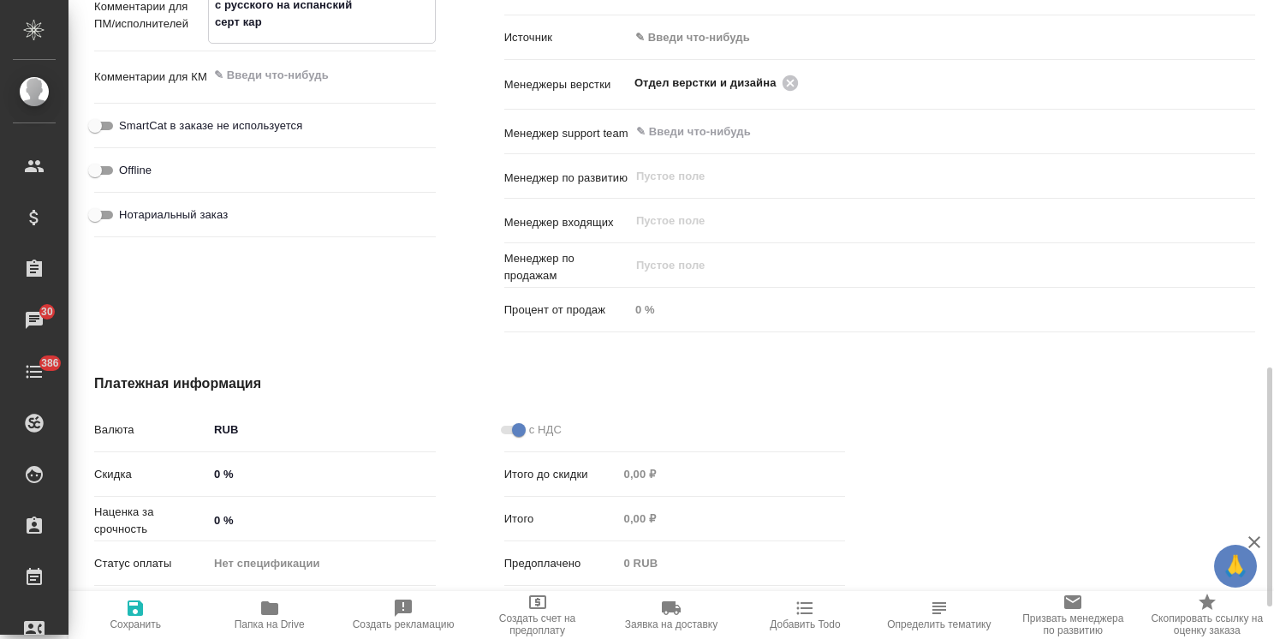
type textarea "x"
type textarea "с русского на испанский серт карт"
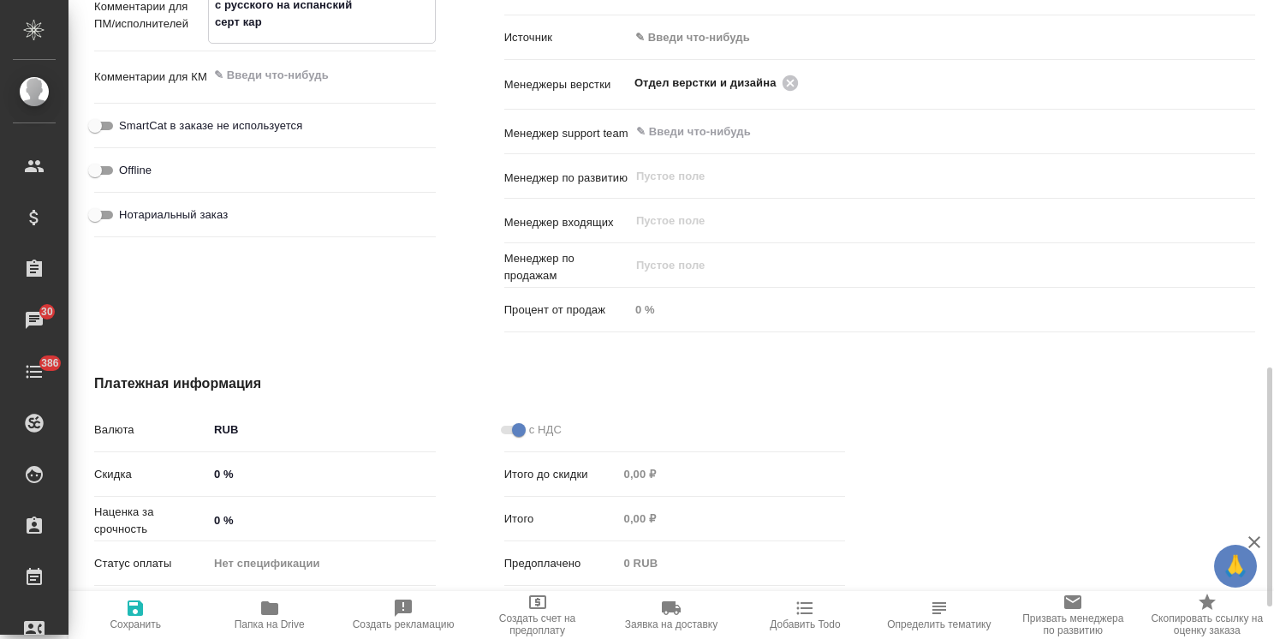
type textarea "x"
type textarea "с русского на испанский серт карти"
type textarea "x"
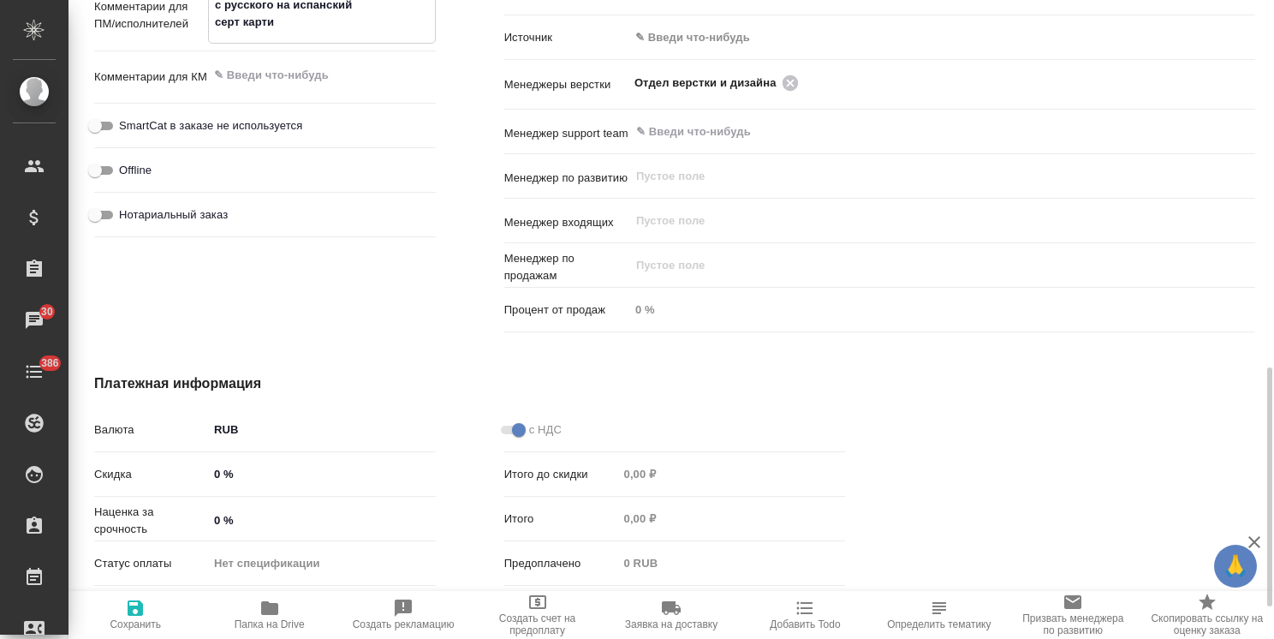
type textarea "x"
type textarea "с русского на испанский серт картин"
type textarea "x"
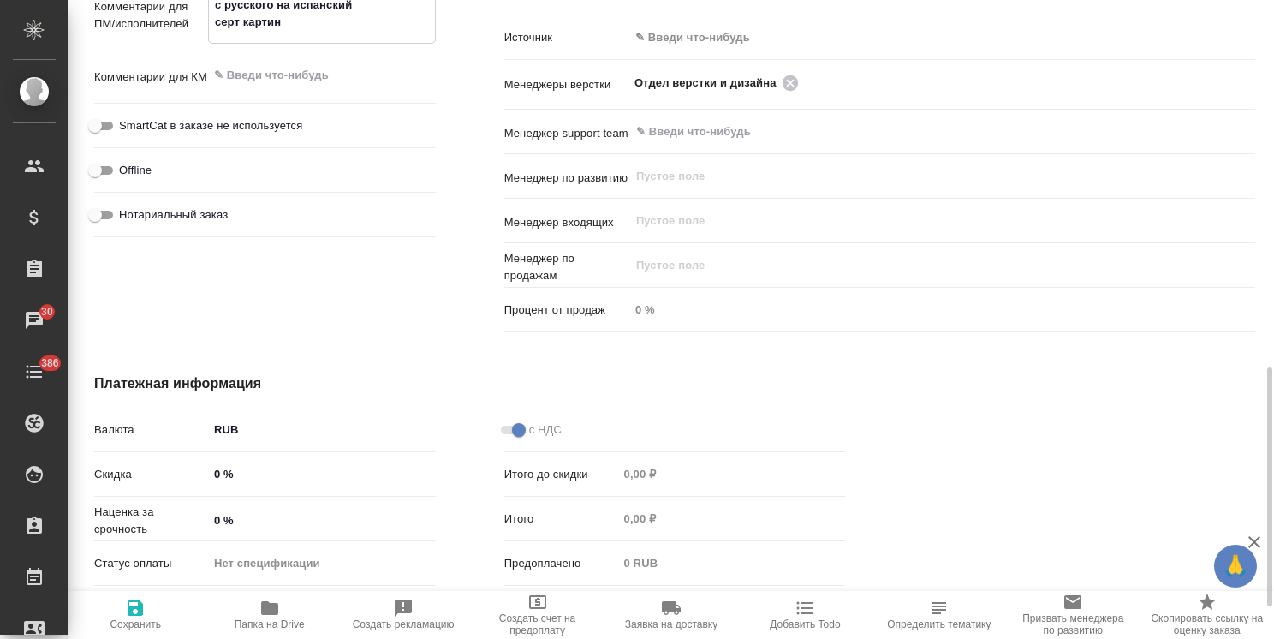
type textarea "x"
type textarea "с русского на испанский серт картинк"
type textarea "x"
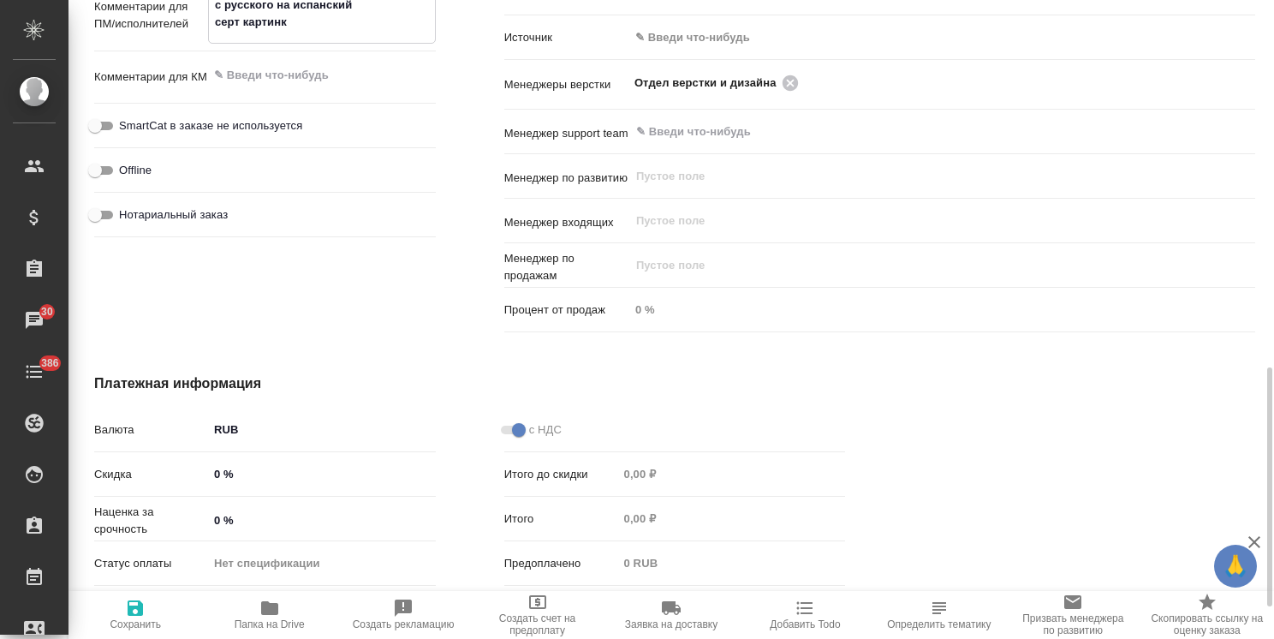
type textarea "с русского на испанский серт картинко"
type textarea "x"
type textarea "с русского на испанский серт картинкой"
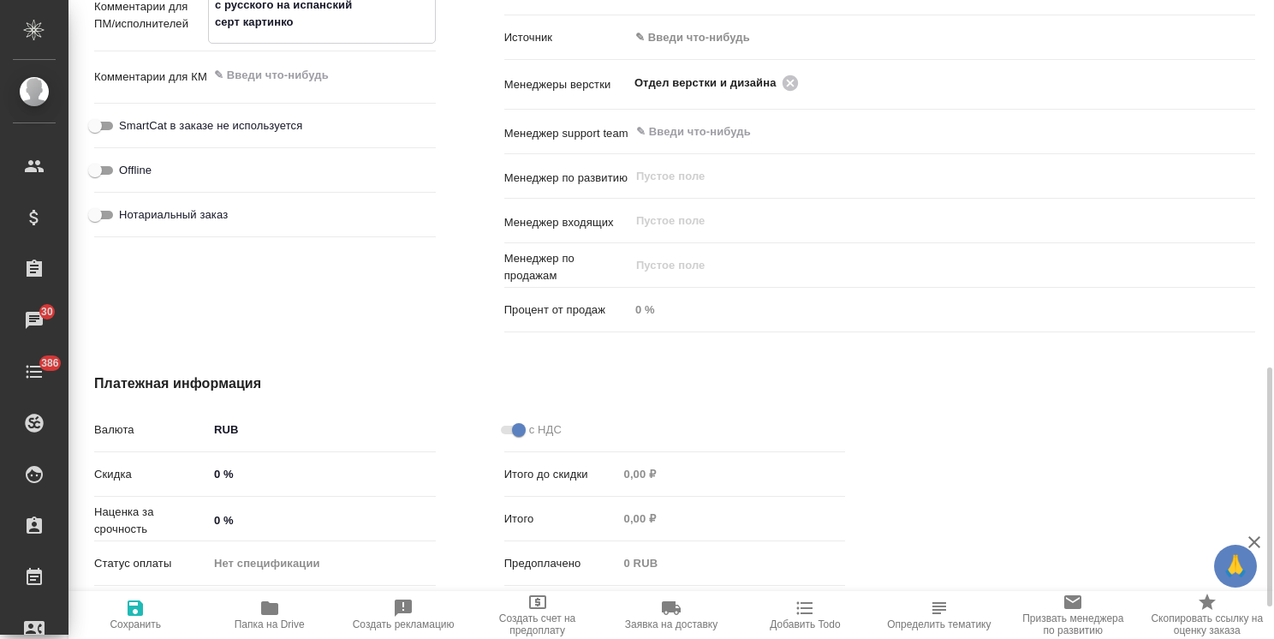
type textarea "x"
type textarea "с русского на испанский серт картинкой"
type textarea "x"
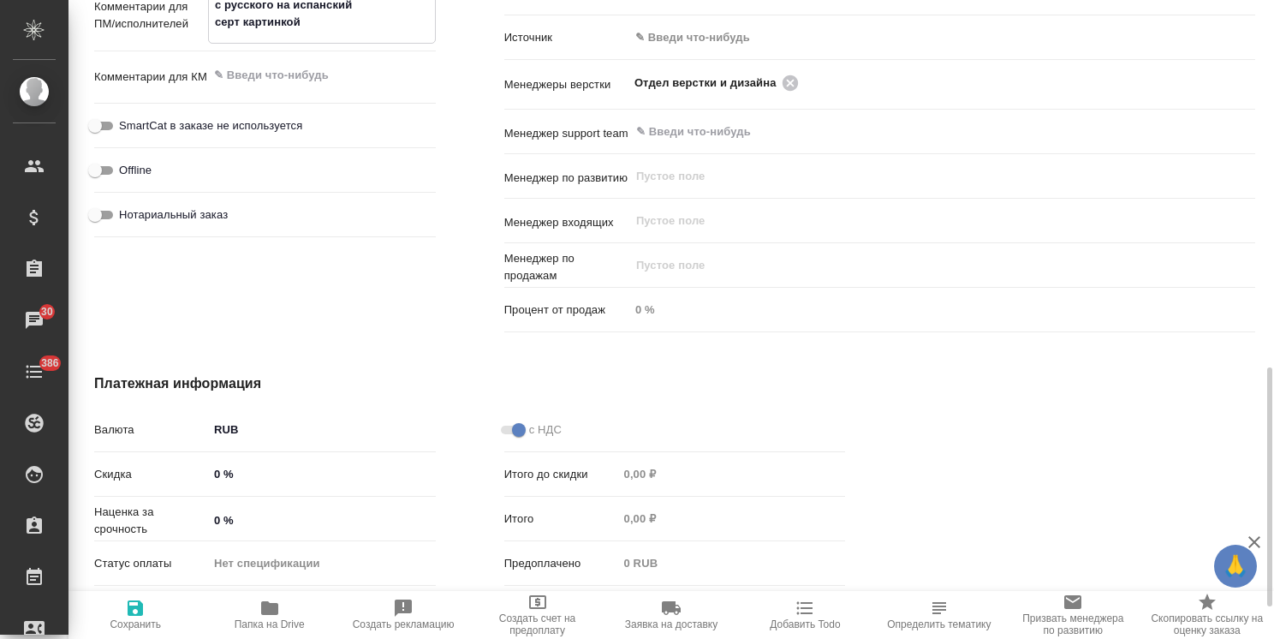
type textarea "x"
type textarea "с русского на испанский серт картинкой н"
type textarea "x"
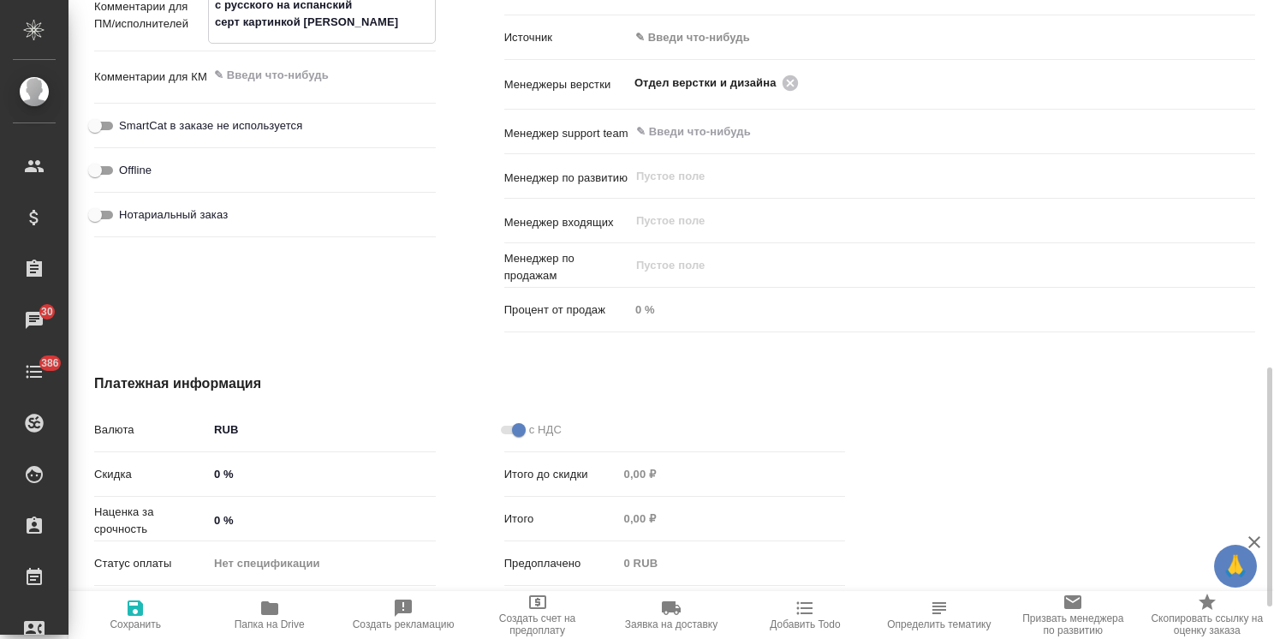
type textarea "x"
type textarea "с русского на испанский серт картинкой ну"
type textarea "x"
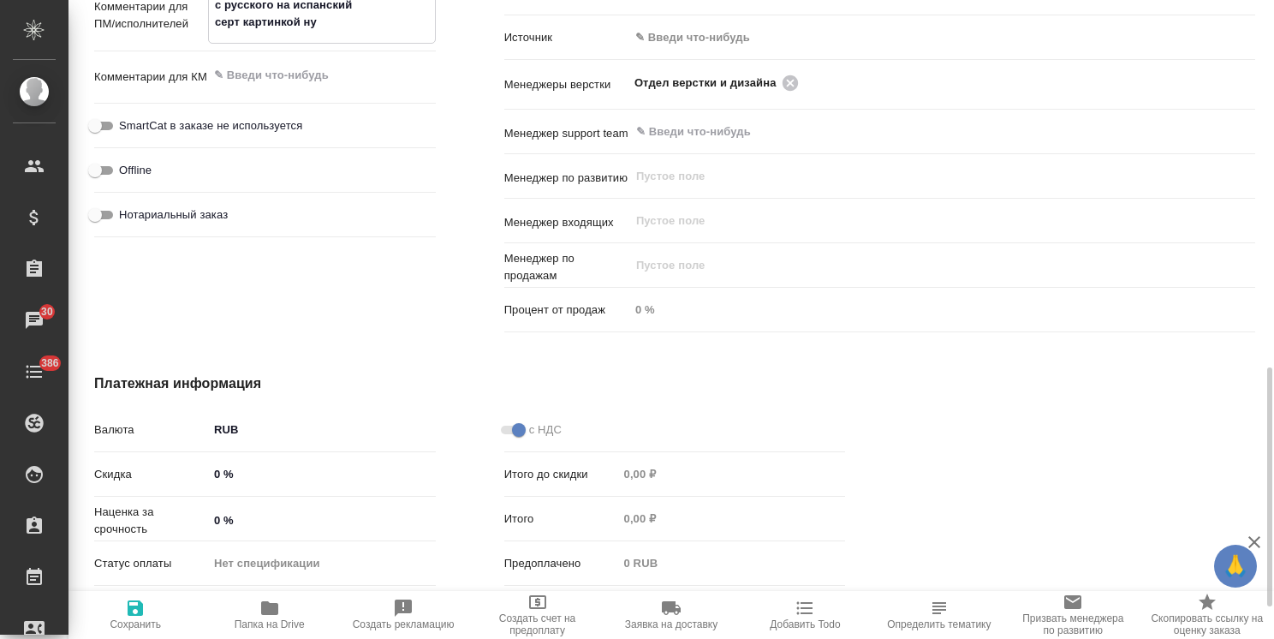
type textarea "с русского на испанский серт картинкой нуж"
type textarea "x"
type textarea "с русского на испанский серт картинкой нуже"
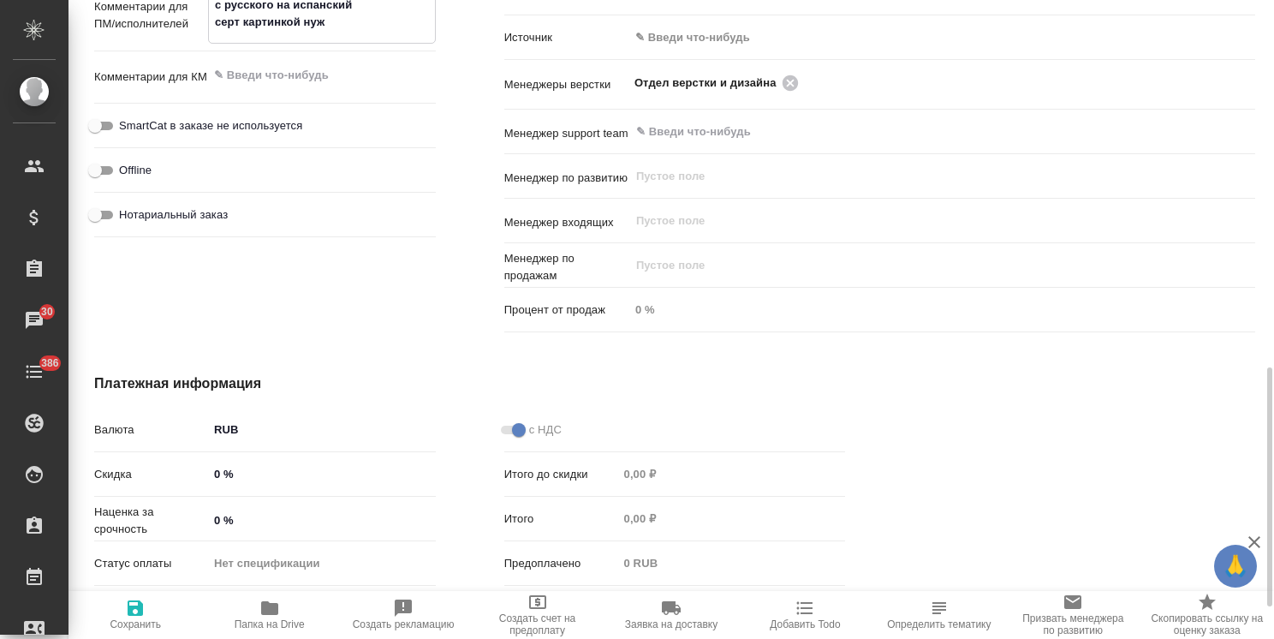
type textarea "x"
type textarea "с русского на испанский серт картинкой нужен"
type textarea "x"
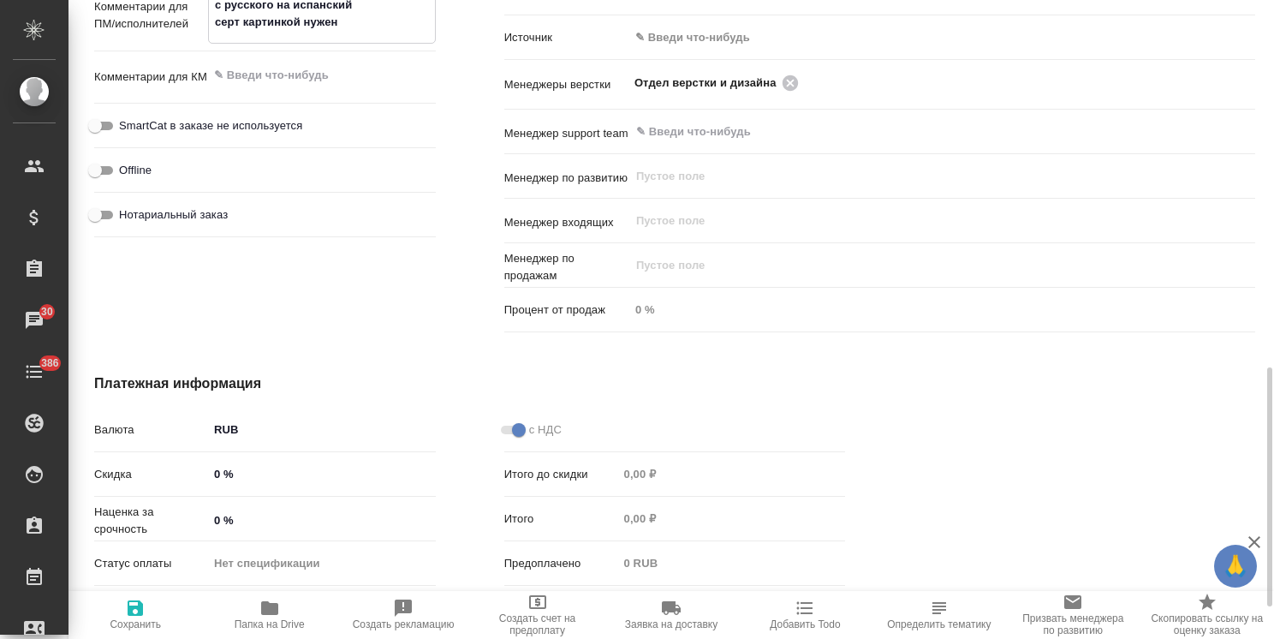
type textarea "x"
type textarea "с русского на испанский серт картинкой нужен"
type textarea "x"
click at [142, 623] on span "Сохранить" at bounding box center [135, 624] width 51 height 12
type textarea "x"
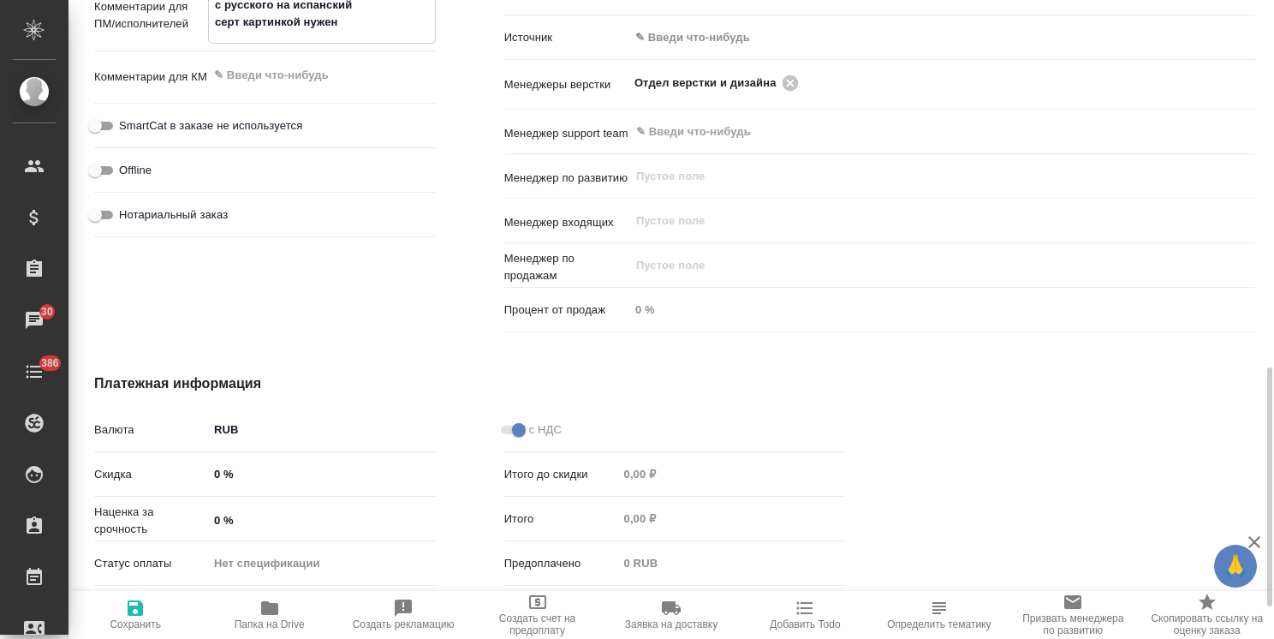
type textarea "x"
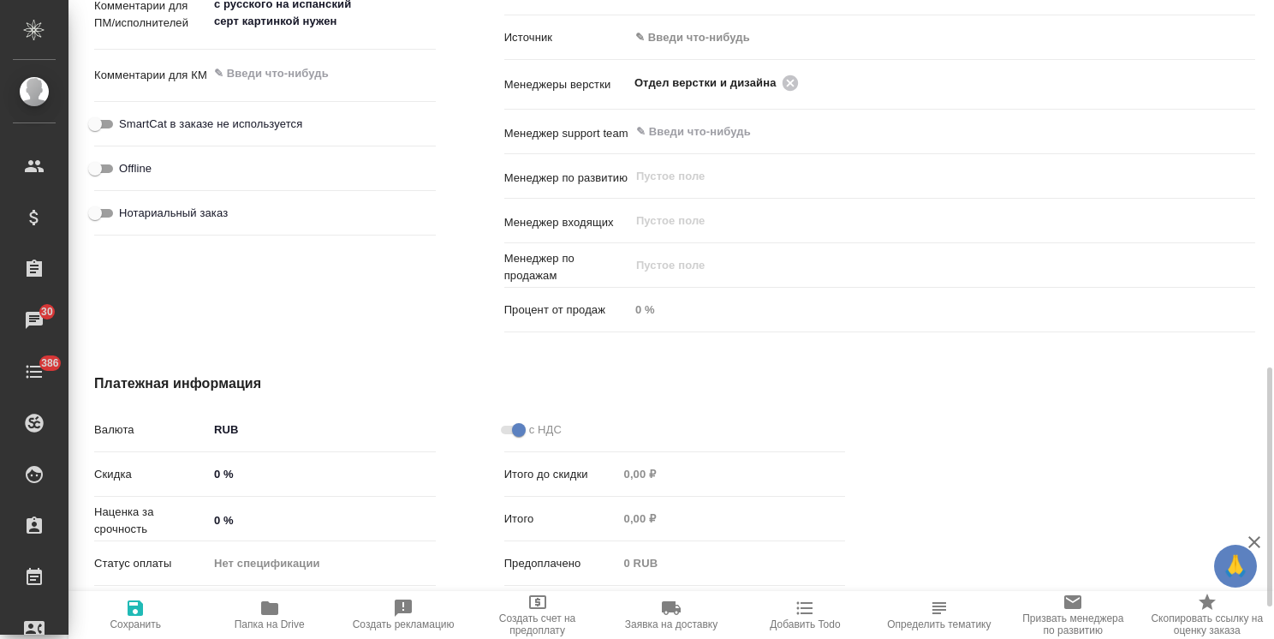
type textarea "x"
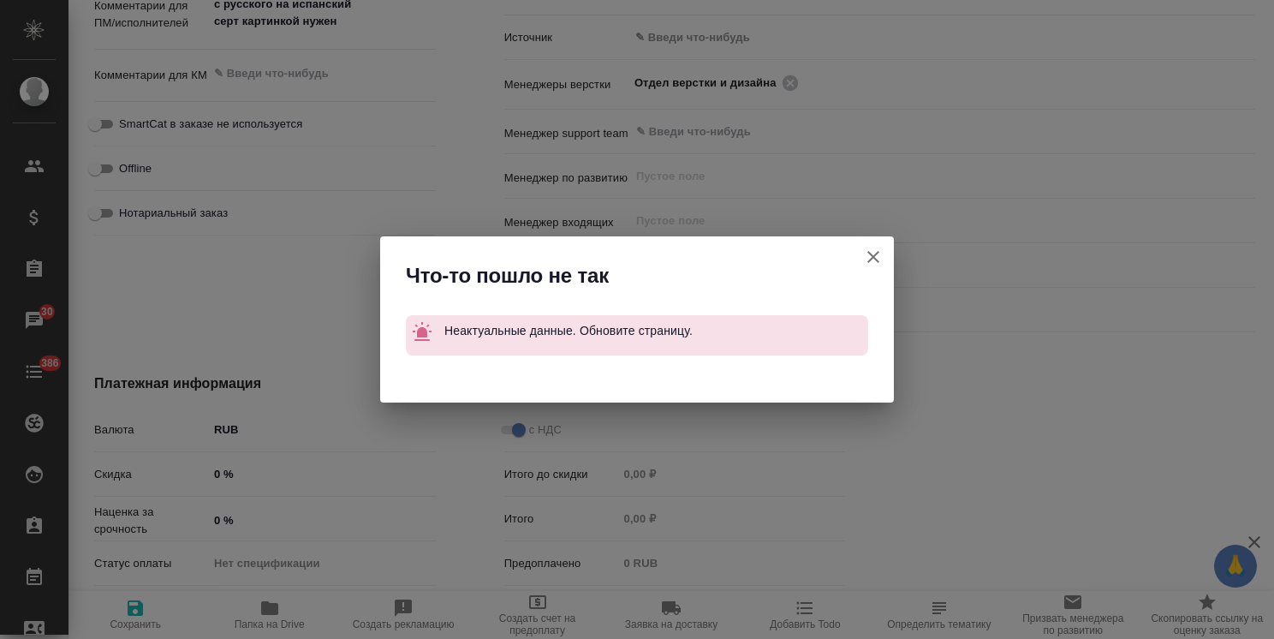
click at [881, 262] on icon "button" at bounding box center [873, 257] width 21 height 21
type textarea "x"
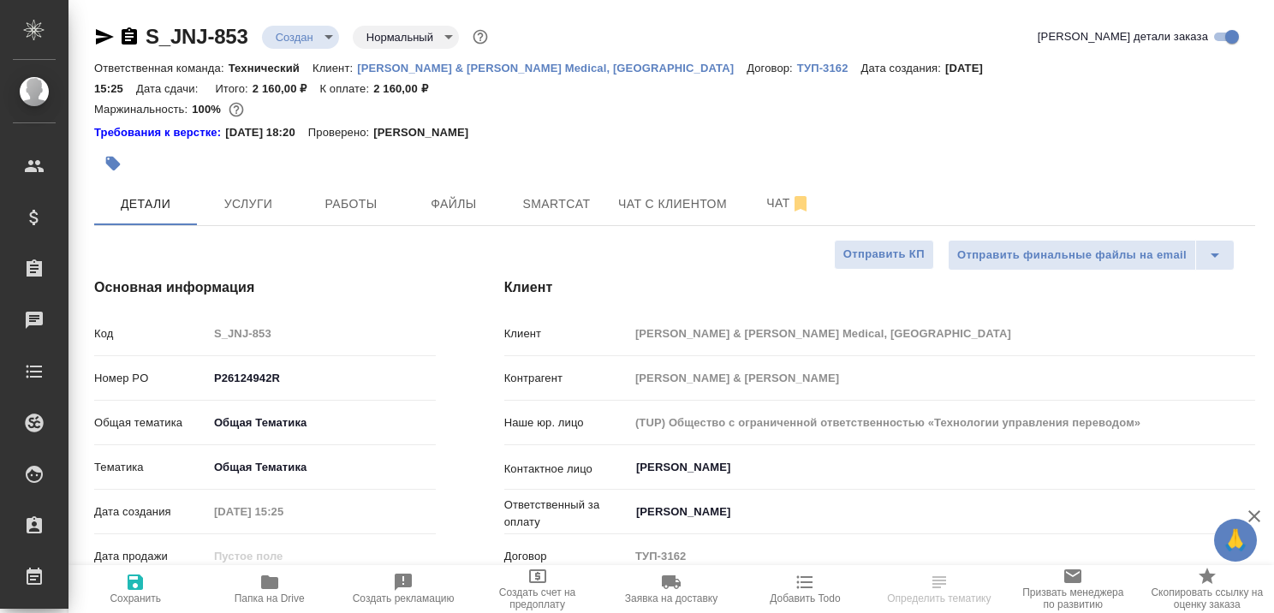
select select "RU"
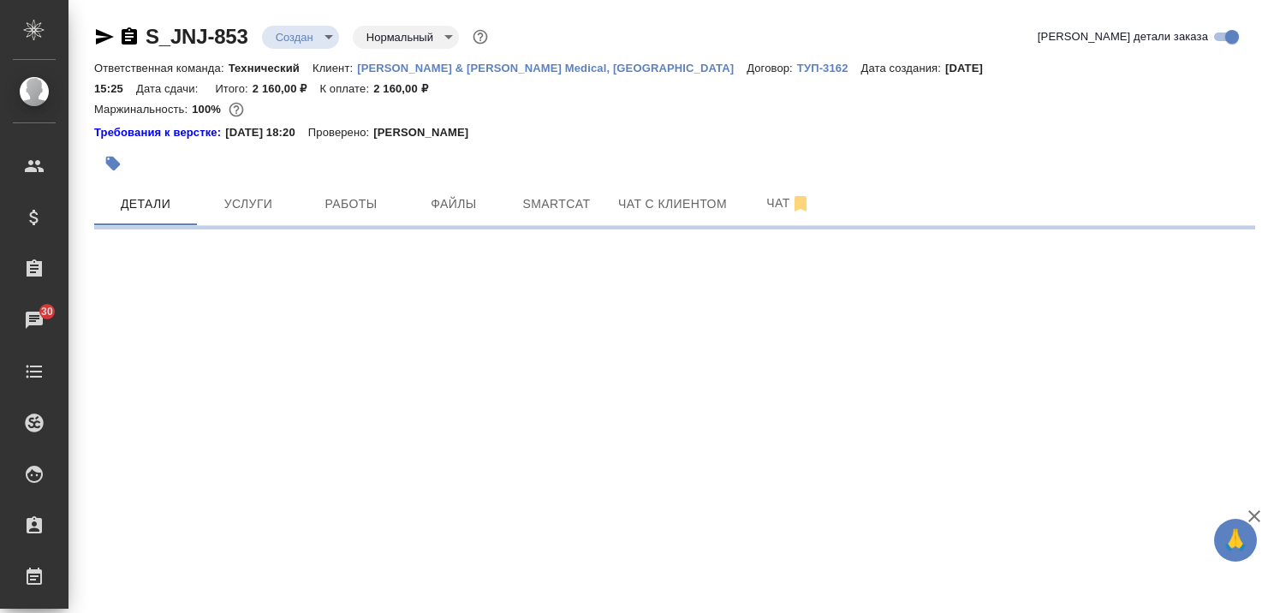
select select "RU"
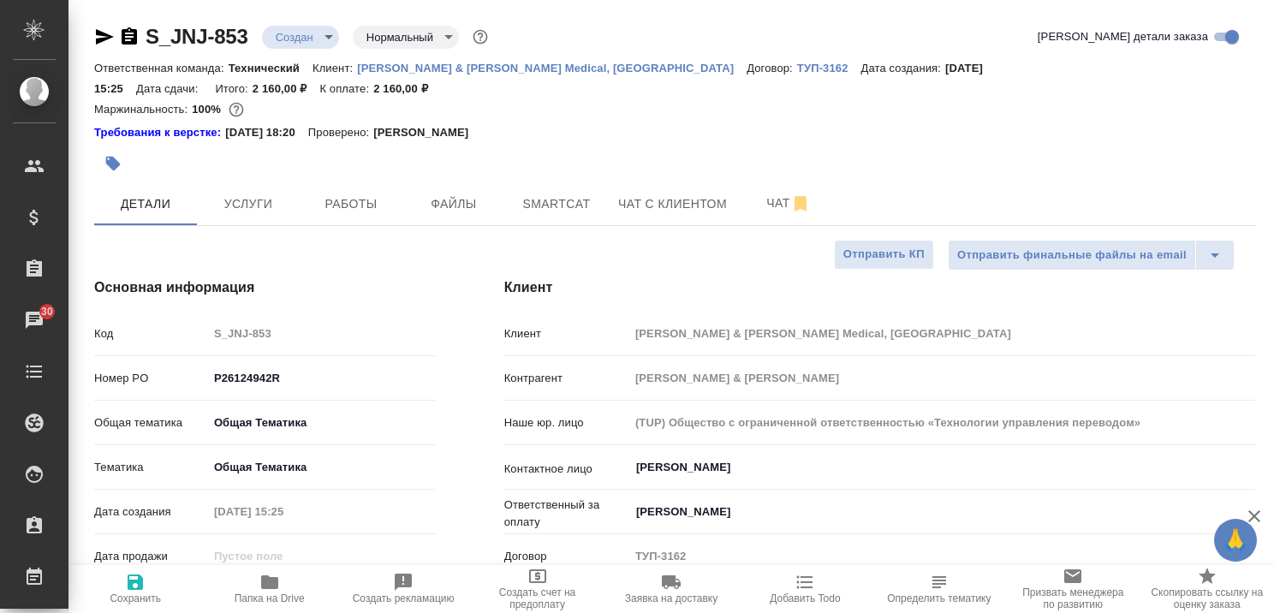
type textarea "x"
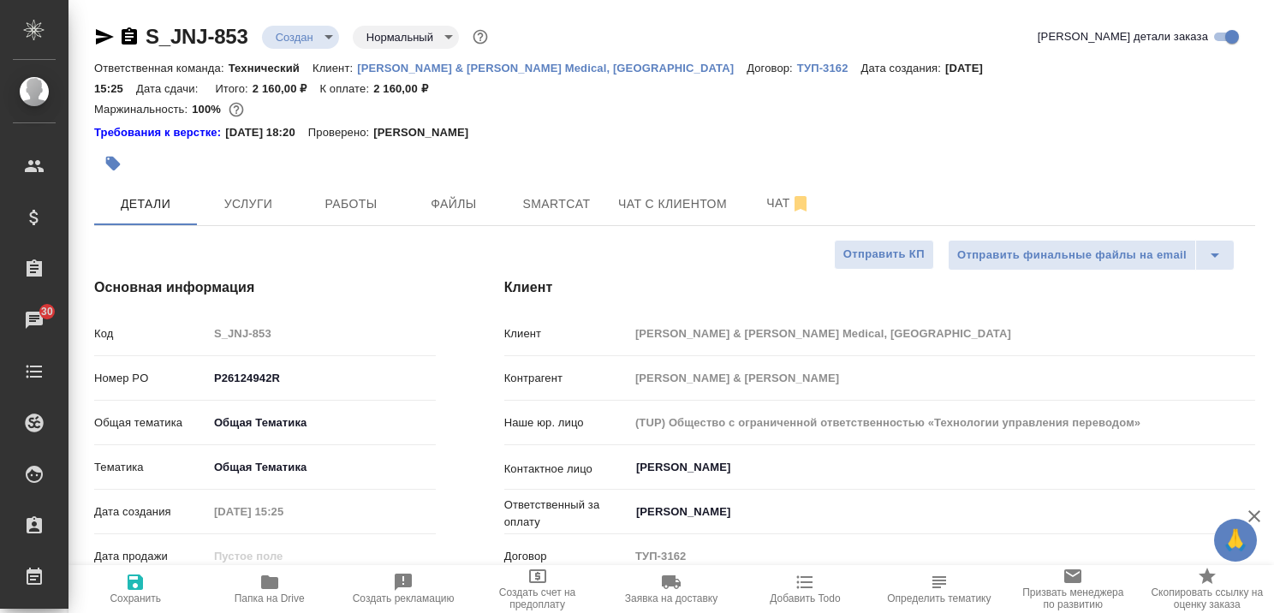
type textarea "x"
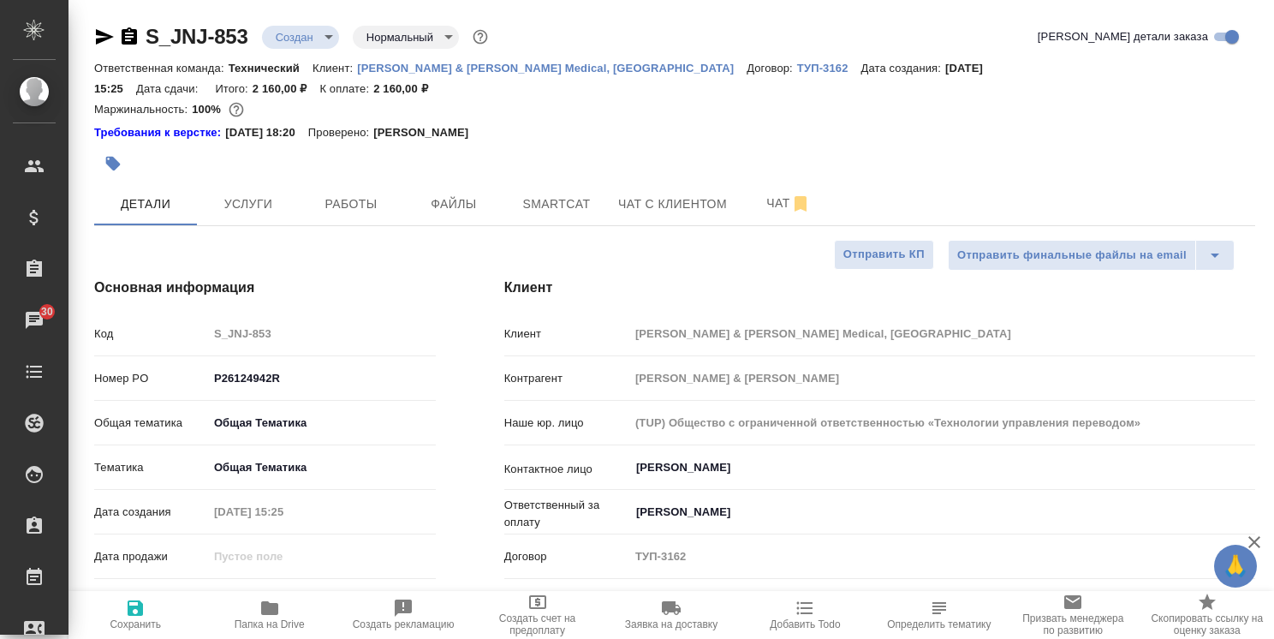
type textarea "x"
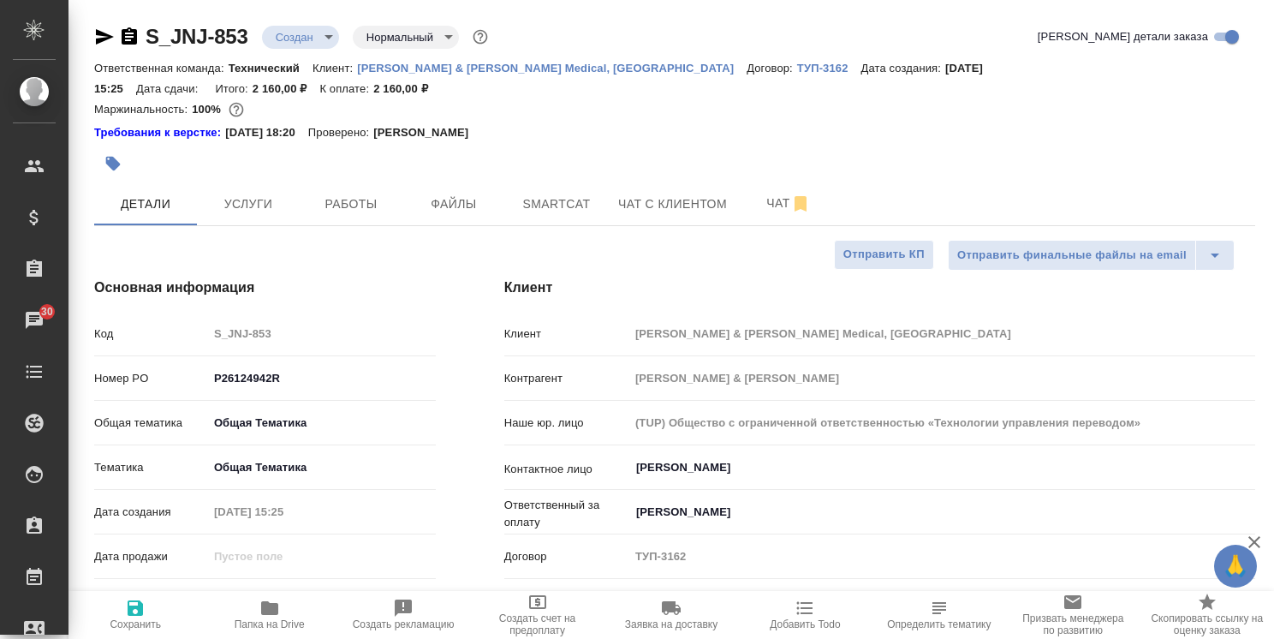
type textarea "x"
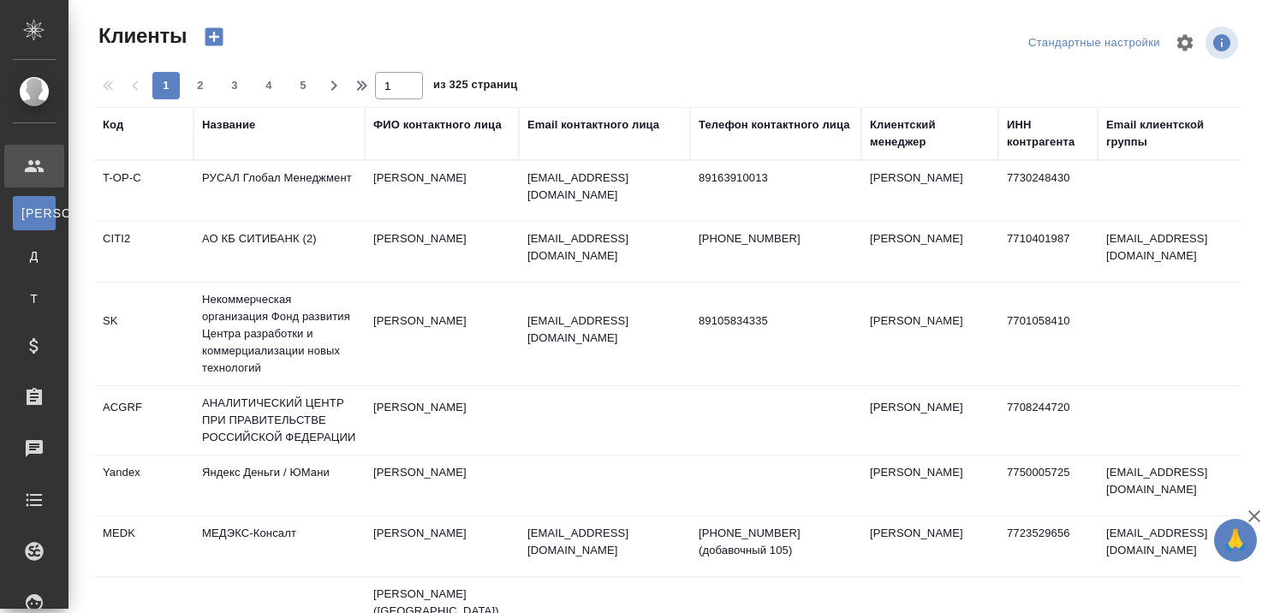
select select "RU"
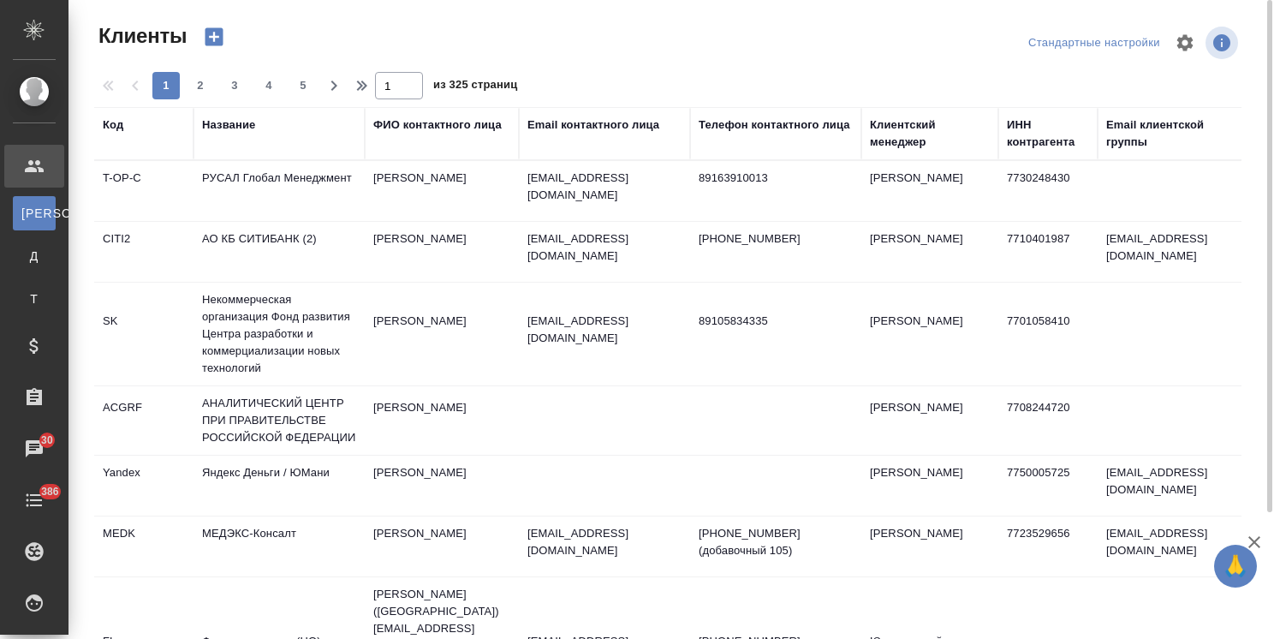
click at [909, 139] on div "Клиентский менеджер" at bounding box center [930, 133] width 120 height 34
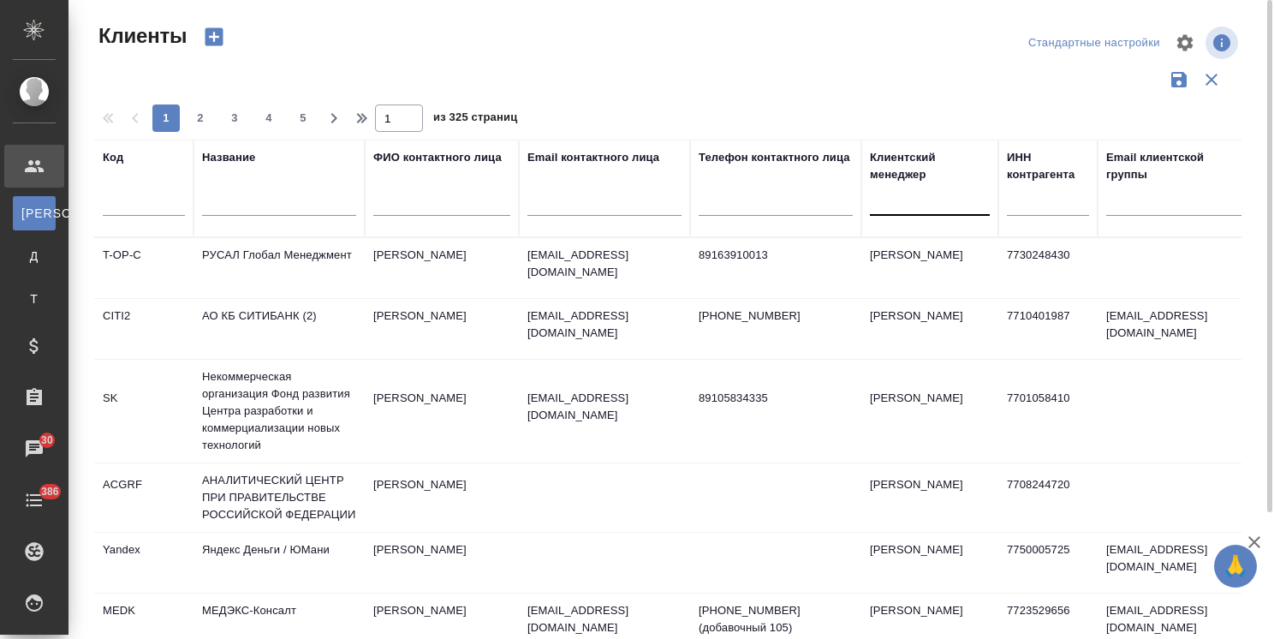
click at [900, 204] on div at bounding box center [930, 198] width 120 height 25
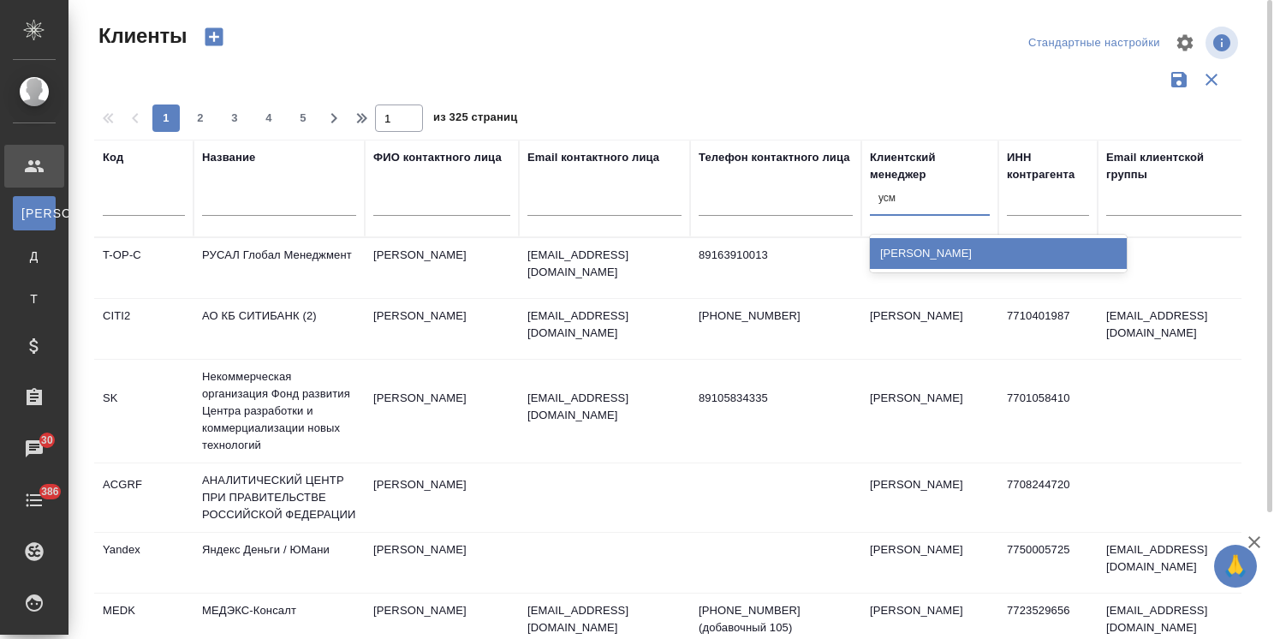
type input "усма"
click at [925, 236] on div "[PERSON_NAME]" at bounding box center [998, 254] width 257 height 38
click at [909, 248] on div "[PERSON_NAME]" at bounding box center [998, 253] width 257 height 31
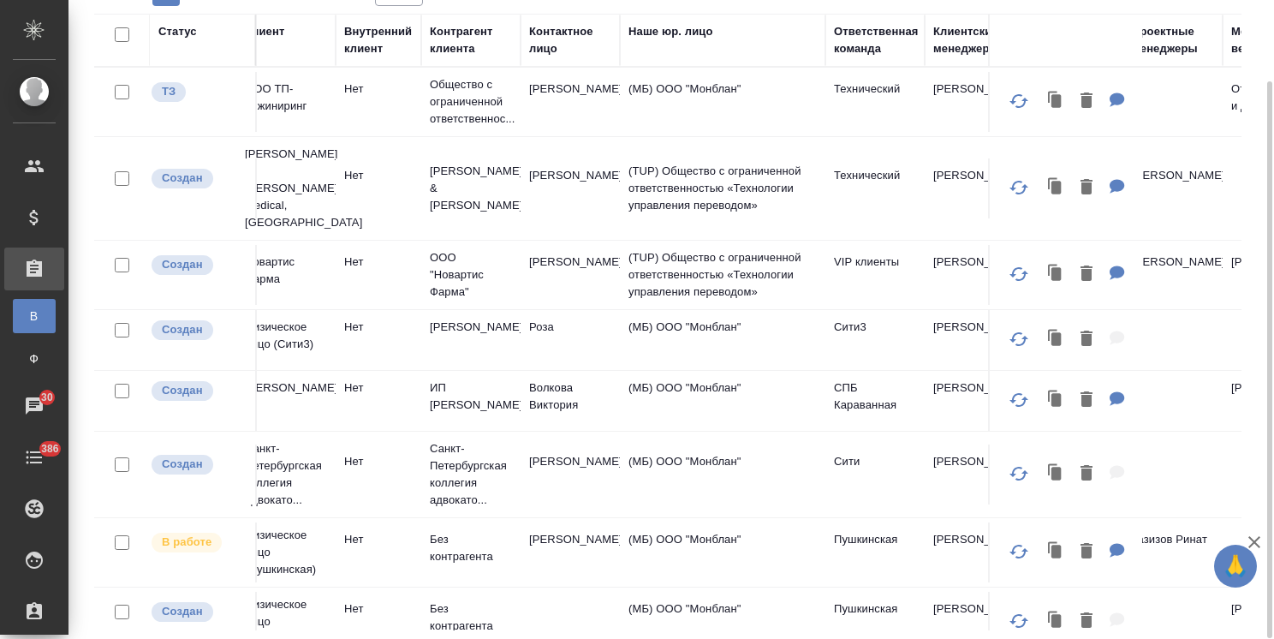
scroll to position [0, 748]
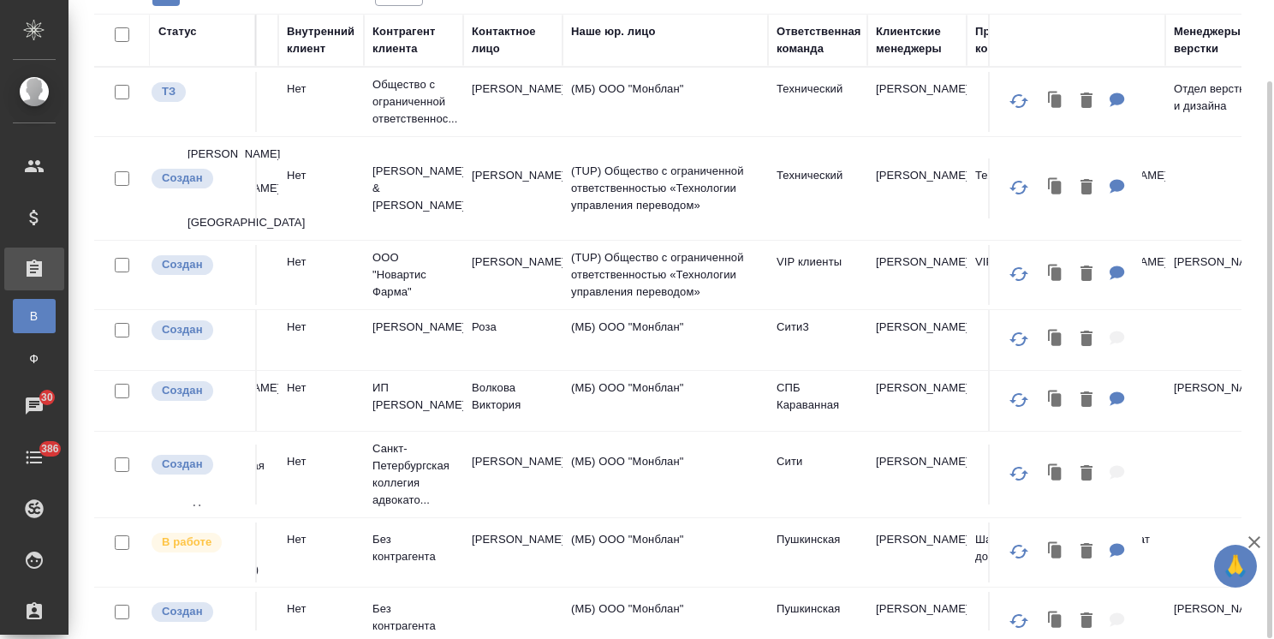
click at [904, 48] on div "Клиентские менеджеры" at bounding box center [917, 40] width 82 height 34
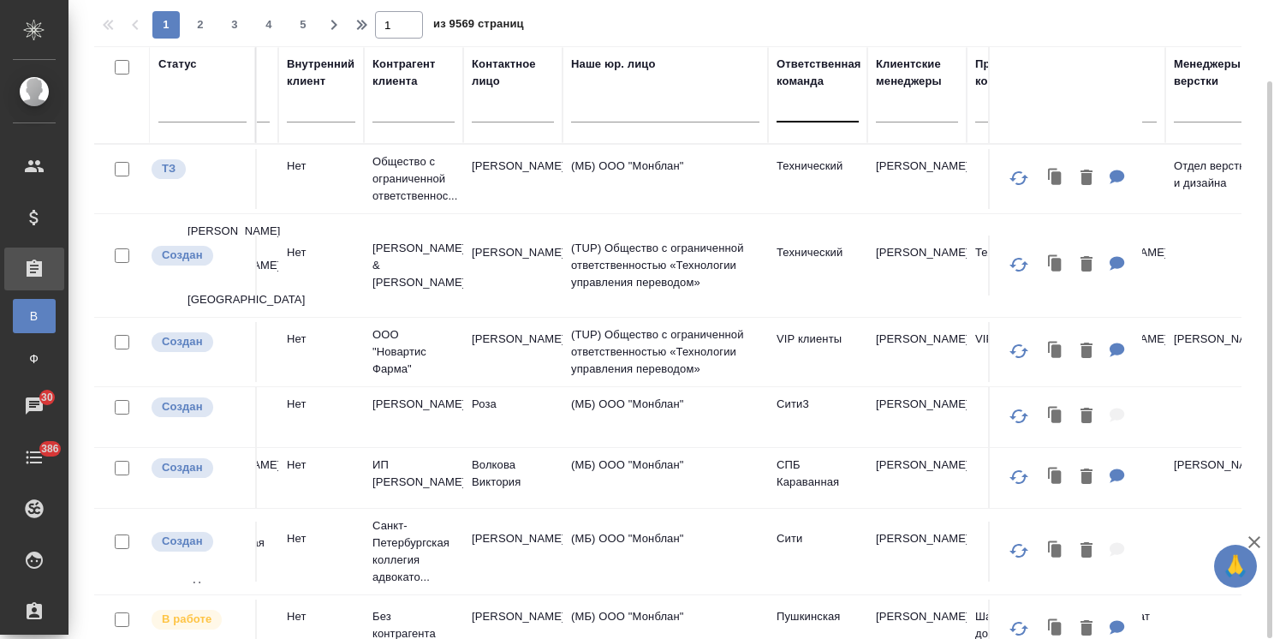
click at [893, 100] on div at bounding box center [917, 105] width 82 height 25
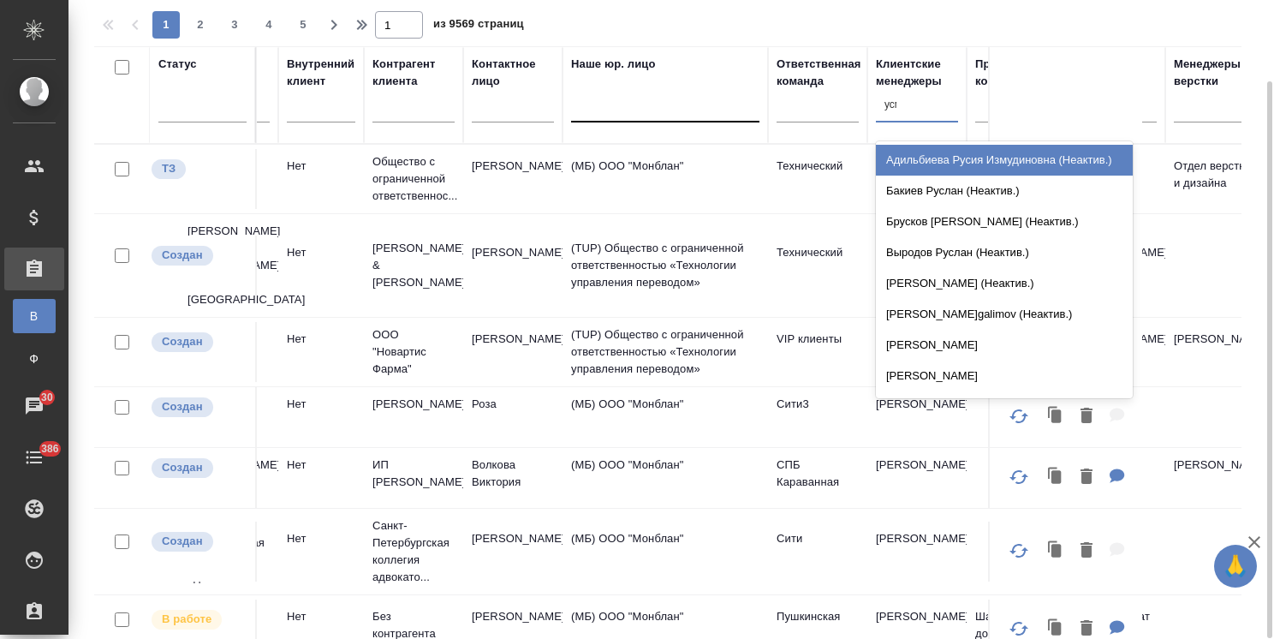
type input "усма"
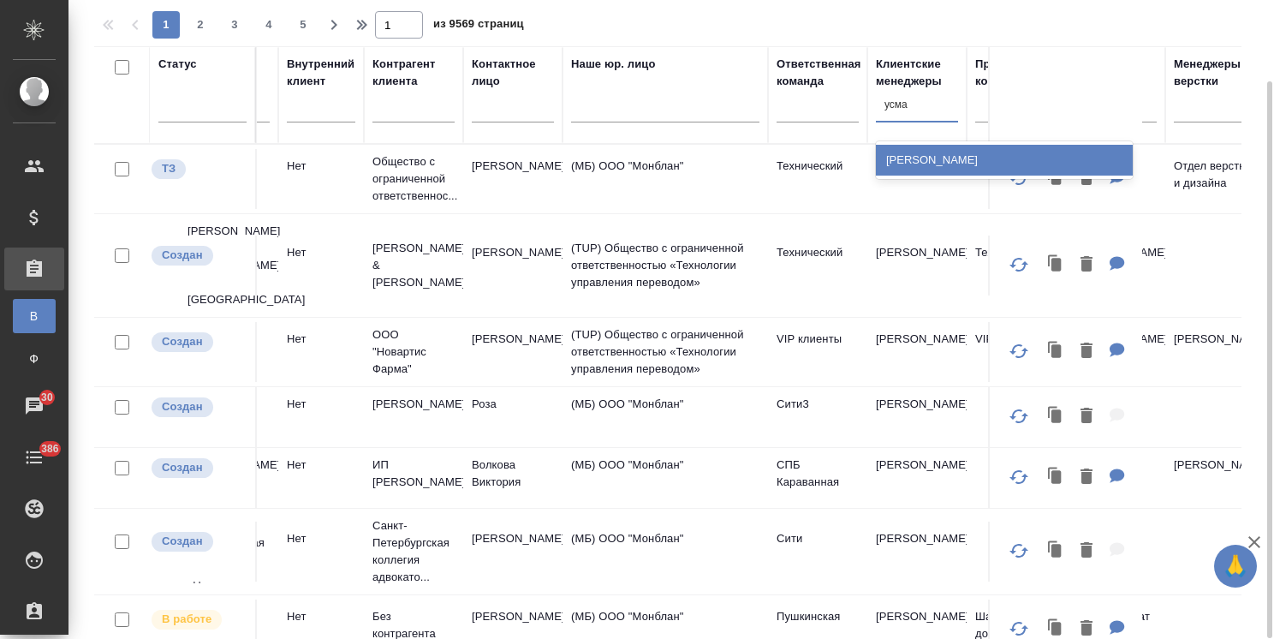
click at [921, 152] on div "[PERSON_NAME]" at bounding box center [1004, 160] width 257 height 31
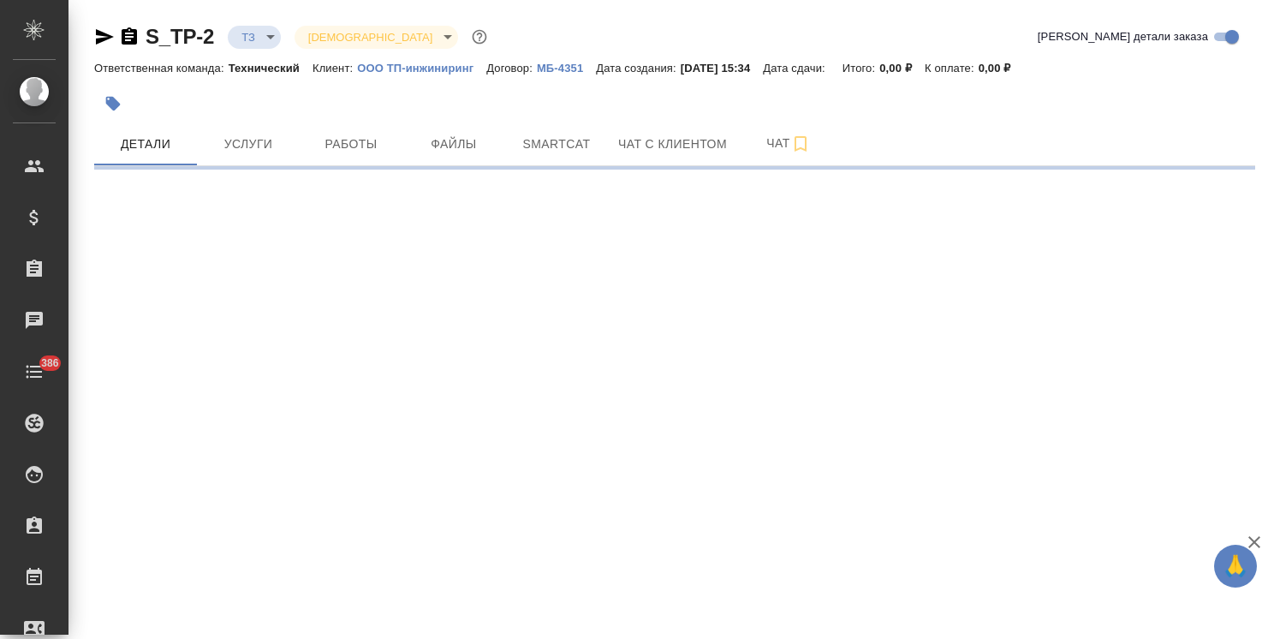
select select "RU"
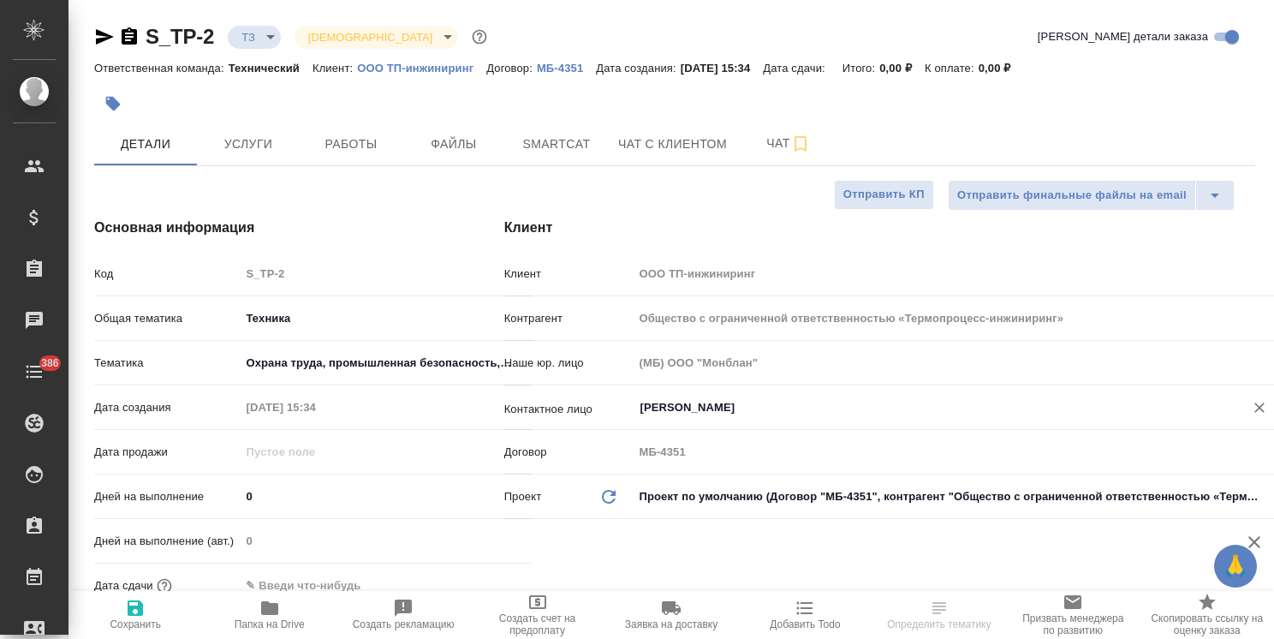
type textarea "x"
click at [1268, 410] on button "Очистить" at bounding box center [1260, 408] width 24 height 24
type textarea "x"
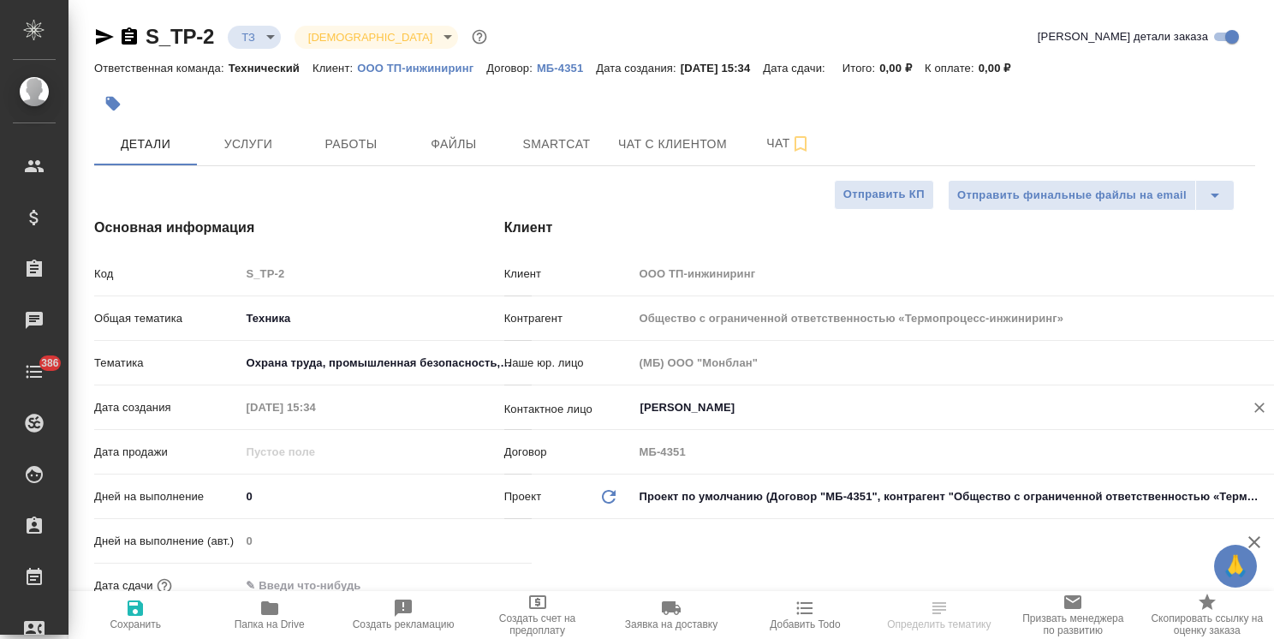
type textarea "x"
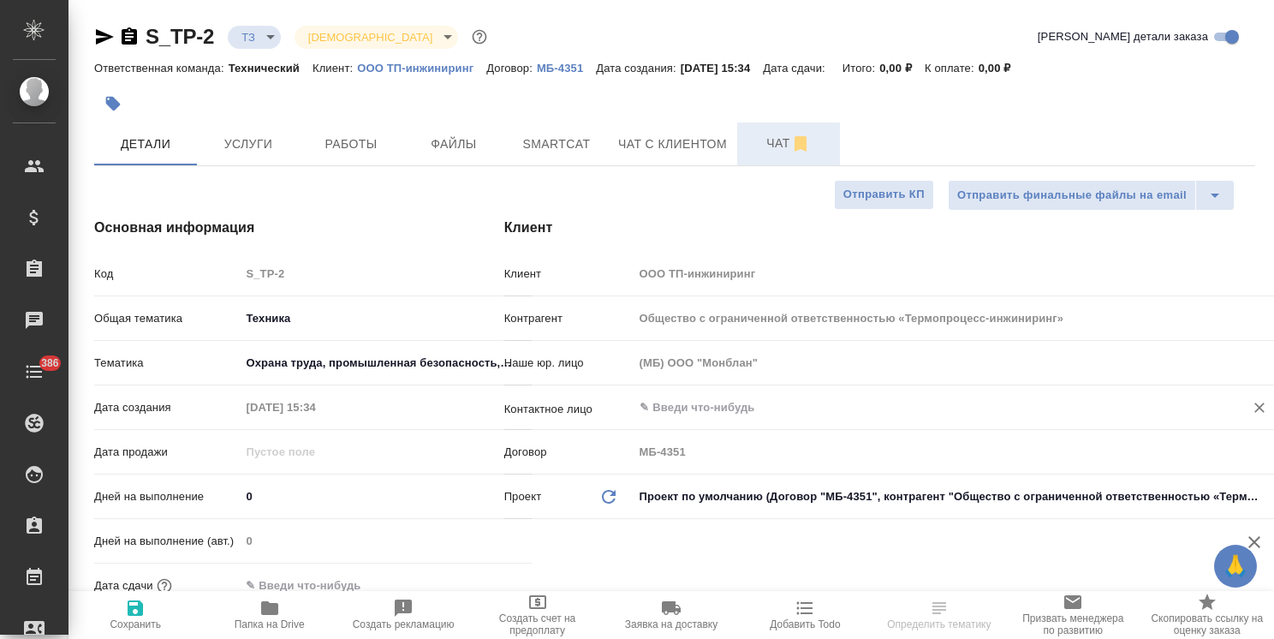
click at [750, 140] on span "Чат" at bounding box center [789, 143] width 82 height 21
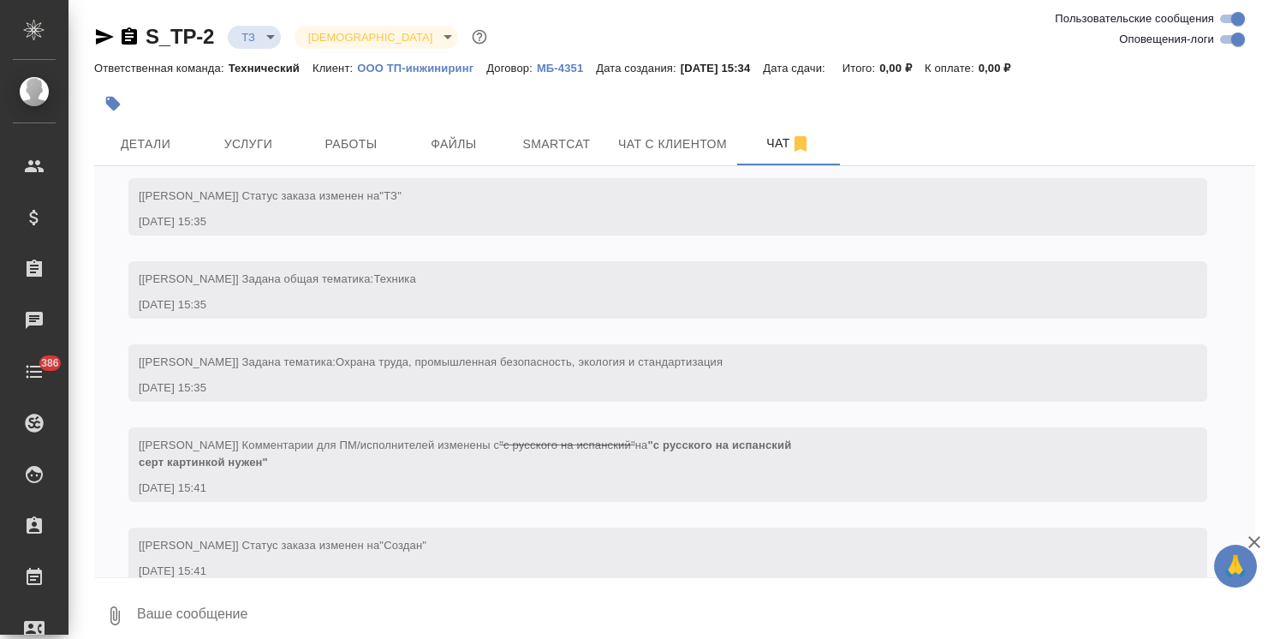
scroll to position [96, 0]
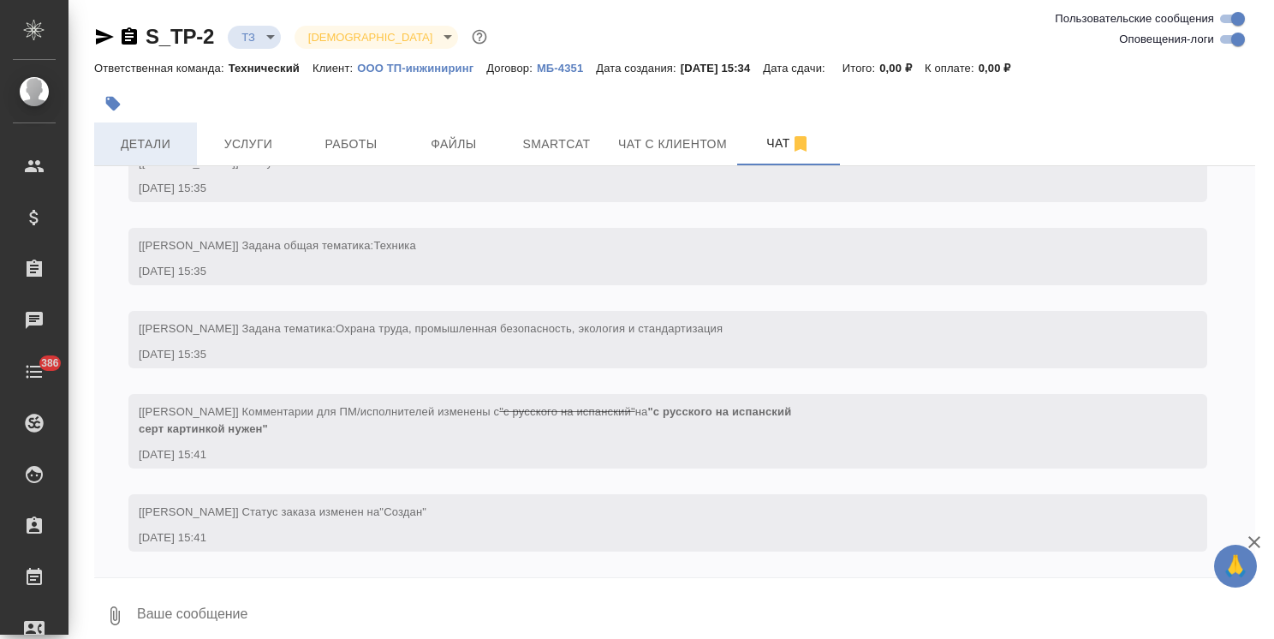
click at [137, 134] on span "Детали" at bounding box center [145, 144] width 82 height 21
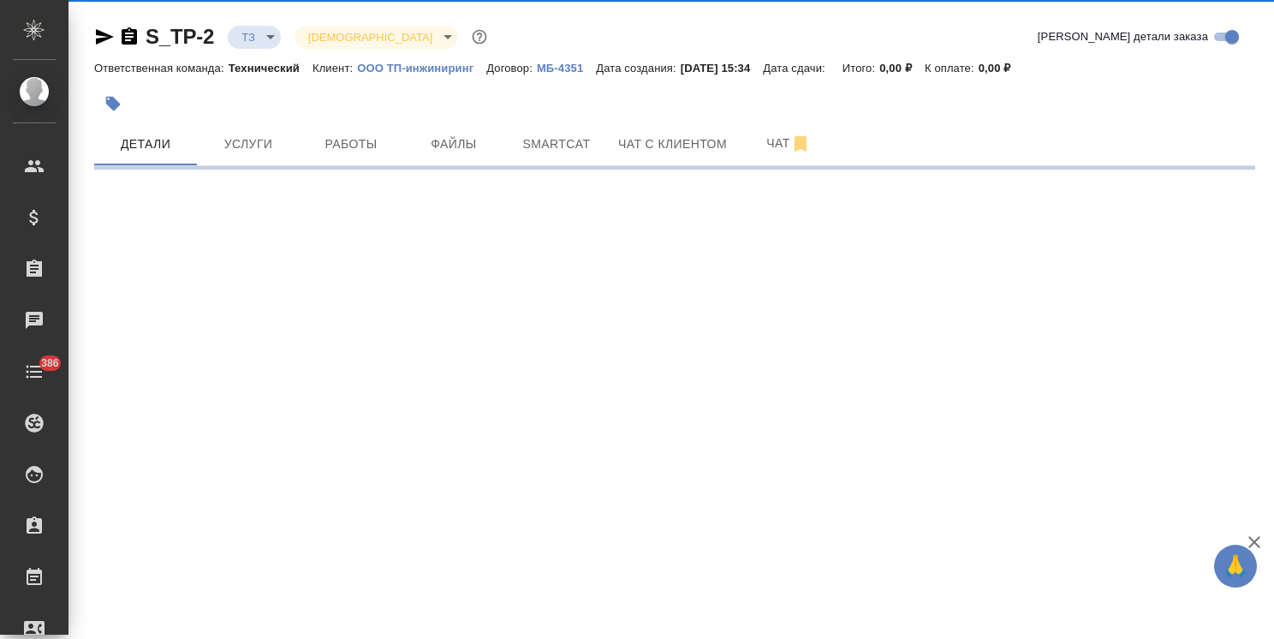
select select "RU"
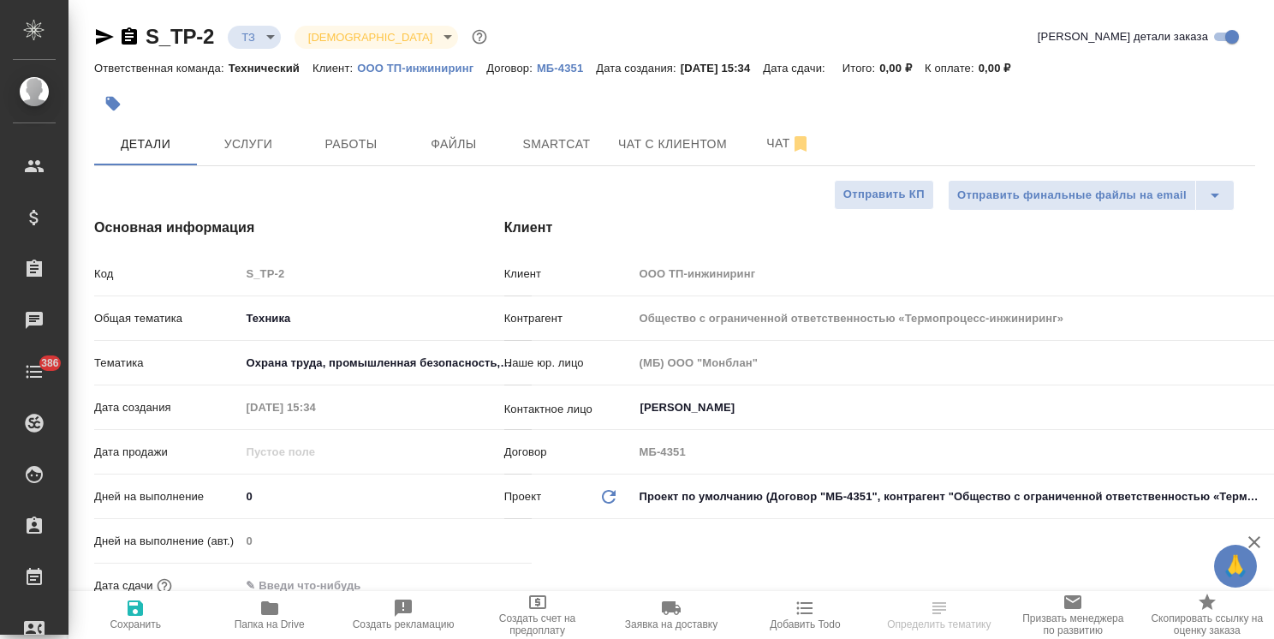
type textarea "x"
drag, startPoint x: 781, startPoint y: 151, endPoint x: 717, endPoint y: 234, distance: 105.0
click at [779, 150] on span "Чат" at bounding box center [789, 143] width 82 height 21
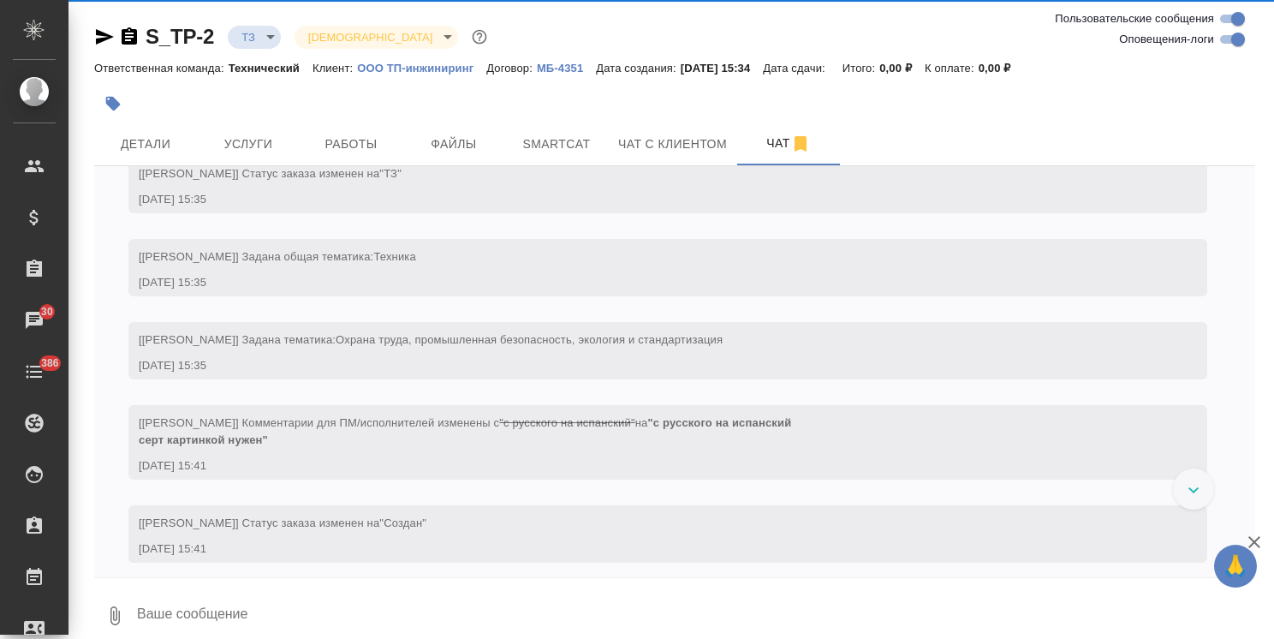
scroll to position [96, 0]
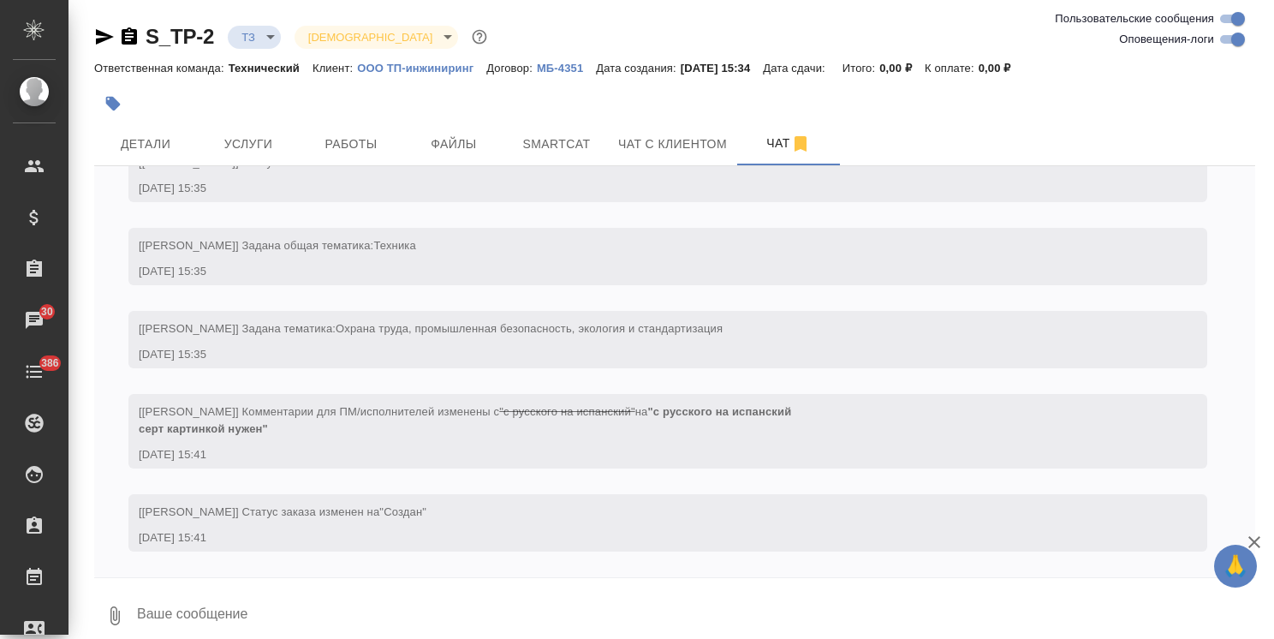
click at [279, 598] on textarea at bounding box center [695, 616] width 1120 height 58
type textarea "привет! серт картинкой нужен"
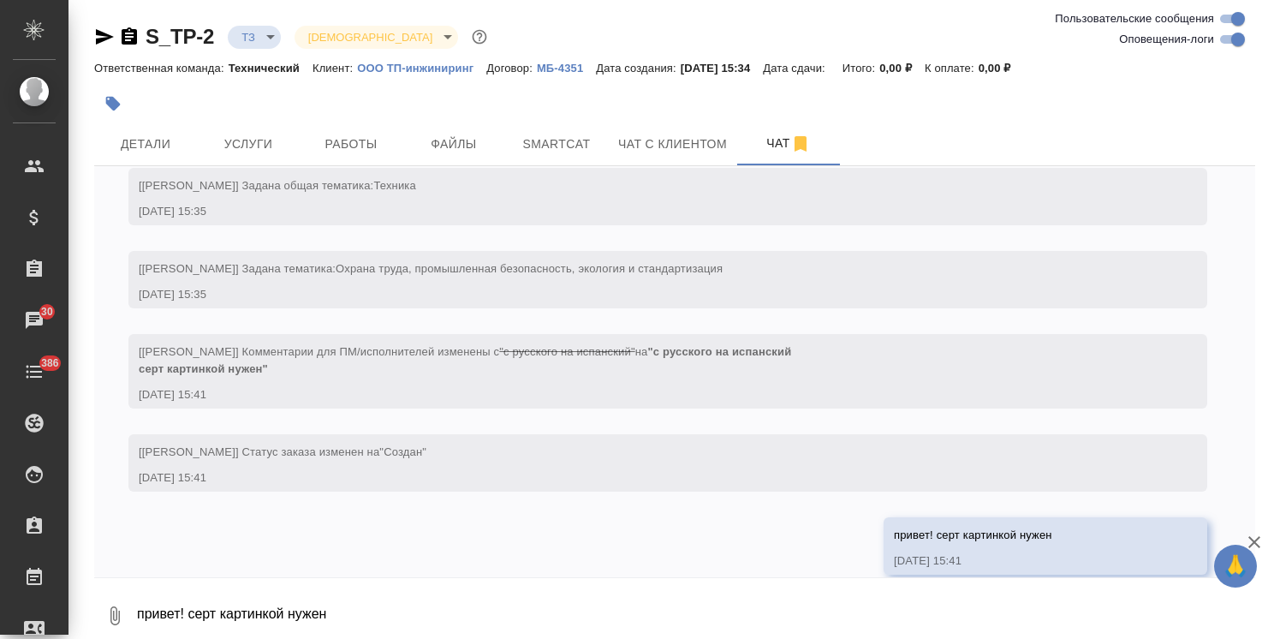
scroll to position [178, 0]
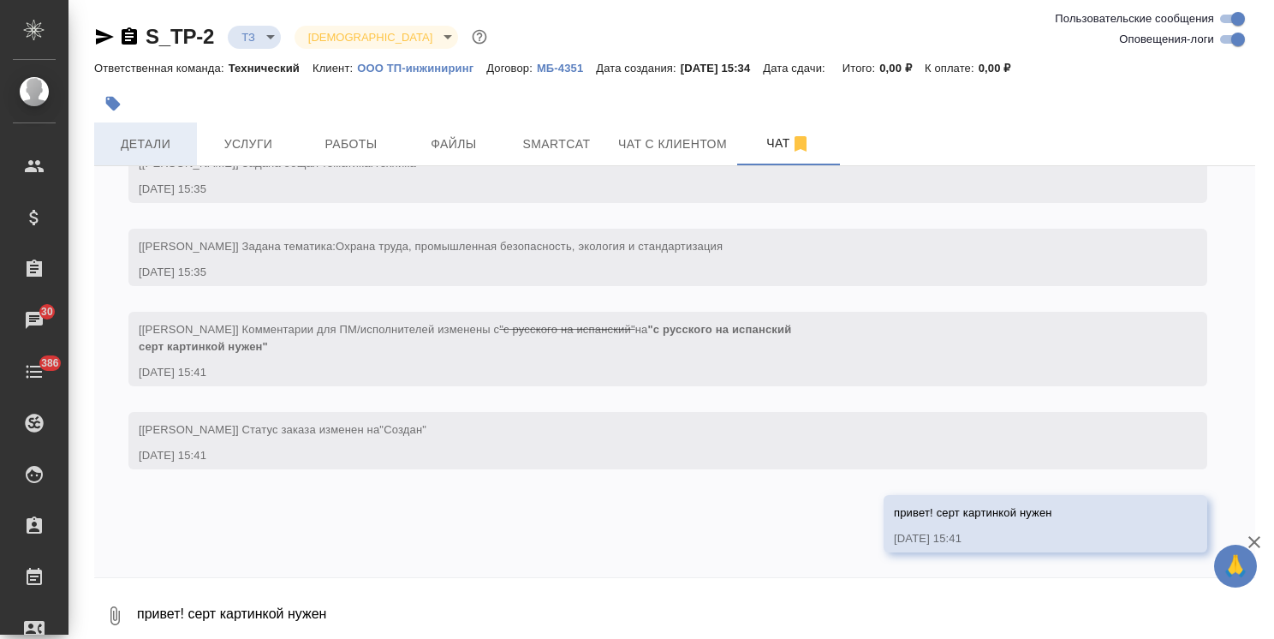
click at [150, 145] on span "Детали" at bounding box center [145, 144] width 82 height 21
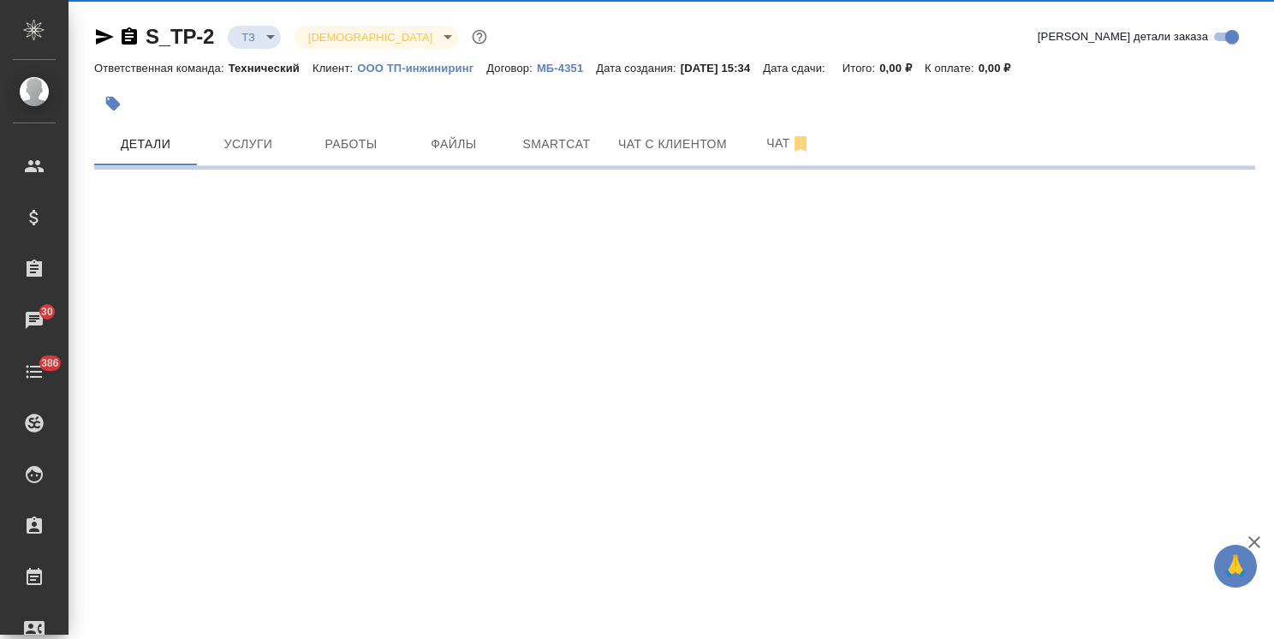
select select "RU"
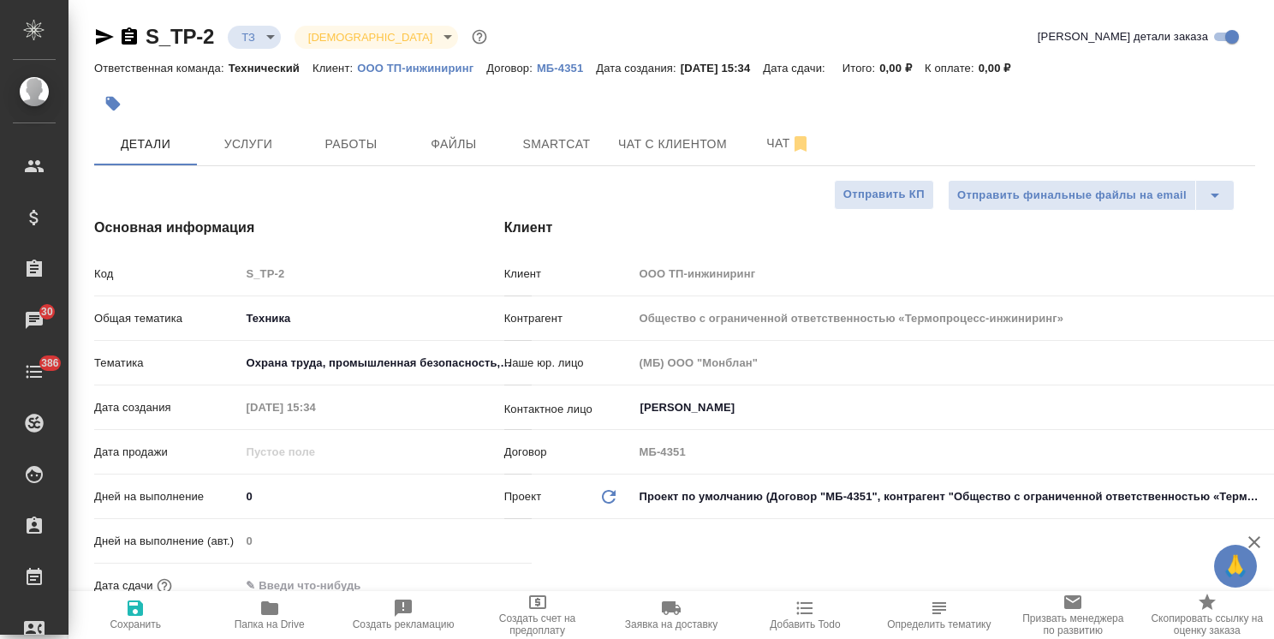
type textarea "x"
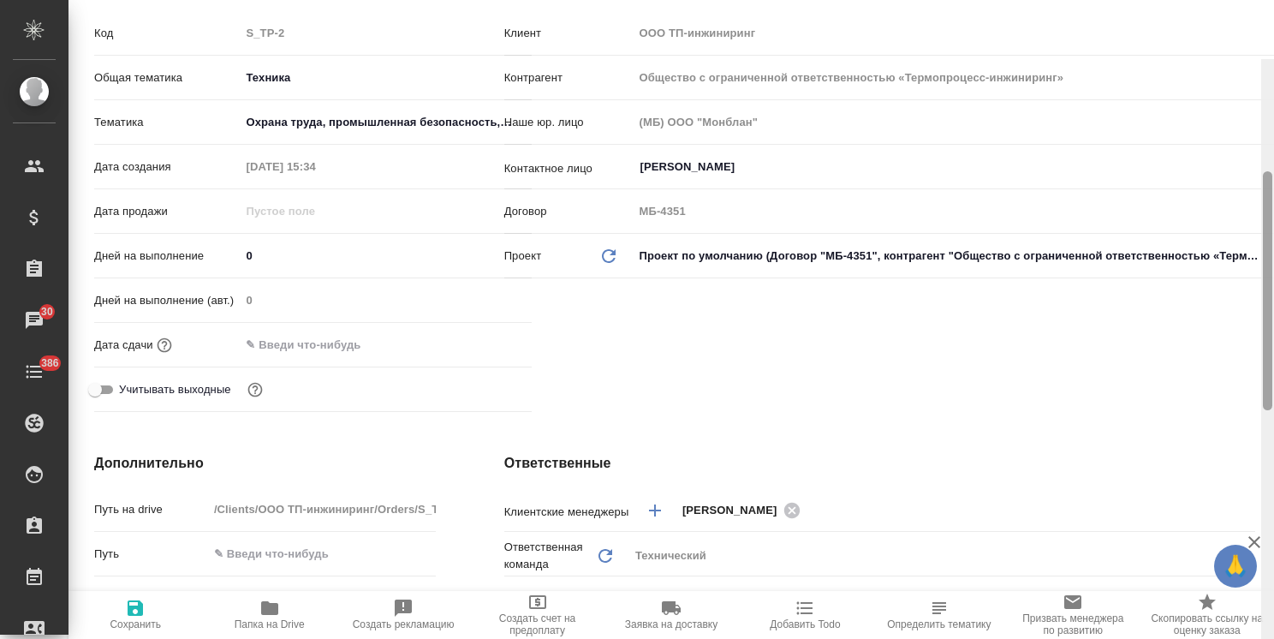
scroll to position [20, 0]
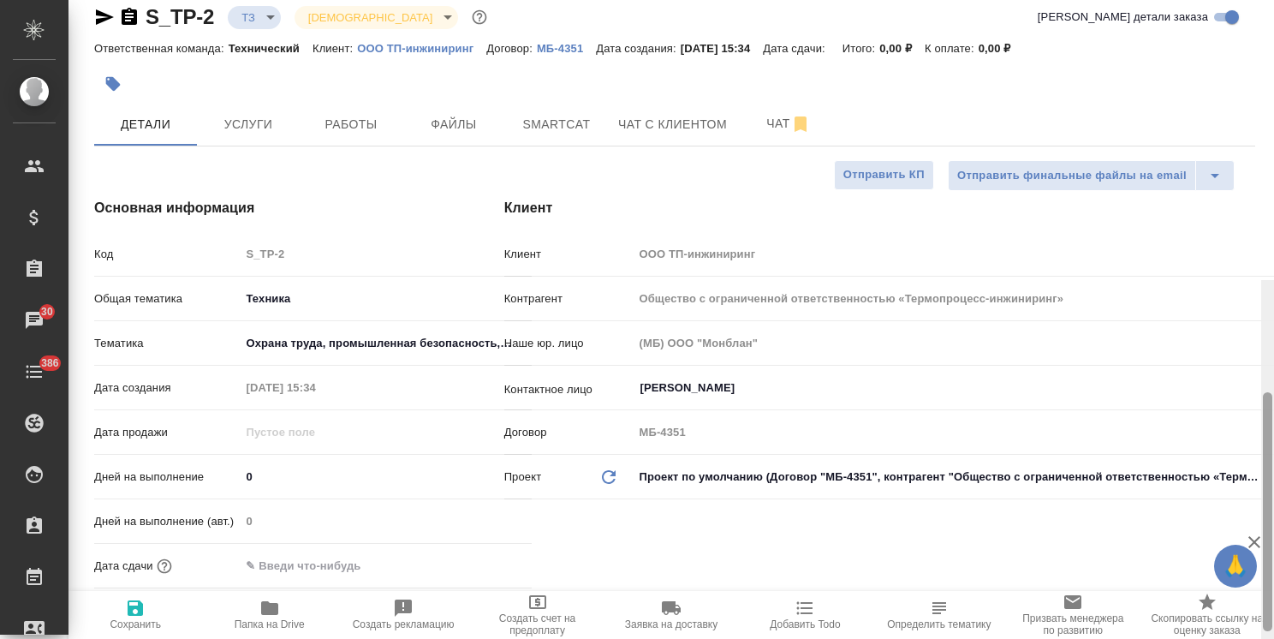
drag, startPoint x: 1268, startPoint y: 270, endPoint x: 1267, endPoint y: 137, distance: 132.7
click at [1273, 140] on html "🙏 .cls-1 fill:#fff; AWATERA [PERSON_NAME] Спецификации Заказы 30 Чаты 386 Todo …" at bounding box center [637, 319] width 1274 height 639
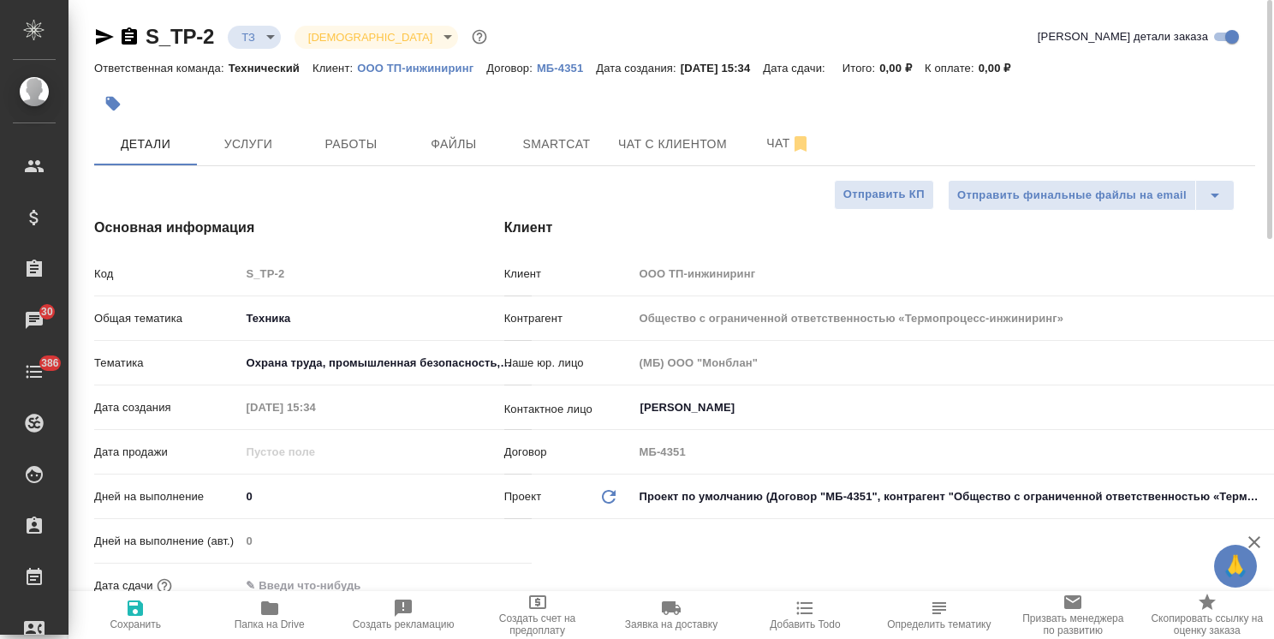
click at [430, 68] on p "ООО ТП-инжиниринг" at bounding box center [421, 68] width 129 height 13
type textarea "x"
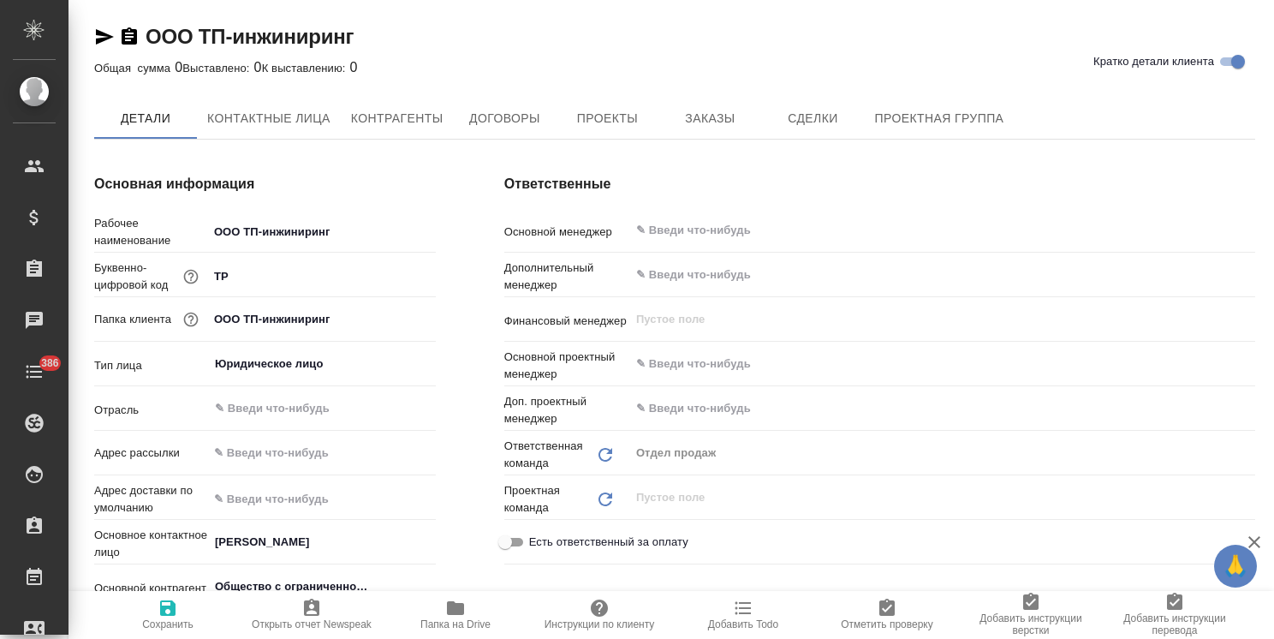
type textarea "x"
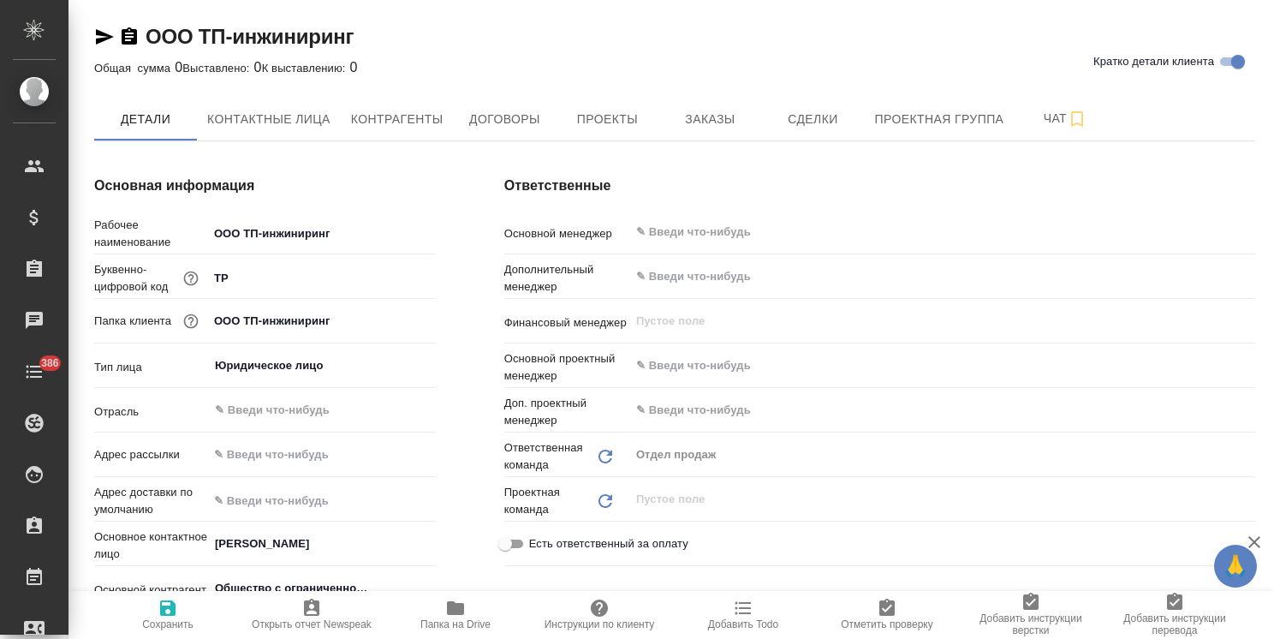
type textarea "x"
